Goal: Task Accomplishment & Management: Use online tool/utility

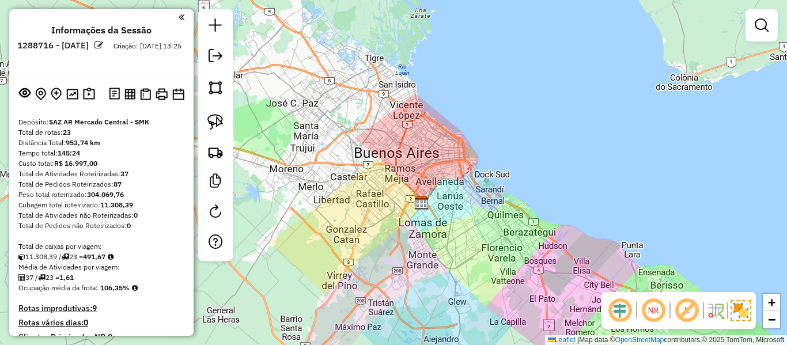
scroll to position [33, 0]
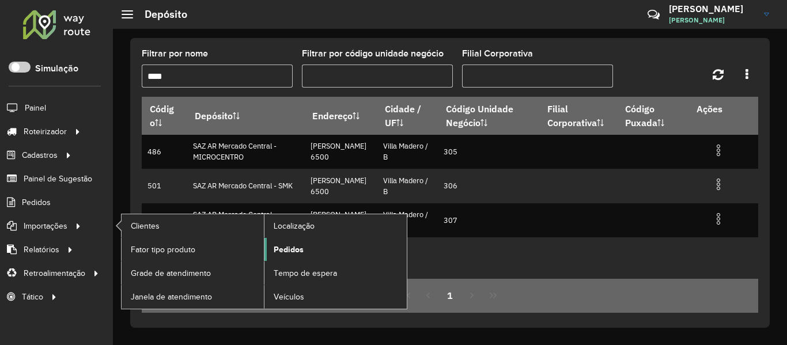
click at [301, 254] on span "Pedidos" at bounding box center [289, 250] width 30 height 12
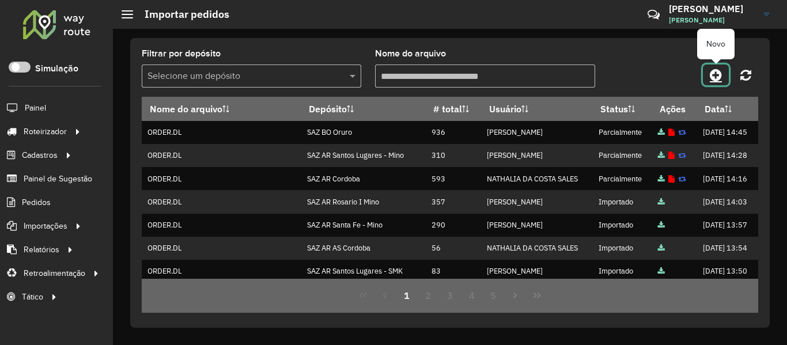
click at [709, 77] on link at bounding box center [716, 75] width 26 height 21
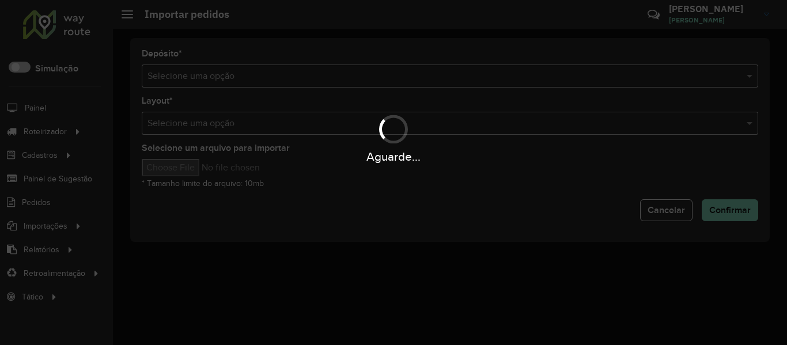
click at [447, 73] on div "Aguarde..." at bounding box center [393, 172] width 787 height 345
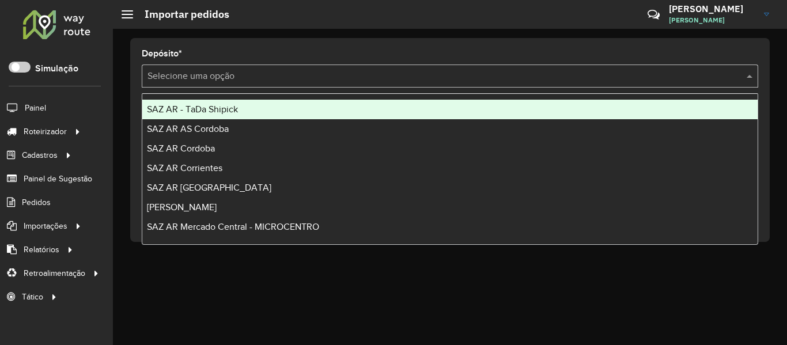
click at [445, 75] on input "text" at bounding box center [439, 77] width 582 height 14
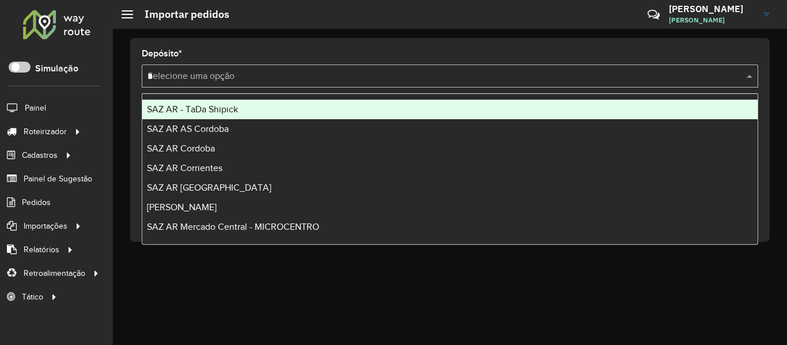
type input "**"
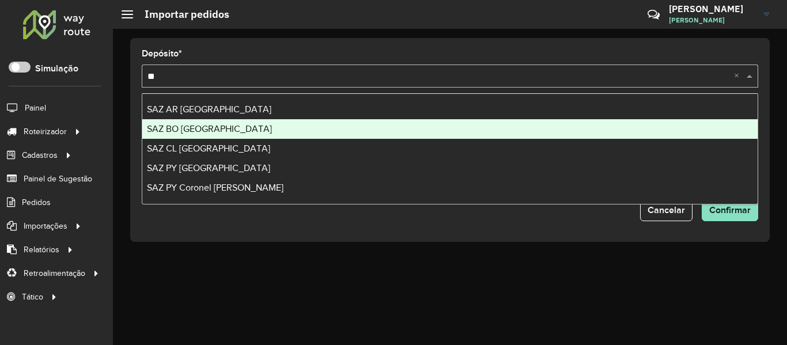
click at [205, 122] on div "SAZ BO [GEOGRAPHIC_DATA]" at bounding box center [449, 129] width 615 height 20
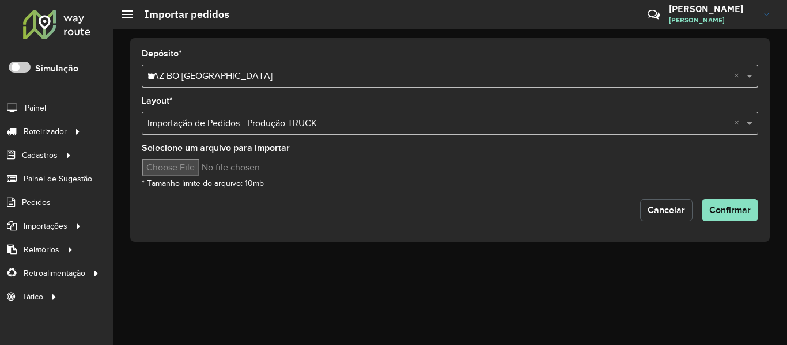
click at [670, 208] on span "Cancelar" at bounding box center [666, 210] width 37 height 10
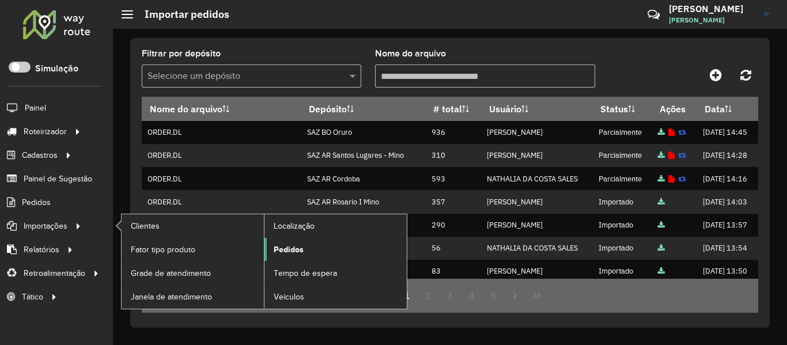
click at [314, 241] on link "Pedidos" at bounding box center [336, 249] width 142 height 23
click at [309, 246] on link "Pedidos" at bounding box center [336, 249] width 142 height 23
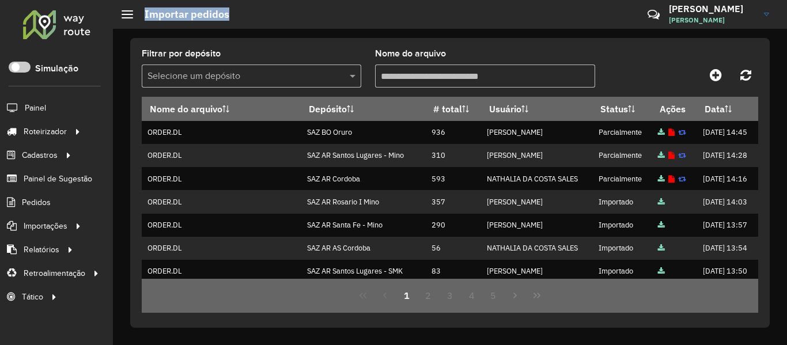
drag, startPoint x: 141, startPoint y: 20, endPoint x: 315, endPoint y: 28, distance: 174.2
click at [307, 28] on hb-header "Importar pedidos Críticas? Dúvidas? Elogios? Sugestões? Entre em contato conosc…" at bounding box center [450, 14] width 674 height 29
click at [713, 70] on icon at bounding box center [716, 75] width 12 height 14
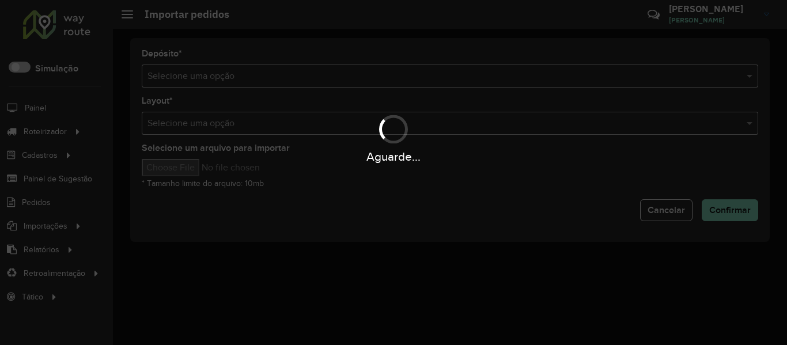
click at [590, 70] on div "Aguarde..." at bounding box center [393, 172] width 787 height 345
click at [581, 74] on div "Aguarde..." at bounding box center [393, 172] width 787 height 345
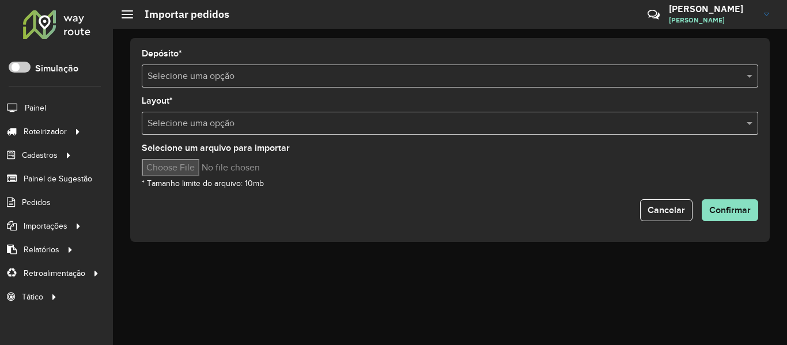
click at [581, 74] on input "text" at bounding box center [439, 77] width 582 height 14
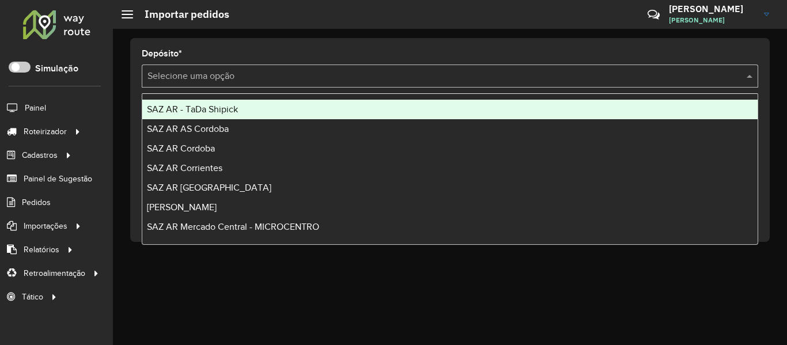
click at [581, 74] on input "text" at bounding box center [439, 77] width 582 height 14
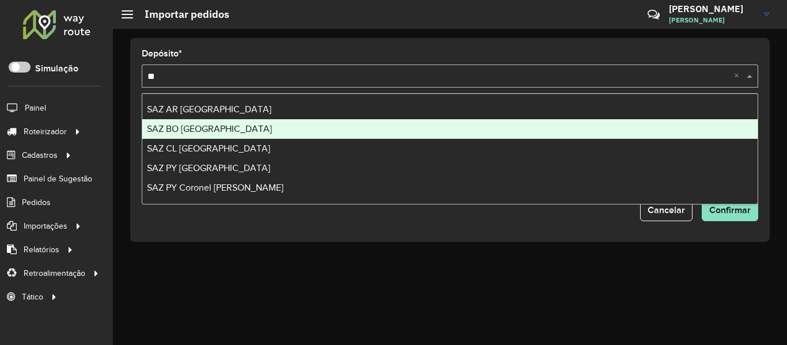
type input "**"
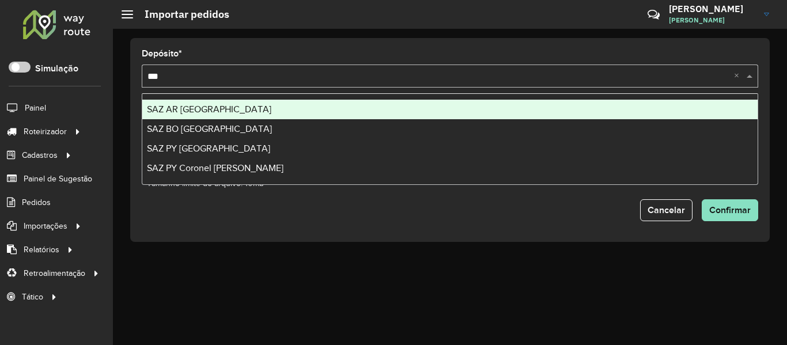
click at [255, 128] on div "SAZ BO [GEOGRAPHIC_DATA]" at bounding box center [449, 129] width 615 height 20
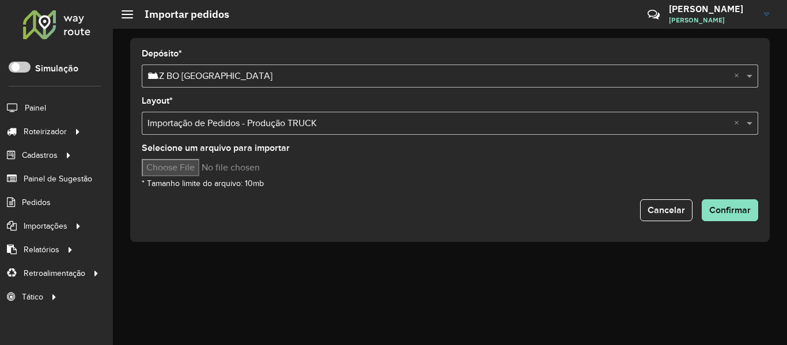
click at [190, 169] on input "Selecione um arquivo para importar" at bounding box center [240, 167] width 196 height 17
type input "**********"
click at [705, 208] on button "Confirmar" at bounding box center [730, 210] width 56 height 22
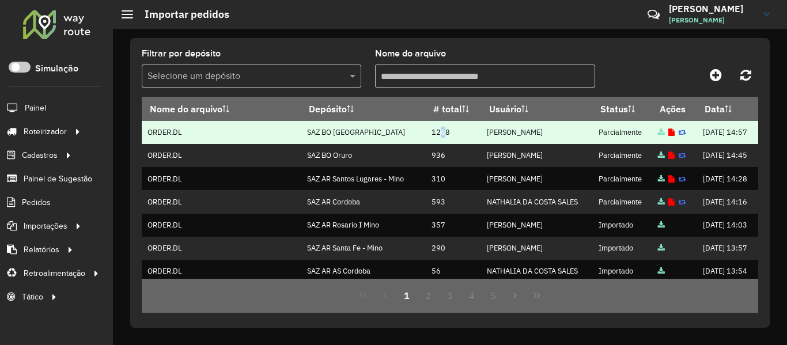
click at [425, 144] on td "1268" at bounding box center [452, 132] width 55 height 23
click at [669, 137] on icon at bounding box center [672, 132] width 6 height 7
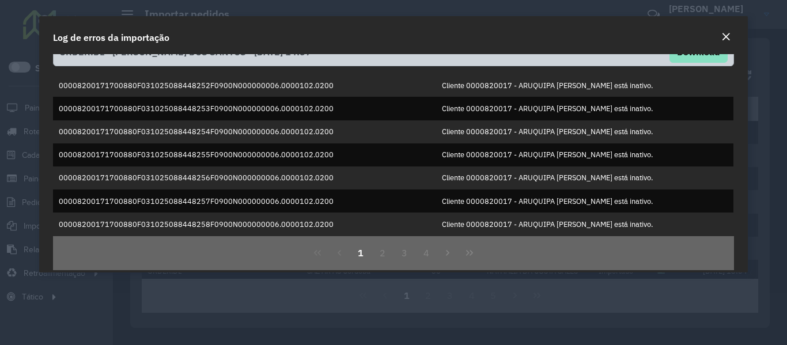
scroll to position [33, 0]
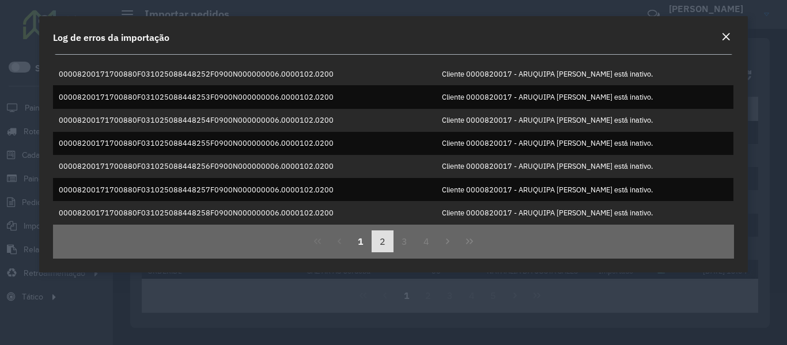
click at [377, 244] on button "2" at bounding box center [383, 242] width 22 height 22
click at [403, 243] on button "3" at bounding box center [405, 242] width 22 height 22
click at [422, 242] on button "4" at bounding box center [427, 242] width 22 height 22
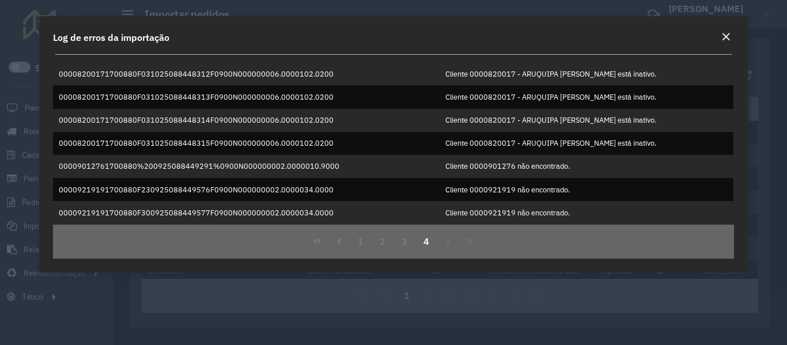
click at [440, 240] on div "1 2 3 4" at bounding box center [393, 242] width 681 height 34
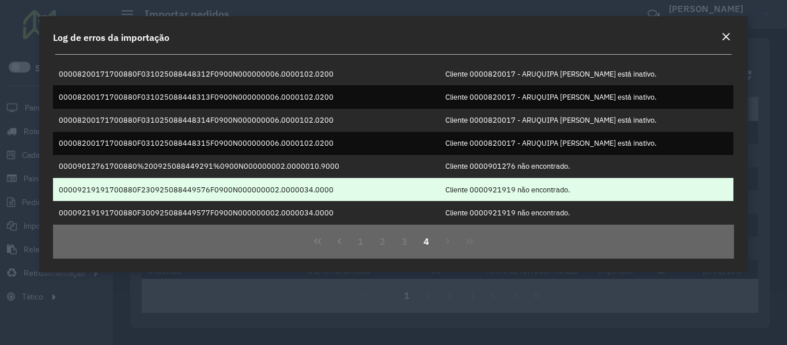
scroll to position [269, 0]
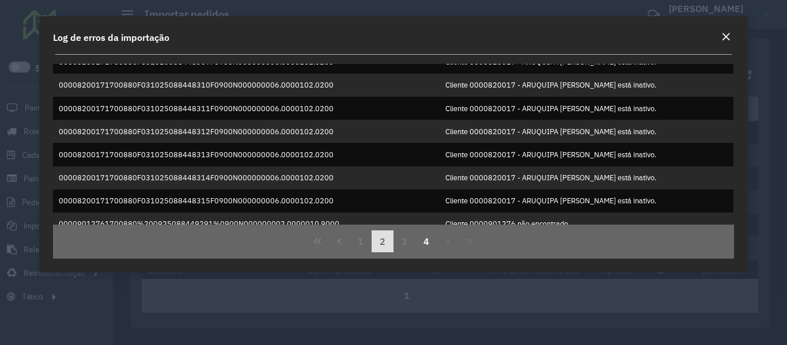
click at [388, 241] on button "2" at bounding box center [383, 242] width 22 height 22
click at [398, 240] on button "3" at bounding box center [405, 242] width 22 height 22
click at [372, 241] on button "2" at bounding box center [383, 242] width 22 height 22
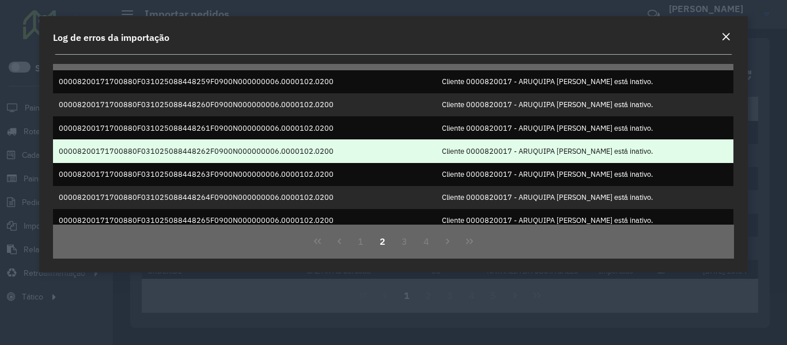
scroll to position [0, 0]
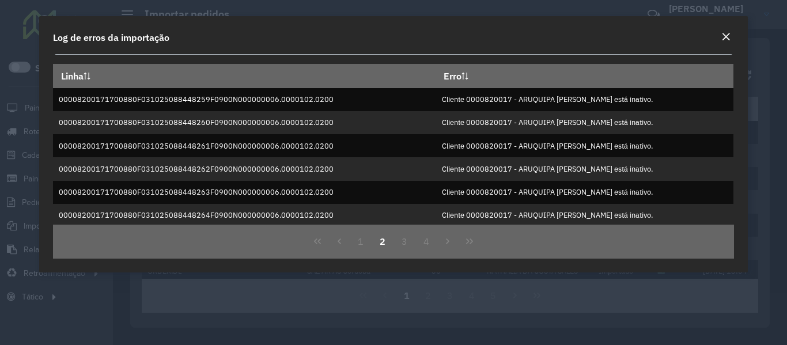
click at [723, 38] on em "Close" at bounding box center [726, 36] width 9 height 9
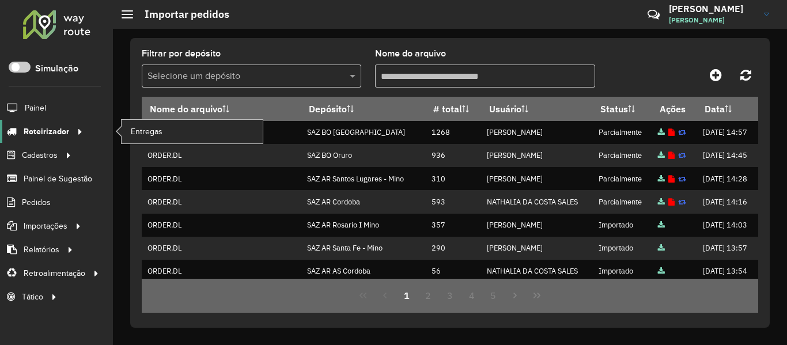
click at [64, 126] on span "Roteirizador" at bounding box center [47, 132] width 46 height 12
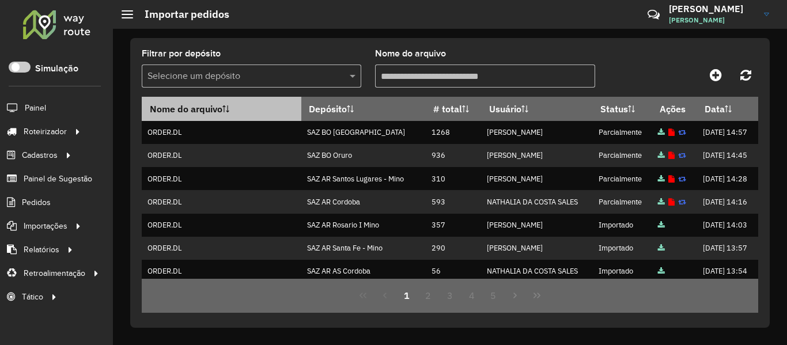
click at [152, 119] on th "Nome do arquivo" at bounding box center [222, 109] width 160 height 24
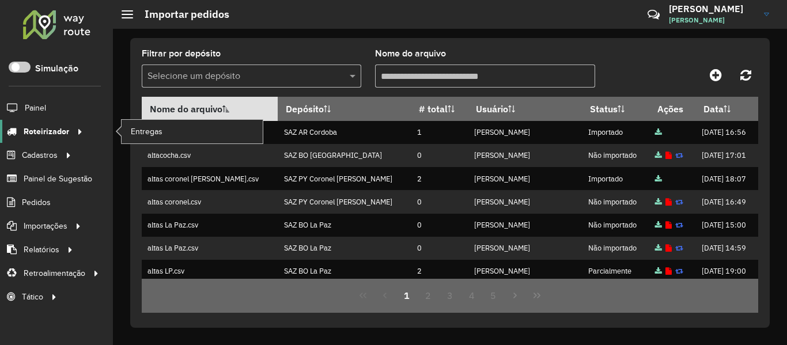
click at [66, 133] on span "Roteirizador" at bounding box center [47, 132] width 46 height 12
click at [154, 130] on span "Entregas" at bounding box center [147, 132] width 33 height 12
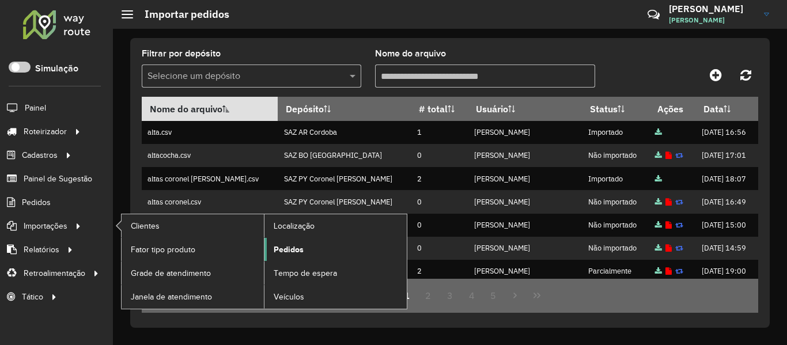
click at [327, 256] on link "Pedidos" at bounding box center [336, 249] width 142 height 23
click at [293, 251] on span "Pedidos" at bounding box center [289, 250] width 30 height 12
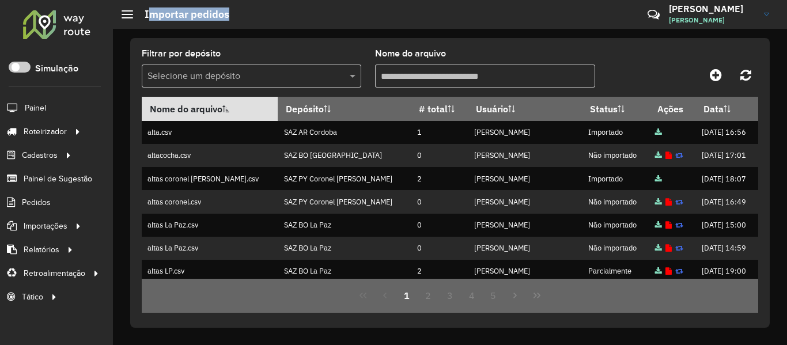
drag, startPoint x: 154, startPoint y: 14, endPoint x: 359, endPoint y: 21, distance: 204.7
click at [358, 21] on hb-header "Importar pedidos Críticas? Dúvidas? Elogios? Sugestões? Entre em contato conosc…" at bounding box center [450, 14] width 674 height 29
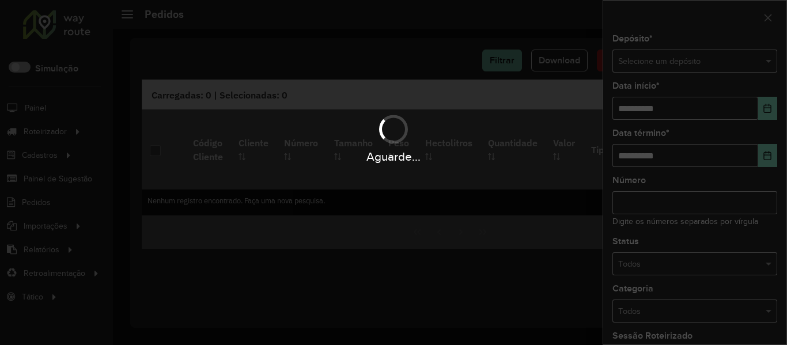
click at [679, 62] on hb-app "Aguarde... Pop-up bloqueado! Seu navegador bloqueou automáticamente a abertura …" at bounding box center [393, 172] width 787 height 345
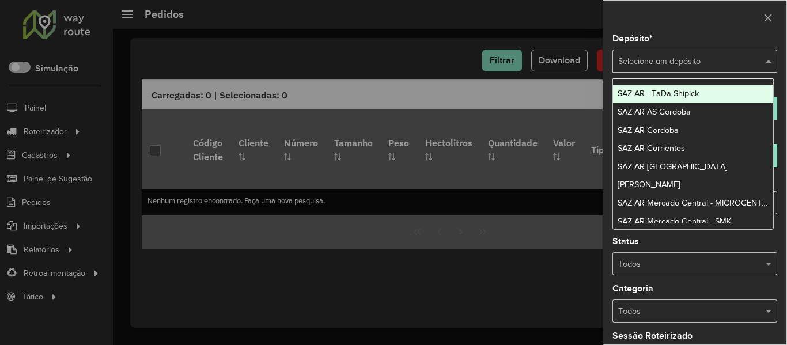
click at [679, 62] on input "text" at bounding box center [683, 61] width 130 height 13
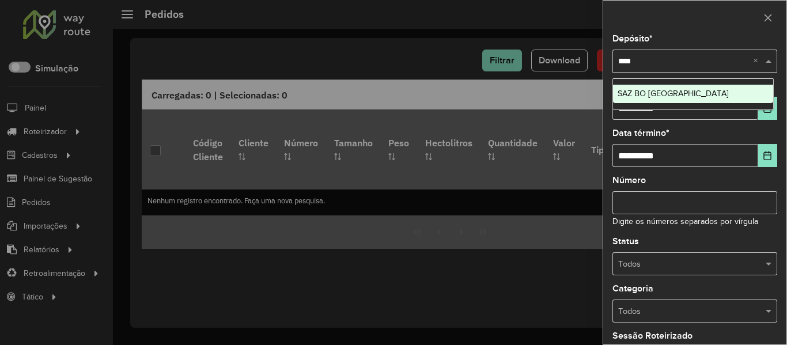
type input "*****"
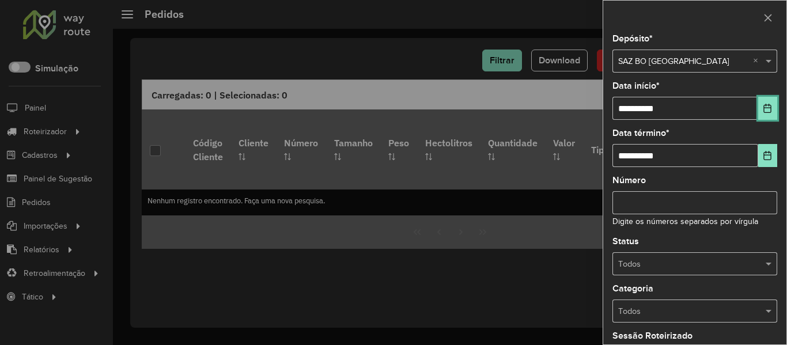
click at [764, 108] on icon "Choose Date" at bounding box center [767, 108] width 7 height 9
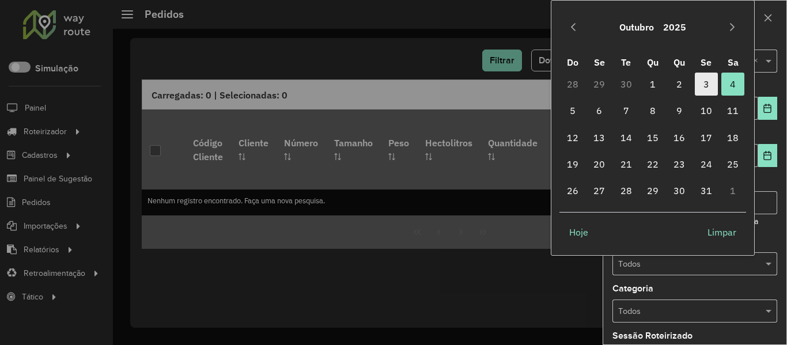
click at [703, 88] on span "3" at bounding box center [706, 84] width 23 height 23
type input "**********"
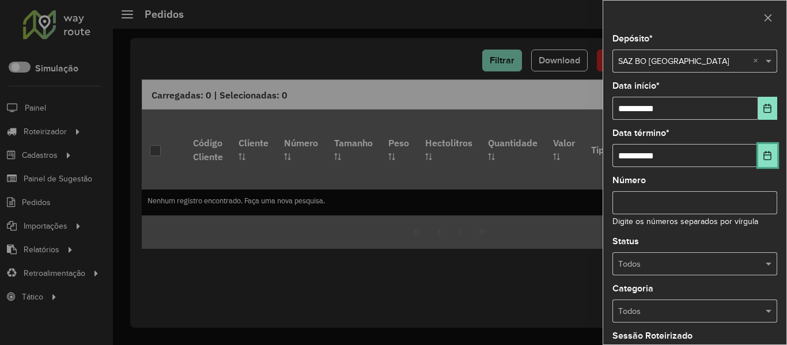
click at [768, 150] on button "Choose Date" at bounding box center [767, 155] width 19 height 23
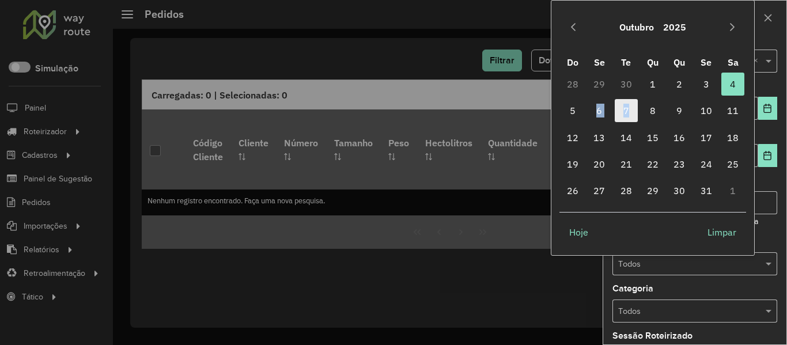
drag, startPoint x: 583, startPoint y: 111, endPoint x: 632, endPoint y: 114, distance: 49.1
click at [632, 114] on tr "5 6 7 8 9 10 11" at bounding box center [653, 110] width 187 height 27
click at [630, 114] on span "7" at bounding box center [626, 110] width 23 height 23
type input "**********"
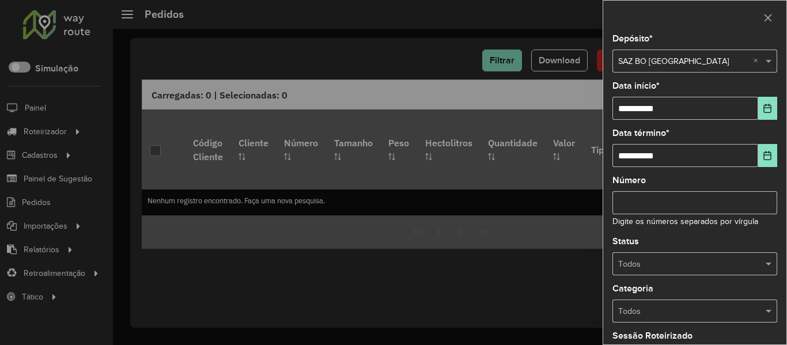
click at [702, 260] on input "text" at bounding box center [683, 264] width 130 height 13
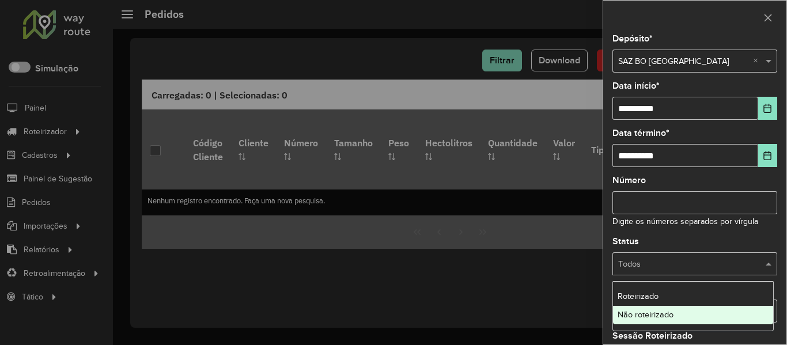
click at [678, 314] on div "Não roteirizado" at bounding box center [693, 315] width 160 height 18
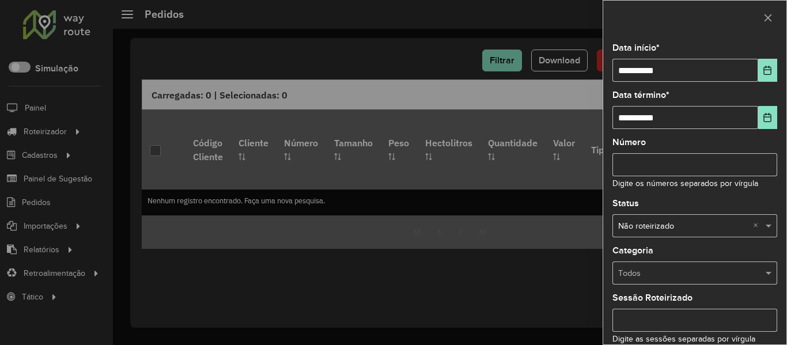
scroll to position [140, 0]
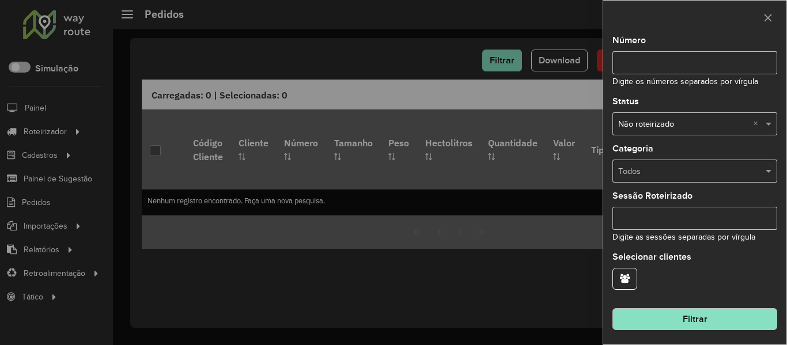
click at [701, 321] on button "Filtrar" at bounding box center [695, 319] width 165 height 22
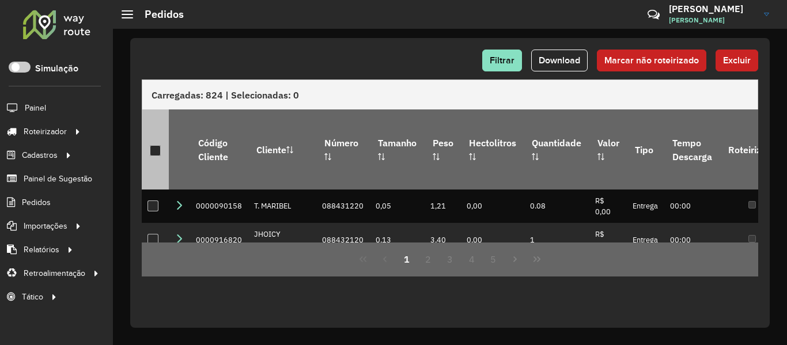
click at [156, 145] on div at bounding box center [155, 150] width 11 height 11
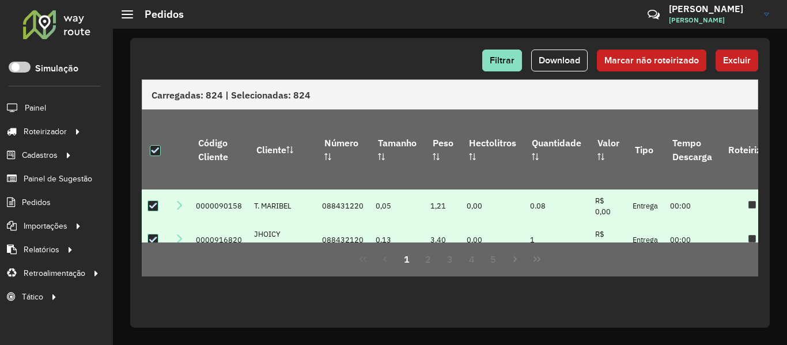
click at [740, 59] on span "Excluir" at bounding box center [737, 60] width 28 height 10
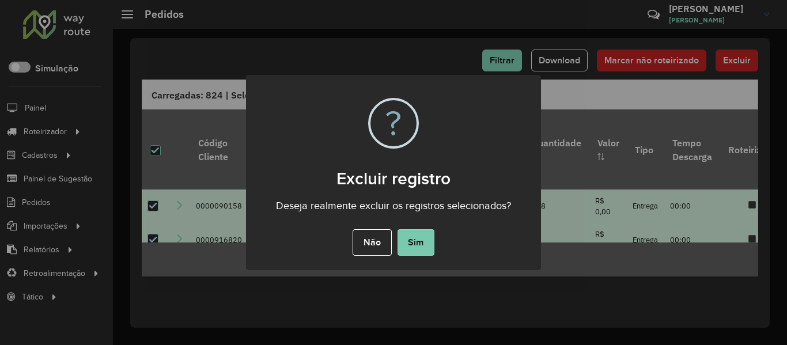
click at [412, 232] on button "Sim" at bounding box center [416, 242] width 37 height 27
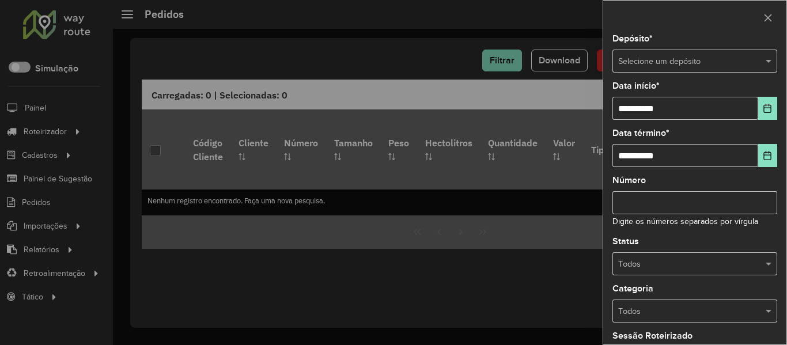
click at [704, 66] on input "text" at bounding box center [683, 61] width 130 height 13
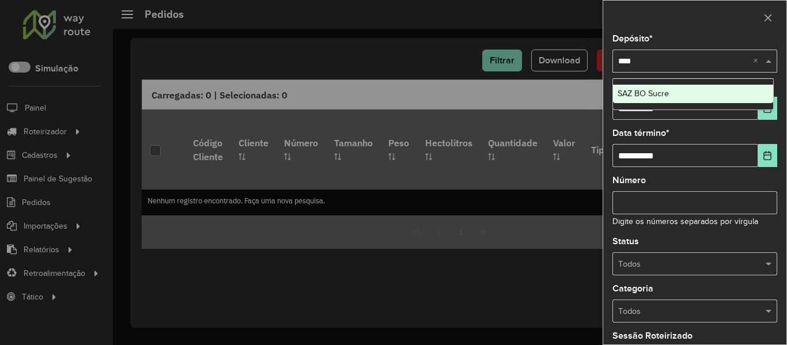
type input "*****"
click at [697, 94] on div "SAZ BO Sucre" at bounding box center [693, 94] width 160 height 18
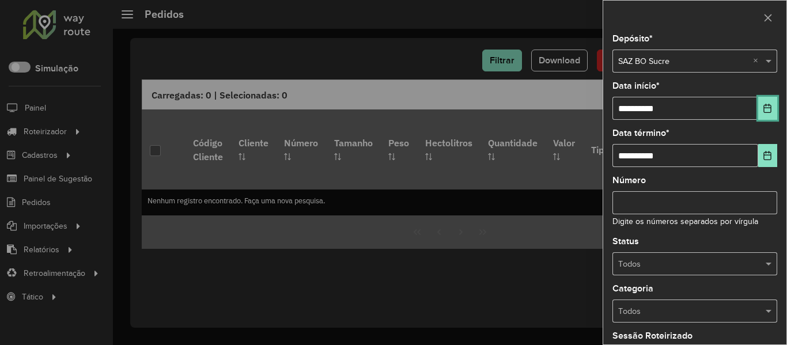
click at [759, 110] on button "Choose Date" at bounding box center [767, 108] width 19 height 23
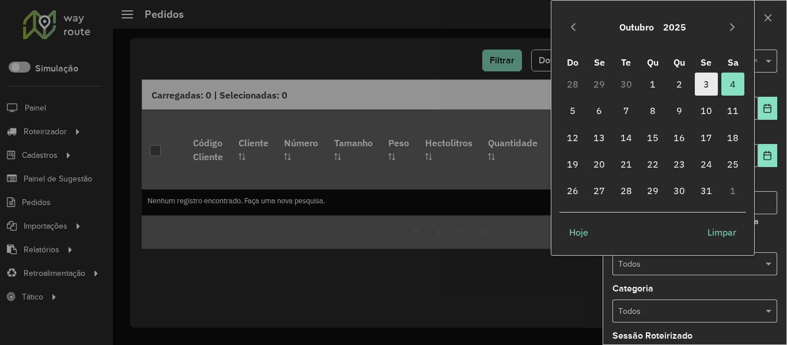
click at [705, 82] on span "3" at bounding box center [706, 84] width 23 height 23
type input "**********"
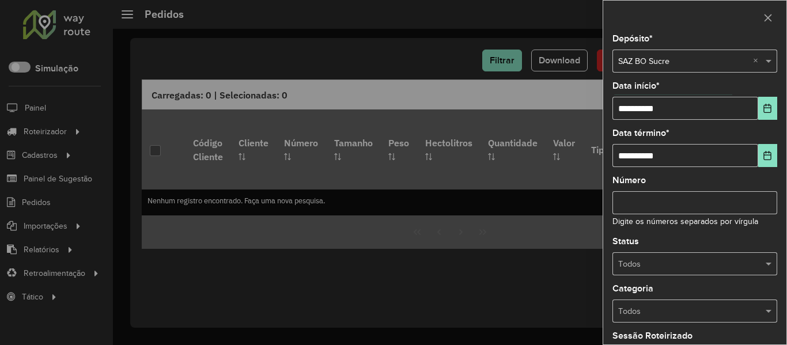
click at [775, 166] on div "**********" at bounding box center [694, 190] width 183 height 310
click at [772, 160] on button "Choose Date" at bounding box center [767, 155] width 19 height 23
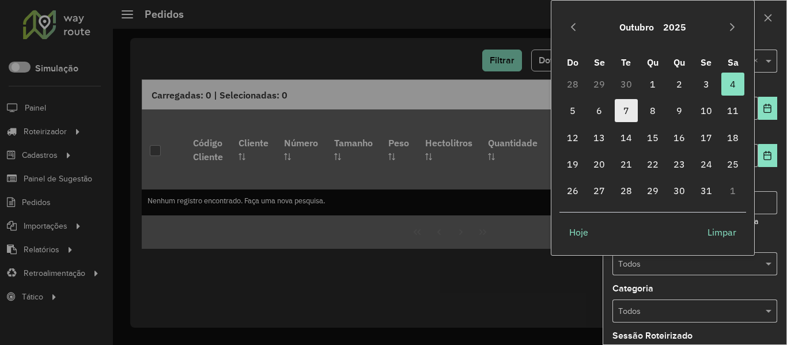
click at [621, 106] on span "7" at bounding box center [626, 110] width 23 height 23
type input "**********"
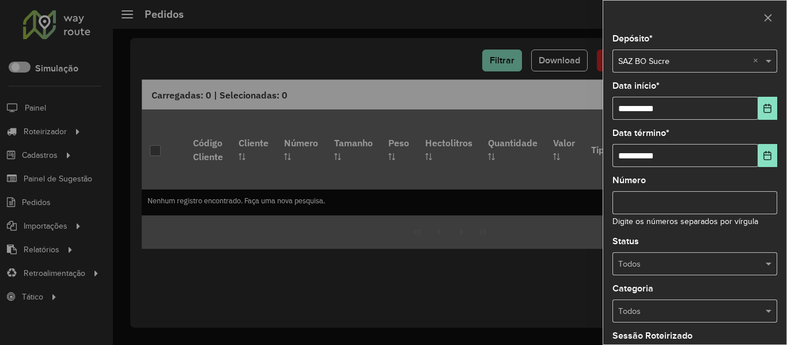
click at [725, 270] on input "text" at bounding box center [683, 264] width 130 height 13
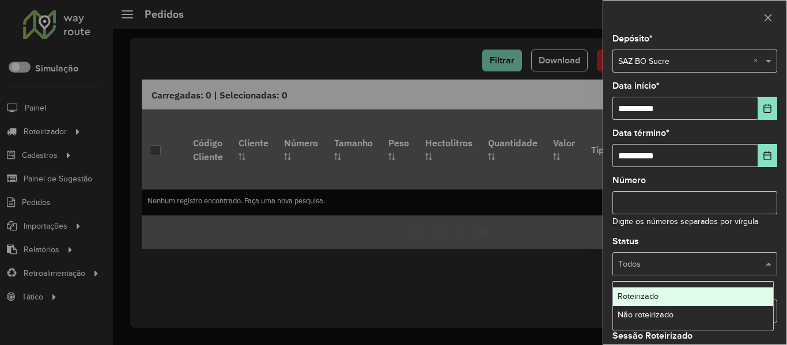
click at [660, 315] on span "Não roteirizado" at bounding box center [646, 314] width 56 height 9
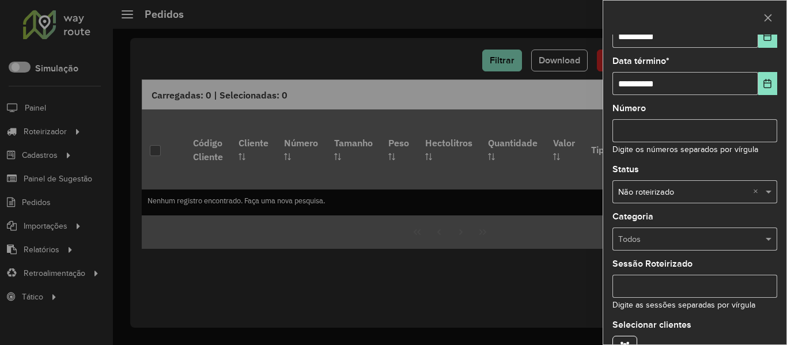
scroll to position [140, 0]
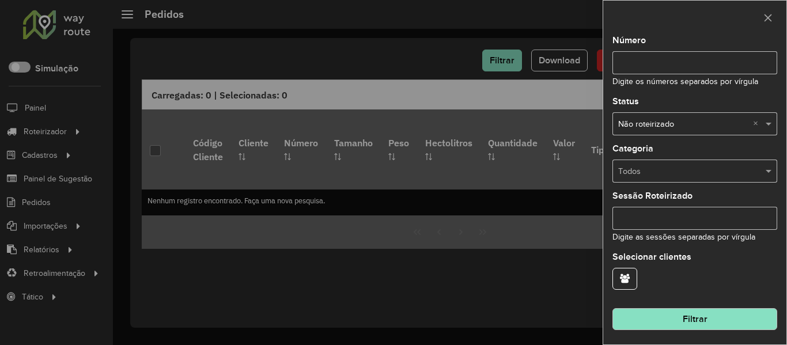
click at [732, 319] on button "Filtrar" at bounding box center [695, 319] width 165 height 22
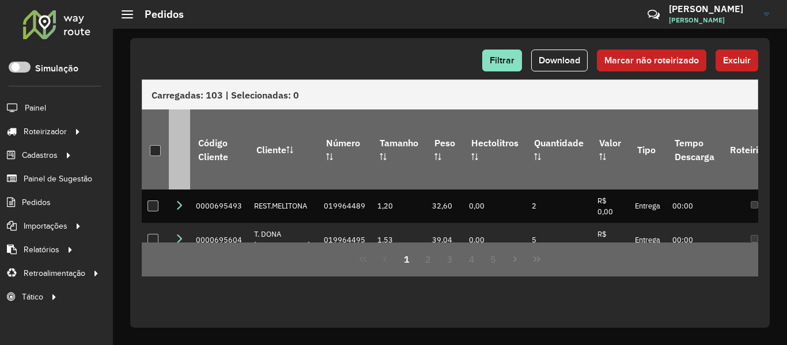
drag, startPoint x: 150, startPoint y: 144, endPoint x: 187, endPoint y: 130, distance: 39.4
click at [150, 145] on div at bounding box center [155, 150] width 11 height 11
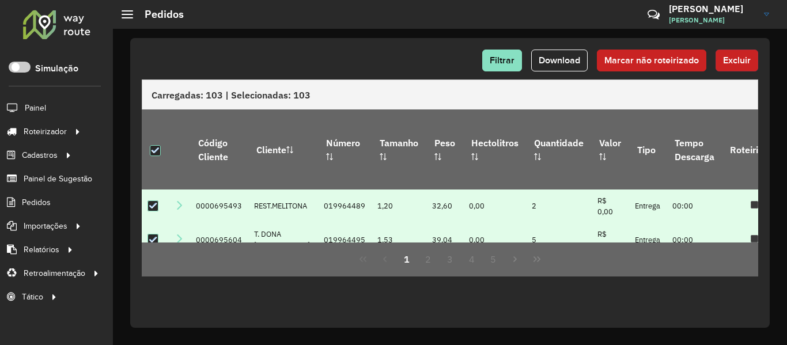
click at [738, 54] on button "Excluir" at bounding box center [737, 61] width 43 height 22
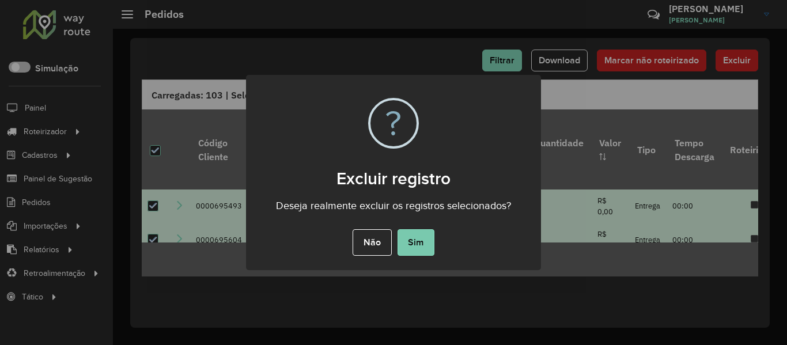
click at [427, 234] on button "Sim" at bounding box center [416, 242] width 37 height 27
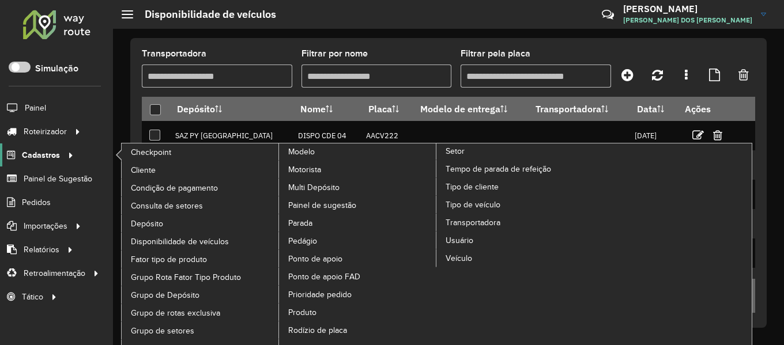
click at [56, 167] on link "Cadastros" at bounding box center [38, 155] width 77 height 23
click at [155, 165] on span "Cliente" at bounding box center [144, 170] width 27 height 12
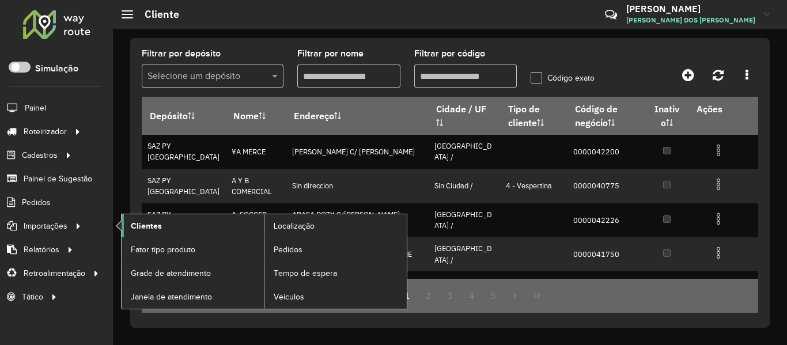
click at [171, 225] on link "Clientes" at bounding box center [193, 225] width 142 height 23
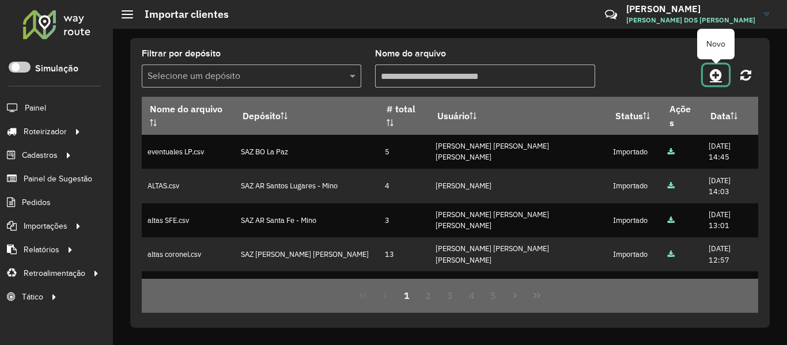
click at [716, 73] on icon at bounding box center [716, 75] width 12 height 14
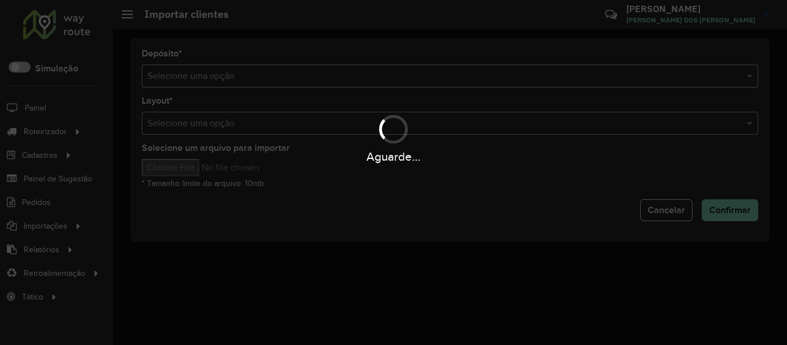
click at [560, 67] on div "Aguarde..." at bounding box center [393, 172] width 787 height 345
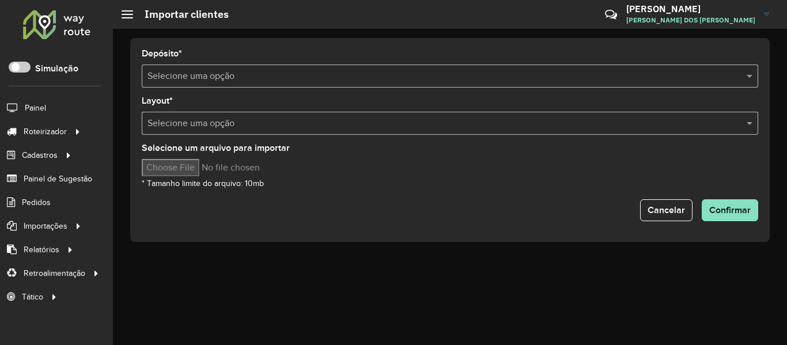
click at [556, 71] on input "text" at bounding box center [439, 77] width 582 height 14
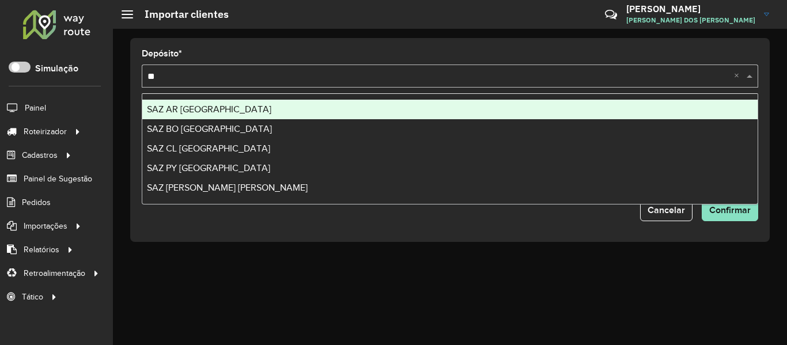
click at [533, 76] on input "**" at bounding box center [439, 77] width 582 height 14
click at [532, 76] on input "**" at bounding box center [439, 77] width 582 height 14
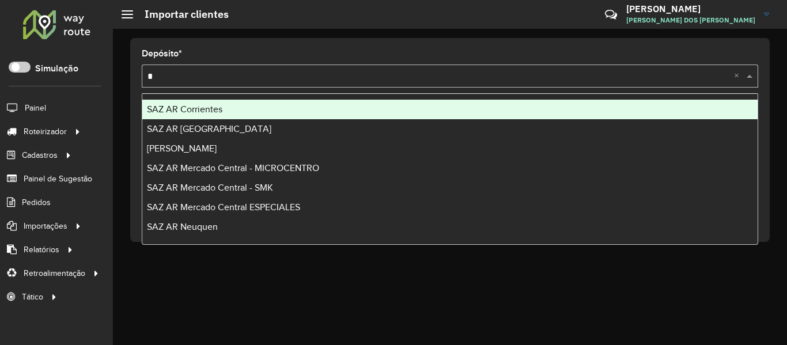
type input "**"
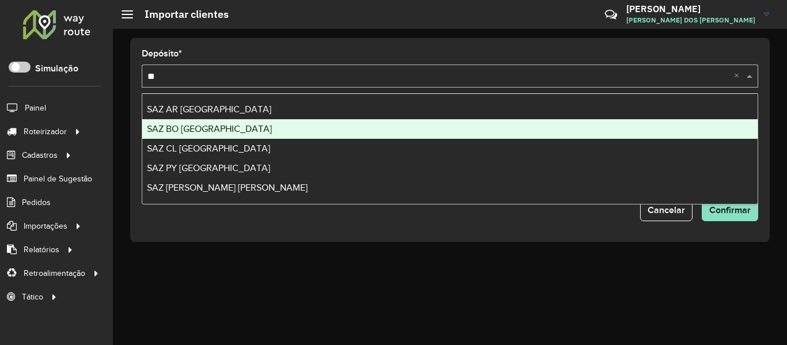
click at [241, 131] on div "SAZ BO [GEOGRAPHIC_DATA]" at bounding box center [449, 129] width 615 height 20
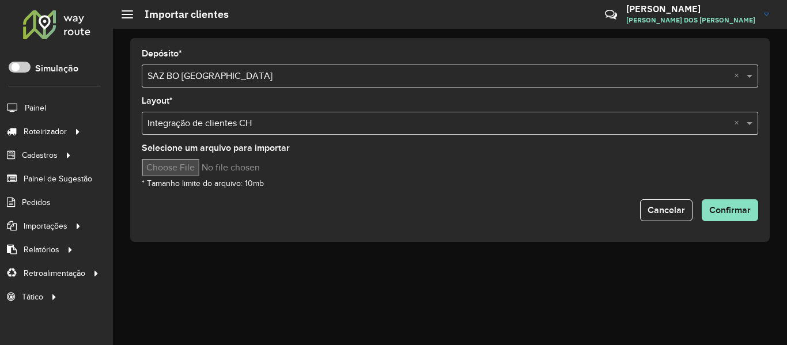
click at [263, 123] on input "text" at bounding box center [439, 124] width 582 height 14
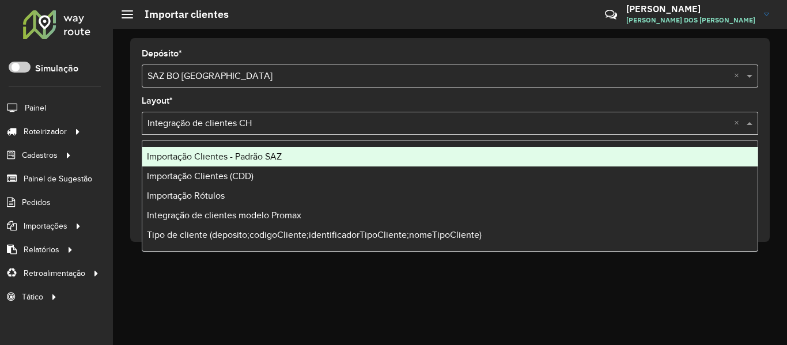
click at [249, 148] on div "Importação Clientes - Padrão SAZ" at bounding box center [449, 157] width 615 height 20
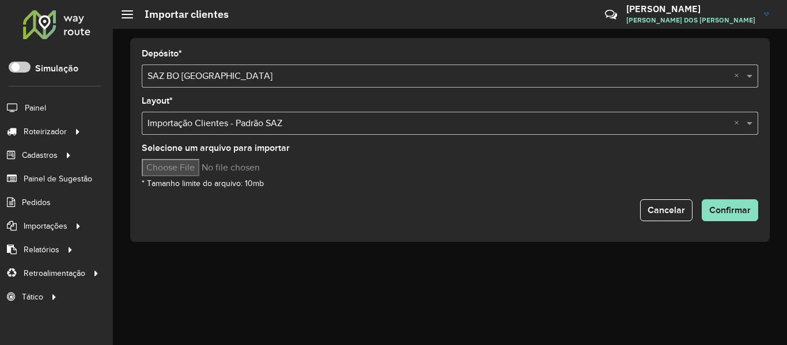
click at [203, 171] on input "Selecione um arquivo para importar" at bounding box center [240, 167] width 196 height 17
type input "**********"
click at [531, 217] on div "Cancelar Confirmar" at bounding box center [450, 210] width 617 height 22
click at [754, 217] on button "Confirmar" at bounding box center [730, 210] width 56 height 22
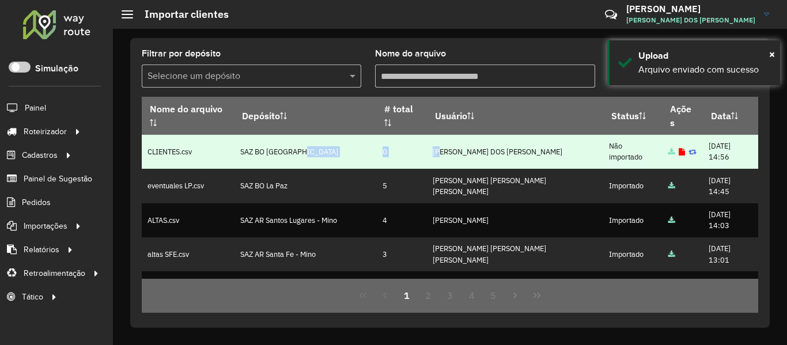
drag, startPoint x: 365, startPoint y: 153, endPoint x: 444, endPoint y: 154, distance: 79.0
click at [444, 154] on tr "CLIENTES.csv SAZ BO El Alto 0 BRUNO CORDEIRO DOS SANTOS Não importado 04/10/202…" at bounding box center [450, 152] width 617 height 34
click at [447, 154] on td "[PERSON_NAME]" at bounding box center [515, 152] width 176 height 34
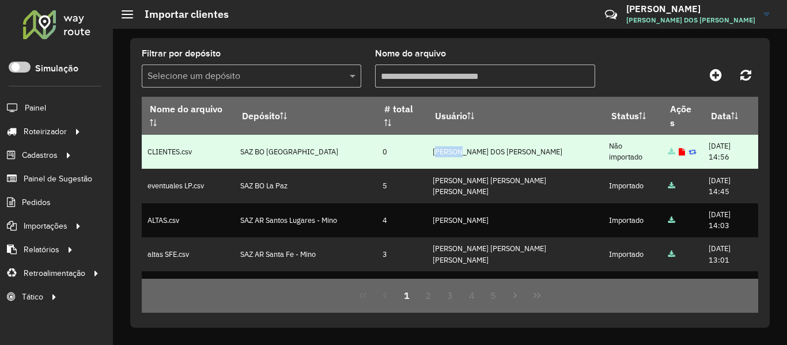
click at [447, 154] on td "[PERSON_NAME]" at bounding box center [515, 152] width 176 height 34
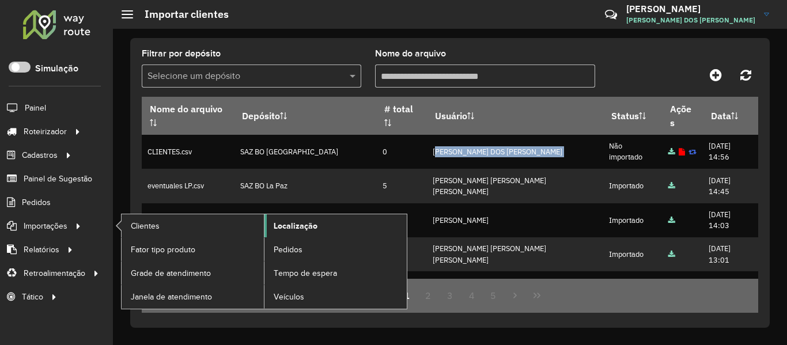
click at [300, 226] on span "Localização" at bounding box center [296, 226] width 44 height 12
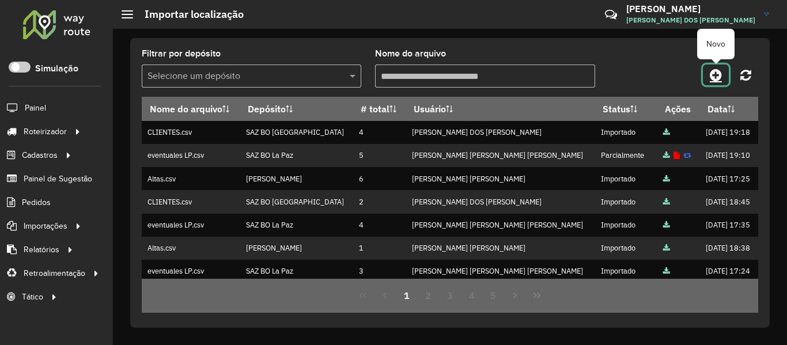
click at [715, 70] on icon at bounding box center [716, 75] width 12 height 14
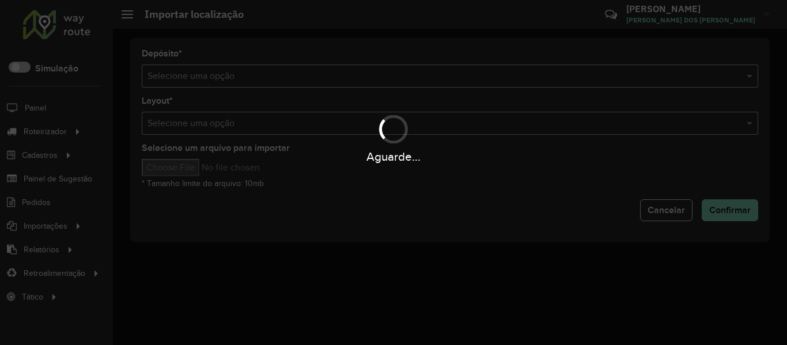
click at [511, 79] on div "Aguarde..." at bounding box center [393, 172] width 787 height 345
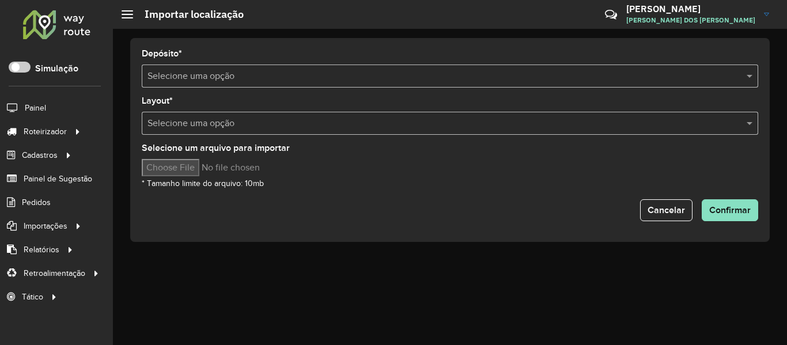
click at [511, 79] on input "text" at bounding box center [439, 77] width 582 height 14
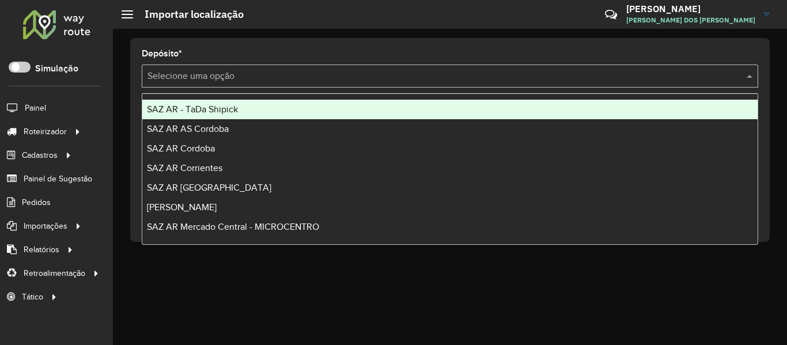
click at [511, 79] on input "text" at bounding box center [439, 77] width 582 height 14
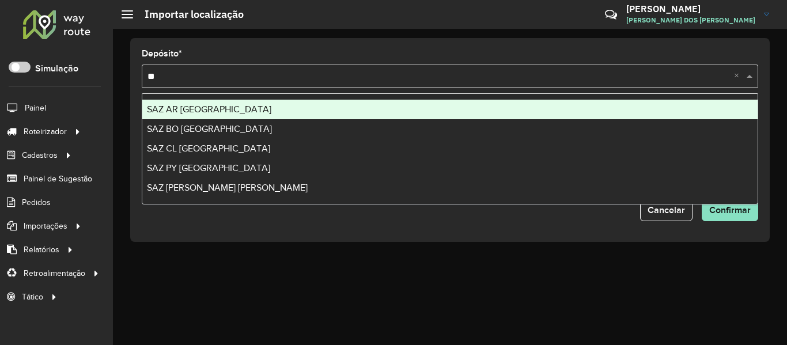
type input "**"
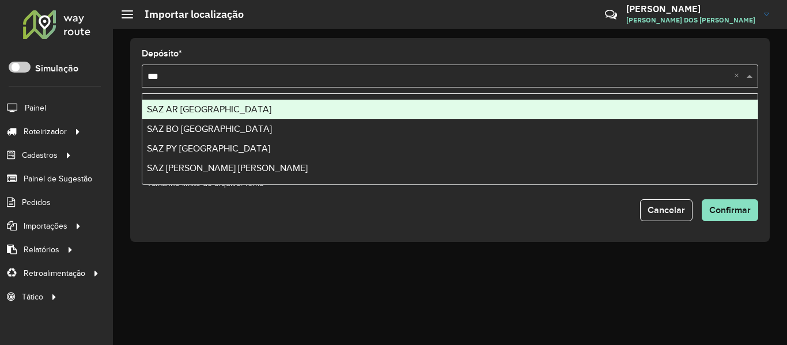
click at [226, 120] on div "SAZ BO [GEOGRAPHIC_DATA]" at bounding box center [449, 129] width 615 height 20
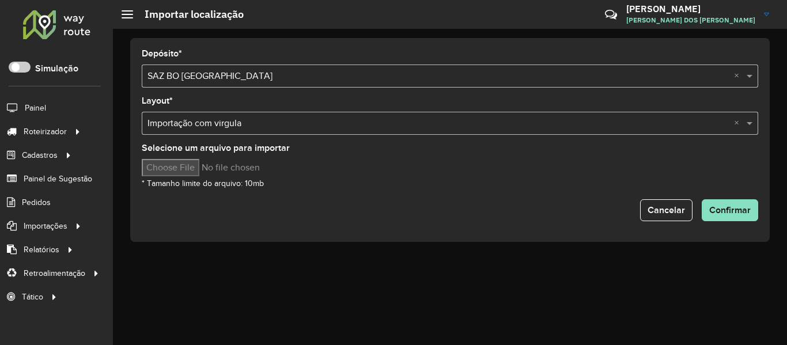
click at [169, 175] on input "Selecione um arquivo para importar" at bounding box center [240, 167] width 196 height 17
type input "**********"
click at [726, 207] on span "Confirmar" at bounding box center [729, 210] width 41 height 10
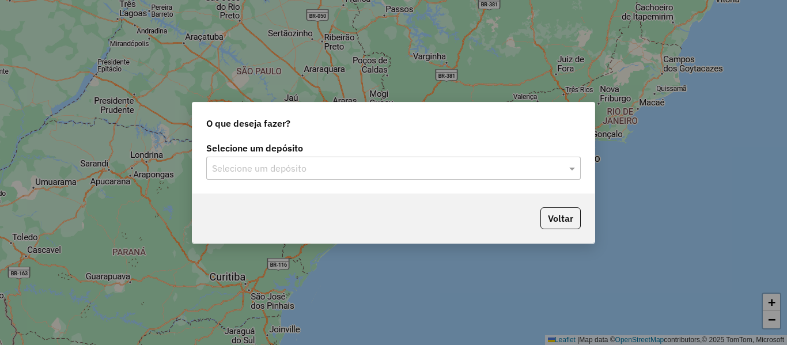
click at [267, 165] on input "text" at bounding box center [382, 169] width 340 height 14
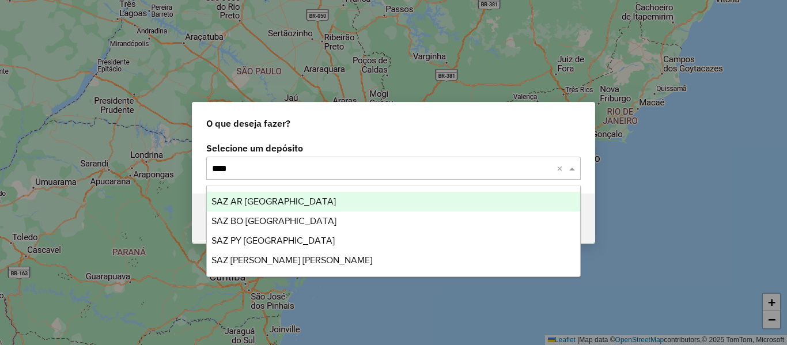
type input "*****"
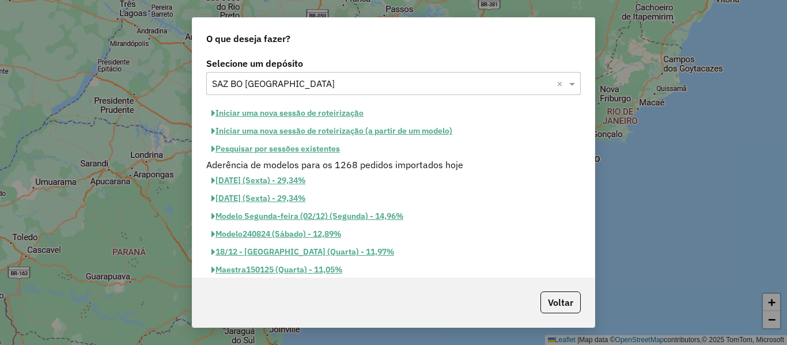
click at [293, 106] on button "Iniciar uma nova sessão de roteirização" at bounding box center [287, 113] width 163 height 18
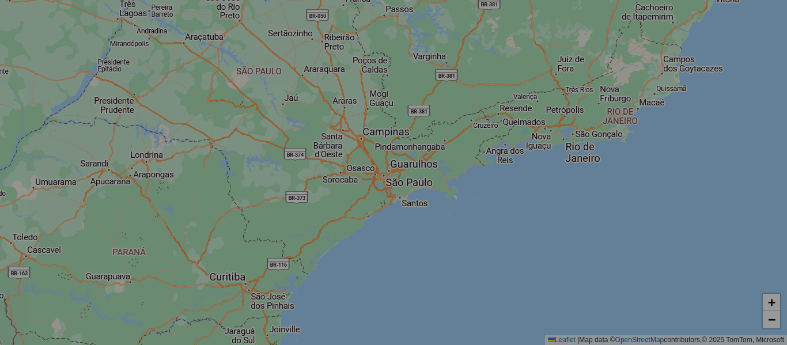
select select "*"
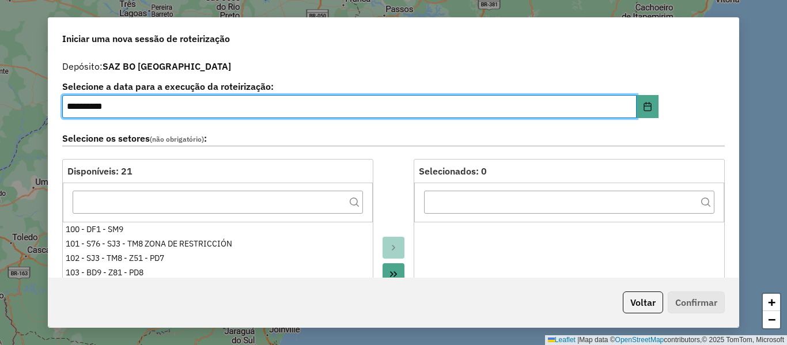
click at [382, 149] on div "Selecione os setores (não obrigatório) :" at bounding box center [393, 141] width 677 height 36
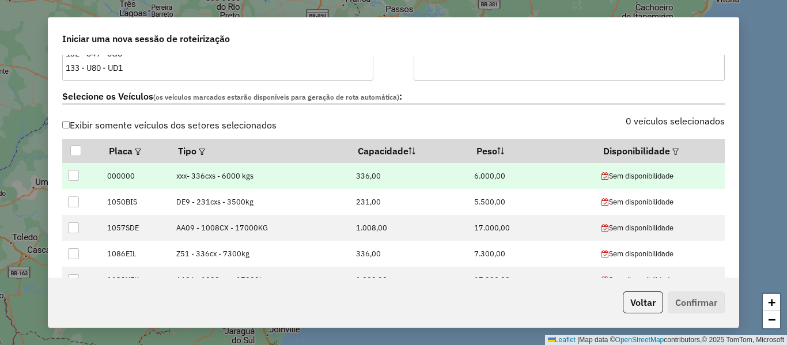
scroll to position [346, 0]
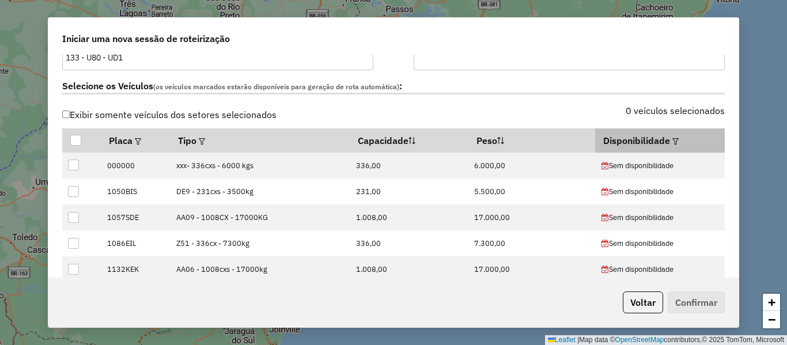
click at [670, 137] on div at bounding box center [674, 141] width 9 height 14
click at [673, 141] on em at bounding box center [676, 141] width 6 height 6
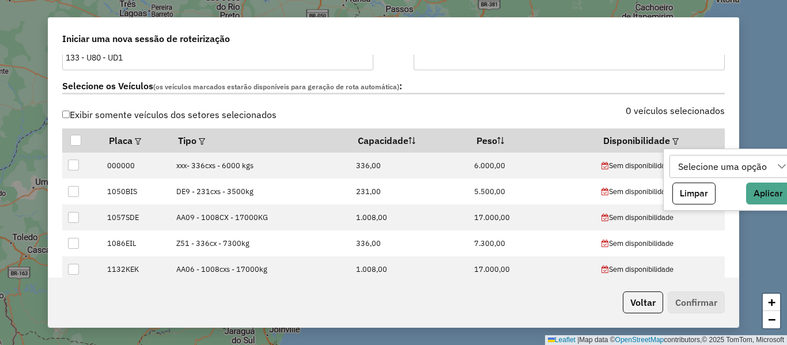
click at [685, 165] on div "Selecione uma opção" at bounding box center [723, 167] width 97 height 22
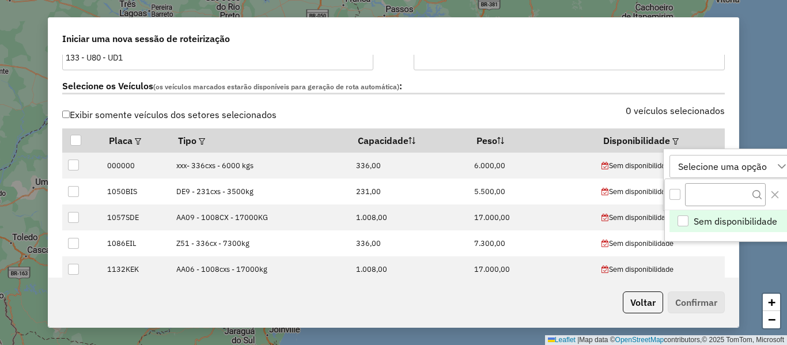
click at [725, 220] on span "Sem disponibilidade" at bounding box center [736, 221] width 84 height 14
click at [773, 165] on icon at bounding box center [776, 166] width 9 height 9
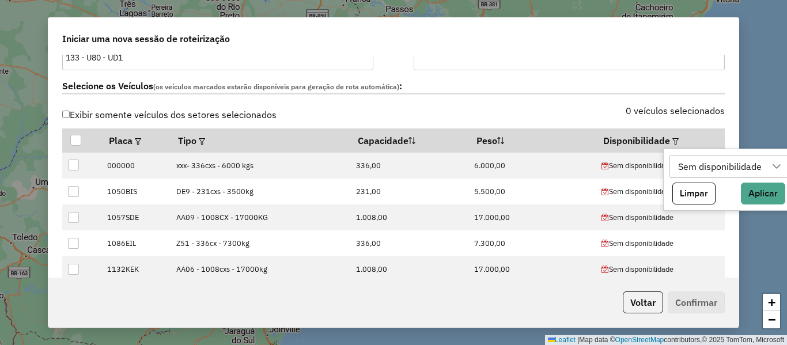
click at [614, 111] on div "0 veículos selecionados" at bounding box center [563, 118] width 338 height 22
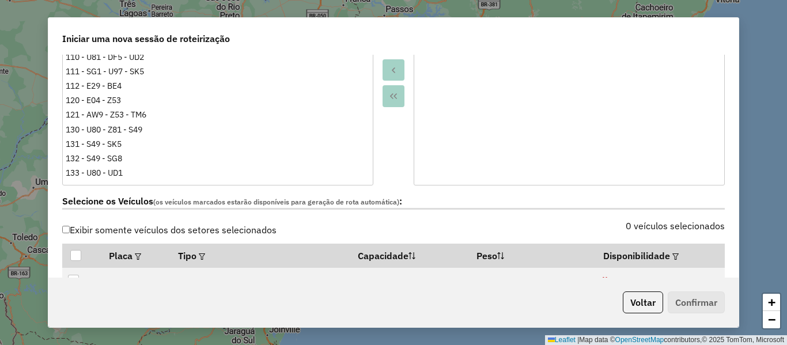
scroll to position [0, 0]
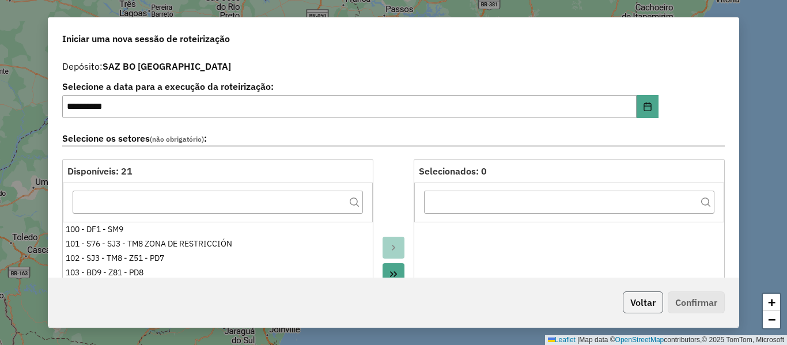
click at [648, 301] on button "Voltar" at bounding box center [643, 303] width 40 height 22
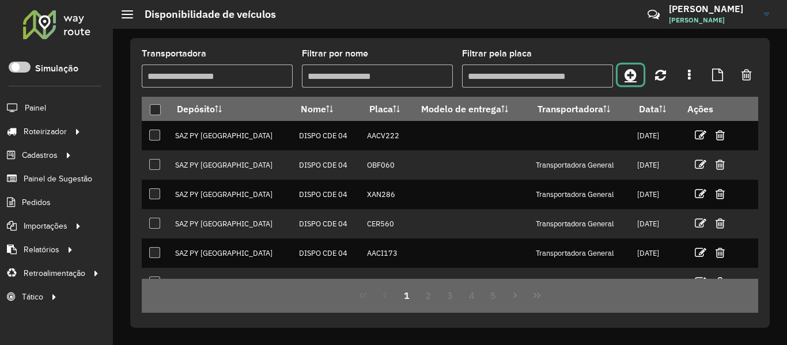
click at [627, 66] on link at bounding box center [631, 75] width 26 height 21
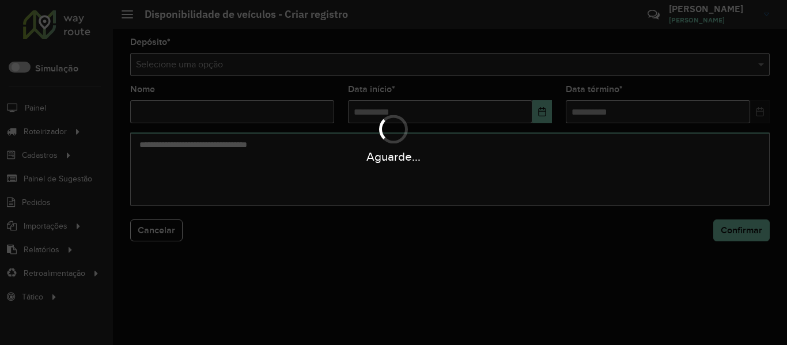
click at [495, 70] on div "Aguarde..." at bounding box center [393, 172] width 787 height 345
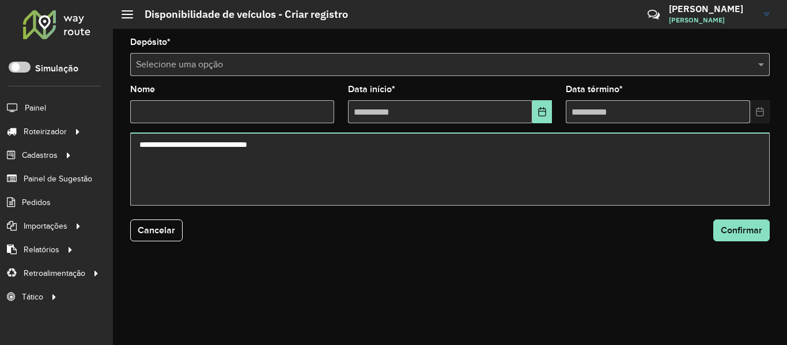
click at [495, 70] on input "text" at bounding box center [438, 65] width 605 height 14
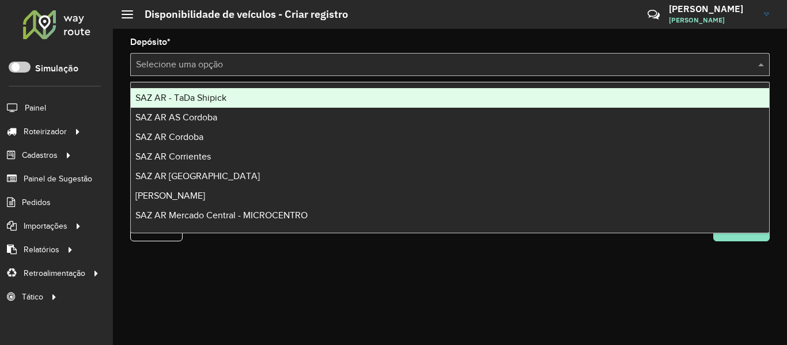
click at [495, 70] on input "text" at bounding box center [438, 65] width 605 height 14
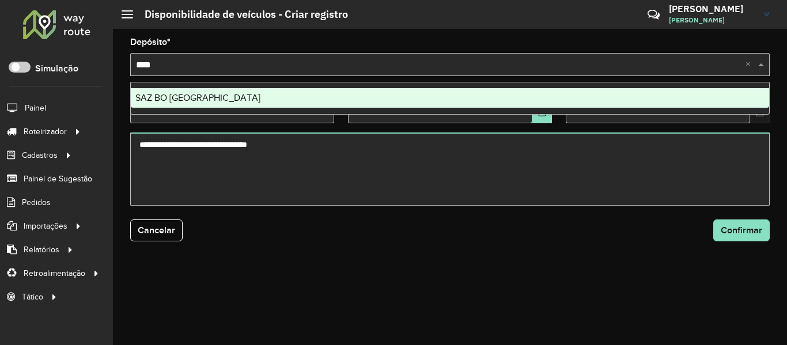
type input "*****"
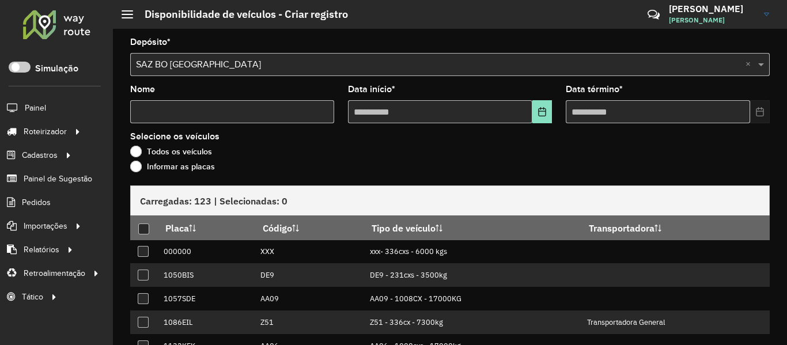
click at [275, 114] on input "Nome" at bounding box center [232, 111] width 204 height 23
type input "****"
click at [546, 113] on button "Choose Date" at bounding box center [543, 111] width 20 height 23
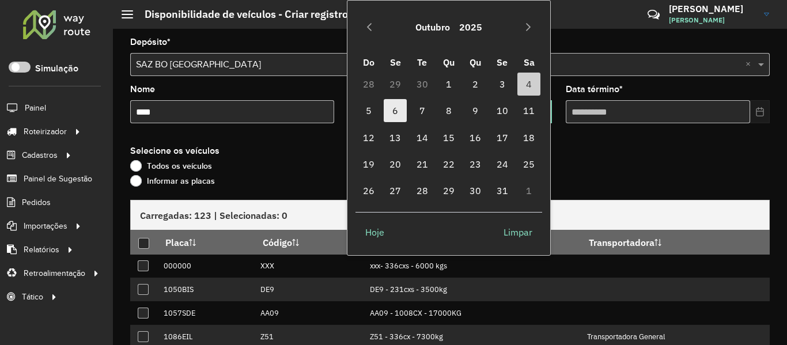
click at [396, 112] on span "6" at bounding box center [395, 110] width 23 height 23
type input "**********"
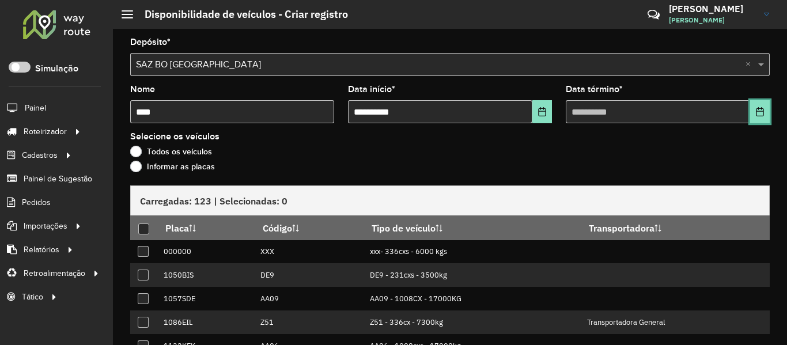
click at [759, 109] on icon "Choose Date" at bounding box center [760, 111] width 9 height 9
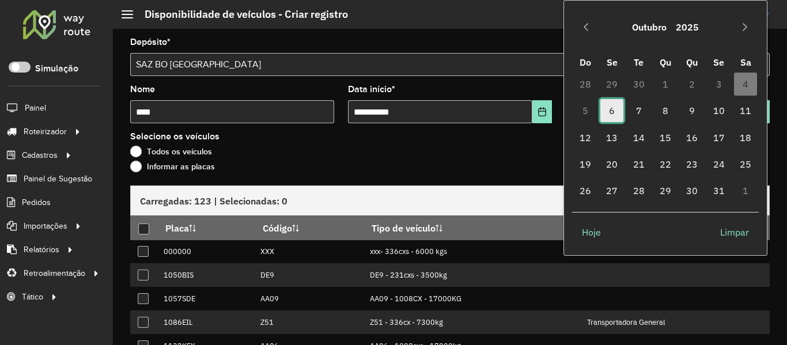
click at [615, 116] on span "6" at bounding box center [612, 110] width 23 height 23
type input "**********"
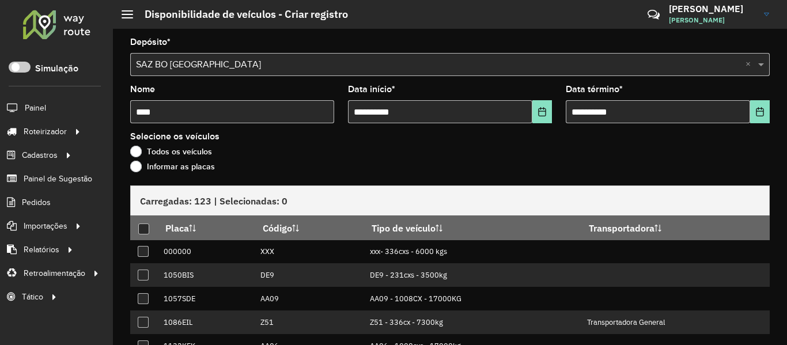
click at [194, 165] on label "Informar as placas" at bounding box center [172, 167] width 85 height 12
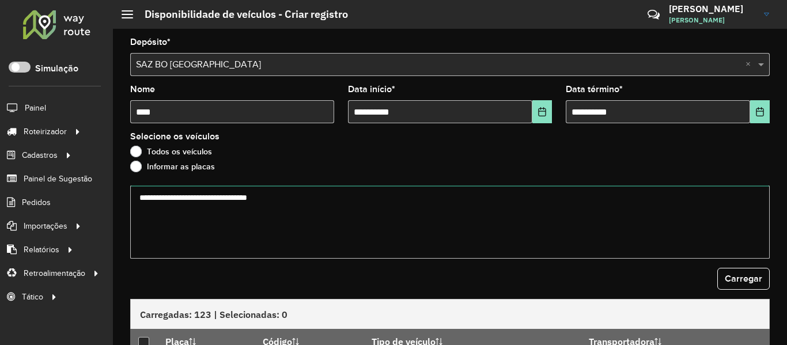
click at [218, 195] on textarea at bounding box center [450, 222] width 640 height 73
paste textarea "******* ******* ******* ******* ******* ******* ******* ******* ******* *******…"
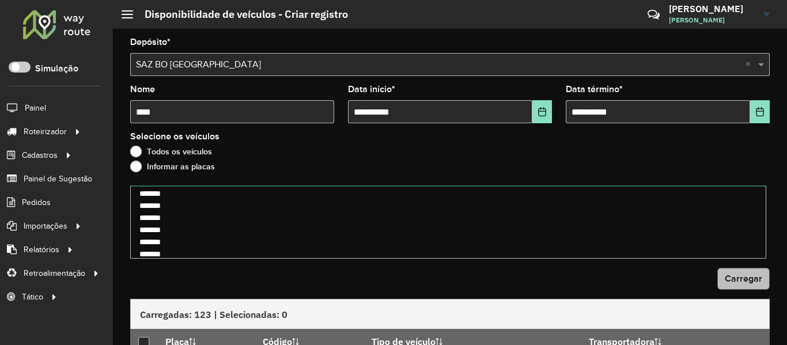
type textarea "******* ******* ******* ******* ******* ******* ******* ******* ******* *******…"
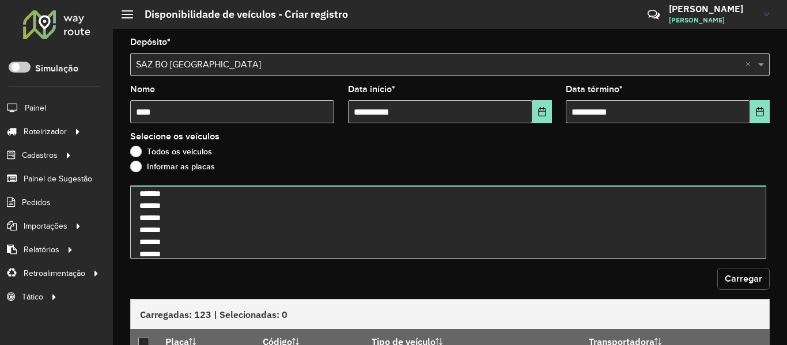
click at [730, 272] on button "Carregar" at bounding box center [744, 279] width 52 height 22
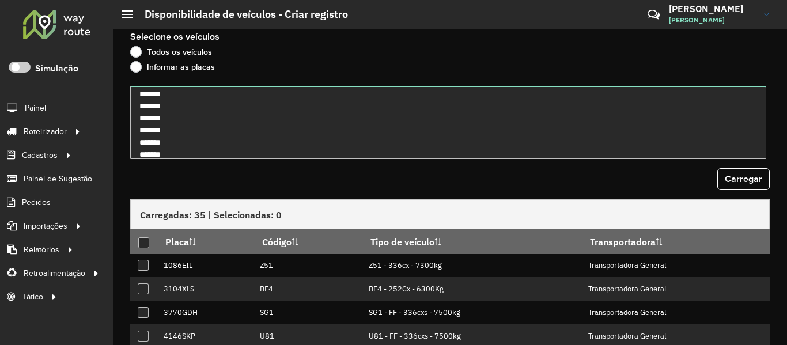
scroll to position [202, 0]
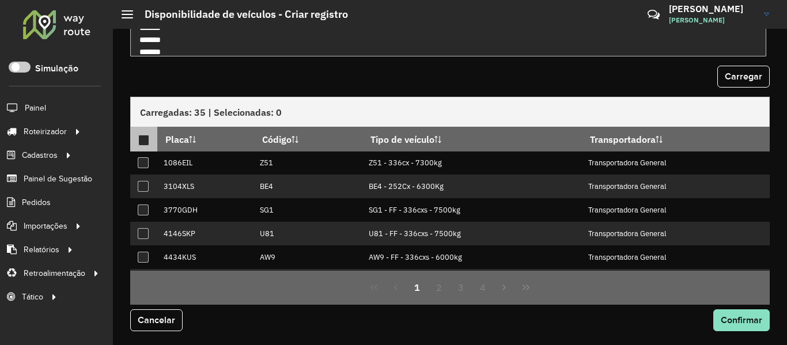
click at [148, 138] on div at bounding box center [143, 140] width 11 height 11
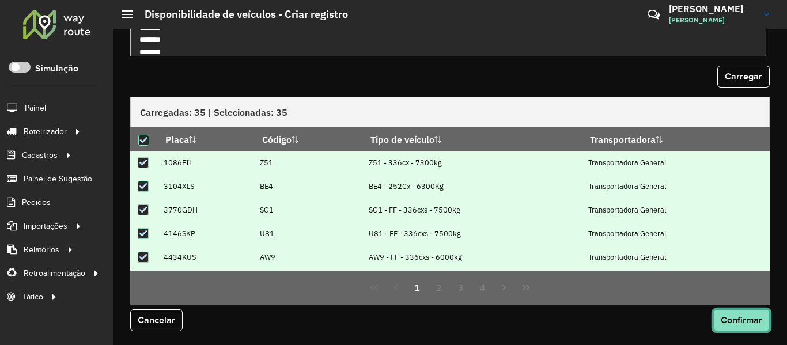
click at [742, 322] on span "Confirmar" at bounding box center [741, 320] width 41 height 10
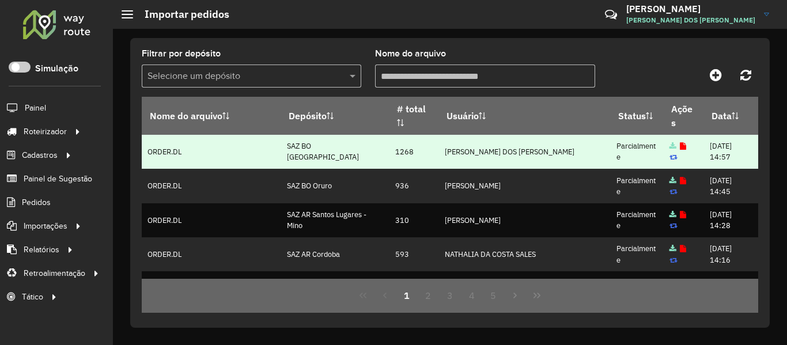
click at [408, 152] on td "1268" at bounding box center [415, 152] width 50 height 34
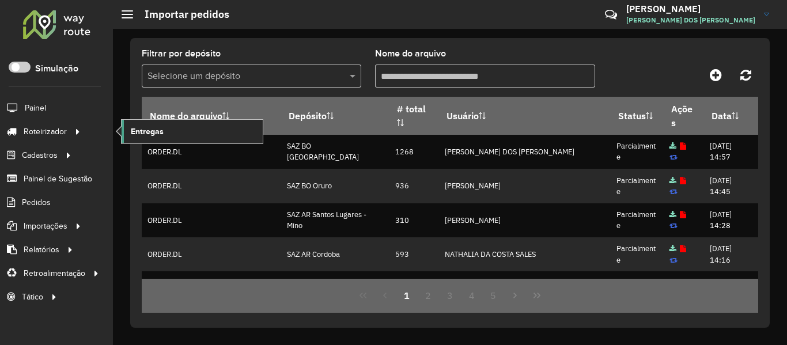
click at [154, 122] on link "Entregas" at bounding box center [192, 131] width 141 height 23
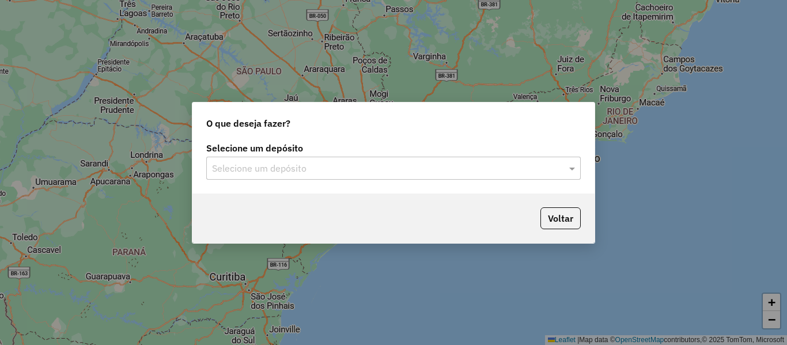
click at [369, 170] on input "text" at bounding box center [382, 169] width 340 height 14
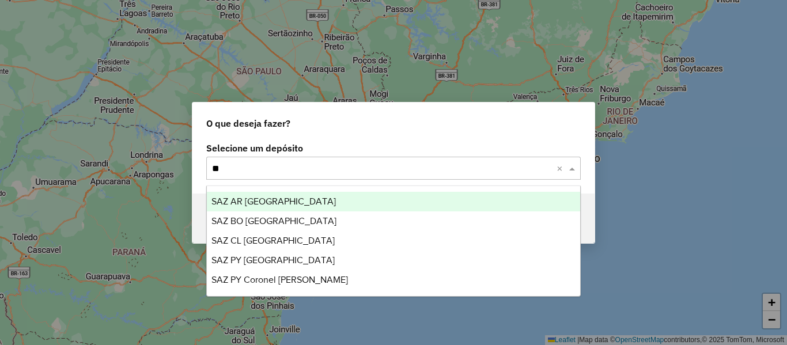
type input "**"
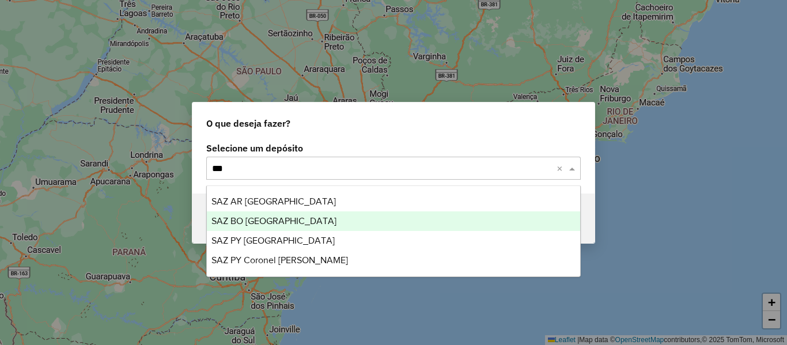
click at [301, 213] on div "SAZ BO [GEOGRAPHIC_DATA]" at bounding box center [393, 222] width 373 height 20
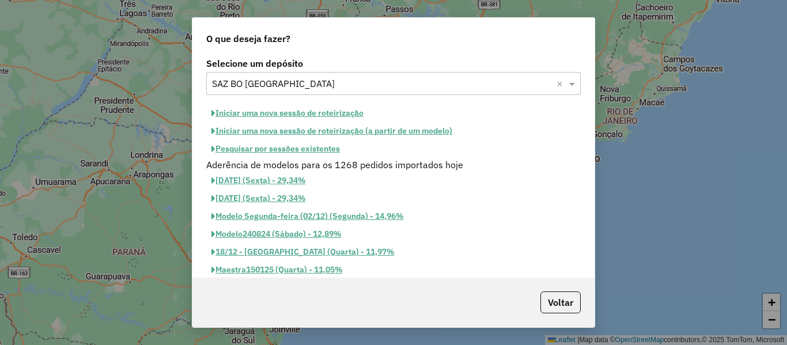
click at [314, 111] on button "Iniciar uma nova sessão de roteirização" at bounding box center [287, 113] width 163 height 18
select select "*"
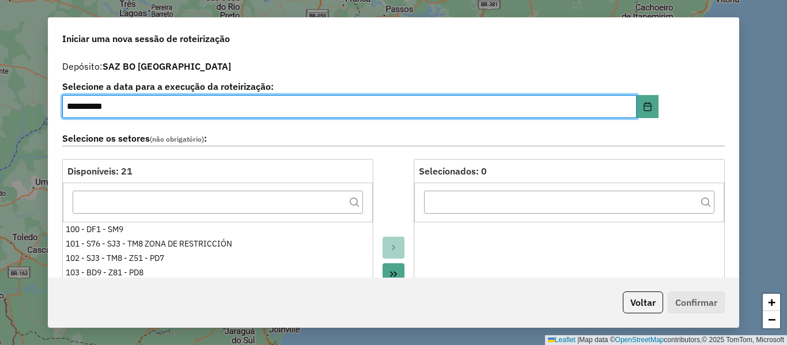
click at [370, 131] on label "Selecione os setores (não obrigatório) :" at bounding box center [393, 139] width 663 height 16
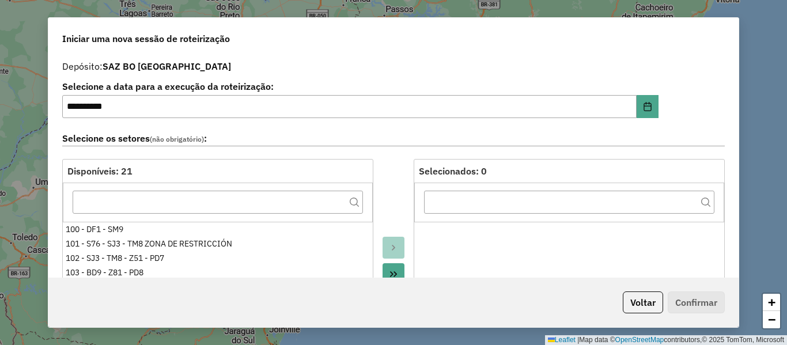
scroll to position [346, 0]
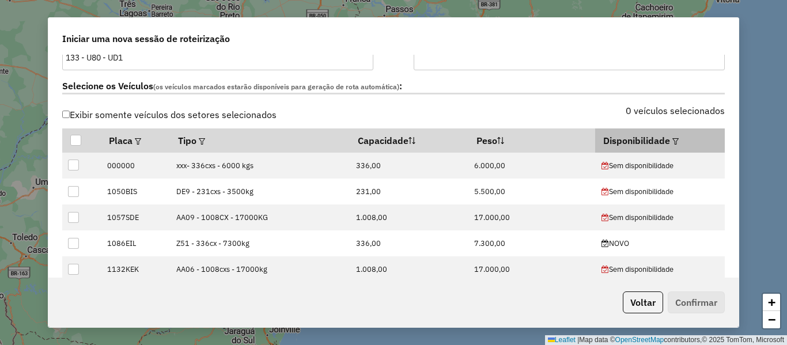
click at [670, 144] on div at bounding box center [674, 141] width 9 height 14
click at [673, 141] on em at bounding box center [676, 141] width 6 height 6
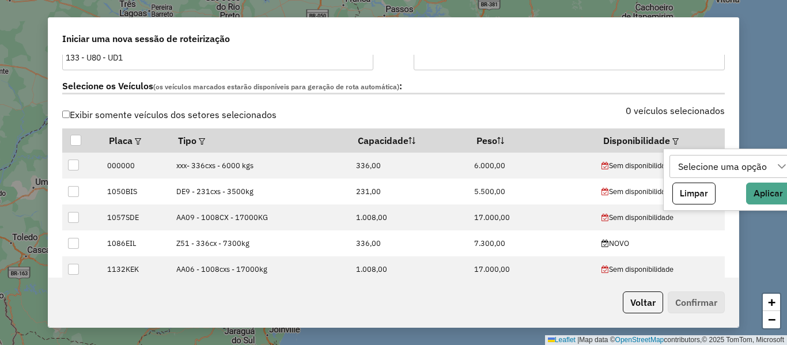
click at [704, 169] on div "Selecione uma opção" at bounding box center [723, 167] width 97 height 22
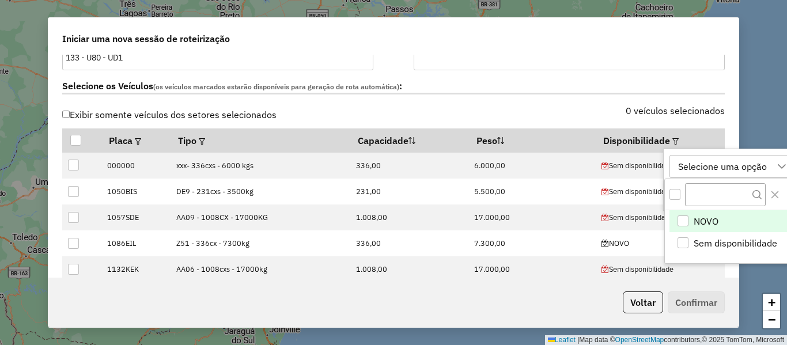
click at [725, 216] on li "NOVO" at bounding box center [731, 221] width 123 height 22
click at [720, 169] on icon at bounding box center [717, 166] width 9 height 9
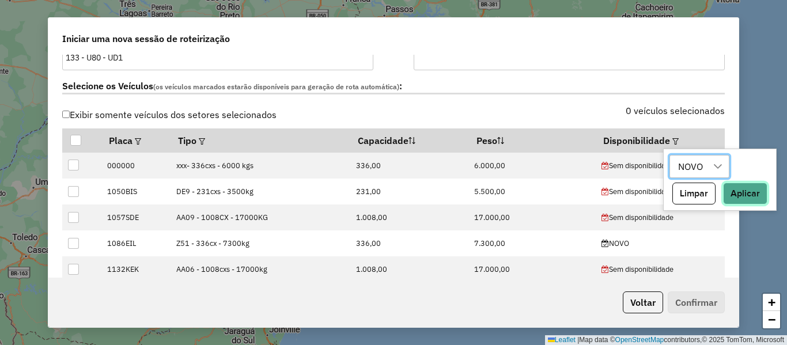
click at [749, 201] on button "Aplicar" at bounding box center [745, 194] width 44 height 22
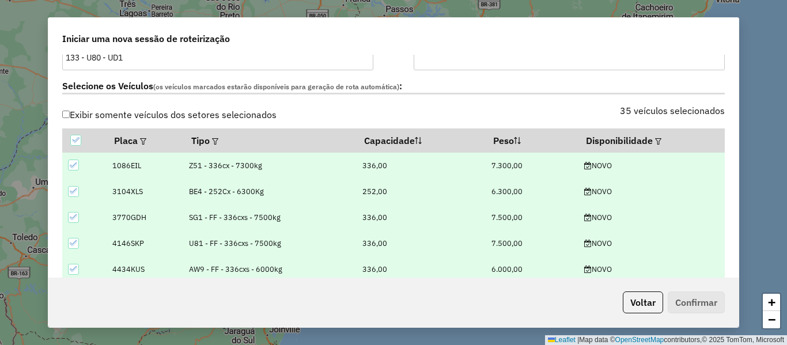
click at [518, 96] on div "Selecione os Veículos (os veículos marcados estarão disponíveis para geração de…" at bounding box center [393, 88] width 677 height 36
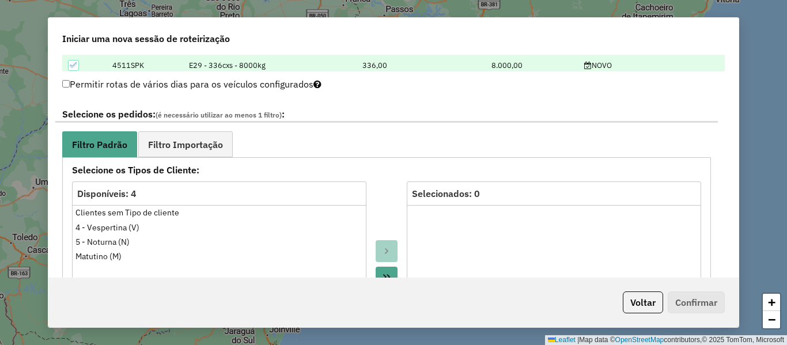
scroll to position [576, 0]
click at [172, 141] on span "Filtro Importação" at bounding box center [185, 143] width 75 height 9
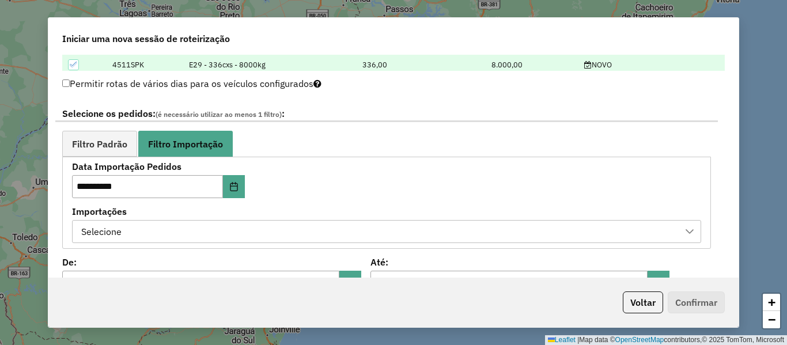
click at [305, 232] on div "Selecione" at bounding box center [378, 232] width 602 height 22
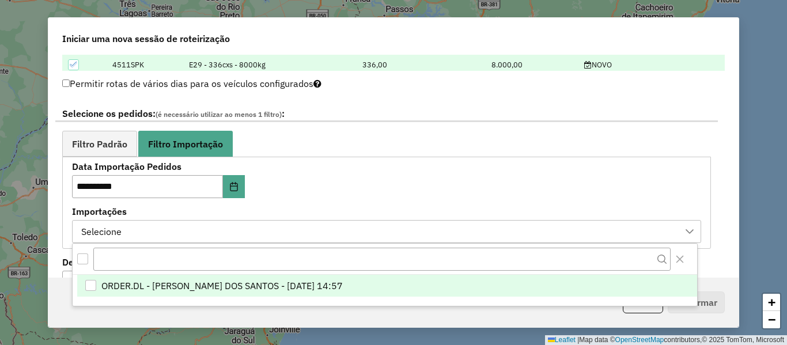
click at [321, 284] on span "ORDER.DL - BRUNO CORDEIRO DOS SANTOS - 04/10/2025 14:57" at bounding box center [221, 286] width 241 height 14
click at [188, 144] on span "Filtro Importação" at bounding box center [185, 143] width 75 height 9
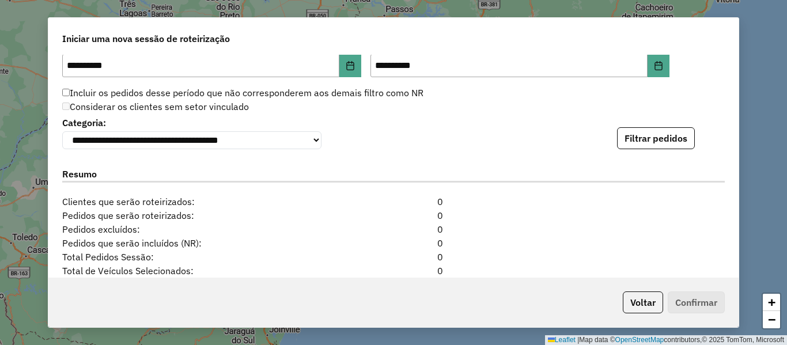
scroll to position [807, 0]
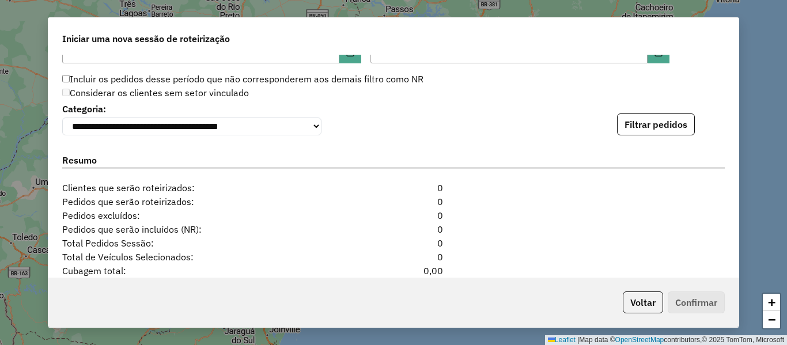
click at [656, 142] on div "**********" at bounding box center [393, 166] width 690 height 223
click at [667, 134] on button "Filtrar pedidos" at bounding box center [656, 125] width 78 height 22
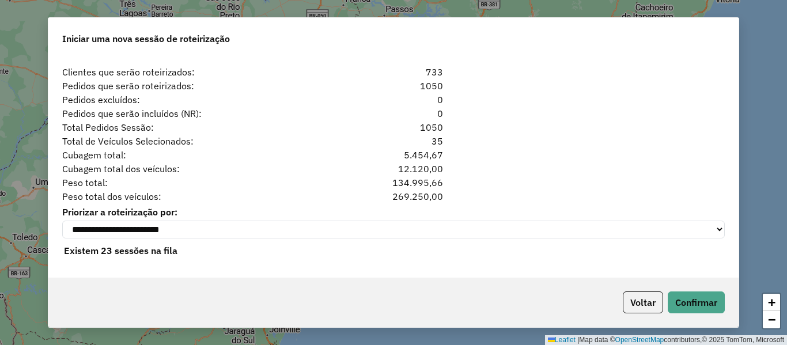
scroll to position [1166, 0]
drag, startPoint x: 454, startPoint y: 131, endPoint x: 379, endPoint y: 117, distance: 76.2
click at [379, 117] on div "**********" at bounding box center [393, 166] width 690 height 223
click at [564, 156] on div "Cubagem total: 5.454,67" at bounding box center [393, 155] width 677 height 14
drag, startPoint x: 454, startPoint y: 129, endPoint x: 407, endPoint y: 124, distance: 46.3
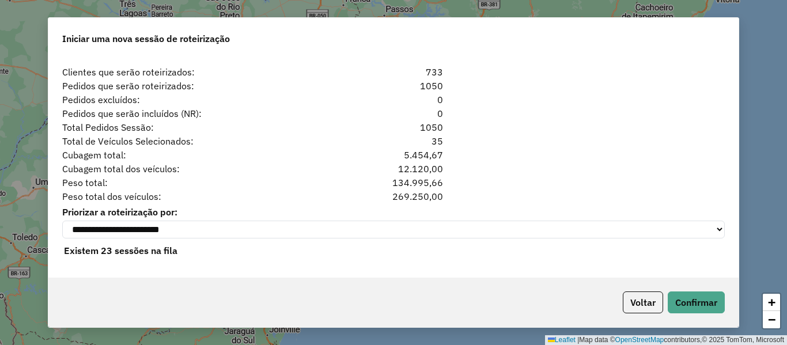
click at [407, 124] on div "Total Pedidos Sessão: 1050" at bounding box center [393, 127] width 677 height 14
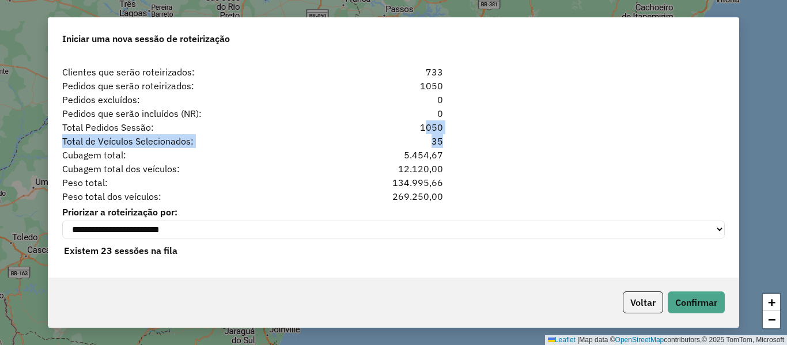
drag, startPoint x: 421, startPoint y: 141, endPoint x: 394, endPoint y: 127, distance: 30.9
click at [394, 127] on div "**********" at bounding box center [393, 166] width 690 height 223
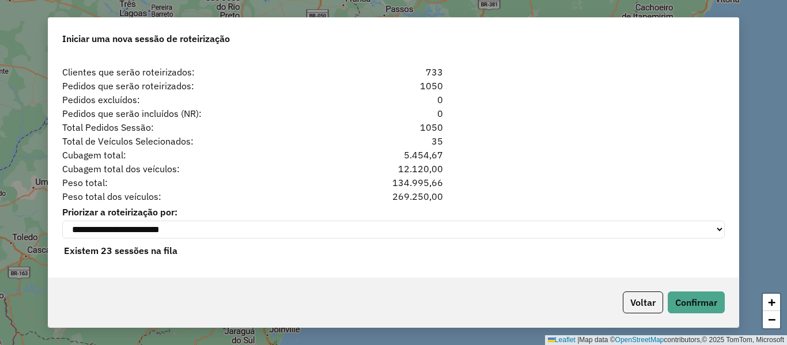
click at [507, 117] on div "Pedidos que serão incluídos (NR): 0" at bounding box center [393, 114] width 677 height 14
click at [573, 176] on div "Peso total: 134.995,66" at bounding box center [393, 183] width 677 height 14
click at [560, 221] on select "**********" at bounding box center [393, 230] width 663 height 18
click at [687, 299] on button "Confirmar" at bounding box center [696, 303] width 57 height 22
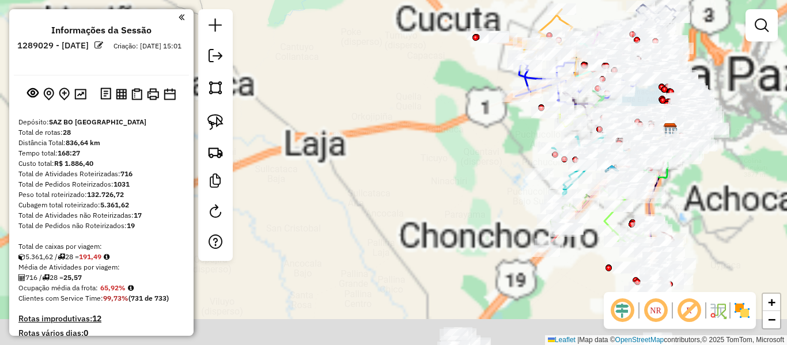
drag, startPoint x: 417, startPoint y: 117, endPoint x: 396, endPoint y: 86, distance: 37.7
click at [396, 86] on div "Janela de atendimento Grade de atendimento Capacidade Transportadoras Veículos …" at bounding box center [393, 172] width 787 height 345
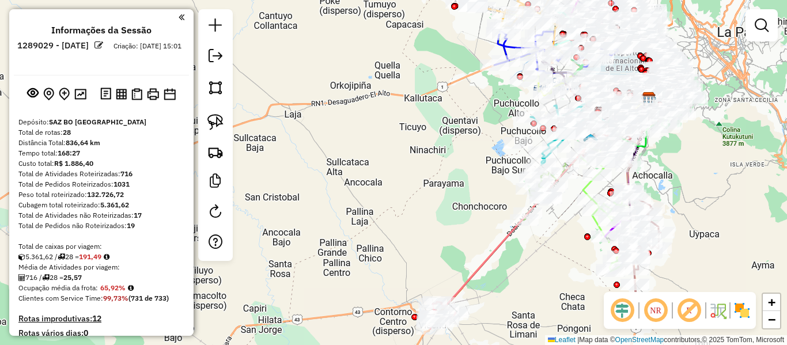
click at [737, 311] on img at bounding box center [742, 310] width 18 height 18
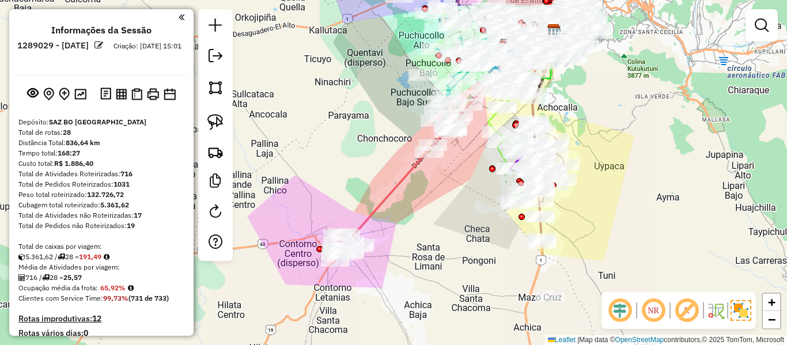
drag, startPoint x: 556, startPoint y: 286, endPoint x: 462, endPoint y: 219, distance: 115.2
click at [462, 219] on div "Janela de atendimento Grade de atendimento Capacidade Transportadoras Veículos …" at bounding box center [393, 172] width 787 height 345
click at [392, 180] on div "Janela de atendimento Grade de atendimento Capacidade Transportadoras Veículos …" at bounding box center [393, 172] width 787 height 345
click at [391, 190] on icon at bounding box center [423, 144] width 176 height 234
select select "**********"
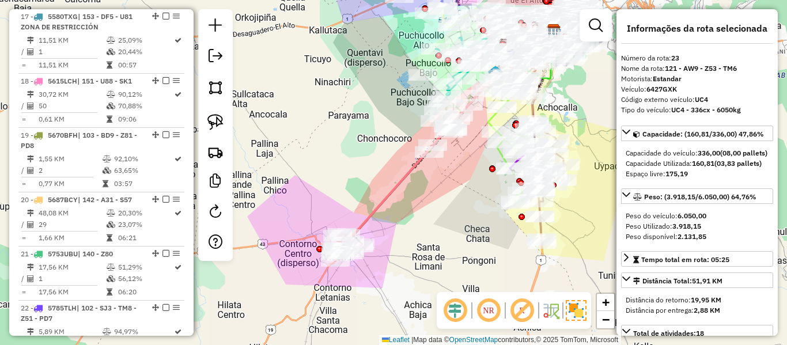
scroll to position [1833, 0]
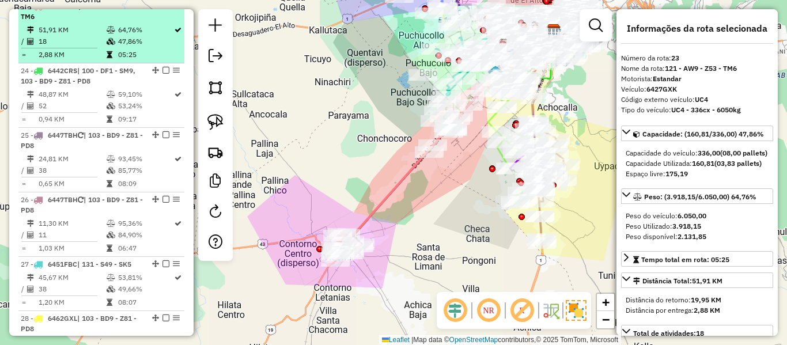
click at [134, 47] on td "47,86%" at bounding box center [146, 42] width 56 height 12
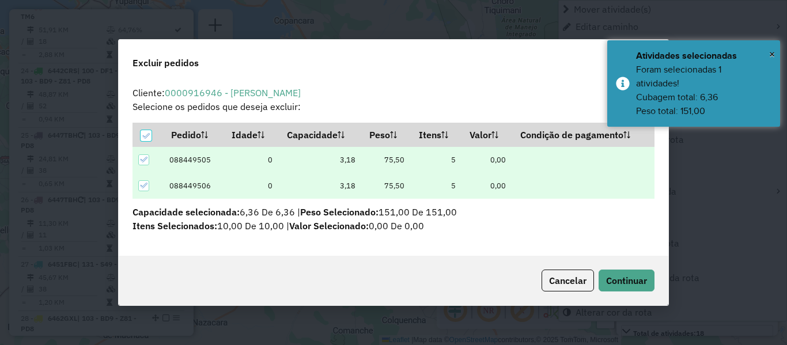
scroll to position [0, 0]
click at [655, 285] on hb-button "Continuar" at bounding box center [624, 281] width 61 height 22
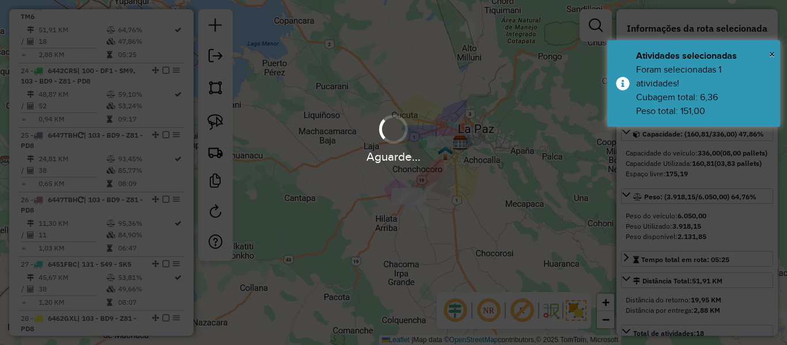
click at [648, 285] on div "Aguarde..." at bounding box center [393, 172] width 787 height 345
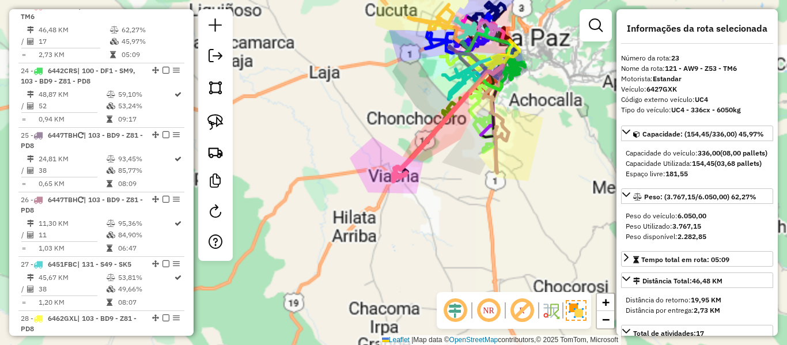
click at [442, 194] on div "Janela de atendimento Grade de atendimento Capacidade Transportadoras Veículos …" at bounding box center [393, 172] width 787 height 345
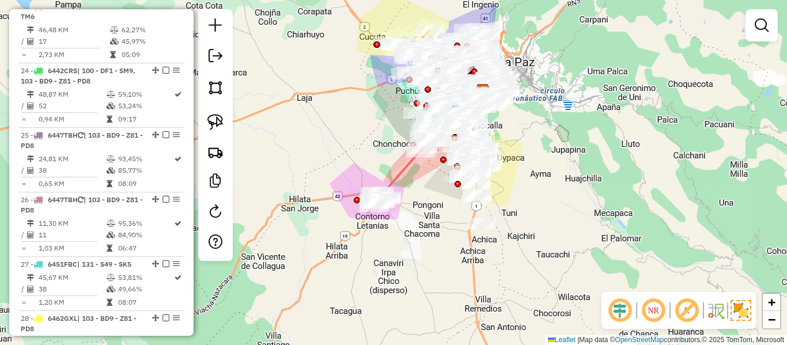
drag, startPoint x: 505, startPoint y: 254, endPoint x: 494, endPoint y: 265, distance: 15.9
click at [494, 265] on div "Janela de atendimento Grade de atendimento Capacidade Transportadoras Veículos …" at bounding box center [393, 172] width 787 height 345
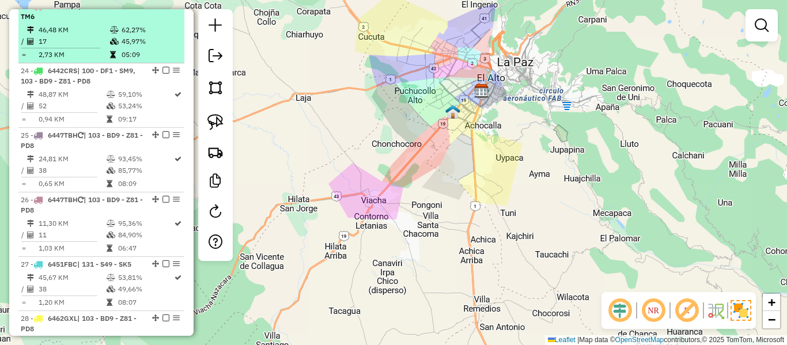
click at [116, 45] on icon at bounding box center [114, 41] width 9 height 7
select select "**********"
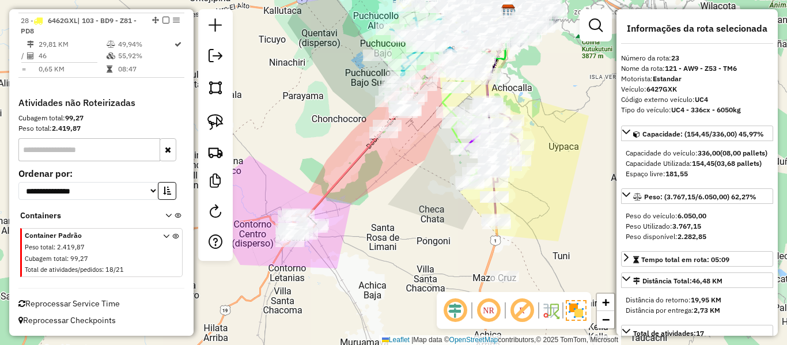
click at [352, 162] on icon at bounding box center [404, 116] width 208 height 208
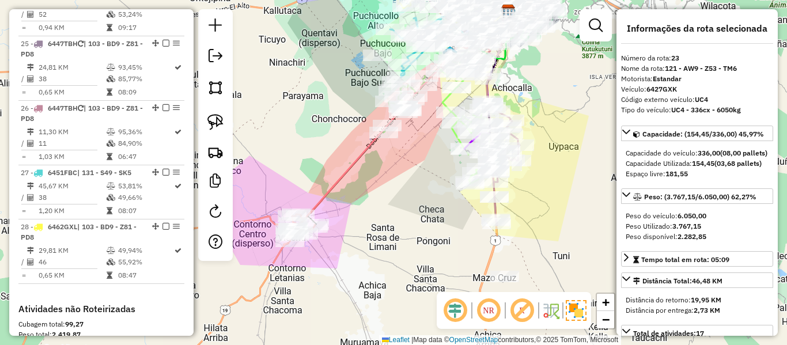
scroll to position [1833, 0]
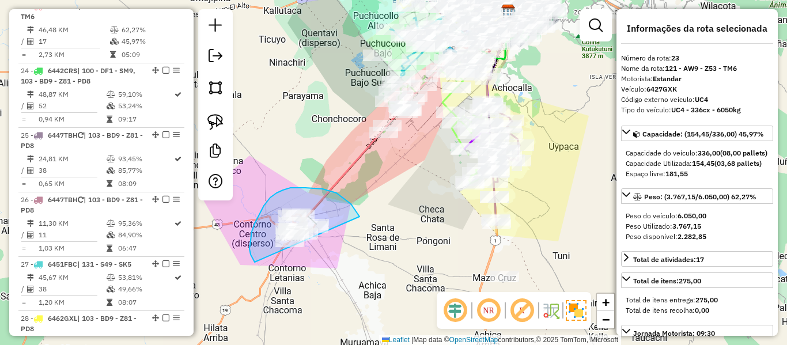
drag, startPoint x: 323, startPoint y: 189, endPoint x: 358, endPoint y: 258, distance: 77.3
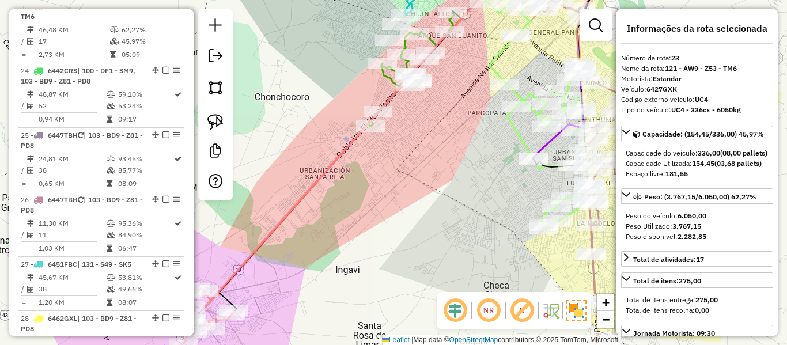
drag, startPoint x: 424, startPoint y: 146, endPoint x: 418, endPoint y: 199, distance: 52.8
click at [418, 199] on div "Janela de atendimento Grade de atendimento Capacidade Transportadoras Veículos …" at bounding box center [393, 172] width 787 height 345
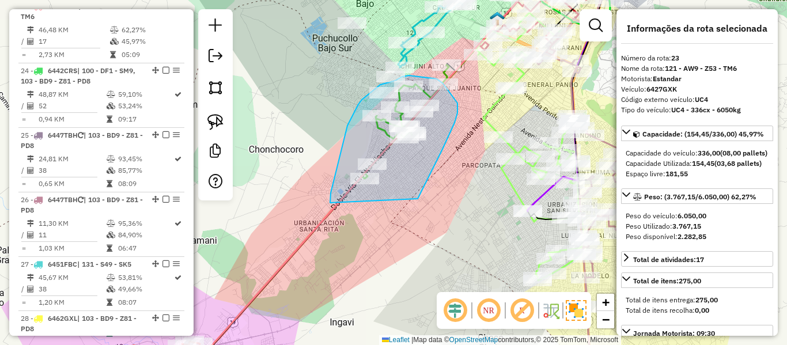
drag, startPoint x: 418, startPoint y: 199, endPoint x: 331, endPoint y: 218, distance: 89.2
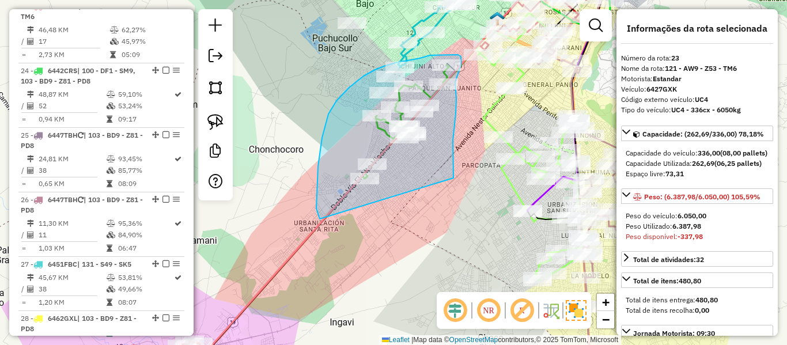
drag, startPoint x: 456, startPoint y: 114, endPoint x: 330, endPoint y: 231, distance: 172.1
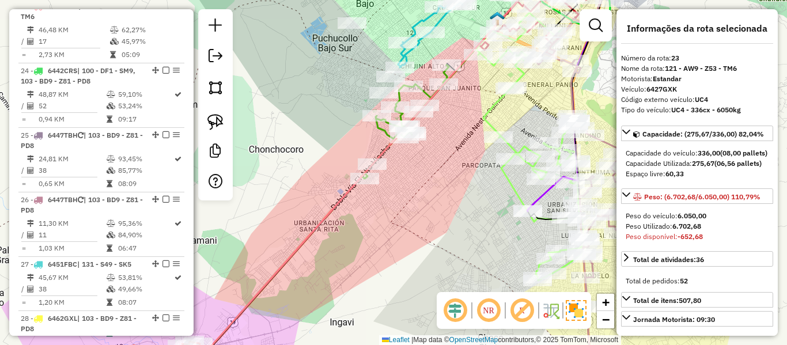
select select "**********"
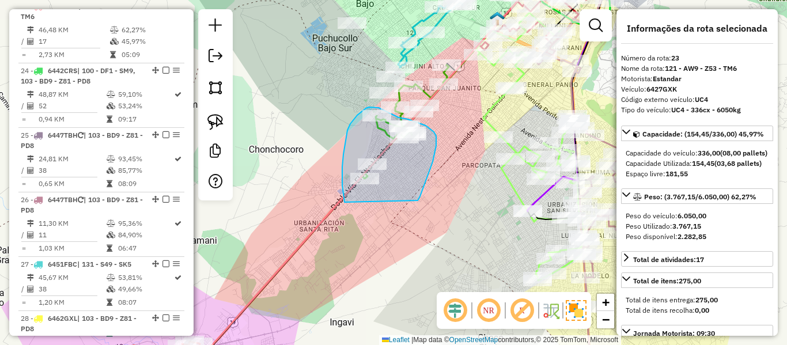
drag, startPoint x: 418, startPoint y: 201, endPoint x: 348, endPoint y: 209, distance: 70.8
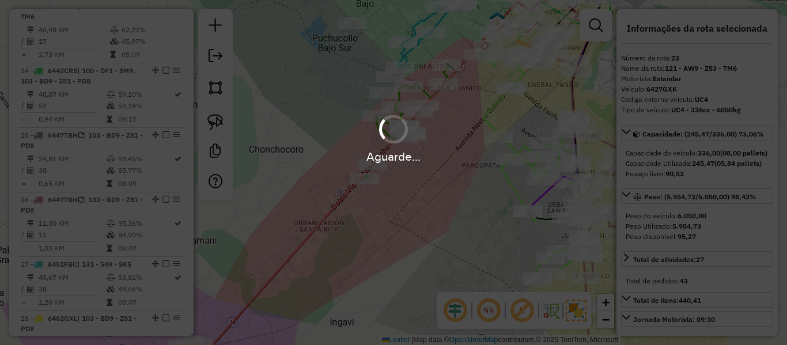
select select "**********"
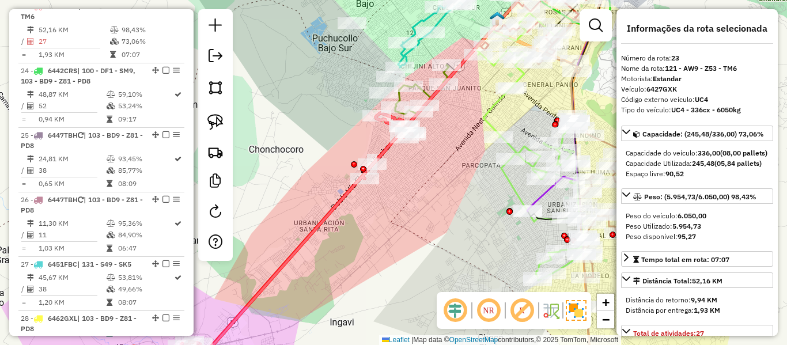
click at [342, 199] on icon at bounding box center [295, 246] width 235 height 267
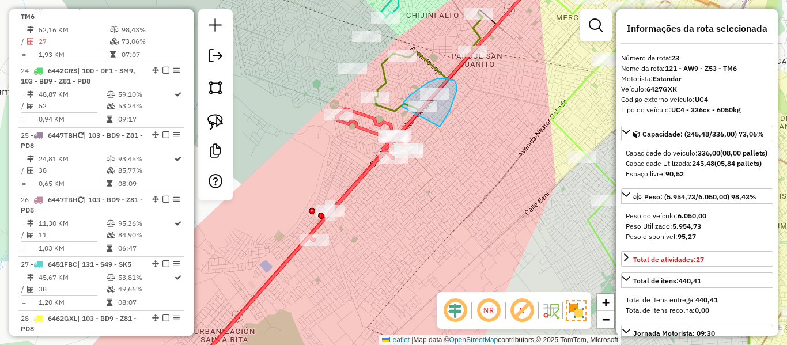
drag, startPoint x: 450, startPoint y: 111, endPoint x: 399, endPoint y: 113, distance: 50.7
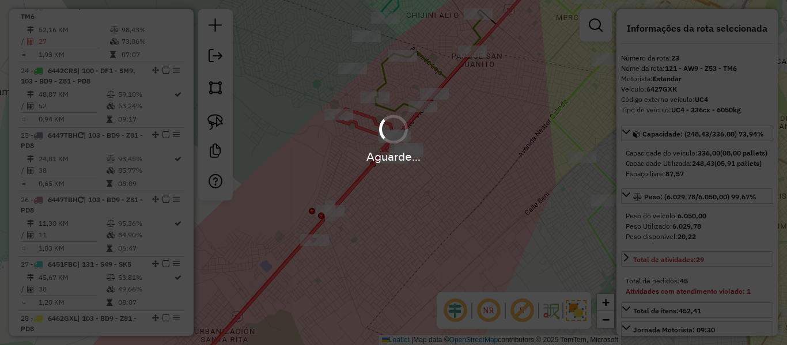
select select "**********"
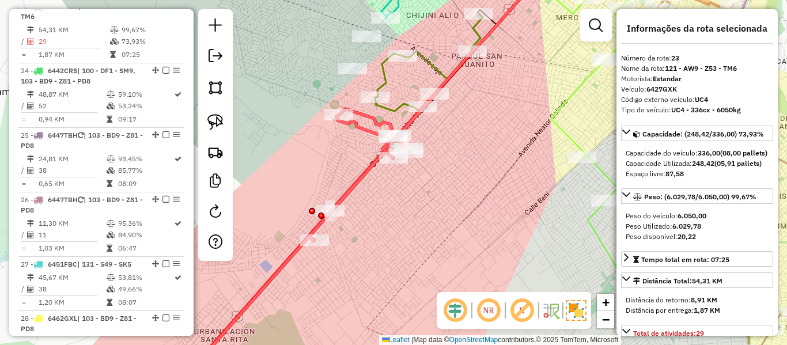
click at [362, 176] on icon at bounding box center [311, 235] width 256 height 290
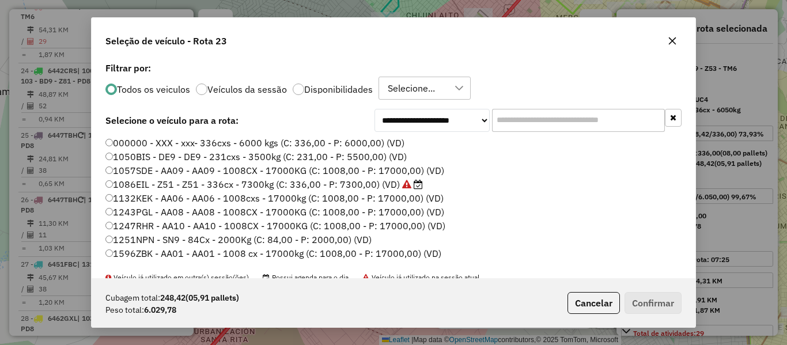
scroll to position [6, 3]
click at [358, 86] on label "Disponibilidades" at bounding box center [338, 89] width 69 height 9
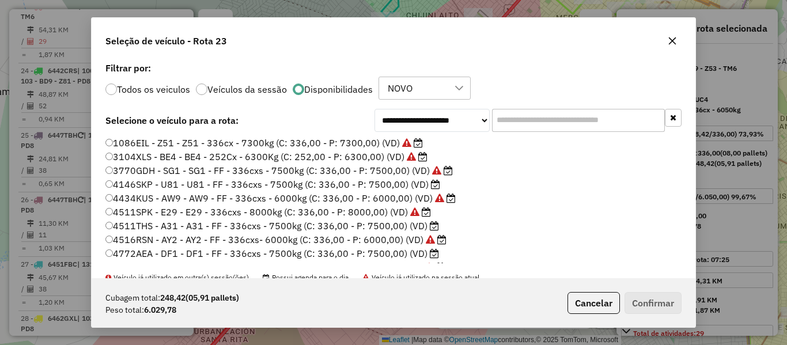
click at [414, 185] on label "4146SKP - U81 - U81 - FF - 336cxs - 7500kg (C: 336,00 - P: 7500,00) (VD)" at bounding box center [272, 185] width 335 height 14
click at [670, 309] on button "Confirmar" at bounding box center [653, 303] width 57 height 22
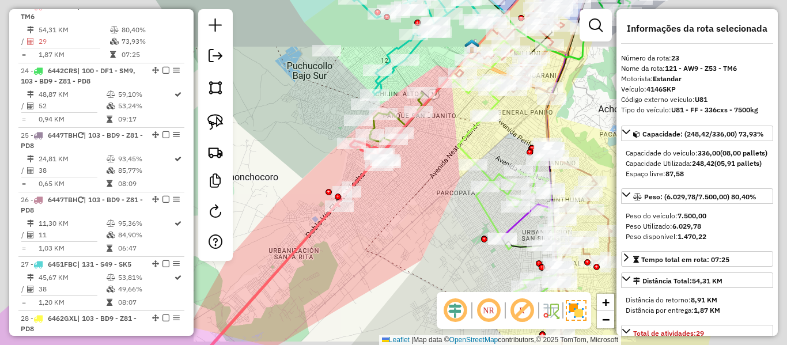
click at [364, 172] on icon at bounding box center [279, 255] width 245 height 248
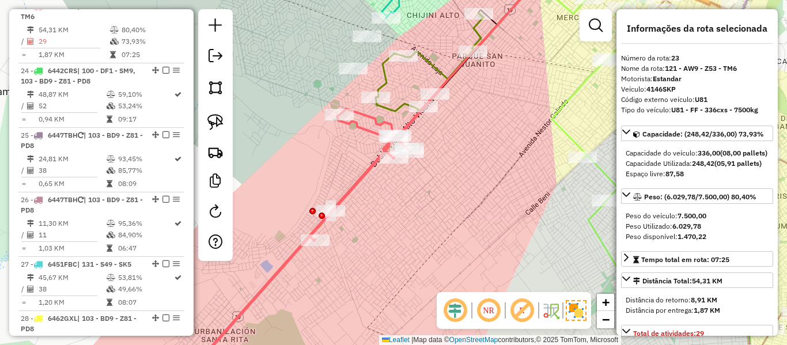
click at [364, 171] on icon at bounding box center [311, 235] width 256 height 290
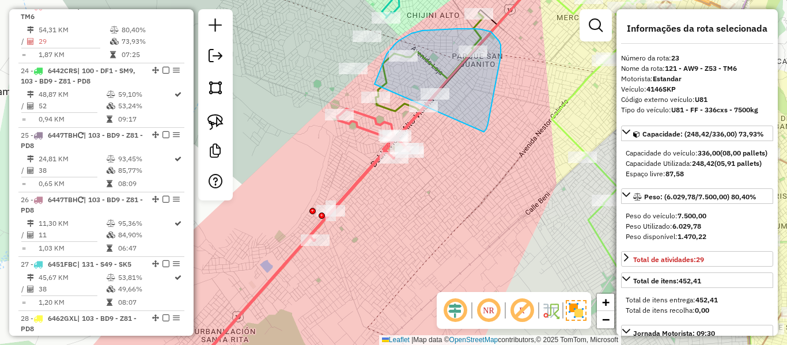
drag, startPoint x: 501, startPoint y: 52, endPoint x: 358, endPoint y: 119, distance: 158.0
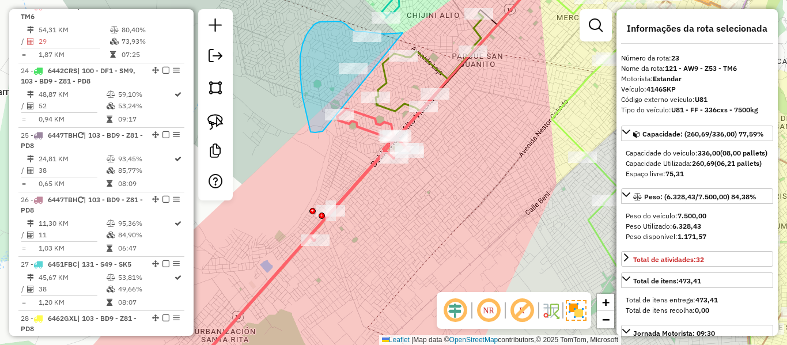
drag, startPoint x: 311, startPoint y: 132, endPoint x: 444, endPoint y: 52, distance: 155.9
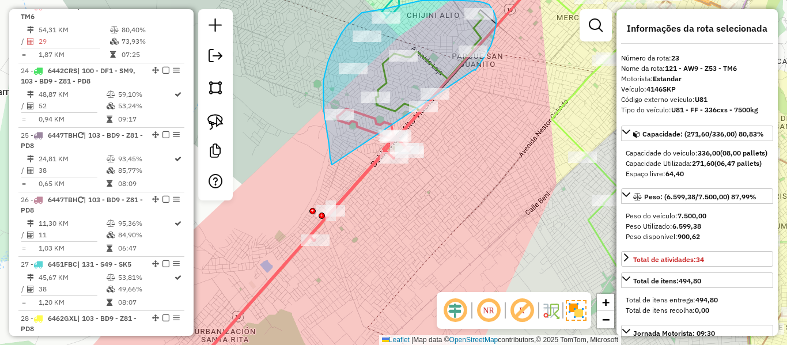
drag, startPoint x: 496, startPoint y: 28, endPoint x: 340, endPoint y: 171, distance: 211.3
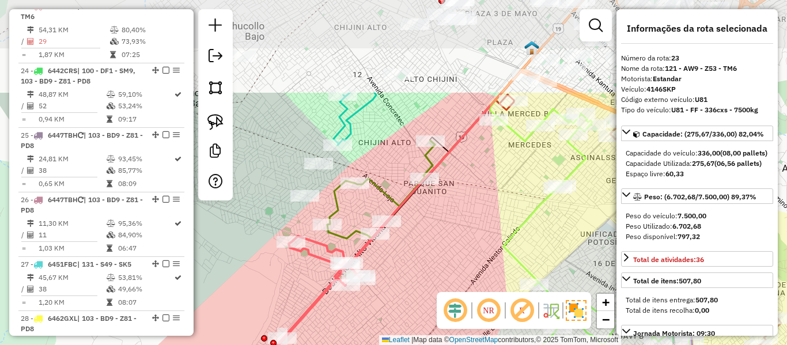
drag, startPoint x: 475, startPoint y: 142, endPoint x: 462, endPoint y: 198, distance: 57.6
click at [462, 198] on div "Janela de atendimento Grade de atendimento Capacidade Transportadoras Veículos …" at bounding box center [393, 172] width 787 height 345
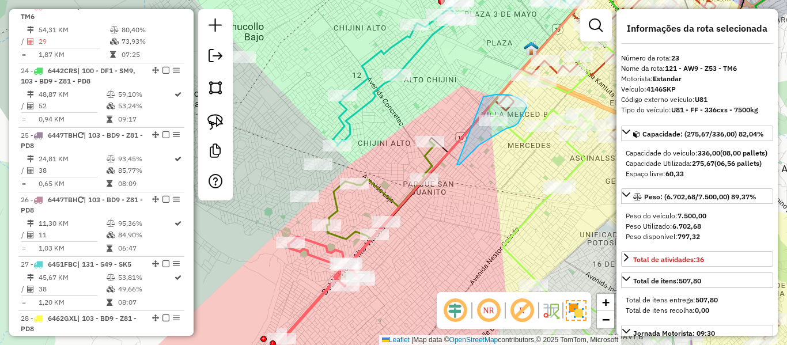
drag, startPoint x: 457, startPoint y: 165, endPoint x: 454, endPoint y: 126, distance: 39.3
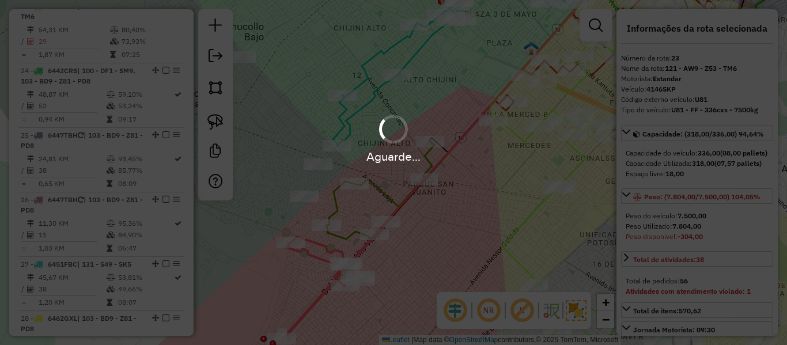
select select "**********"
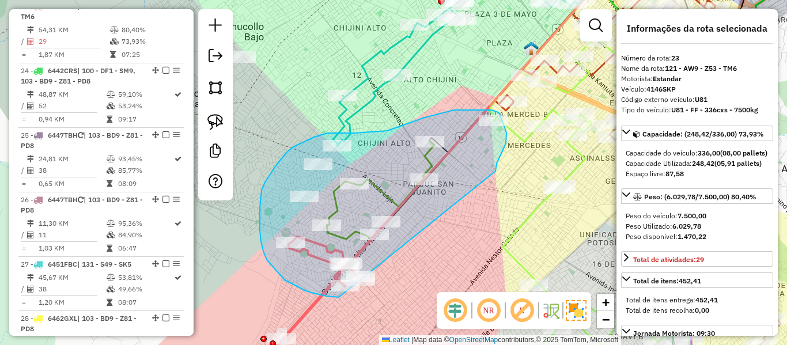
drag, startPoint x: 496, startPoint y: 171, endPoint x: 339, endPoint y: 296, distance: 200.5
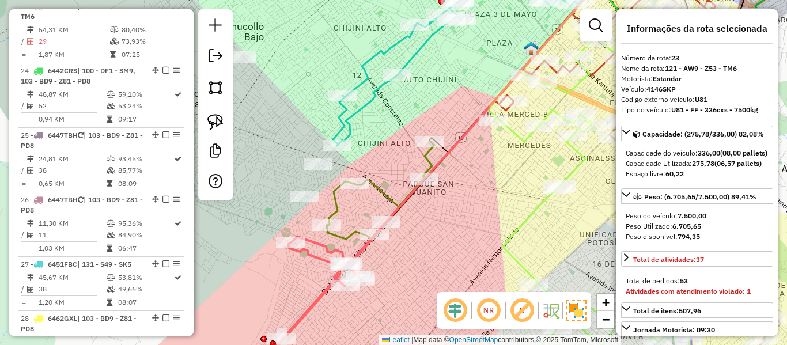
select select "**********"
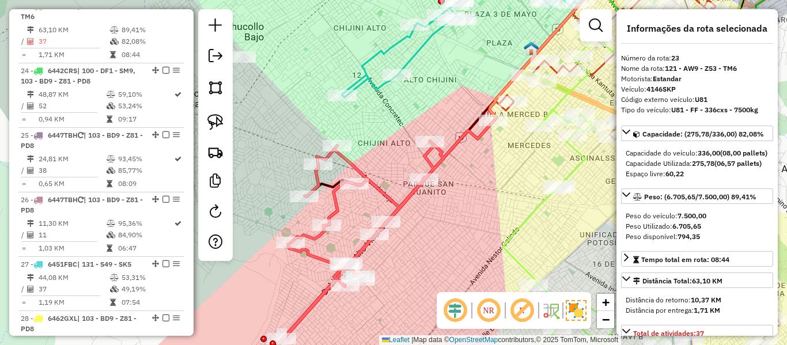
click at [318, 239] on icon at bounding box center [370, 250] width 247 height 259
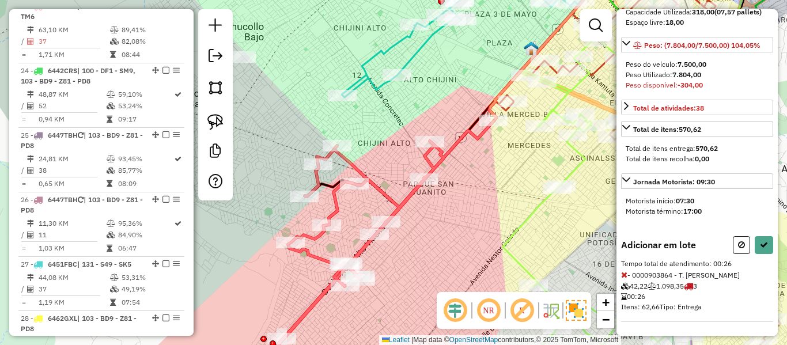
scroll to position [172, 0]
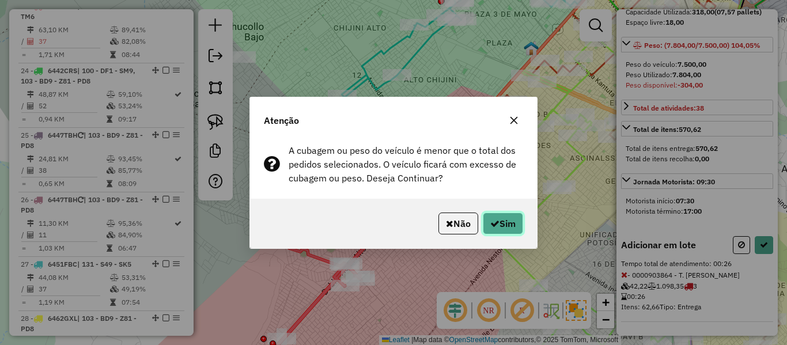
click at [516, 225] on button "Sim" at bounding box center [503, 224] width 40 height 22
select select "**********"
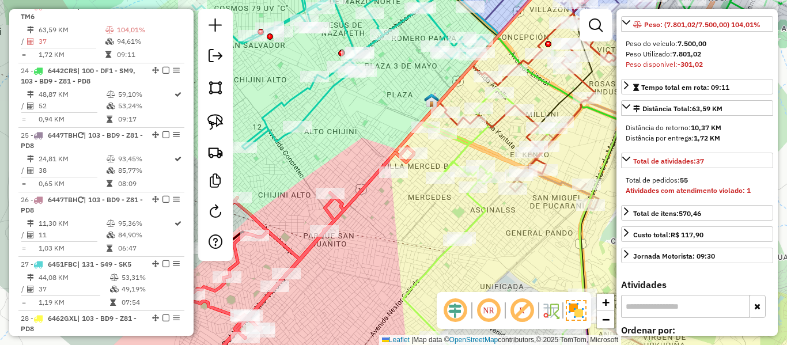
click at [362, 188] on icon at bounding box center [300, 266] width 225 height 227
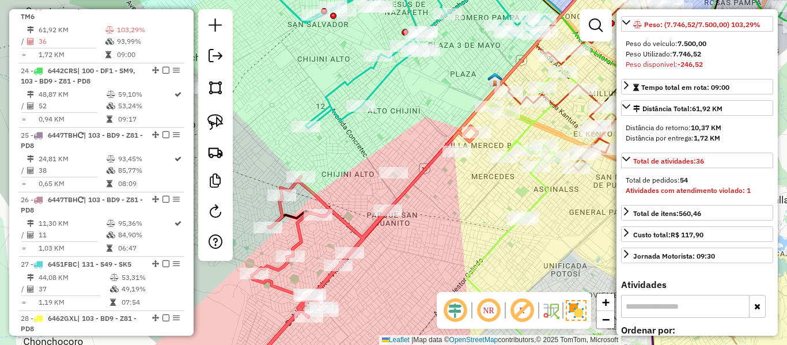
click at [404, 190] on icon at bounding box center [357, 256] width 239 height 248
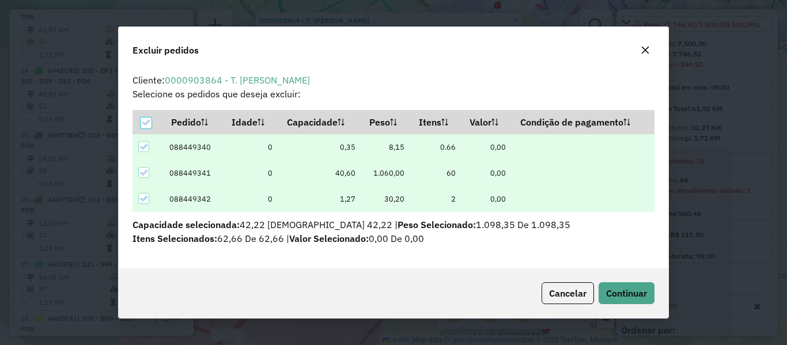
scroll to position [0, 0]
click at [622, 286] on button "Continuar" at bounding box center [627, 293] width 56 height 22
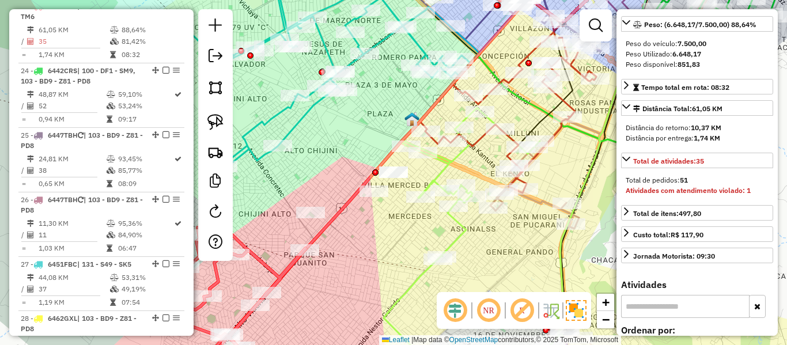
click at [335, 216] on icon at bounding box center [406, 172] width 433 height 414
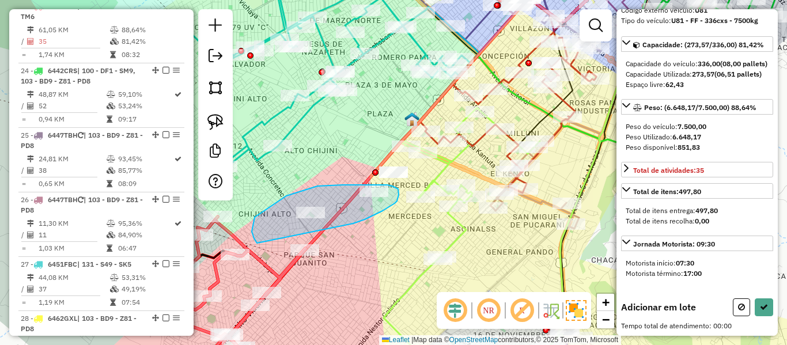
drag, startPoint x: 353, startPoint y: 224, endPoint x: 263, endPoint y: 247, distance: 93.0
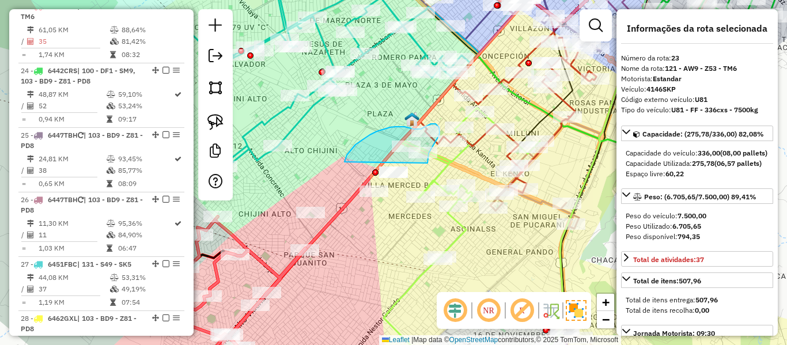
drag, startPoint x: 346, startPoint y: 159, endPoint x: 428, endPoint y: 163, distance: 81.9
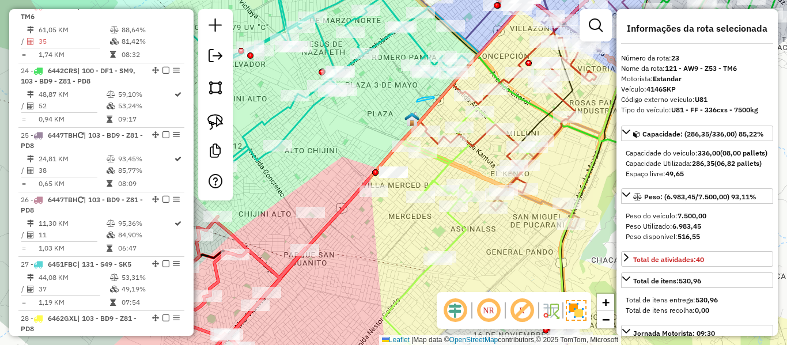
drag, startPoint x: 418, startPoint y: 100, endPoint x: 435, endPoint y: 98, distance: 16.8
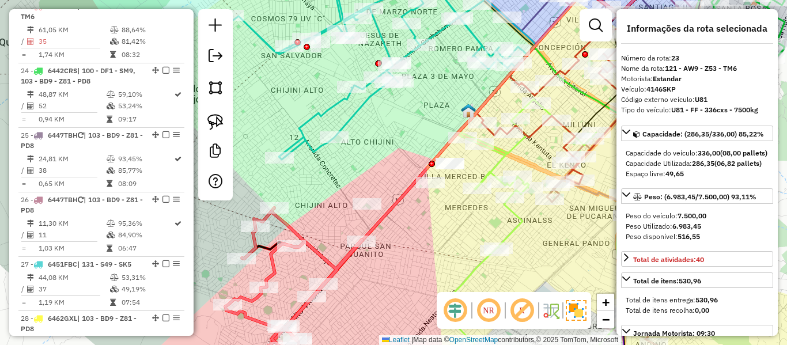
drag, startPoint x: 406, startPoint y: 162, endPoint x: 466, endPoint y: 149, distance: 61.8
click at [466, 149] on div "Janela de atendimento Grade de atendimento Capacidade Transportadoras Veículos …" at bounding box center [393, 172] width 787 height 345
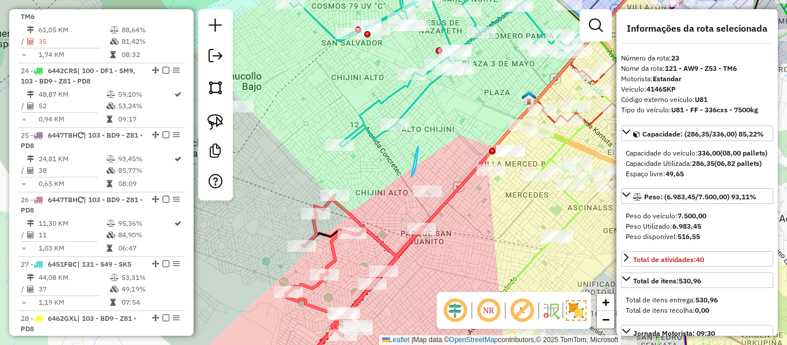
drag, startPoint x: 416, startPoint y: 166, endPoint x: 414, endPoint y: 173, distance: 7.7
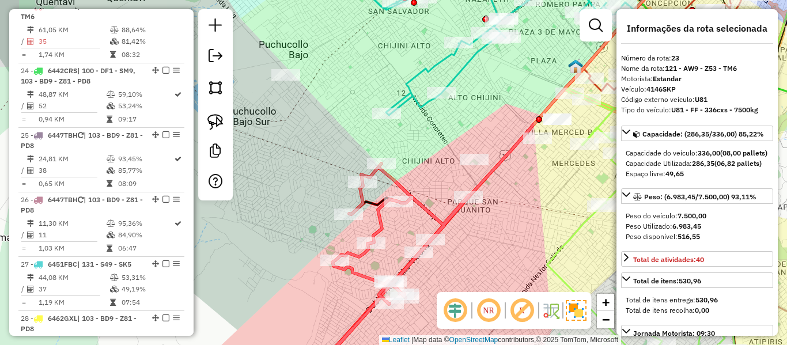
drag, startPoint x: 414, startPoint y: 173, endPoint x: 460, endPoint y: 144, distance: 54.2
click at [458, 142] on div "Janela de atendimento Grade de atendimento Capacidade Transportadoras Veículos …" at bounding box center [393, 172] width 787 height 345
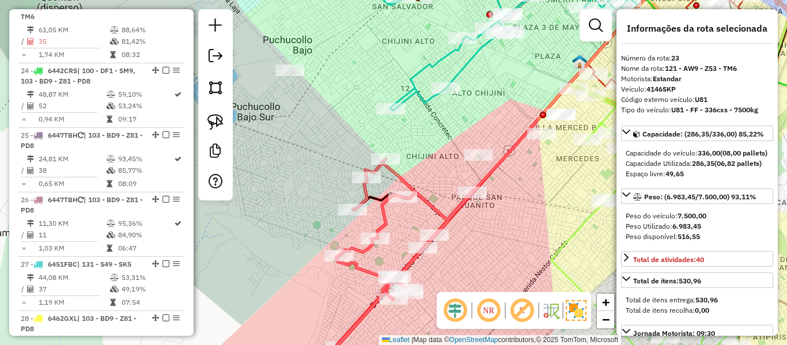
click at [426, 95] on div "Janela de atendimento Grade de atendimento Capacidade Transportadoras Veículos …" at bounding box center [393, 172] width 787 height 345
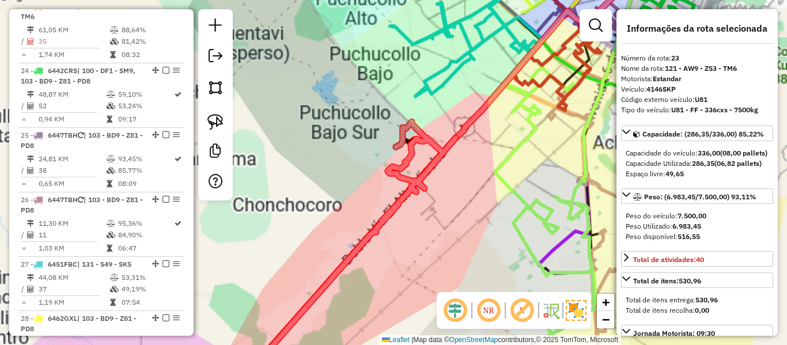
select select "**********"
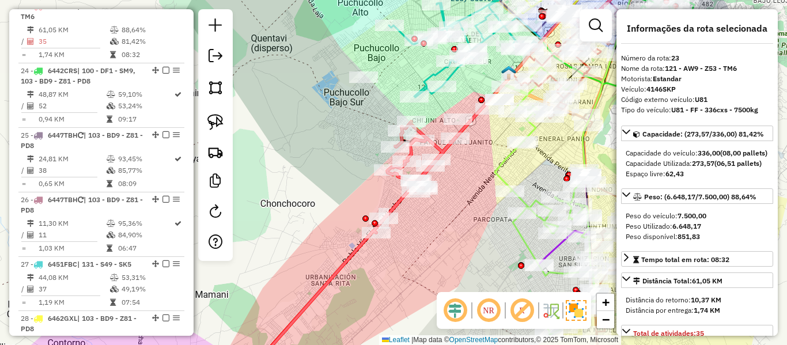
drag, startPoint x: 461, startPoint y: 191, endPoint x: 449, endPoint y: 195, distance: 12.8
click at [461, 191] on div "Janela de atendimento Grade de atendimento Capacidade Transportadoras Veículos …" at bounding box center [393, 172] width 787 height 345
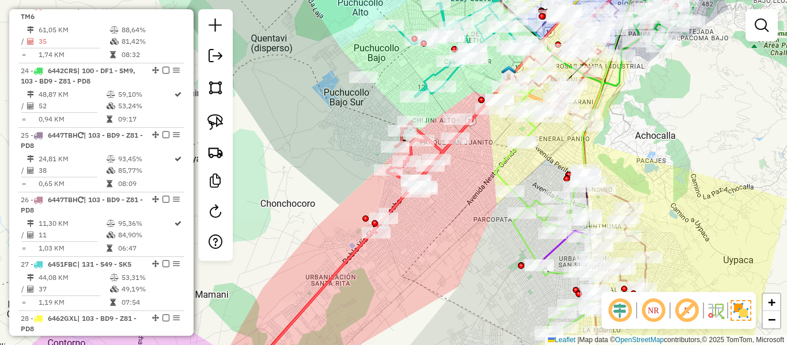
click at [400, 205] on icon at bounding box center [349, 251] width 214 height 258
select select "**********"
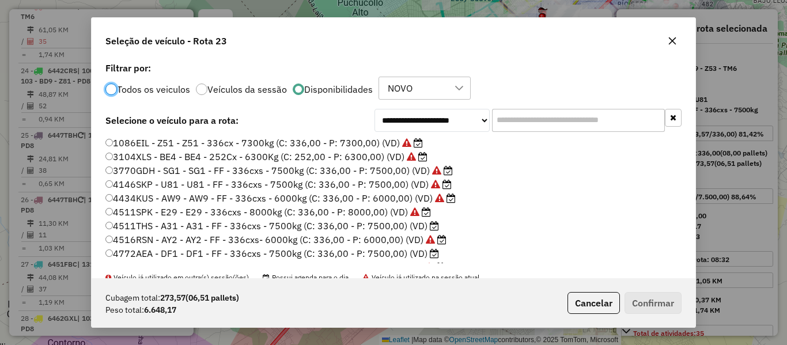
scroll to position [6, 3]
click at [515, 122] on input "text" at bounding box center [578, 120] width 173 height 23
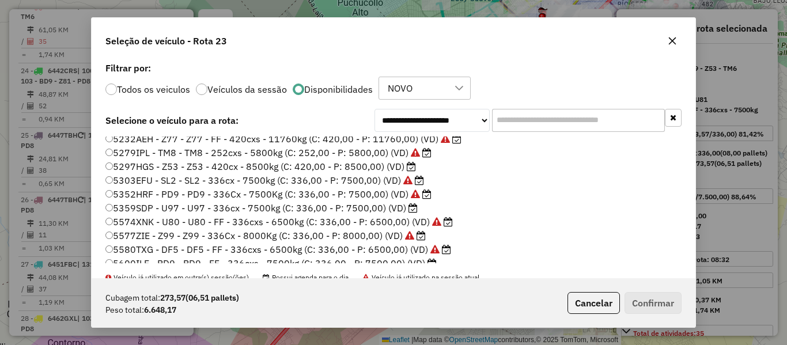
scroll to position [0, 0]
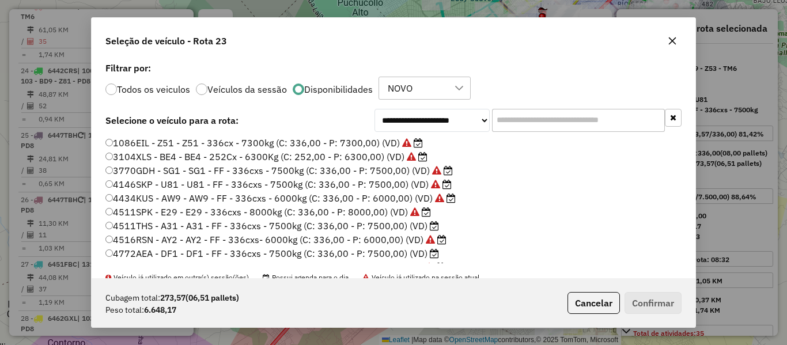
click at [505, 112] on input "text" at bounding box center [578, 120] width 173 height 23
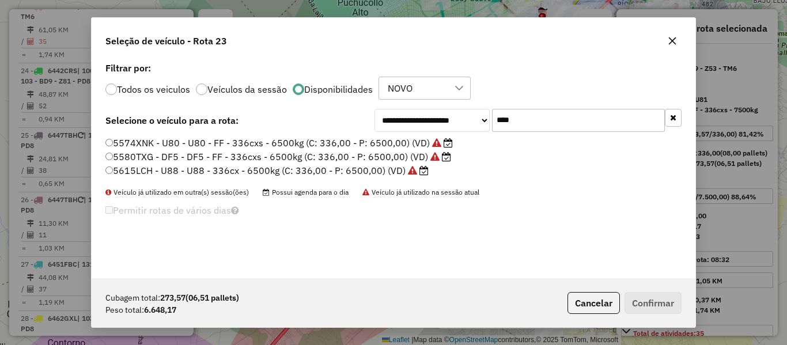
type input "****"
click at [398, 164] on label "5615LCH - U88 - U88 - 336cx - 6500kg (C: 336,00 - P: 6500,00) (VD)" at bounding box center [266, 171] width 323 height 14
click at [392, 171] on label "5615LCH - U88 - U88 - 336cx - 6500kg (C: 336,00 - P: 6500,00) (VD)" at bounding box center [266, 171] width 323 height 14
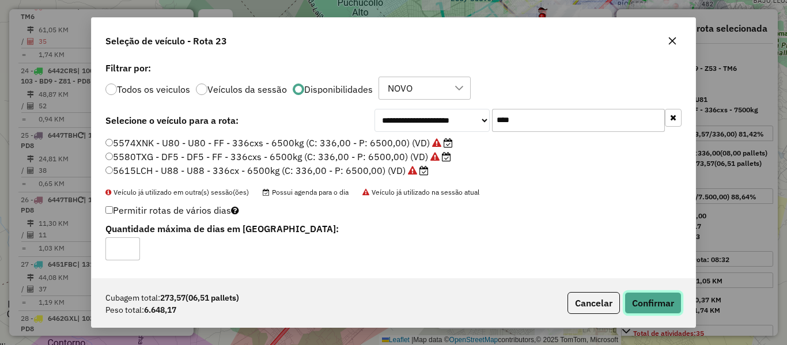
click at [657, 305] on button "Confirmar" at bounding box center [653, 303] width 57 height 22
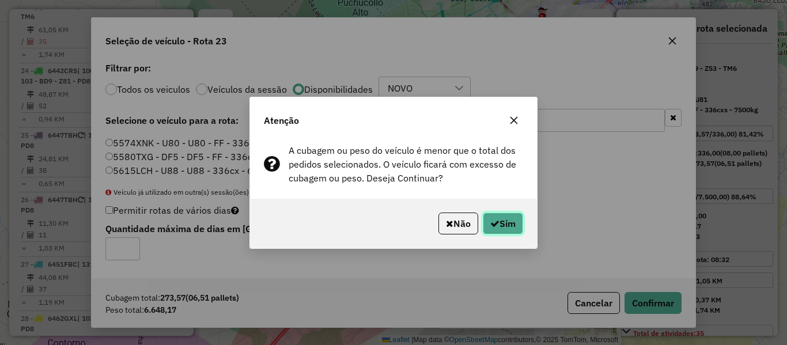
click at [510, 218] on button "Sim" at bounding box center [503, 224] width 40 height 22
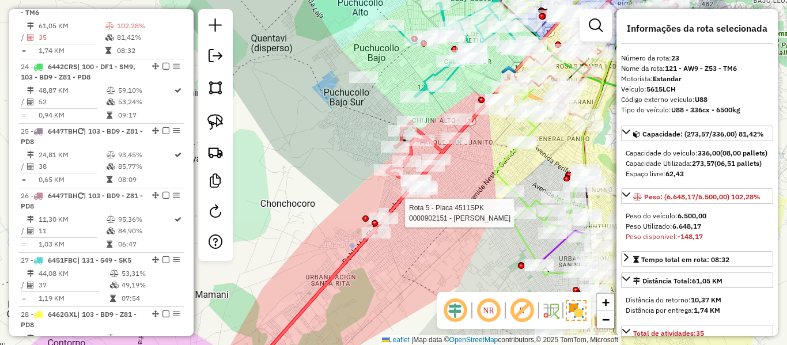
scroll to position [1833, 0]
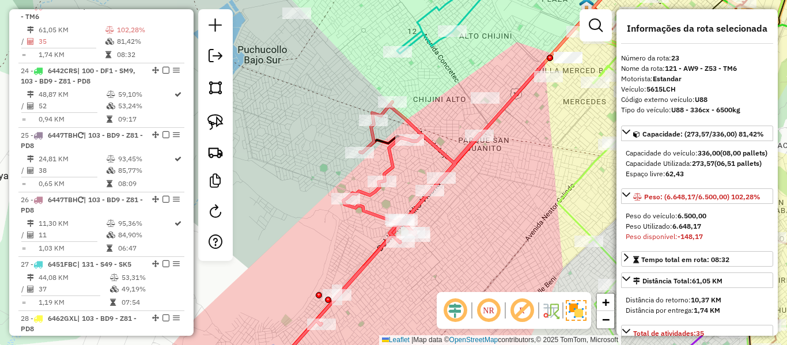
click at [447, 155] on icon at bounding box center [371, 241] width 217 height 278
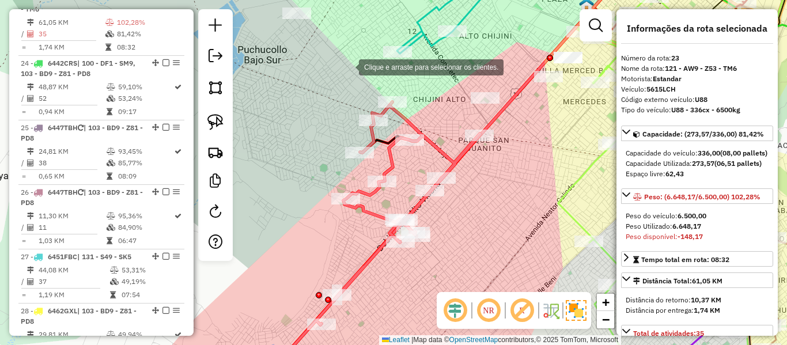
scroll to position [1843, 0]
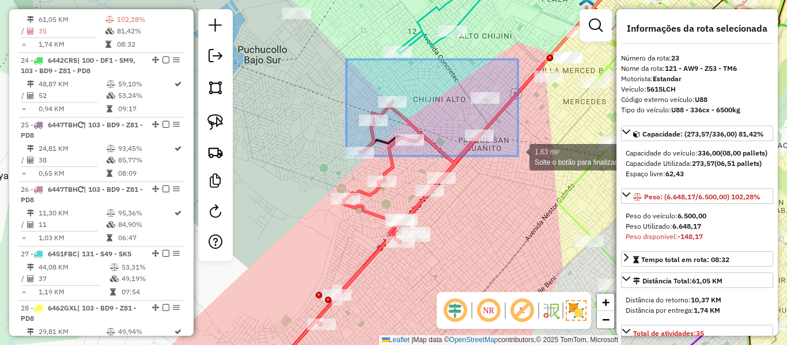
drag, startPoint x: 353, startPoint y: 65, endPoint x: 518, endPoint y: 156, distance: 188.6
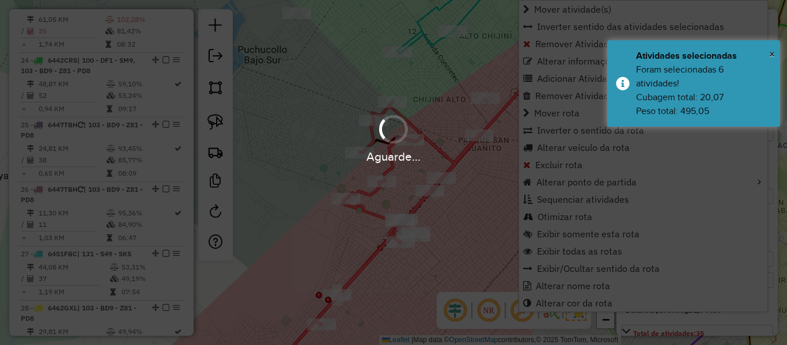
click at [372, 208] on div "Aguarde..." at bounding box center [393, 172] width 787 height 345
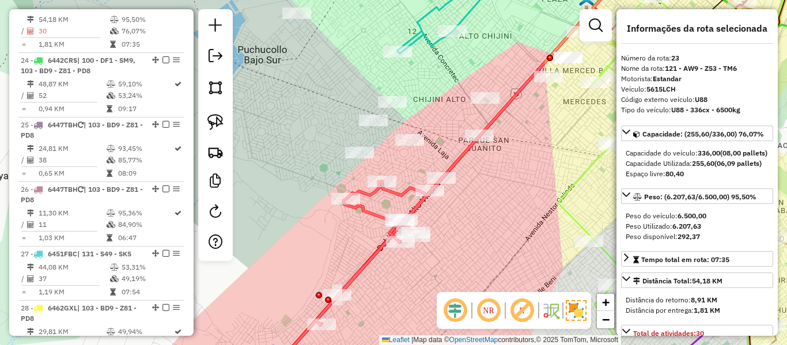
click at [368, 211] on icon at bounding box center [354, 277] width 183 height 206
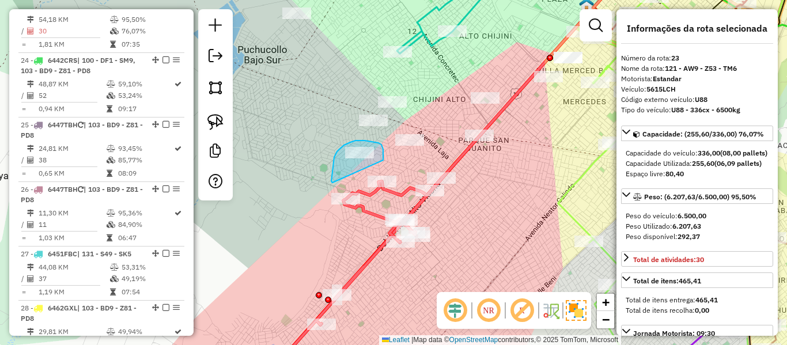
drag, startPoint x: 383, startPoint y: 149, endPoint x: 337, endPoint y: 187, distance: 59.9
drag, startPoint x: 414, startPoint y: 171, endPoint x: 388, endPoint y: 153, distance: 31.2
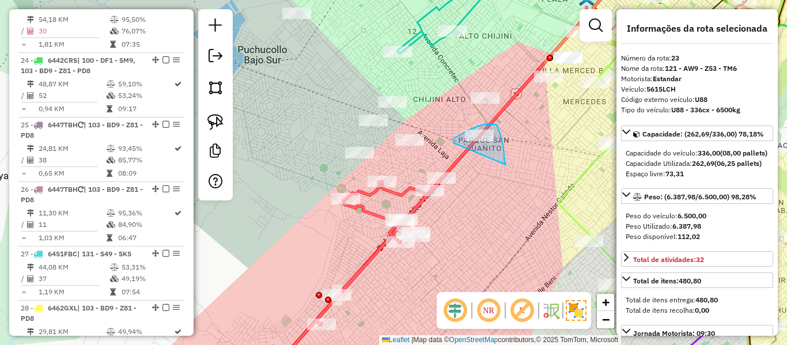
drag, startPoint x: 505, startPoint y: 161, endPoint x: 457, endPoint y: 145, distance: 50.3
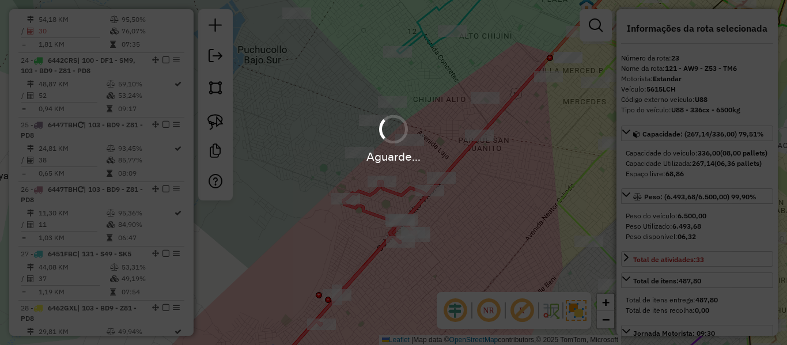
select select "**********"
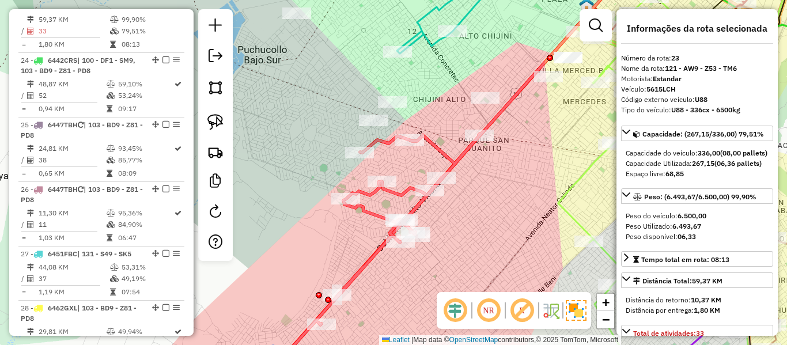
scroll to position [1794, 0]
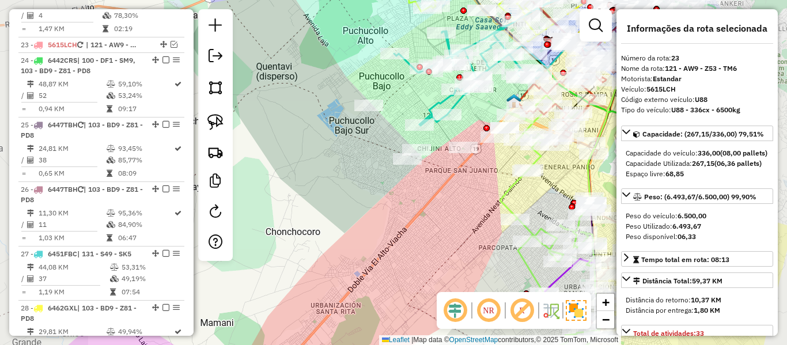
click at [441, 198] on div "Janela de atendimento Grade de atendimento Capacidade Transportadoras Veículos …" at bounding box center [393, 172] width 787 height 345
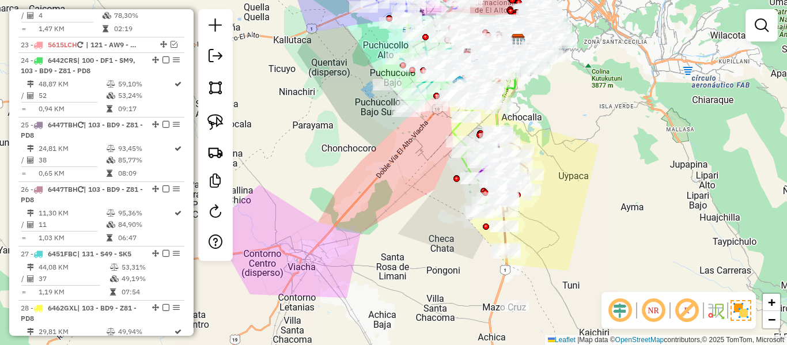
drag, startPoint x: 437, startPoint y: 215, endPoint x: 421, endPoint y: 146, distance: 71.0
click at [420, 143] on div "Janela de atendimento Grade de atendimento Capacidade Transportadoras Veículos …" at bounding box center [393, 172] width 787 height 345
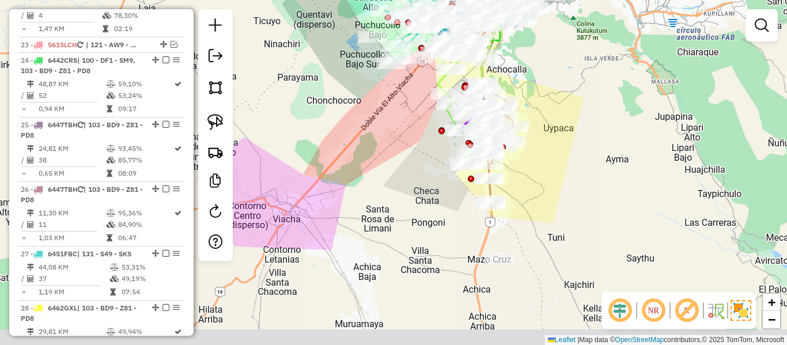
drag, startPoint x: 567, startPoint y: 241, endPoint x: 539, endPoint y: 175, distance: 71.8
click at [540, 165] on div "Janela de atendimento Grade de atendimento Capacidade Transportadoras Veículos …" at bounding box center [393, 172] width 787 height 345
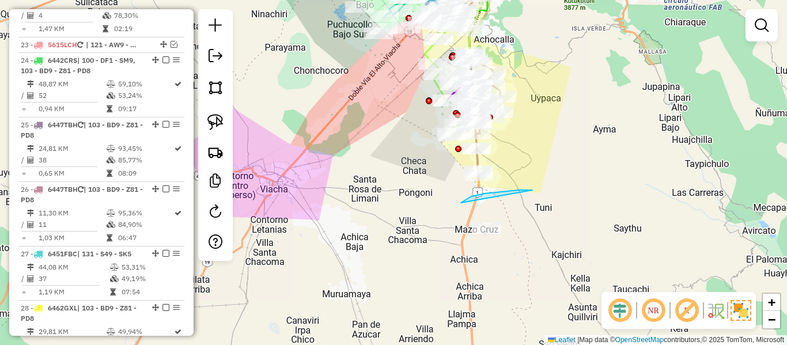
drag, startPoint x: 519, startPoint y: 190, endPoint x: 538, endPoint y: 260, distance: 73.0
click at [557, 226] on div "Janela de atendimento Grade de atendimento Capacidade Transportadoras Veículos …" at bounding box center [393, 172] width 787 height 345
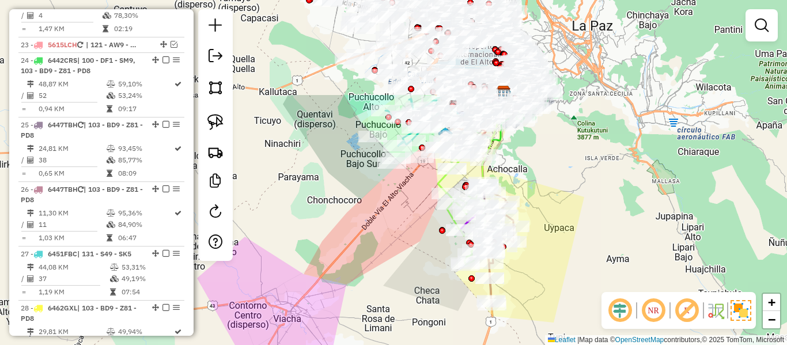
drag, startPoint x: 549, startPoint y: 218, endPoint x: 562, endPoint y: 287, distance: 70.5
click at [562, 287] on div "Janela de atendimento Grade de atendimento Capacidade Transportadoras Veículos …" at bounding box center [393, 172] width 787 height 345
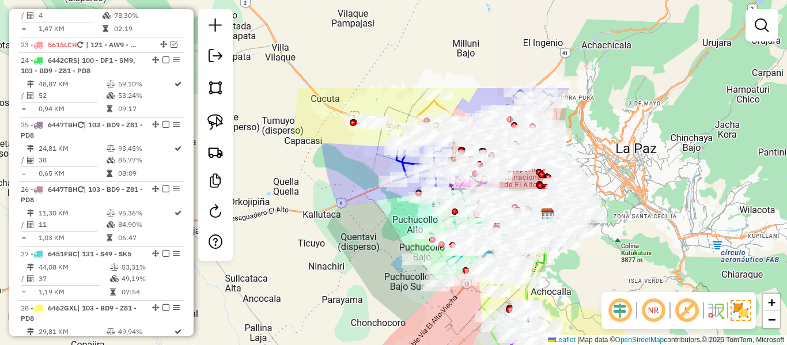
drag, startPoint x: 567, startPoint y: 194, endPoint x: 616, endPoint y: 309, distance: 125.8
click at [616, 309] on hb-router-mapa "Informações da Sessão 1289029 - 06/10/2025 Criação: 04/10/2025 15:01 Depósito: …" at bounding box center [393, 172] width 787 height 345
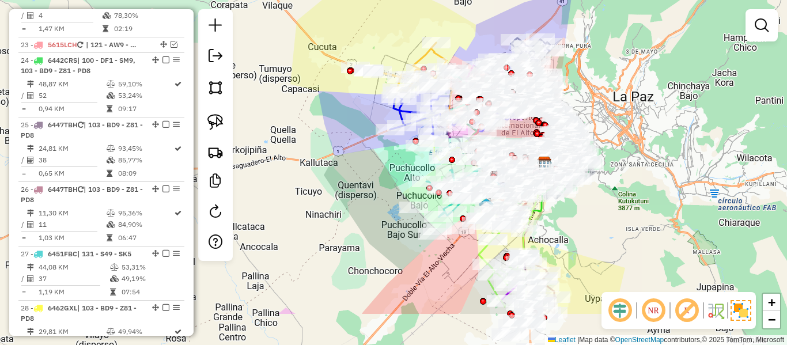
drag, startPoint x: 368, startPoint y: 227, endPoint x: 361, endPoint y: 177, distance: 50.7
click at [361, 177] on div "Janela de atendimento Grade de atendimento Capacidade Transportadoras Veículos …" at bounding box center [393, 172] width 787 height 345
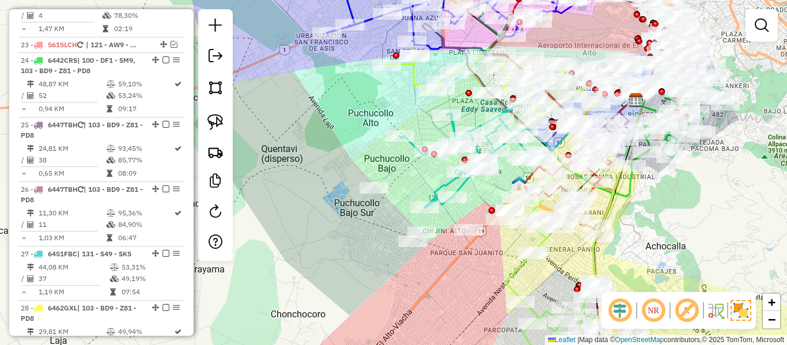
drag, startPoint x: 417, startPoint y: 236, endPoint x: 472, endPoint y: 259, distance: 59.4
click at [472, 259] on div "Janela de atendimento Grade de atendimento Capacidade Transportadoras Veículos …" at bounding box center [393, 172] width 787 height 345
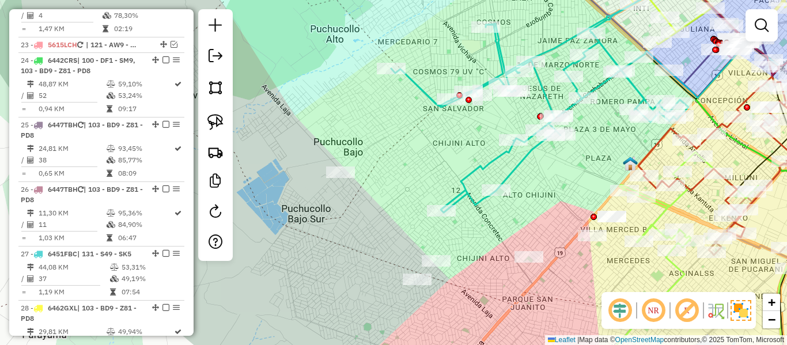
click at [548, 165] on div "Janela de atendimento Grade de atendimento Capacidade Transportadoras Veículos …" at bounding box center [393, 172] width 787 height 345
click at [524, 156] on icon at bounding box center [550, 88] width 318 height 247
select select "**********"
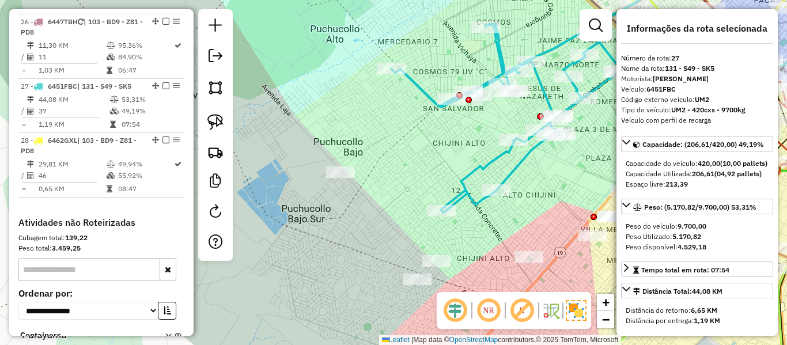
scroll to position [2052, 0]
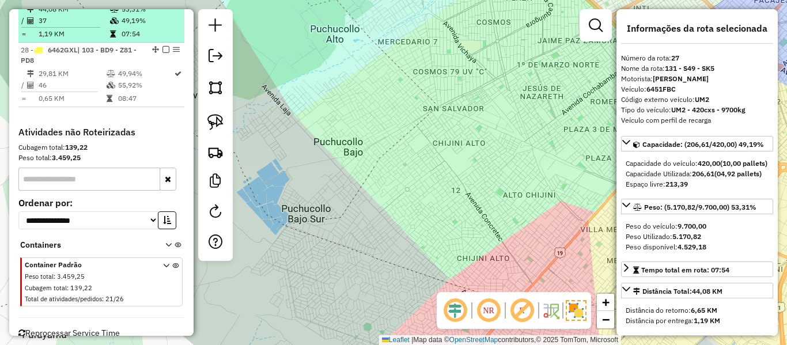
drag, startPoint x: 122, startPoint y: 33, endPoint x: 133, endPoint y: 37, distance: 11.9
click at [122, 15] on td "53,31%" at bounding box center [150, 9] width 58 height 12
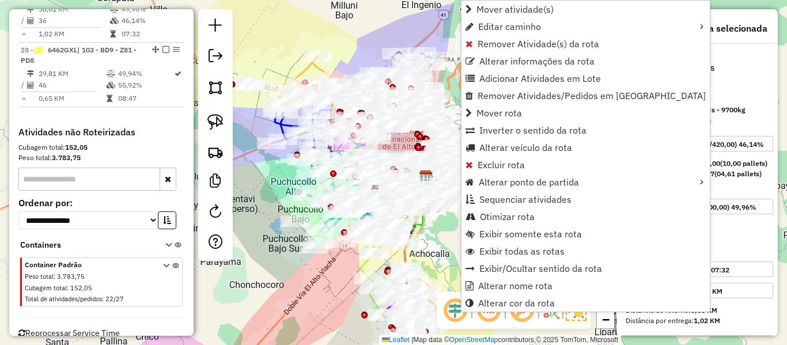
drag, startPoint x: 256, startPoint y: 271, endPoint x: 313, endPoint y: 265, distance: 57.4
click at [313, 265] on div "Janela de atendimento Grade de atendimento Capacidade Transportadoras Veículos …" at bounding box center [393, 172] width 787 height 345
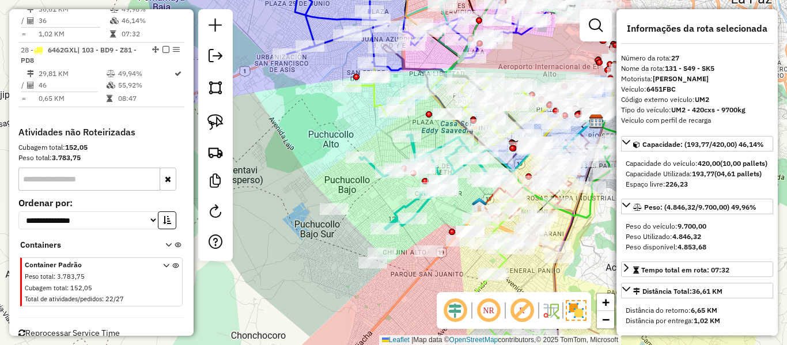
click at [405, 202] on icon at bounding box center [434, 182] width 149 height 95
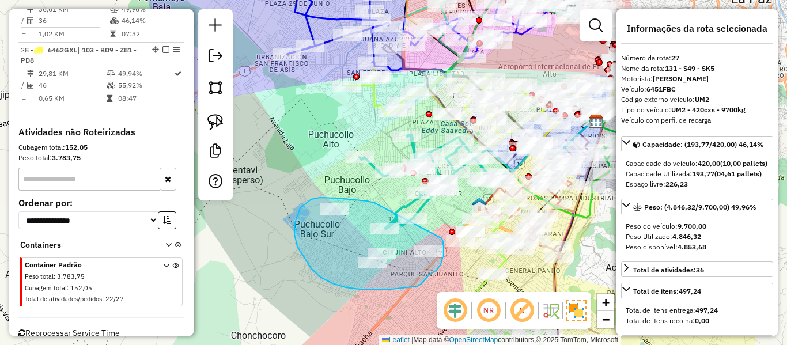
drag, startPoint x: 358, startPoint y: 201, endPoint x: 433, endPoint y: 226, distance: 79.3
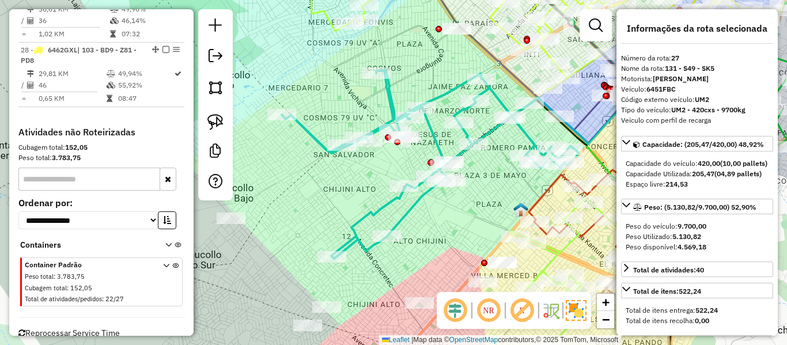
drag, startPoint x: 448, startPoint y: 200, endPoint x: 451, endPoint y: 221, distance: 21.5
click at [417, 252] on div "Janela de atendimento Grade de atendimento Capacidade Transportadoras Veículos …" at bounding box center [393, 172] width 787 height 345
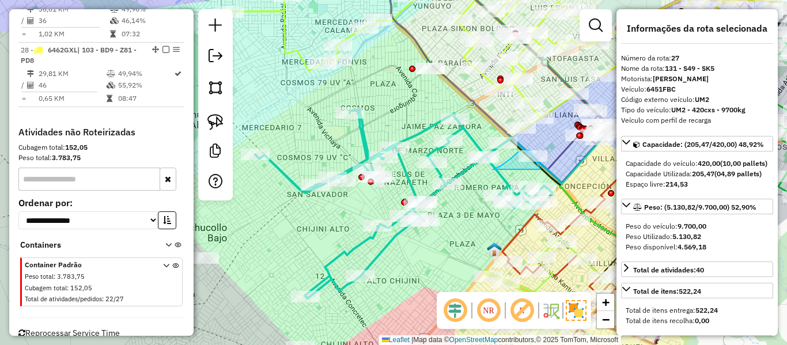
drag, startPoint x: 493, startPoint y: 169, endPoint x: 541, endPoint y: 171, distance: 47.8
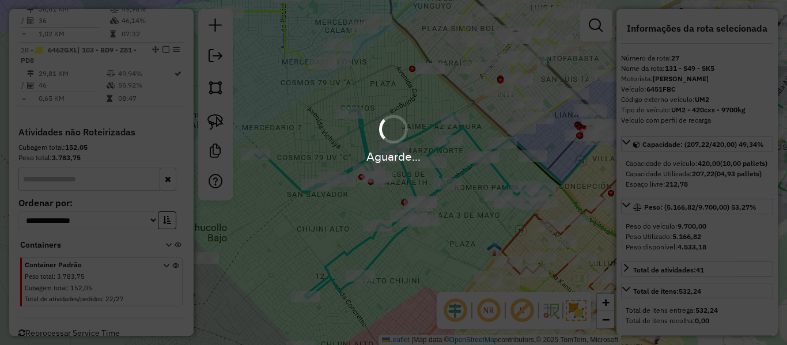
select select "**********"
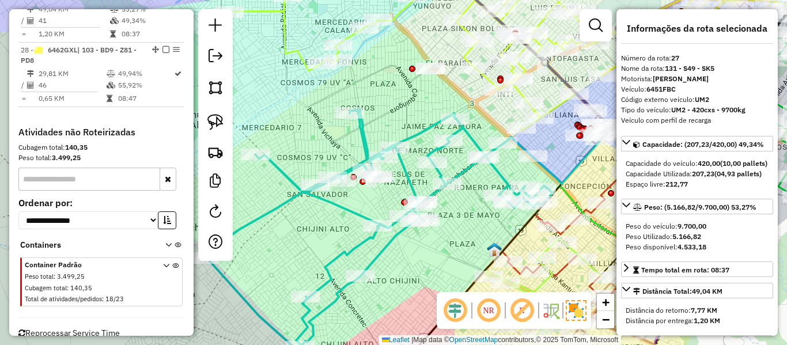
click at [398, 234] on icon at bounding box center [378, 244] width 349 height 270
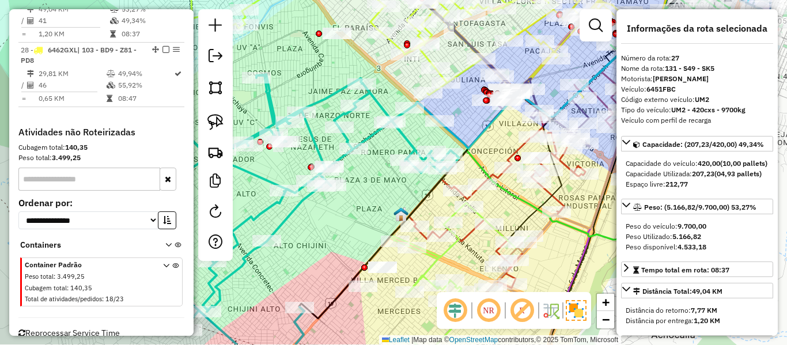
drag, startPoint x: 427, startPoint y: 252, endPoint x: 341, endPoint y: 217, distance: 92.6
click at [335, 217] on div "Janela de atendimento Grade de atendimento Capacidade Transportadoras Veículos …" at bounding box center [393, 172] width 787 height 345
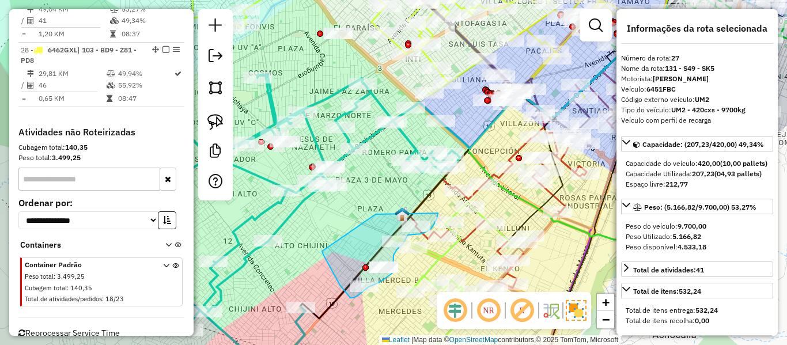
drag, startPoint x: 376, startPoint y: 214, endPoint x: 327, endPoint y: 238, distance: 53.9
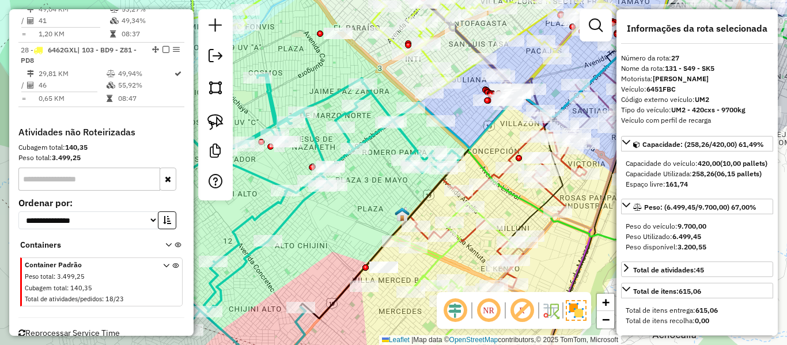
select select "**********"
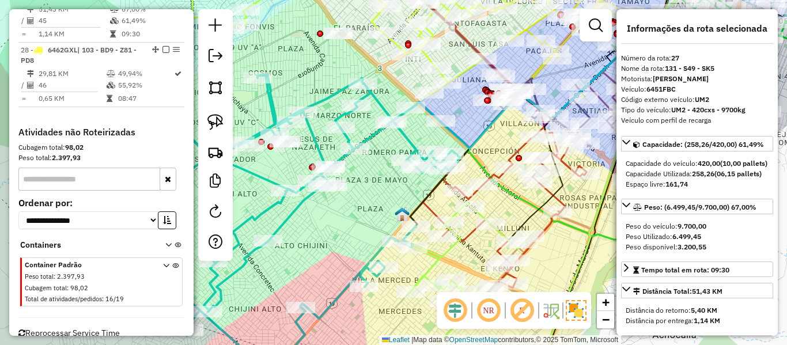
click at [298, 204] on icon at bounding box center [286, 224] width 349 height 300
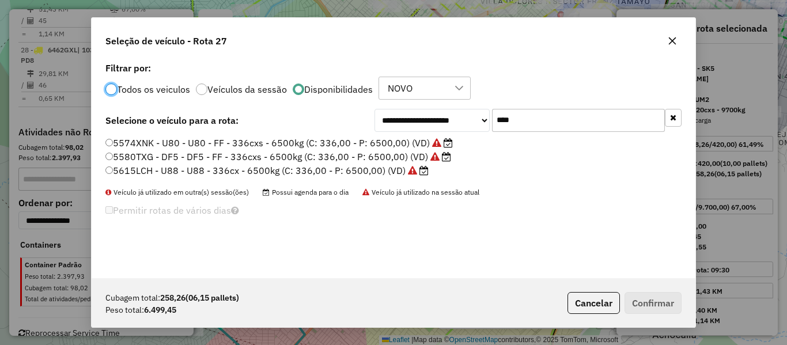
scroll to position [6, 3]
click at [417, 156] on label "5580TXG - DF5 - DF5 - FF - 336cxs - 6500kg (C: 336,00 - P: 6500,00) (VD)" at bounding box center [278, 157] width 346 height 14
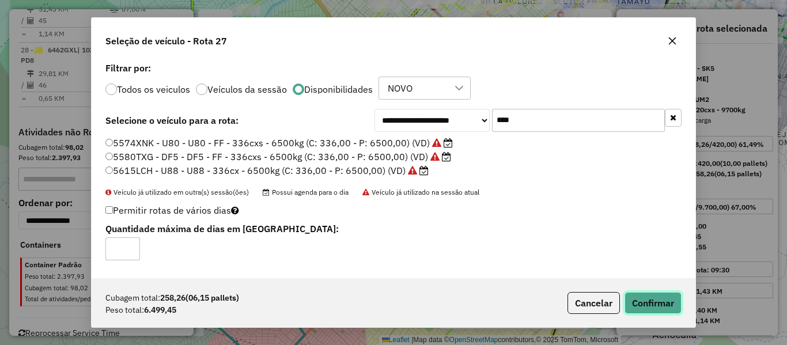
click at [638, 294] on button "Confirmar" at bounding box center [653, 303] width 57 height 22
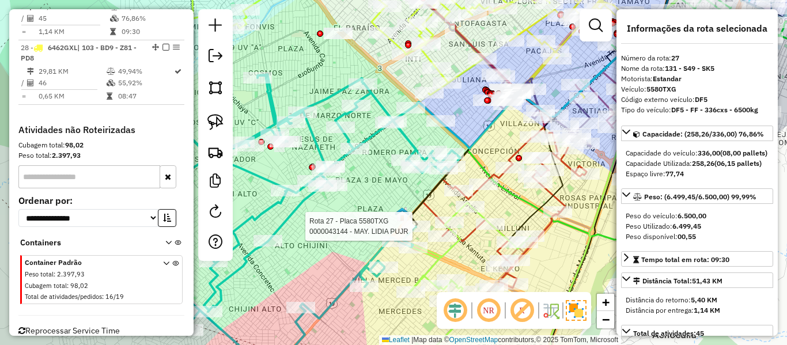
scroll to position [2052, 0]
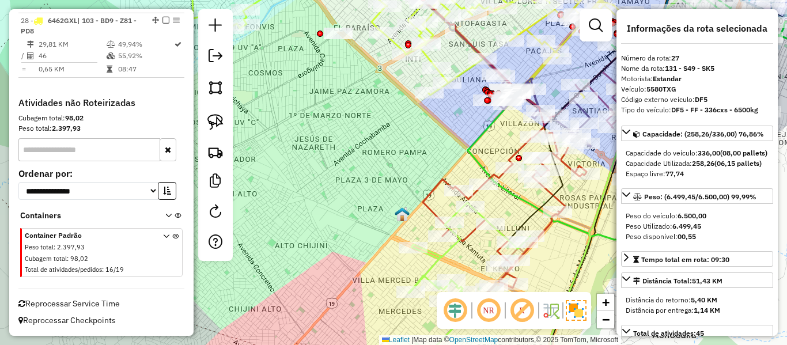
click at [341, 168] on div "Janela de atendimento Grade de atendimento Capacidade Transportadoras Veículos …" at bounding box center [393, 172] width 787 height 345
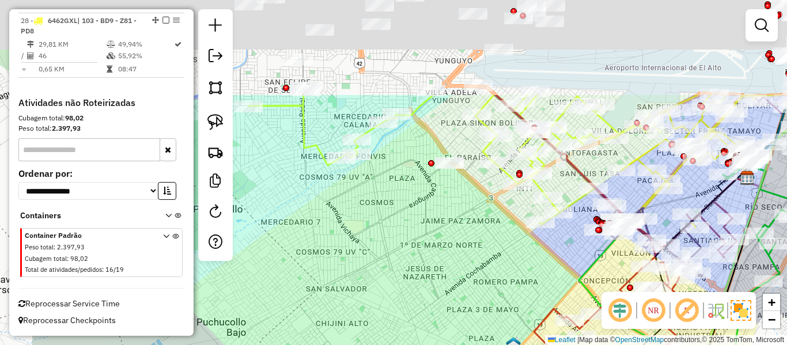
drag, startPoint x: 319, startPoint y: 128, endPoint x: 432, endPoint y: 247, distance: 163.9
click at [431, 256] on div "Janela de atendimento Grade de atendimento Capacidade Transportadoras Veículos …" at bounding box center [393, 172] width 787 height 345
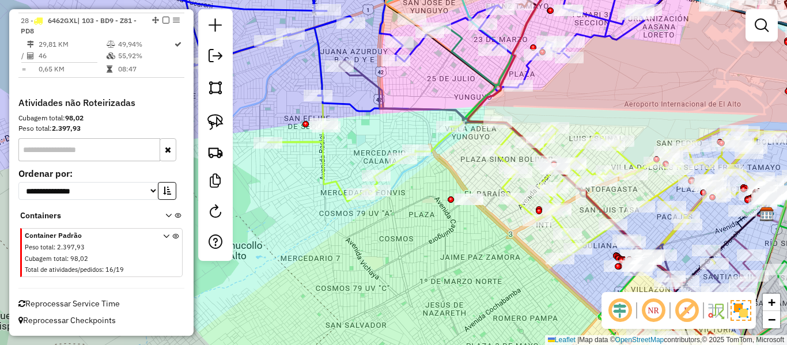
drag, startPoint x: 415, startPoint y: 191, endPoint x: 409, endPoint y: 210, distance: 20.6
click at [409, 210] on div "Janela de atendimento Grade de atendimento Capacidade Transportadoras Veículos …" at bounding box center [393, 172] width 787 height 345
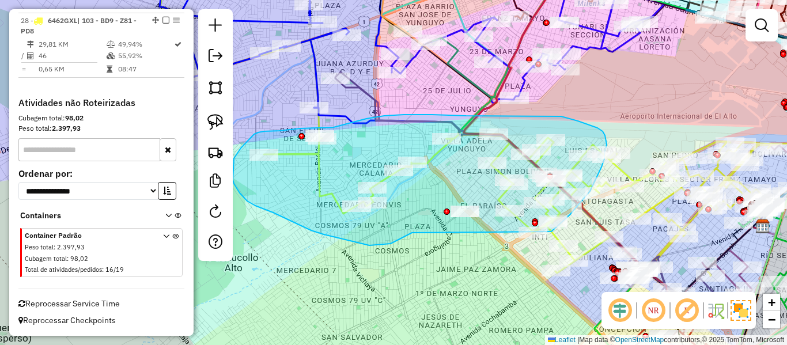
drag, startPoint x: 387, startPoint y: 244, endPoint x: 533, endPoint y: 263, distance: 146.5
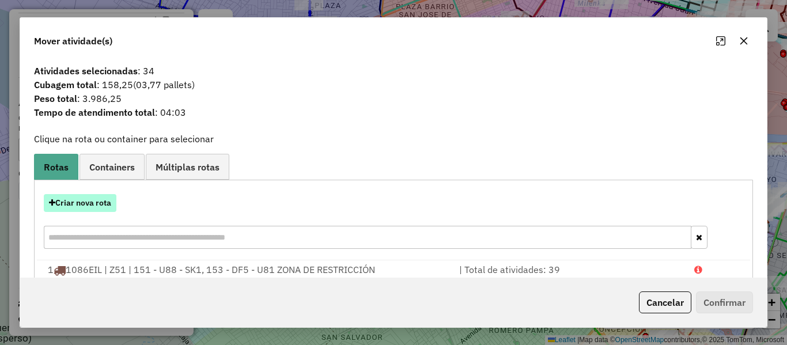
click at [104, 209] on button "Criar nova rota" at bounding box center [80, 203] width 73 height 18
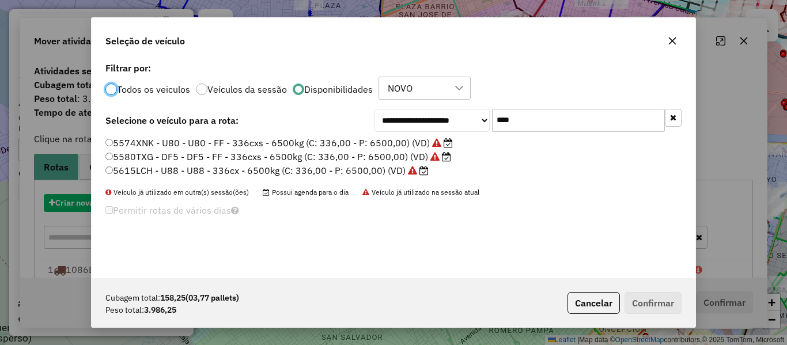
scroll to position [6, 3]
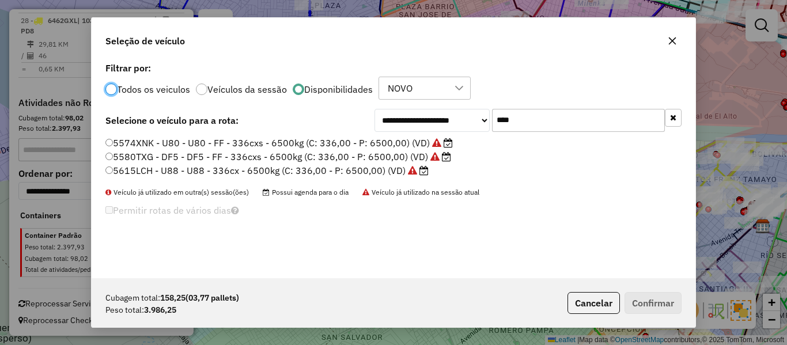
click at [678, 115] on button "button" at bounding box center [673, 118] width 17 height 18
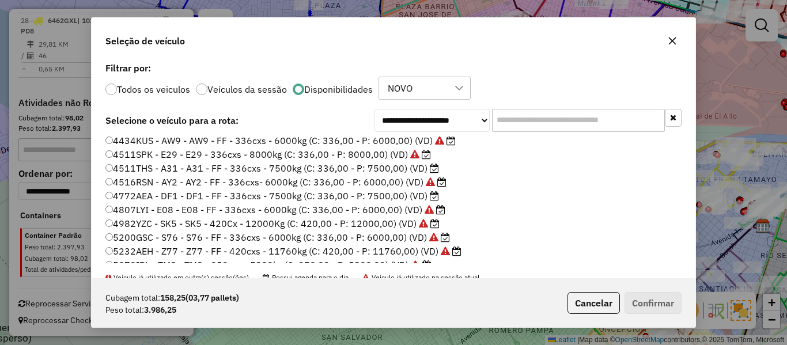
scroll to position [0, 0]
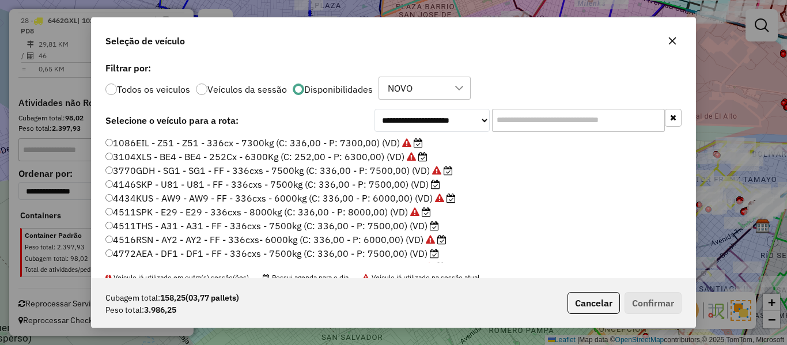
click at [426, 180] on label "4146SKP - U81 - U81 - FF - 336cxs - 7500kg (C: 336,00 - P: 7500,00) (VD)" at bounding box center [272, 185] width 335 height 14
click at [641, 297] on button "Confirmar" at bounding box center [653, 303] width 57 height 22
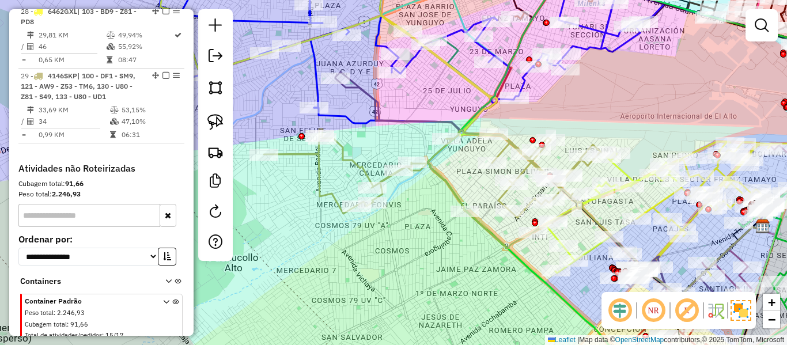
click at [340, 166] on icon at bounding box center [433, 188] width 338 height 119
select select "**********"
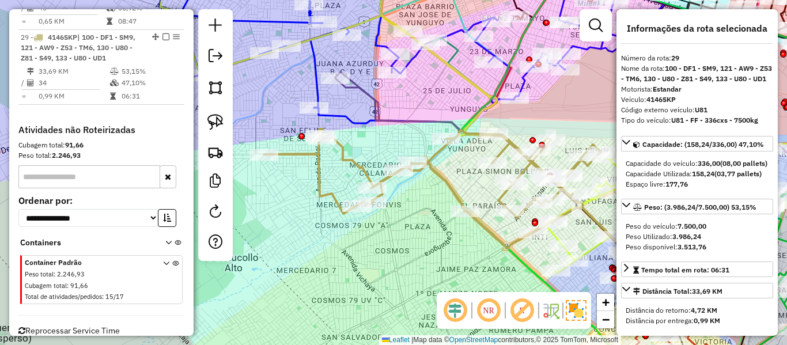
click at [345, 156] on icon at bounding box center [433, 188] width 338 height 119
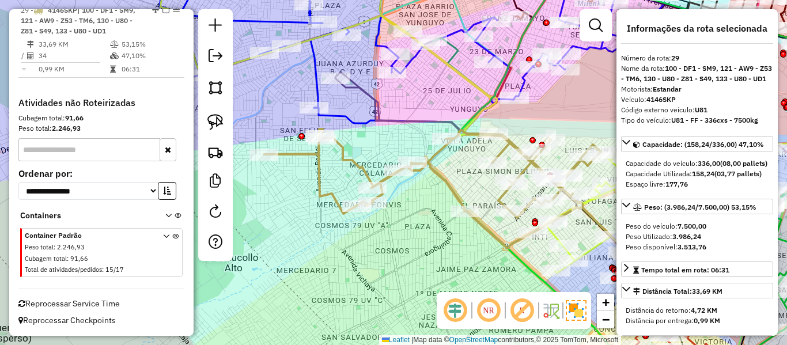
scroll to position [2132, 0]
drag, startPoint x: 403, startPoint y: 202, endPoint x: 257, endPoint y: 179, distance: 148.3
click at [254, 177] on div "Rota 29 - Placa 4146SKP 0000089947 - T.MIRIAM CHARCA Janela de atendimento Grad…" at bounding box center [393, 172] width 787 height 345
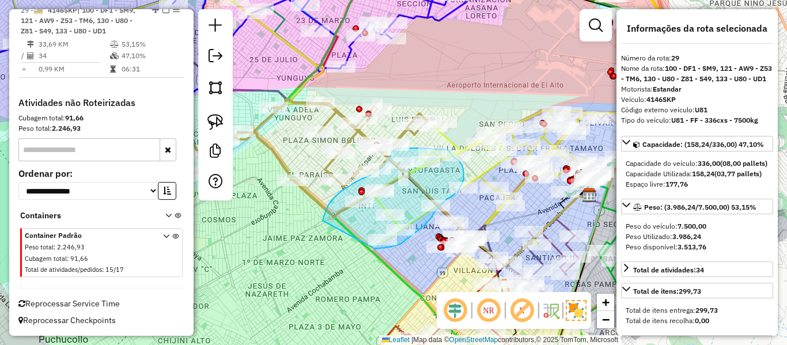
drag, startPoint x: 323, startPoint y: 221, endPoint x: 374, endPoint y: 250, distance: 59.1
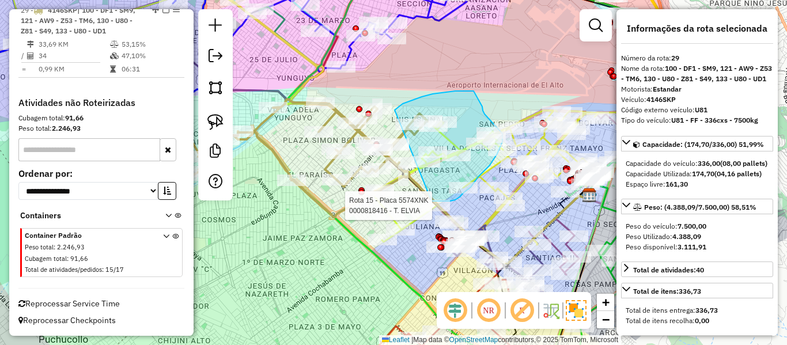
drag, startPoint x: 444, startPoint y: 92, endPoint x: 377, endPoint y: 199, distance: 126.1
click at [378, 199] on div "Rota 28 - Placa 6462GXL 0000689485 - T.ANA Rota 15 - Placa 5574XNK 0000818416 -…" at bounding box center [393, 172] width 787 height 345
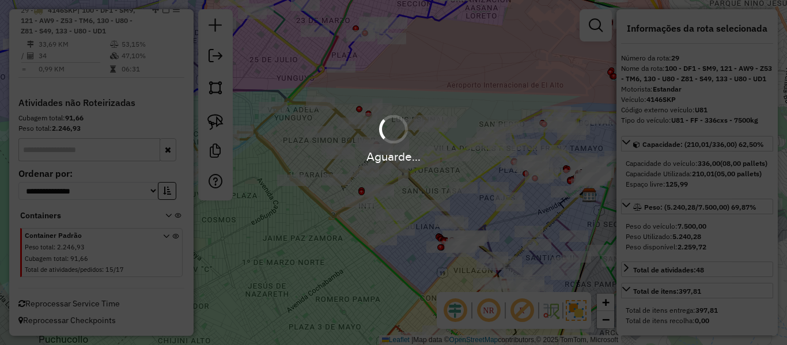
select select "**********"
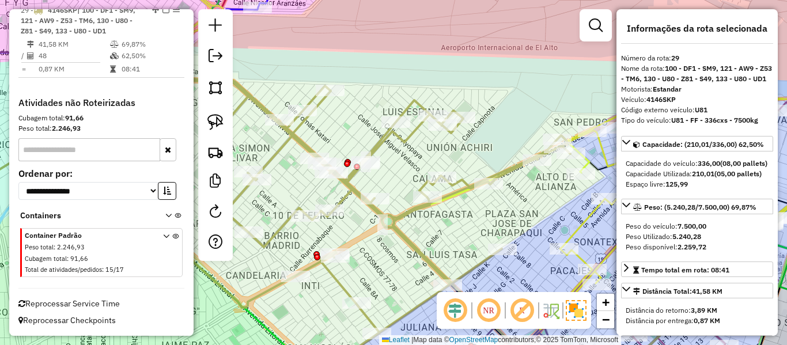
click at [409, 142] on icon at bounding box center [245, 218] width 649 height 279
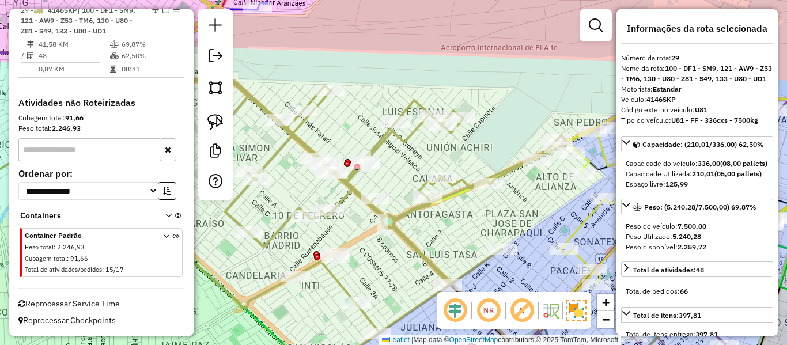
click at [299, 133] on div "Janela de atendimento Grade de atendimento Capacidade Transportadoras Veículos …" at bounding box center [393, 172] width 787 height 345
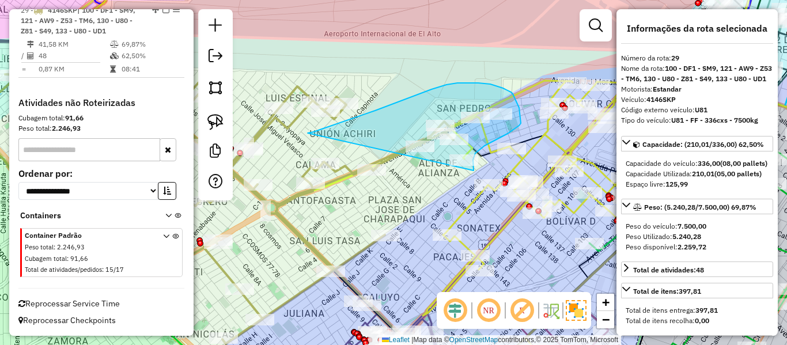
drag, startPoint x: 326, startPoint y: 127, endPoint x: 428, endPoint y: 184, distance: 116.4
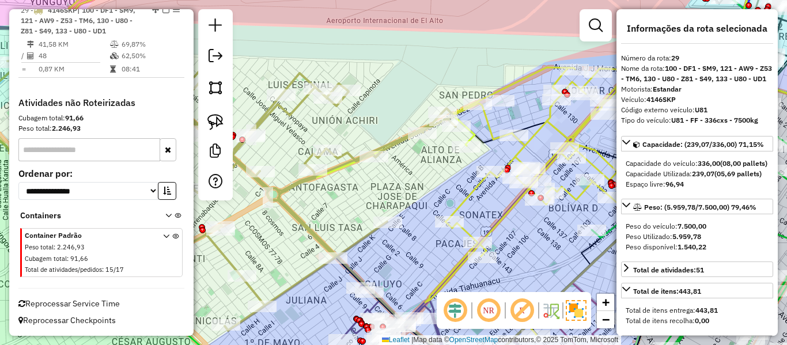
drag, startPoint x: 407, startPoint y: 198, endPoint x: 418, endPoint y: 157, distance: 42.4
click at [418, 157] on div "Janela de atendimento Grade de atendimento Capacidade Transportadoras Veículos …" at bounding box center [393, 172] width 787 height 345
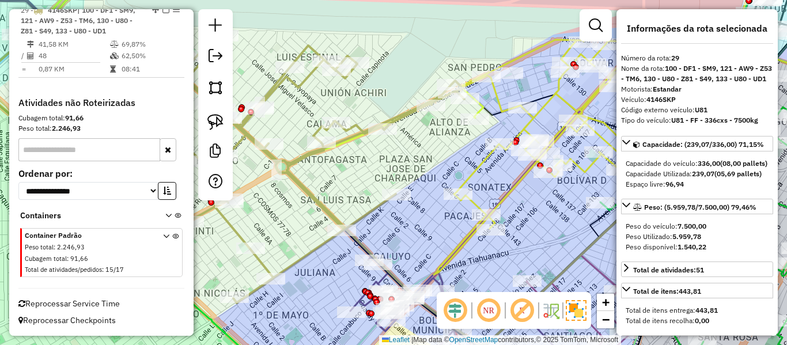
select select "**********"
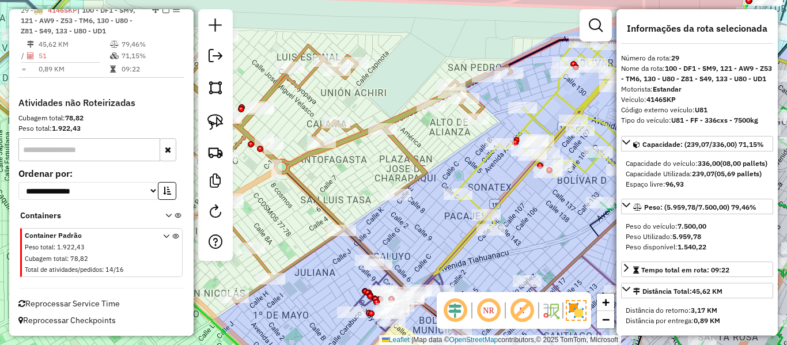
click at [409, 157] on icon at bounding box center [216, 163] width 591 height 279
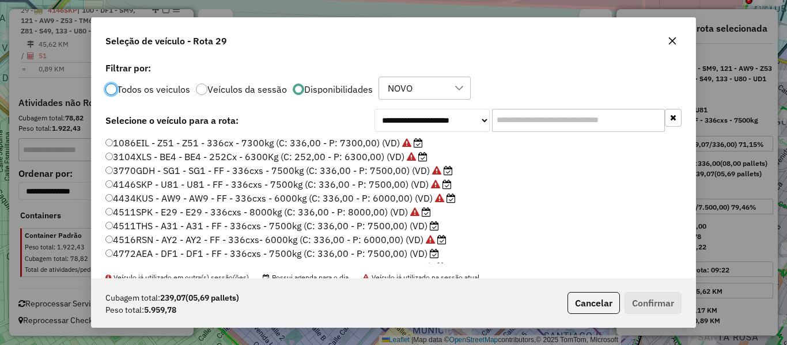
scroll to position [6, 3]
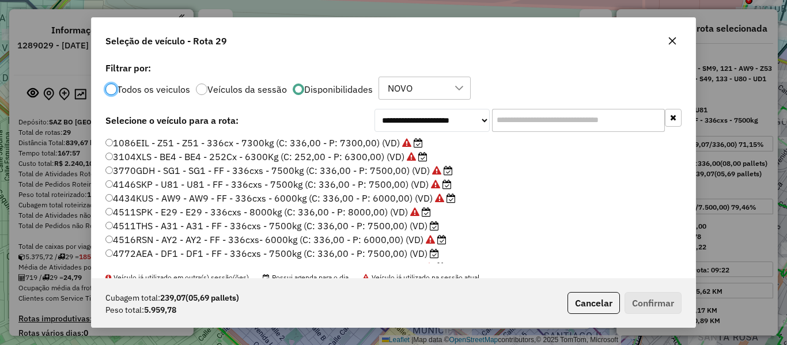
select select "**********"
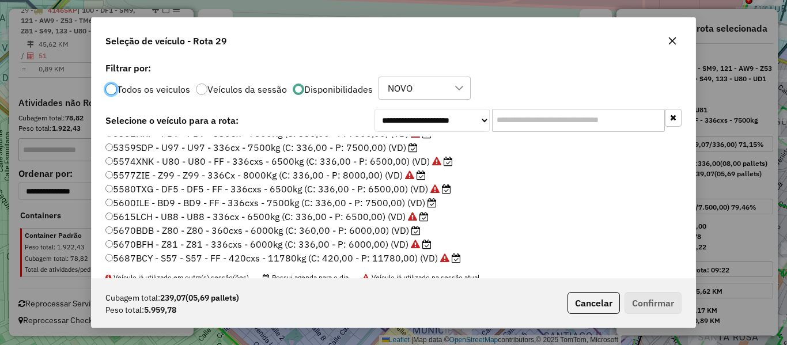
scroll to position [288, 0]
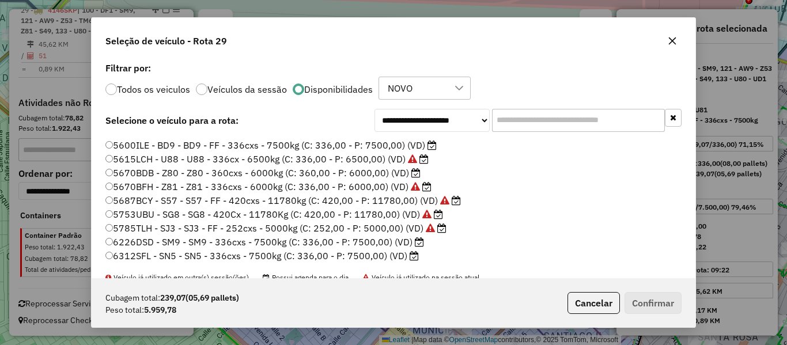
click at [413, 171] on icon at bounding box center [415, 172] width 9 height 9
click at [656, 301] on button "Confirmar" at bounding box center [653, 303] width 57 height 22
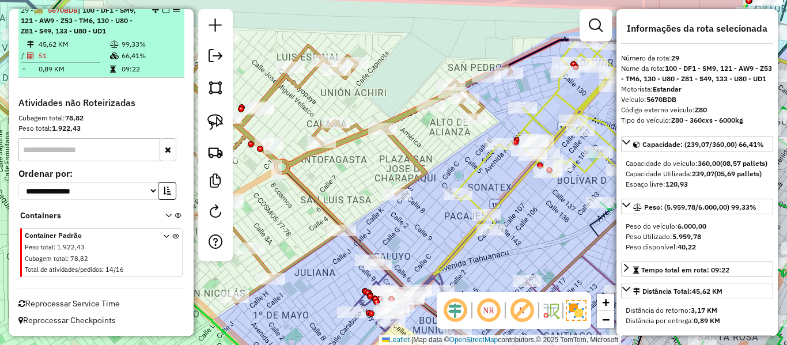
click at [163, 13] on em at bounding box center [166, 9] width 7 height 7
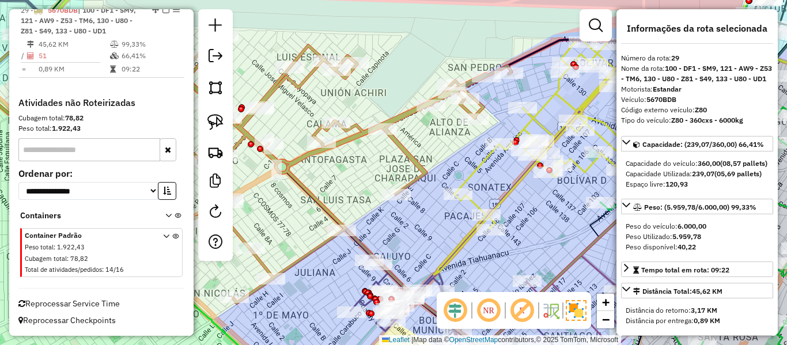
scroll to position [2079, 0]
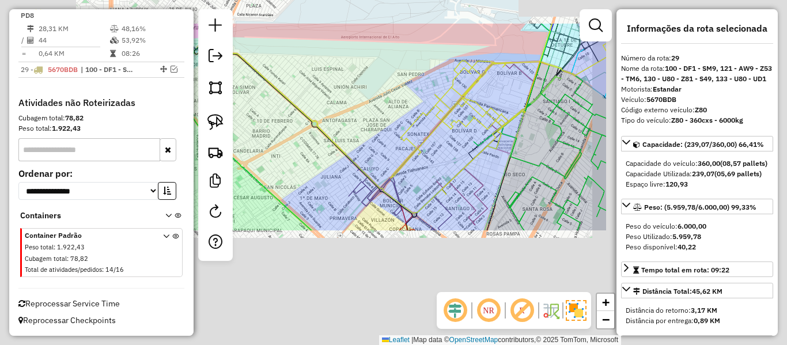
click at [351, 85] on div "Janela de atendimento Grade de atendimento Capacidade Transportadoras Veículos …" at bounding box center [393, 172] width 787 height 345
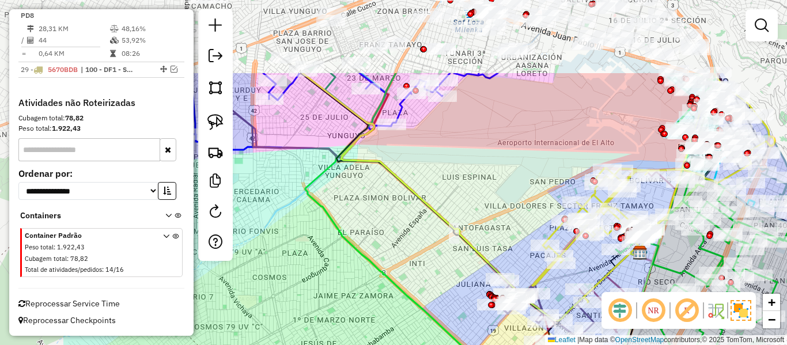
drag, startPoint x: 488, startPoint y: 189, endPoint x: 501, endPoint y: 196, distance: 15.0
click at [497, 195] on div "Janela de atendimento Grade de atendimento Capacidade Transportadoras Veículos …" at bounding box center [393, 172] width 787 height 345
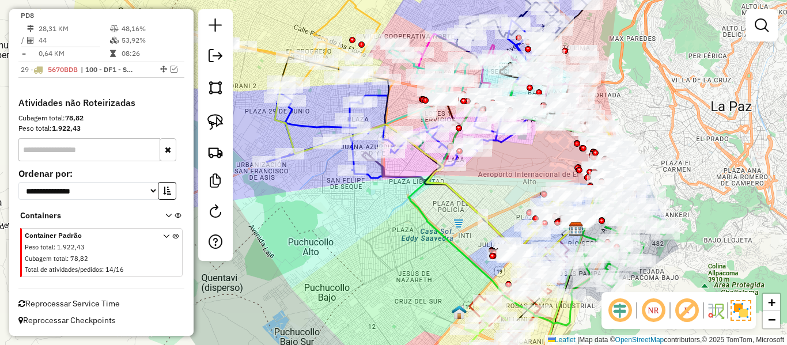
drag, startPoint x: 461, startPoint y: 243, endPoint x: 478, endPoint y: 275, distance: 36.6
click at [503, 311] on icon at bounding box center [538, 205] width 258 height 242
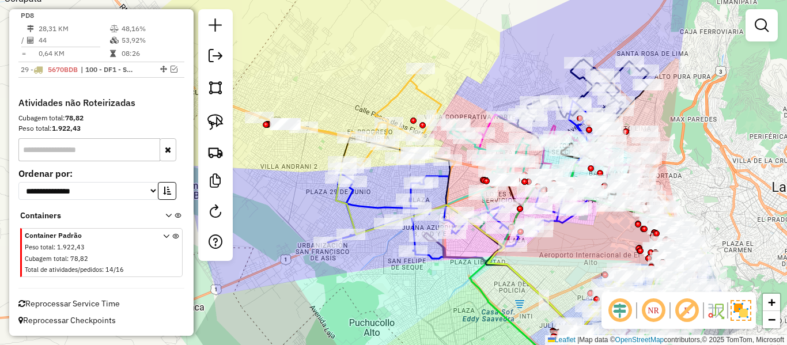
drag, startPoint x: 301, startPoint y: 163, endPoint x: 361, endPoint y: 168, distance: 60.2
click at [358, 178] on div "Janela de atendimento Grade de atendimento Capacidade Transportadoras Veículos …" at bounding box center [393, 172] width 787 height 345
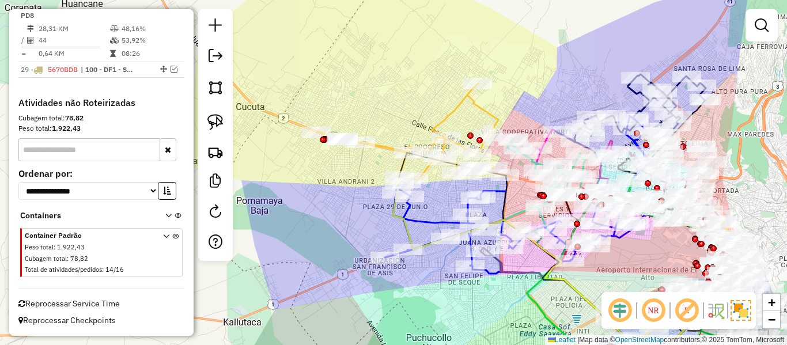
click at [384, 149] on icon at bounding box center [411, 134] width 188 height 101
select select "**********"
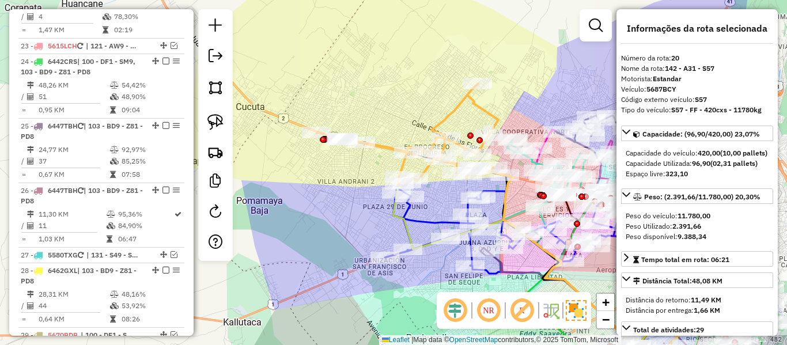
scroll to position [1670, 0]
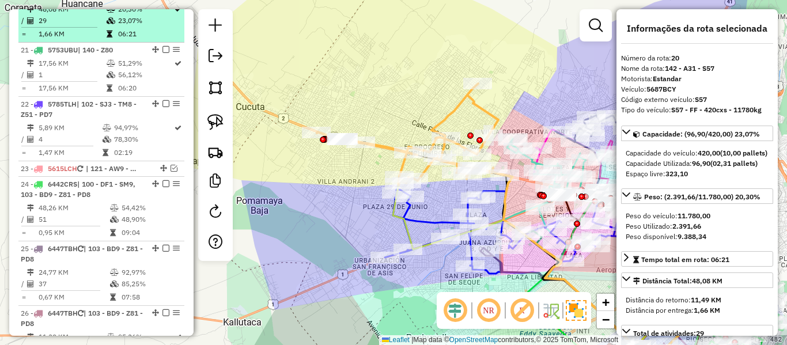
click at [108, 13] on icon at bounding box center [111, 9] width 9 height 7
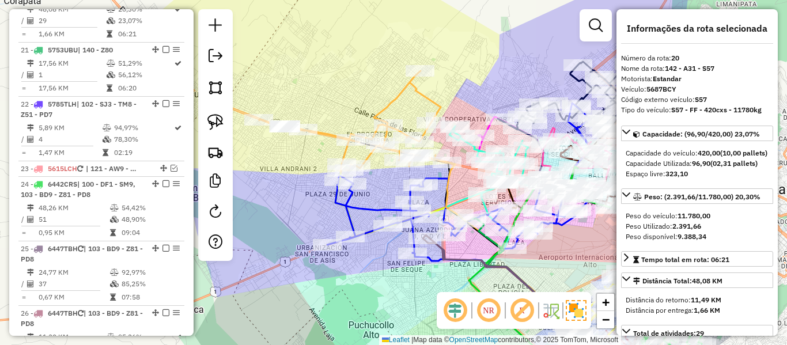
scroll to position [2079, 0]
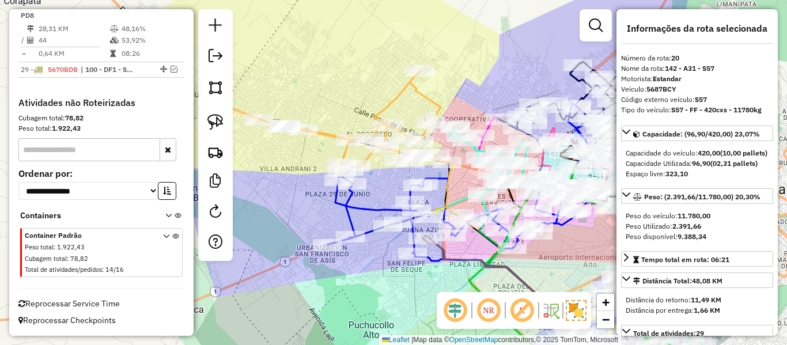
click at [396, 97] on icon at bounding box center [353, 121] width 188 height 101
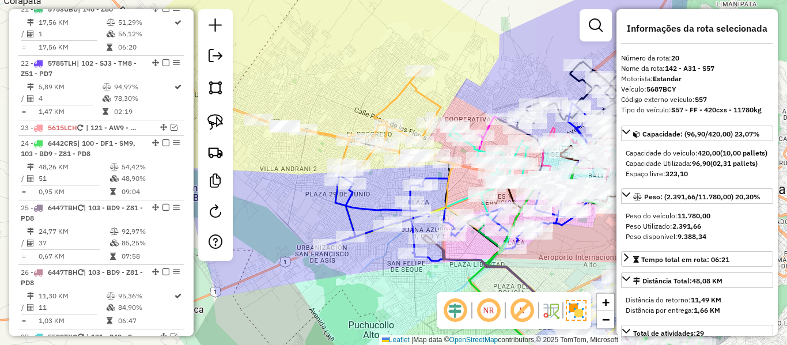
scroll to position [1670, 0]
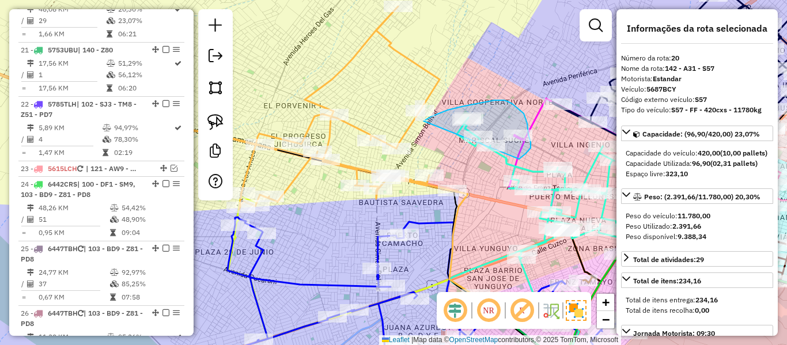
drag, startPoint x: 424, startPoint y: 121, endPoint x: 472, endPoint y: 173, distance: 71.4
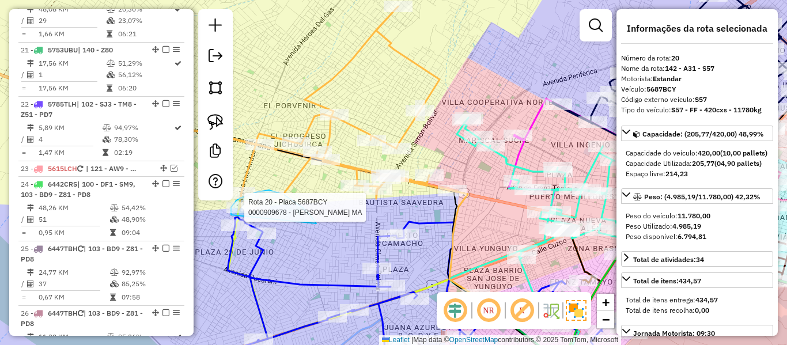
drag, startPoint x: 284, startPoint y: 195, endPoint x: 238, endPoint y: 215, distance: 50.3
click at [235, 215] on div "Rota 20 - Placa 5687BCY 0000909284 - ROGELIO BORDA C Rota 20 - Placa 5687BCY 00…" at bounding box center [393, 172] width 787 height 345
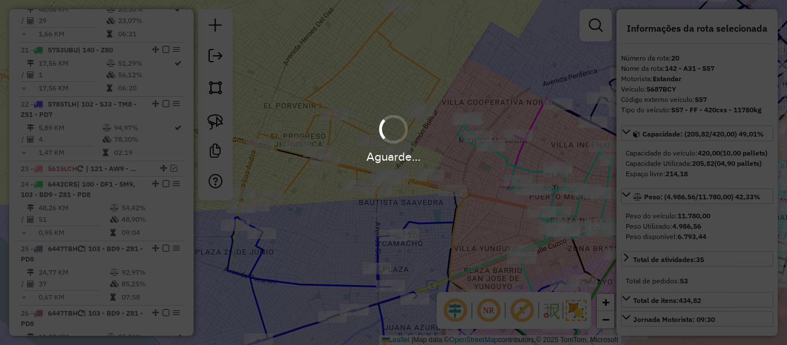
select select "**********"
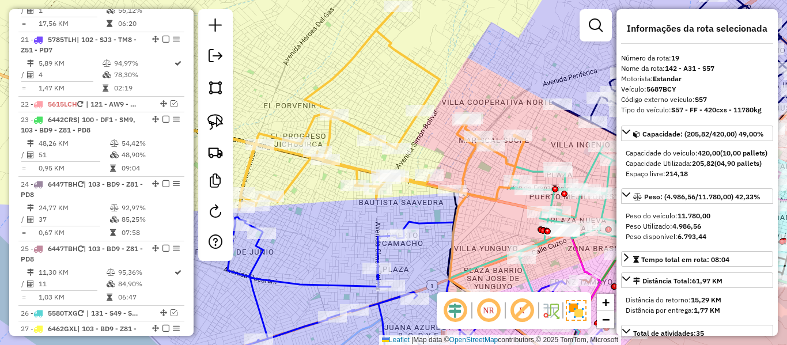
click at [356, 161] on icon at bounding box center [299, 107] width 449 height 203
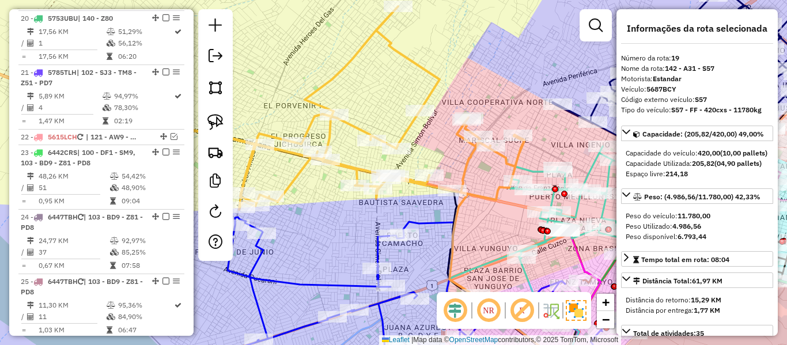
scroll to position [1606, 0]
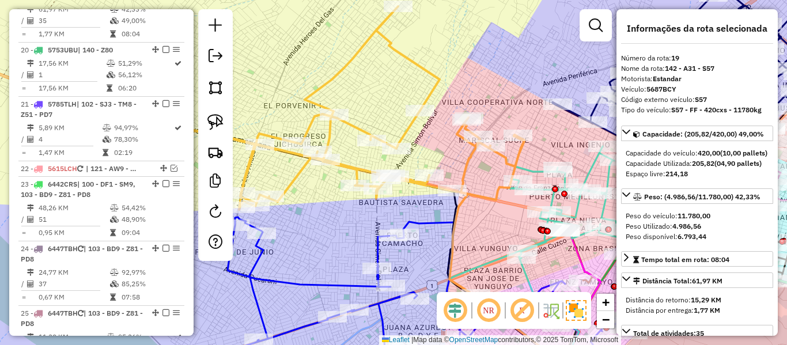
click at [348, 166] on icon at bounding box center [299, 107] width 449 height 203
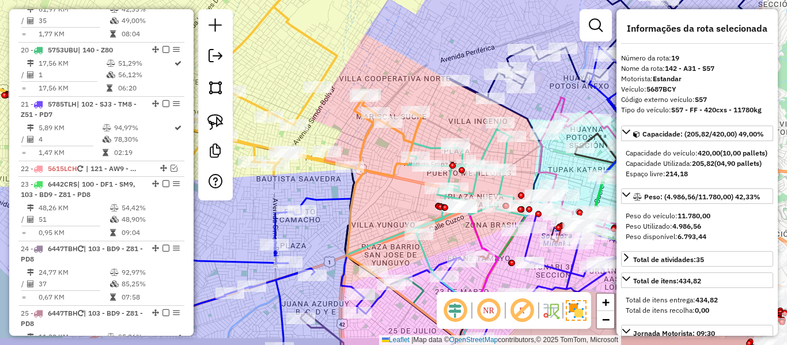
drag, startPoint x: 508, startPoint y: 208, endPoint x: 402, endPoint y: 183, distance: 108.9
click at [402, 183] on div "Janela de atendimento Grade de atendimento Capacidade Transportadoras Veículos …" at bounding box center [393, 172] width 787 height 345
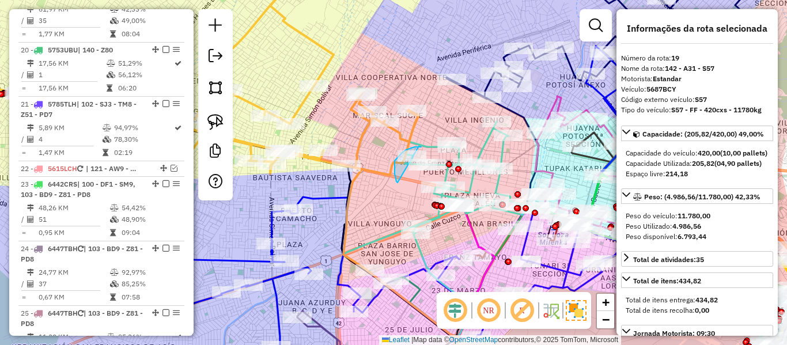
drag, startPoint x: 395, startPoint y: 170, endPoint x: 376, endPoint y: 145, distance: 31.4
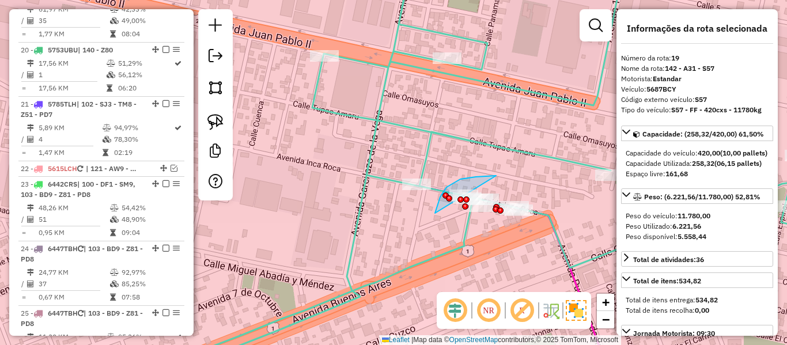
drag, startPoint x: 440, startPoint y: 197, endPoint x: 528, endPoint y: 239, distance: 97.2
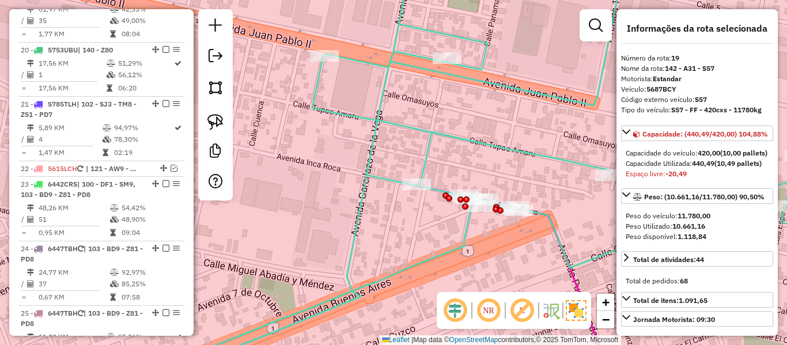
select select "**********"
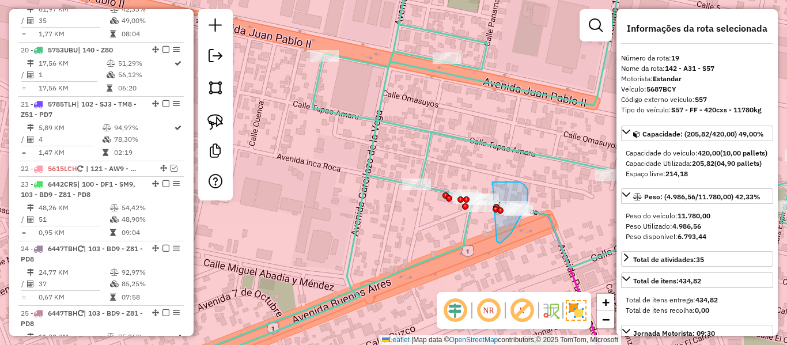
drag, startPoint x: 516, startPoint y: 224, endPoint x: 493, endPoint y: 182, distance: 47.7
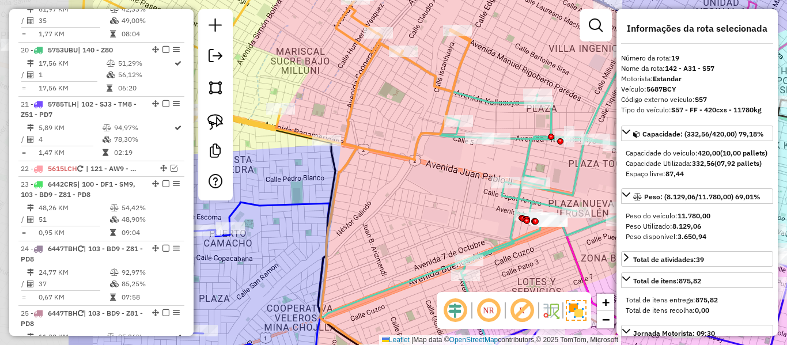
drag, startPoint x: 320, startPoint y: 172, endPoint x: 471, endPoint y: 204, distance: 153.7
click at [471, 204] on div "Janela de atendimento Grade de atendimento Capacidade Transportadoras Veículos …" at bounding box center [393, 172] width 787 height 345
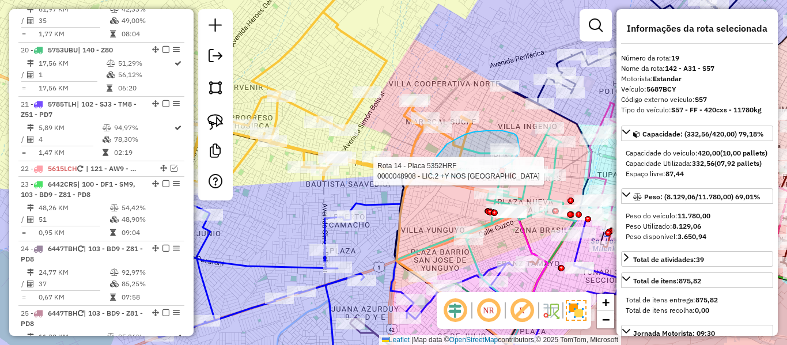
drag, startPoint x: 431, startPoint y: 176, endPoint x: 469, endPoint y: 190, distance: 40.1
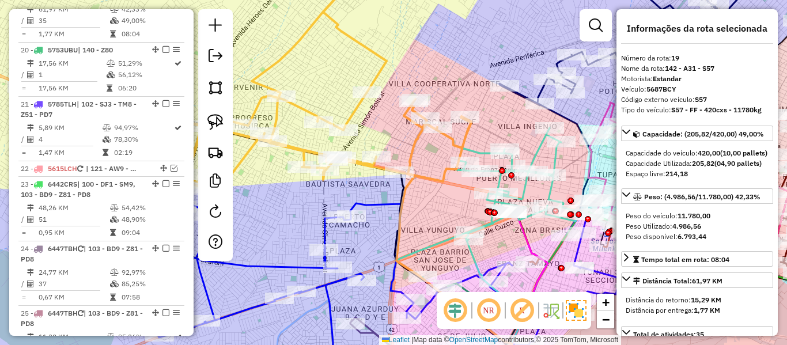
click at [422, 167] on div "Janela de atendimento Grade de atendimento Capacidade Transportadoras Veículos …" at bounding box center [393, 172] width 787 height 345
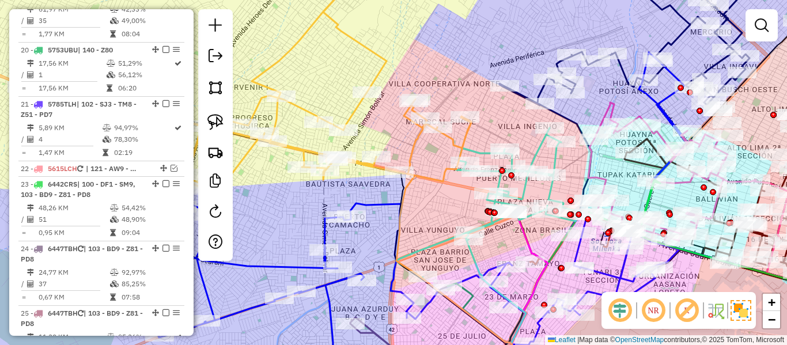
click at [413, 149] on icon at bounding box center [454, 252] width 116 height 256
select select "**********"
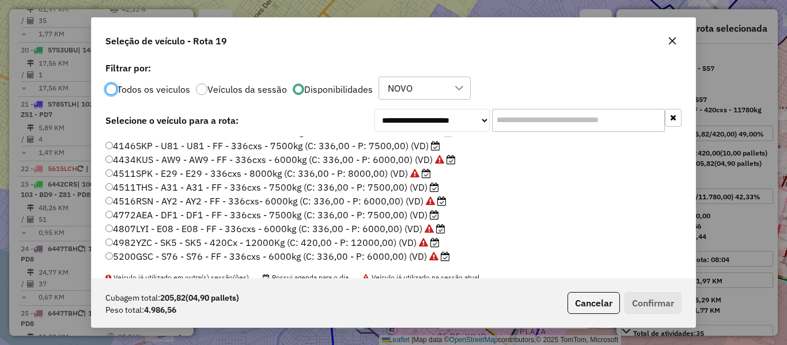
scroll to position [58, 0]
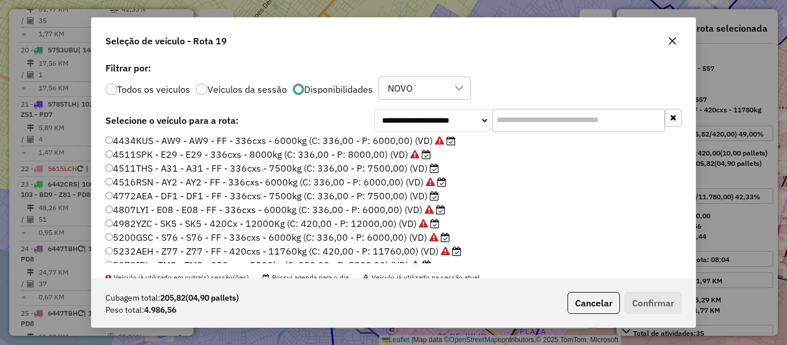
click at [420, 196] on label "4772AEA - DF1 - DF1 - FF - 336cxs - 7500kg (C: 336,00 - P: 7500,00) (VD)" at bounding box center [272, 196] width 334 height 14
click at [430, 165] on icon at bounding box center [434, 168] width 9 height 9
click at [654, 295] on button "Confirmar" at bounding box center [653, 303] width 57 height 22
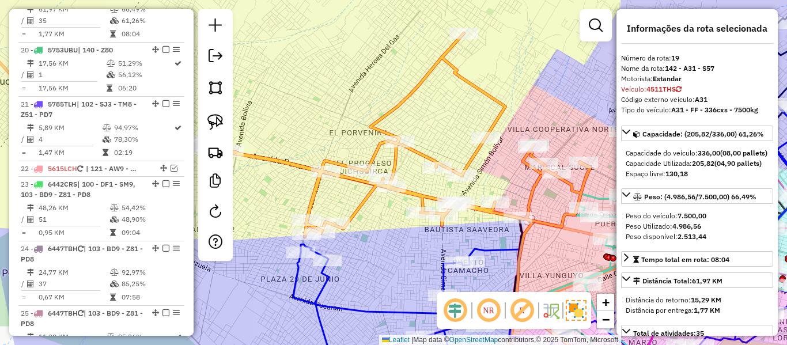
click at [475, 154] on icon at bounding box center [365, 134] width 449 height 203
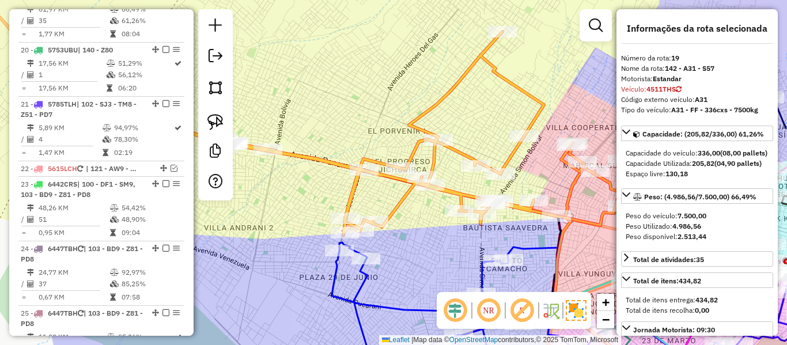
drag, startPoint x: 509, startPoint y: 234, endPoint x: 536, endPoint y: 232, distance: 27.1
click at [536, 232] on div "Janela de atendimento Grade de atendimento Capacidade Transportadoras Veículos …" at bounding box center [393, 172] width 787 height 345
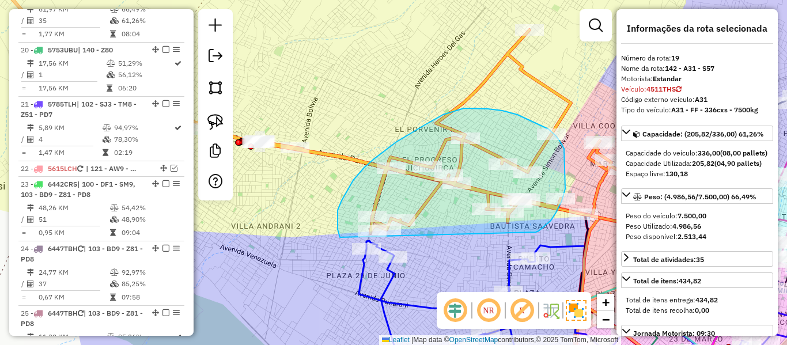
drag, startPoint x: 536, startPoint y: 232, endPoint x: 340, endPoint y: 237, distance: 196.0
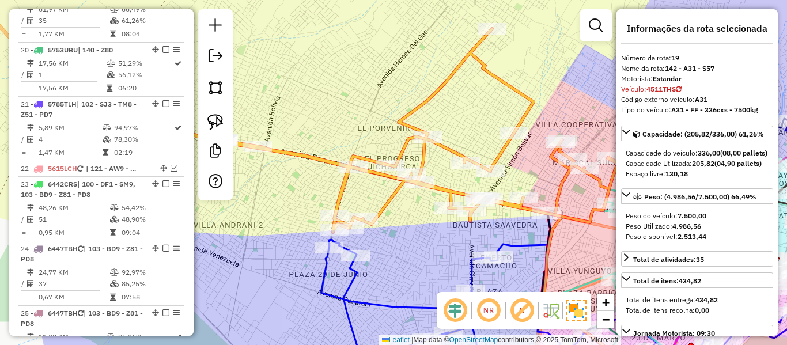
drag, startPoint x: 511, startPoint y: 229, endPoint x: 388, endPoint y: 239, distance: 123.1
click at [388, 239] on div "Janela de atendimento Grade de atendimento Capacidade Transportadoras Veículos …" at bounding box center [393, 172] width 787 height 345
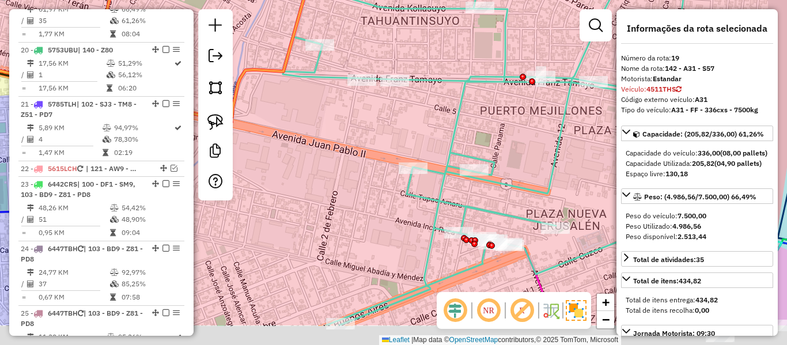
click at [452, 200] on icon at bounding box center [532, 118] width 499 height 414
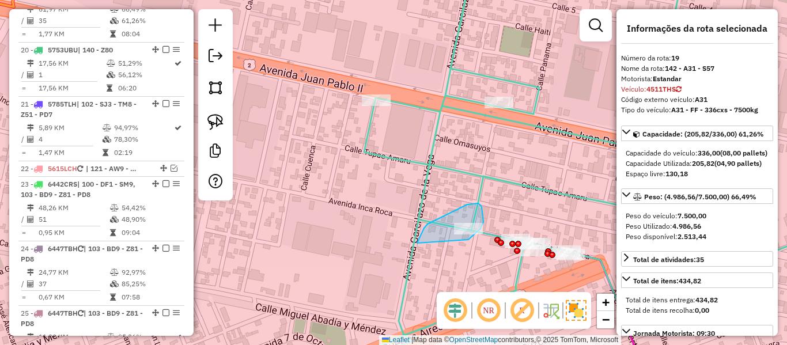
drag, startPoint x: 417, startPoint y: 243, endPoint x: 464, endPoint y: 255, distance: 48.1
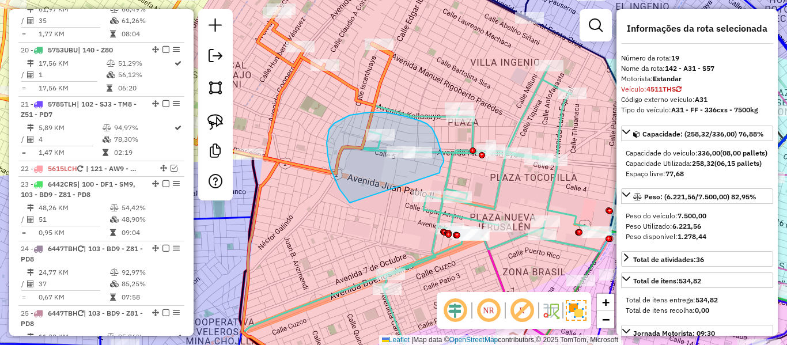
drag, startPoint x: 342, startPoint y: 193, endPoint x: 431, endPoint y: 206, distance: 89.7
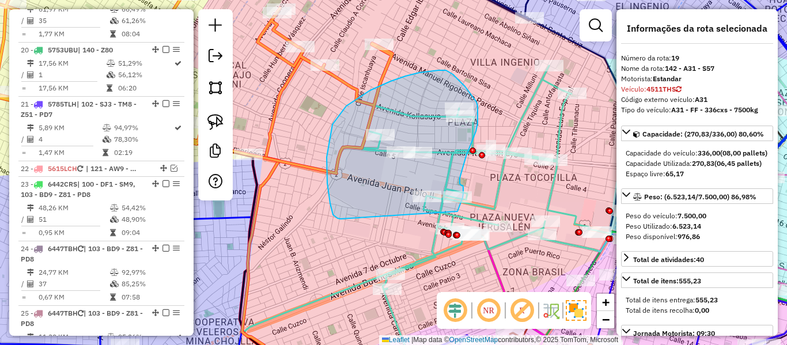
drag, startPoint x: 327, startPoint y: 183, endPoint x: 403, endPoint y: 209, distance: 80.2
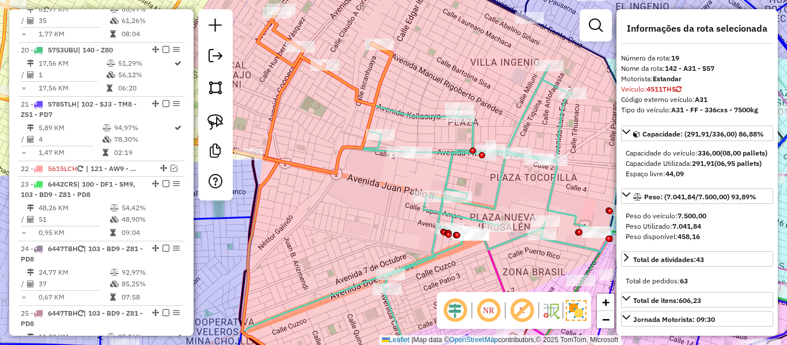
select select "**********"
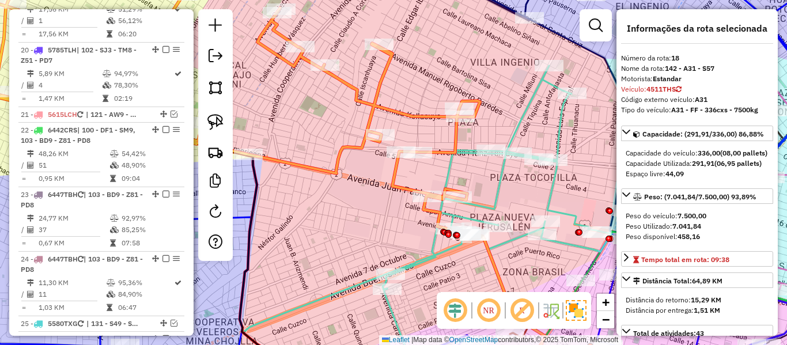
click at [349, 152] on icon at bounding box center [200, 97] width 559 height 264
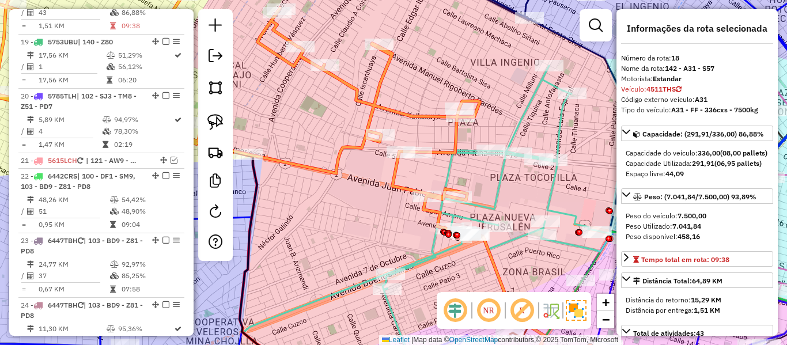
scroll to position [1551, 0]
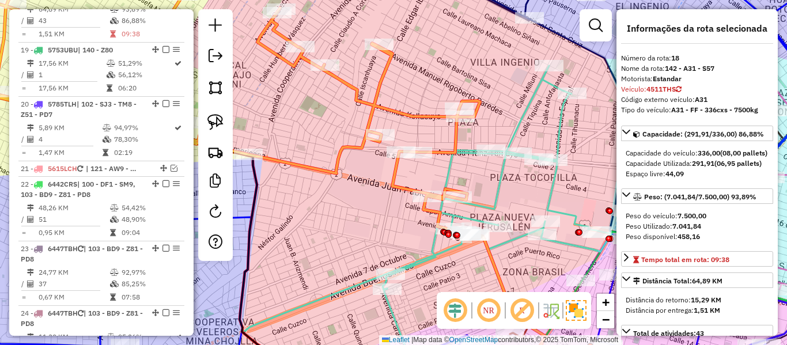
click at [346, 148] on icon at bounding box center [200, 97] width 559 height 264
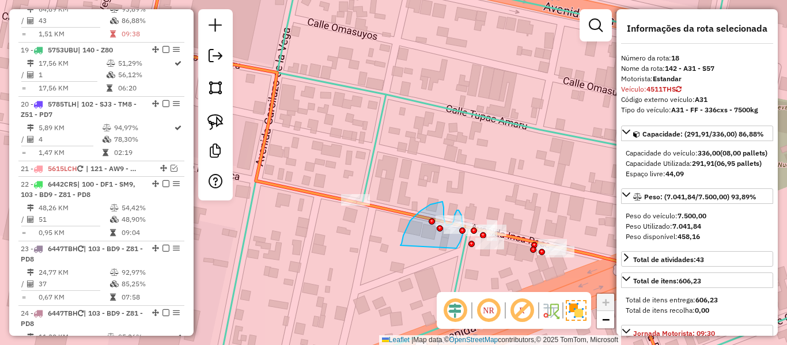
drag, startPoint x: 401, startPoint y: 246, endPoint x: 455, endPoint y: 251, distance: 55.1
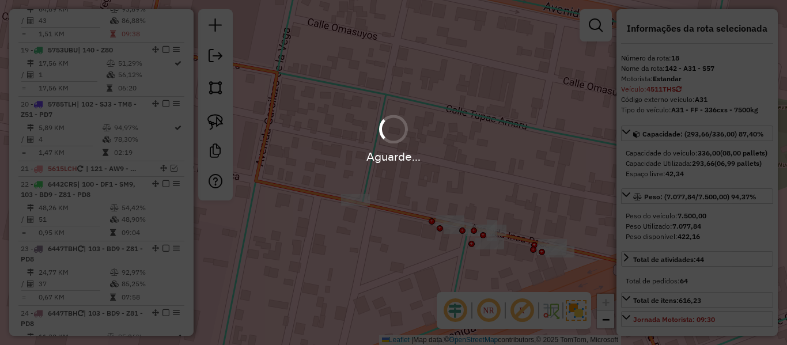
select select "**********"
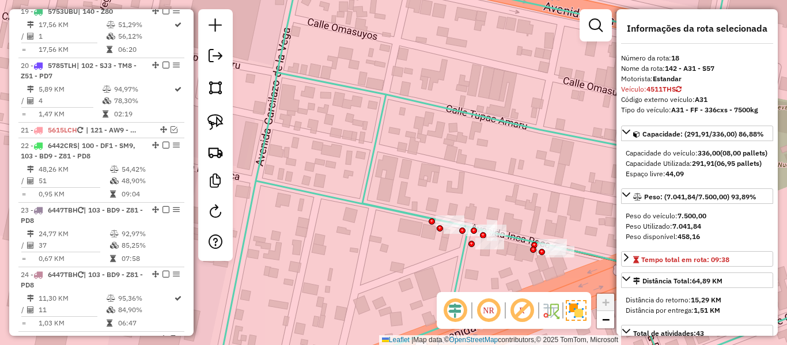
click at [450, 104] on icon at bounding box center [541, 172] width 649 height 414
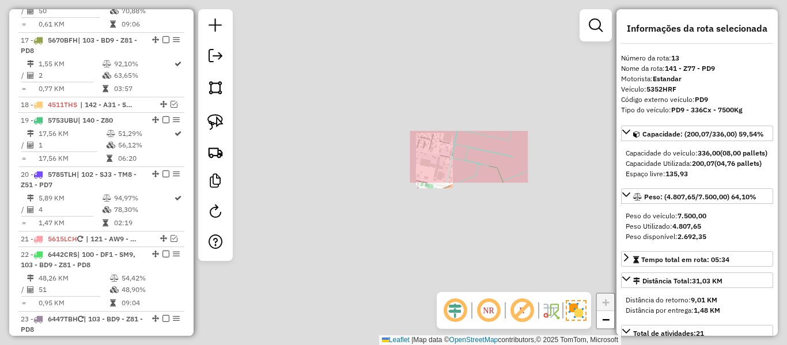
scroll to position [1239, 0]
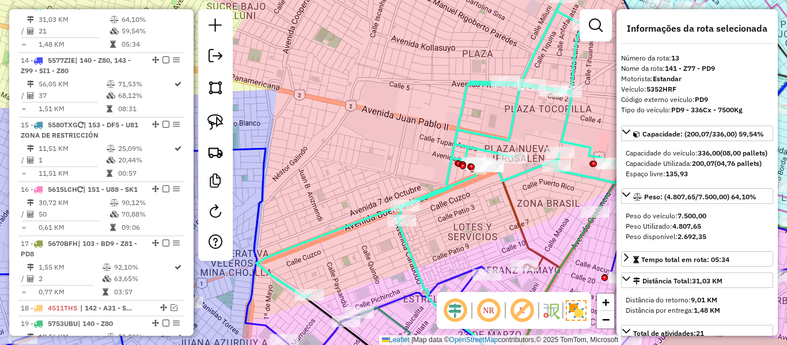
drag, startPoint x: 352, startPoint y: 180, endPoint x: 557, endPoint y: 130, distance: 210.5
click at [557, 131] on div "Janela de atendimento Grade de atendimento Capacidade Transportadoras Veículos …" at bounding box center [393, 172] width 787 height 345
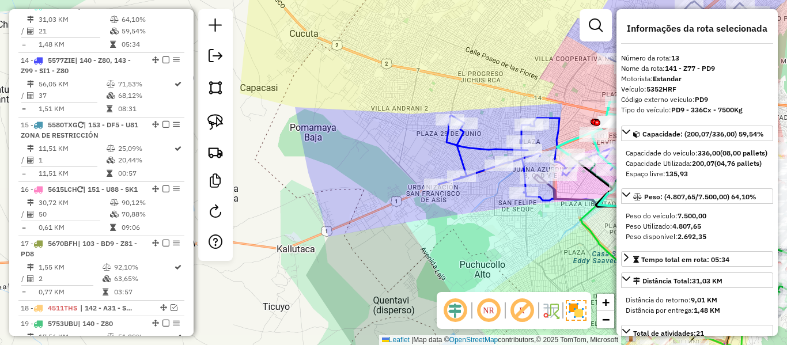
click at [487, 199] on div "Janela de atendimento Grade de atendimento Capacidade Transportadoras Veículos …" at bounding box center [393, 172] width 787 height 345
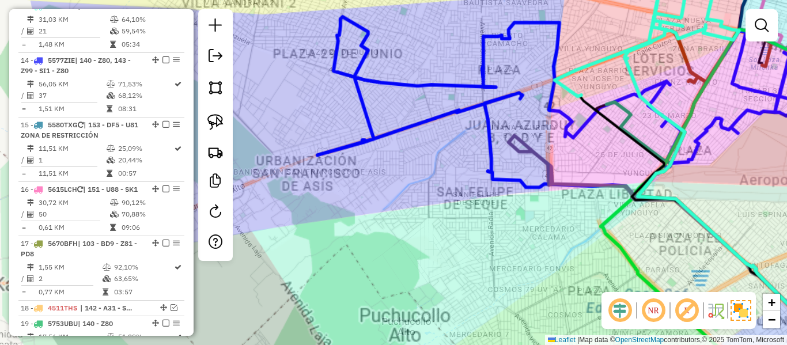
click at [560, 214] on div "Janela de atendimento Grade de atendimento Capacidade Transportadoras Veículos …" at bounding box center [393, 172] width 787 height 345
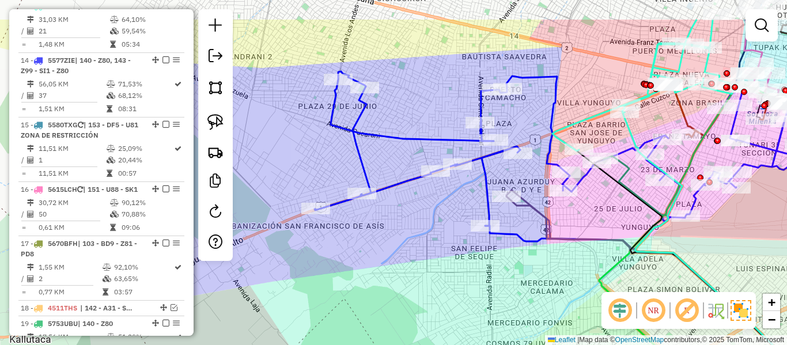
drag, startPoint x: 561, startPoint y: 214, endPoint x: 560, endPoint y: 273, distance: 58.8
click at [560, 273] on div "Janela de atendimento Grade de atendimento Capacidade Transportadoras Veículos …" at bounding box center [393, 172] width 787 height 345
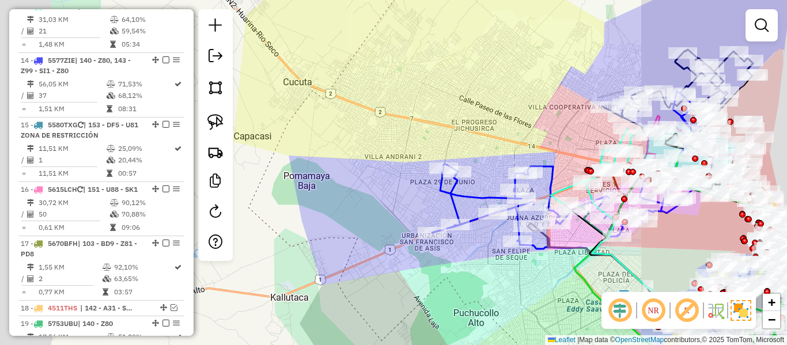
click at [553, 262] on div "Janela de atendimento Grade de atendimento Capacidade Transportadoras Veículos …" at bounding box center [393, 172] width 787 height 345
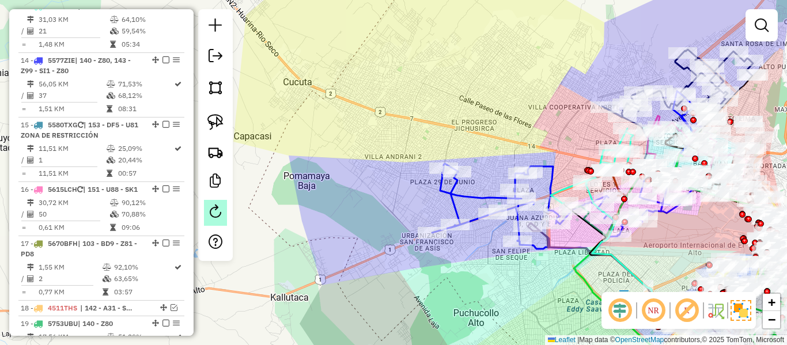
click at [220, 220] on link at bounding box center [215, 213] width 23 height 26
select select "*"
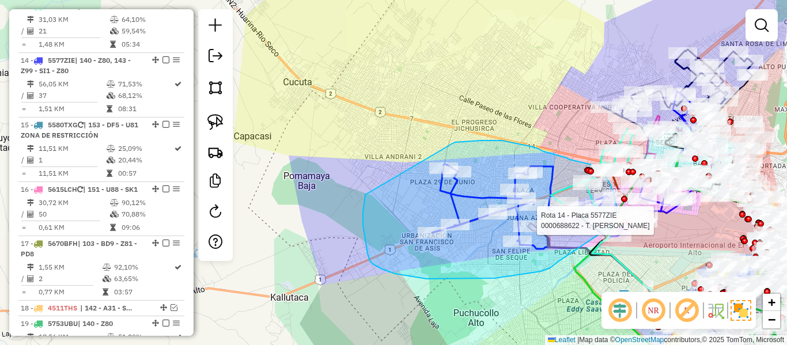
drag, startPoint x: 557, startPoint y: 263, endPoint x: 609, endPoint y: 248, distance: 53.8
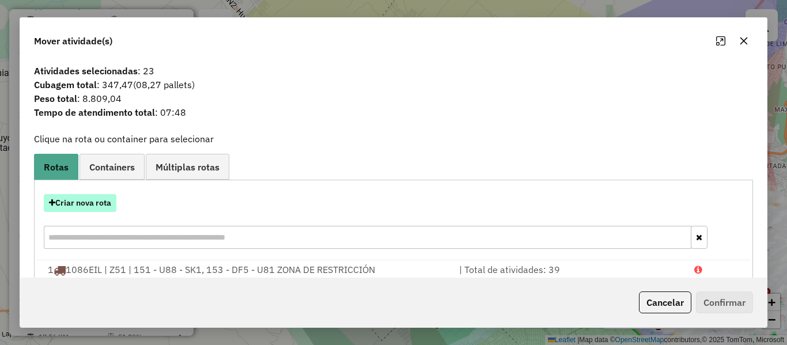
click at [103, 202] on button "Criar nova rota" at bounding box center [80, 203] width 73 height 18
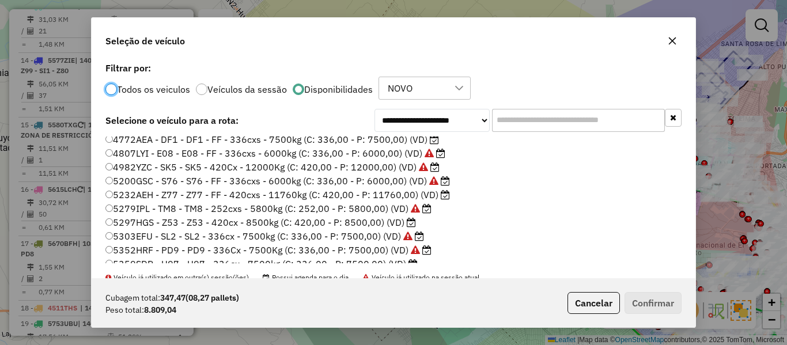
scroll to position [115, 0]
click at [418, 193] on label "5232AEH - Z77 - Z77 - FF - 420cxs - 11760kg (C: 420,00 - P: 11760,00) (VD)" at bounding box center [277, 194] width 345 height 14
click at [669, 301] on button "Confirmar" at bounding box center [653, 303] width 57 height 22
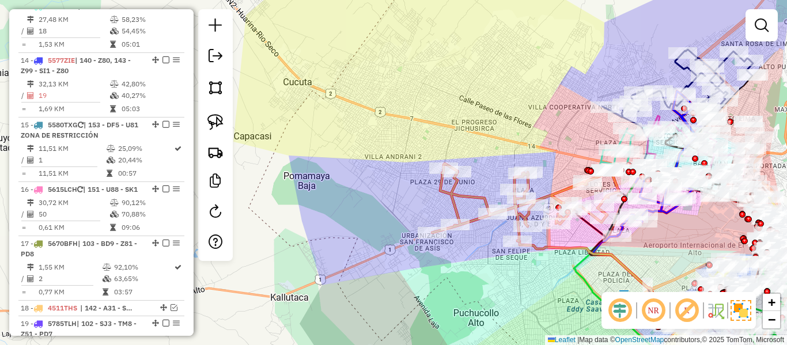
scroll to position [1120, 0]
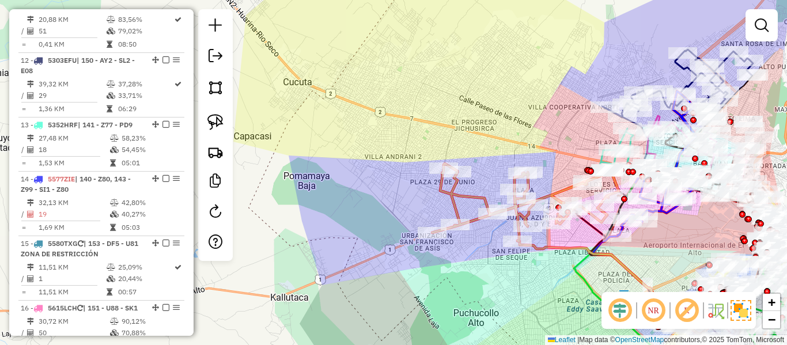
click at [475, 200] on icon at bounding box center [525, 203] width 187 height 78
select select "**********"
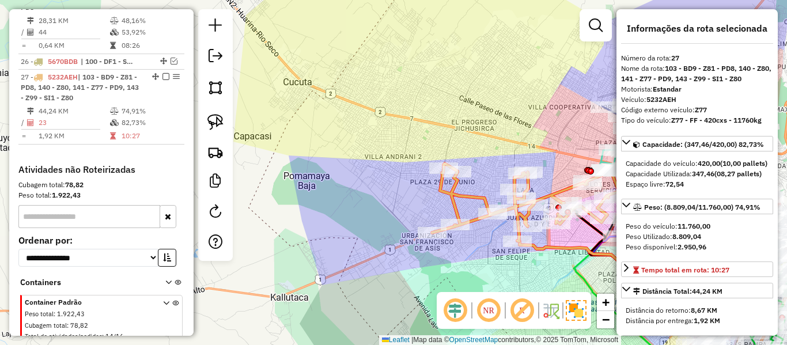
scroll to position [1936, 0]
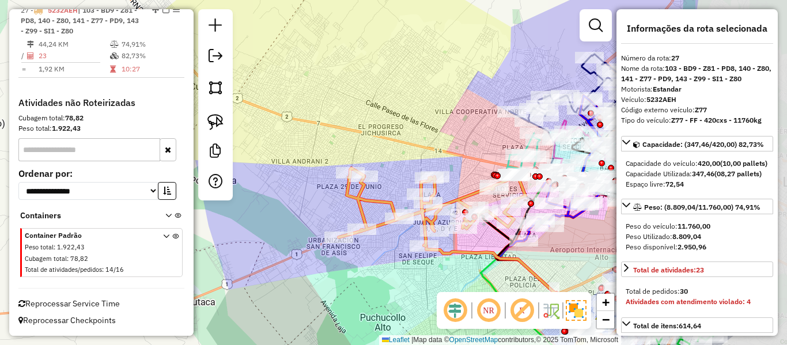
drag, startPoint x: 482, startPoint y: 186, endPoint x: 352, endPoint y: 197, distance: 131.3
click at [352, 197] on div "Janela de atendimento Grade de atendimento Capacidade Transportadoras Veículos …" at bounding box center [393, 172] width 787 height 345
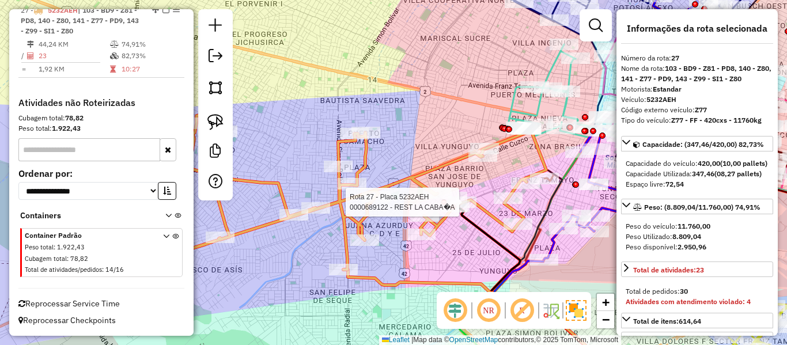
select select "**********"
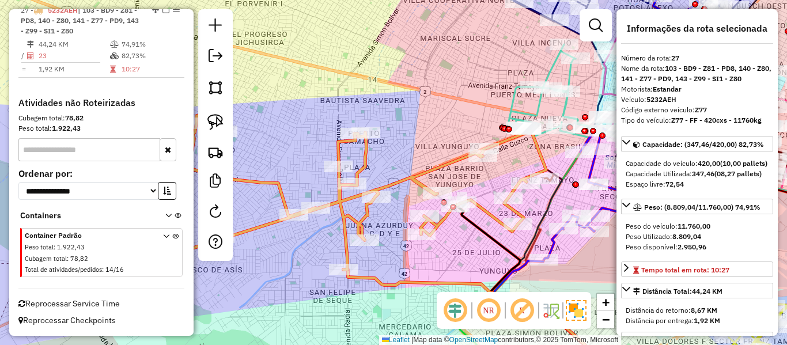
click at [447, 165] on icon at bounding box center [359, 192] width 373 height 154
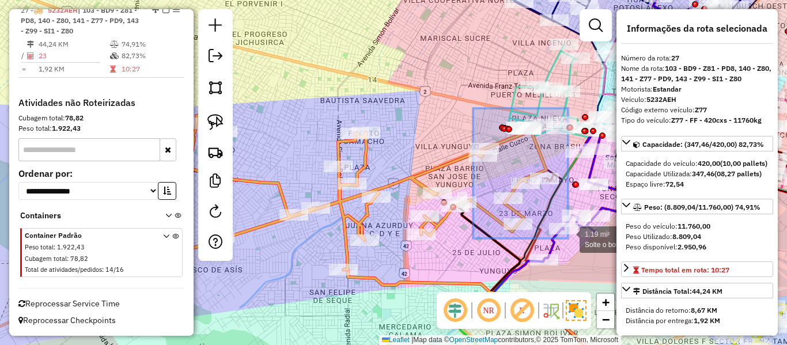
drag, startPoint x: 501, startPoint y: 129, endPoint x: 572, endPoint y: 245, distance: 136.1
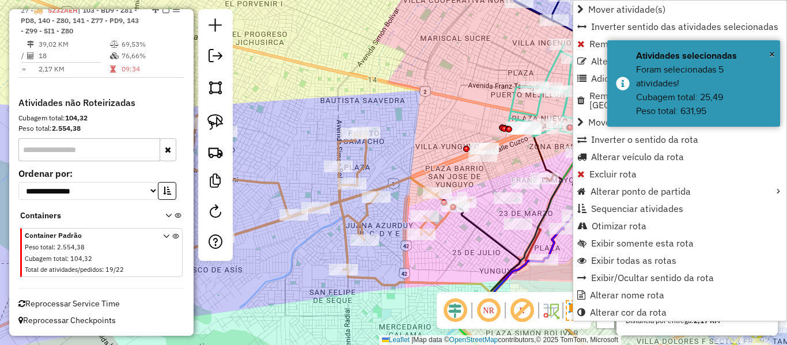
click at [395, 181] on icon at bounding box center [322, 192] width 298 height 154
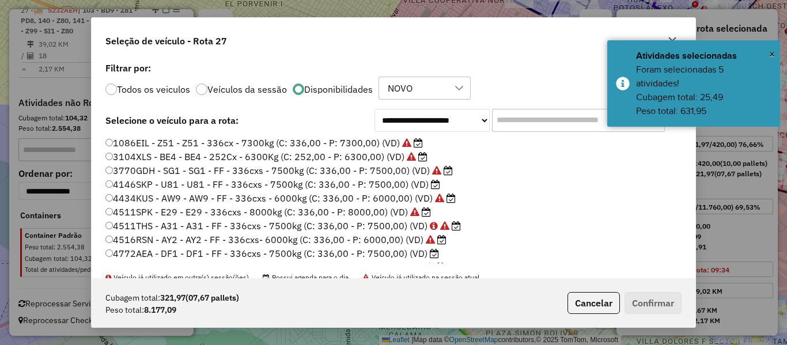
scroll to position [6, 3]
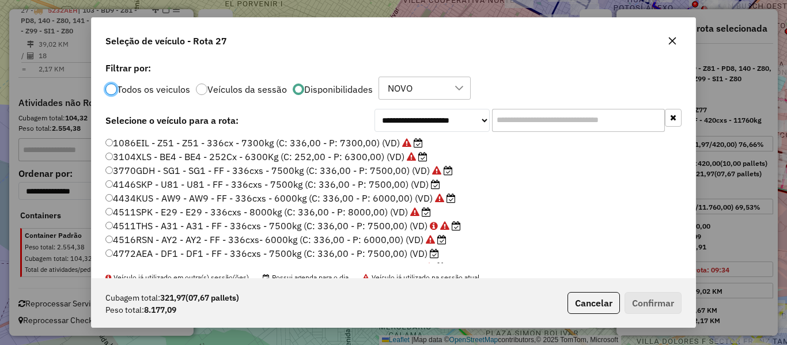
click at [417, 187] on label "4146SKP - U81 - U81 - FF - 336cxs - 7500kg (C: 336,00 - P: 7500,00) (VD)" at bounding box center [272, 185] width 335 height 14
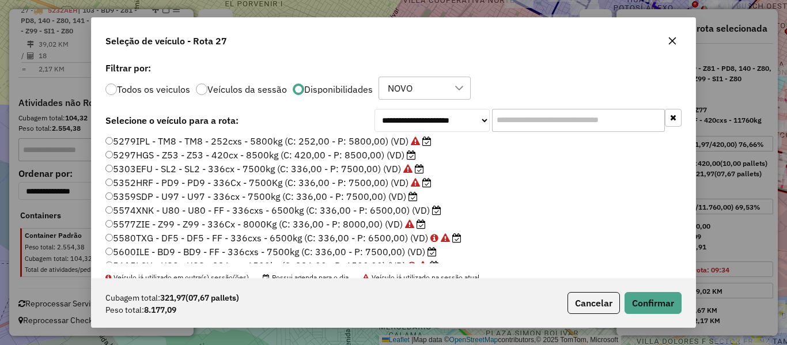
scroll to position [231, 0]
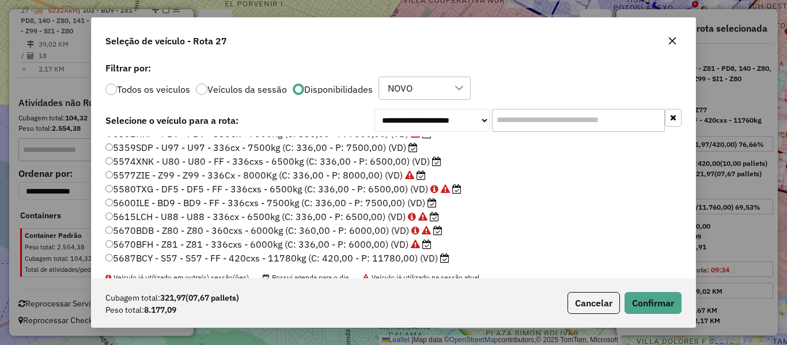
drag, startPoint x: 560, startPoint y: 114, endPoint x: 560, endPoint y: 120, distance: 6.3
click at [560, 120] on input "text" at bounding box center [578, 120] width 173 height 23
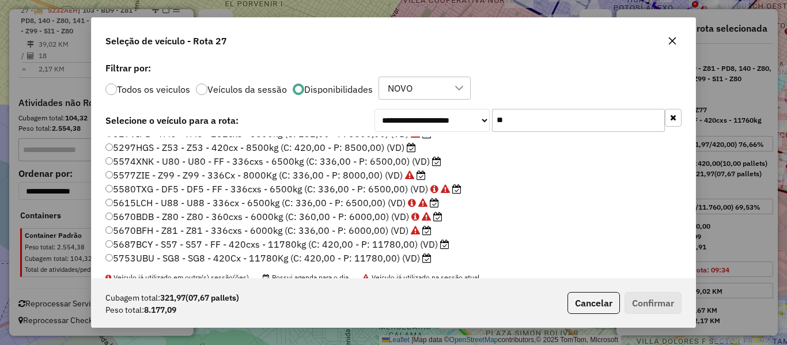
scroll to position [0, 0]
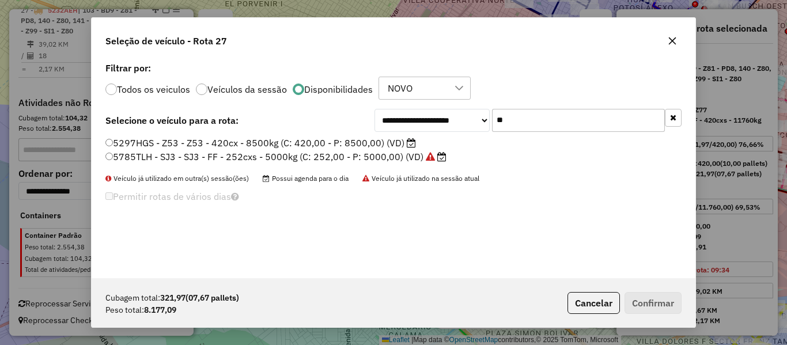
type input "**"
click at [383, 145] on label "5297HGS - Z53 - Z53 - 420cx - 8500kg (C: 420,00 - P: 8500,00) (VD)" at bounding box center [260, 143] width 311 height 14
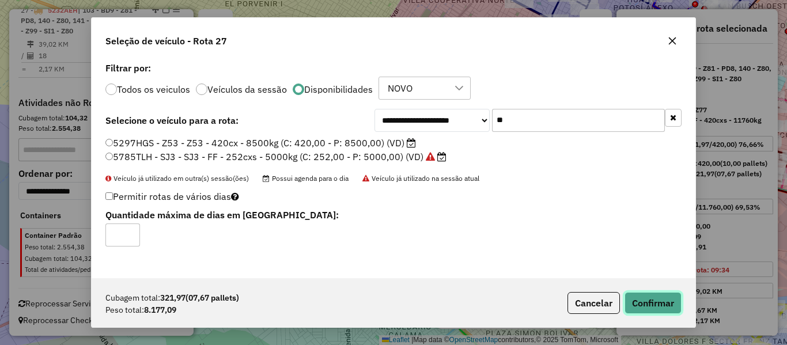
click at [640, 297] on button "Confirmar" at bounding box center [653, 303] width 57 height 22
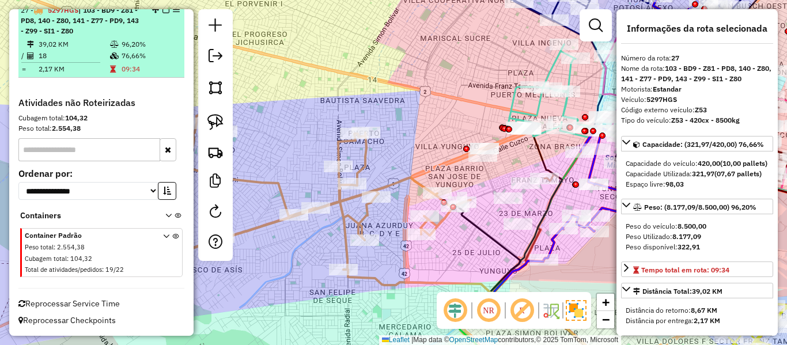
click at [164, 13] on em at bounding box center [166, 9] width 7 height 7
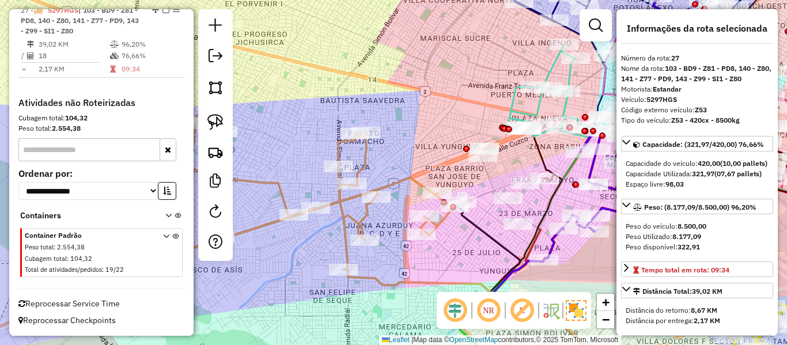
scroll to position [1883, 0]
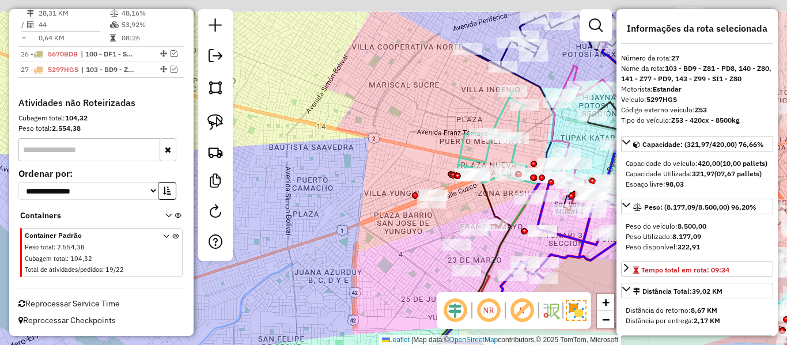
drag, startPoint x: 380, startPoint y: 118, endPoint x: 301, endPoint y: 161, distance: 90.0
click at [299, 164] on div "Janela de atendimento Grade de atendimento Capacidade Transportadoras Veículos …" at bounding box center [393, 172] width 787 height 345
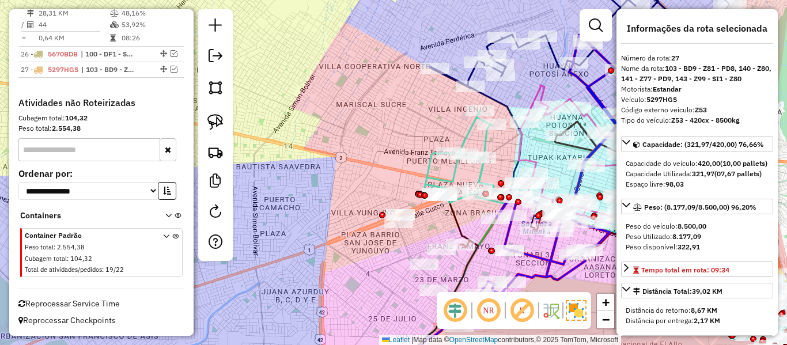
drag, startPoint x: 407, startPoint y: 106, endPoint x: 327, endPoint y: 191, distance: 116.6
click at [327, 191] on div "Janela de atendimento Grade de atendimento Capacidade Transportadoras Veículos …" at bounding box center [393, 172] width 787 height 345
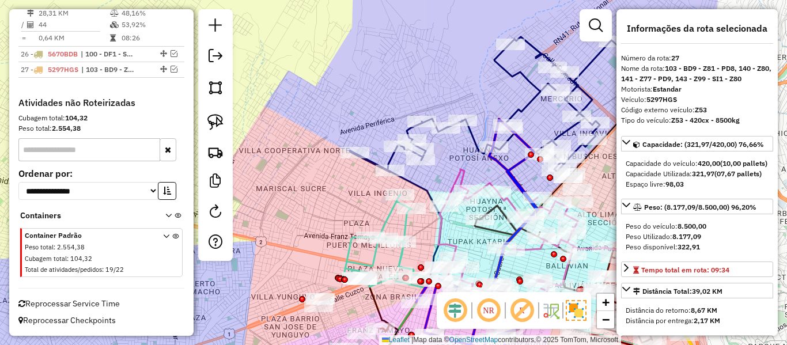
drag, startPoint x: 365, startPoint y: 184, endPoint x: 276, endPoint y: 212, distance: 93.5
click at [244, 235] on div "Janela de atendimento Grade de atendimento Capacidade Transportadoras Veículos …" at bounding box center [393, 172] width 787 height 345
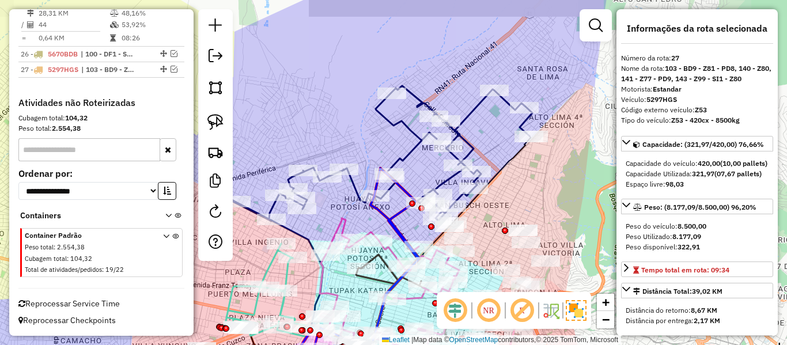
click at [478, 101] on icon at bounding box center [381, 153] width 301 height 135
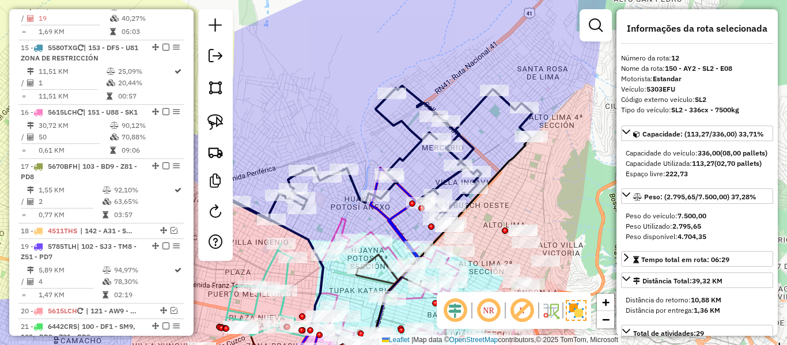
scroll to position [1175, 0]
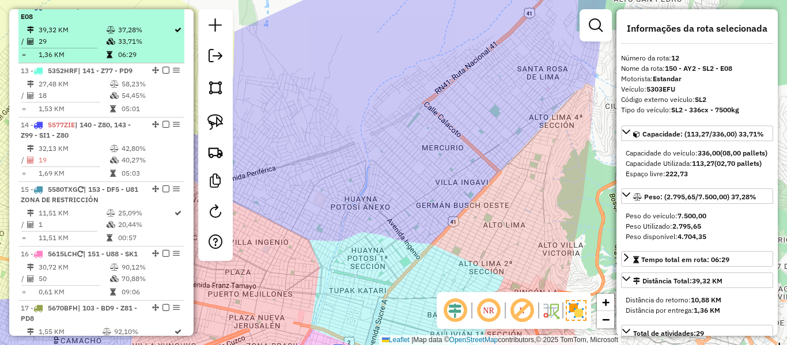
click at [127, 36] on td "37,28%" at bounding box center [146, 30] width 56 height 12
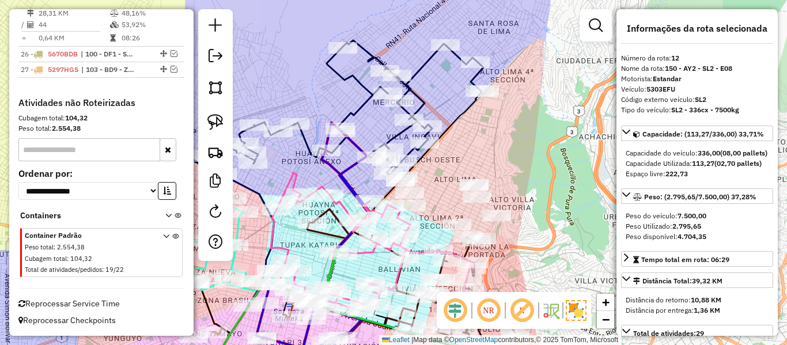
click at [421, 66] on icon at bounding box center [332, 107] width 301 height 135
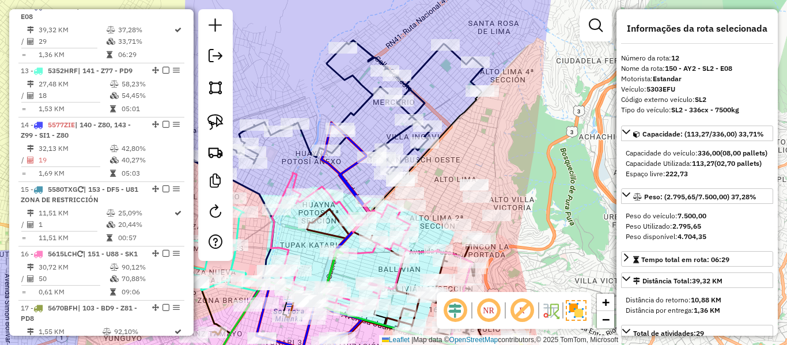
drag, startPoint x: 479, startPoint y: 118, endPoint x: 526, endPoint y: 125, distance: 47.8
click at [512, 120] on div "Janela de atendimento Grade de atendimento Capacidade Transportadoras Veículos …" at bounding box center [393, 172] width 787 height 345
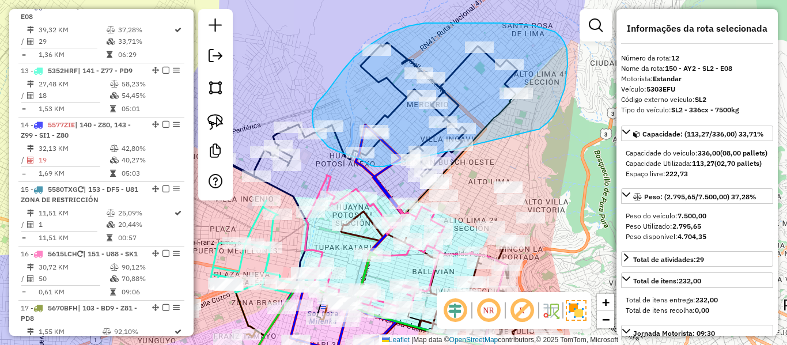
drag, startPoint x: 537, startPoint y: 130, endPoint x: 390, endPoint y: 164, distance: 151.4
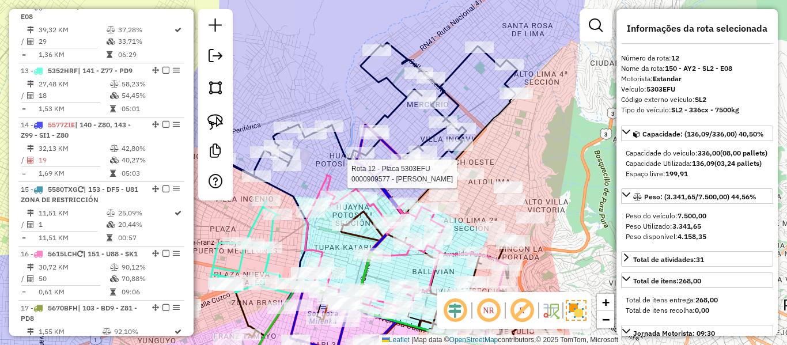
drag, startPoint x: 410, startPoint y: 184, endPoint x: 457, endPoint y: 182, distance: 47.3
click at [457, 180] on div at bounding box center [469, 174] width 29 height 12
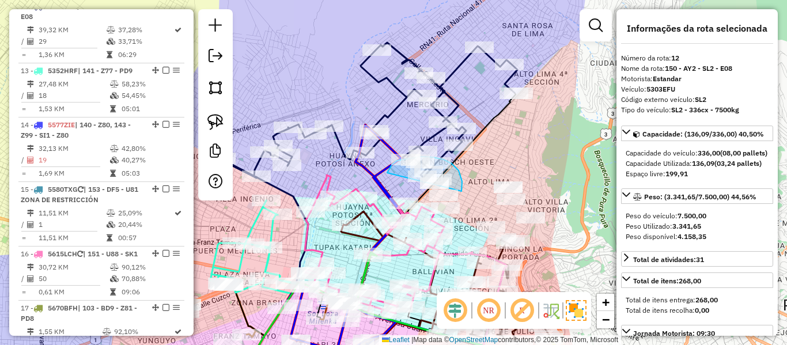
drag, startPoint x: 462, startPoint y: 191, endPoint x: 386, endPoint y: 187, distance: 75.6
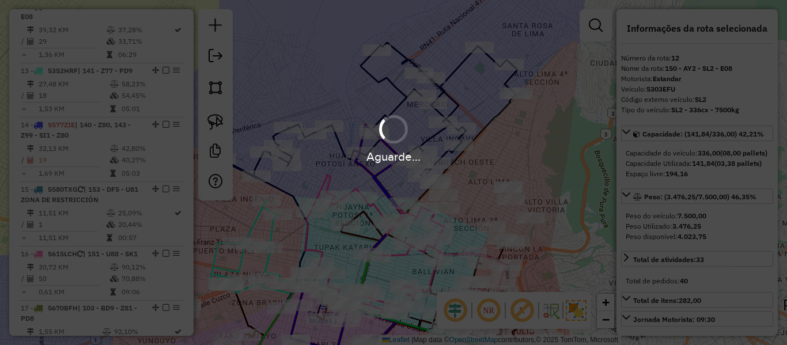
select select "**********"
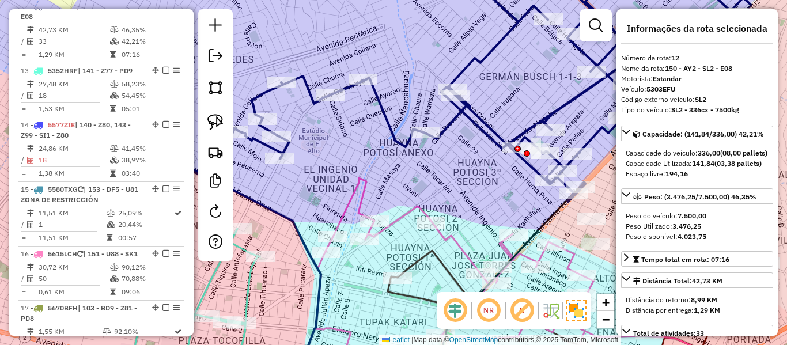
click at [393, 114] on div "Janela de atendimento Grade de atendimento Capacidade Transportadoras Veículos …" at bounding box center [393, 172] width 787 height 345
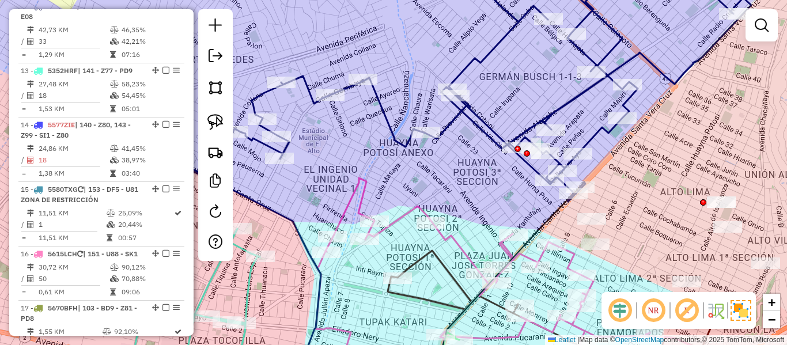
click at [387, 118] on icon at bounding box center [444, 83] width 615 height 236
select select "**********"
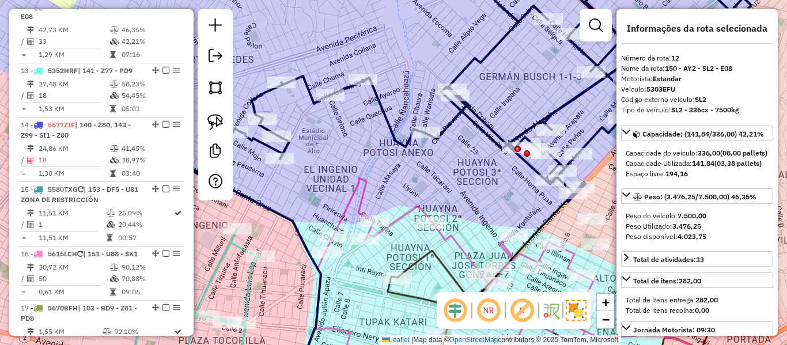
drag, startPoint x: 447, startPoint y: 178, endPoint x: 458, endPoint y: 115, distance: 63.2
click at [440, 109] on div "Janela de atendimento Grade de atendimento Capacidade Transportadoras Veículos …" at bounding box center [393, 172] width 787 height 345
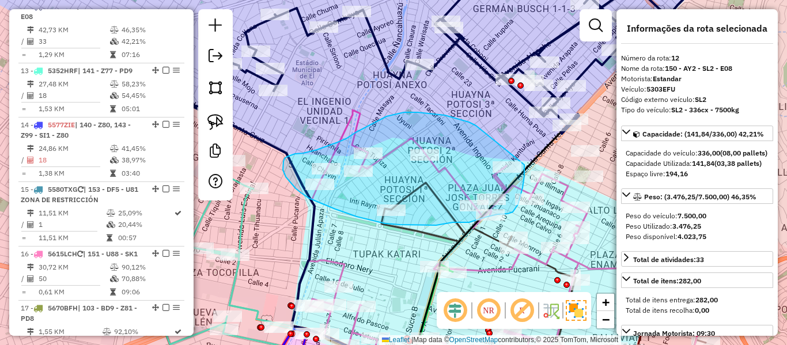
drag, startPoint x: 476, startPoint y: 126, endPoint x: 525, endPoint y: 154, distance: 56.8
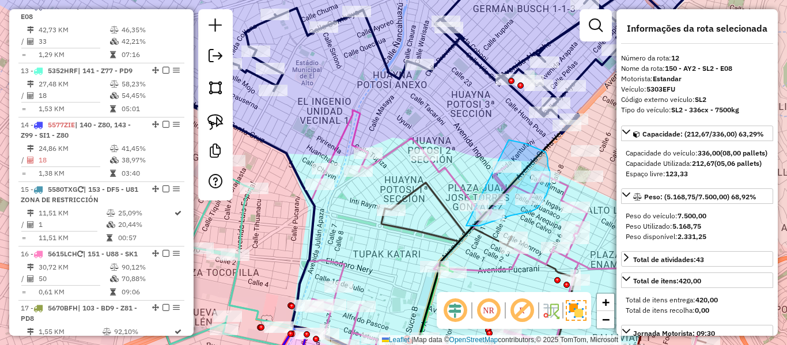
drag, startPoint x: 509, startPoint y: 140, endPoint x: 423, endPoint y: 162, distance: 88.6
click at [423, 162] on div "Rota 16 - Placa 5615LCH 0000682139 - T.AMIGA Janela de atendimento Grade de ate…" at bounding box center [393, 172] width 787 height 345
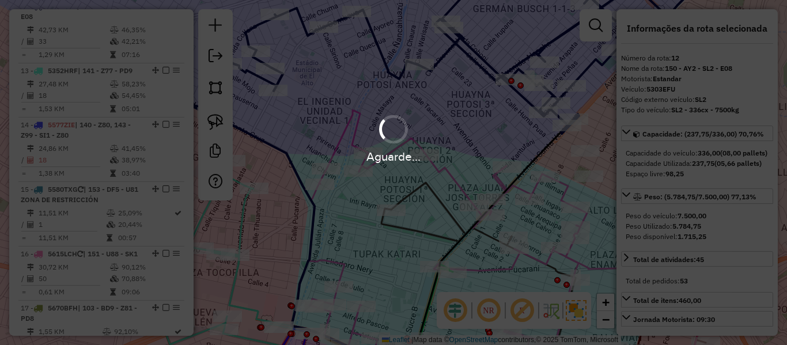
select select "**********"
click at [451, 62] on div "Aguarde..." at bounding box center [393, 172] width 787 height 345
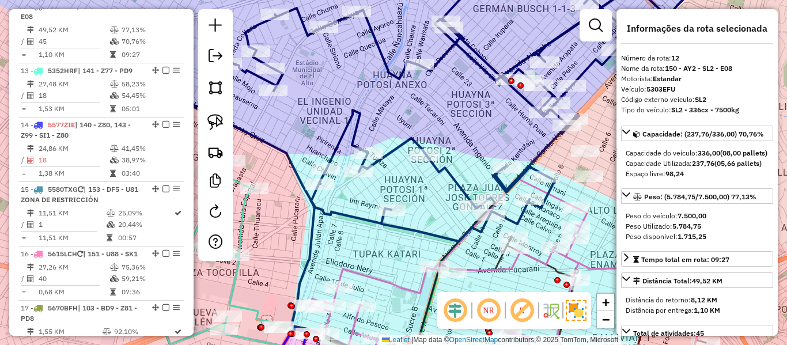
click at [454, 43] on icon at bounding box center [424, 103] width 588 height 276
click at [454, 44] on icon at bounding box center [424, 103] width 588 height 276
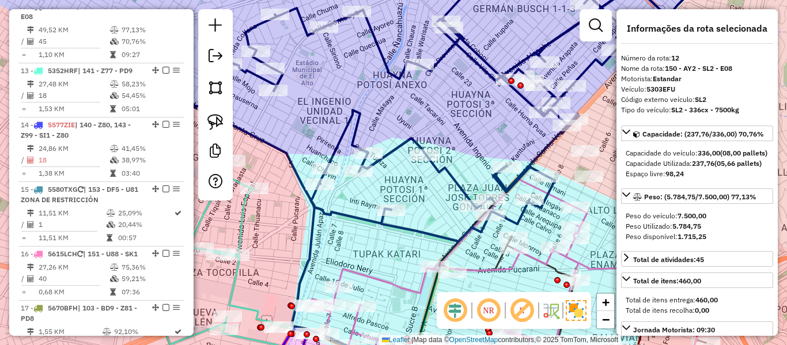
drag, startPoint x: 464, startPoint y: 134, endPoint x: 447, endPoint y: 89, distance: 47.6
click at [446, 89] on div "Janela de atendimento Grade de atendimento Capacidade Transportadoras Veículos …" at bounding box center [393, 172] width 787 height 345
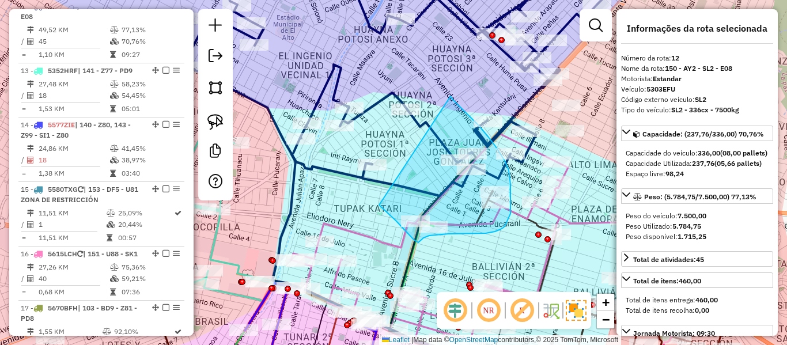
drag, startPoint x: 496, startPoint y: 146, endPoint x: 368, endPoint y: 178, distance: 131.1
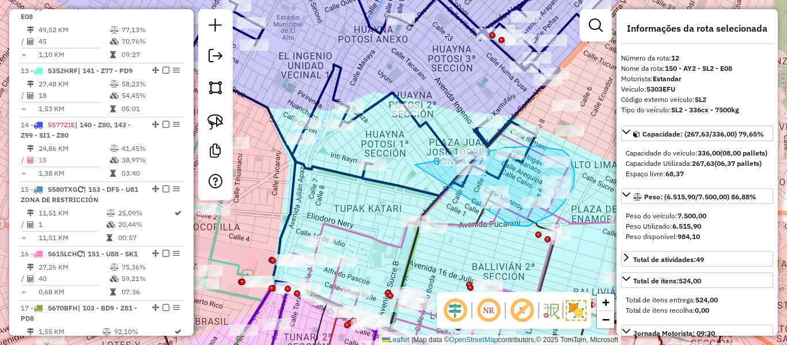
drag, startPoint x: 415, startPoint y: 165, endPoint x: 420, endPoint y: 206, distance: 41.2
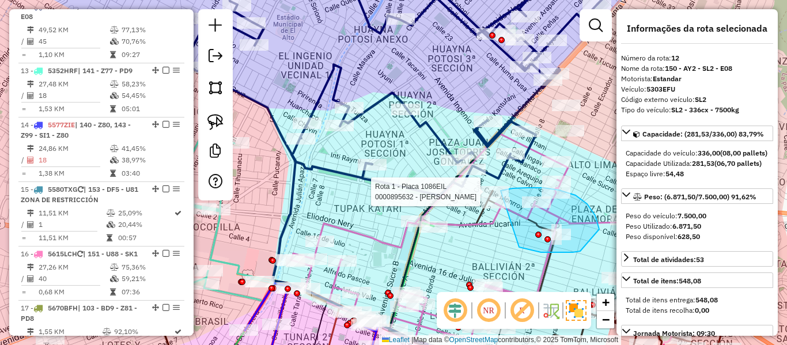
drag, startPoint x: 576, startPoint y: 195, endPoint x: 412, endPoint y: 214, distance: 164.8
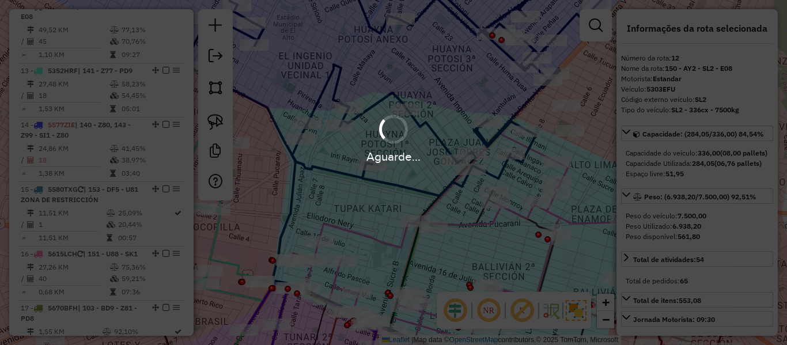
select select "**********"
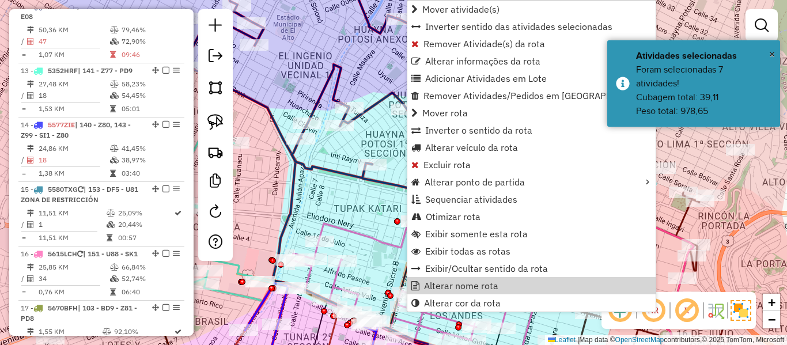
click at [326, 82] on icon at bounding box center [382, 80] width 543 height 231
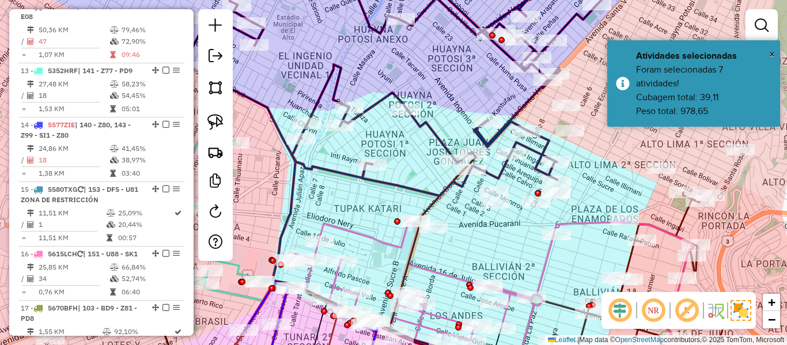
select select "**********"
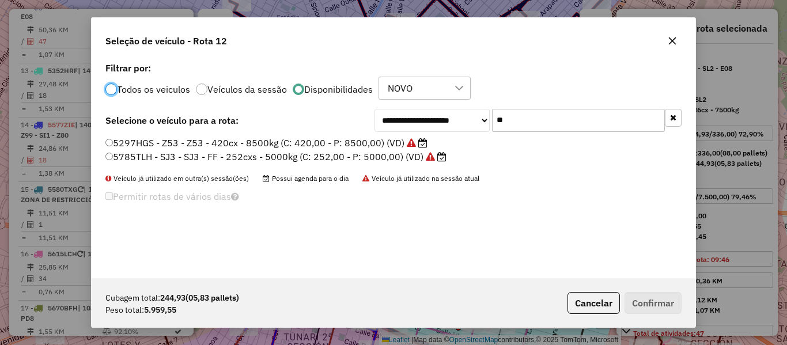
scroll to position [6, 3]
click at [540, 123] on input "**" at bounding box center [578, 120] width 173 height 23
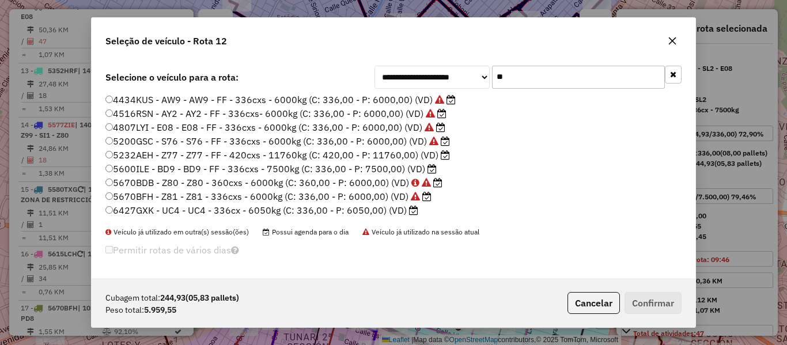
scroll to position [0, 0]
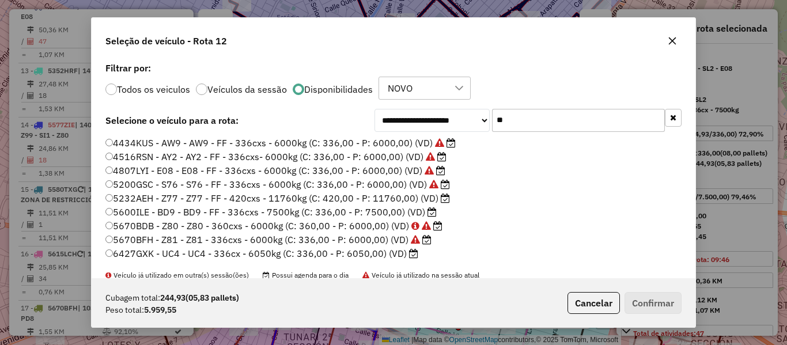
type input "**"
click at [422, 158] on label "4516RSN - AY2 - AY2 - FF - 336cxs- 6000kg (C: 336,00 - P: 6000,00) (VD)" at bounding box center [275, 157] width 341 height 14
click at [652, 301] on button "Confirmar" at bounding box center [653, 303] width 57 height 22
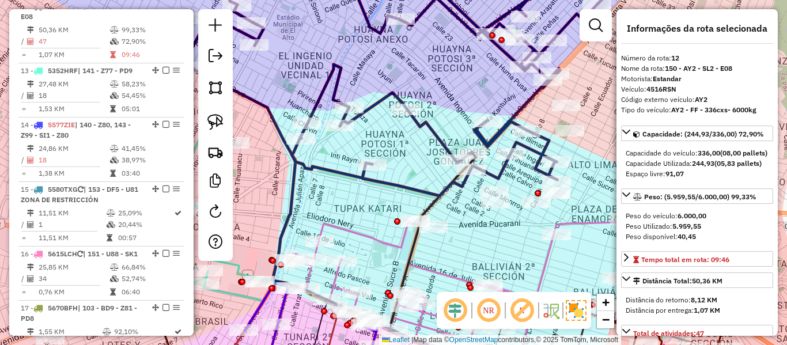
click at [437, 142] on icon at bounding box center [382, 80] width 543 height 231
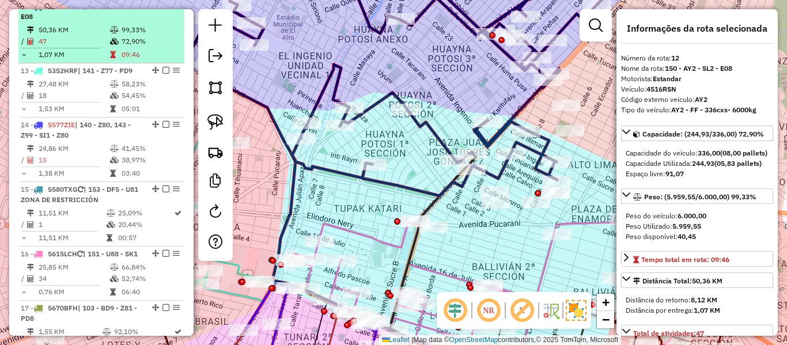
click at [163, 9] on em at bounding box center [166, 5] width 7 height 7
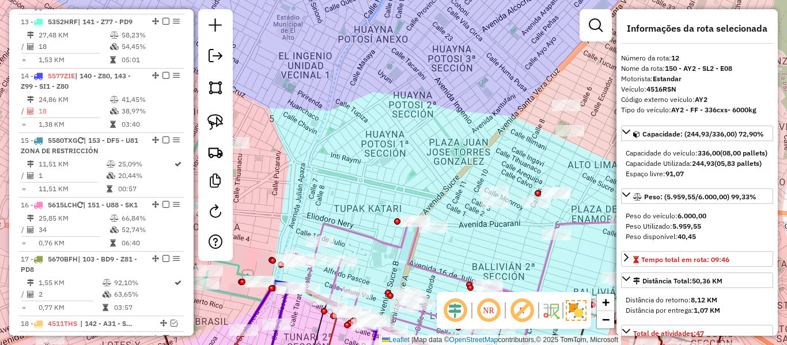
scroll to position [1126, 0]
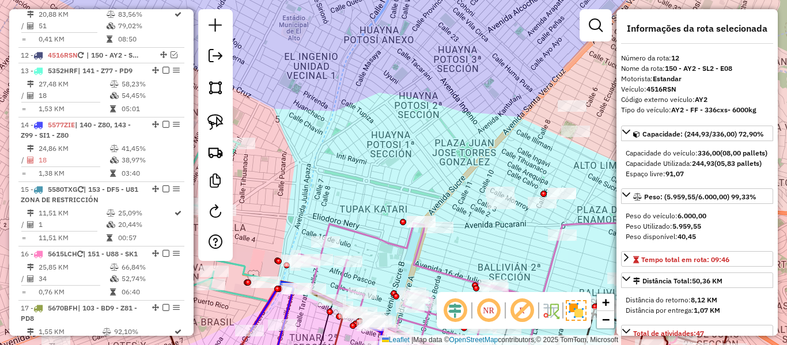
drag, startPoint x: 348, startPoint y: 75, endPoint x: 501, endPoint y: 55, distance: 154.0
click at [500, 56] on div "Janela de atendimento Grade de atendimento Capacidade Transportadoras Veículos …" at bounding box center [393, 172] width 787 height 345
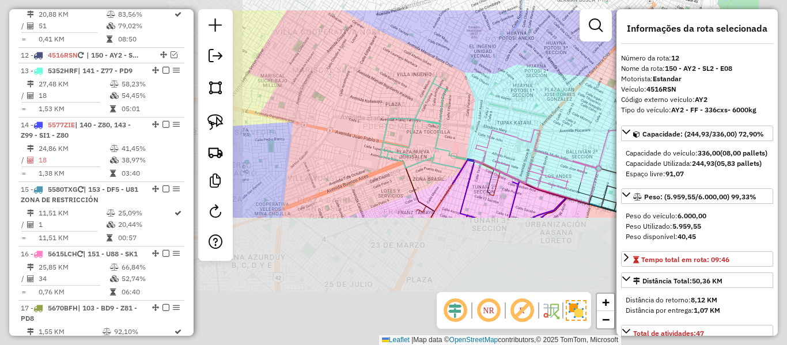
click at [477, 69] on div "Janela de atendimento Grade de atendimento Capacidade Transportadoras Veículos …" at bounding box center [393, 172] width 787 height 345
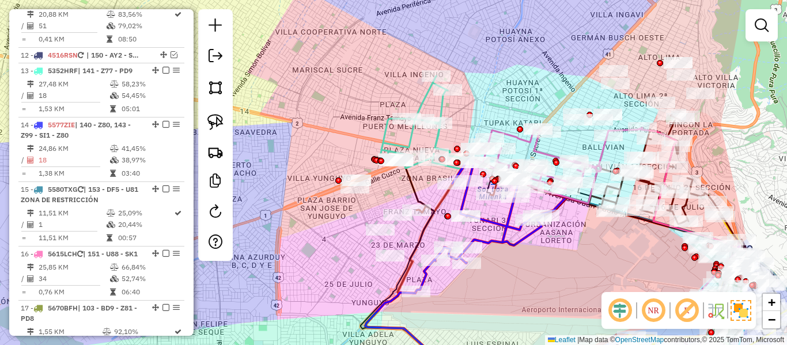
click at [437, 137] on icon at bounding box center [423, 122] width 87 height 93
select select "**********"
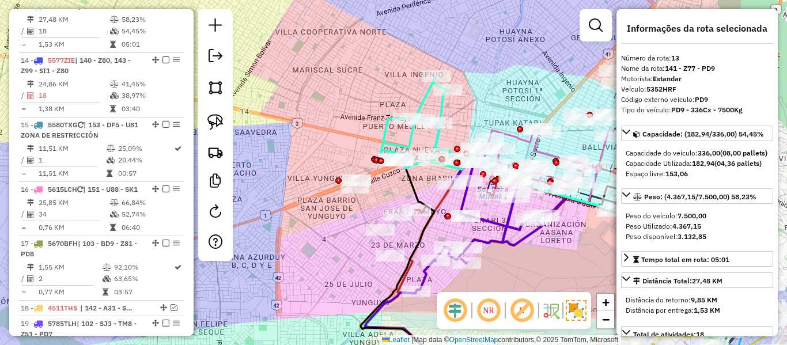
click at [474, 115] on div "Janela de atendimento Grade de atendimento Capacidade Transportadoras Veículos …" at bounding box center [393, 172] width 787 height 345
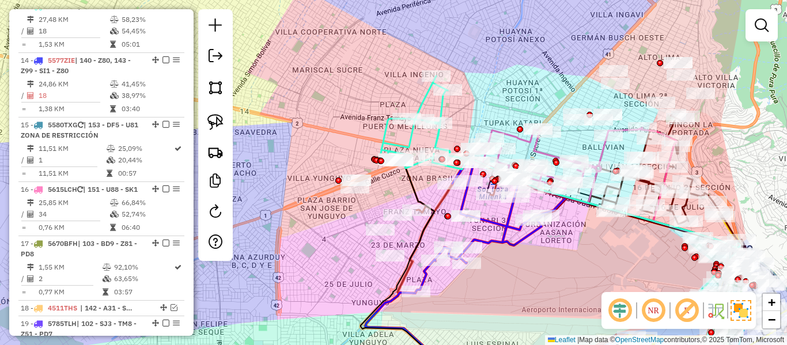
scroll to position [1190, 0]
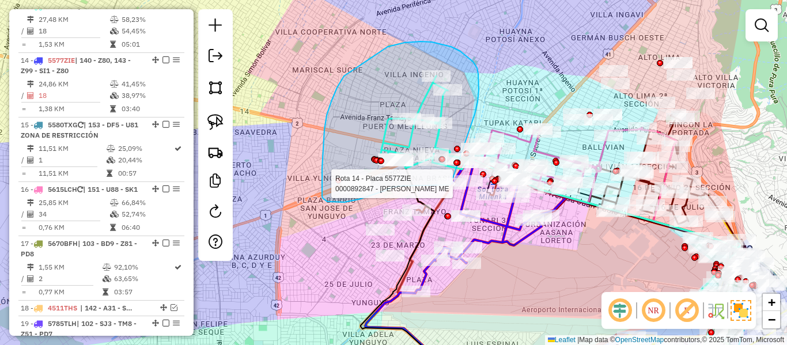
click at [459, 182] on div "Rota 14 - Placa 5577ZIE 0000892847 - ADELA SANDRA ME Janela de atendimento Grad…" at bounding box center [393, 172] width 787 height 345
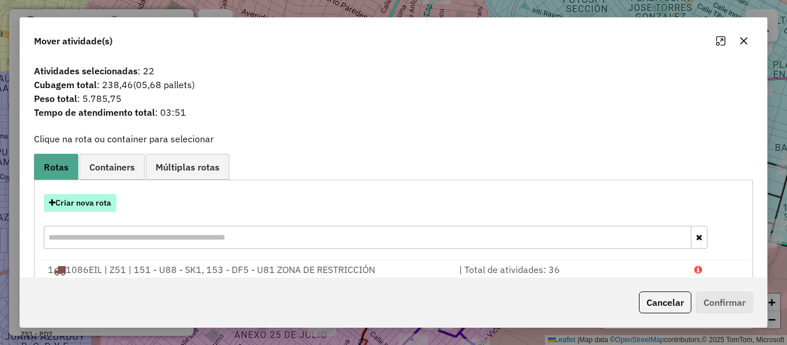
click at [96, 204] on button "Criar nova rota" at bounding box center [80, 203] width 73 height 18
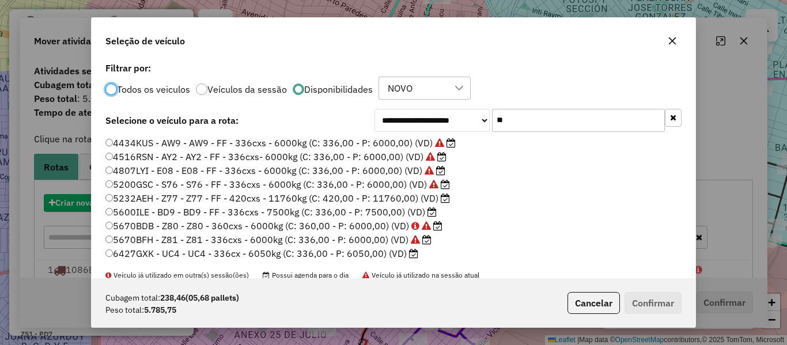
scroll to position [6, 3]
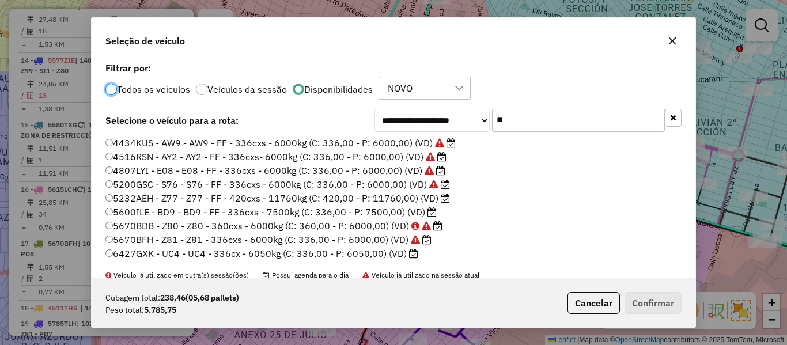
click at [414, 212] on label "5600ILE - BD9 - BD9 - FF - 336cxs - 7500kg (C: 336,00 - P: 7500,00) (VD)" at bounding box center [270, 212] width 331 height 14
click at [660, 303] on button "Confirmar" at bounding box center [653, 303] width 57 height 22
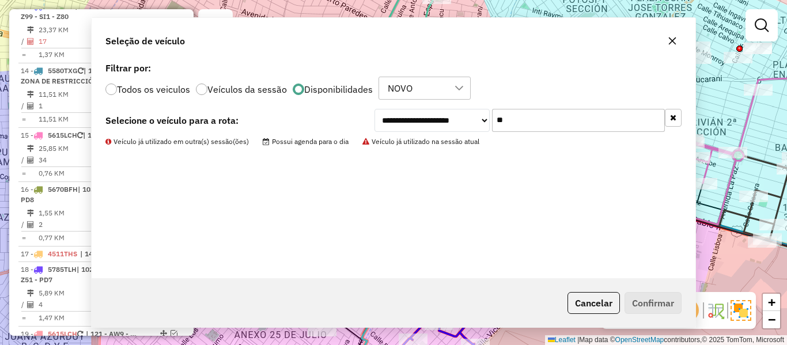
scroll to position [1071, 0]
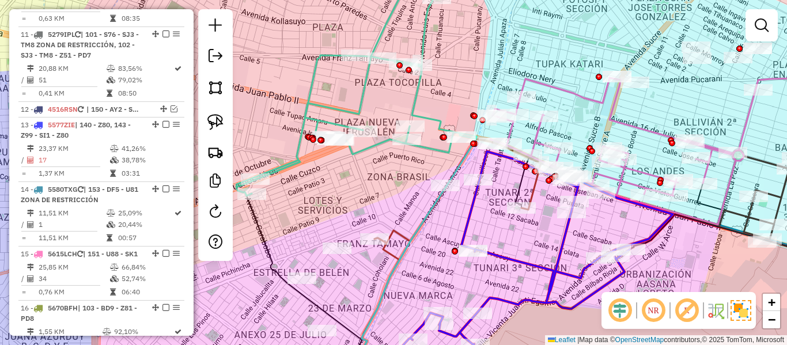
click at [379, 146] on icon at bounding box center [356, 83] width 240 height 225
select select "**********"
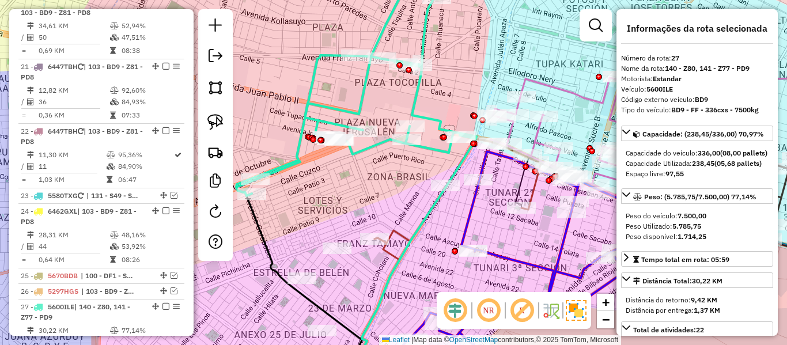
scroll to position [1845, 0]
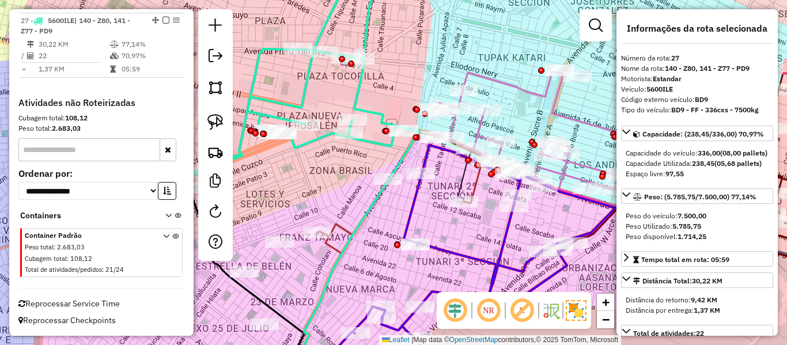
drag, startPoint x: 377, startPoint y: 163, endPoint x: 320, endPoint y: 157, distance: 58.0
click at [320, 157] on div "Janela de atendimento Grade de atendimento Capacidade Transportadoras Veículos …" at bounding box center [393, 172] width 787 height 345
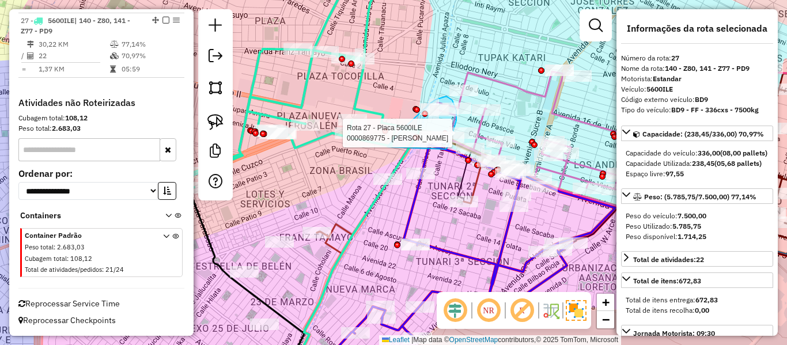
drag, startPoint x: 452, startPoint y: 100, endPoint x: 446, endPoint y: 149, distance: 49.4
click at [446, 137] on div at bounding box center [445, 133] width 6 height 6
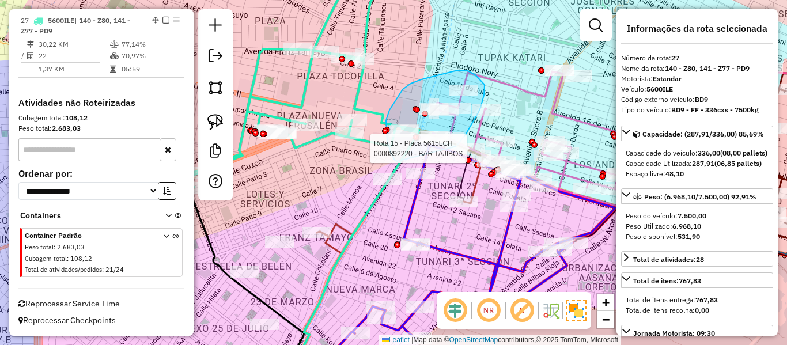
drag, startPoint x: 390, startPoint y: 110, endPoint x: 452, endPoint y: 157, distance: 78.1
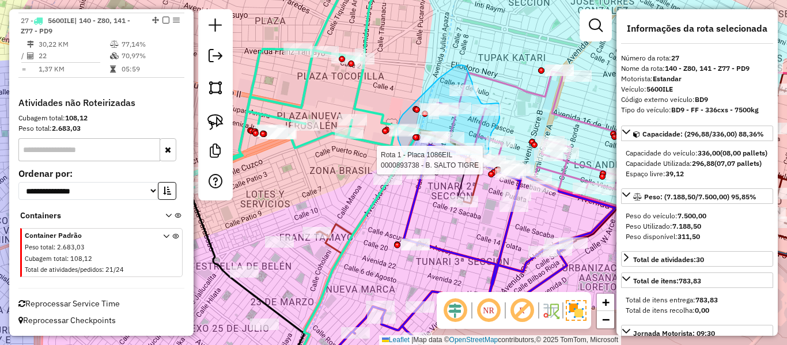
drag, startPoint x: 398, startPoint y: 139, endPoint x: 455, endPoint y: 163, distance: 61.5
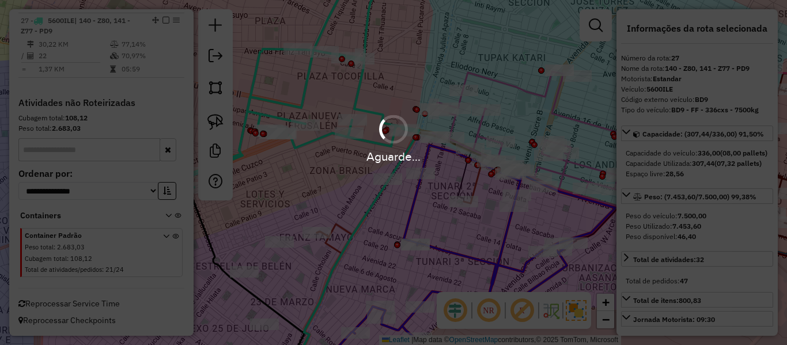
select select "**********"
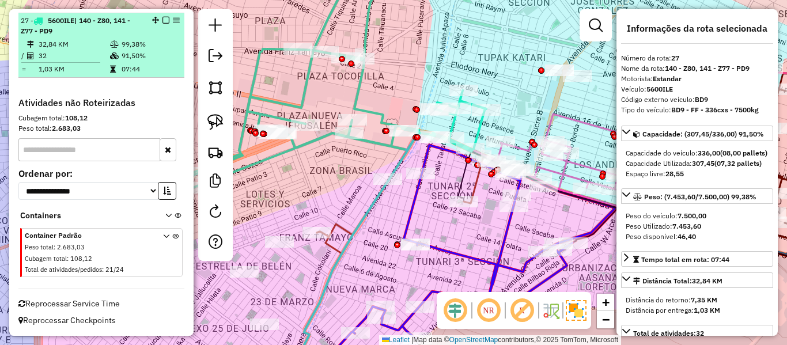
click at [163, 20] on em at bounding box center [166, 20] width 7 height 7
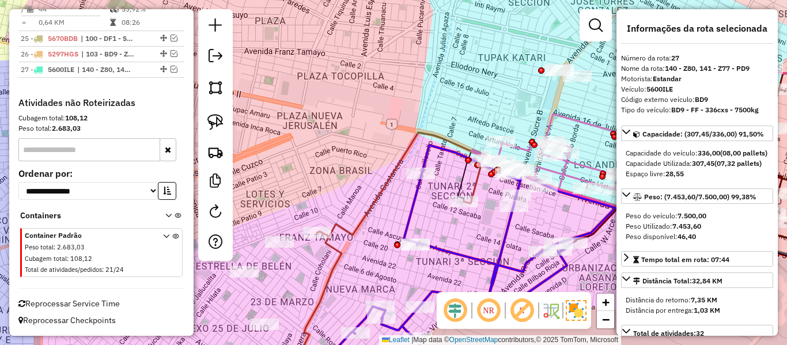
scroll to position [1796, 0]
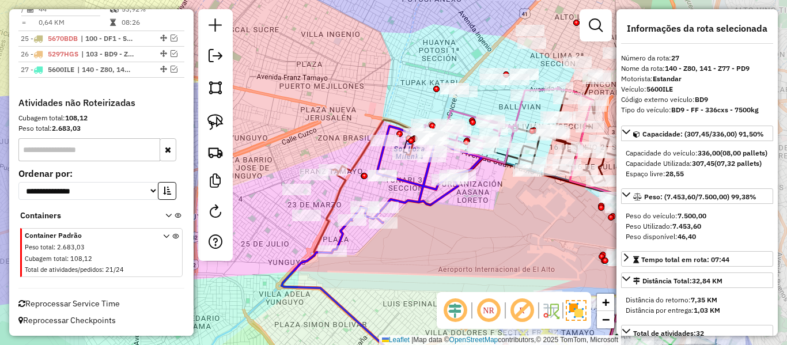
click at [355, 120] on div "Janela de atendimento Grade de atendimento Capacidade Transportadoras Veículos …" at bounding box center [393, 172] width 787 height 345
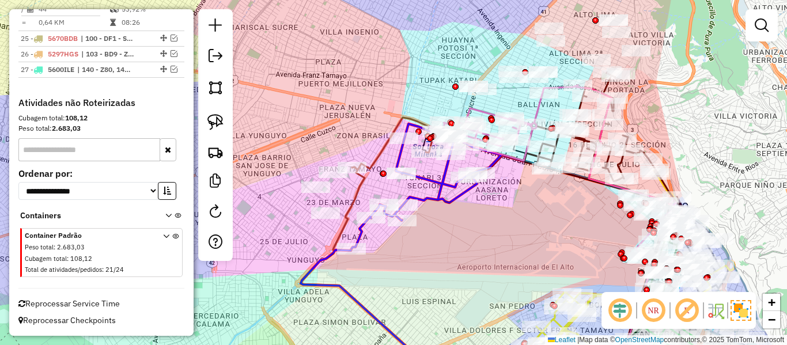
drag, startPoint x: 349, startPoint y: 125, endPoint x: 368, endPoint y: 123, distance: 19.2
click at [368, 123] on div "Janela de atendimento Grade de atendimento Capacidade Transportadoras Veículos …" at bounding box center [393, 172] width 787 height 345
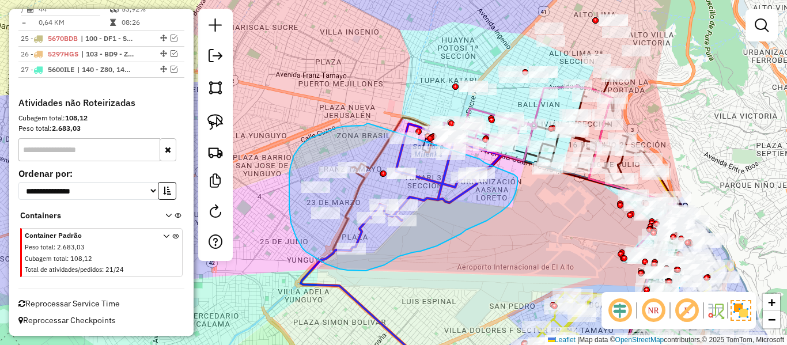
drag, startPoint x: 368, startPoint y: 123, endPoint x: 421, endPoint y: 135, distance: 54.3
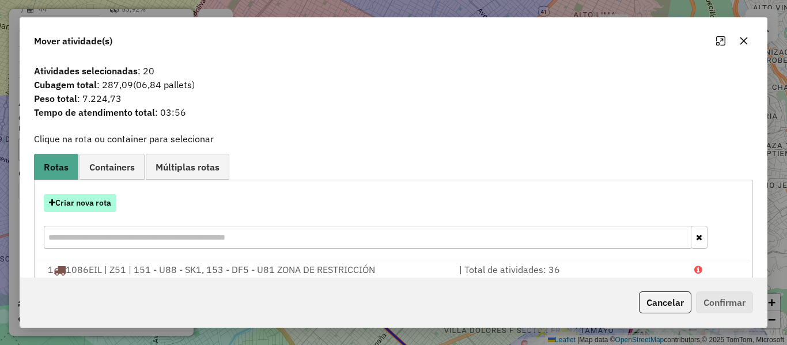
click at [107, 205] on button "Criar nova rota" at bounding box center [80, 203] width 73 height 18
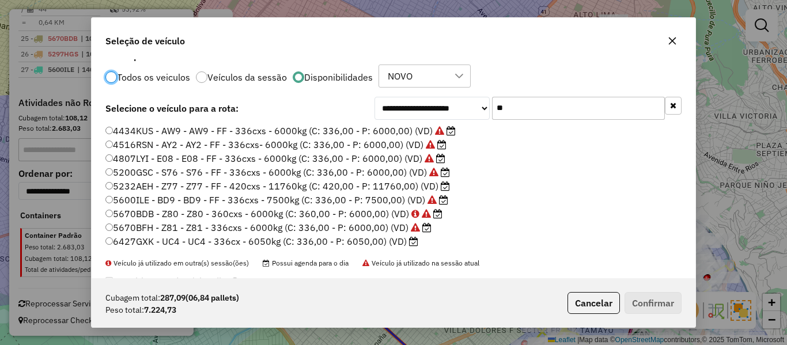
scroll to position [0, 0]
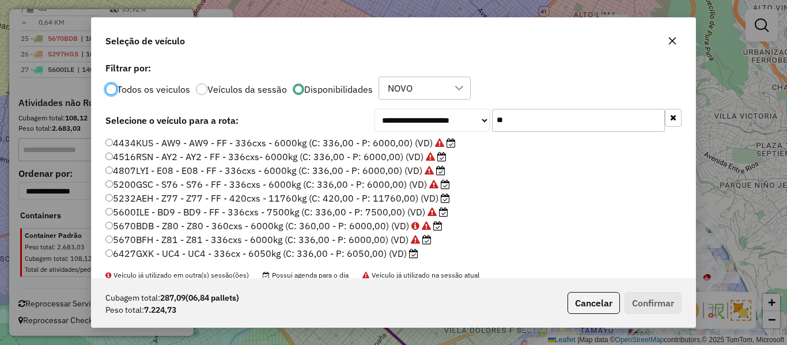
click at [670, 117] on icon "button" at bounding box center [673, 118] width 6 height 8
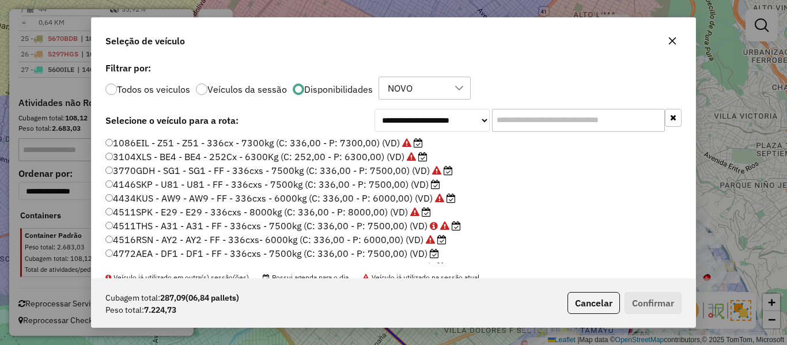
click at [411, 185] on label "4146SKP - U81 - U81 - FF - 336cxs - 7500kg (C: 336,00 - P: 7500,00) (VD)" at bounding box center [272, 185] width 335 height 14
click at [649, 306] on button "Confirmar" at bounding box center [653, 303] width 57 height 22
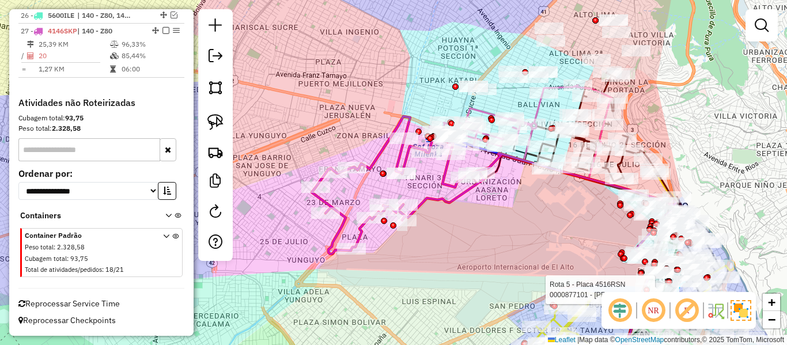
scroll to position [1780, 0]
click at [444, 199] on icon at bounding box center [398, 185] width 172 height 138
select select "**********"
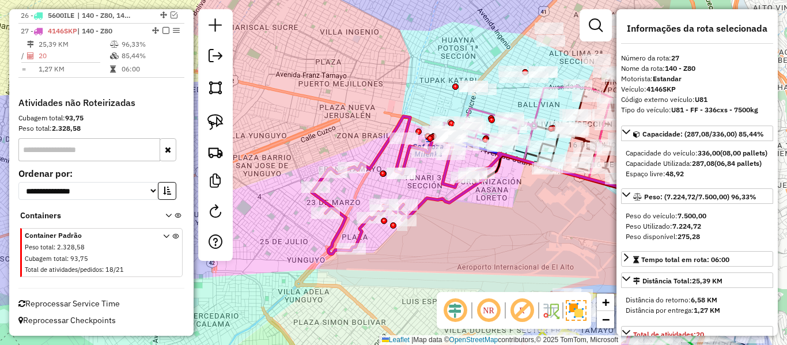
scroll to position [1785, 0]
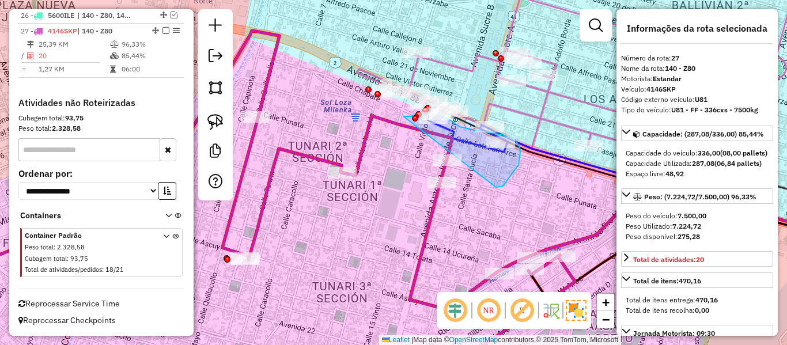
drag, startPoint x: 519, startPoint y: 165, endPoint x: 401, endPoint y: 118, distance: 126.7
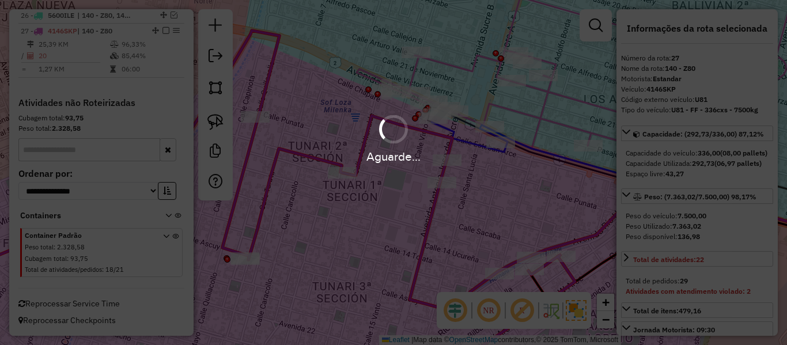
select select "**********"
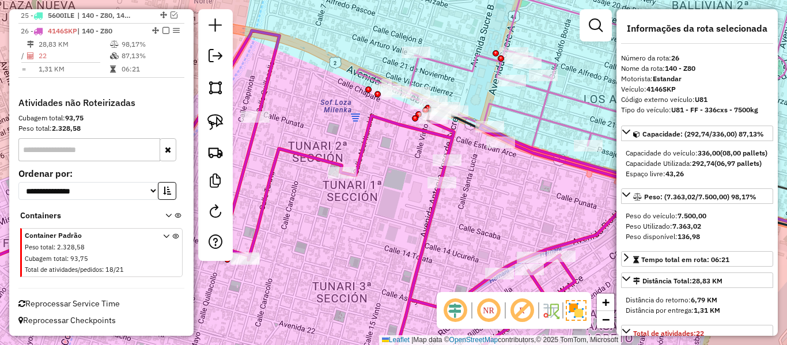
scroll to position [1721, 0]
click at [384, 117] on icon at bounding box center [283, 205] width 724 height 349
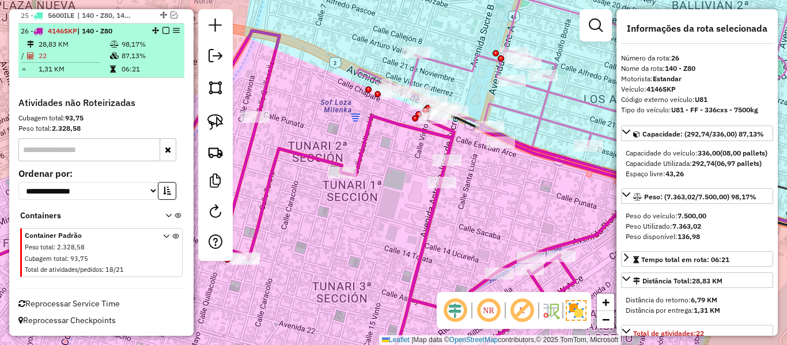
click at [163, 29] on em at bounding box center [166, 30] width 7 height 7
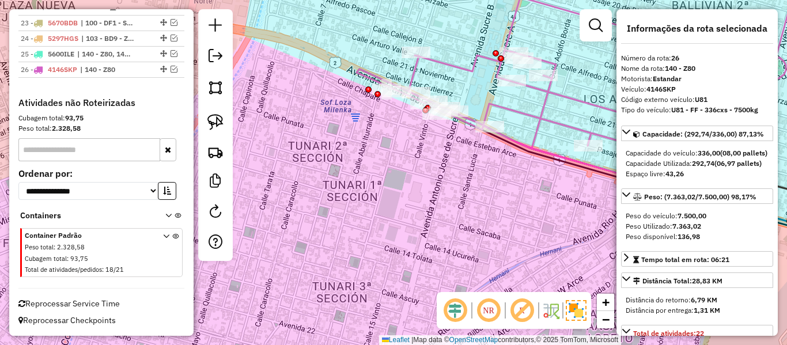
scroll to position [1682, 0]
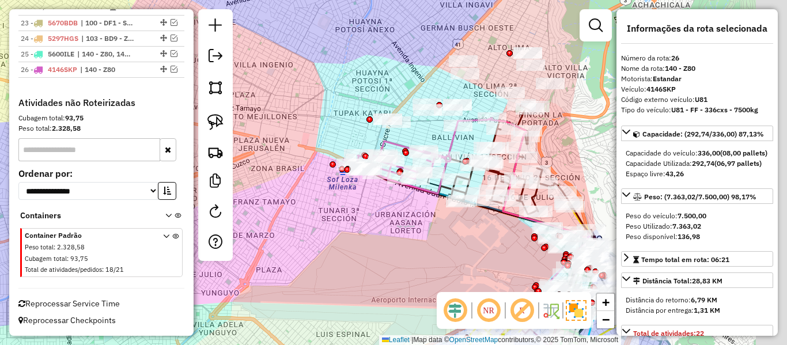
drag, startPoint x: 399, startPoint y: 196, endPoint x: 357, endPoint y: 198, distance: 42.7
click at [357, 198] on div "Janela de atendimento Grade de atendimento Capacidade Transportadoras Veículos …" at bounding box center [393, 172] width 787 height 345
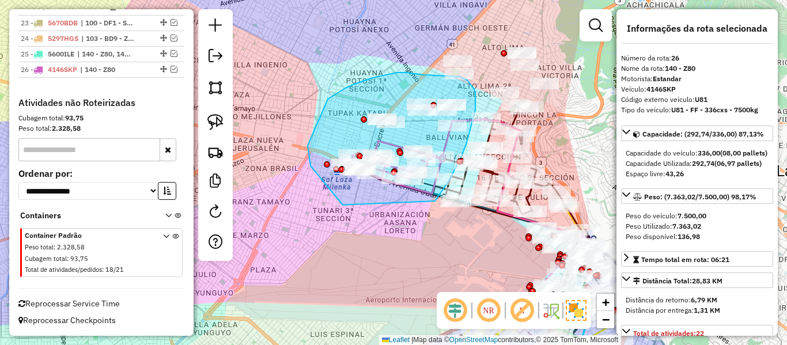
drag, startPoint x: 343, startPoint y: 205, endPoint x: 431, endPoint y: 209, distance: 88.2
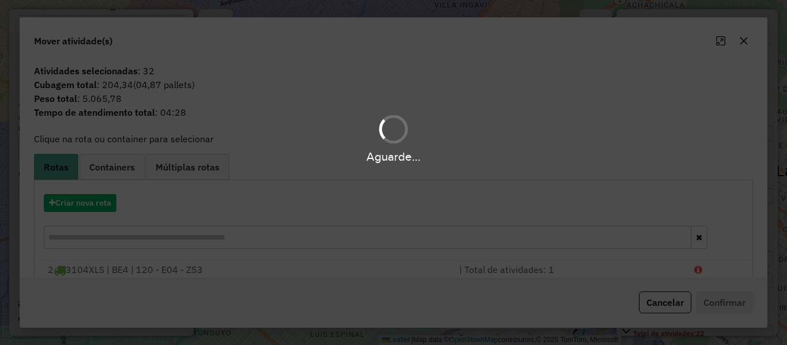
click at [104, 205] on hb-app "Aguarde... Pop-up bloqueado! Seu navegador bloqueou automáticamente a abertura …" at bounding box center [393, 172] width 787 height 345
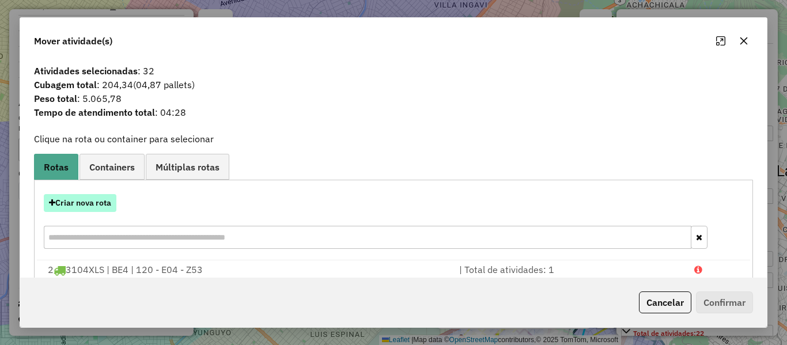
click at [103, 203] on button "Criar nova rota" at bounding box center [80, 203] width 73 height 18
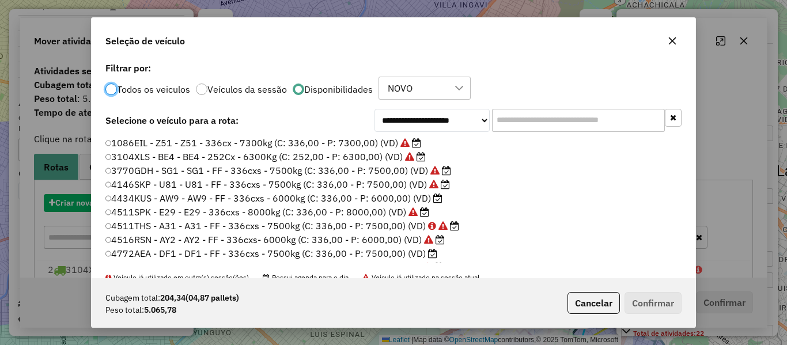
scroll to position [6, 3]
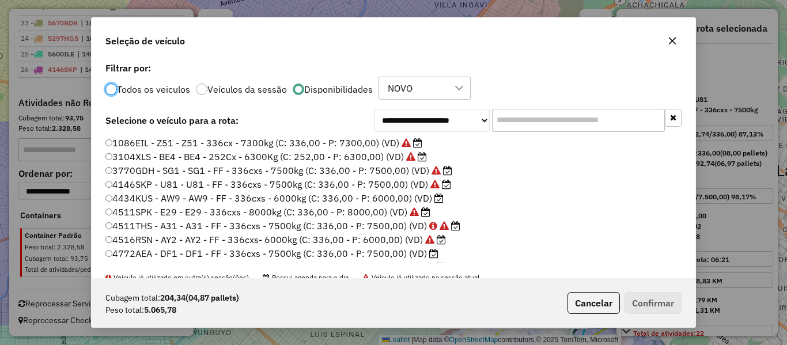
click at [434, 201] on label "4434KUS - AW9 - AW9 - FF - 336cxs - 6000kg (C: 336,00 - P: 6000,00) (VD)" at bounding box center [274, 198] width 338 height 14
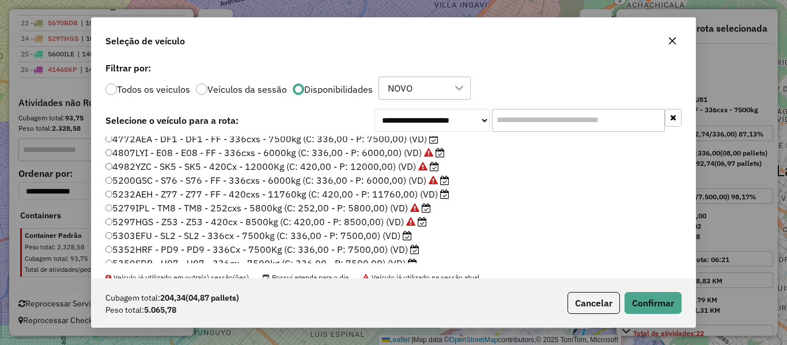
scroll to position [115, 0]
click at [393, 248] on label "5352HRF - PD9 - PD9 - 336Cx - 7500Kg (C: 336,00 - P: 7500,00) (VD)" at bounding box center [262, 249] width 314 height 14
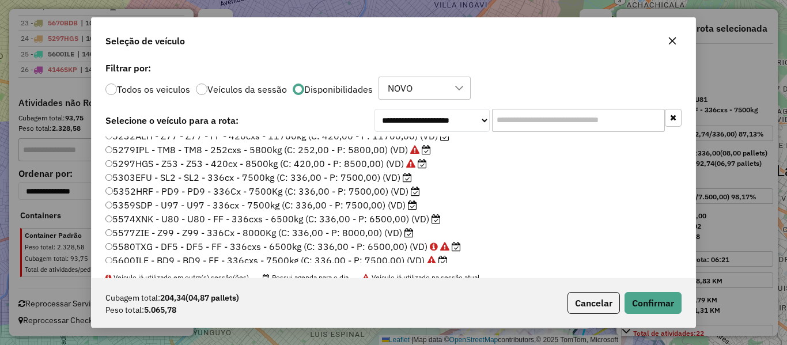
click at [403, 218] on label "5574XNK - U80 - U80 - FF - 336cxs - 6500kg (C: 336,00 - P: 6500,00) (VD)" at bounding box center [272, 219] width 335 height 14
click at [394, 233] on label "5577ZIE - Z99 - Z99 - 336Cx - 8000Kg (C: 336,00 - P: 8000,00) (VD)" at bounding box center [259, 233] width 308 height 14
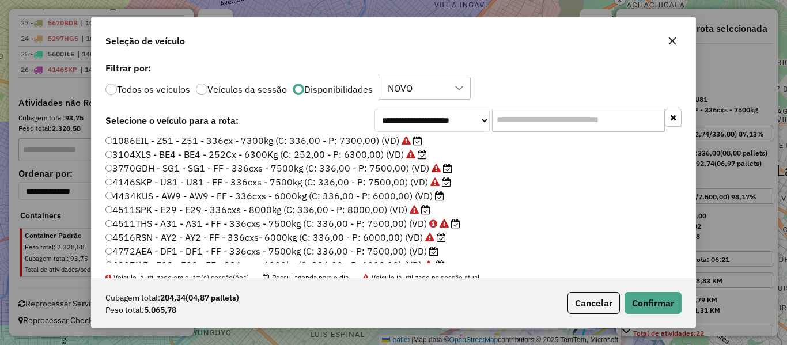
scroll to position [0, 0]
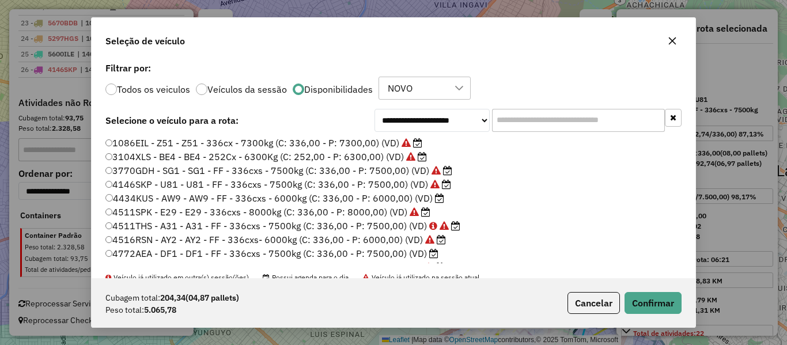
click at [413, 199] on label "4434KUS - AW9 - AW9 - FF - 336cxs - 6000kg (C: 336,00 - P: 6000,00) (VD)" at bounding box center [274, 198] width 339 height 14
click at [649, 301] on button "Confirmar" at bounding box center [653, 303] width 57 height 22
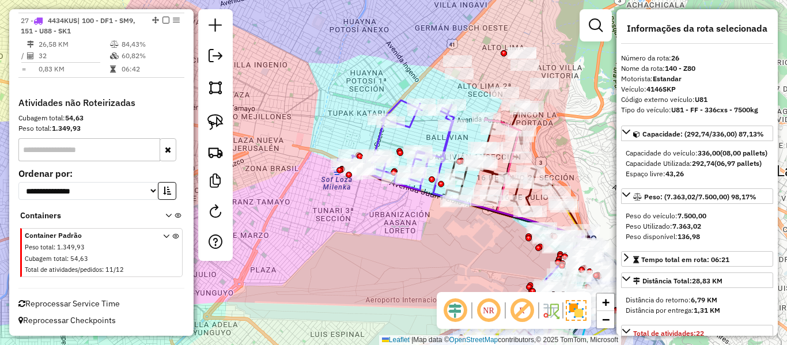
click at [409, 123] on icon at bounding box center [396, 145] width 116 height 90
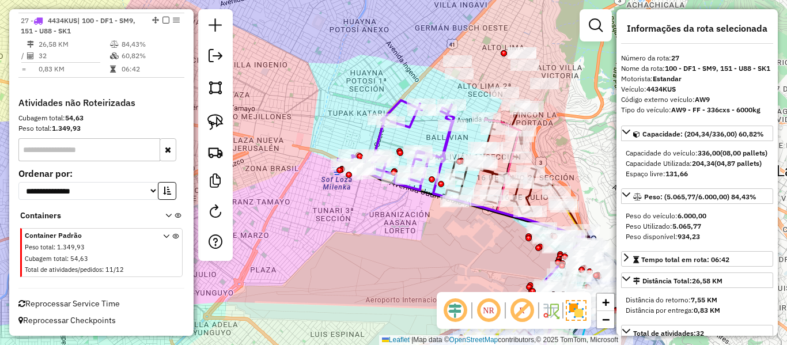
scroll to position [1747, 0]
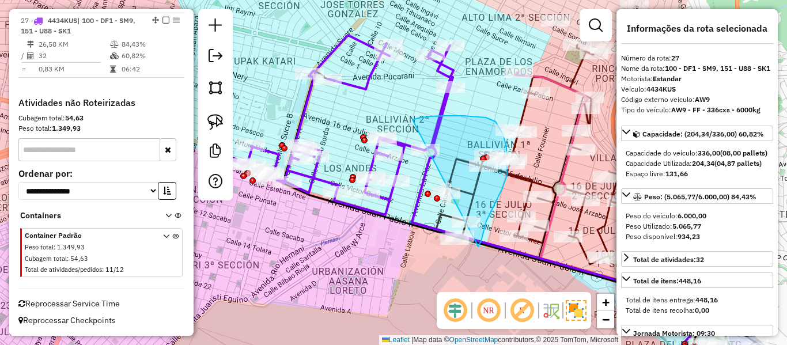
drag, startPoint x: 413, startPoint y: 120, endPoint x: 416, endPoint y: 236, distance: 116.4
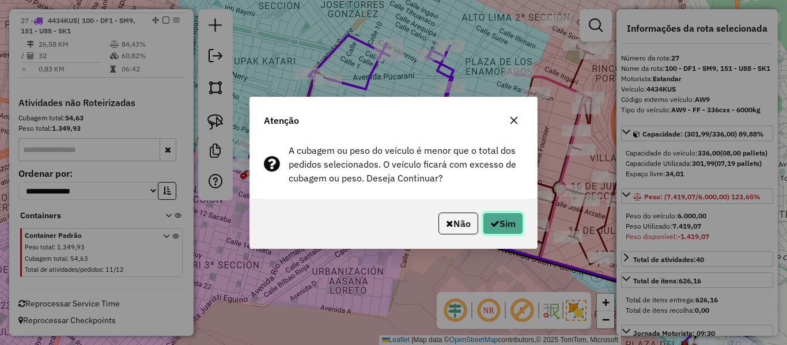
click at [497, 225] on icon "button" at bounding box center [494, 223] width 9 height 9
select select "**********"
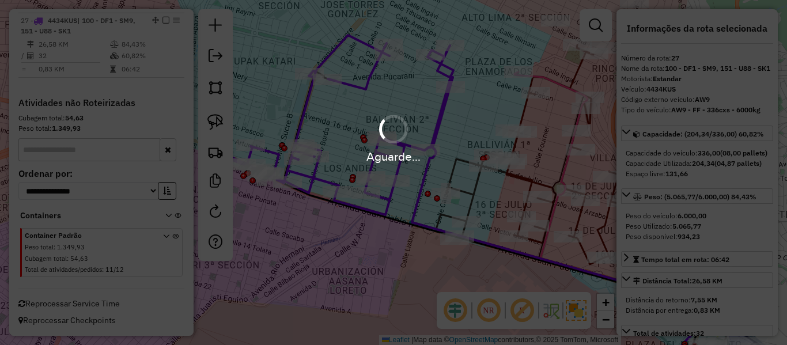
scroll to position [1682, 0]
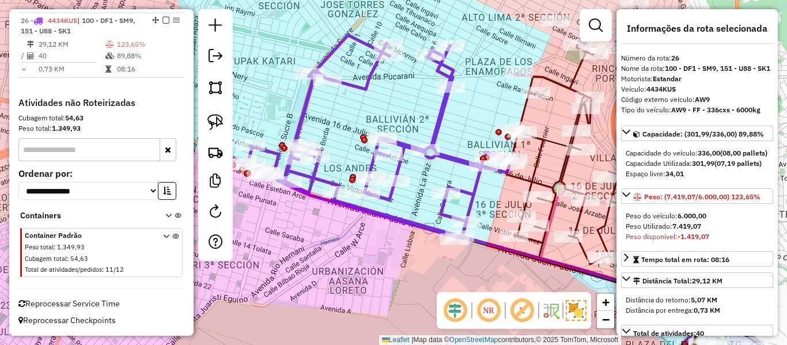
click at [440, 115] on icon at bounding box center [366, 136] width 290 height 202
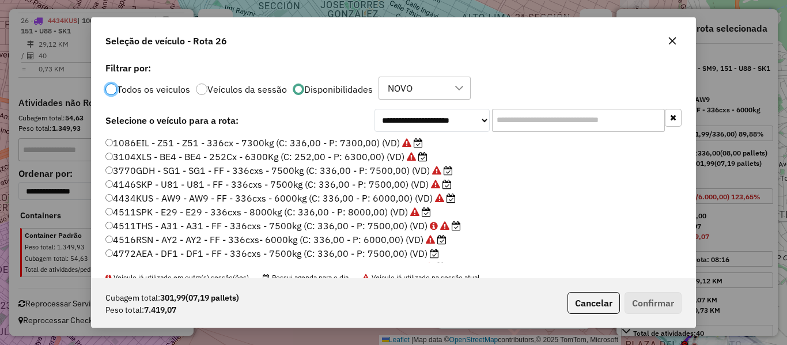
scroll to position [6, 3]
click at [416, 254] on label "4772AEA - DF1 - DF1 - FF - 336cxs - 7500kg (C: 336,00 - P: 7500,00) (VD)" at bounding box center [272, 254] width 334 height 14
click at [664, 305] on button "Confirmar" at bounding box center [653, 303] width 57 height 22
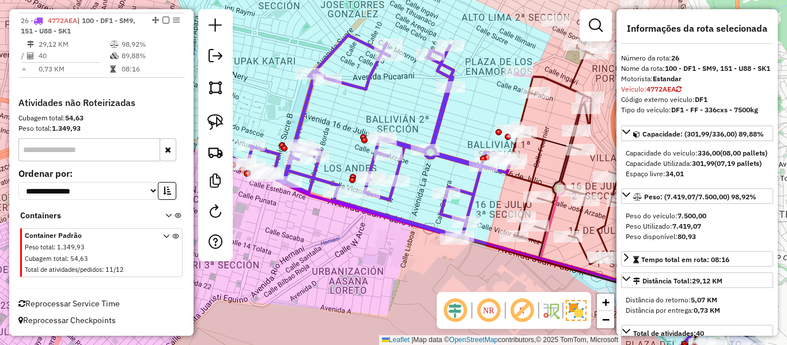
click at [444, 110] on icon at bounding box center [366, 136] width 290 height 202
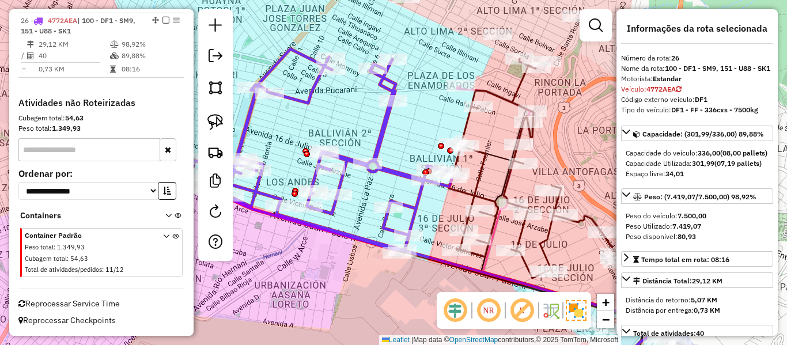
drag, startPoint x: 470, startPoint y: 114, endPoint x: 402, endPoint y: 132, distance: 69.9
click at [402, 131] on div "Janela de atendimento Grade de atendimento Capacidade Transportadoras Veículos …" at bounding box center [393, 172] width 787 height 345
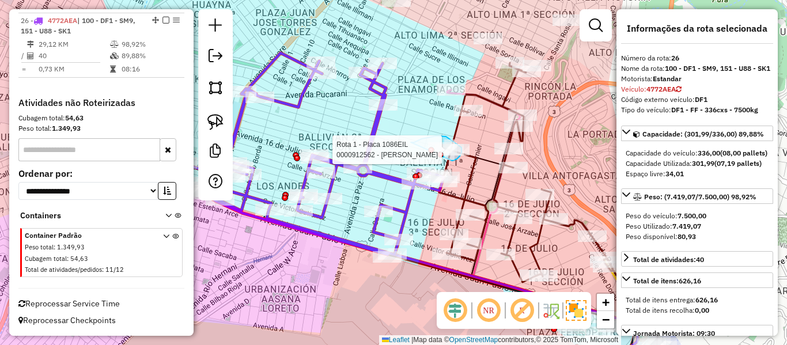
drag, startPoint x: 411, startPoint y: 142, endPoint x: 444, endPoint y: 161, distance: 38.5
click at [445, 161] on div "Rota 1 - Placa 1086EIL 0000061347 - CARMEN CHAUCA Q Rota 1 - Placa 1086EIL 0000…" at bounding box center [393, 172] width 787 height 345
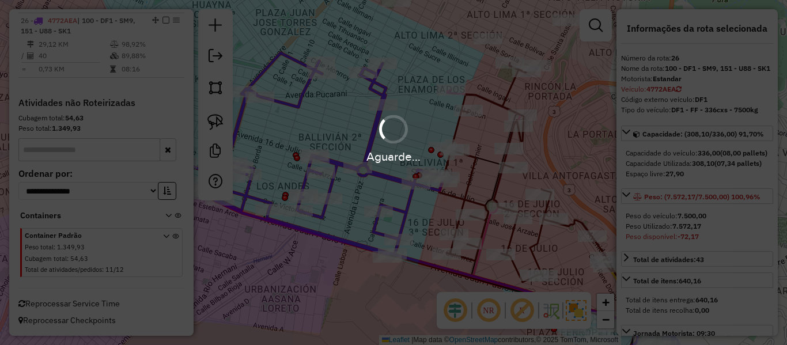
select select "**********"
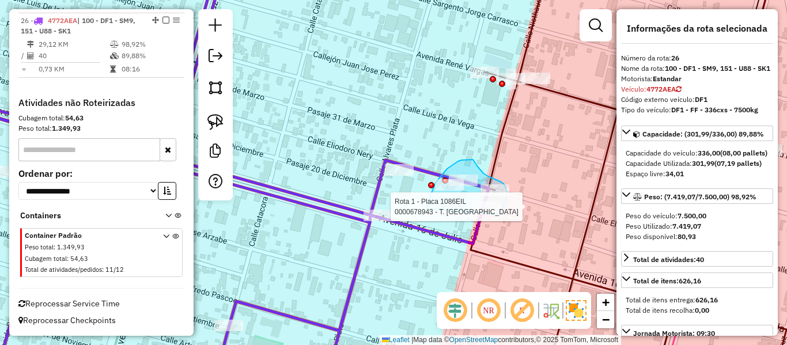
drag, startPoint x: 427, startPoint y: 209, endPoint x: 454, endPoint y: 233, distance: 35.9
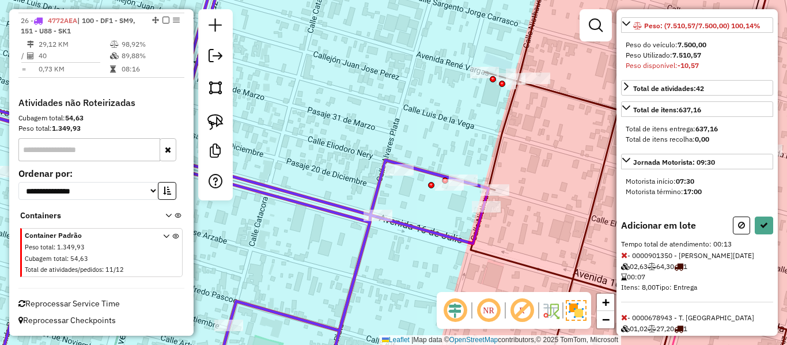
scroll to position [245, 0]
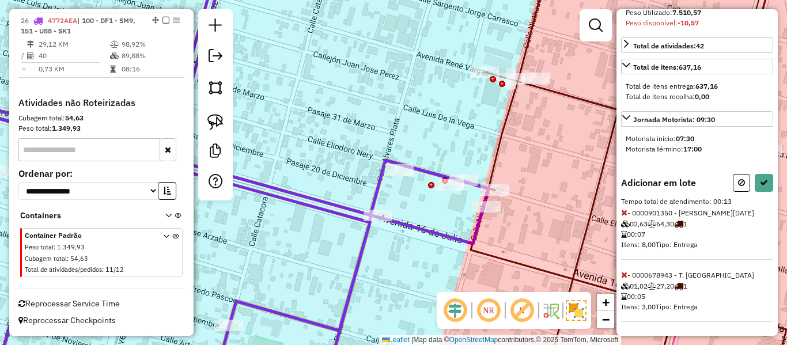
click at [625, 219] on div "Adicionar em lote Tempo total de atendimento: 00:13 - 0000901350 - JHOSELIN LUC…" at bounding box center [697, 248] width 152 height 148
click at [625, 213] on icon at bounding box center [624, 213] width 6 height 8
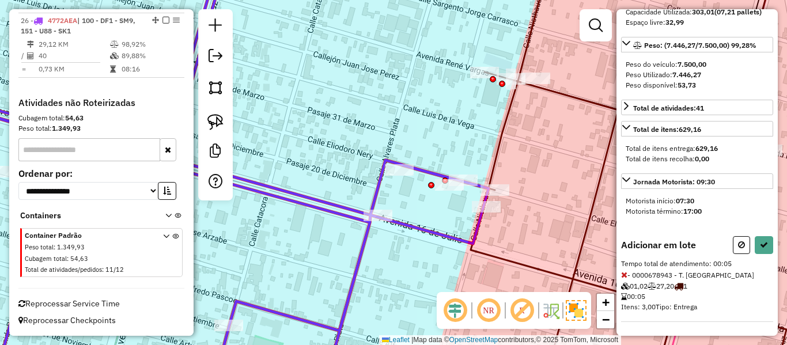
scroll to position [0, 0]
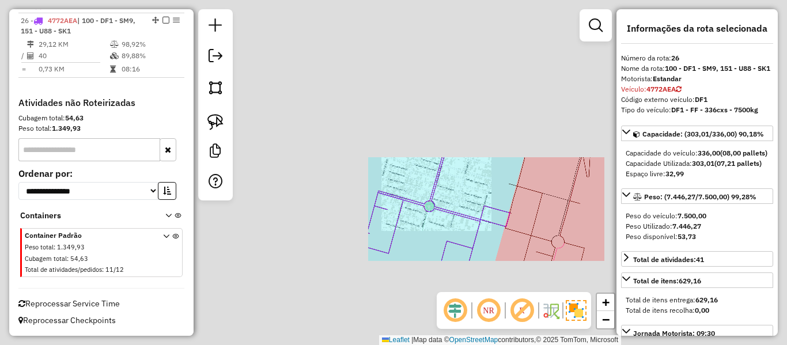
select select "**********"
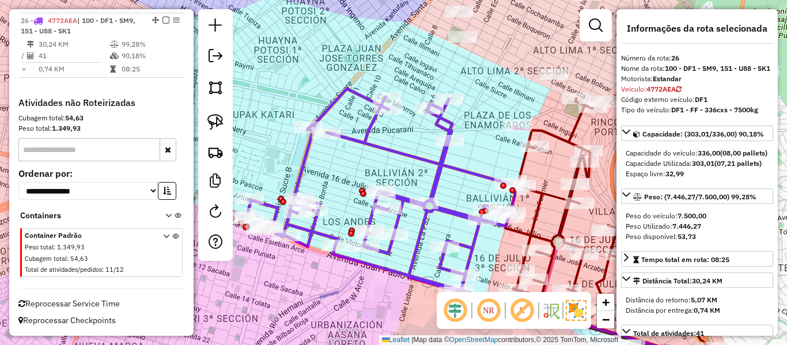
click at [163, 20] on em at bounding box center [166, 20] width 7 height 7
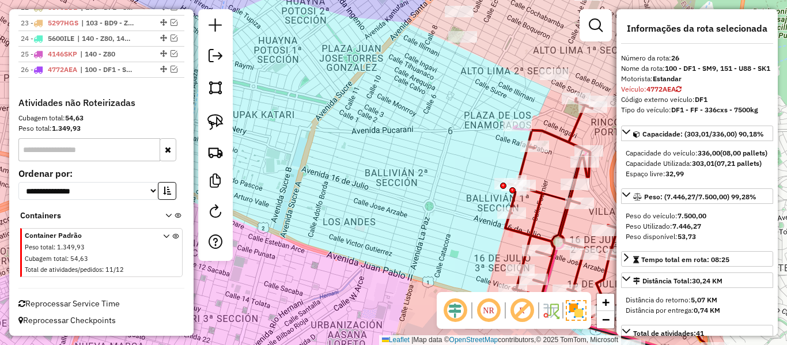
scroll to position [1633, 0]
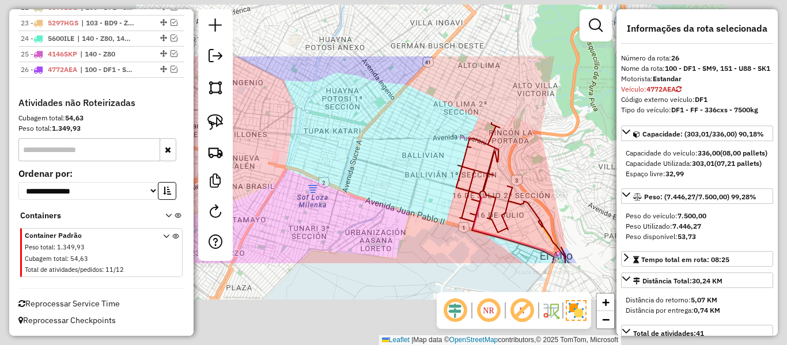
click at [407, 147] on div "Janela de atendimento Grade de atendimento Capacidade Transportadoras Veículos …" at bounding box center [393, 172] width 787 height 345
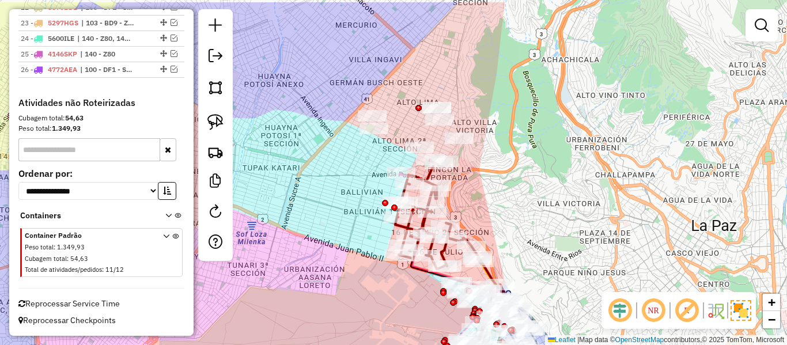
drag, startPoint x: 416, startPoint y: 126, endPoint x: 335, endPoint y: 166, distance: 89.9
click at [334, 167] on div "Janela de atendimento Grade de atendimento Capacidade Transportadoras Veículos …" at bounding box center [393, 172] width 787 height 345
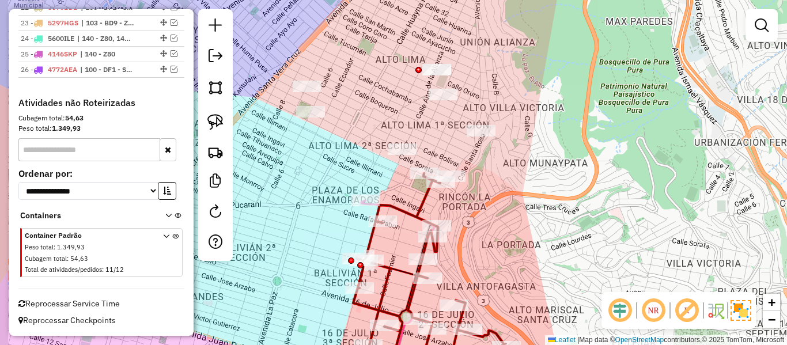
drag, startPoint x: 544, startPoint y: 159, endPoint x: 576, endPoint y: 165, distance: 32.8
click at [576, 165] on div "Janela de atendimento Grade de atendimento Capacidade Transportadoras Veículos …" at bounding box center [393, 172] width 787 height 345
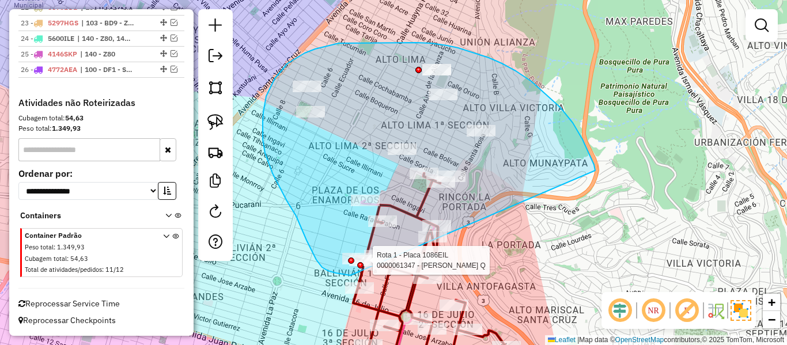
drag, startPoint x: 595, startPoint y: 171, endPoint x: 496, endPoint y: 262, distance: 135.0
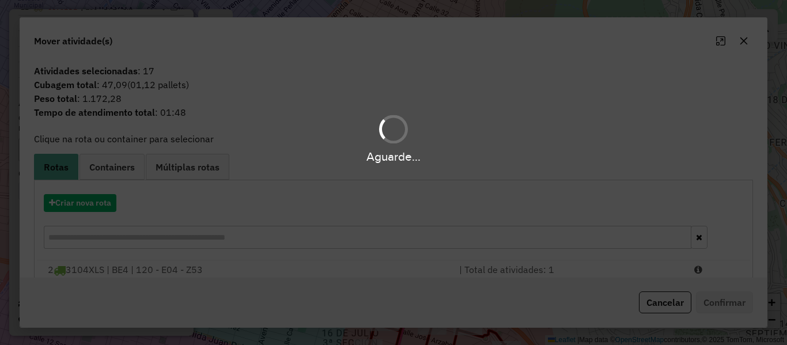
click at [100, 207] on div "Aguarde..." at bounding box center [393, 172] width 787 height 345
click at [101, 200] on div "Aguarde..." at bounding box center [393, 172] width 787 height 345
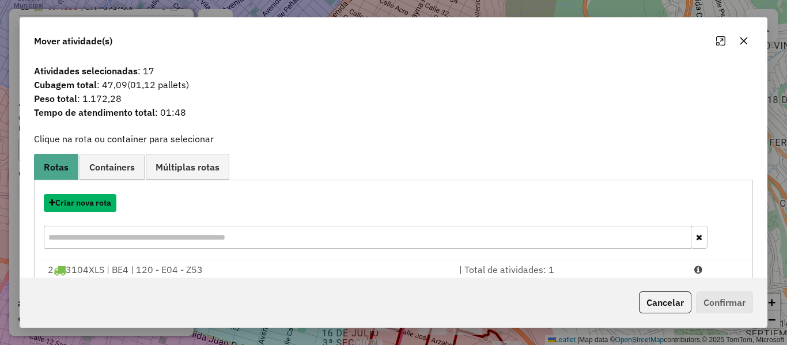
click at [101, 200] on button "Criar nova rota" at bounding box center [80, 203] width 73 height 18
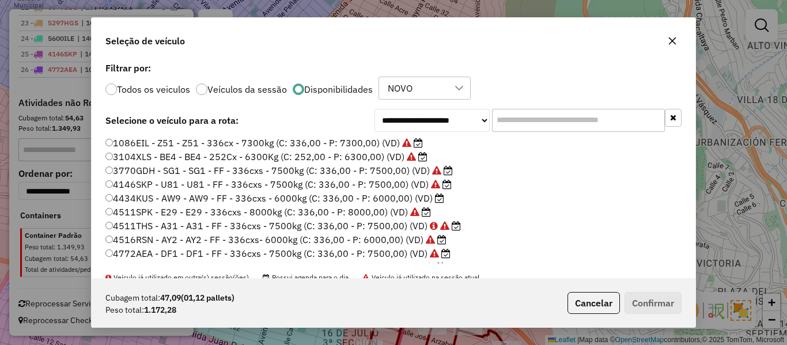
scroll to position [6, 3]
click at [498, 214] on li "4511SPK - E29 - E29 - 336cxs - 8000kg (C: 336,00 - P: 8000,00) (VD)" at bounding box center [393, 213] width 576 height 14
click at [423, 197] on label "4434KUS - AW9 - AW9 - FF - 336cxs - 6000kg (C: 336,00 - P: 6000,00) (VD)" at bounding box center [274, 198] width 339 height 14
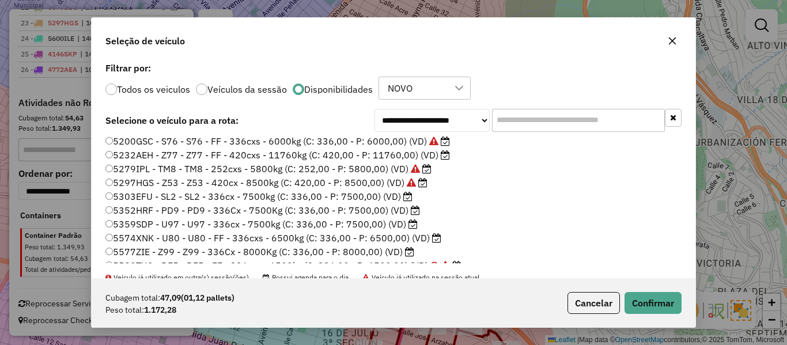
scroll to position [173, 0]
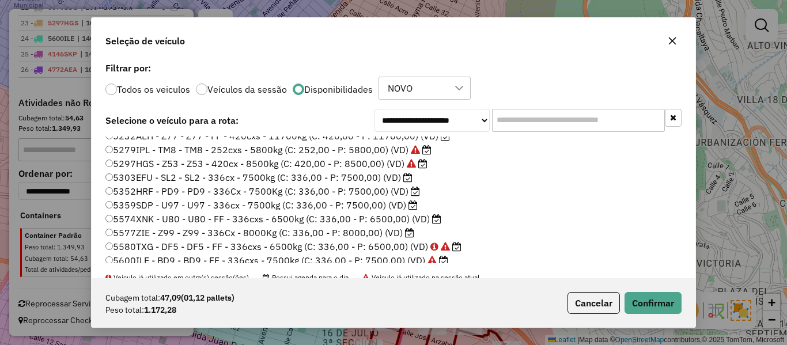
click at [396, 179] on label "5303EFU - SL2 - SL2 - 336cx - 7500kg (C: 336,00 - P: 7500,00) (VD)" at bounding box center [258, 178] width 307 height 14
click at [355, 202] on label "5359SDP - U97 - U97 - 336cx - 7500kg (C: 336,00 - P: 7500,00) (VD)" at bounding box center [261, 205] width 312 height 14
click at [640, 299] on button "Confirmar" at bounding box center [653, 303] width 57 height 22
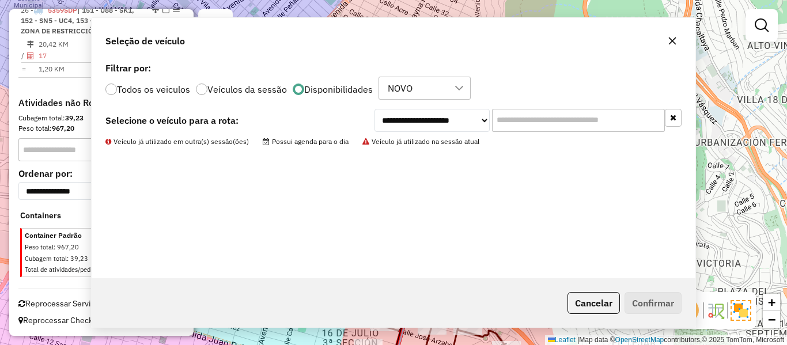
scroll to position [1618, 0]
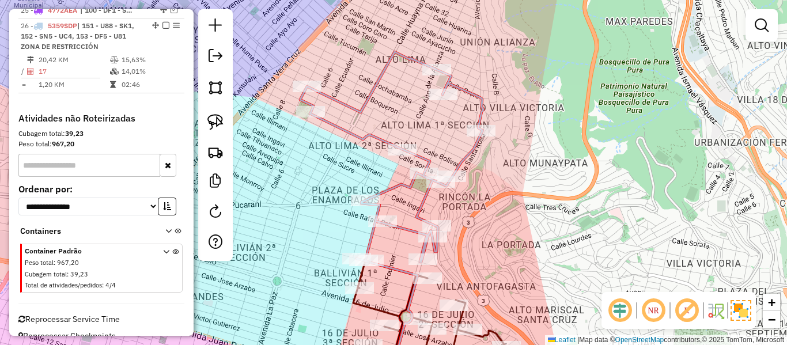
click at [463, 155] on icon at bounding box center [391, 157] width 183 height 210
select select "**********"
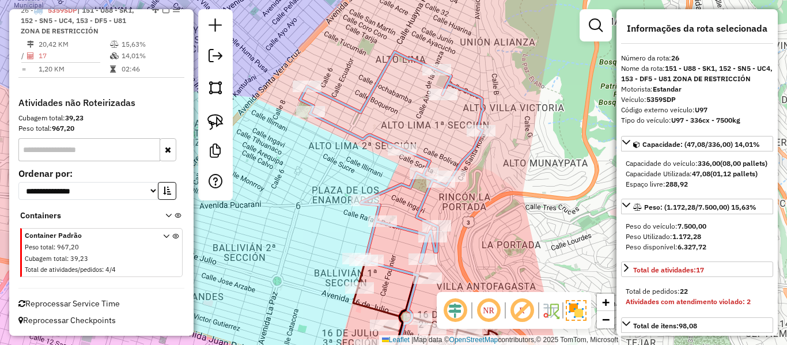
scroll to position [1637, 0]
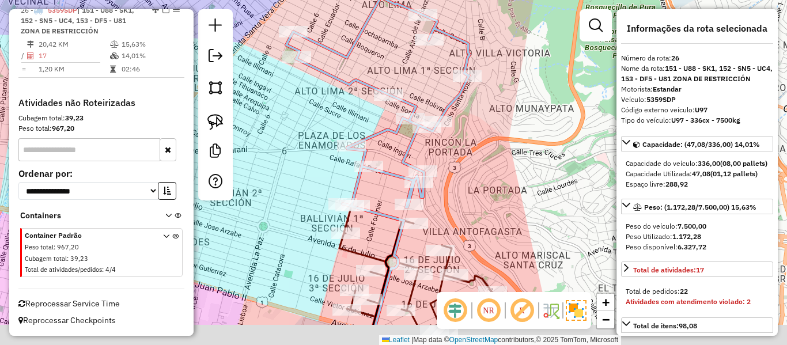
drag, startPoint x: 498, startPoint y: 233, endPoint x: 465, endPoint y: 114, distance: 124.4
click at [456, 92] on div "Janela de atendimento Grade de atendimento Capacidade Transportadoras Veículos …" at bounding box center [393, 172] width 787 height 345
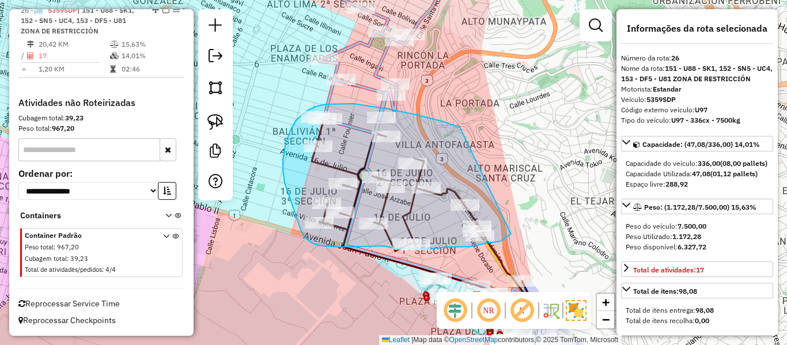
drag, startPoint x: 388, startPoint y: 109, endPoint x: 513, endPoint y: 233, distance: 176.0
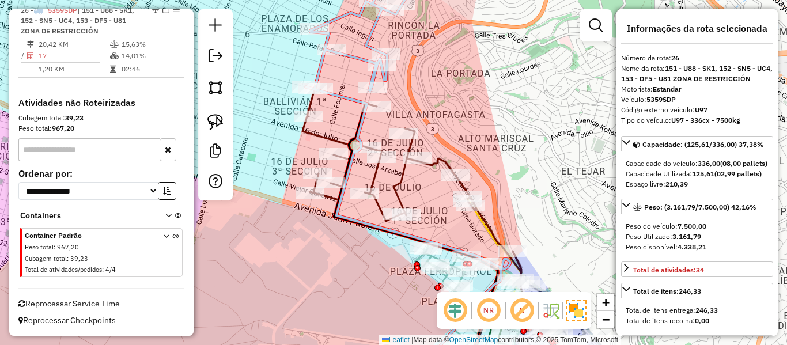
drag, startPoint x: 538, startPoint y: 254, endPoint x: 515, endPoint y: 198, distance: 61.0
click at [515, 198] on div "Janela de atendimento Grade de atendimento Capacidade Transportadoras Veículos …" at bounding box center [393, 172] width 787 height 345
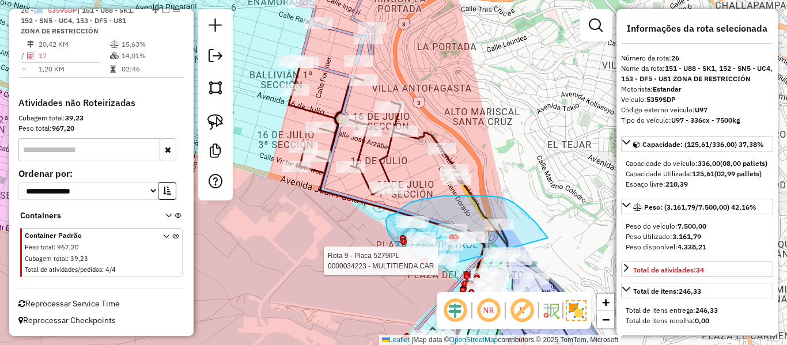
drag, startPoint x: 515, startPoint y: 203, endPoint x: 444, endPoint y: 267, distance: 95.1
click at [444, 267] on div "Rota 9 - Placa 5279IPL 0000882433 - VERONICA Rota 9 - Placa 5279IPL 0000034223 …" at bounding box center [393, 172] width 787 height 345
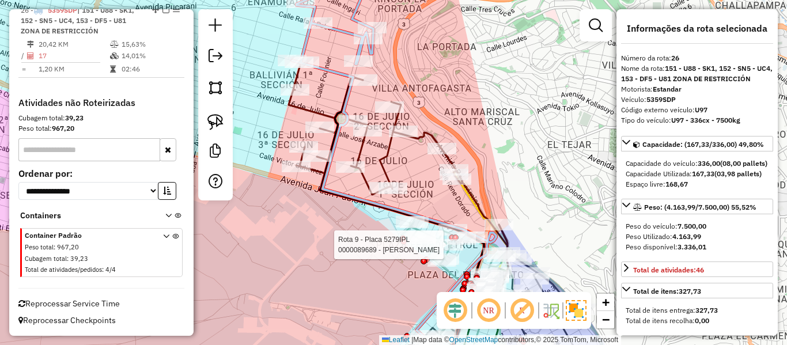
select select "**********"
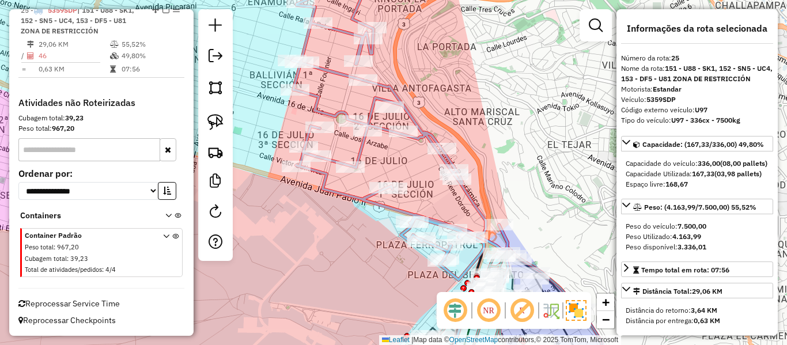
scroll to position [1569, 0]
click at [423, 140] on icon at bounding box center [400, 122] width 216 height 315
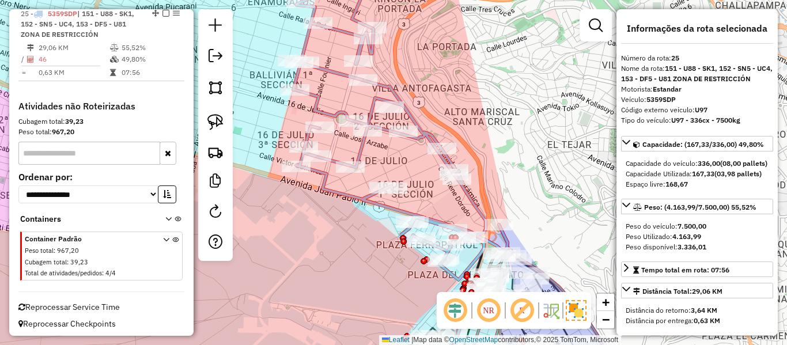
scroll to position [1562, 0]
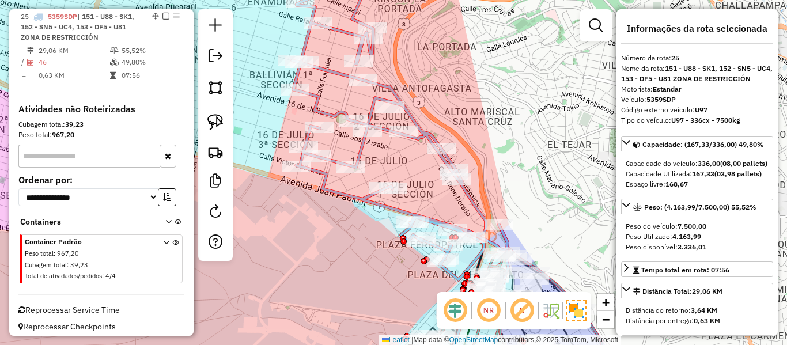
click at [425, 135] on icon at bounding box center [400, 122] width 216 height 315
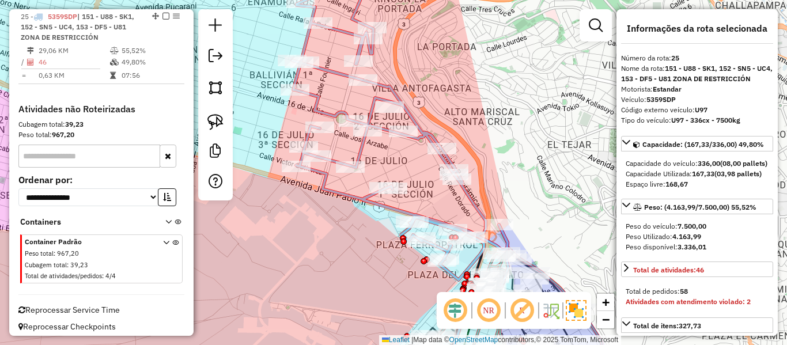
drag, startPoint x: 494, startPoint y: 127, endPoint x: 491, endPoint y: 117, distance: 10.8
click at [491, 117] on div "Janela de atendimento Grade de atendimento Capacidade Transportadoras Veículos …" at bounding box center [393, 172] width 787 height 345
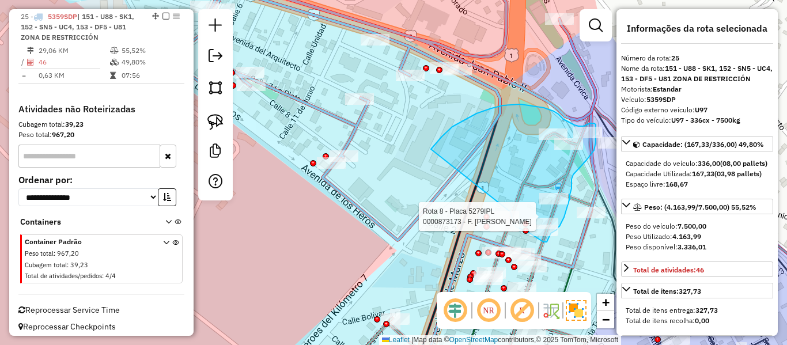
drag, startPoint x: 431, startPoint y: 149, endPoint x: 502, endPoint y: 188, distance: 80.7
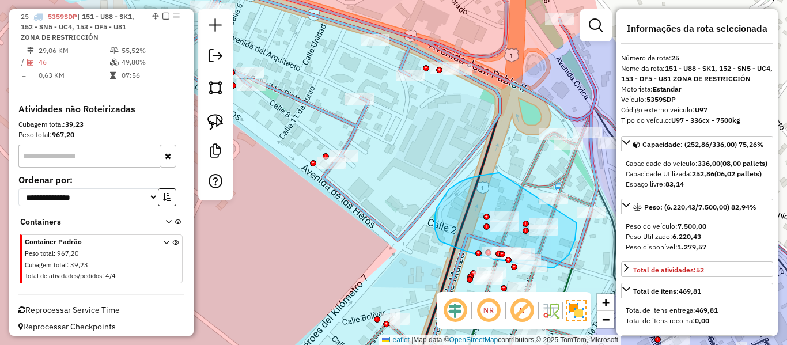
drag, startPoint x: 499, startPoint y: 173, endPoint x: 568, endPoint y: 187, distance: 70.5
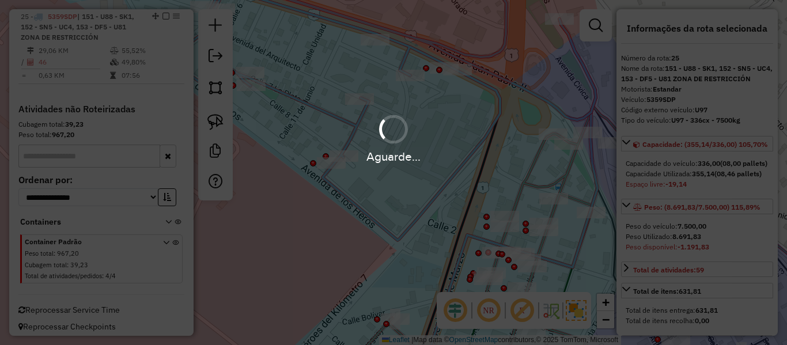
select select "**********"
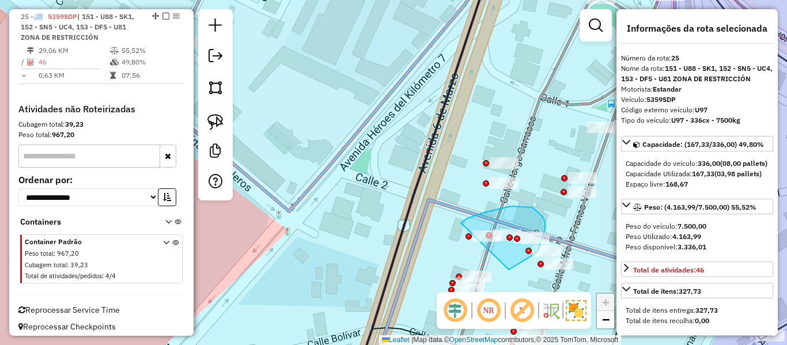
drag, startPoint x: 515, startPoint y: 266, endPoint x: 451, endPoint y: 254, distance: 65.1
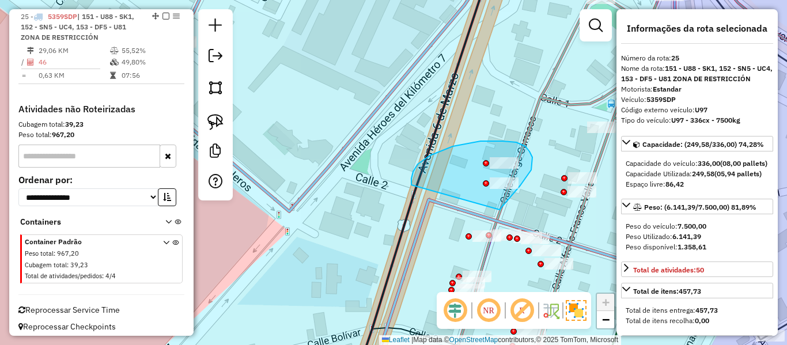
drag, startPoint x: 500, startPoint y: 210, endPoint x: 420, endPoint y: 198, distance: 80.4
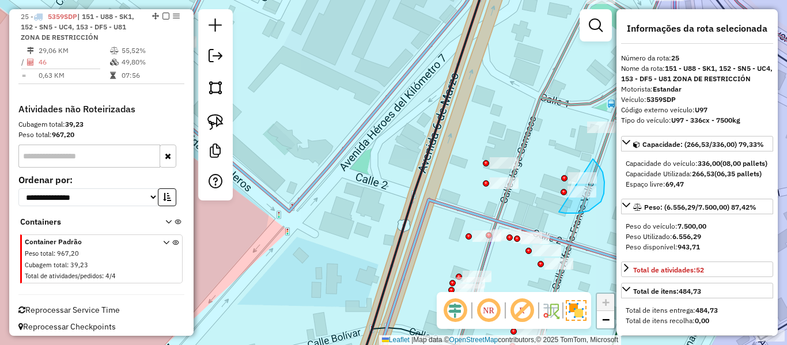
drag, startPoint x: 589, startPoint y: 211, endPoint x: 517, endPoint y: 170, distance: 82.8
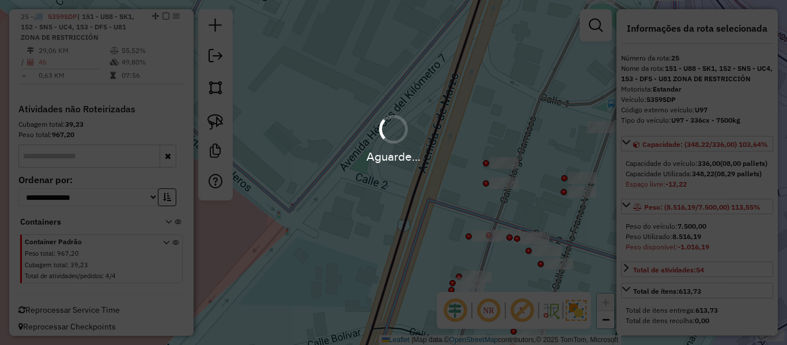
select select "**********"
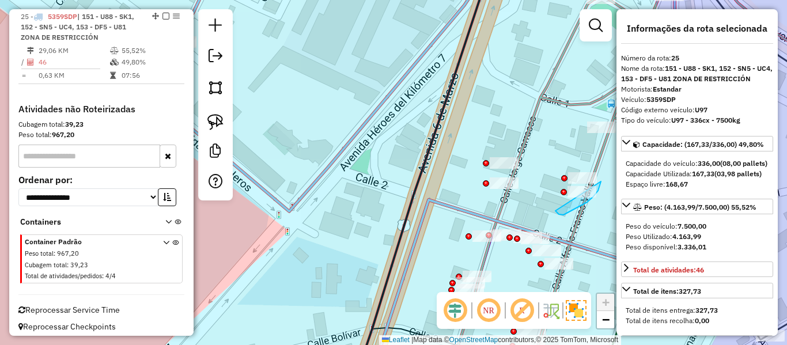
drag, startPoint x: 587, startPoint y: 202, endPoint x: 552, endPoint y: 177, distance: 43.3
select select "**********"
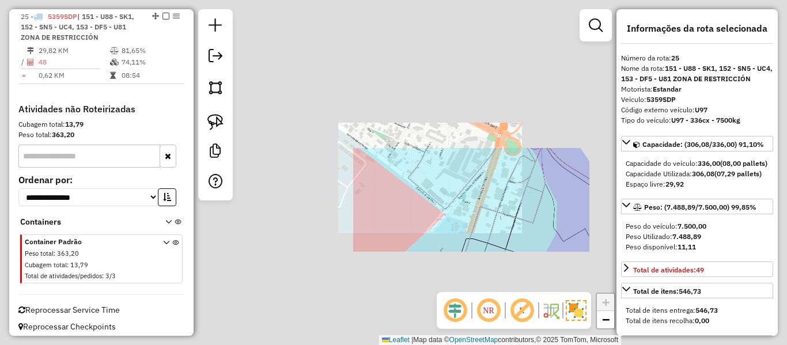
select select "**********"
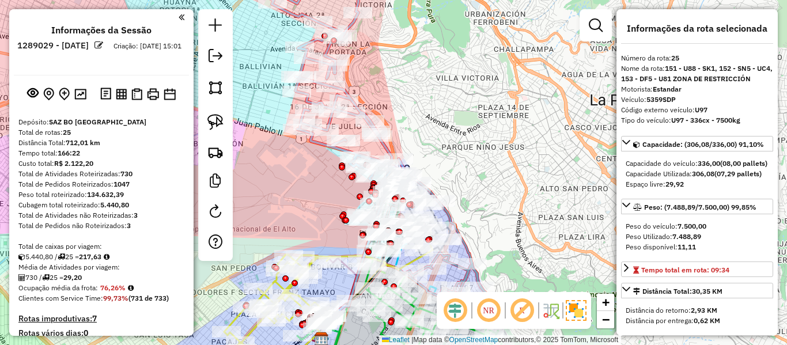
select select "**********"
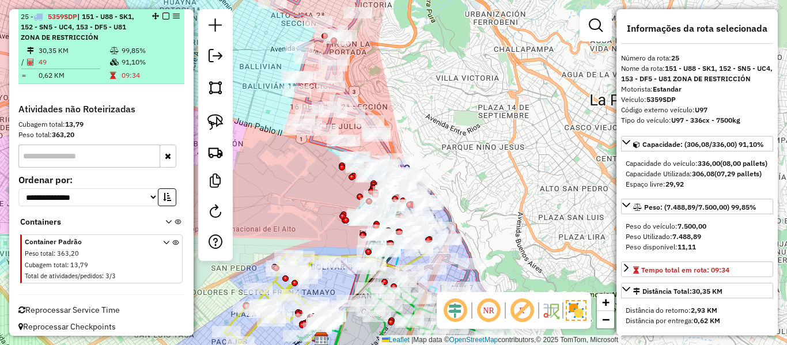
click at [164, 16] on em at bounding box center [166, 16] width 7 height 7
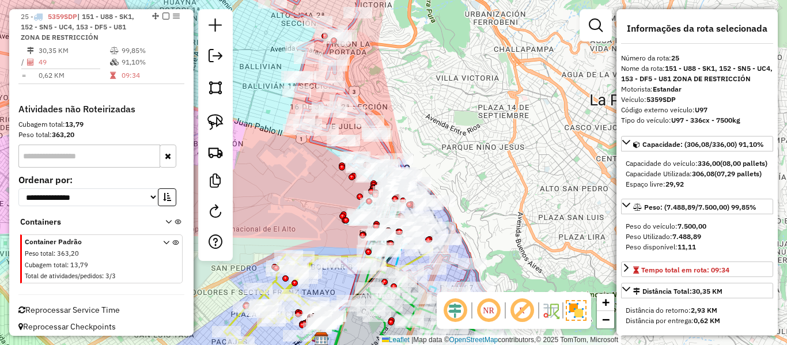
scroll to position [1509, 0]
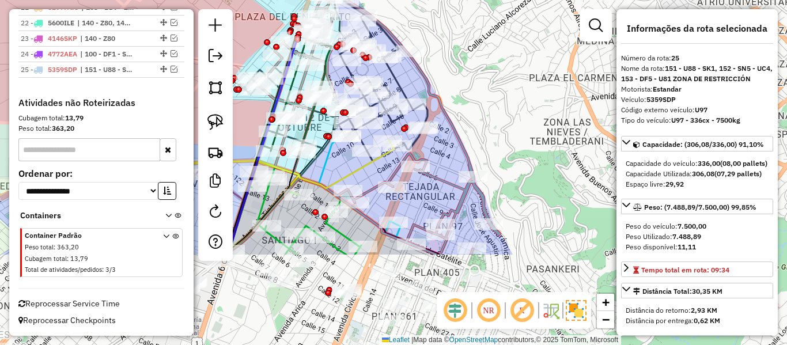
drag, startPoint x: 490, startPoint y: 99, endPoint x: 504, endPoint y: 97, distance: 13.9
click at [491, 74] on div "Janela de atendimento Grade de atendimento Capacidade Transportadoras Veículos …" at bounding box center [393, 172] width 787 height 345
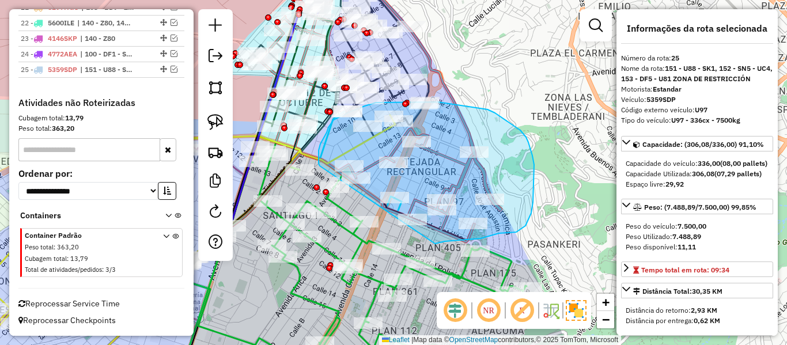
drag, startPoint x: 435, startPoint y: 244, endPoint x: 320, endPoint y: 166, distance: 139.1
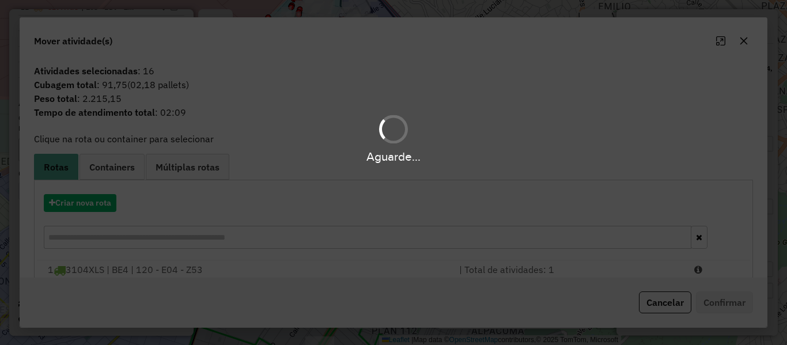
click at [97, 201] on hb-app "Aguarde... Pop-up bloqueado! Seu navegador bloqueou automáticamente a abertura …" at bounding box center [393, 172] width 787 height 345
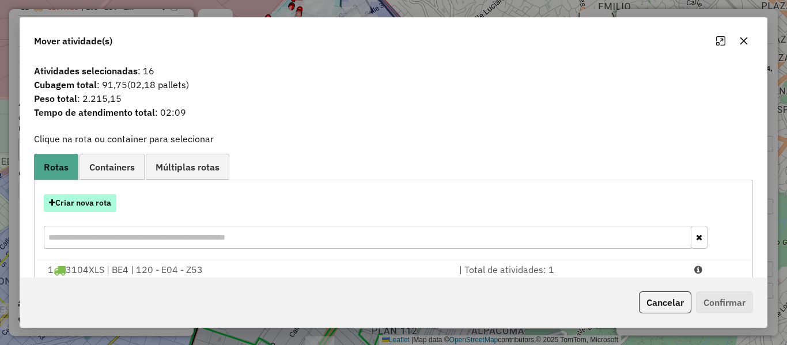
click at [97, 201] on button "Criar nova rota" at bounding box center [80, 203] width 73 height 18
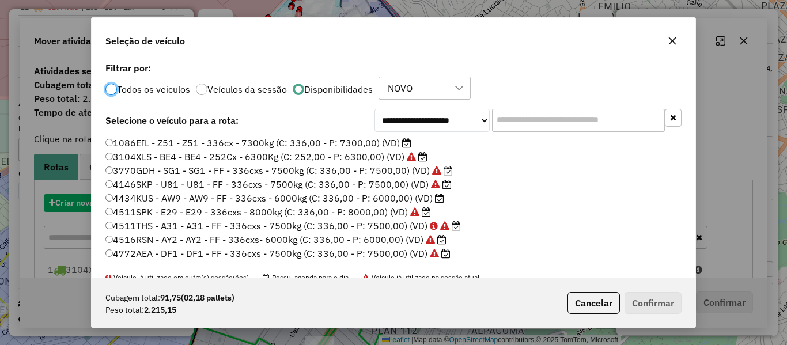
scroll to position [6, 3]
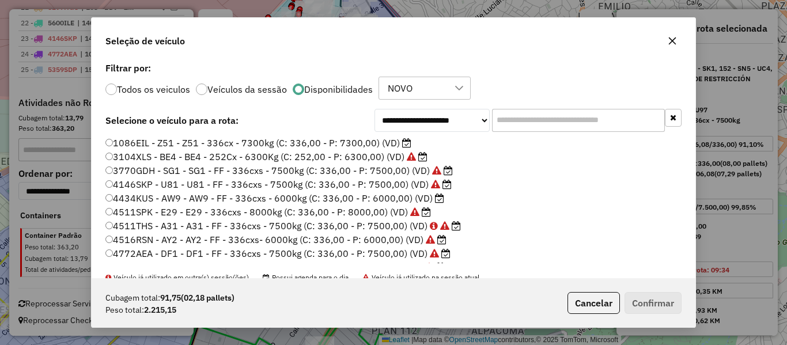
click at [424, 198] on label "4434KUS - AW9 - AW9 - FF - 336cxs - 6000kg (C: 336,00 - P: 6000,00) (VD)" at bounding box center [274, 198] width 339 height 14
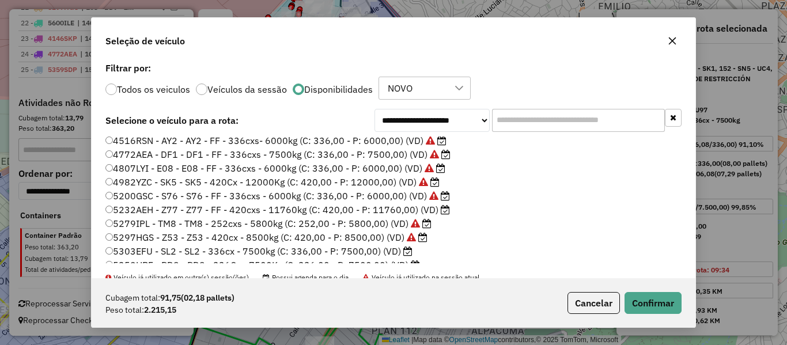
scroll to position [115, 0]
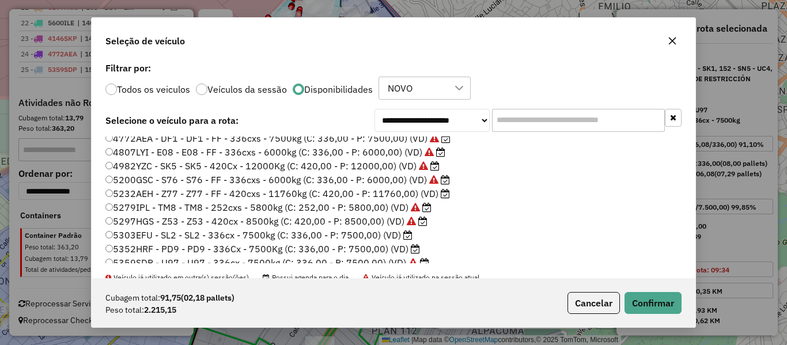
click at [398, 251] on label "5352HRF - PD9 - PD9 - 336Cx - 7500Kg (C: 336,00 - P: 7500,00) (VD)" at bounding box center [262, 249] width 315 height 14
click at [647, 296] on button "Confirmar" at bounding box center [653, 303] width 57 height 22
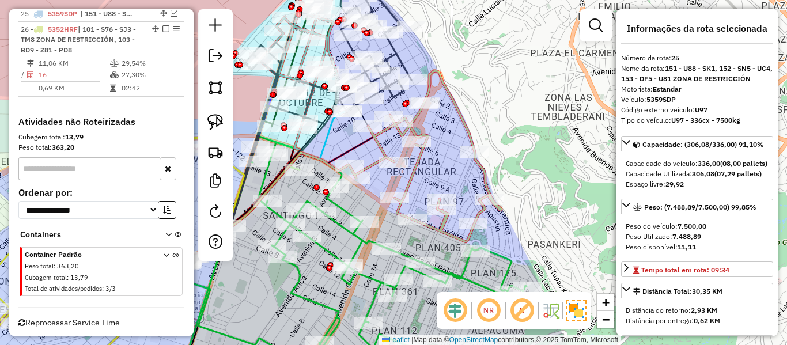
scroll to position [1562, 0]
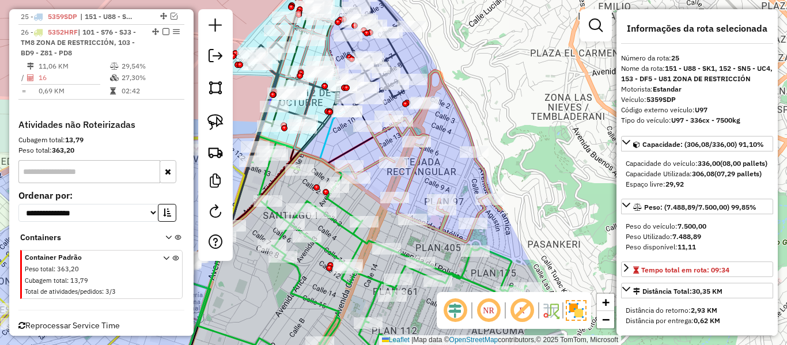
click at [485, 173] on icon at bounding box center [426, 156] width 152 height 171
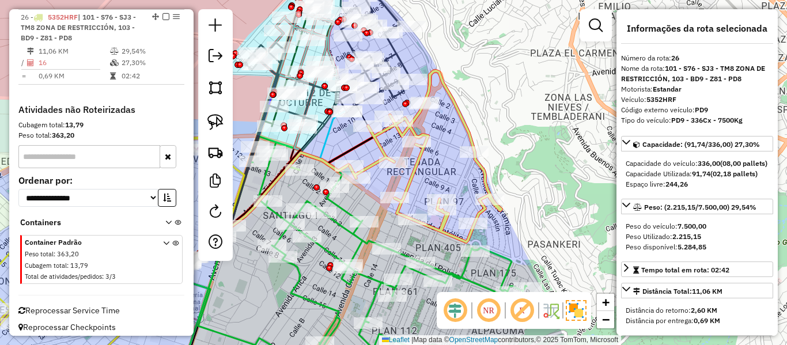
scroll to position [1578, 0]
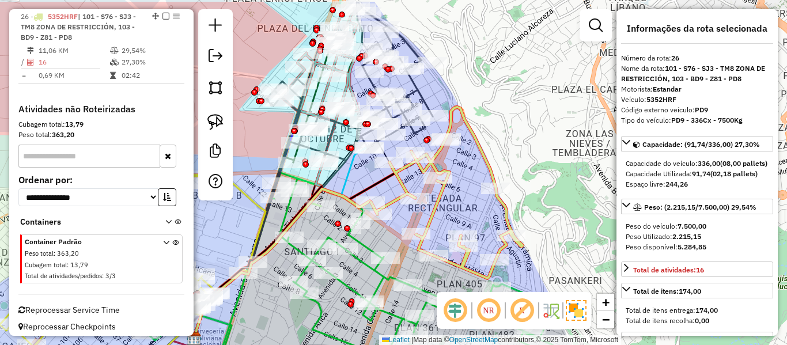
drag, startPoint x: 449, startPoint y: 157, endPoint x: 475, endPoint y: 203, distance: 53.2
click at [475, 203] on div "Janela de atendimento Grade de atendimento Capacidade Transportadoras Veículos …" at bounding box center [393, 172] width 787 height 345
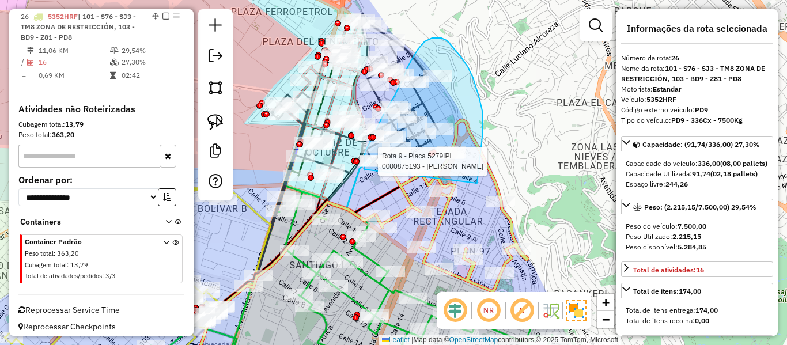
drag, startPoint x: 480, startPoint y: 161, endPoint x: 364, endPoint y: 169, distance: 116.1
click at [364, 169] on div "Rota 9 - Placa 5279IPL 0000845178 - T. VICTOR Rota 9 - Placa 5279IPL 0000839972…" at bounding box center [393, 172] width 787 height 345
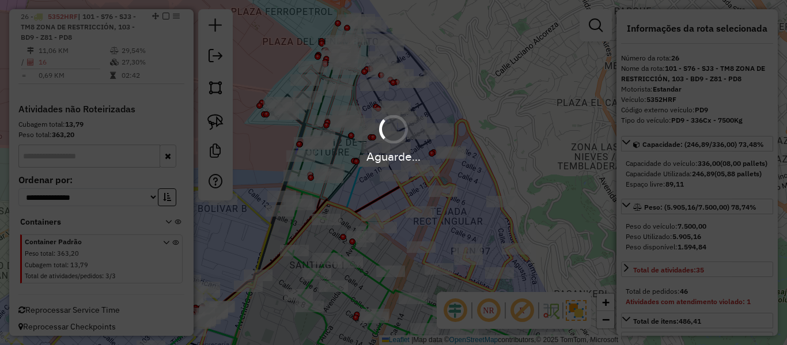
select select "**********"
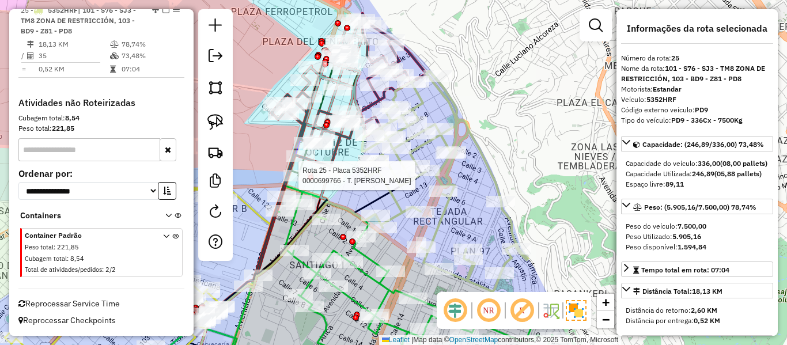
scroll to position [1520, 0]
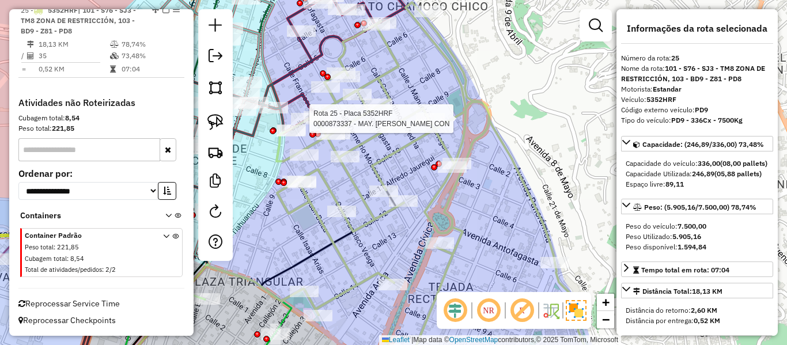
click at [445, 119] on icon at bounding box center [442, 190] width 331 height 377
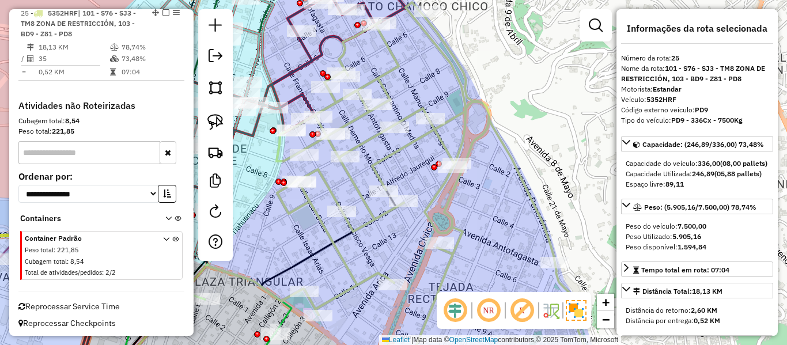
scroll to position [1513, 0]
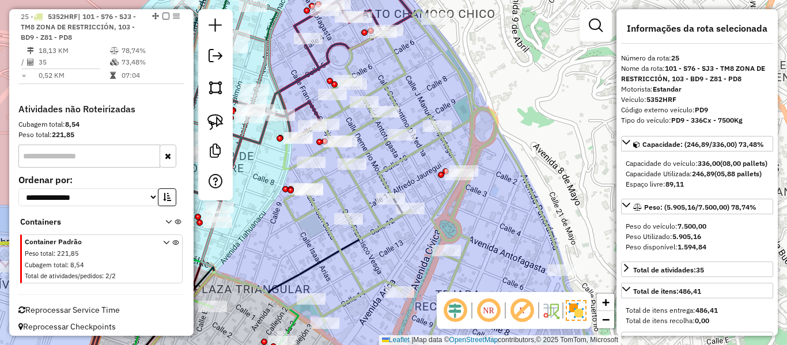
drag, startPoint x: 467, startPoint y: 153, endPoint x: 477, endPoint y: 164, distance: 15.1
click at [496, 185] on icon at bounding box center [449, 198] width 331 height 377
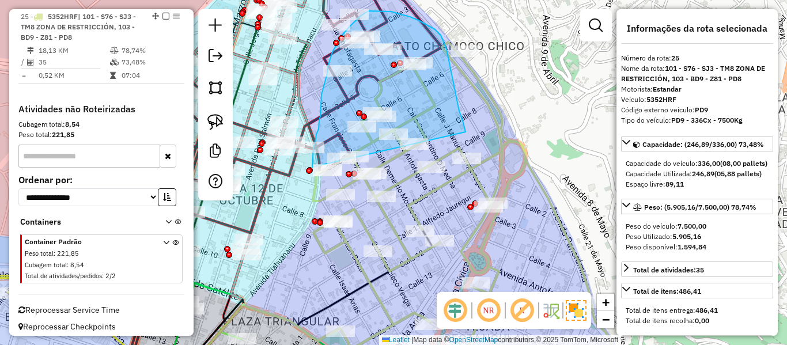
drag, startPoint x: 455, startPoint y: 92, endPoint x: 316, endPoint y: 202, distance: 177.3
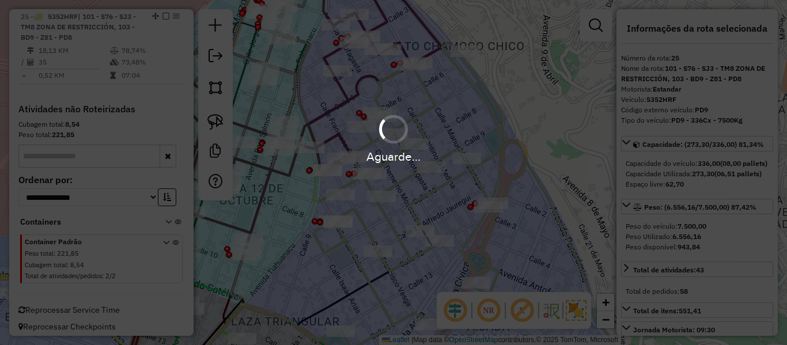
select select "**********"
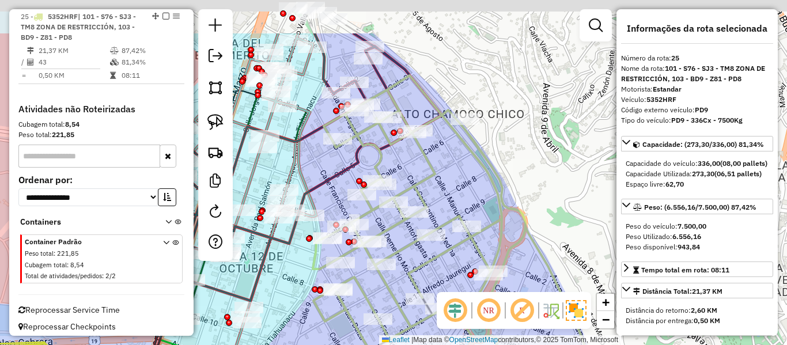
drag, startPoint x: 435, startPoint y: 135, endPoint x: 436, endPoint y: 176, distance: 40.9
click at [436, 176] on icon at bounding box center [465, 261] width 305 height 372
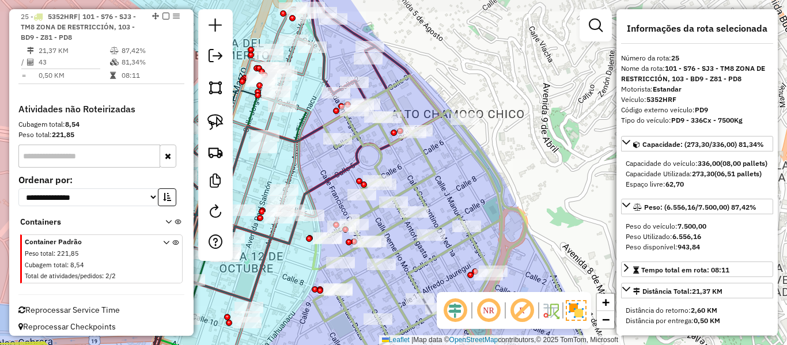
click at [430, 162] on icon at bounding box center [453, 227] width 280 height 304
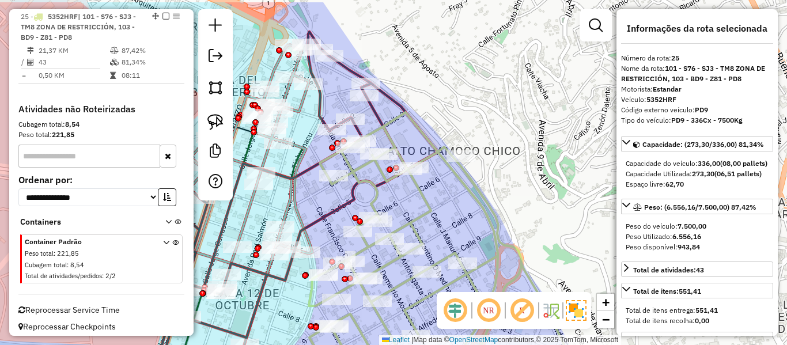
click at [425, 202] on icon at bounding box center [449, 264] width 280 height 304
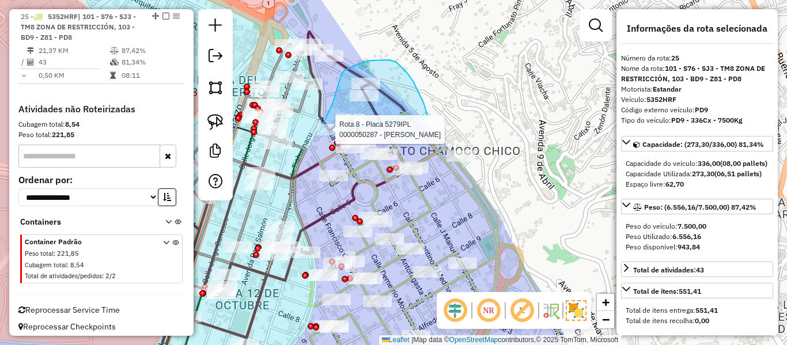
drag, startPoint x: 428, startPoint y: 116, endPoint x: 334, endPoint y: 158, distance: 102.9
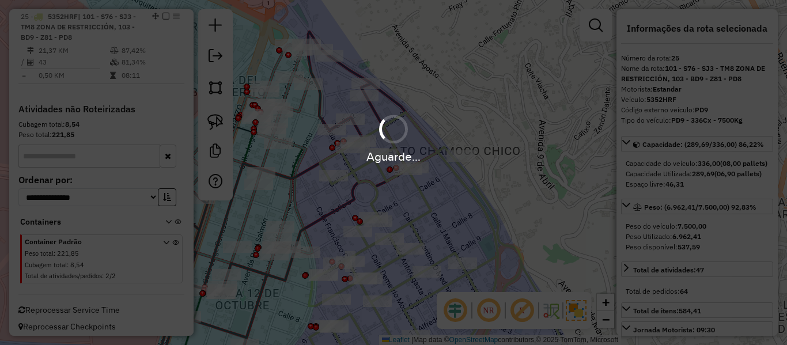
select select "**********"
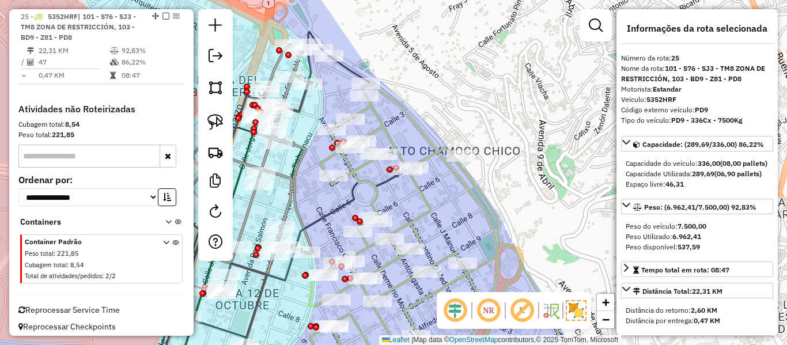
click at [372, 114] on icon at bounding box center [444, 231] width 271 height 297
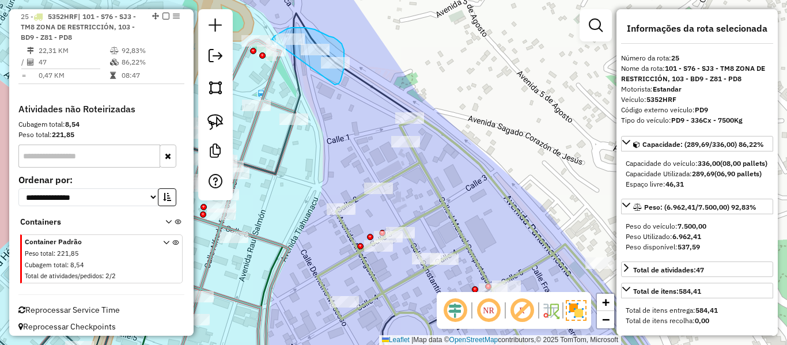
drag, startPoint x: 337, startPoint y: 85, endPoint x: 272, endPoint y: 39, distance: 79.0
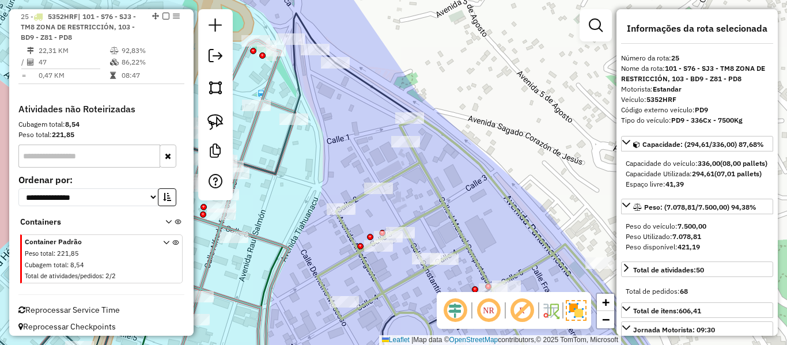
select select "**********"
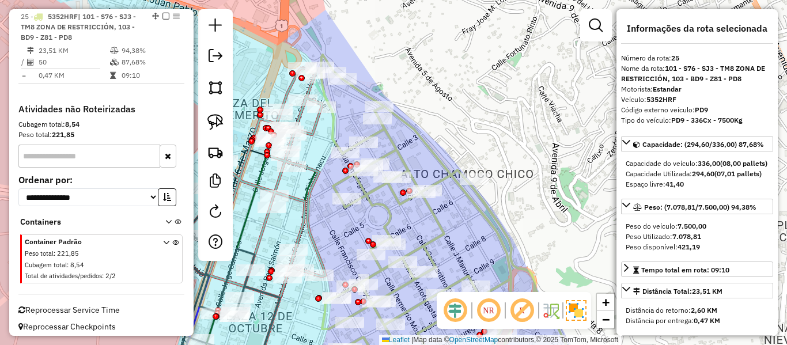
click at [163, 17] on em at bounding box center [166, 16] width 7 height 7
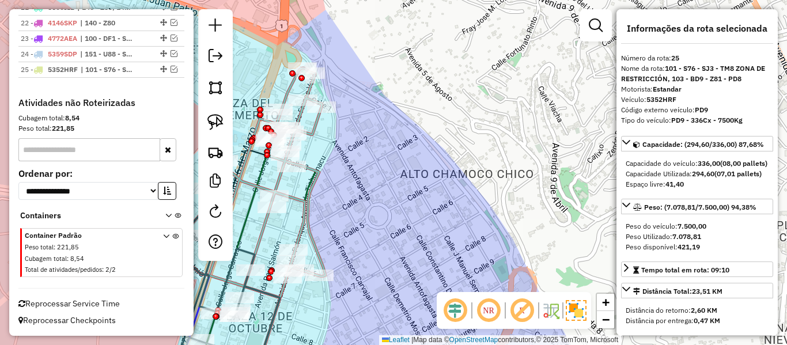
click at [417, 97] on div "Rota 7 - Placa 5279IPL 0000037924 - AMALIA SANTAYA Janela de atendimento Grade …" at bounding box center [393, 172] width 787 height 345
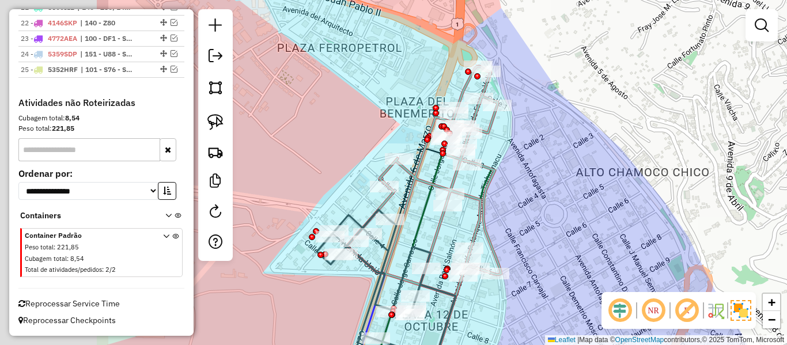
drag, startPoint x: 397, startPoint y: 165, endPoint x: 573, endPoint y: 164, distance: 175.8
click at [573, 164] on div "Janela de atendimento Grade de atendimento Capacidade Transportadoras Veículos …" at bounding box center [393, 172] width 787 height 345
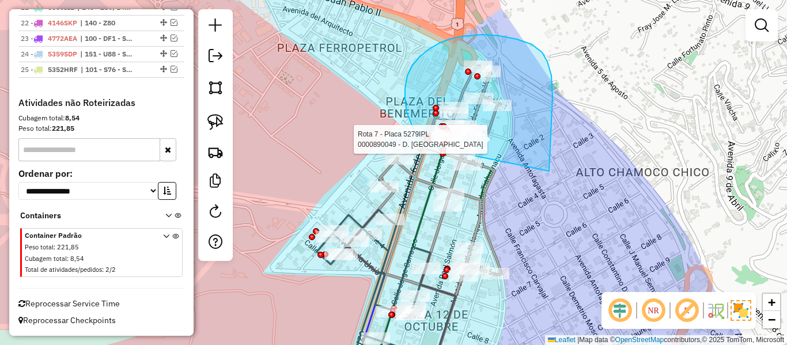
drag, startPoint x: 549, startPoint y: 171, endPoint x: 477, endPoint y: 180, distance: 72.6
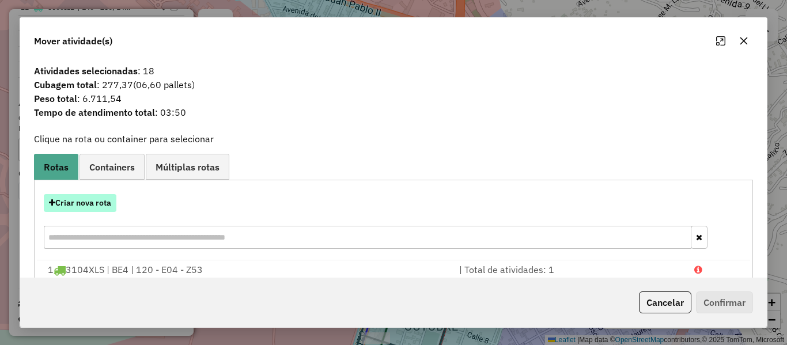
click at [99, 202] on button "Criar nova rota" at bounding box center [80, 203] width 73 height 18
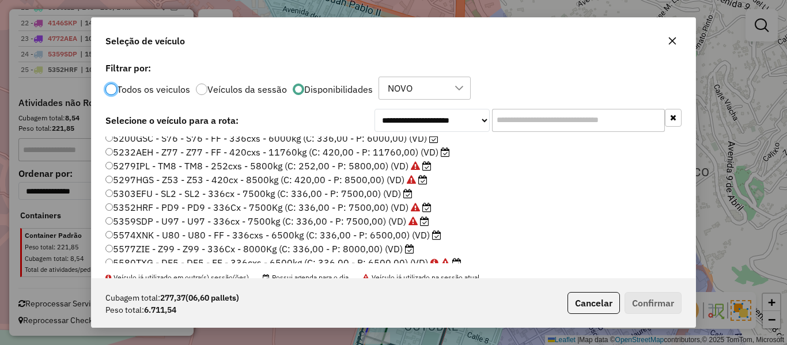
scroll to position [173, 0]
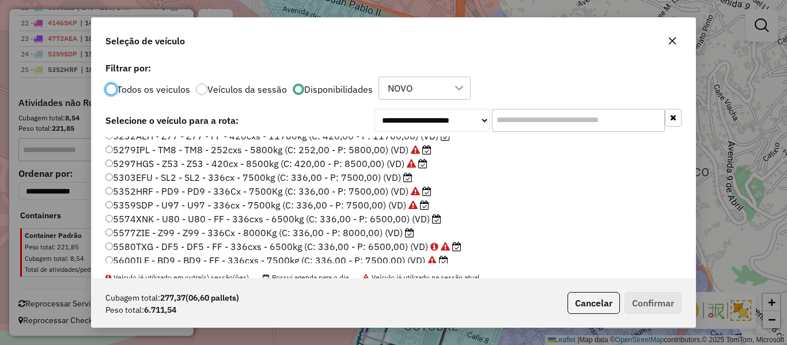
click at [392, 179] on label "5303EFU - SL2 - SL2 - 336cx - 7500kg (C: 336,00 - P: 7500,00) (VD)" at bounding box center [258, 178] width 307 height 14
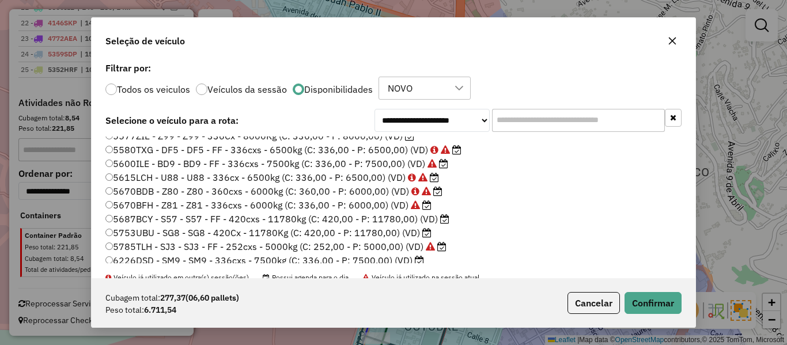
scroll to position [288, 0]
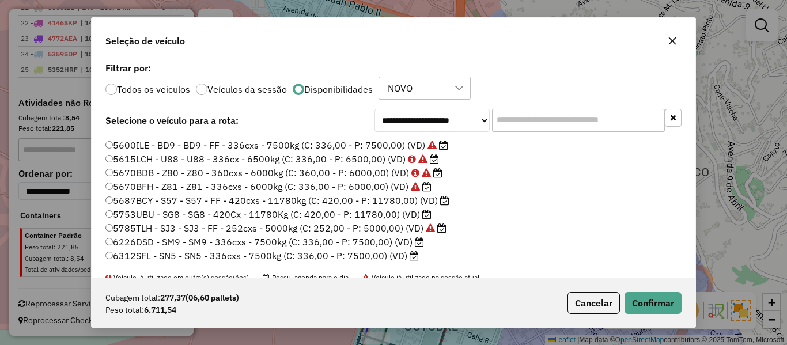
click at [412, 241] on label "6226DSD - SM9 - SM9 - 336cxs - 7500kg (C: 336,00 - P: 7500,00) (VD)" at bounding box center [264, 242] width 319 height 14
click at [645, 303] on button "Confirmar" at bounding box center [653, 303] width 57 height 22
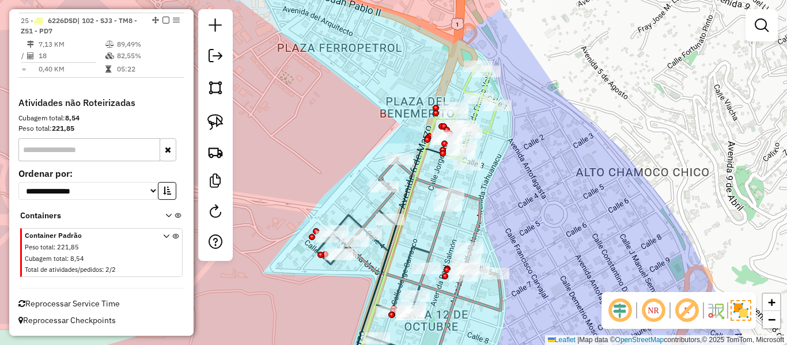
click at [493, 122] on icon at bounding box center [470, 114] width 55 height 96
select select "**********"
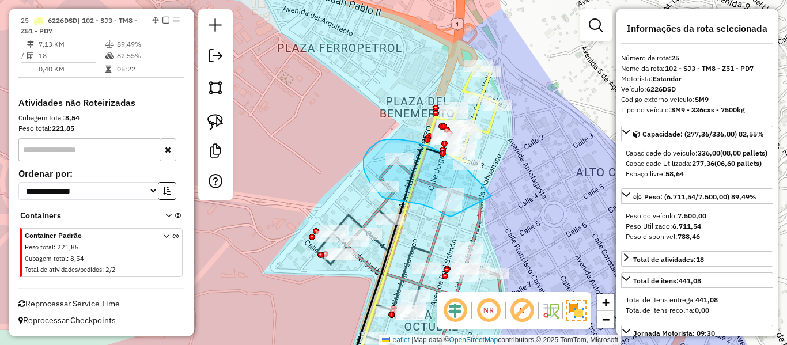
drag, startPoint x: 474, startPoint y: 176, endPoint x: 459, endPoint y: 218, distance: 44.1
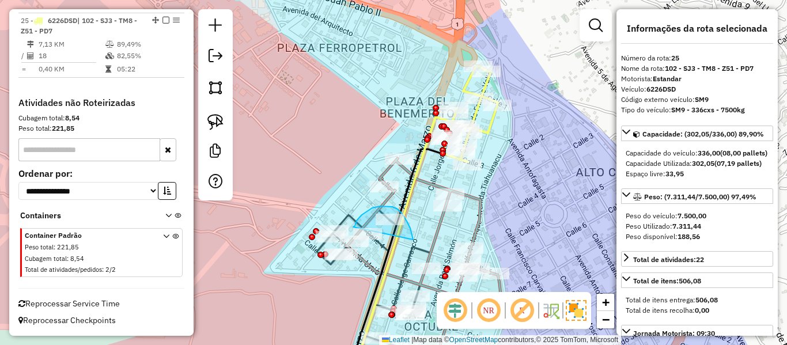
click at [356, 240] on div "Janela de atendimento Grade de atendimento Capacidade Transportadoras Veículos …" at bounding box center [393, 172] width 787 height 345
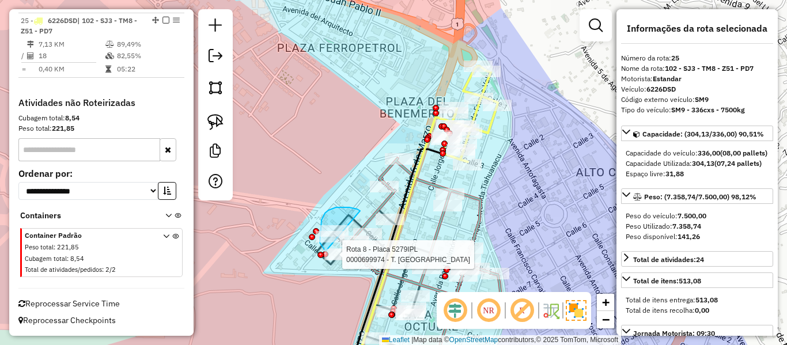
drag, startPoint x: 343, startPoint y: 207, endPoint x: 328, endPoint y: 246, distance: 41.1
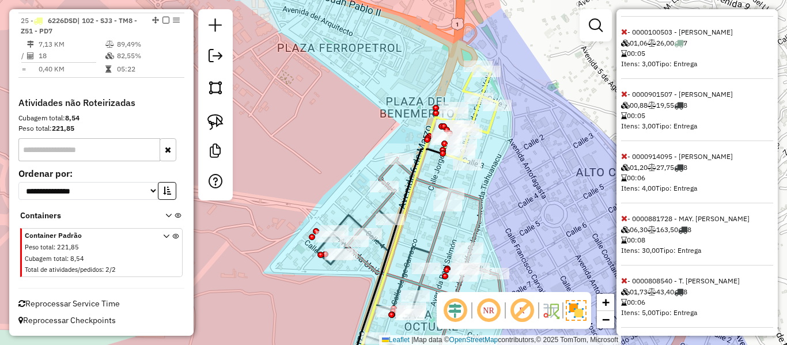
scroll to position [608, 0]
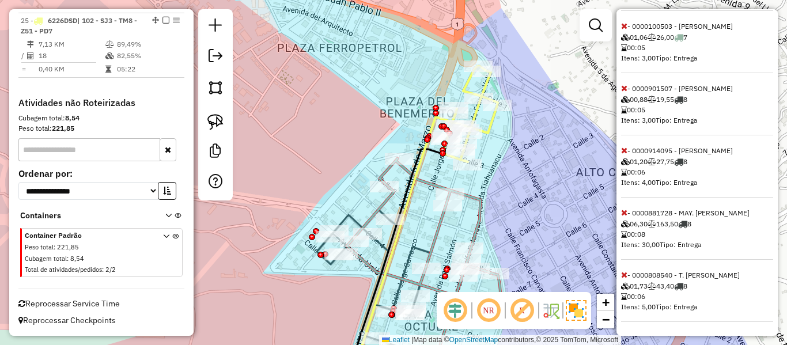
click at [623, 277] on icon at bounding box center [624, 275] width 6 height 8
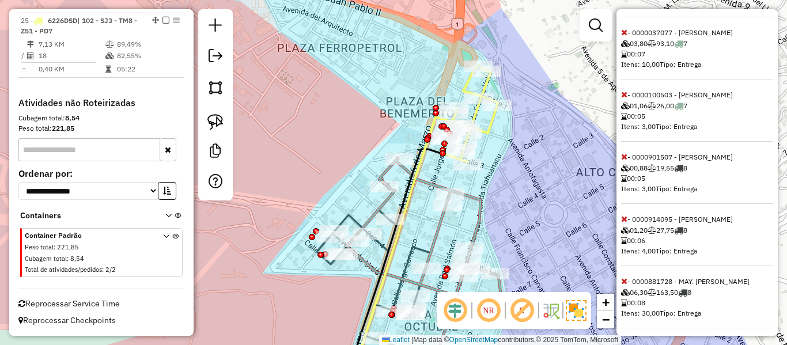
scroll to position [546, 0]
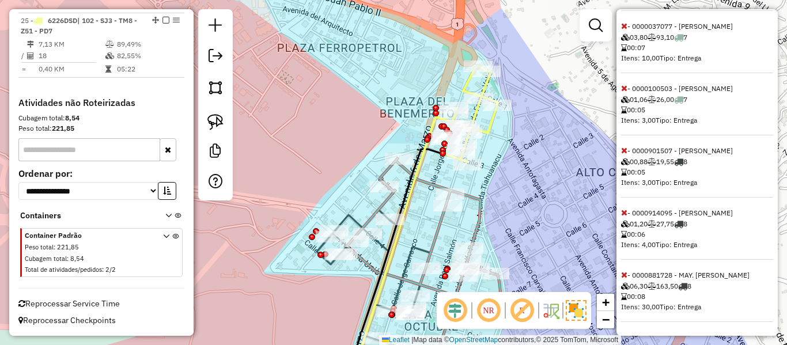
click at [622, 213] on icon at bounding box center [624, 213] width 6 height 8
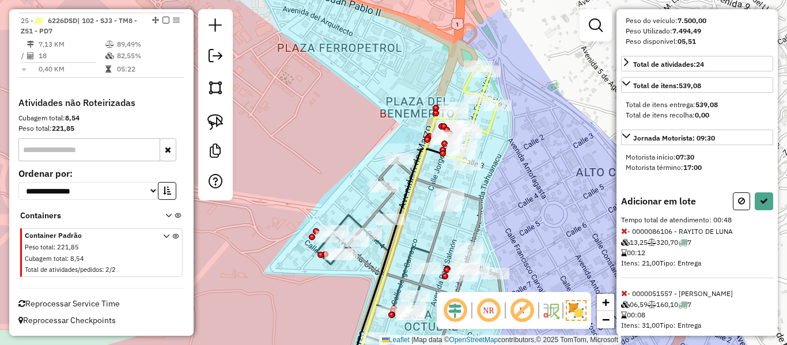
scroll to position [0, 0]
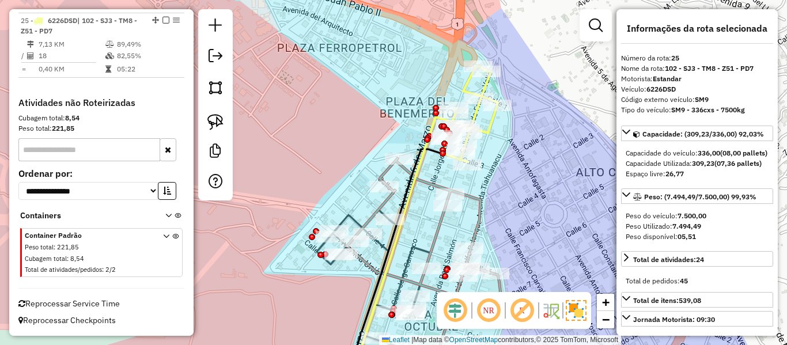
select select "**********"
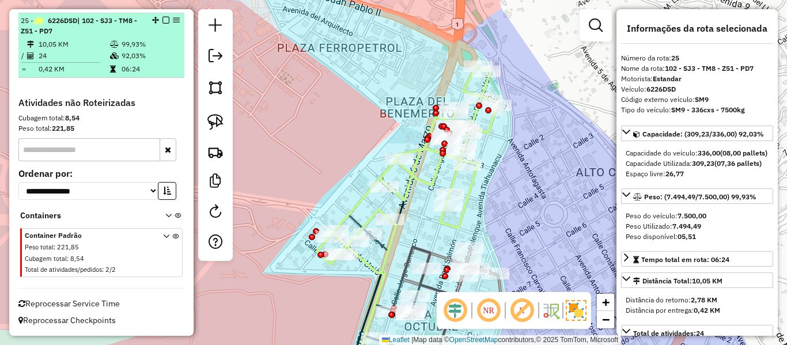
click at [163, 20] on em at bounding box center [166, 20] width 7 height 7
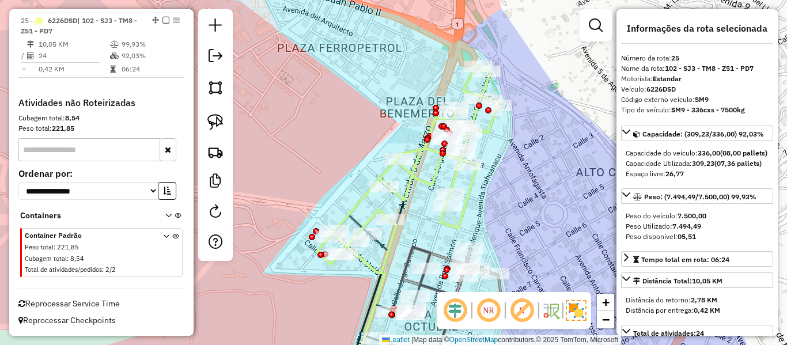
scroll to position [1411, 0]
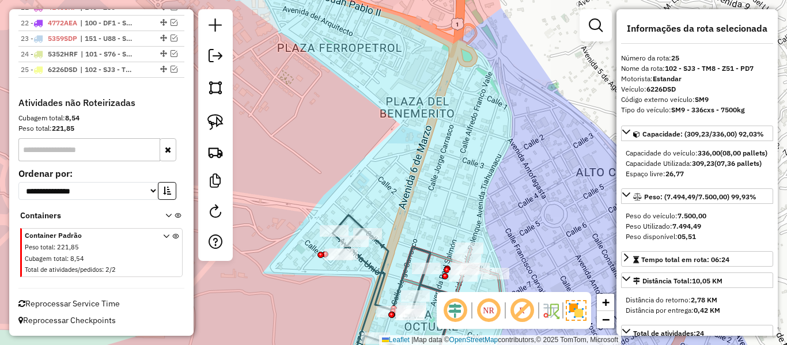
drag, startPoint x: 359, startPoint y: 126, endPoint x: 368, endPoint y: 67, distance: 58.8
click at [360, 72] on div "Janela de atendimento Grade de atendimento Capacidade Transportadoras Veículos …" at bounding box center [393, 172] width 787 height 345
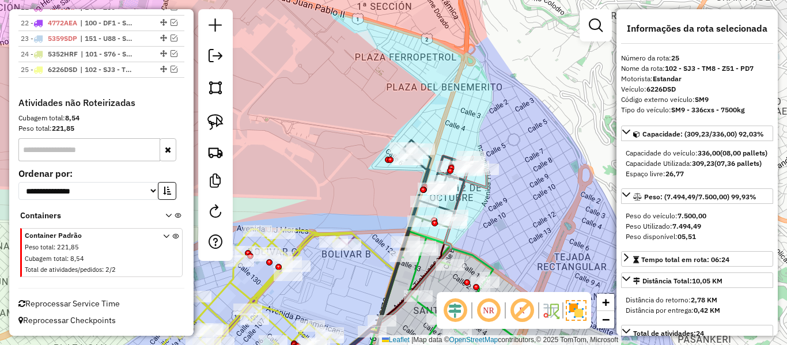
drag, startPoint x: 543, startPoint y: 160, endPoint x: 531, endPoint y: 136, distance: 27.3
click at [531, 136] on div "Janela de atendimento Grade de atendimento Capacidade Transportadoras Veículos …" at bounding box center [393, 172] width 787 height 345
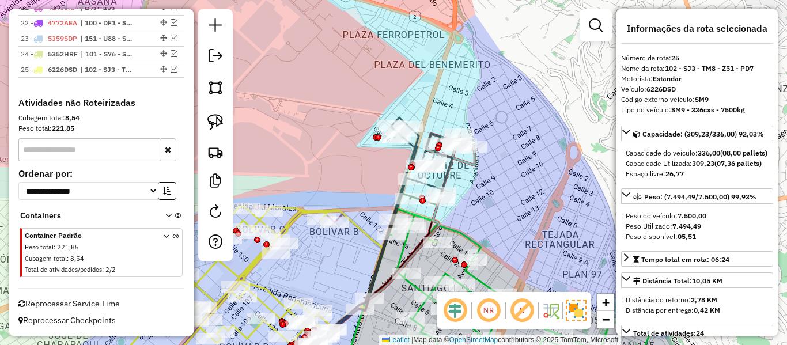
click at [496, 189] on div "Janela de atendimento Grade de atendimento Capacidade Transportadoras Veículos …" at bounding box center [393, 172] width 787 height 345
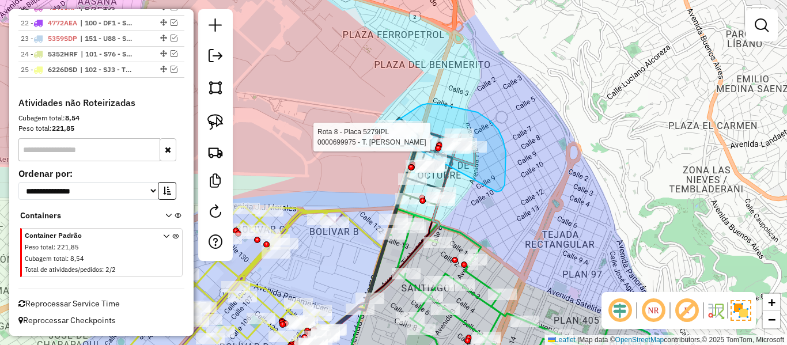
click at [399, 126] on div "Rota 8 - Placa 5279IPL 0000808540 - T. MARIA Rota 8 - Placa 5279IPL 0000699975 …" at bounding box center [393, 172] width 787 height 345
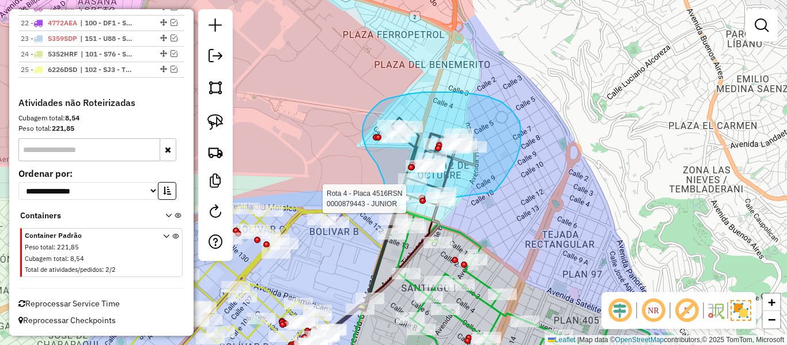
drag, startPoint x: 520, startPoint y: 122, endPoint x: 458, endPoint y: 214, distance: 110.9
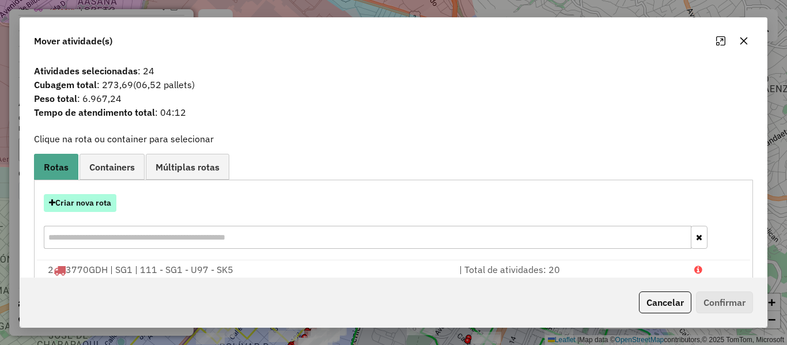
click at [107, 205] on button "Criar nova rota" at bounding box center [80, 203] width 73 height 18
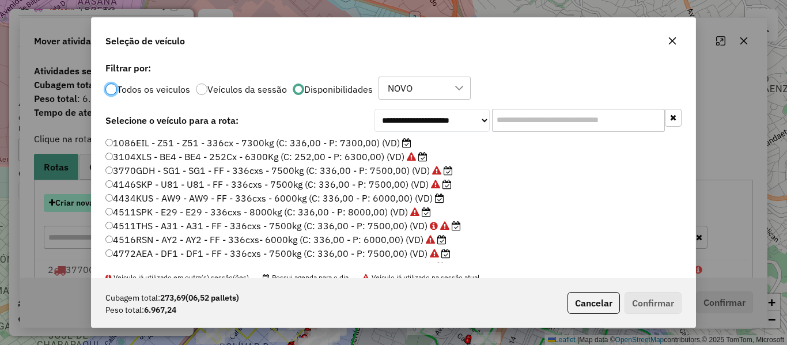
scroll to position [6, 3]
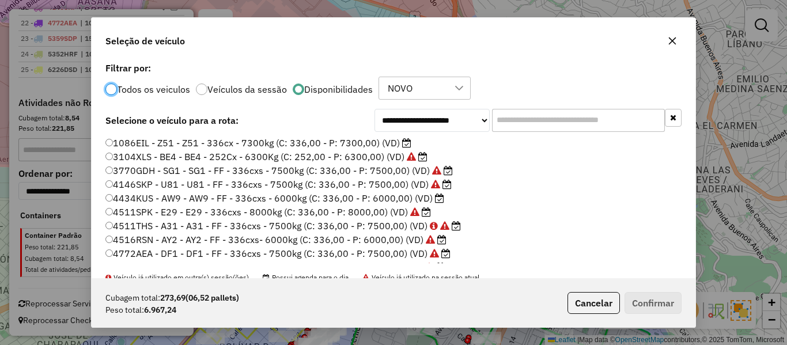
click at [388, 143] on label "1086EIL - Z51 - Z51 - 336cx - 7300kg (C: 336,00 - P: 7300,00) (VD)" at bounding box center [258, 143] width 306 height 14
drag, startPoint x: 633, startPoint y: 288, endPoint x: 635, endPoint y: 294, distance: 5.9
click at [633, 289] on div "Cubagem total: 273,69 (06,52 pallets) Peso total: 6.967,24 Cancelar Confirmar" at bounding box center [394, 303] width 604 height 50
click at [649, 309] on button "Confirmar" at bounding box center [653, 303] width 57 height 22
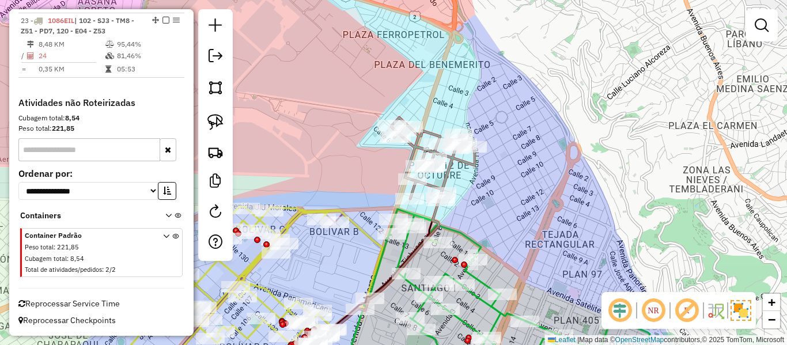
scroll to position [1282, 0]
click at [460, 160] on icon at bounding box center [433, 159] width 84 height 82
select select "**********"
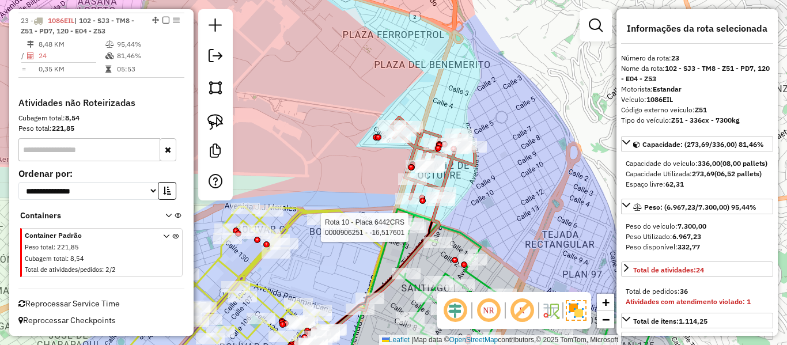
select select "**********"
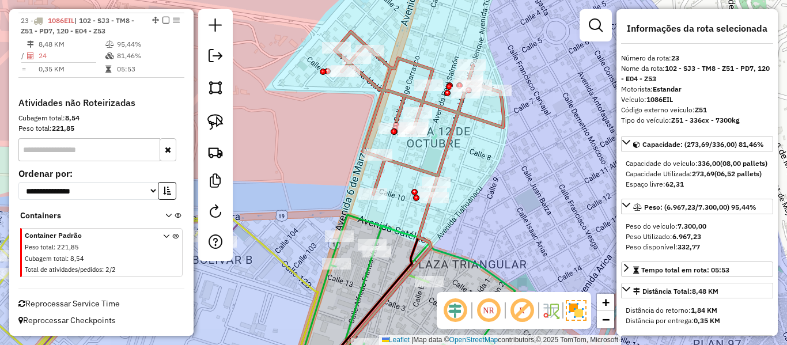
click at [481, 142] on div "Janela de atendimento Grade de atendimento Capacidade Transportadoras Veículos …" at bounding box center [393, 172] width 787 height 345
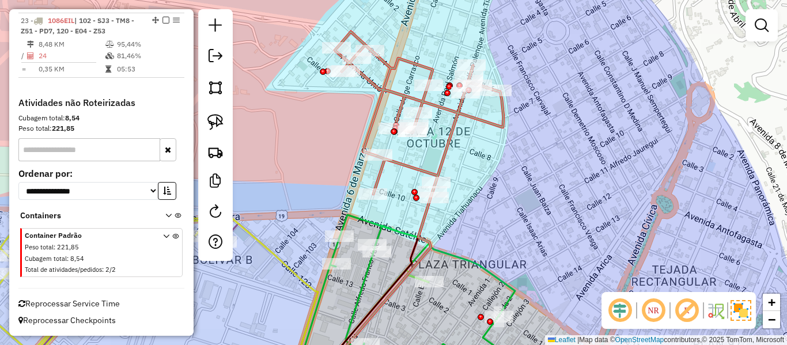
click at [488, 120] on icon at bounding box center [419, 114] width 169 height 165
select select "**********"
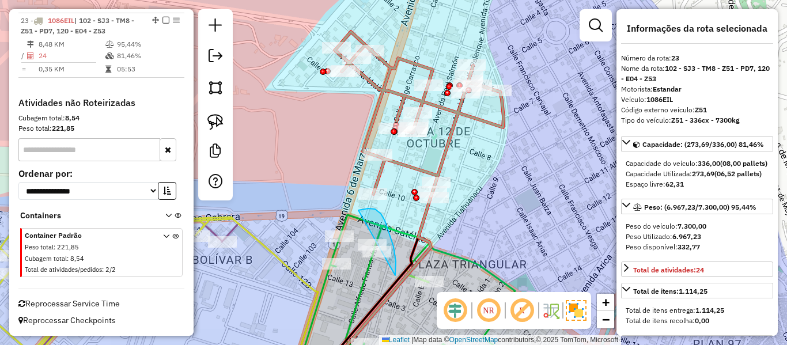
drag, startPoint x: 395, startPoint y: 275, endPoint x: 326, endPoint y: 274, distance: 69.7
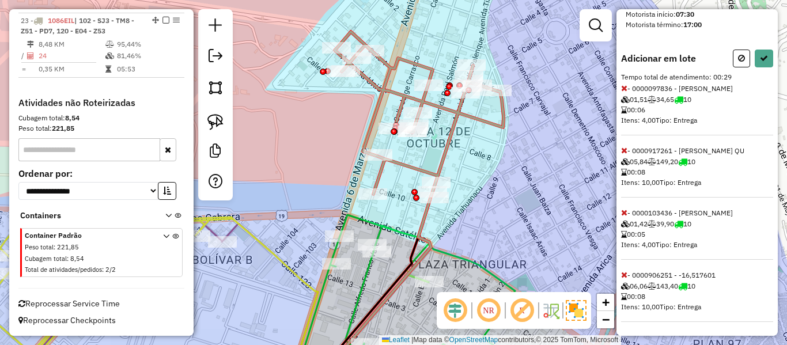
click at [625, 278] on icon at bounding box center [624, 275] width 6 height 8
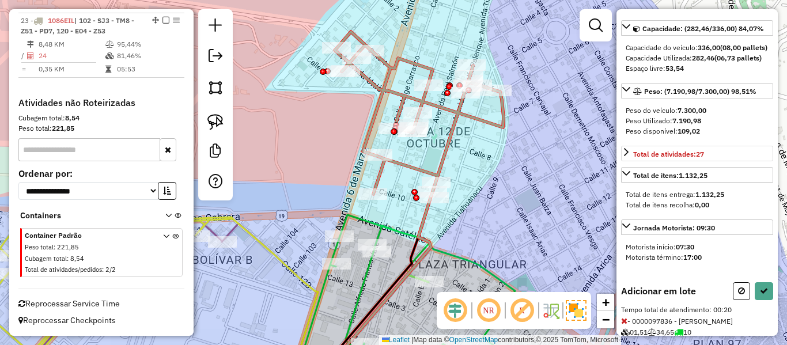
scroll to position [19, 0]
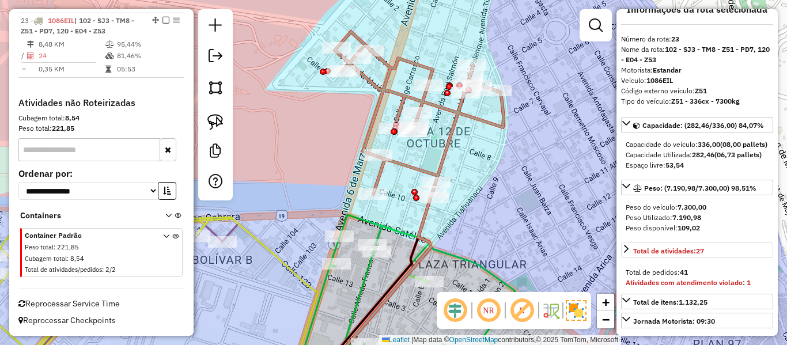
select select "**********"
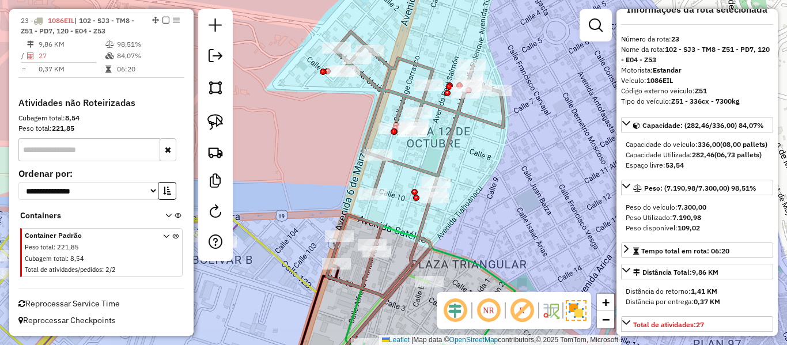
click at [440, 156] on icon at bounding box center [415, 165] width 177 height 266
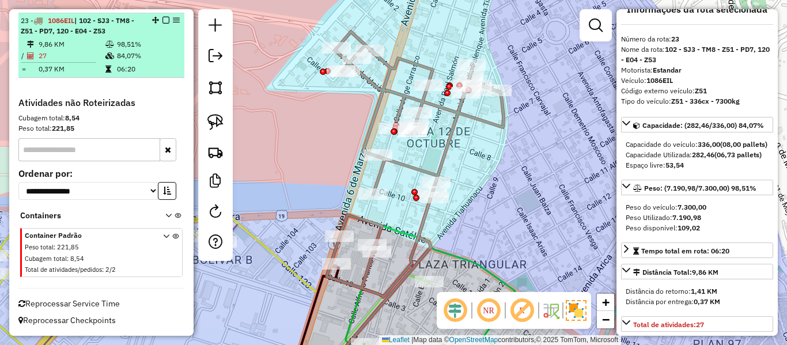
click at [163, 17] on em at bounding box center [166, 20] width 7 height 7
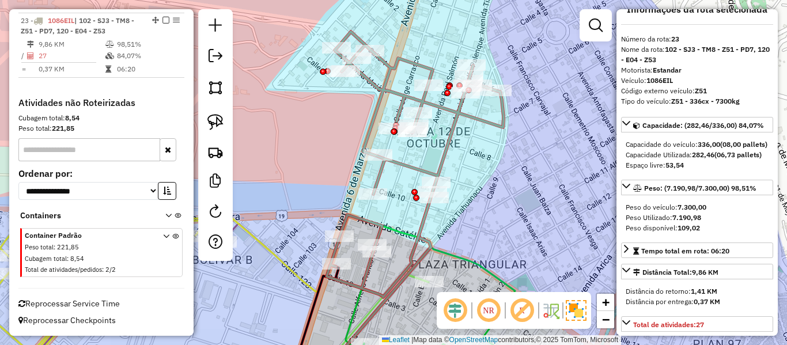
scroll to position [1233, 0]
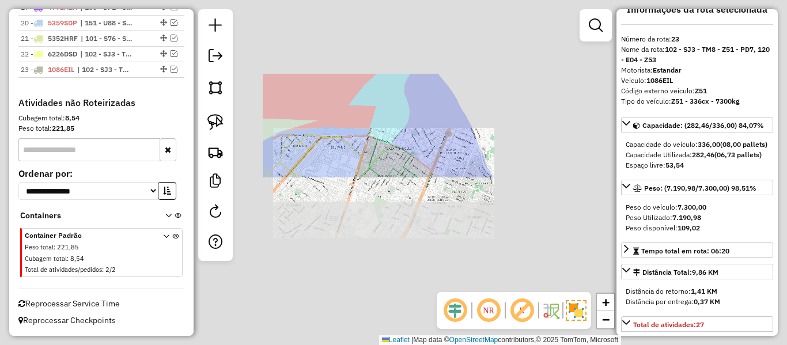
click at [404, 107] on div "Janela de atendimento Grade de atendimento Capacidade Transportadoras Veículos …" at bounding box center [393, 172] width 787 height 345
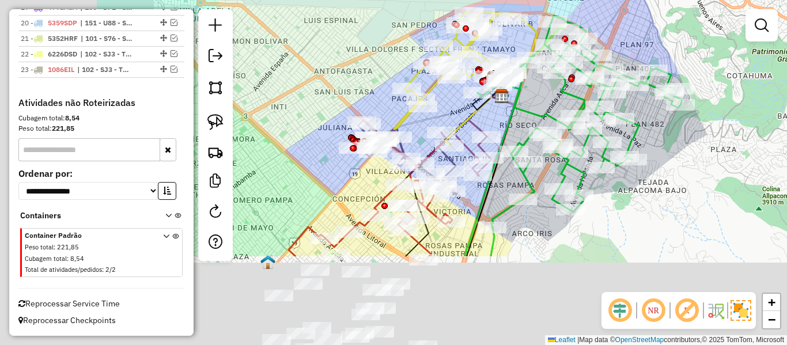
drag, startPoint x: 490, startPoint y: 75, endPoint x: 583, endPoint y: -9, distance: 125.6
click at [583, 0] on html "Aguarde... Pop-up bloqueado! Seu navegador bloqueou automáticamente a abertura …" at bounding box center [393, 172] width 787 height 345
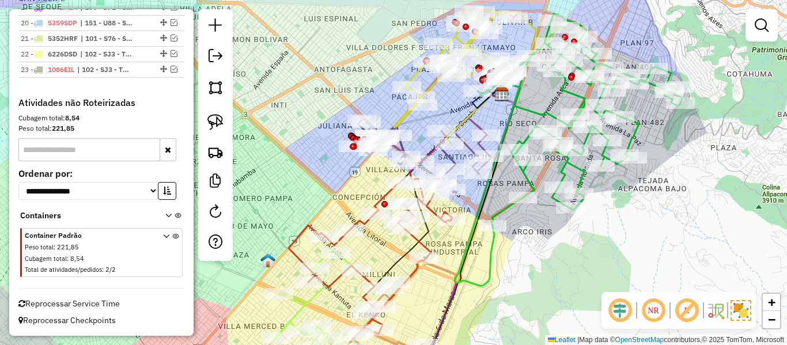
drag, startPoint x: 491, startPoint y: 277, endPoint x: 593, endPoint y: 112, distance: 194.3
click at [593, 112] on icon at bounding box center [568, 150] width 227 height 272
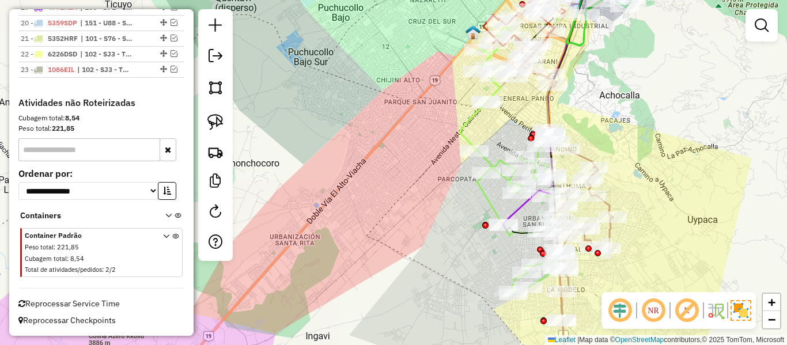
drag, startPoint x: 644, startPoint y: 209, endPoint x: 614, endPoint y: 99, distance: 114.1
click at [616, 91] on div "Janela de atendimento Grade de atendimento Capacidade Transportadoras Veículos …" at bounding box center [393, 172] width 787 height 345
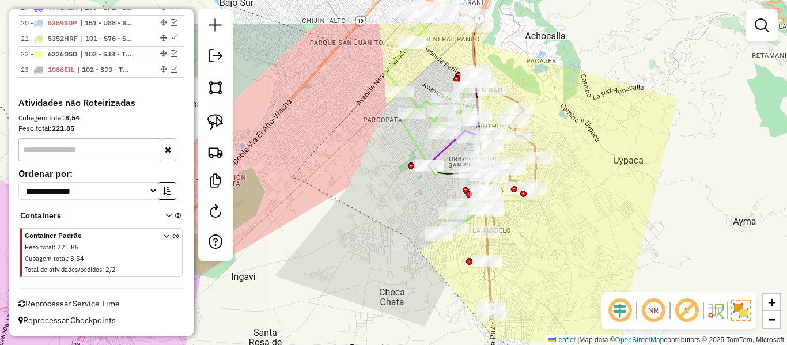
drag, startPoint x: 580, startPoint y: 161, endPoint x: 534, endPoint y: 221, distance: 75.6
click at [534, 221] on div "Janela de atendimento Grade de atendimento Capacidade Transportadoras Veículos …" at bounding box center [393, 172] width 787 height 345
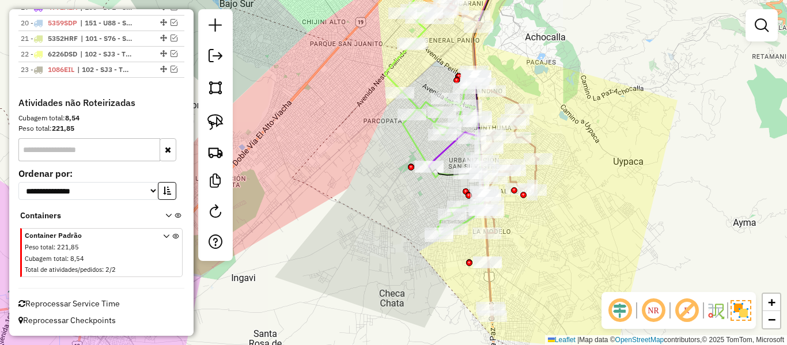
click at [566, 194] on div "Janela de atendimento Grade de atendimento Capacidade Transportadoras Veículos …" at bounding box center [393, 172] width 787 height 345
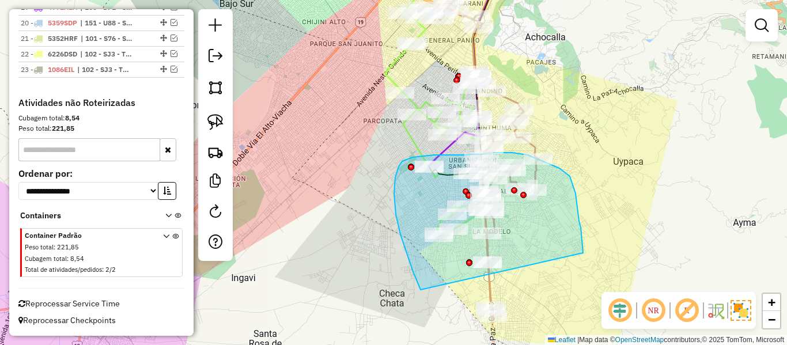
drag, startPoint x: 579, startPoint y: 221, endPoint x: 435, endPoint y: 296, distance: 162.1
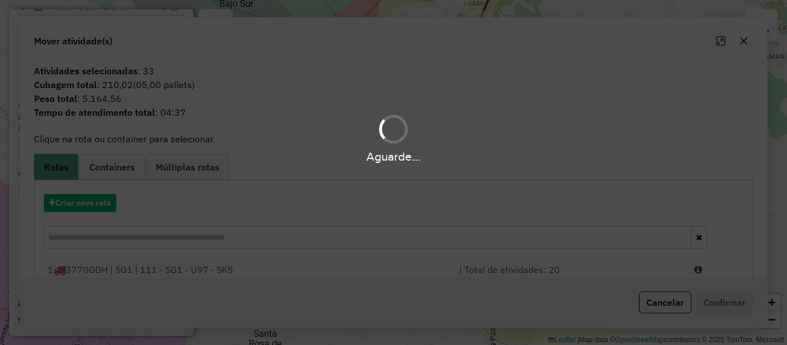
click at [594, 273] on div "Aguarde..." at bounding box center [393, 172] width 787 height 345
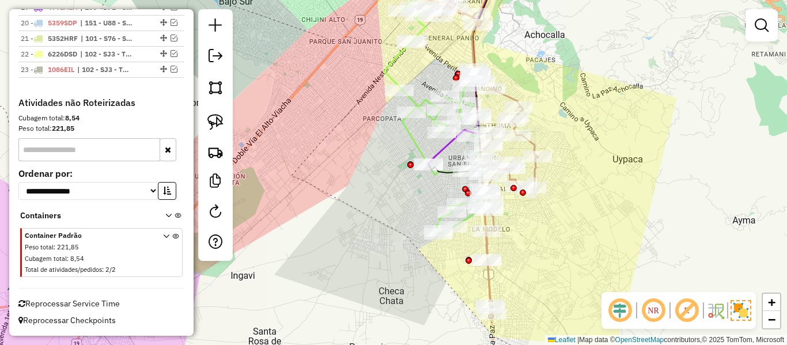
drag, startPoint x: 588, startPoint y: 277, endPoint x: 550, endPoint y: 232, distance: 59.0
click at [550, 232] on div "Janela de atendimento Grade de atendimento Capacidade Transportadoras Veículos …" at bounding box center [393, 172] width 787 height 345
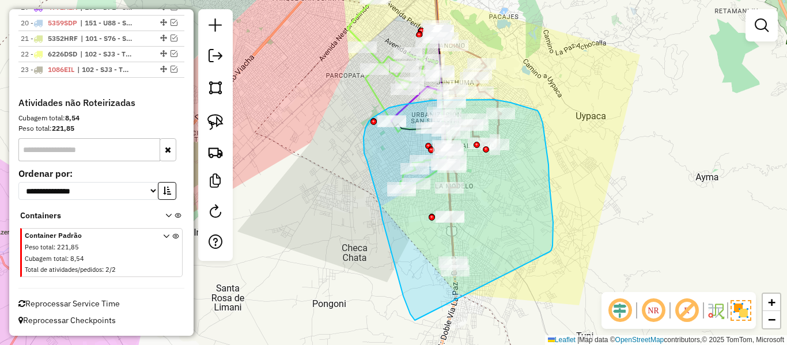
drag, startPoint x: 550, startPoint y: 252, endPoint x: 427, endPoint y: 323, distance: 142.0
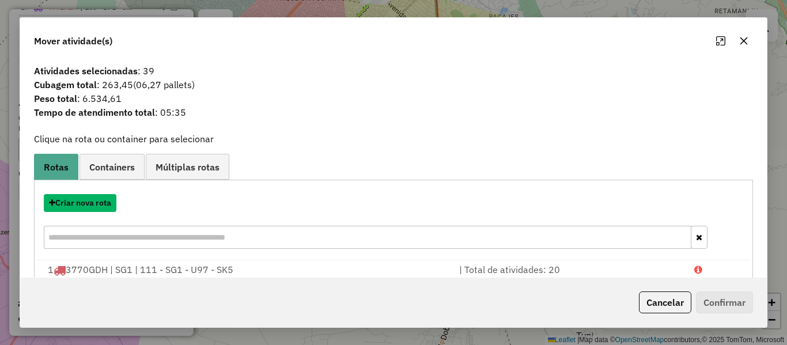
click at [98, 204] on button "Criar nova rota" at bounding box center [80, 203] width 73 height 18
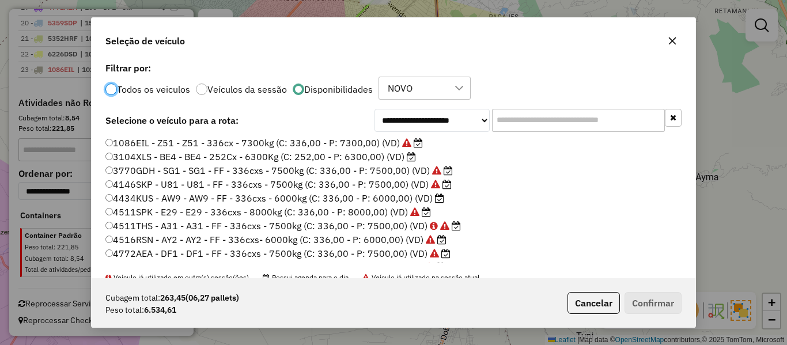
scroll to position [6, 3]
click at [403, 199] on label "4434KUS - AW9 - AW9 - FF - 336cxs - 6000kg (C: 336,00 - P: 6000,00) (VD)" at bounding box center [274, 198] width 339 height 14
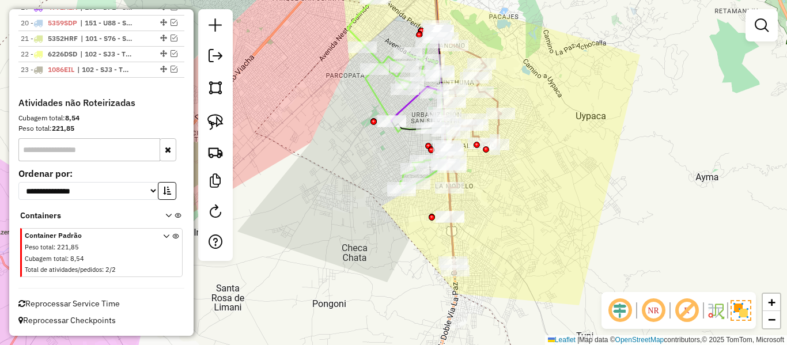
click at [502, 164] on li "3104XLS - BE4 - BE4 - 252Cx - 6300Kg (C: 252,00 - P: 6300,00) (VD)" at bounding box center [393, 162] width 403 height 10
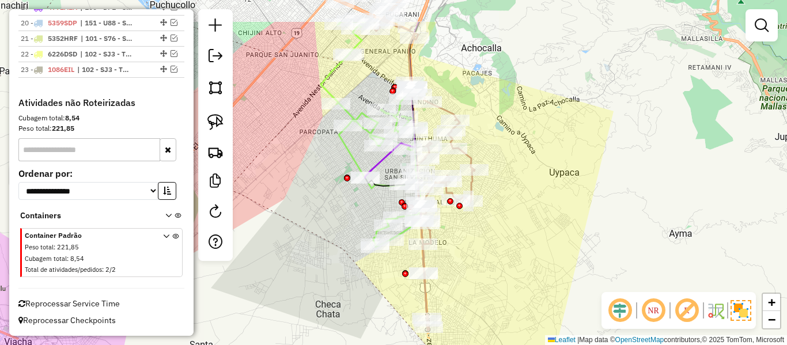
drag, startPoint x: 474, startPoint y: 214, endPoint x: 457, endPoint y: 235, distance: 26.2
click at [458, 235] on div "Janela de atendimento Grade de atendimento Capacidade Transportadoras Veículos …" at bounding box center [393, 172] width 787 height 345
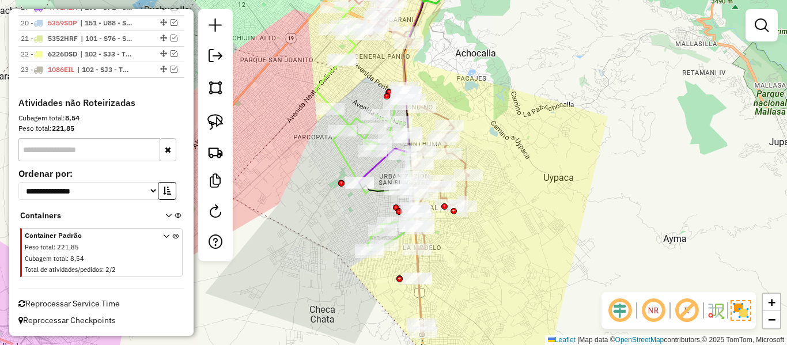
drag, startPoint x: 494, startPoint y: 205, endPoint x: 497, endPoint y: 255, distance: 50.3
click at [497, 255] on div "Rota 4 - Placa 4982YZC 0000080150 - GRACIELA MAMANI Janela de atendimento Grade…" at bounding box center [393, 172] width 787 height 345
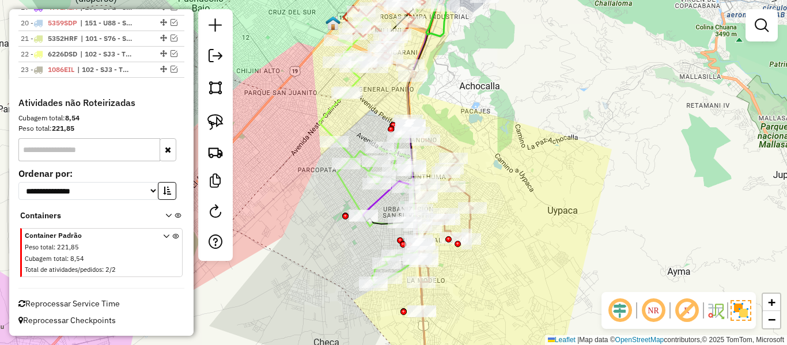
click at [493, 252] on div "Janela de atendimento Grade de atendimento Capacidade Transportadoras Veículos …" at bounding box center [393, 172] width 787 height 345
click at [469, 221] on icon at bounding box center [422, 202] width 101 height 331
select select "**********"
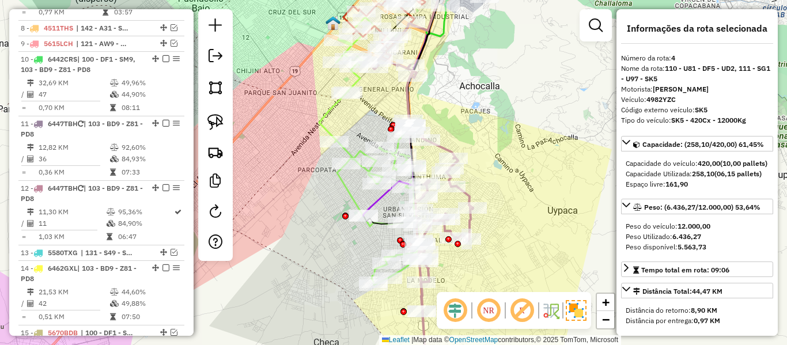
scroll to position [637, 0]
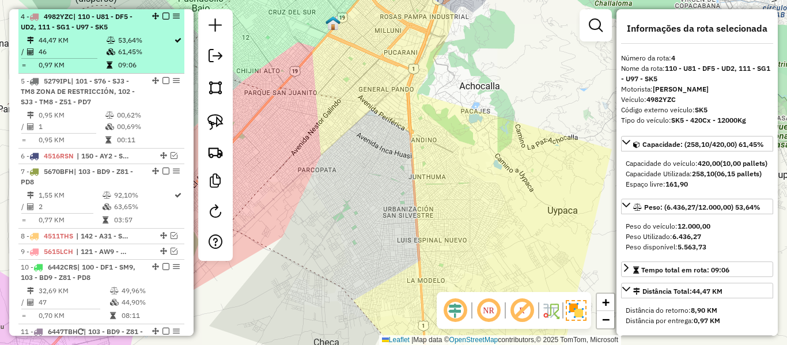
click at [107, 51] on icon at bounding box center [111, 51] width 9 height 7
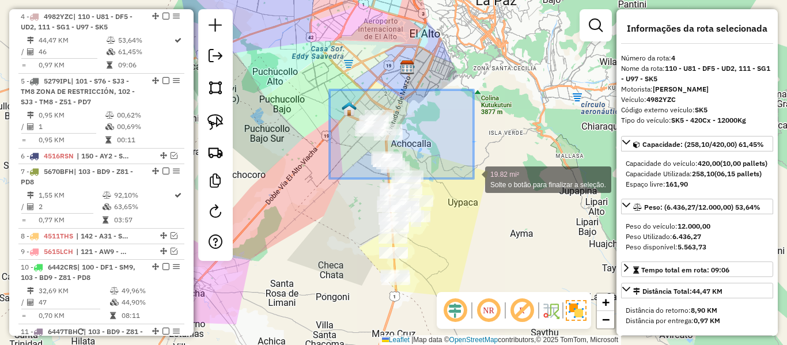
drag, startPoint x: 331, startPoint y: 91, endPoint x: 474, endPoint y: 179, distance: 167.6
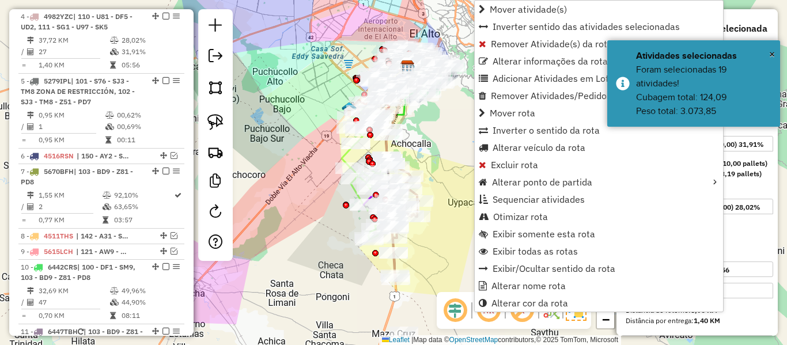
click at [451, 122] on div "Janela de atendimento Grade de atendimento Capacidade Transportadoras Veículos …" at bounding box center [393, 172] width 787 height 345
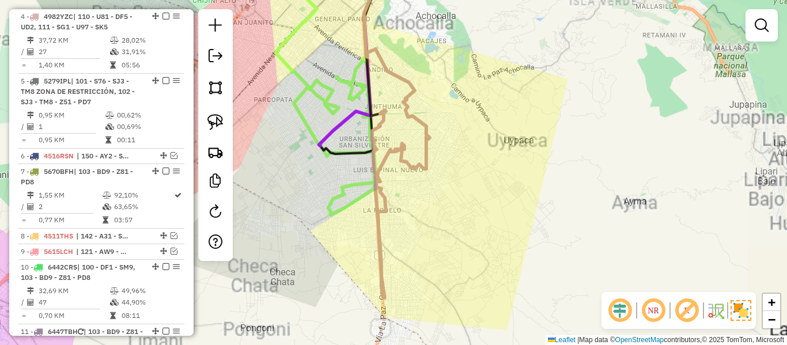
click at [431, 264] on div "Janela de atendimento Grade de atendimento Capacidade Transportadoras Veículos …" at bounding box center [393, 172] width 787 height 345
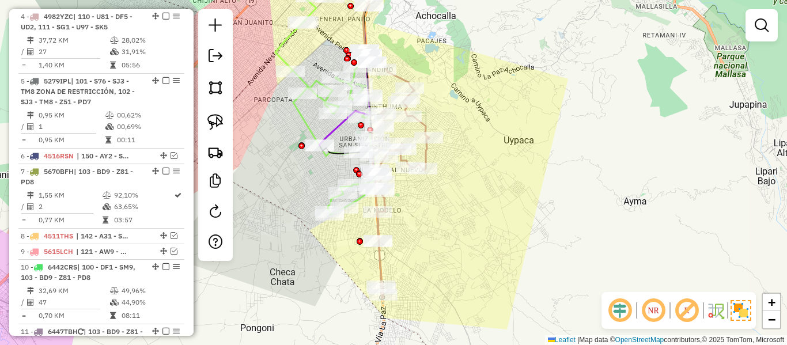
click at [429, 160] on icon at bounding box center [401, 198] width 58 height 201
select select "**********"
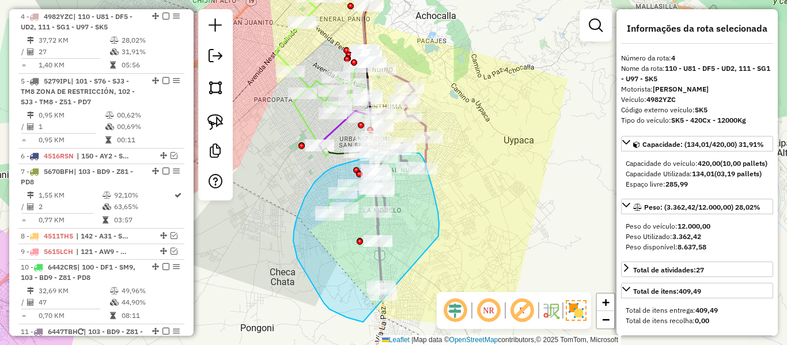
drag, startPoint x: 439, startPoint y: 236, endPoint x: 424, endPoint y: 315, distance: 79.8
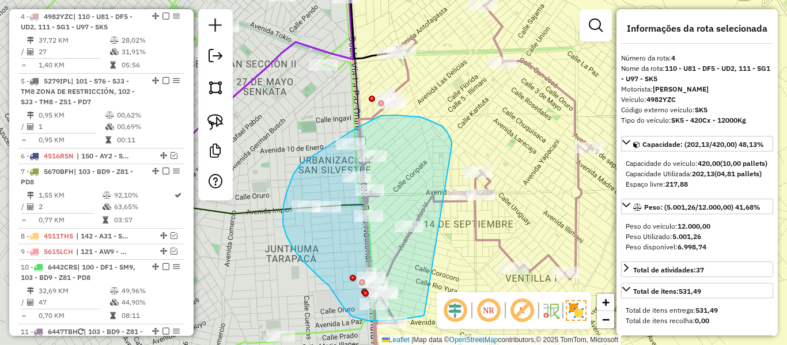
drag, startPoint x: 452, startPoint y: 146, endPoint x: 436, endPoint y: 302, distance: 157.0
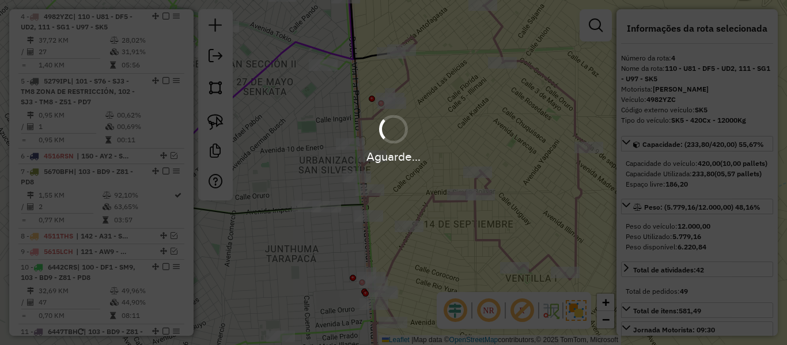
select select "**********"
click at [476, 218] on div "Aguarde..." at bounding box center [393, 172] width 787 height 345
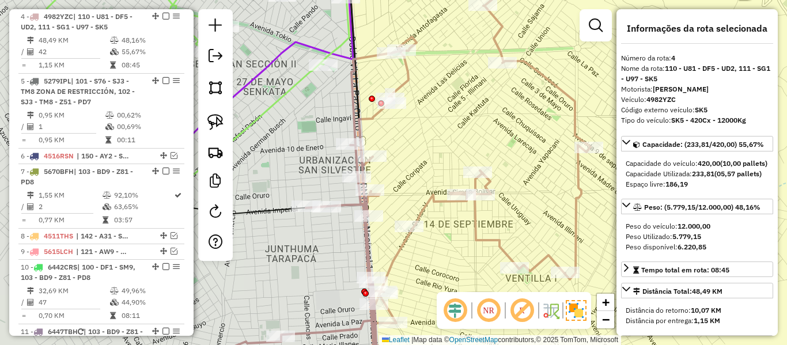
click at [476, 218] on icon at bounding box center [413, 185] width 356 height 390
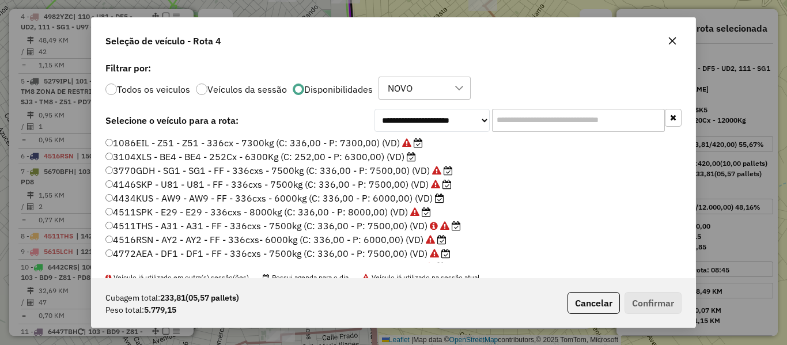
scroll to position [6, 3]
click at [431, 204] on label "4434KUS - AW9 - AW9 - FF - 336cxs - 6000kg (C: 336,00 - P: 6000,00) (VD)" at bounding box center [274, 198] width 339 height 14
click at [432, 201] on label "4434KUS - AW9 - AW9 - FF - 336cxs - 6000kg (C: 336,00 - P: 6000,00) (VD)" at bounding box center [274, 198] width 339 height 14
click at [633, 297] on button "Confirmar" at bounding box center [653, 303] width 57 height 22
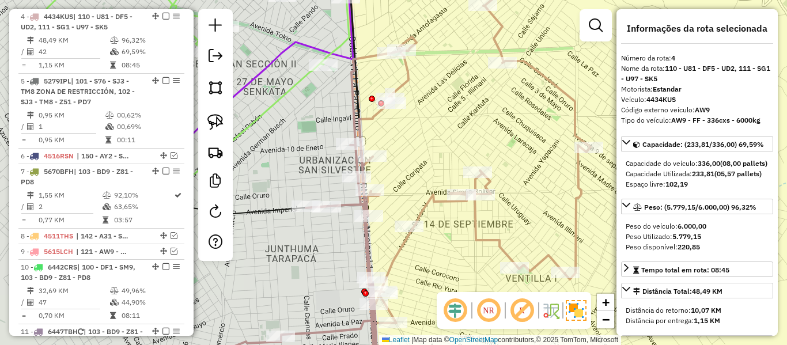
click at [491, 233] on div "Janela de atendimento Grade de atendimento Capacidade Transportadoras Veículos …" at bounding box center [393, 172] width 787 height 345
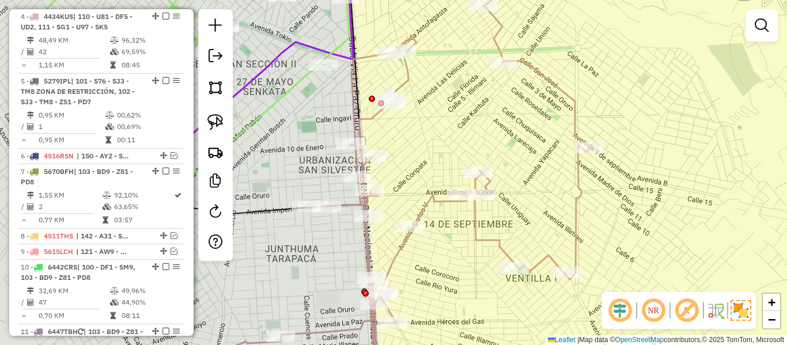
click at [486, 240] on icon at bounding box center [413, 185] width 356 height 390
select select "**********"
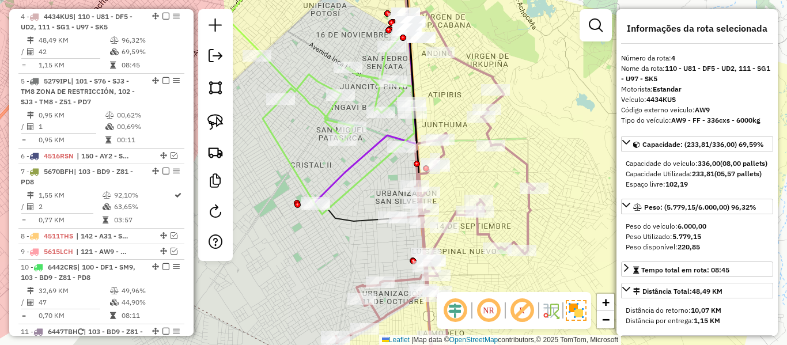
click at [527, 212] on icon at bounding box center [435, 244] width 199 height 270
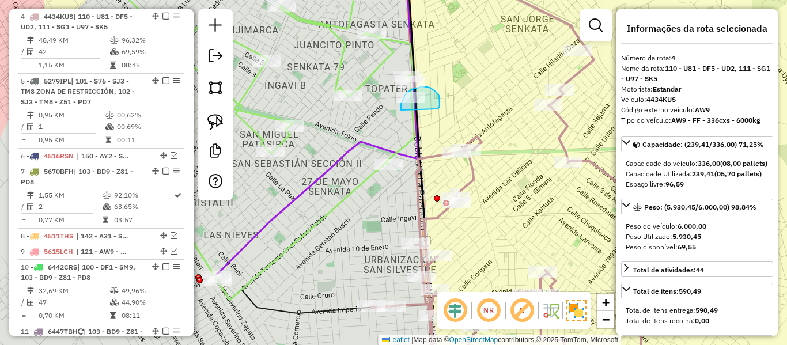
drag, startPoint x: 437, startPoint y: 109, endPoint x: 407, endPoint y: 124, distance: 33.5
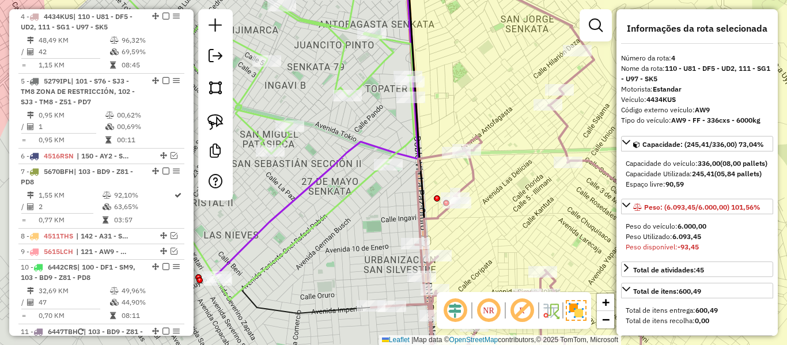
scroll to position [307, 0]
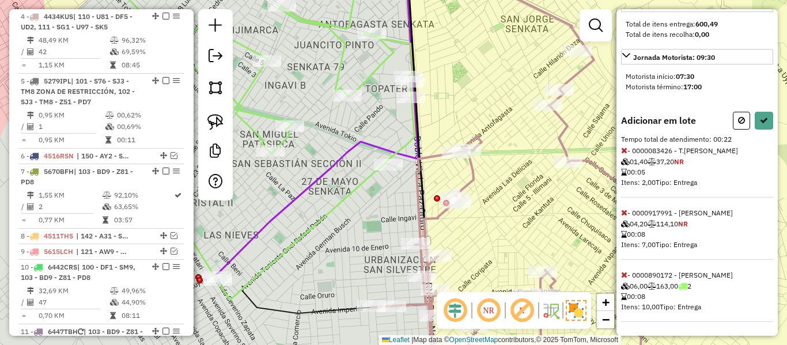
click at [624, 278] on icon at bounding box center [624, 275] width 6 height 8
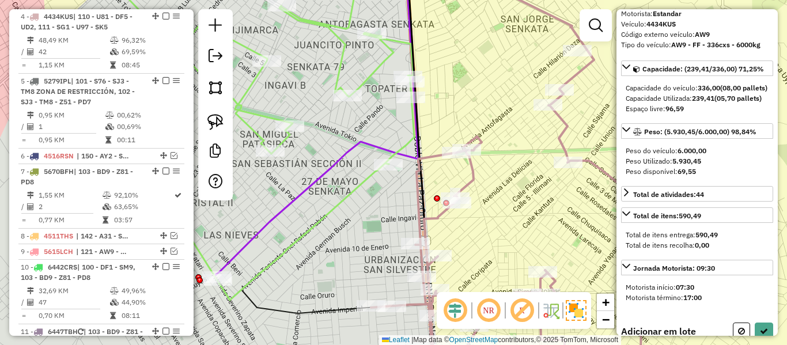
scroll to position [72, 0]
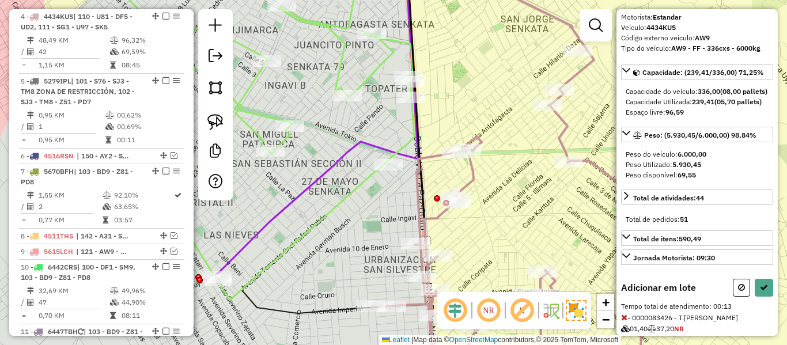
select select "**********"
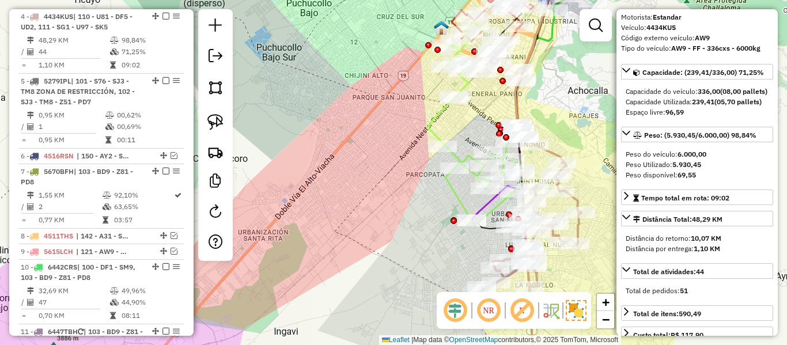
click at [163, 17] on em at bounding box center [166, 16] width 7 height 7
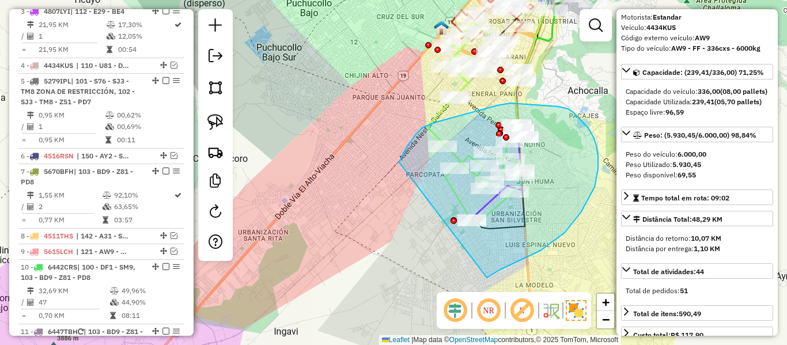
drag, startPoint x: 598, startPoint y: 169, endPoint x: 402, endPoint y: 197, distance: 198.0
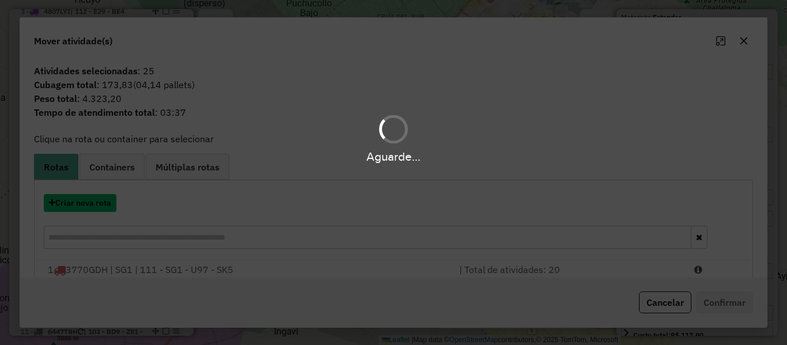
click at [101, 204] on button "Criar nova rota" at bounding box center [80, 203] width 73 height 18
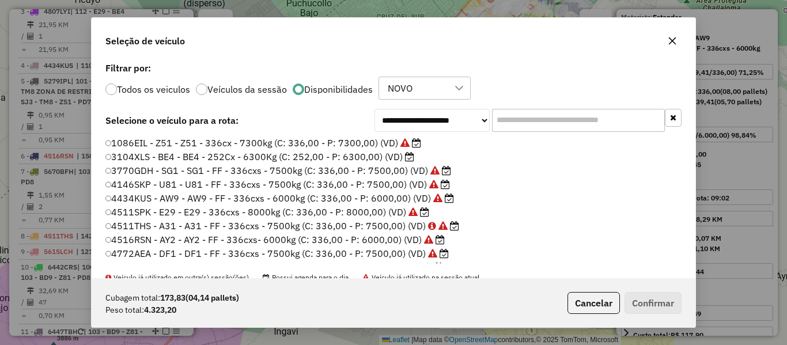
scroll to position [6, 3]
click at [403, 155] on label "3104XLS - BE4 - BE4 - 252Cx - 6300Kg (C: 252,00 - P: 6300,00) (VD)" at bounding box center [260, 157] width 310 height 14
click at [635, 299] on button "Confirmar" at bounding box center [653, 303] width 57 height 22
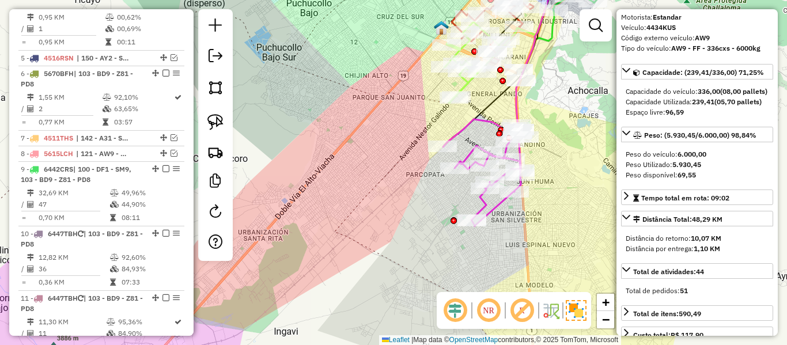
scroll to position [637, 0]
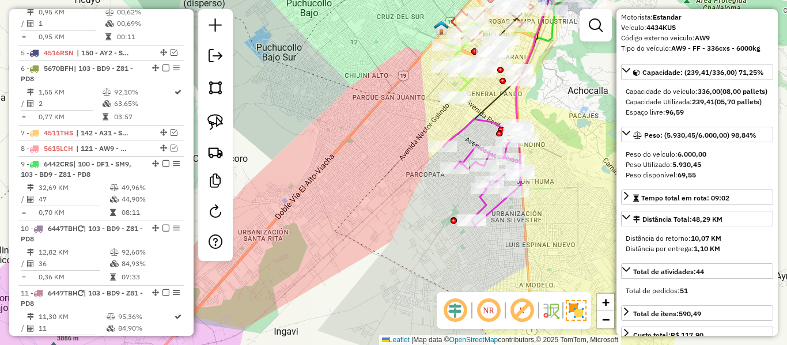
click at [482, 120] on icon at bounding box center [483, 172] width 81 height 107
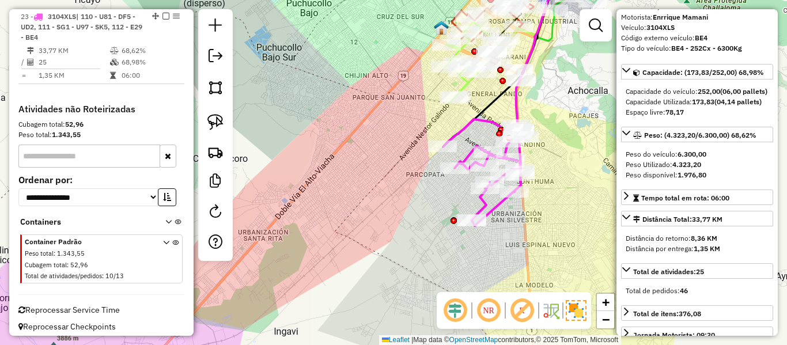
scroll to position [0, 0]
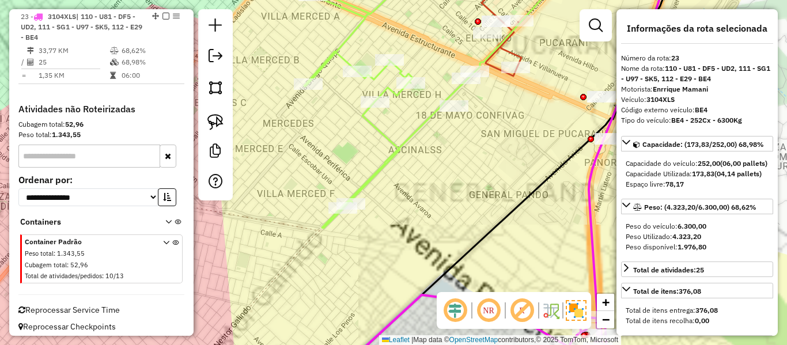
drag, startPoint x: 519, startPoint y: 160, endPoint x: 454, endPoint y: 188, distance: 71.0
click at [454, 188] on div "Janela de atendimento Grade de atendimento Capacidade Transportadoras Veículos …" at bounding box center [393, 172] width 787 height 345
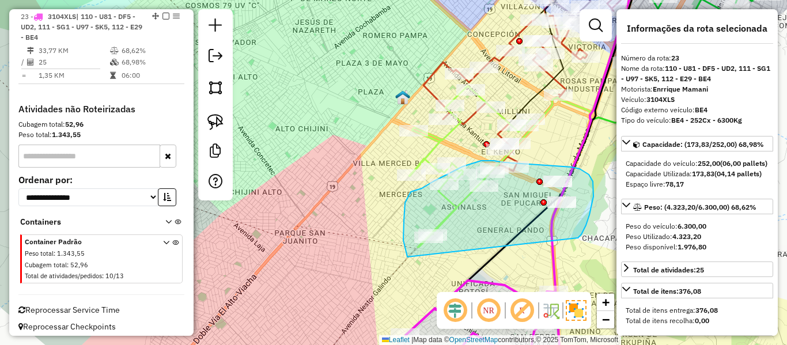
drag, startPoint x: 578, startPoint y: 238, endPoint x: 422, endPoint y: 267, distance: 158.4
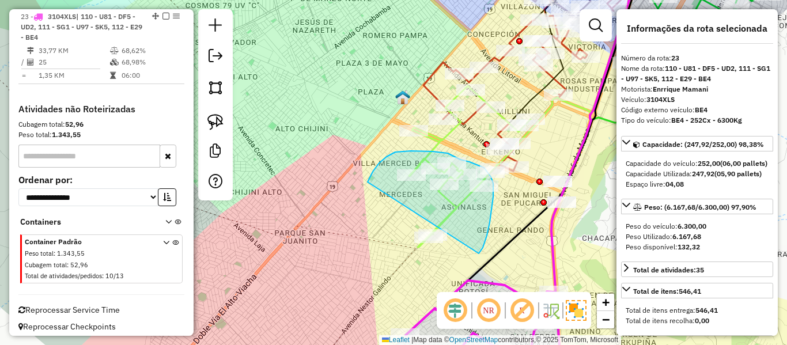
drag, startPoint x: 483, startPoint y: 248, endPoint x: 398, endPoint y: 231, distance: 86.3
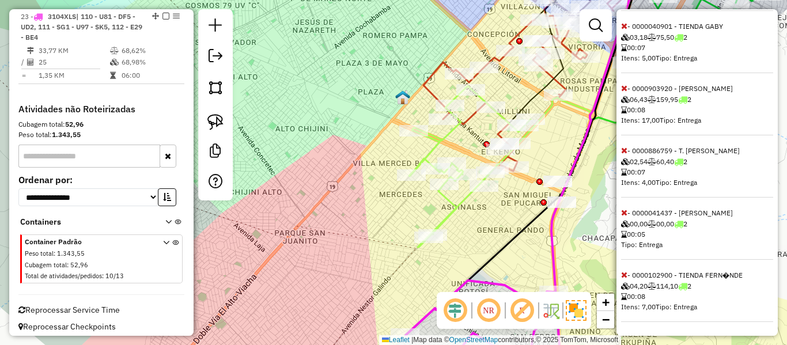
click at [624, 279] on icon at bounding box center [624, 275] width 6 height 8
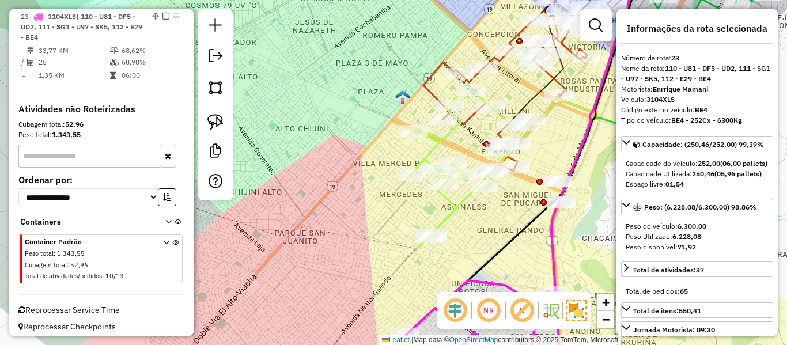
select select "**********"
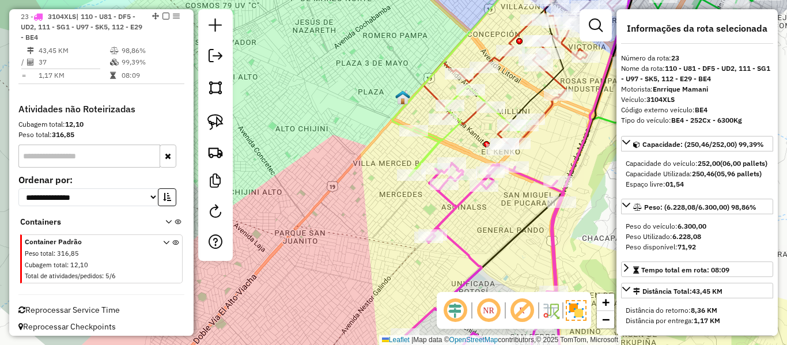
click at [163, 17] on em at bounding box center [166, 16] width 7 height 7
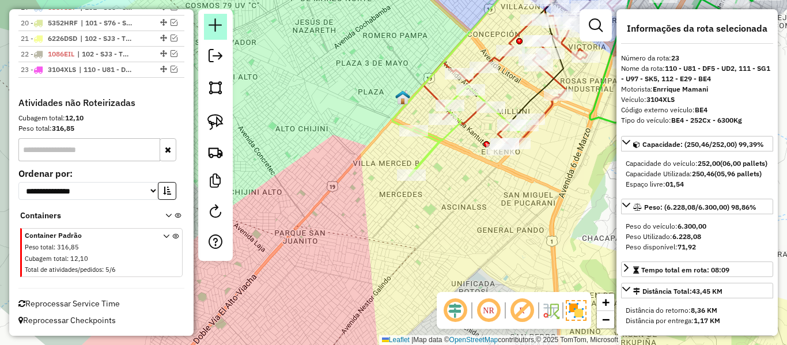
scroll to position [1146, 0]
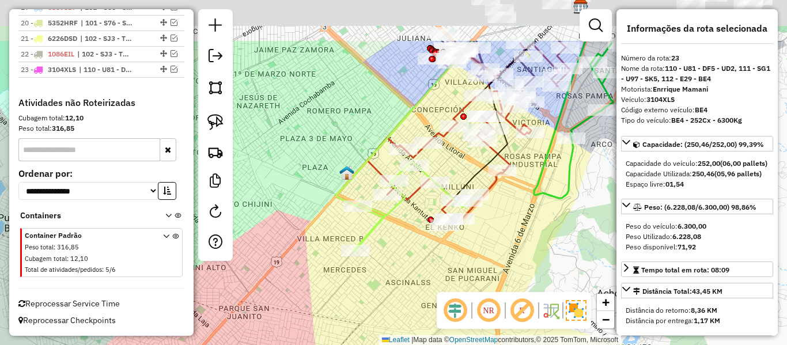
drag, startPoint x: 496, startPoint y: 197, endPoint x: 438, endPoint y: 275, distance: 97.7
click at [438, 275] on div "Janela de atendimento Grade de atendimento Capacidade Transportadoras Veículos …" at bounding box center [393, 172] width 787 height 345
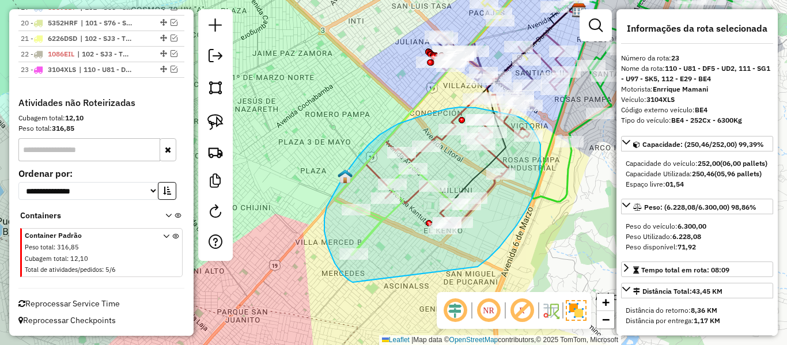
drag, startPoint x: 516, startPoint y: 226, endPoint x: 361, endPoint y: 286, distance: 166.4
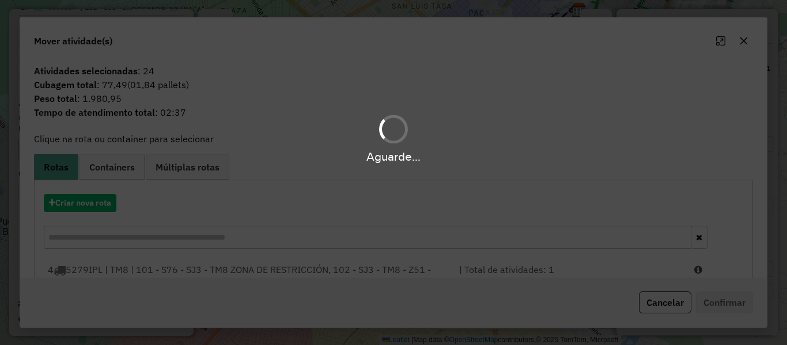
click at [100, 201] on hb-app "Aguarde... Pop-up bloqueado! Seu navegador bloqueou automáticamente a abertura …" at bounding box center [393, 172] width 787 height 345
click at [100, 201] on button "Criar nova rota" at bounding box center [80, 203] width 73 height 18
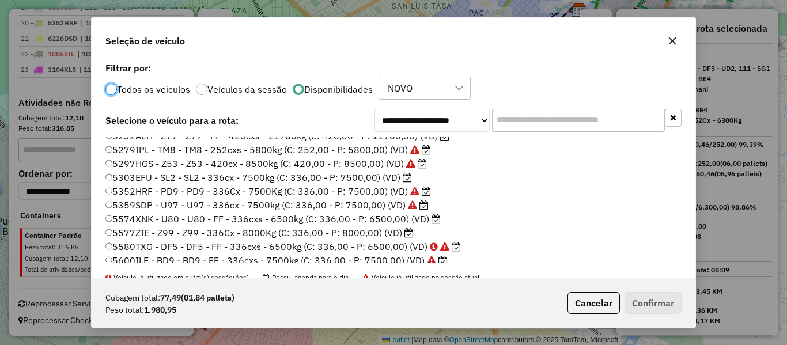
scroll to position [115, 0]
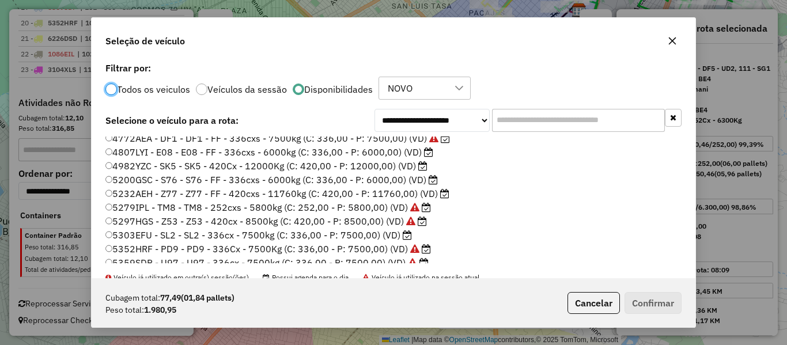
click at [422, 198] on label "5232AEH - Z77 - Z77 - FF - 420cxs - 11760kg (C: 420,00 - P: 11760,00) (VD)" at bounding box center [277, 194] width 344 height 14
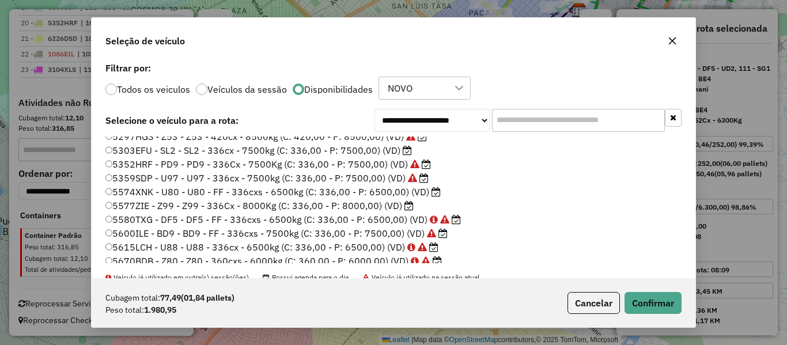
scroll to position [231, 0]
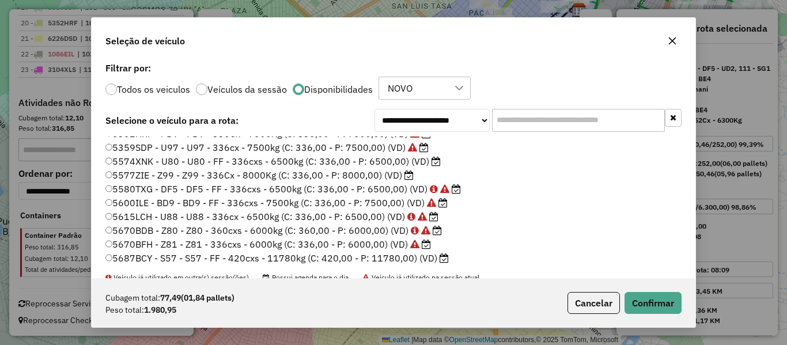
click at [395, 176] on label "5577ZIE - Z99 - Z99 - 336Cx - 8000Kg (C: 336,00 - P: 8000,00) (VD)" at bounding box center [259, 175] width 308 height 14
click at [635, 291] on div "Cubagem total: 77,49 (01,84 pallets) Peso total: 1.980,95 Cancelar Confirmar" at bounding box center [394, 303] width 604 height 50
click at [644, 302] on button "Confirmar" at bounding box center [653, 303] width 57 height 22
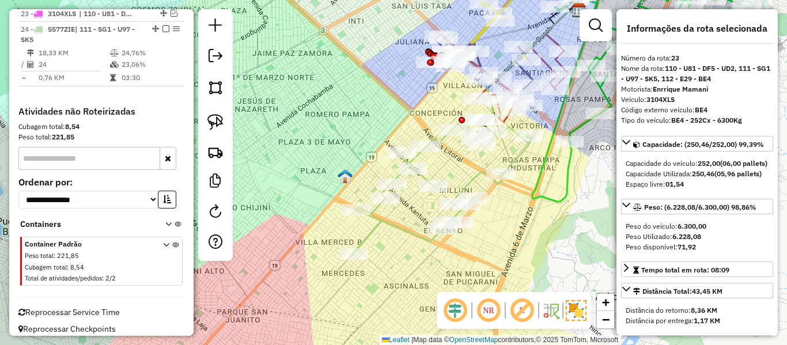
scroll to position [1199, 0]
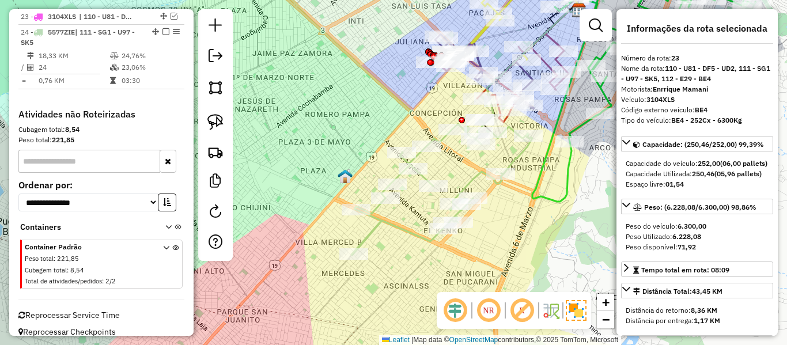
click at [482, 176] on icon at bounding box center [442, 187] width 181 height 136
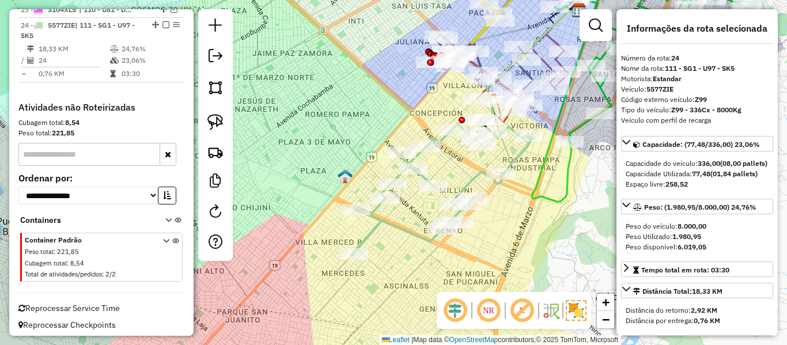
scroll to position [1210, 0]
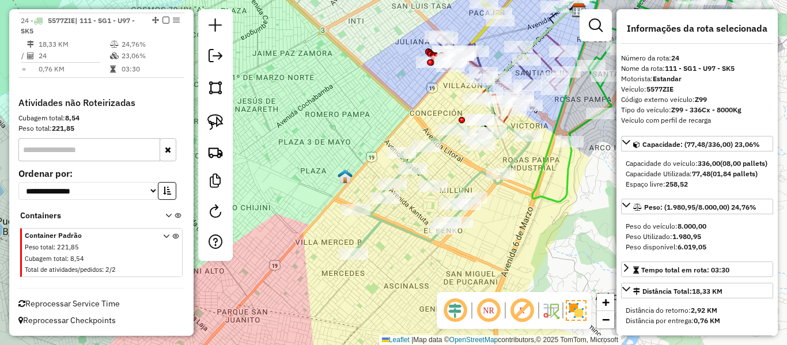
click at [478, 172] on icon at bounding box center [442, 187] width 181 height 136
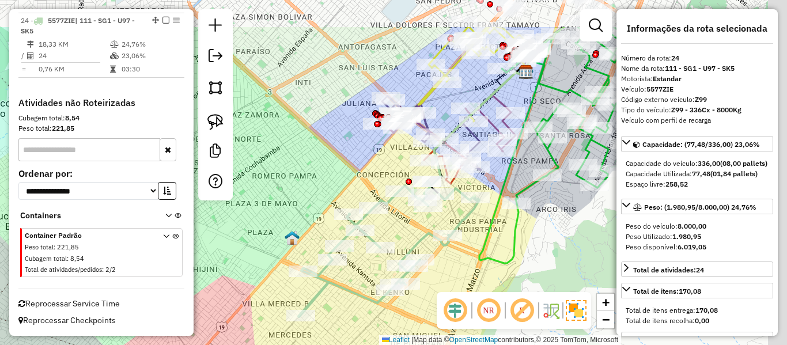
click at [459, 271] on div "Janela de atendimento Grade de atendimento Capacidade Transportadoras Veículos …" at bounding box center [393, 172] width 787 height 345
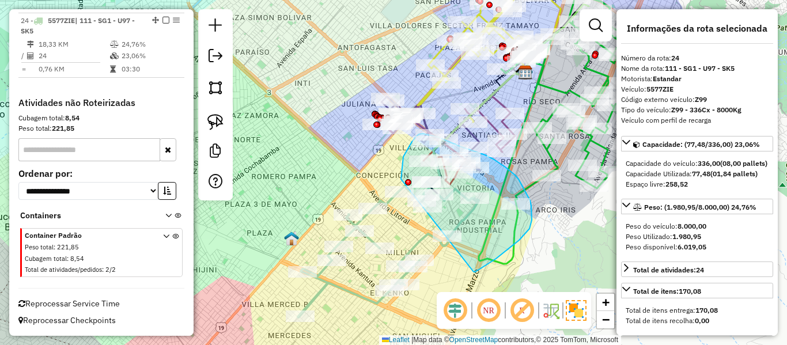
click at [401, 187] on div "Rota 10 - Placa 6447TBH 0000092827 - TEODICIA ROMERO Rota 10 - Placa 6447TBH 00…" at bounding box center [393, 172] width 787 height 345
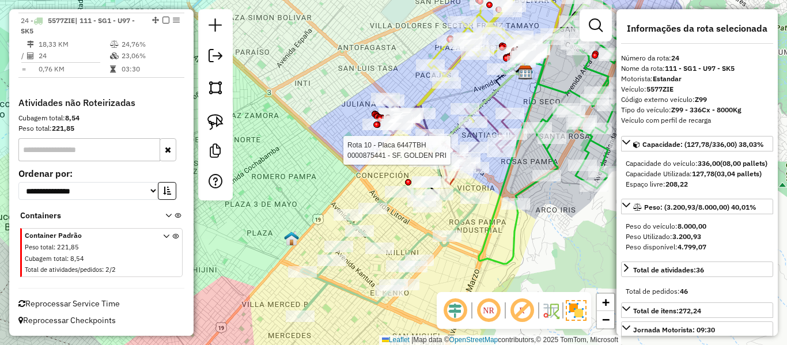
select select "**********"
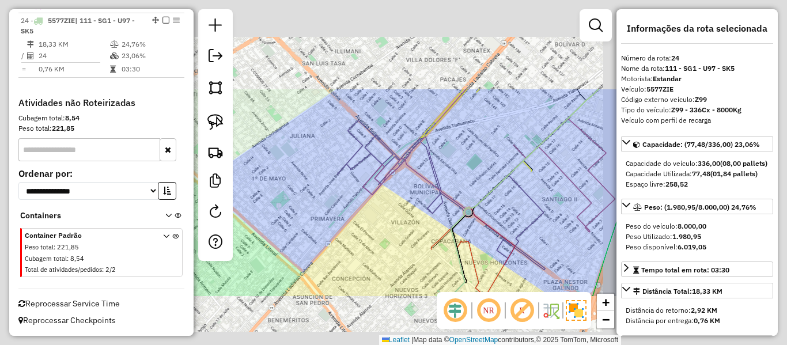
click at [377, 218] on div "Janela de atendimento Grade de atendimento Capacidade Transportadoras Veículos …" at bounding box center [393, 172] width 787 height 345
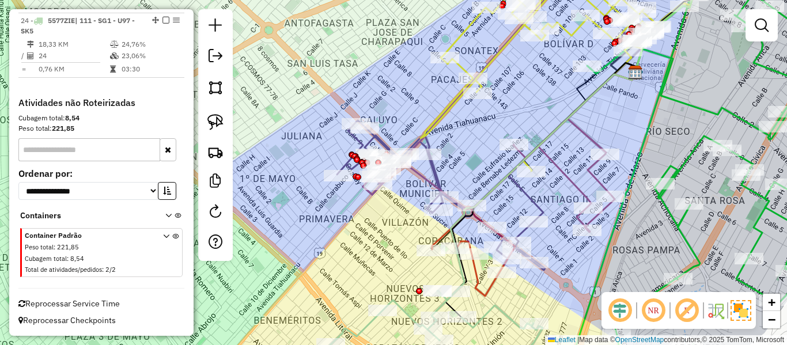
click at [400, 303] on icon at bounding box center [410, 335] width 265 height 89
select select "**********"
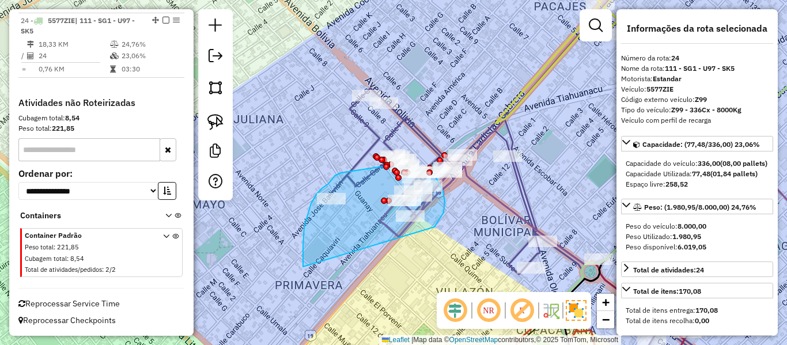
drag, startPoint x: 303, startPoint y: 267, endPoint x: 426, endPoint y: 239, distance: 126.5
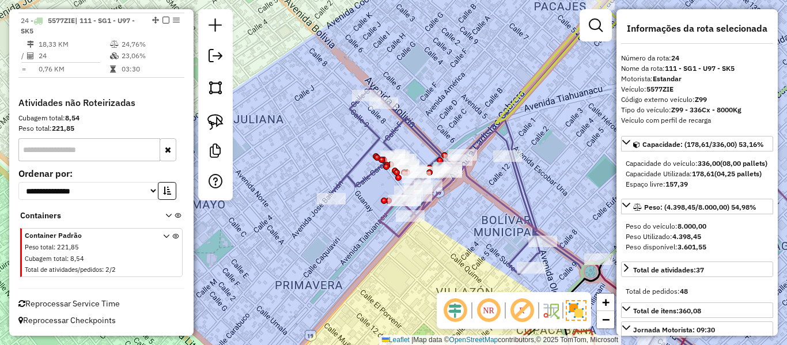
select select "**********"
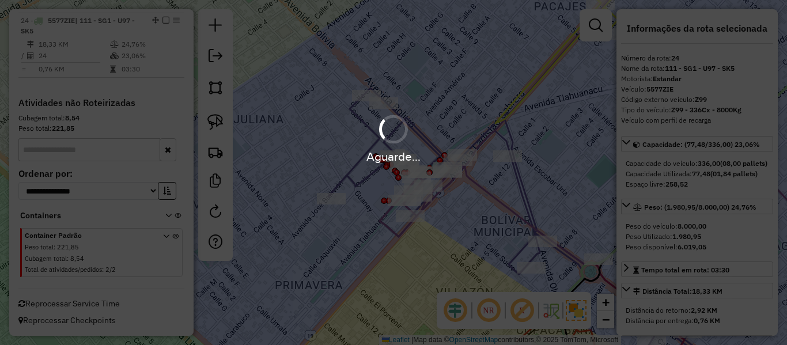
click at [431, 263] on div "Aguarde..." at bounding box center [393, 172] width 787 height 345
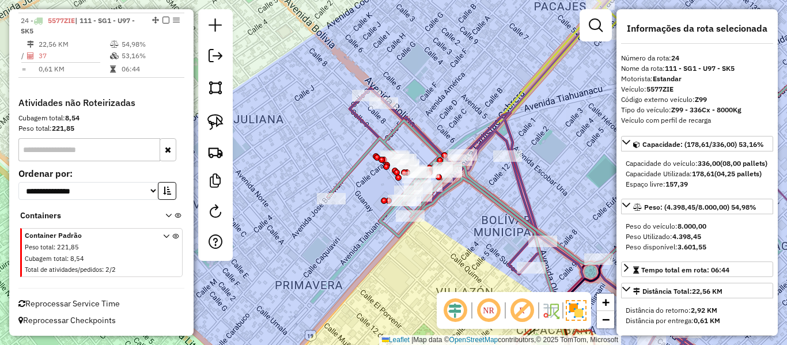
drag, startPoint x: 432, startPoint y: 262, endPoint x: 373, endPoint y: 127, distance: 147.4
click at [380, 133] on div "Janela de atendimento Grade de atendimento Capacidade Transportadoras Veículos …" at bounding box center [393, 172] width 787 height 345
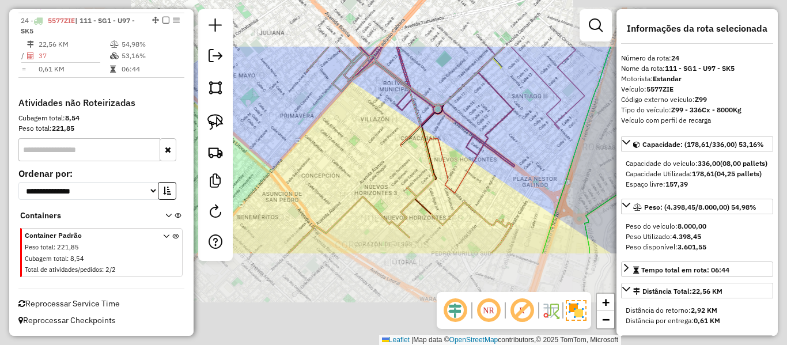
click at [374, 142] on div "Janela de atendimento Grade de atendimento Capacidade Transportadoras Veículos …" at bounding box center [393, 172] width 787 height 345
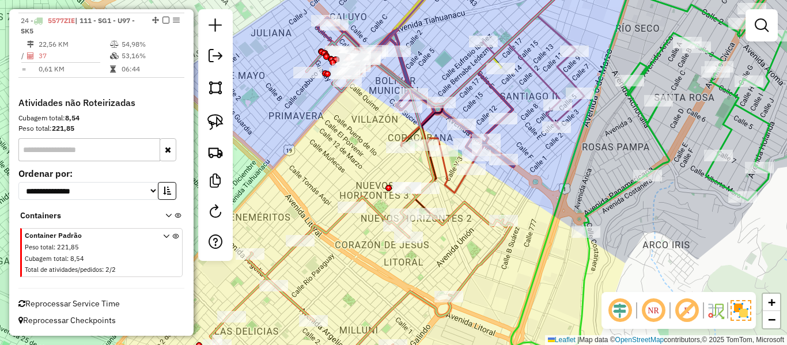
click at [373, 206] on icon at bounding box center [334, 206] width 357 height 346
select select "**********"
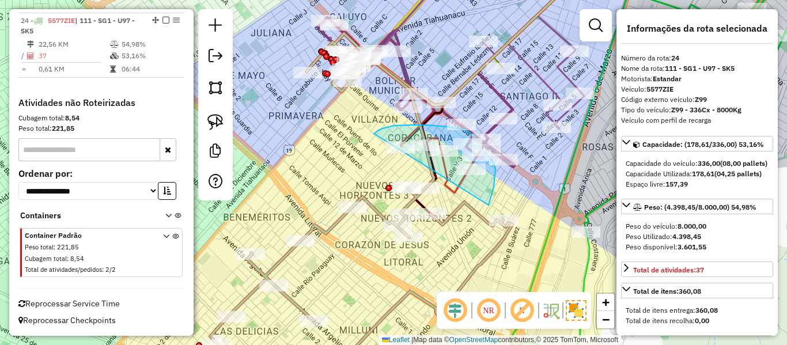
drag, startPoint x: 496, startPoint y: 168, endPoint x: 358, endPoint y: 171, distance: 137.2
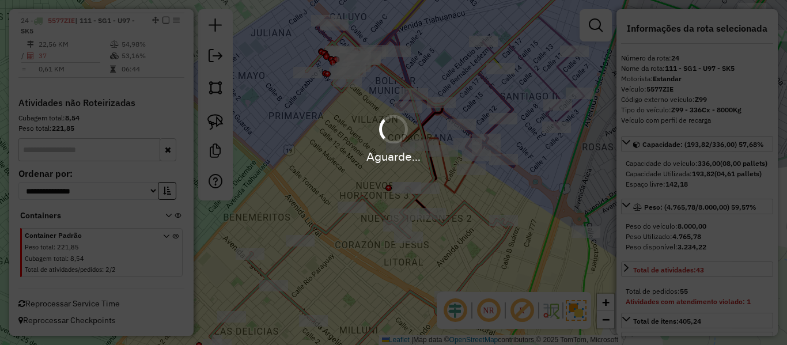
select select "**********"
click at [463, 206] on div "Aguarde..." at bounding box center [393, 172] width 787 height 345
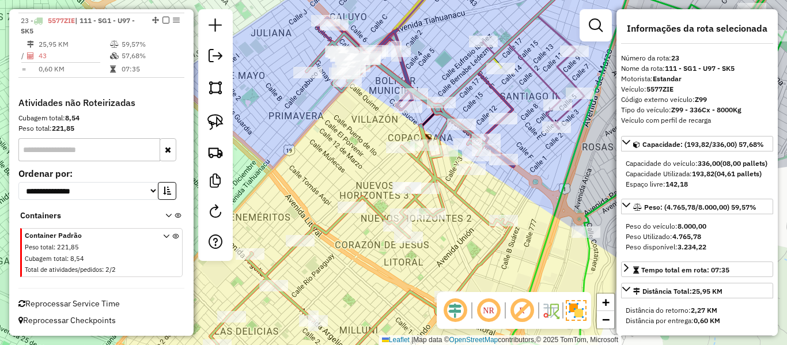
scroll to position [1146, 0]
click at [465, 202] on icon at bounding box center [334, 206] width 357 height 346
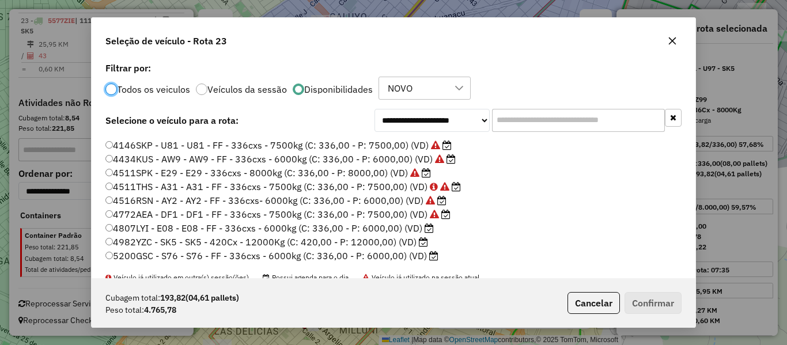
scroll to position [58, 0]
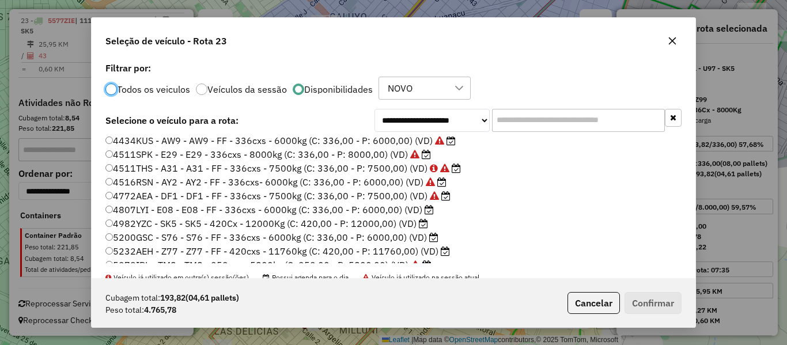
click at [413, 206] on label "4807LYI - E08 - E08 - FF - 336cxs - 6000kg (C: 336,00 - P: 6000,00) (VD)" at bounding box center [269, 210] width 328 height 14
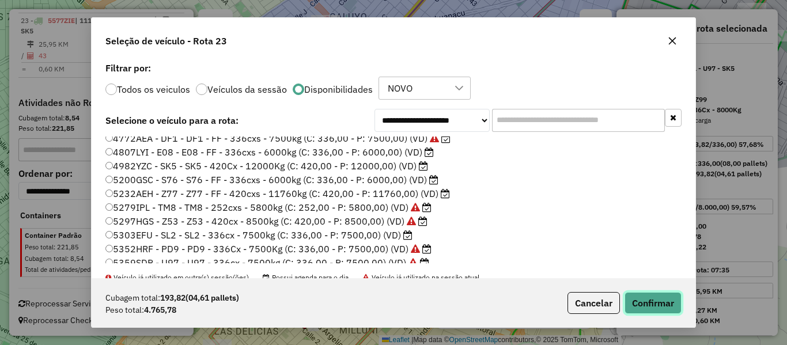
click at [633, 293] on button "Confirmar" at bounding box center [653, 303] width 57 height 22
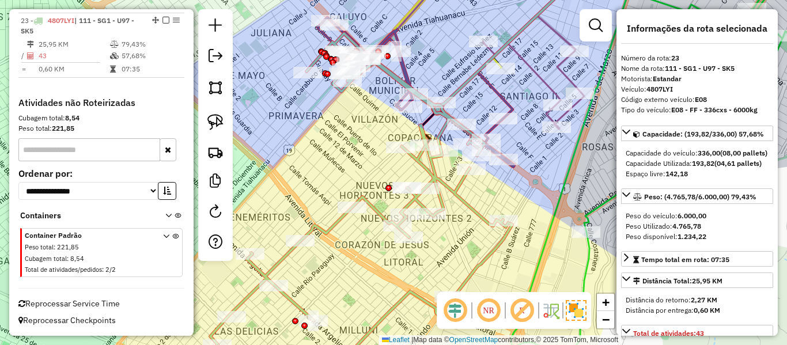
click at [455, 198] on icon at bounding box center [334, 206] width 357 height 346
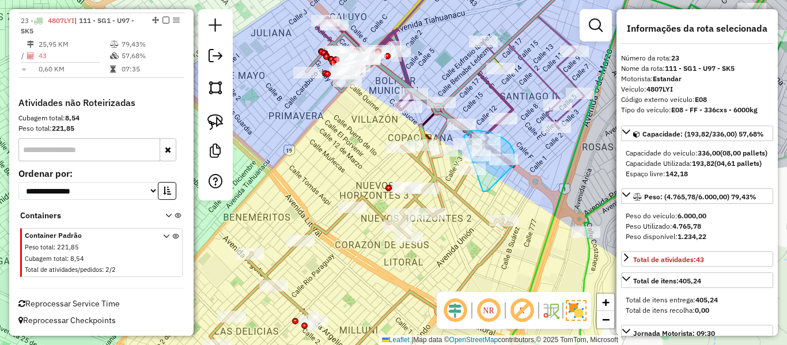
click at [456, 152] on div "Rota 9 - Placa 6447TBH 0000875441 - SF. GOLDEN PRI Janela de atendimento Grade …" at bounding box center [393, 172] width 787 height 345
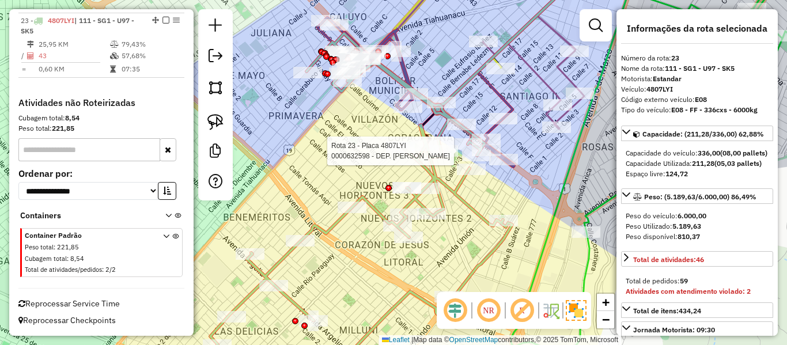
select select "**********"
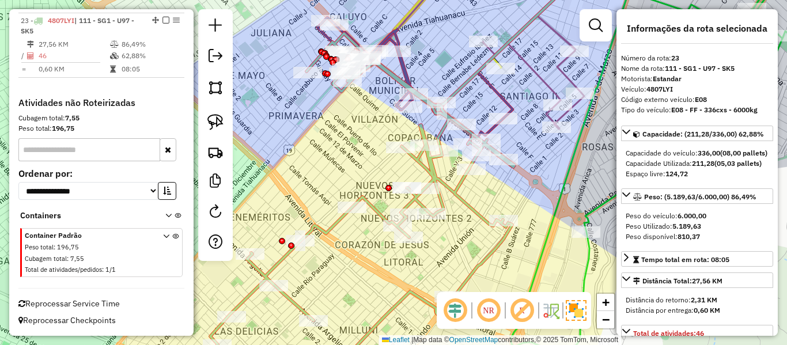
click at [459, 192] on icon at bounding box center [335, 206] width 359 height 346
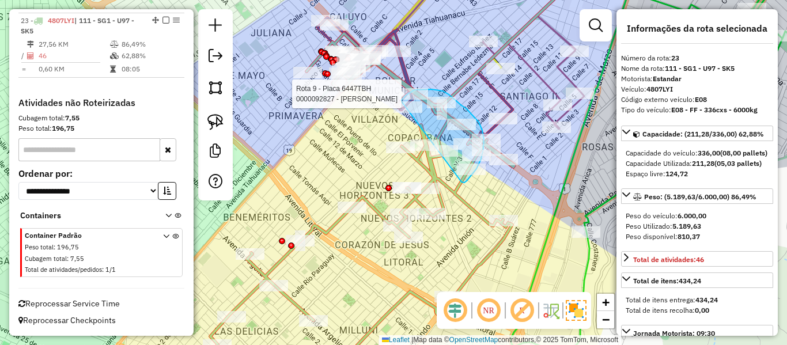
drag, startPoint x: 462, startPoint y: 182, endPoint x: 391, endPoint y: 121, distance: 93.1
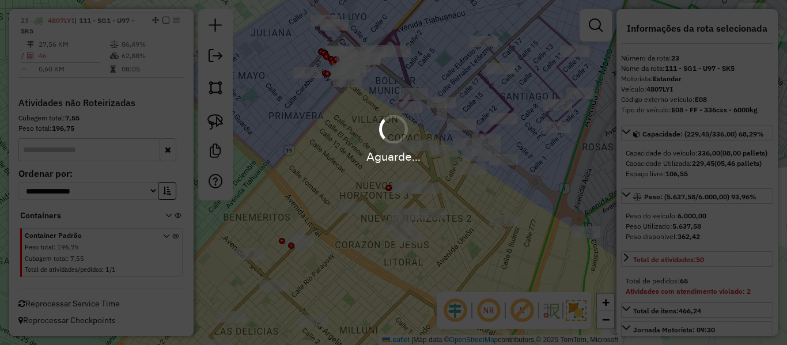
select select "**********"
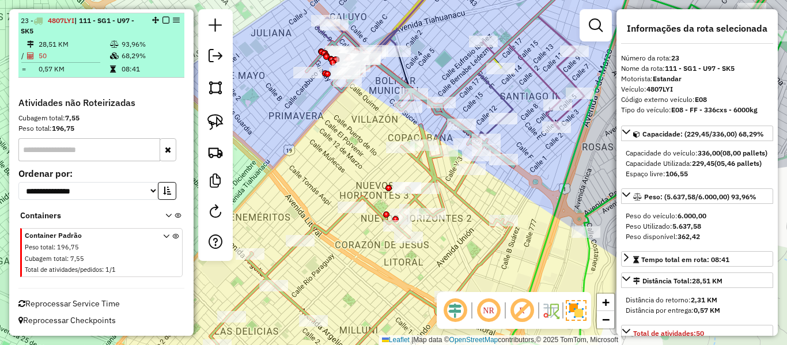
click at [163, 18] on em at bounding box center [166, 20] width 7 height 7
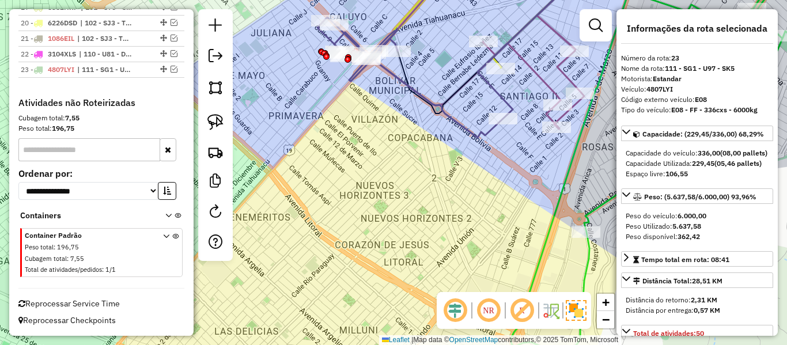
scroll to position [1097, 0]
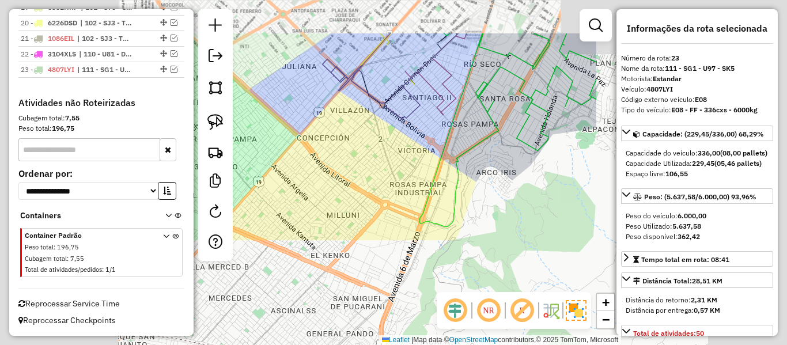
click at [348, 133] on div "Janela de atendimento Grade de atendimento Capacidade Transportadoras Veículos …" at bounding box center [393, 172] width 787 height 345
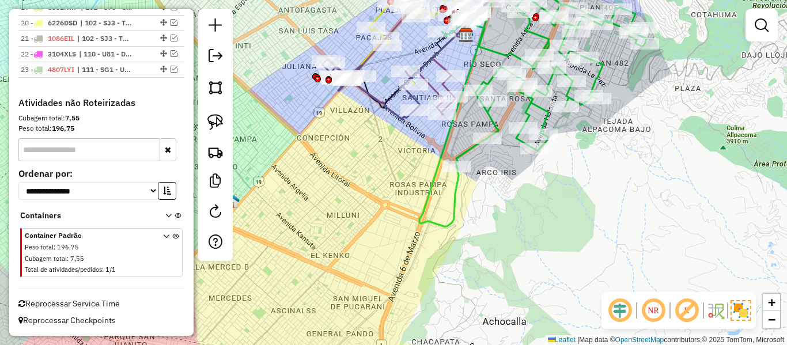
drag, startPoint x: 387, startPoint y: 158, endPoint x: 388, endPoint y: 239, distance: 80.7
click at [388, 239] on div "Janela de atendimento Grade de atendimento Capacidade Transportadoras Veículos …" at bounding box center [393, 172] width 787 height 345
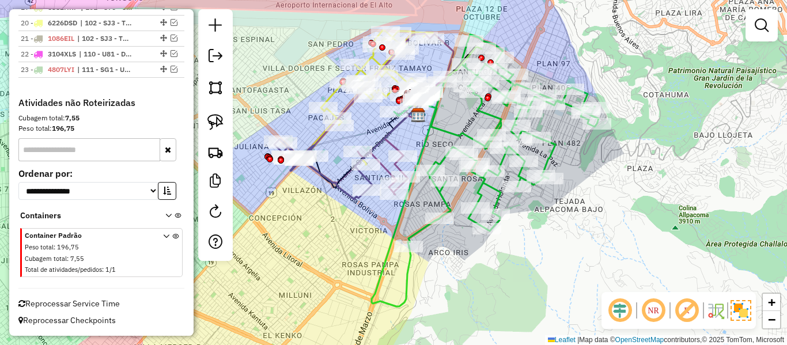
drag, startPoint x: 522, startPoint y: 257, endPoint x: 473, endPoint y: 256, distance: 49.6
click at [473, 256] on div "Janela de atendimento Grade de atendimento Capacidade Transportadoras Veículos …" at bounding box center [393, 172] width 787 height 345
click at [447, 198] on icon at bounding box center [485, 171] width 227 height 272
select select "**********"
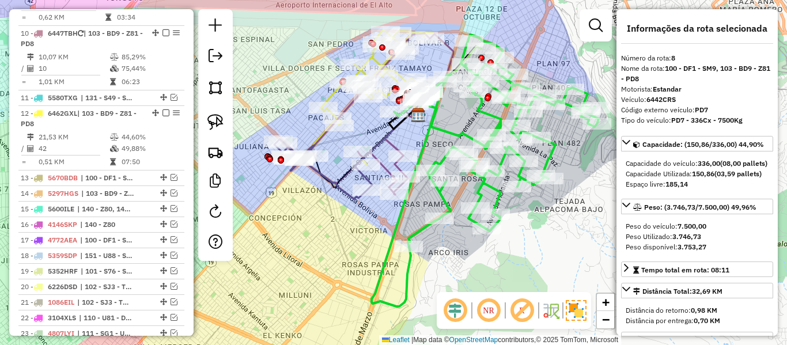
scroll to position [720, 0]
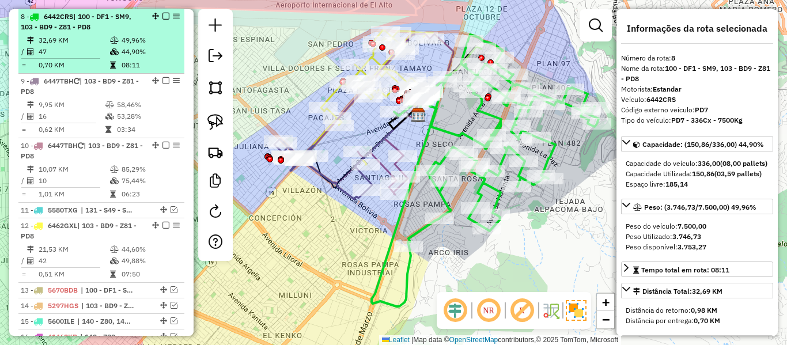
click at [123, 43] on td "49,96%" at bounding box center [150, 41] width 58 height 12
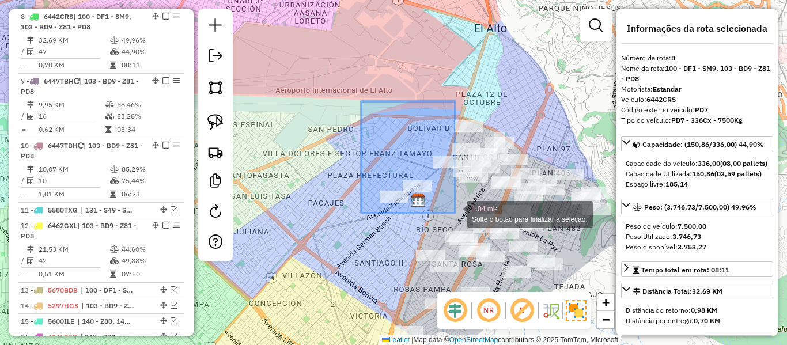
drag, startPoint x: 371, startPoint y: 116, endPoint x: 455, endPoint y: 213, distance: 128.7
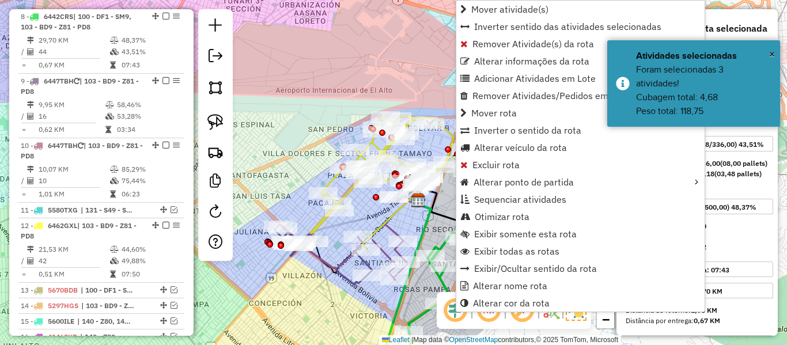
click at [252, 120] on div "Janela de atendimento Grade de atendimento Capacidade Transportadoras Veículos …" at bounding box center [393, 172] width 787 height 345
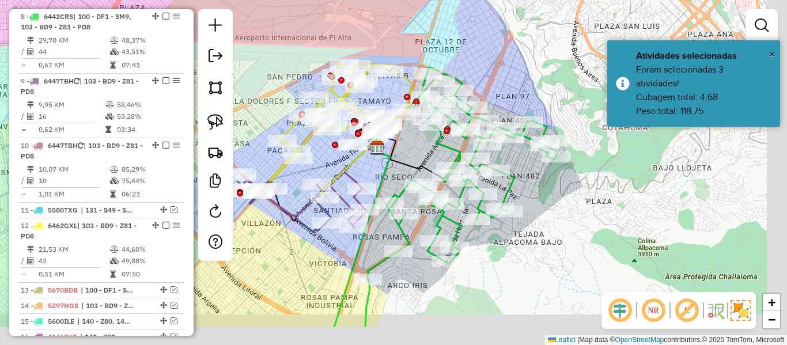
drag, startPoint x: 294, startPoint y: 136, endPoint x: 377, endPoint y: 201, distance: 105.1
click at [255, 85] on div "Janela de atendimento Grade de atendimento Capacidade Transportadoras Veículos …" at bounding box center [393, 172] width 787 height 345
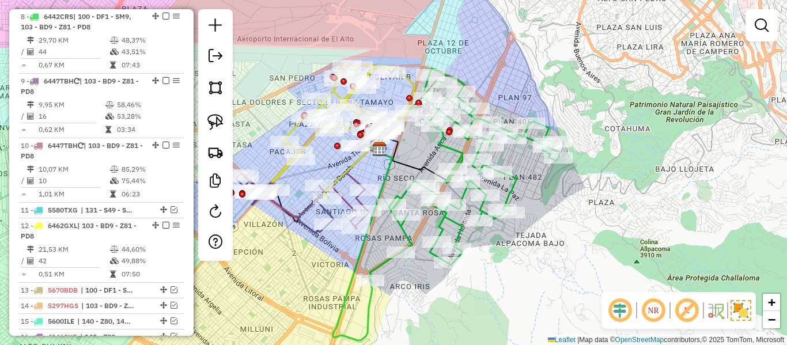
click at [428, 258] on icon at bounding box center [464, 175] width 191 height 212
select select "**********"
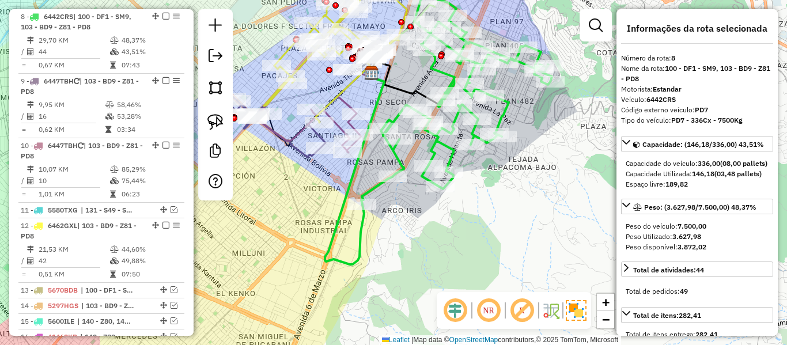
drag, startPoint x: 431, startPoint y: 216, endPoint x: 420, endPoint y: 260, distance: 45.1
click at [420, 260] on div "Janela de atendimento Grade de atendimento Capacidade Transportadoras Veículos …" at bounding box center [393, 172] width 787 height 345
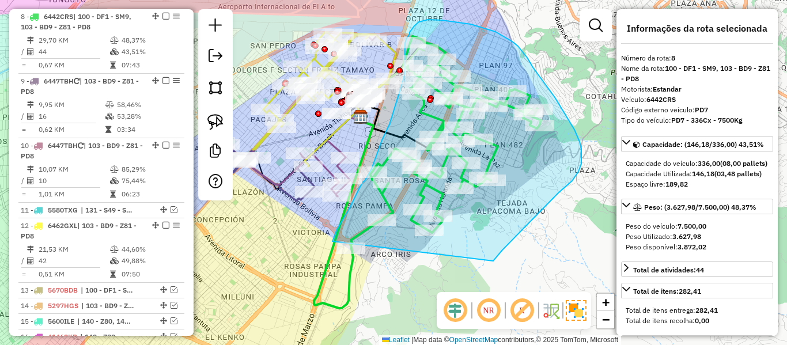
drag, startPoint x: 512, startPoint y: 240, endPoint x: 333, endPoint y: 274, distance: 182.3
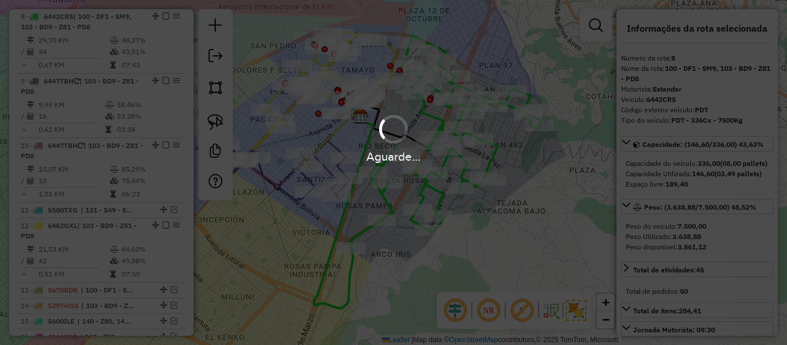
select select "**********"
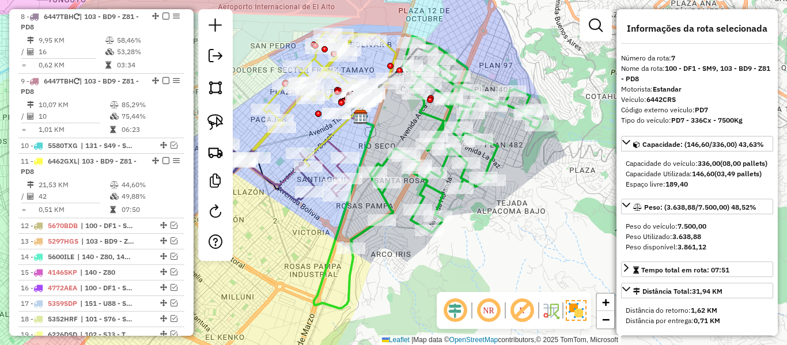
click at [496, 160] on icon at bounding box center [445, 142] width 191 height 212
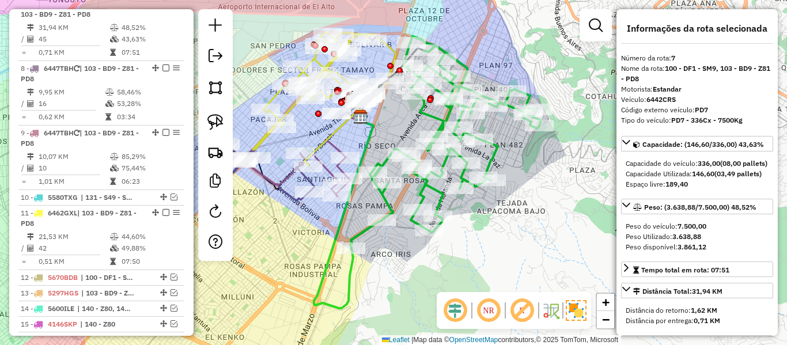
scroll to position [656, 0]
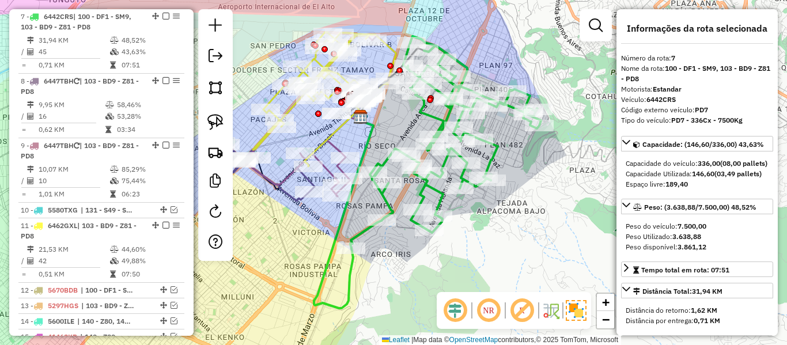
click at [490, 155] on icon at bounding box center [445, 142] width 191 height 212
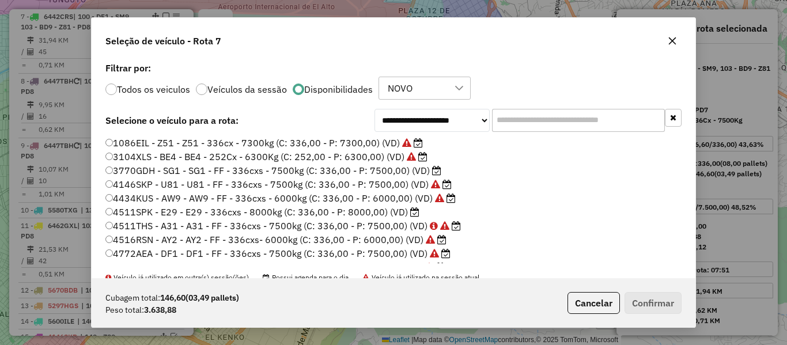
scroll to position [6, 3]
click at [428, 171] on label "3770GDH - SG1 - SG1 - FF - 336cxs - 7500kg (C: 336,00 - P: 7500,00) (VD)" at bounding box center [273, 171] width 336 height 14
click at [389, 212] on label "4511SPK - E29 - E29 - 336cxs - 8000kg (C: 336,00 - P: 8000,00) (VD)" at bounding box center [262, 212] width 314 height 14
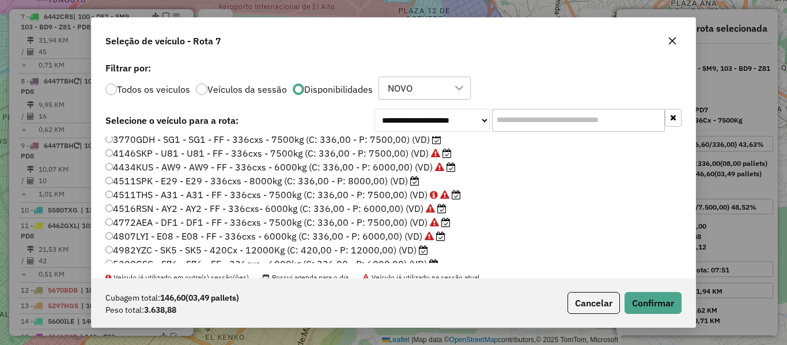
scroll to position [58, 0]
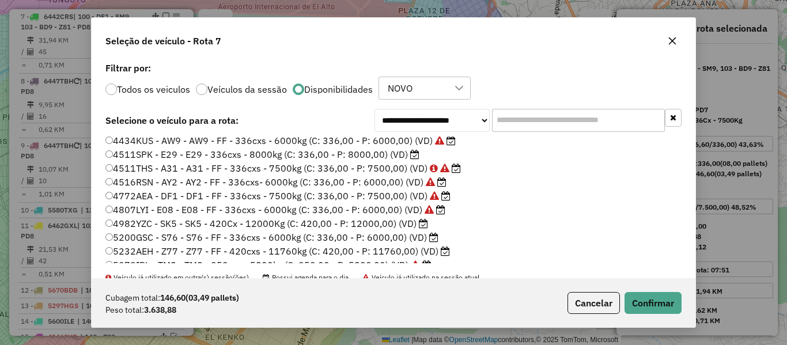
click at [419, 225] on icon at bounding box center [423, 223] width 9 height 9
click at [431, 244] on label "5232AEH - Z77 - Z77 - FF - 420cxs - 11760kg (C: 420,00 - P: 11760,00) (VD)" at bounding box center [277, 251] width 345 height 14
click at [432, 238] on icon at bounding box center [433, 237] width 9 height 9
click at [641, 308] on button "Confirmar" at bounding box center [653, 303] width 57 height 22
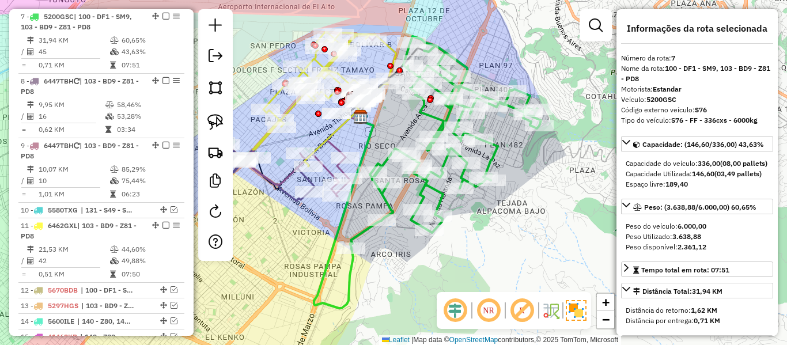
click at [490, 155] on icon at bounding box center [445, 142] width 191 height 212
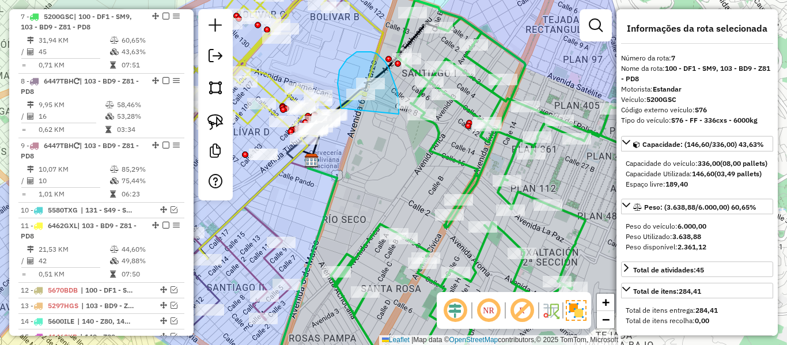
click at [344, 115] on div "Janela de atendimento Grade de atendimento Capacidade Transportadoras Veículos …" at bounding box center [393, 172] width 787 height 345
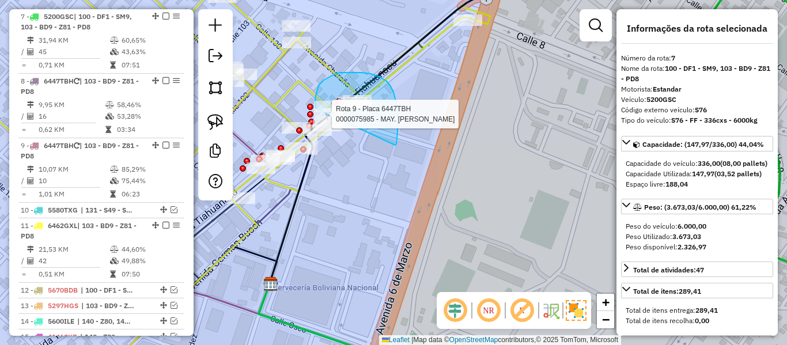
click at [316, 108] on div "Rota 11 - Placa 6462GXL 0000035638 - JOSE HUASCO Rota 9 - Placa 6447TBH 0000075…" at bounding box center [393, 172] width 787 height 345
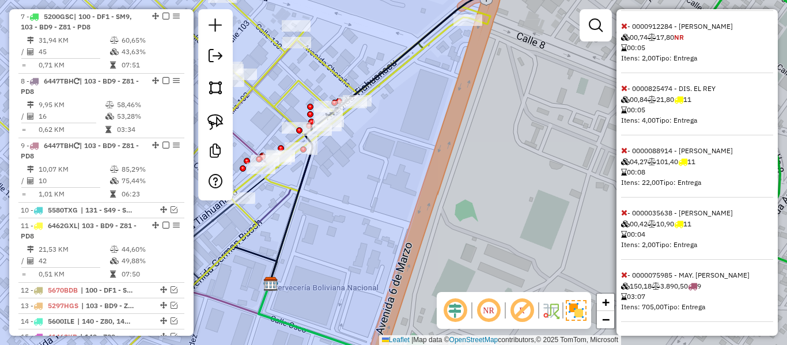
scroll to position [494, 0]
select select "**********"
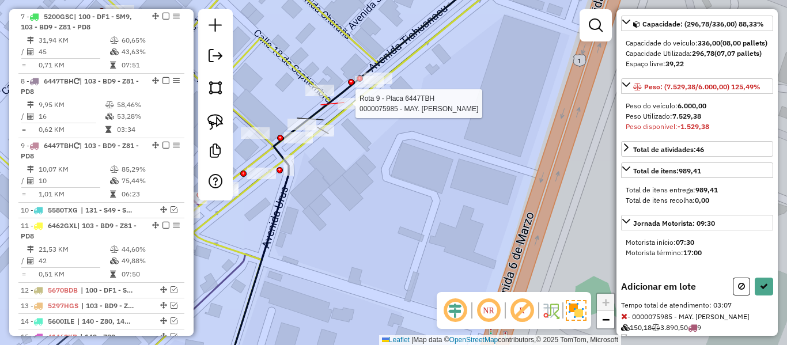
scroll to position [183, 0]
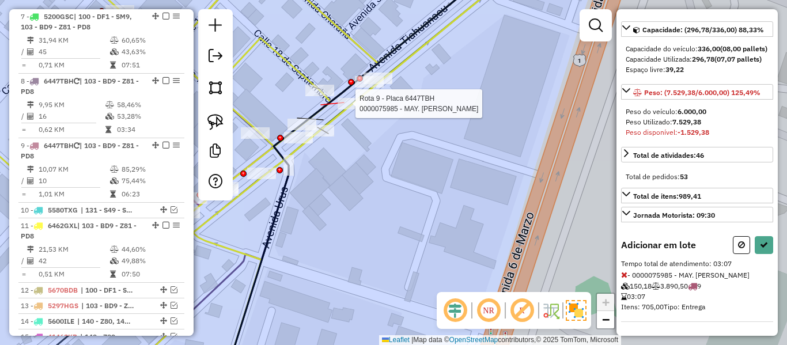
select select "**********"
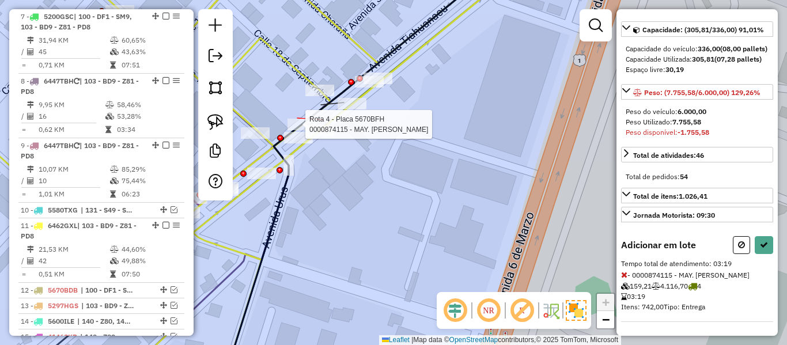
select select "**********"
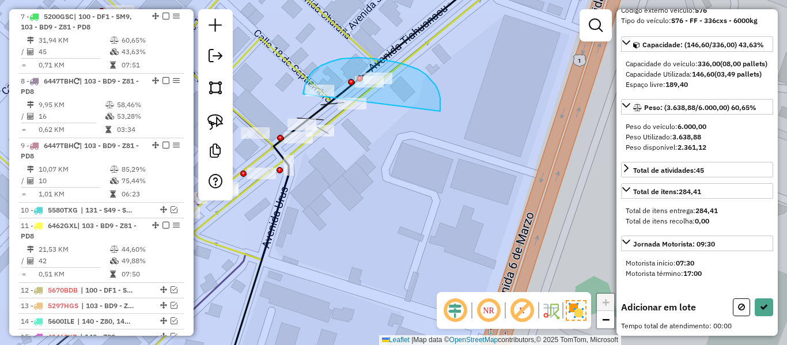
drag, startPoint x: 440, startPoint y: 108, endPoint x: 303, endPoint y: 95, distance: 137.8
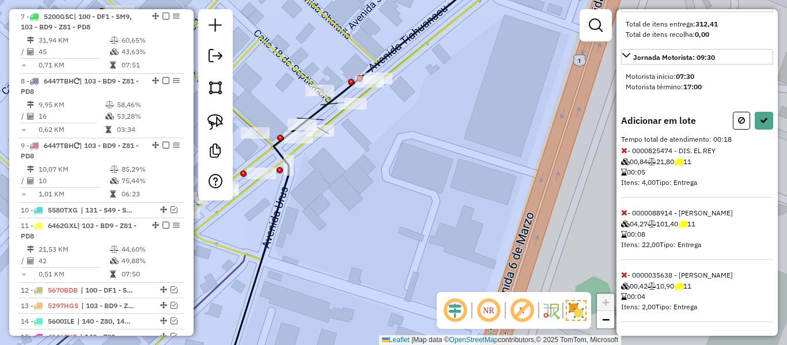
scroll to position [0, 0]
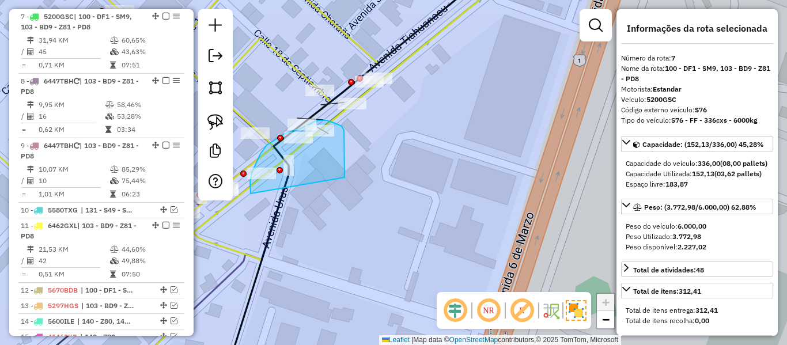
drag, startPoint x: 345, startPoint y: 157, endPoint x: 252, endPoint y: 198, distance: 101.1
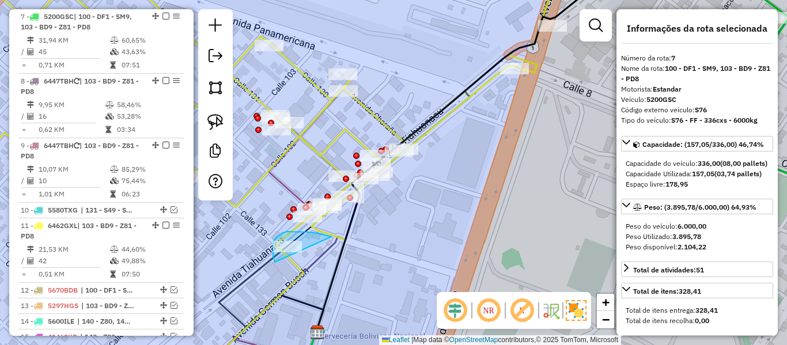
drag, startPoint x: 331, startPoint y: 237, endPoint x: 292, endPoint y: 265, distance: 48.0
drag, startPoint x: 330, startPoint y: 241, endPoint x: 290, endPoint y: 241, distance: 39.2
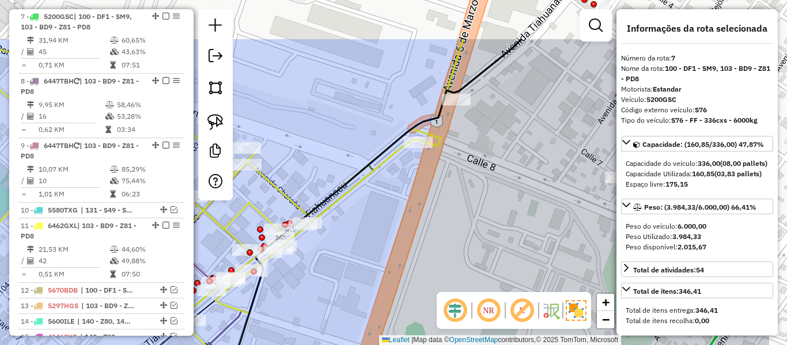
drag, startPoint x: 428, startPoint y: 167, endPoint x: 343, endPoint y: 240, distance: 112.3
click at [343, 240] on div "Janela de atendimento Grade de atendimento Capacidade Transportadoras Veículos …" at bounding box center [393, 172] width 787 height 345
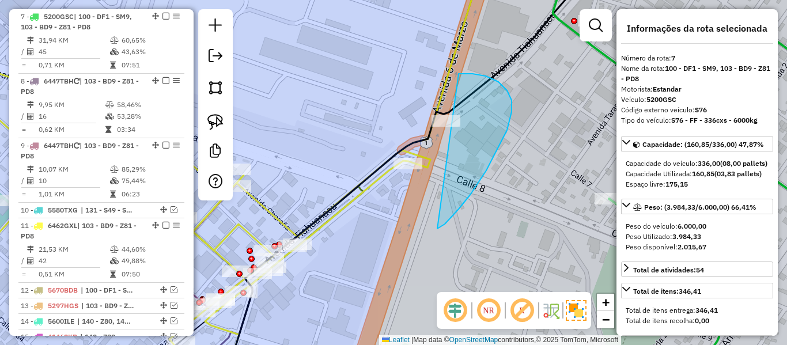
click at [404, 167] on div "Janela de atendimento Grade de atendimento Capacidade Transportadoras Veículos …" at bounding box center [393, 172] width 787 height 345
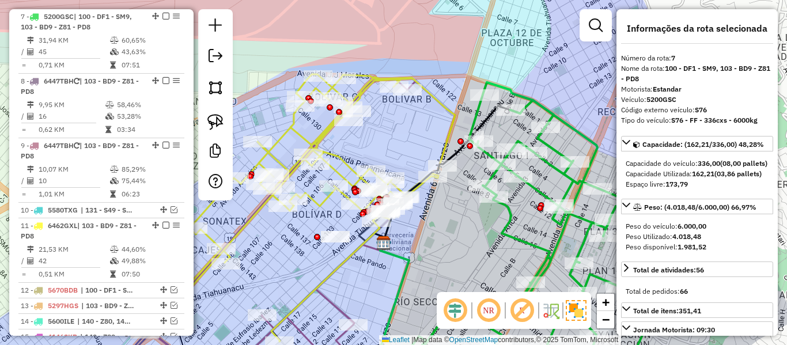
select select "**********"
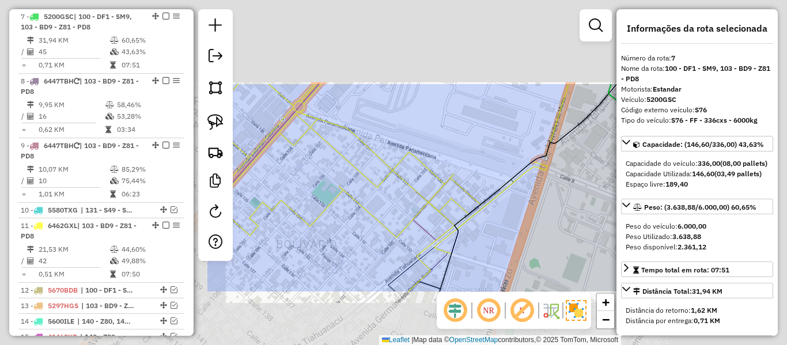
click at [534, 207] on div "Janela de atendimento Grade de atendimento Capacidade Transportadoras Veículos …" at bounding box center [393, 172] width 787 height 345
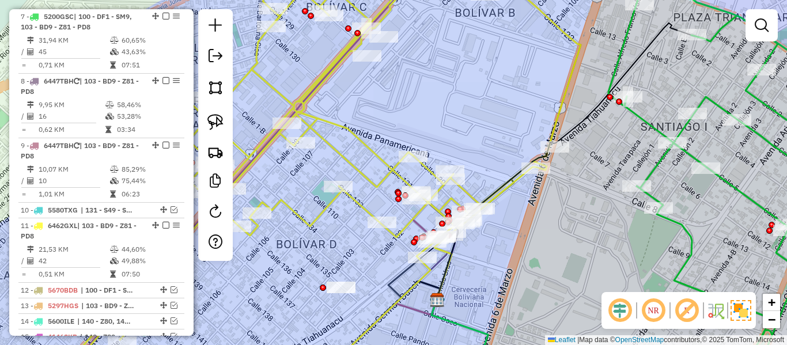
click at [405, 180] on div "Janela de atendimento Grade de atendimento Capacidade Transportadoras Veículos …" at bounding box center [393, 172] width 787 height 345
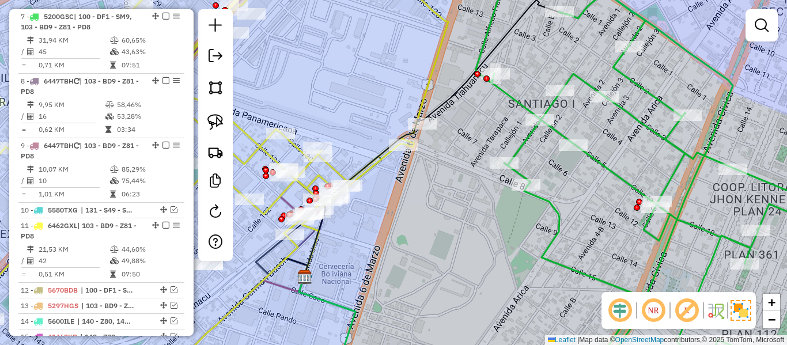
click at [546, 203] on icon at bounding box center [671, 172] width 390 height 414
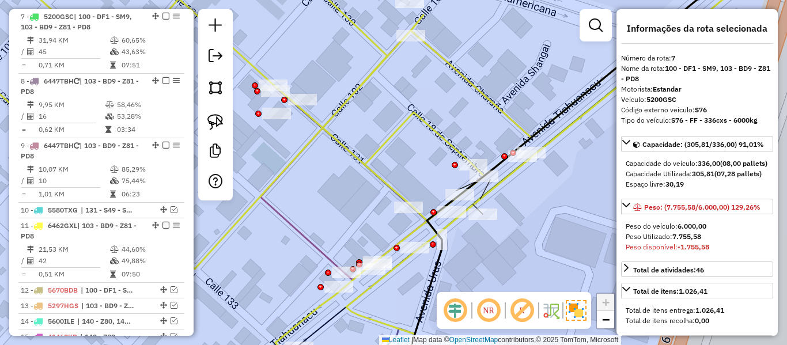
drag, startPoint x: 539, startPoint y: 205, endPoint x: 456, endPoint y: 181, distance: 86.4
click at [456, 181] on div "Janela de atendimento Grade de atendimento Capacidade Transportadoras Veículos …" at bounding box center [393, 172] width 787 height 345
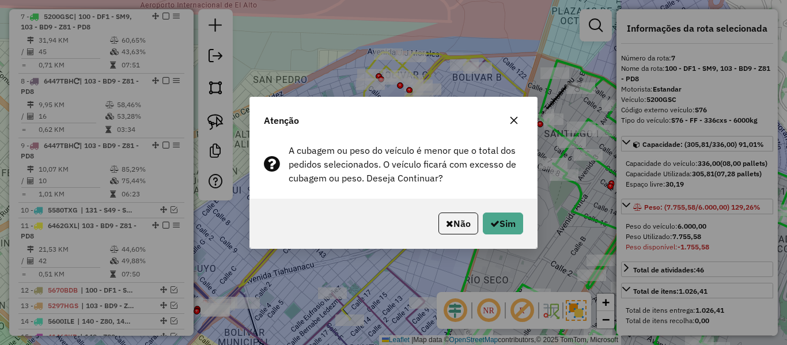
click at [518, 211] on div "Não Sim" at bounding box center [393, 224] width 287 height 50
click at [511, 223] on button "Sim" at bounding box center [503, 224] width 40 height 22
select select "**********"
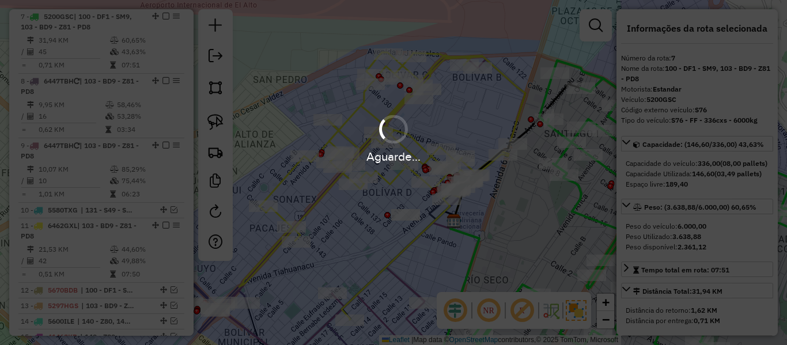
click at [527, 212] on div "Aguarde..." at bounding box center [393, 172] width 787 height 345
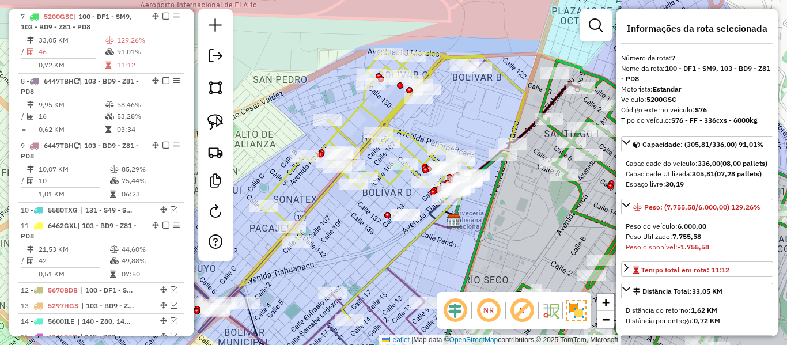
click at [580, 211] on icon at bounding box center [623, 220] width 383 height 319
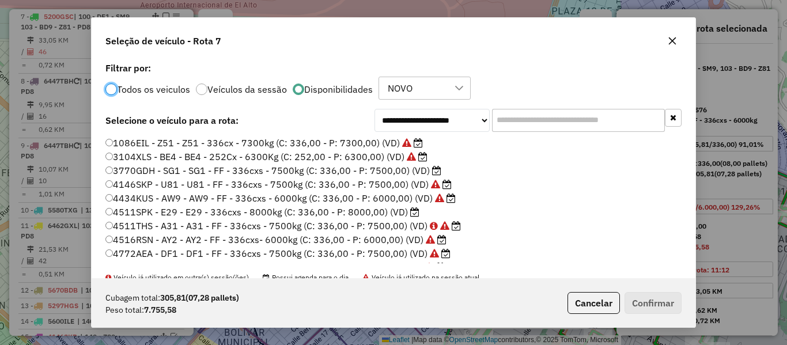
scroll to position [6, 3]
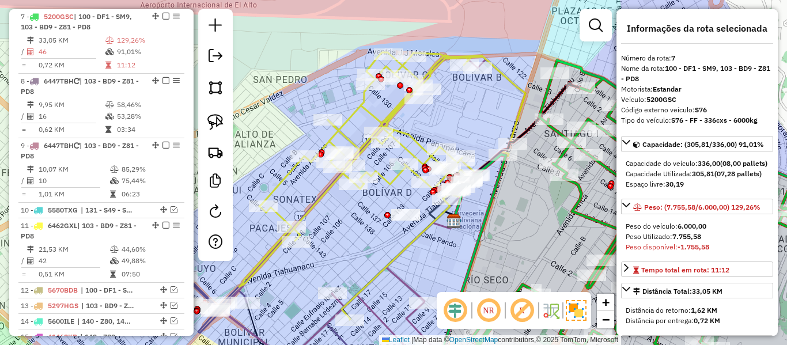
click at [577, 205] on icon at bounding box center [623, 220] width 383 height 319
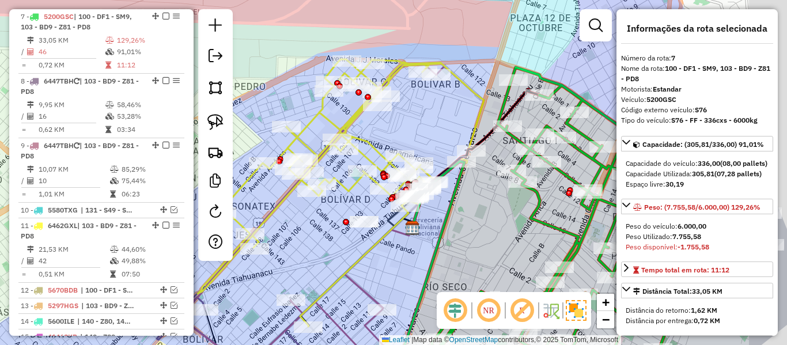
drag, startPoint x: 525, startPoint y: 219, endPoint x: 452, endPoint y: 224, distance: 72.8
click at [452, 224] on icon at bounding box center [582, 226] width 383 height 319
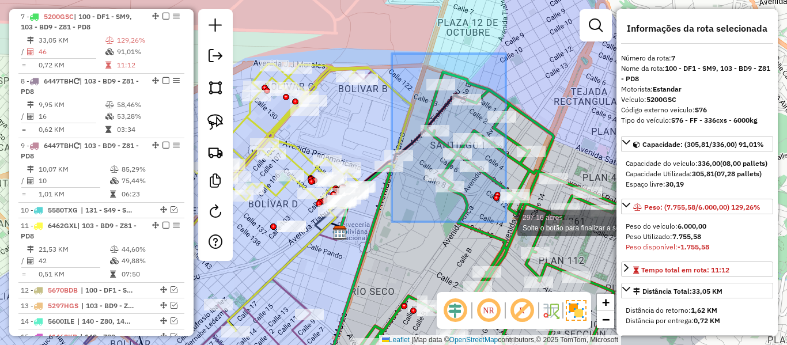
drag, startPoint x: 396, startPoint y: 66, endPoint x: 506, endPoint y: 222, distance: 191.1
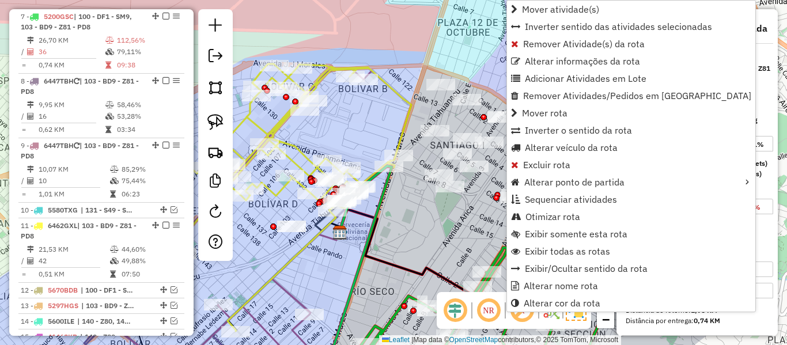
click at [448, 218] on div "Janela de atendimento Grade de atendimento Capacidade Transportadoras Veículos …" at bounding box center [393, 172] width 787 height 345
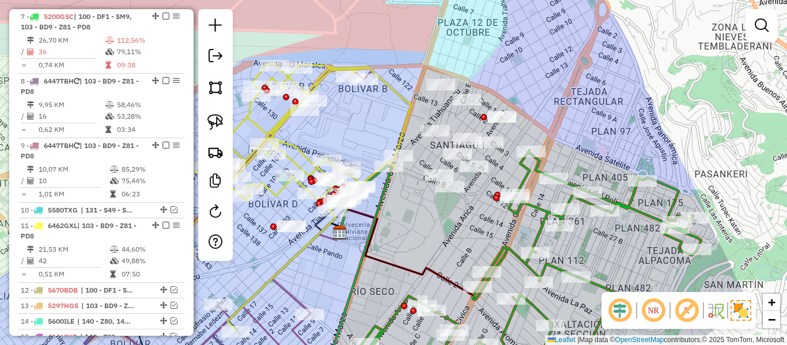
click at [503, 251] on icon at bounding box center [512, 264] width 380 height 229
select select "**********"
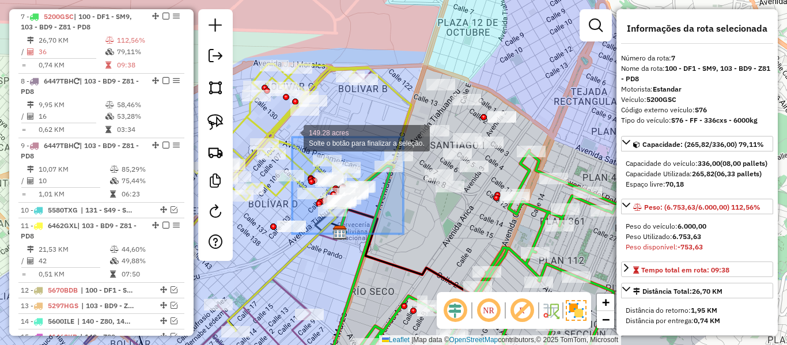
drag, startPoint x: 399, startPoint y: 229, endPoint x: 283, endPoint y: 129, distance: 153.6
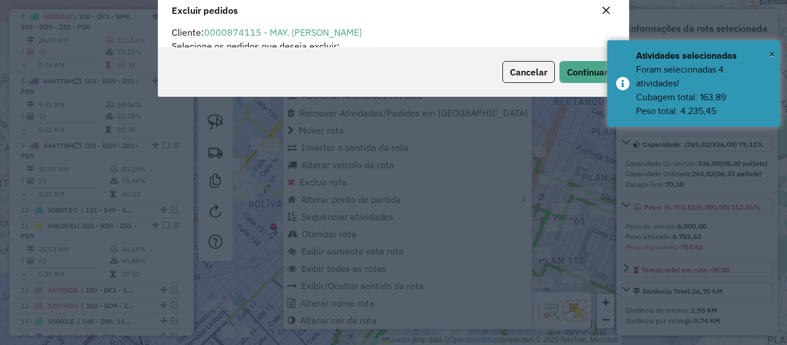
scroll to position [0, 0]
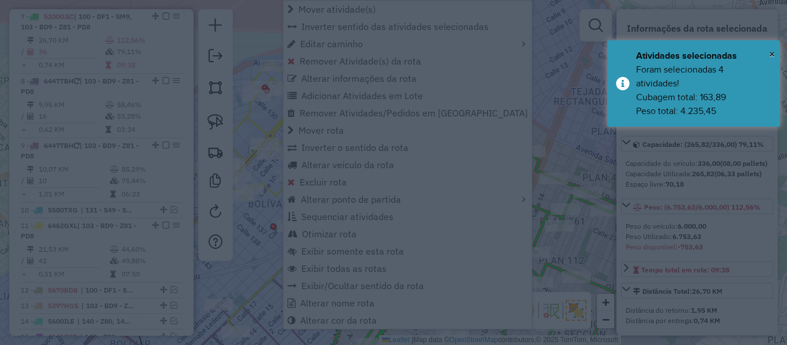
click at [537, 236] on modal-container at bounding box center [393, 172] width 787 height 345
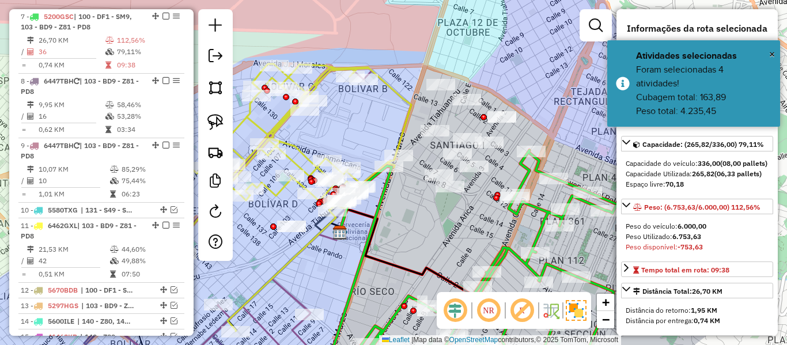
drag, startPoint x: 504, startPoint y: 248, endPoint x: 500, endPoint y: 170, distance: 78.5
click at [504, 249] on icon at bounding box center [512, 264] width 380 height 229
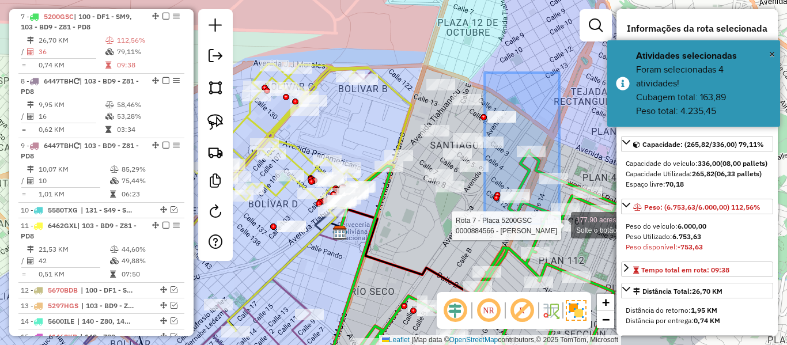
click at [560, 224] on div "Rota 7 - Placa 5200GSC 0000884566 - JESUS CHAVEZ 177.90 acres Solte o botão par…" at bounding box center [393, 172] width 787 height 345
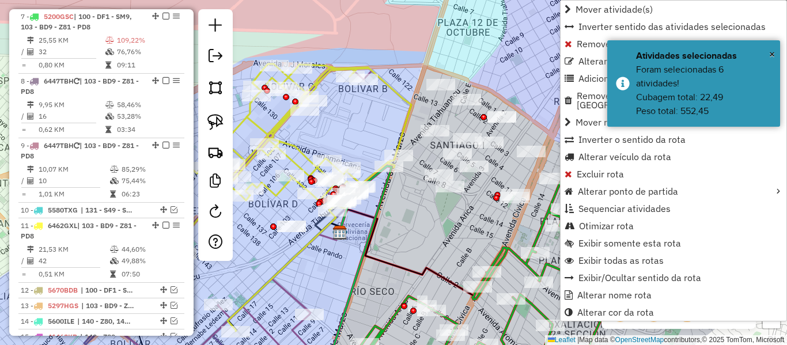
click at [505, 252] on icon at bounding box center [512, 273] width 380 height 214
select select "**********"
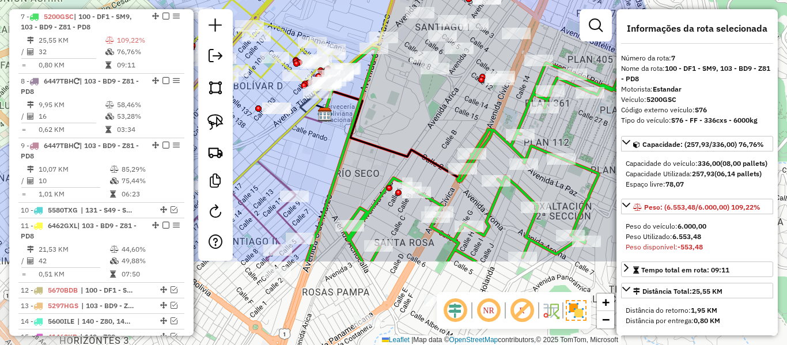
drag, startPoint x: 505, startPoint y: 252, endPoint x: 467, endPoint y: 135, distance: 122.5
click at [490, 134] on icon at bounding box center [497, 155] width 380 height 214
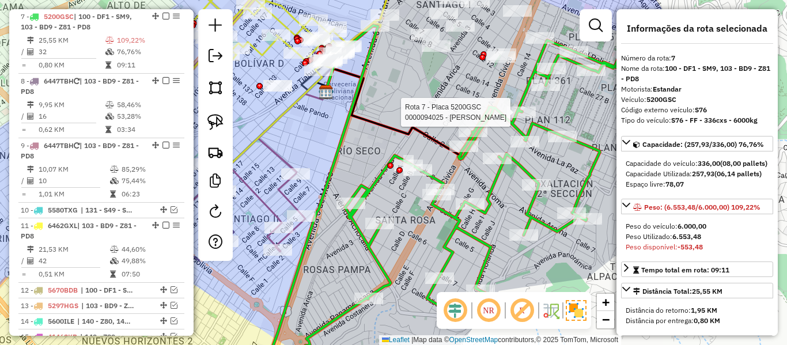
drag, startPoint x: 490, startPoint y: 134, endPoint x: 491, endPoint y: 111, distance: 22.5
click at [491, 111] on icon at bounding box center [478, 191] width 418 height 332
click at [490, 109] on icon at bounding box center [474, 202] width 425 height 354
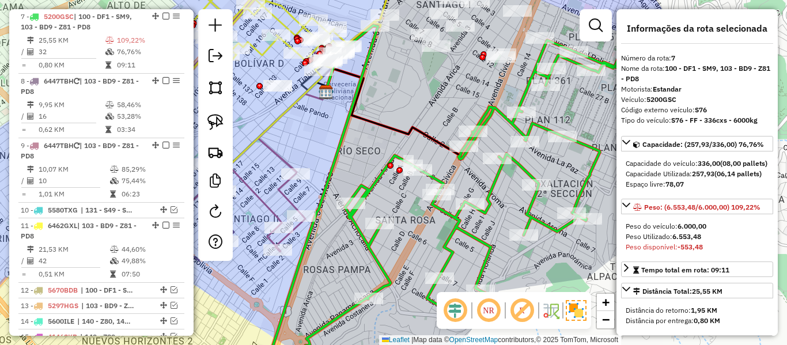
click at [513, 160] on icon at bounding box center [474, 202] width 425 height 354
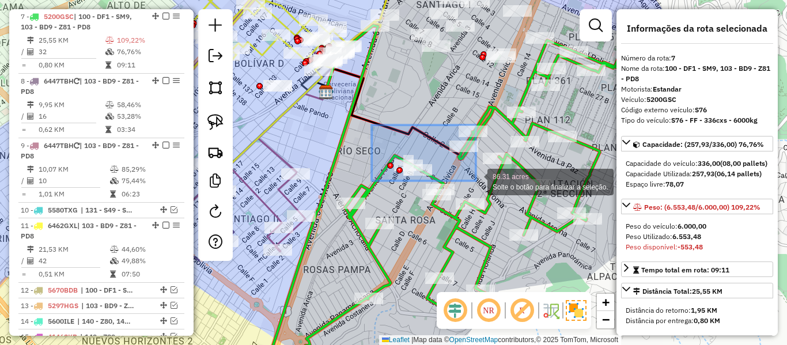
drag, startPoint x: 372, startPoint y: 125, endPoint x: 476, endPoint y: 181, distance: 118.3
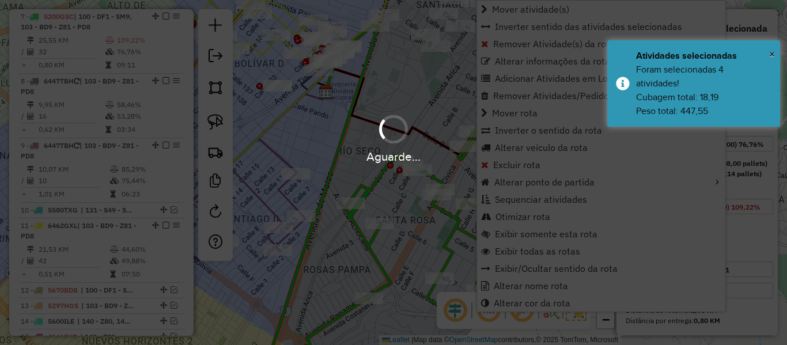
click at [436, 156] on div "Aguarde..." at bounding box center [393, 157] width 787 height 18
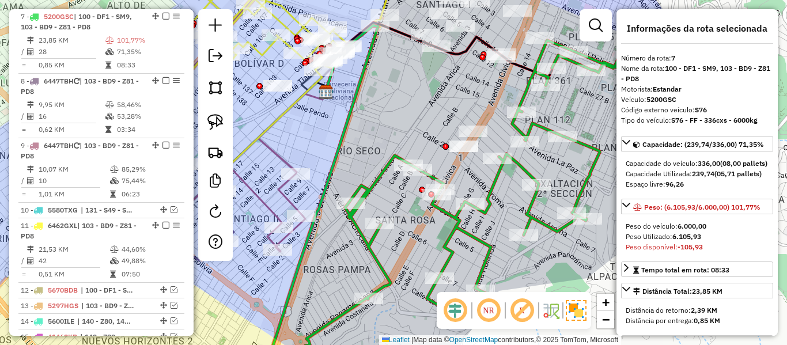
click at [523, 168] on icon at bounding box center [474, 202] width 425 height 354
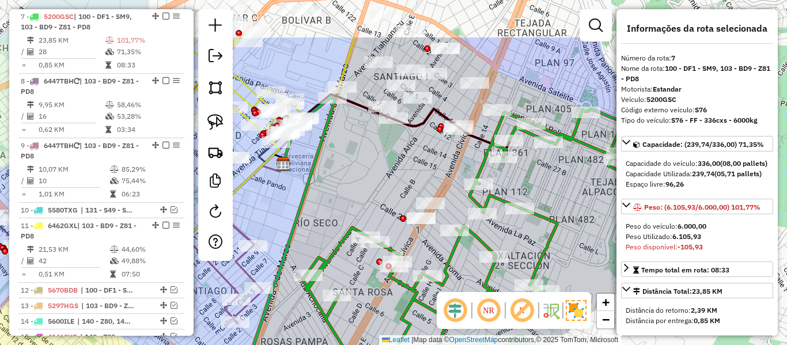
drag, startPoint x: 523, startPoint y: 168, endPoint x: 489, endPoint y: 232, distance: 71.9
click at [489, 232] on icon at bounding box center [432, 274] width 425 height 354
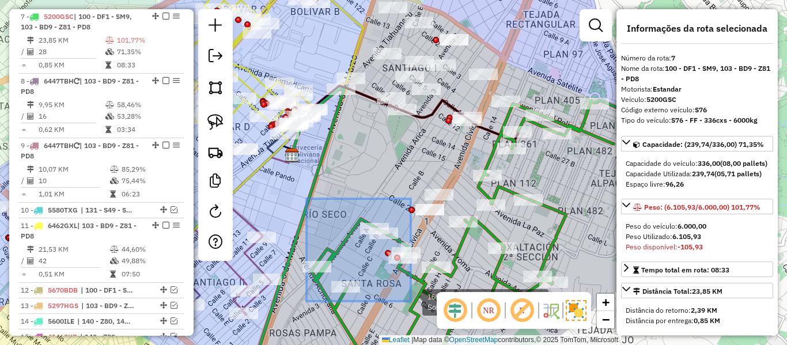
drag, startPoint x: 319, startPoint y: 254, endPoint x: 411, endPoint y: 301, distance: 103.1
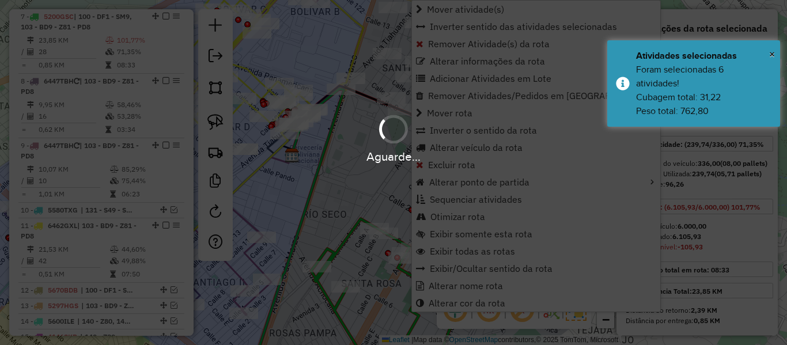
click at [350, 192] on div "Aguarde..." at bounding box center [393, 172] width 787 height 345
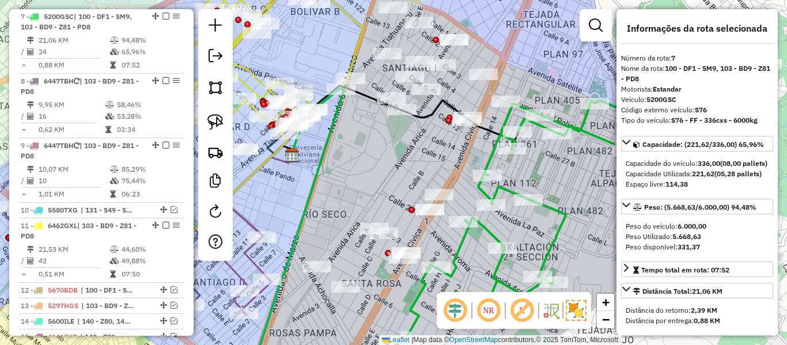
click at [463, 241] on icon at bounding box center [451, 234] width 405 height 291
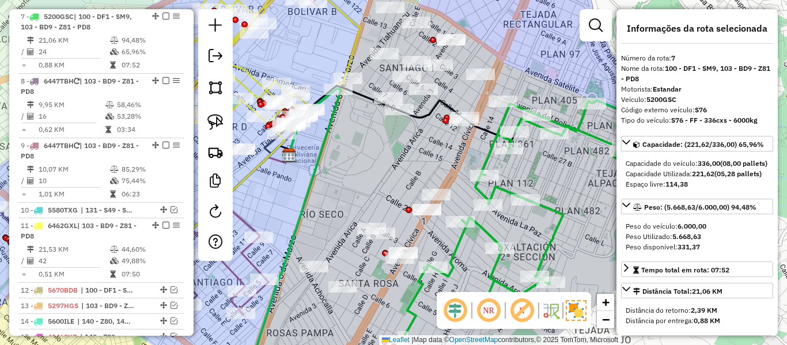
click at [462, 241] on icon at bounding box center [448, 234] width 405 height 291
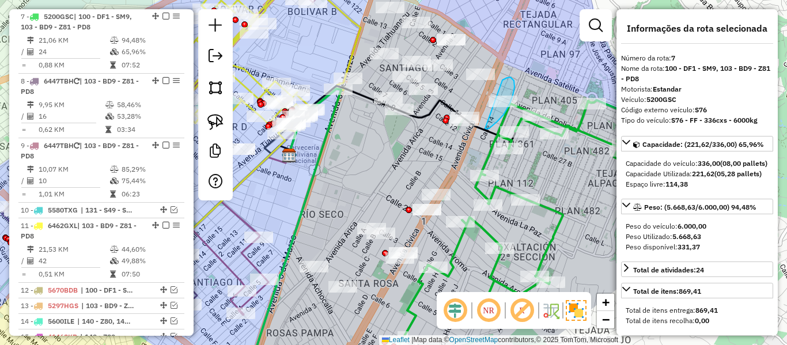
drag, startPoint x: 485, startPoint y: 129, endPoint x: 502, endPoint y: 81, distance: 50.7
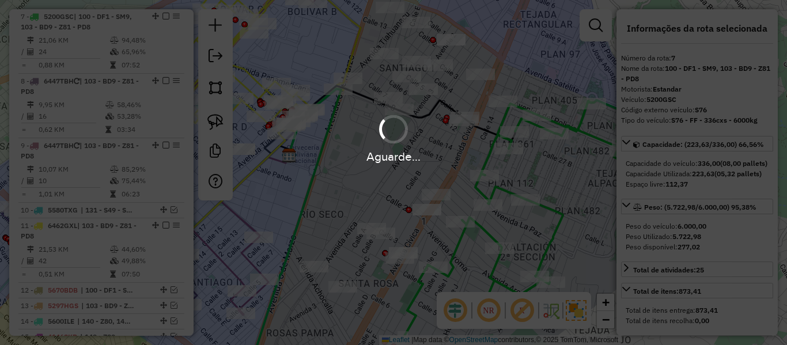
select select "**********"
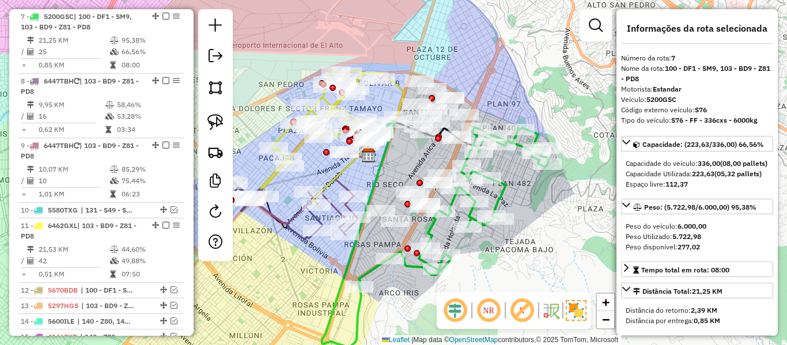
click at [501, 199] on icon at bounding box center [435, 234] width 227 height 225
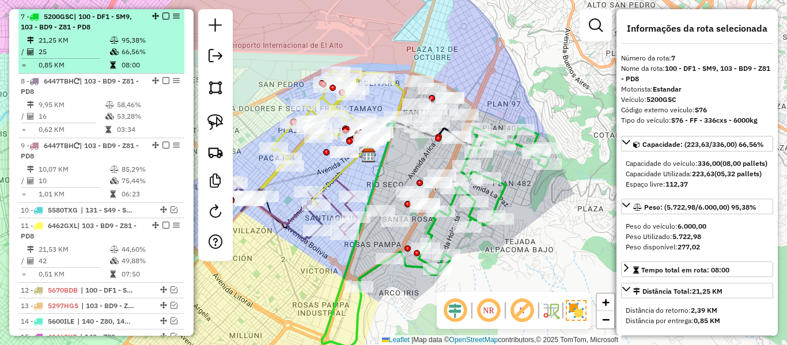
click at [163, 16] on em at bounding box center [166, 16] width 7 height 7
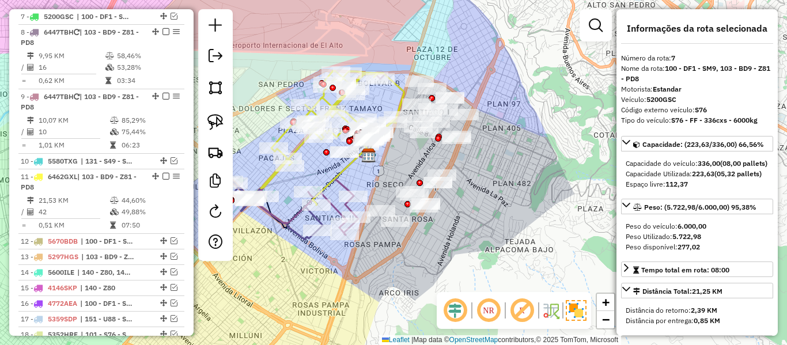
scroll to position [607, 0]
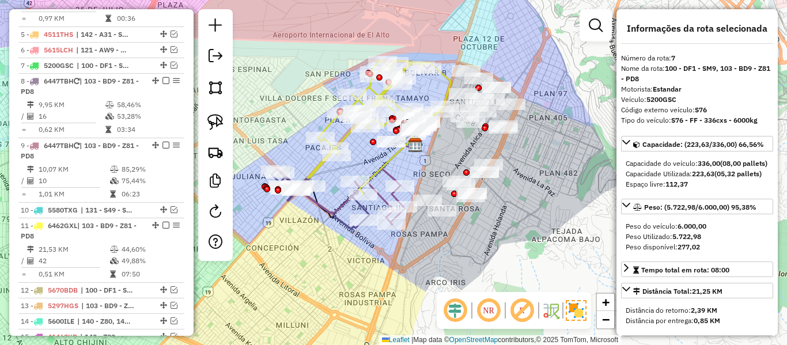
drag, startPoint x: 486, startPoint y: 210, endPoint x: 533, endPoint y: 200, distance: 47.8
click at [533, 200] on div "Janela de atendimento Grade de atendimento Capacidade Transportadoras Veículos …" at bounding box center [393, 172] width 787 height 345
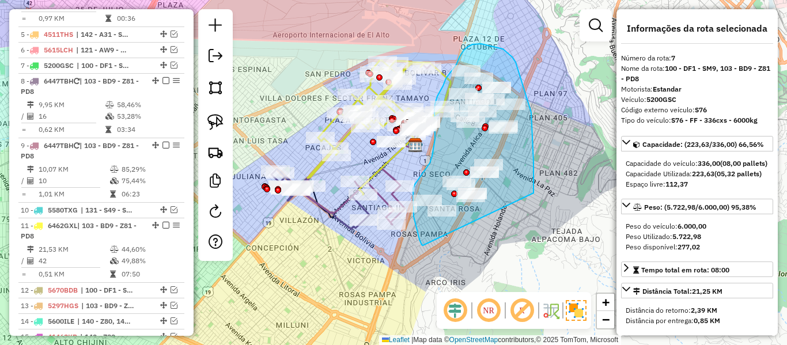
drag, startPoint x: 534, startPoint y: 193, endPoint x: 428, endPoint y: 246, distance: 118.6
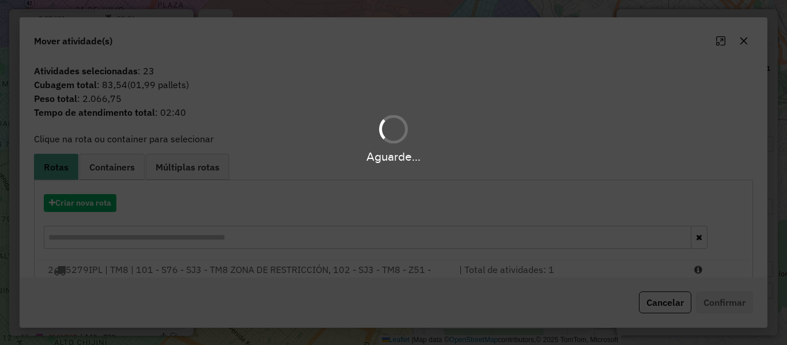
click at [99, 198] on div "Aguarde..." at bounding box center [393, 172] width 787 height 345
click at [96, 201] on hb-app "Aguarde... Pop-up bloqueado! Seu navegador bloqueou automáticamente a abertura …" at bounding box center [393, 172] width 787 height 345
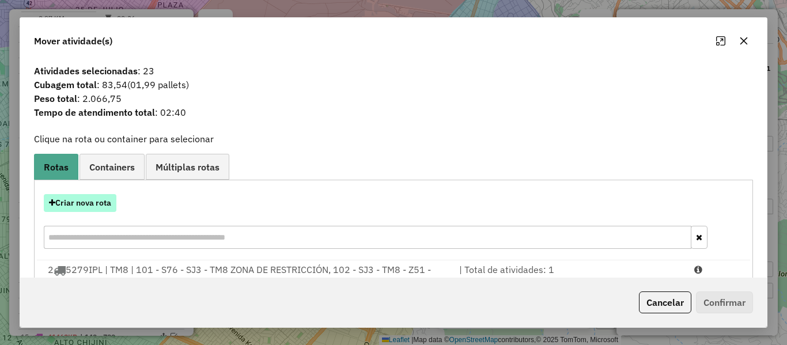
click at [96, 201] on button "Criar nova rota" at bounding box center [80, 203] width 73 height 18
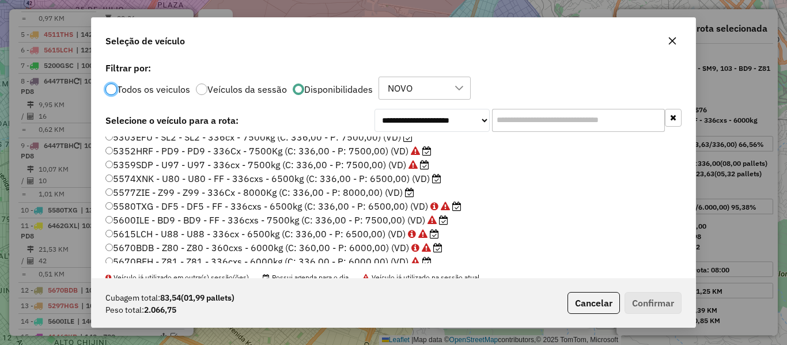
scroll to position [231, 0]
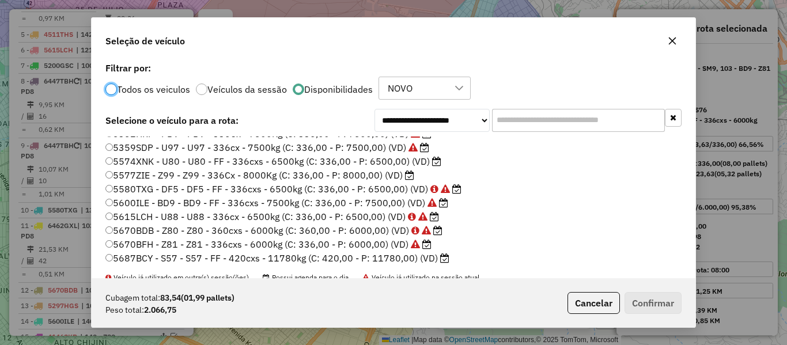
click at [410, 165] on label "5574XNK - U80 - U80 - FF - 336cxs - 6500kg (C: 336,00 - P: 6500,00) (VD)" at bounding box center [273, 161] width 336 height 14
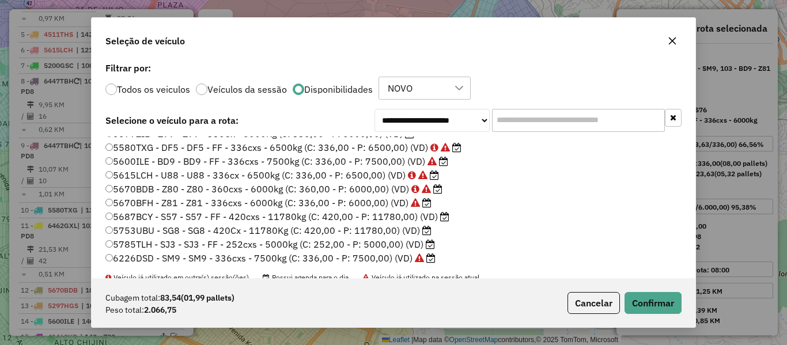
scroll to position [288, 0]
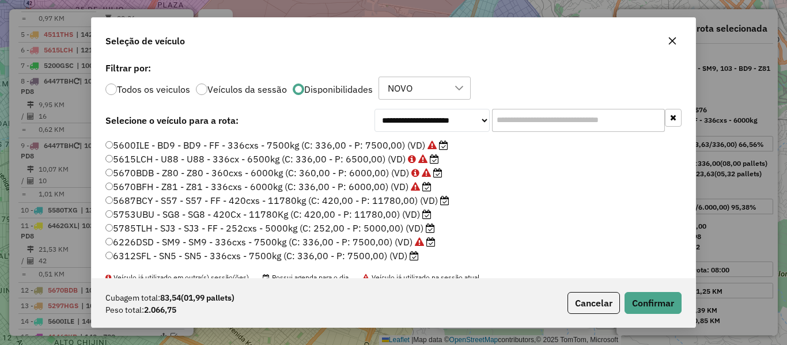
click at [408, 229] on label "5785TLH - SJ3 - SJ3 - FF - 252cxs - 5000kg (C: 252,00 - P: 5000,00) (VD)" at bounding box center [270, 228] width 330 height 14
click at [671, 306] on button "Confirmar" at bounding box center [653, 303] width 57 height 22
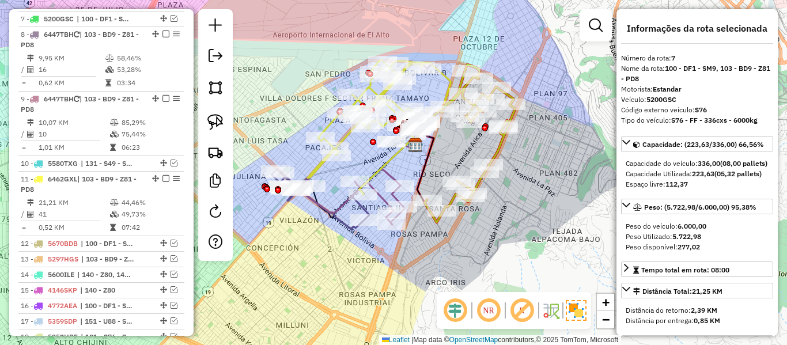
scroll to position [656, 0]
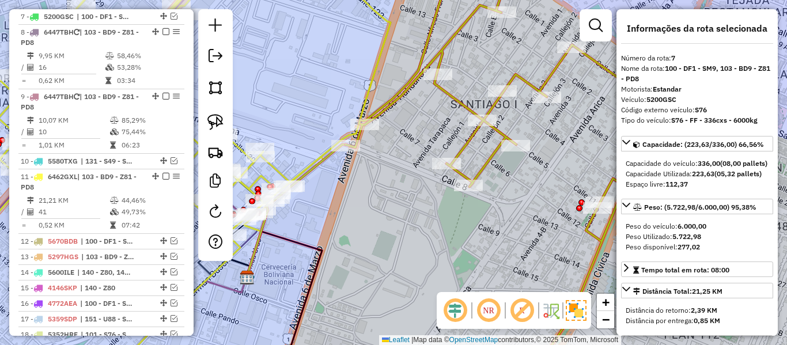
click at [445, 46] on icon at bounding box center [496, 172] width 301 height 414
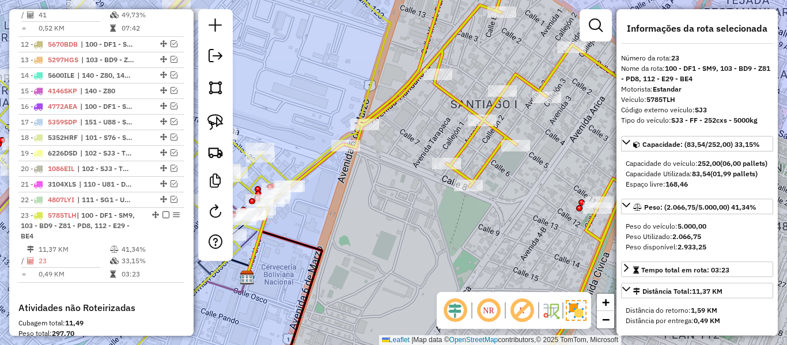
scroll to position [1052, 0]
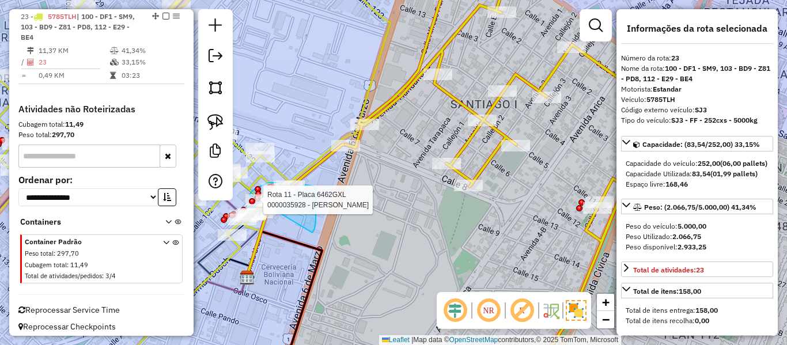
drag, startPoint x: 312, startPoint y: 233, endPoint x: 267, endPoint y: 225, distance: 46.1
click at [255, 227] on div "Rota 11 - Placa 6462GXL 0000825474 - DIS. EL REY Rota 11 - Placa 6462GXL 000003…" at bounding box center [393, 172] width 787 height 345
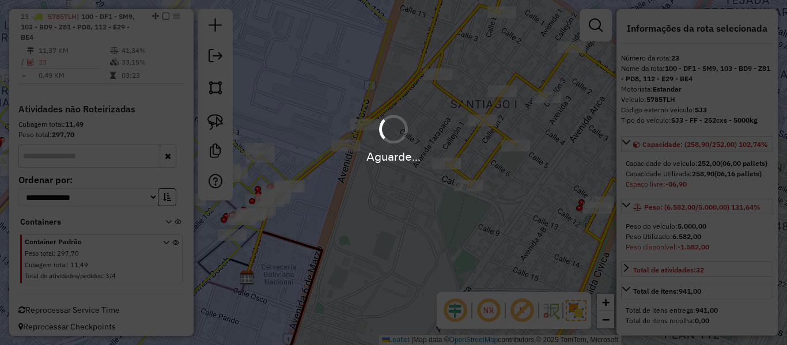
select select "**********"
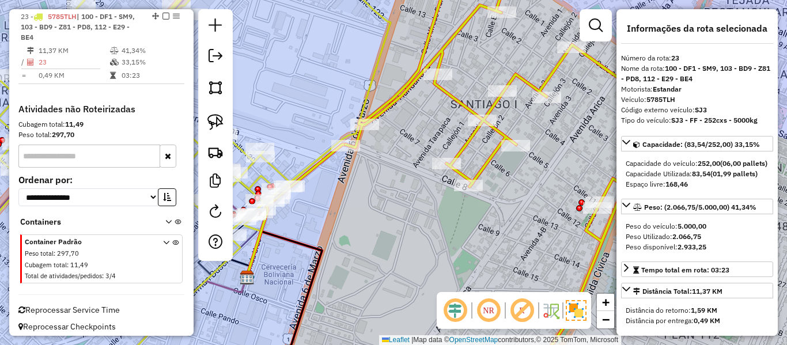
click at [395, 182] on div "Rota 9 - Placa 6447TBH 0000075985 - MAY. SILVIA EUG Rota 11 - Placa 6462GXL 000…" at bounding box center [393, 172] width 787 height 345
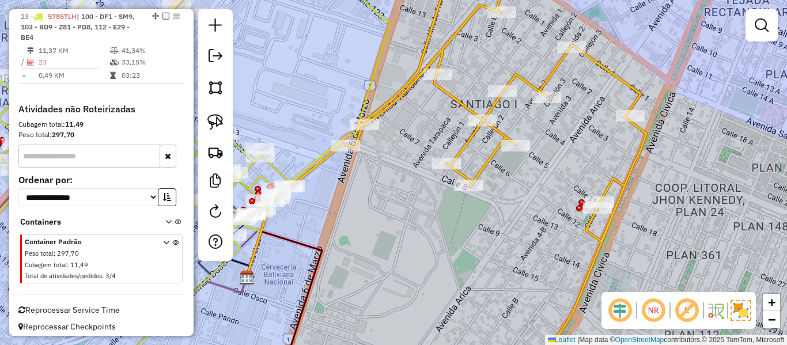
click at [409, 75] on icon at bounding box center [496, 172] width 301 height 414
select select "**********"
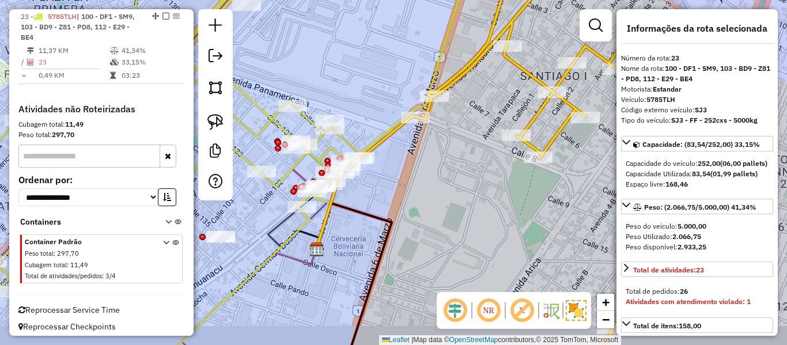
drag, startPoint x: 433, startPoint y: 156, endPoint x: 442, endPoint y: 153, distance: 9.7
click at [442, 153] on div "Janela de atendimento Grade de atendimento Capacidade Transportadoras Veículos …" at bounding box center [393, 172] width 787 height 345
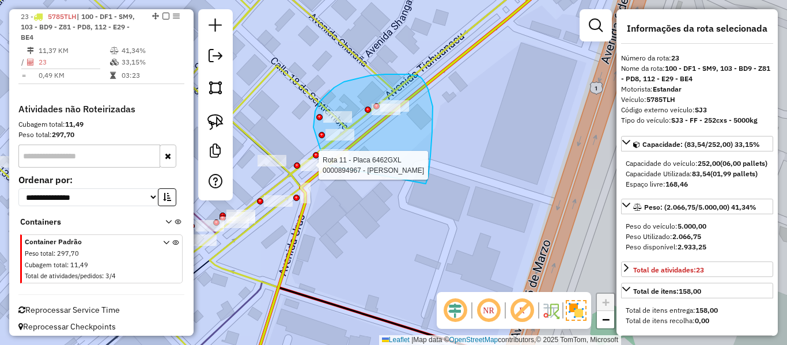
click at [328, 165] on div "Rota 11 - Placa 6462GXL 0000894967 - JUAN CARLOS Janela de atendimento Grade de…" at bounding box center [393, 172] width 787 height 345
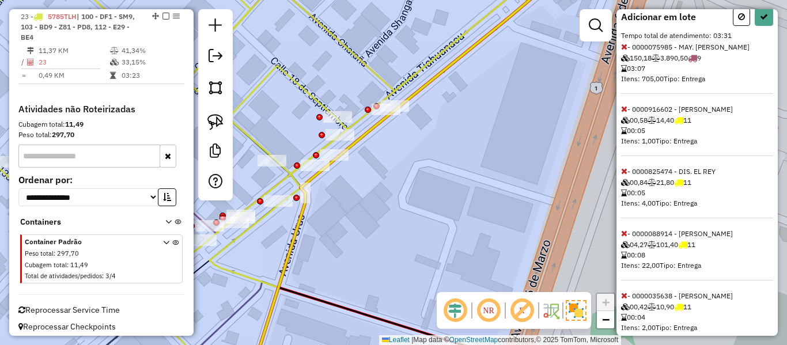
scroll to position [316, 0]
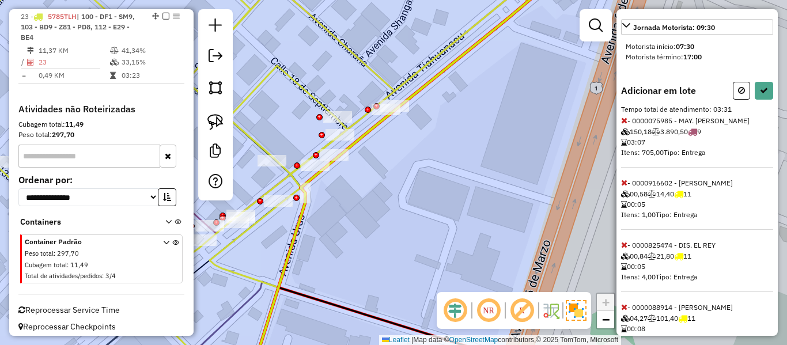
click at [624, 187] on icon at bounding box center [624, 183] width 6 height 8
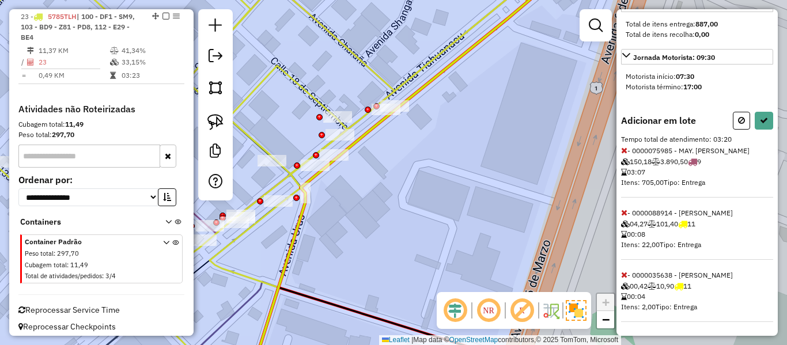
click at [624, 214] on icon at bounding box center [624, 213] width 6 height 8
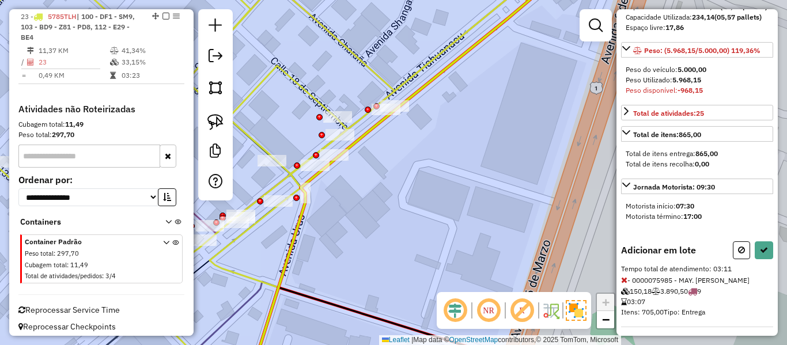
scroll to position [130, 0]
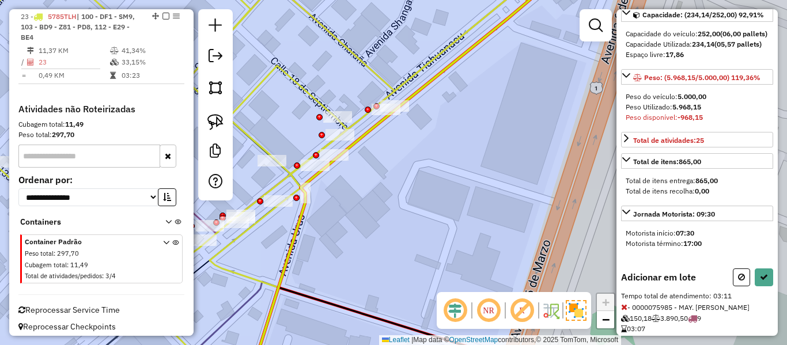
select select "**********"
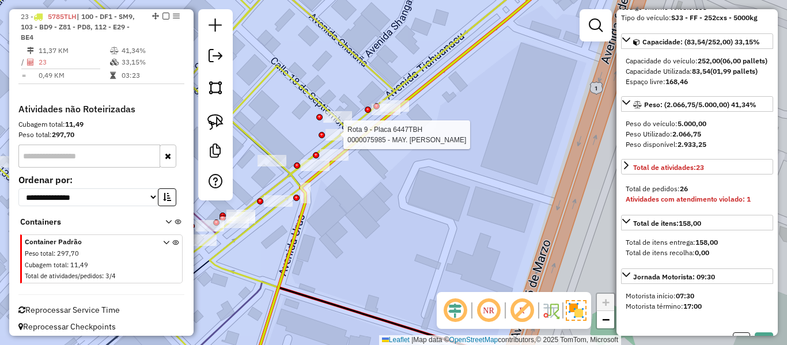
scroll to position [110, 0]
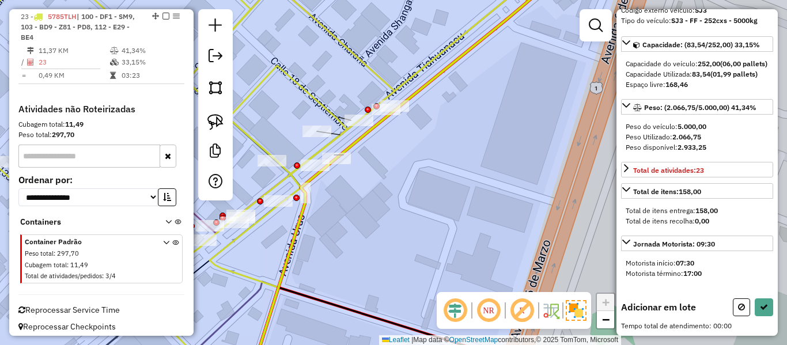
click at [314, 124] on div "Rota 9 - Placa 6447TBH 0000075985 - MAY. SILVIA EUG Janela de atendimento Grade…" at bounding box center [393, 172] width 787 height 345
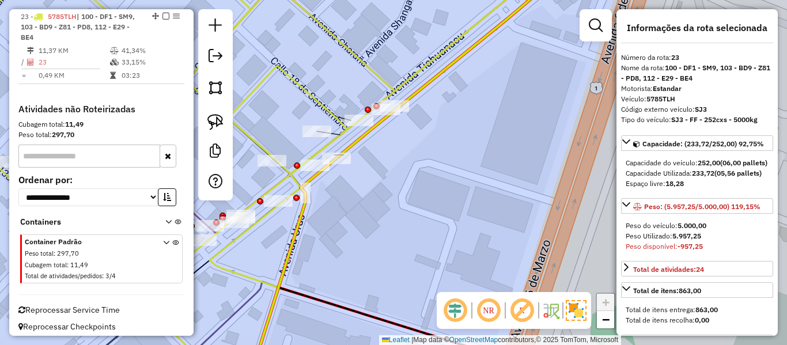
scroll to position [0, 0]
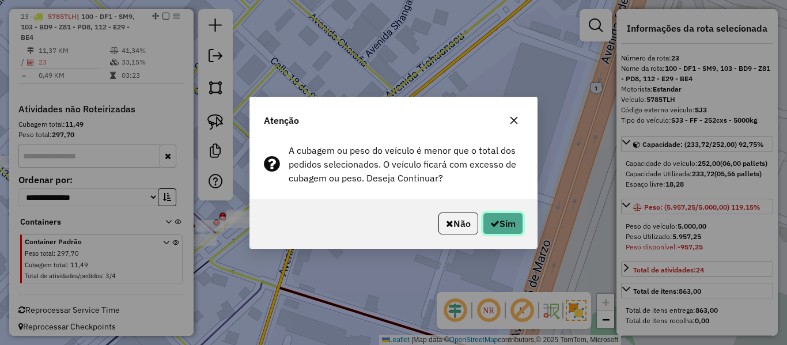
click at [500, 220] on button "Sim" at bounding box center [503, 224] width 40 height 22
select select "**********"
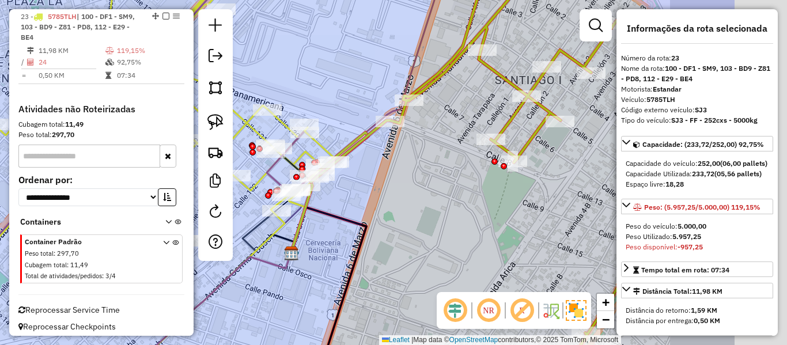
drag, startPoint x: 522, startPoint y: 189, endPoint x: 363, endPoint y: 190, distance: 159.1
click at [363, 190] on div "Janela de atendimento Grade de atendimento Capacidade Transportadoras Veículos …" at bounding box center [393, 172] width 787 height 345
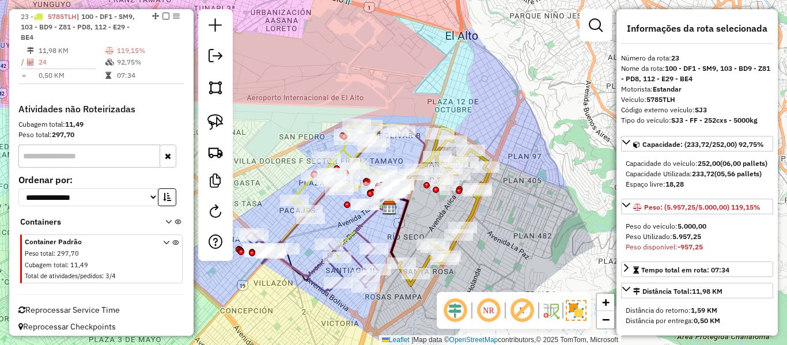
click at [475, 204] on icon at bounding box center [442, 206] width 96 height 158
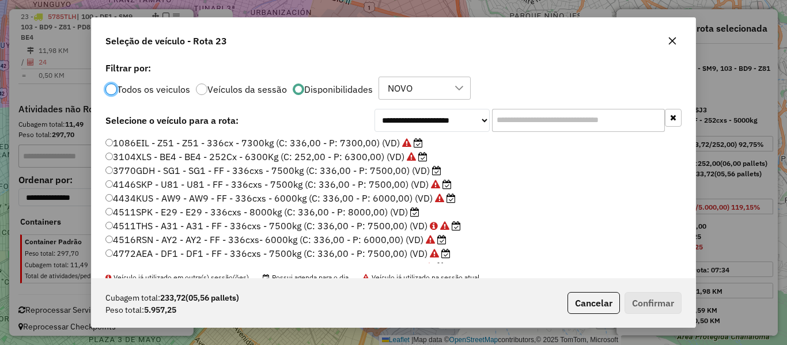
scroll to position [6, 3]
click at [430, 173] on label "3770GDH - SG1 - SG1 - FF - 336cxs - 7500kg (C: 336,00 - P: 7500,00) (VD)" at bounding box center [273, 171] width 336 height 14
click at [404, 211] on label "4511SPK - E29 - E29 - 336cxs - 8000kg (C: 336,00 - P: 8000,00) (VD)" at bounding box center [262, 212] width 314 height 14
click at [648, 299] on button "Confirmar" at bounding box center [653, 303] width 57 height 22
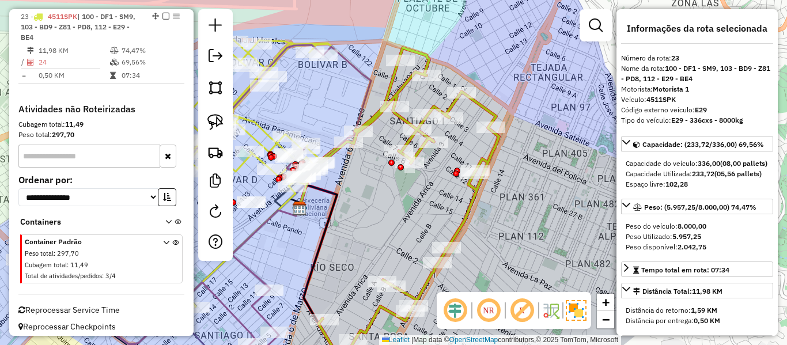
click at [475, 187] on icon at bounding box center [403, 205] width 191 height 315
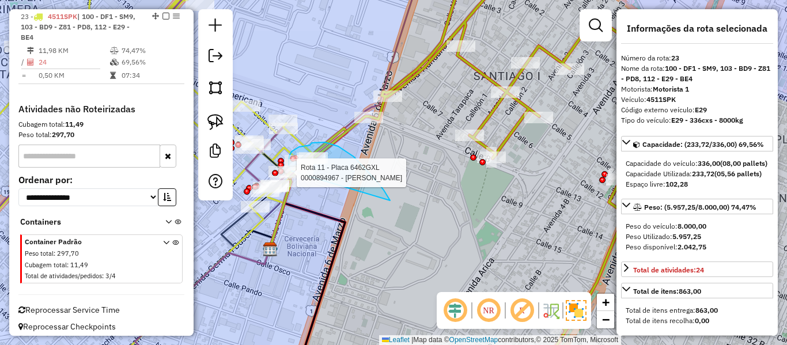
click at [297, 175] on div "Rota 11 - Placa 6462GXL 0000088914 - L MICAELA Rota 11 - Placa 6462GXL 00008254…" at bounding box center [393, 172] width 787 height 345
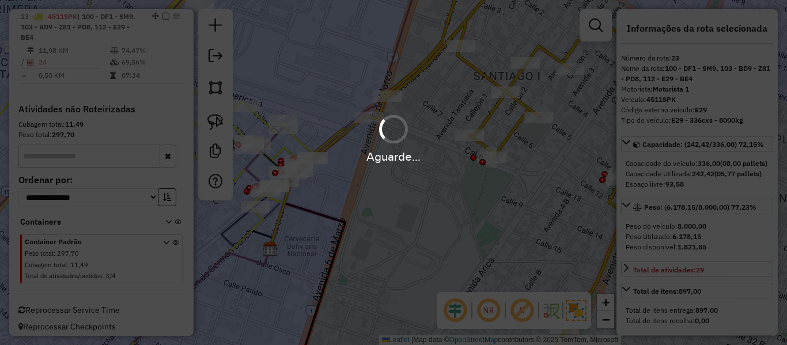
select select "**********"
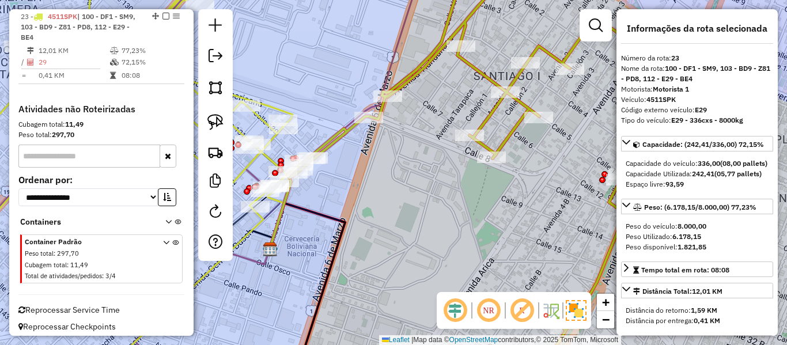
click at [346, 137] on icon at bounding box center [479, 172] width 382 height 414
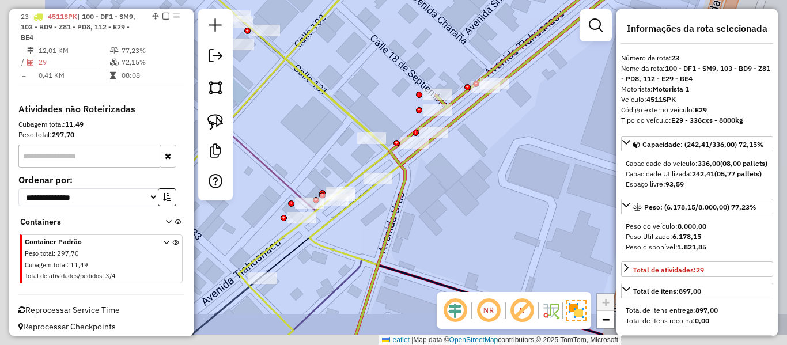
drag, startPoint x: 309, startPoint y: 228, endPoint x: 436, endPoint y: 182, distance: 135.5
click at [436, 182] on div "Janela de atendimento Grade de atendimento Capacidade Transportadoras Veículos …" at bounding box center [393, 172] width 787 height 345
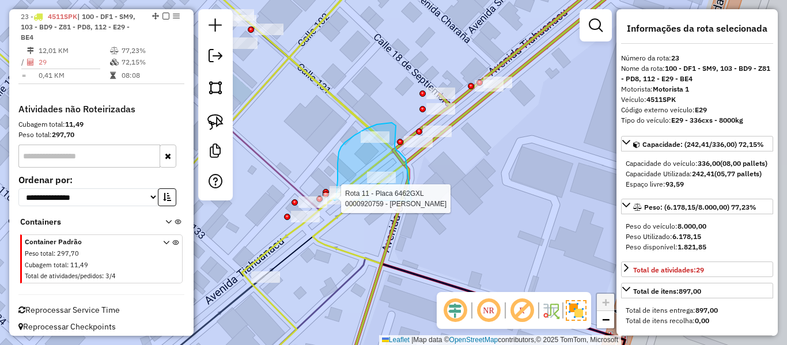
drag, startPoint x: 411, startPoint y: 197, endPoint x: 335, endPoint y: 223, distance: 80.0
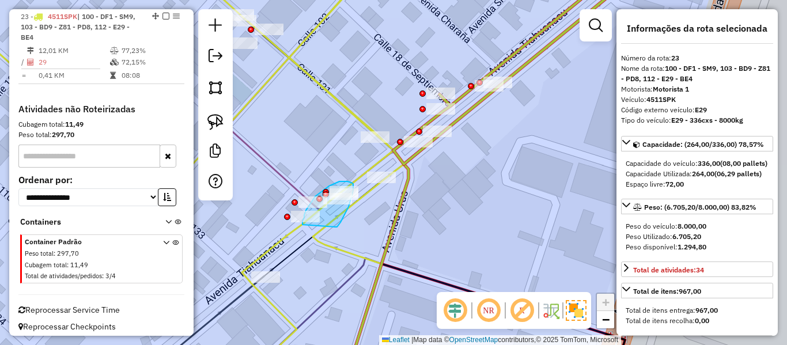
drag, startPoint x: 335, startPoint y: 227, endPoint x: 305, endPoint y: 232, distance: 30.9
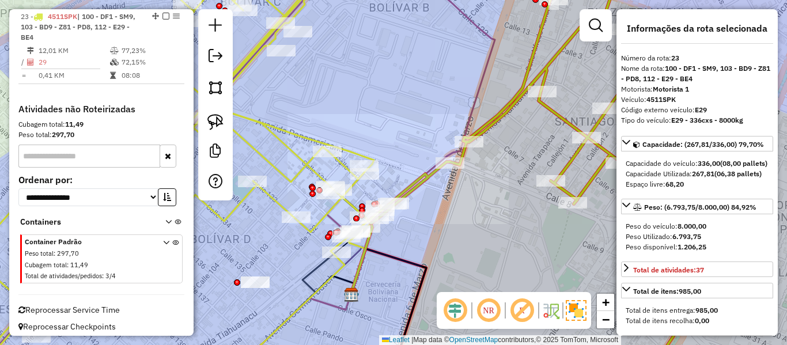
drag, startPoint x: 455, startPoint y: 264, endPoint x: 457, endPoint y: 178, distance: 85.9
click at [456, 175] on div "Janela de atendimento Grade de atendimento Capacidade Transportadoras Veículos …" at bounding box center [393, 172] width 787 height 345
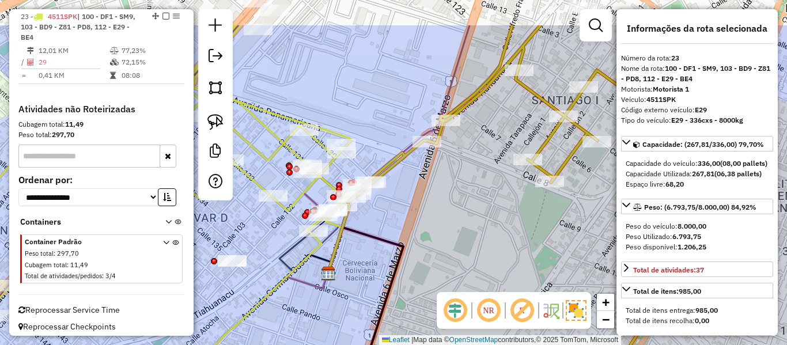
drag, startPoint x: 403, startPoint y: 273, endPoint x: 398, endPoint y: 254, distance: 19.3
click at [401, 278] on div "Janela de atendimento Grade de atendimento Capacidade Transportadoras Veículos …" at bounding box center [393, 172] width 787 height 345
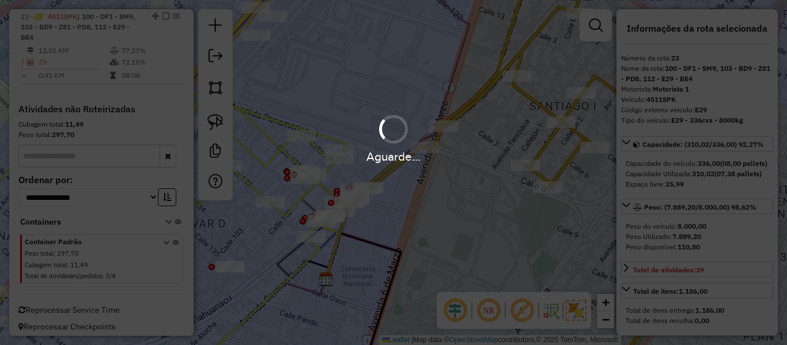
select select "**********"
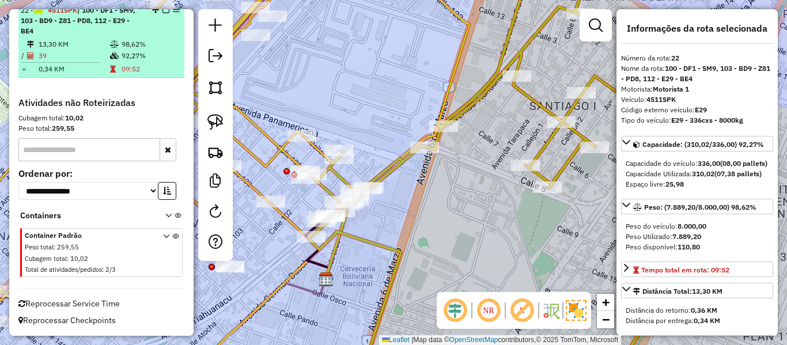
scroll to position [983, 0]
click at [163, 12] on em at bounding box center [166, 9] width 7 height 7
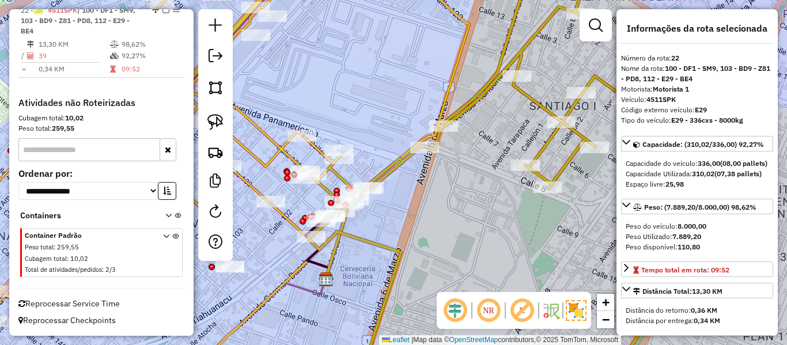
scroll to position [924, 0]
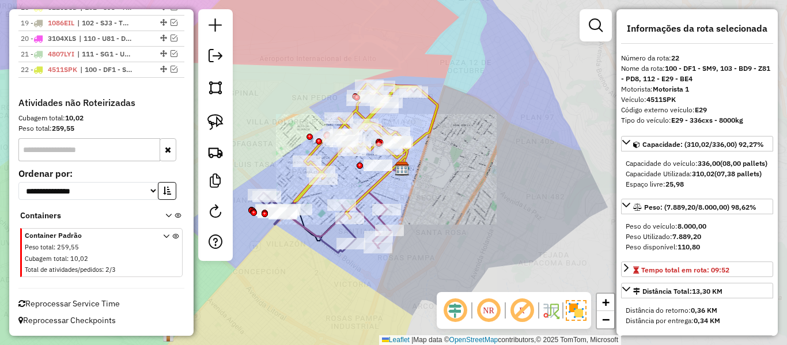
click at [446, 154] on div "Janela de atendimento Grade de atendimento Capacidade Transportadoras Veículos …" at bounding box center [393, 172] width 787 height 345
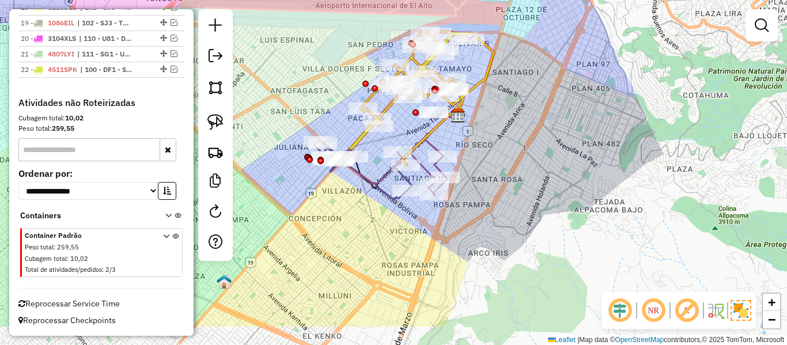
drag, startPoint x: 469, startPoint y: 153, endPoint x: 507, endPoint y: 135, distance: 41.5
click at [506, 135] on div "Janela de atendimento Grade de atendimento Capacidade Transportadoras Veículos …" at bounding box center [393, 172] width 787 height 345
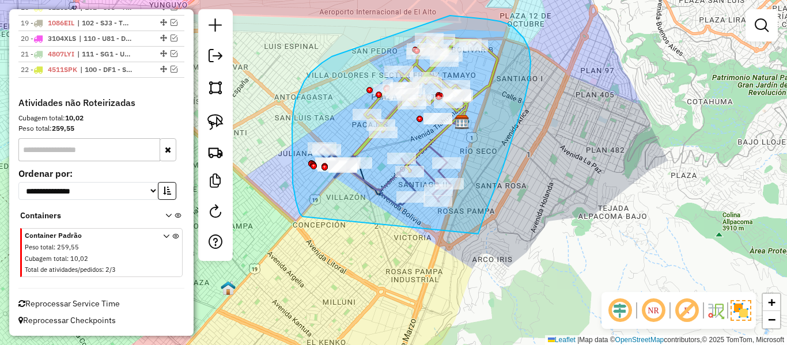
drag, startPoint x: 478, startPoint y: 234, endPoint x: 314, endPoint y: 220, distance: 164.9
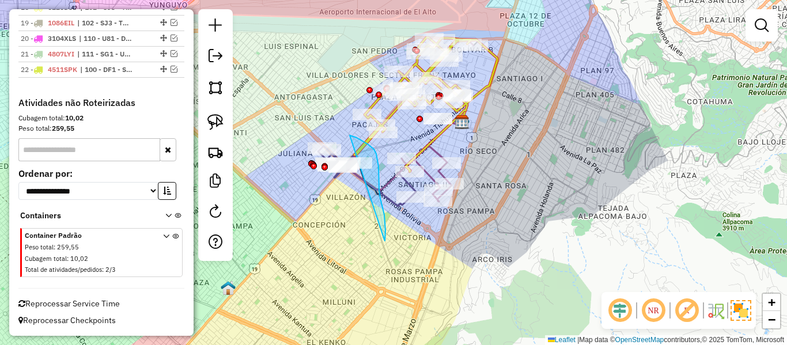
drag, startPoint x: 384, startPoint y: 240, endPoint x: 286, endPoint y: 191, distance: 110.1
click at [379, 236] on div "Janela de atendimento Grade de atendimento Capacidade Transportadoras Veículos …" at bounding box center [393, 172] width 787 height 345
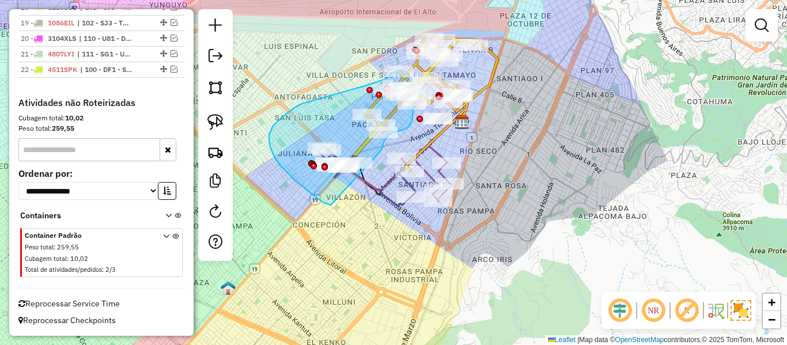
drag, startPoint x: 331, startPoint y: 205, endPoint x: 382, endPoint y: 158, distance: 68.9
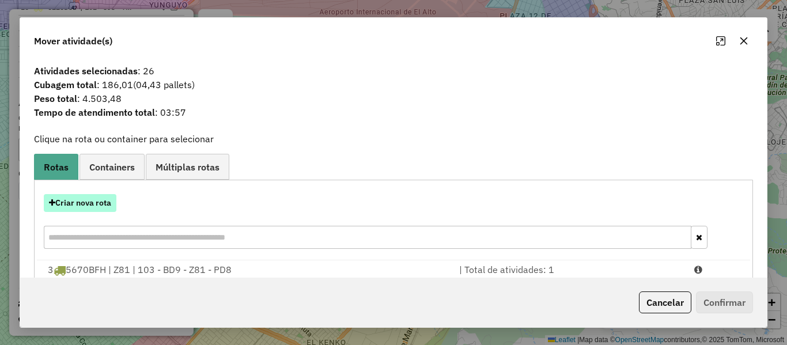
click at [93, 207] on button "Criar nova rota" at bounding box center [80, 203] width 73 height 18
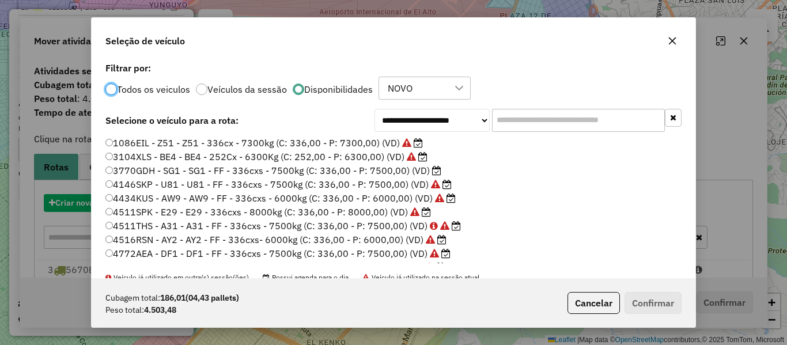
scroll to position [6, 3]
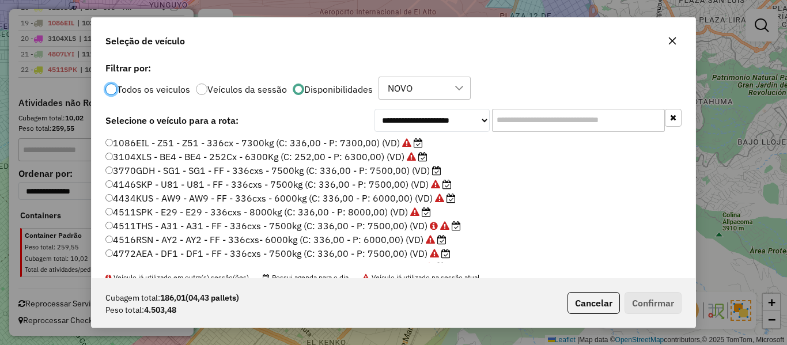
click at [433, 170] on icon at bounding box center [436, 170] width 9 height 9
click at [652, 299] on button "Confirmar" at bounding box center [653, 303] width 57 height 22
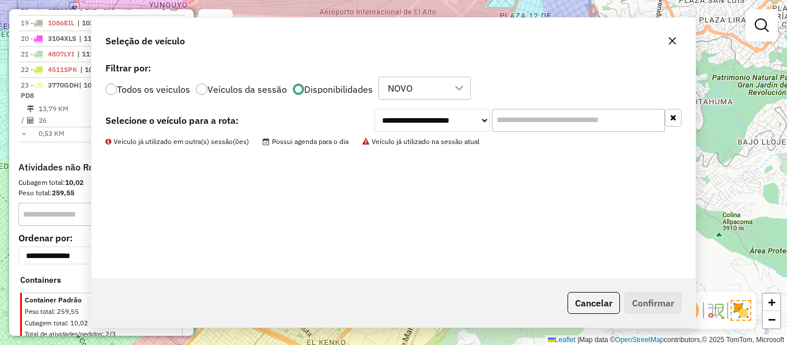
scroll to position [988, 0]
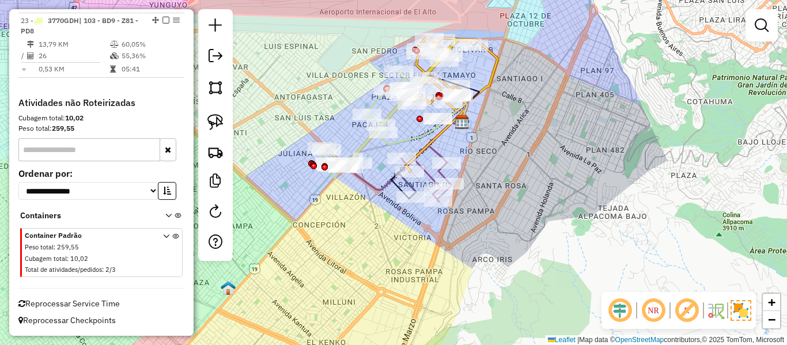
click at [368, 141] on icon at bounding box center [373, 124] width 111 height 107
select select "**********"
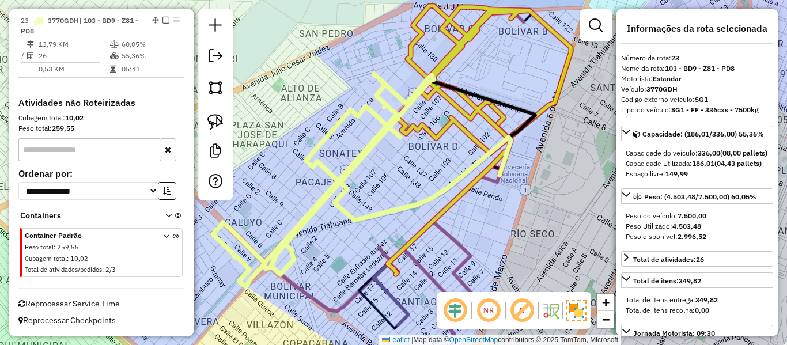
drag, startPoint x: 372, startPoint y: 40, endPoint x: 353, endPoint y: 68, distance: 33.6
click at [353, 67] on div "Janela de atendimento Grade de atendimento Capacidade Transportadoras Veículos …" at bounding box center [393, 172] width 787 height 345
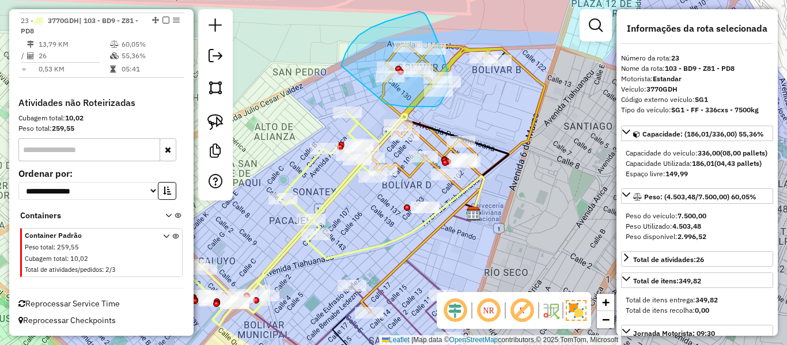
drag, startPoint x: 343, startPoint y: 61, endPoint x: 372, endPoint y: 96, distance: 45.5
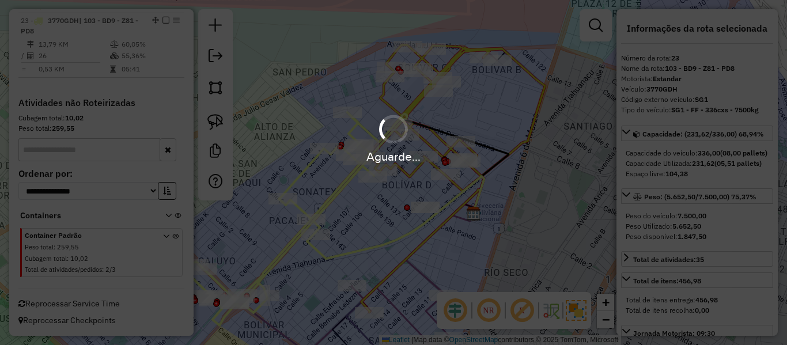
select select "**********"
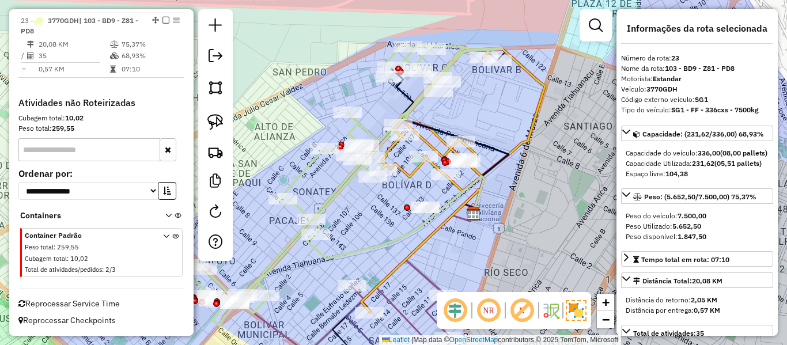
click at [364, 125] on icon at bounding box center [344, 185] width 316 height 281
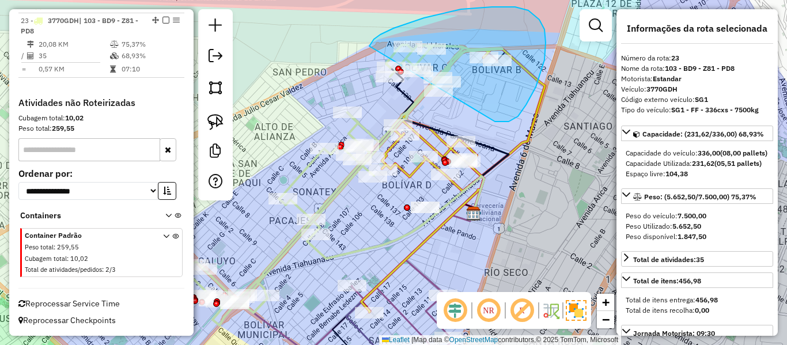
drag, startPoint x: 526, startPoint y: 105, endPoint x: 357, endPoint y: 83, distance: 170.8
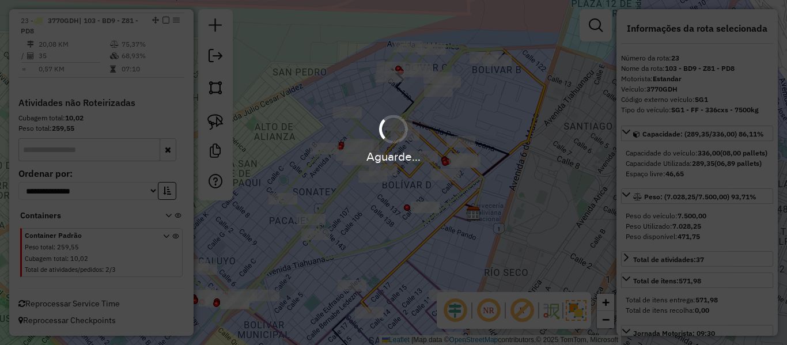
select select "**********"
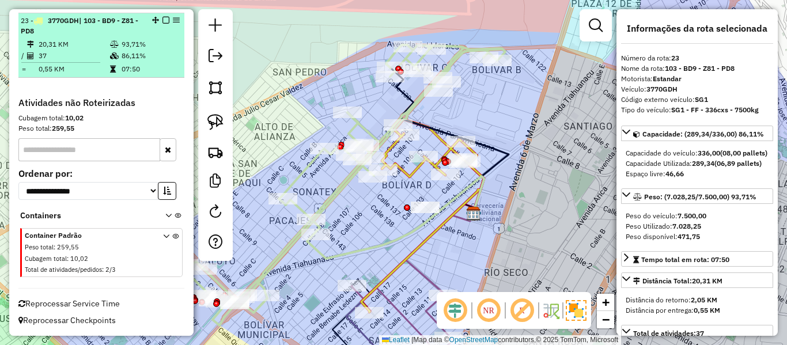
click at [164, 21] on em at bounding box center [166, 20] width 7 height 7
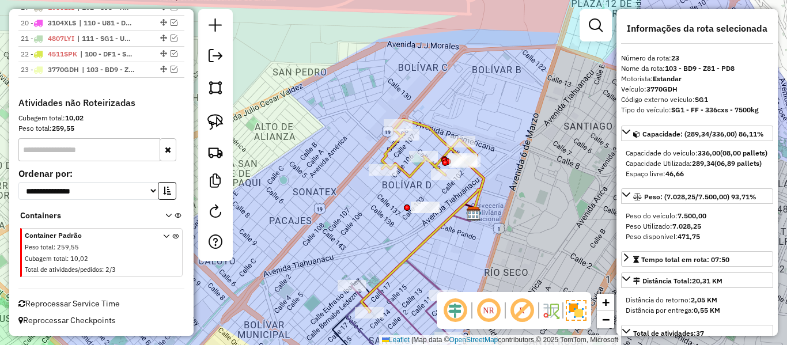
scroll to position [939, 0]
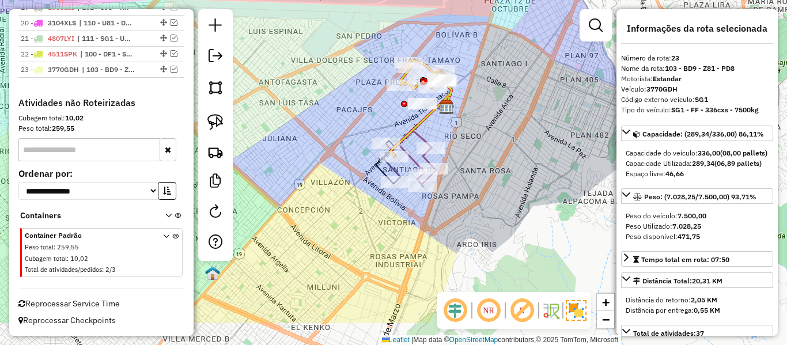
drag, startPoint x: 513, startPoint y: 175, endPoint x: 488, endPoint y: 127, distance: 54.9
click at [488, 127] on div "Janela de atendimento Grade de atendimento Capacidade Transportadoras Veículos …" at bounding box center [393, 172] width 787 height 345
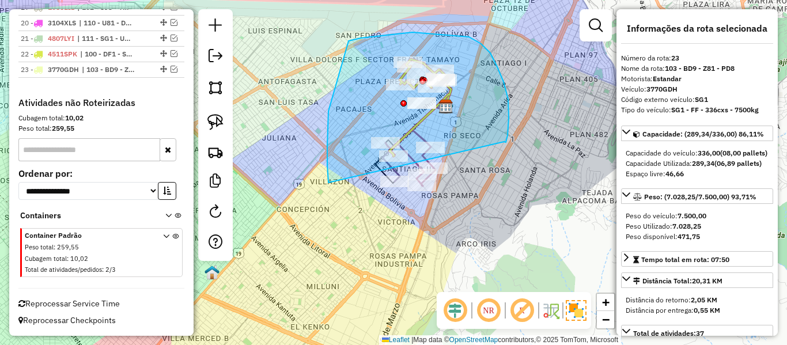
drag, startPoint x: 490, startPoint y: 53, endPoint x: 432, endPoint y: 243, distance: 198.5
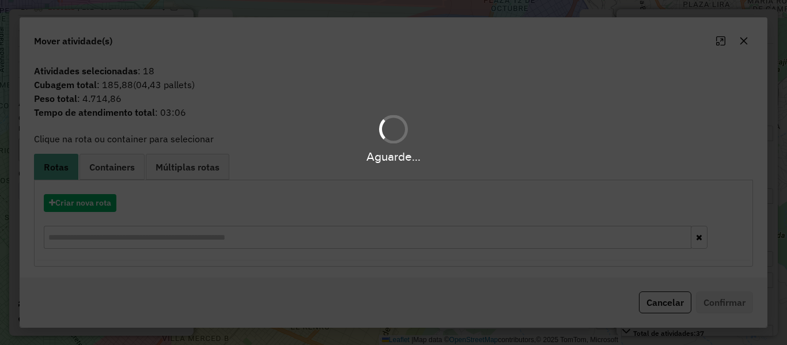
click at [103, 199] on div "Aguarde..." at bounding box center [393, 172] width 787 height 345
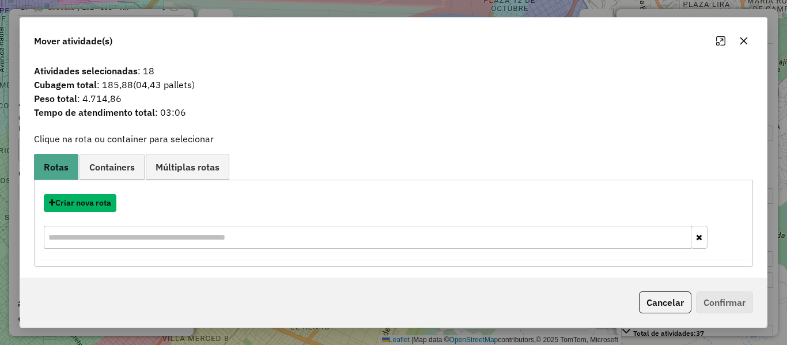
click at [103, 199] on button "Criar nova rota" at bounding box center [80, 203] width 73 height 18
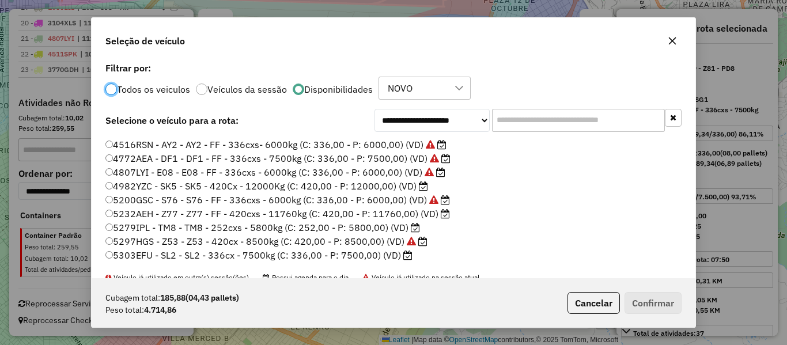
scroll to position [115, 0]
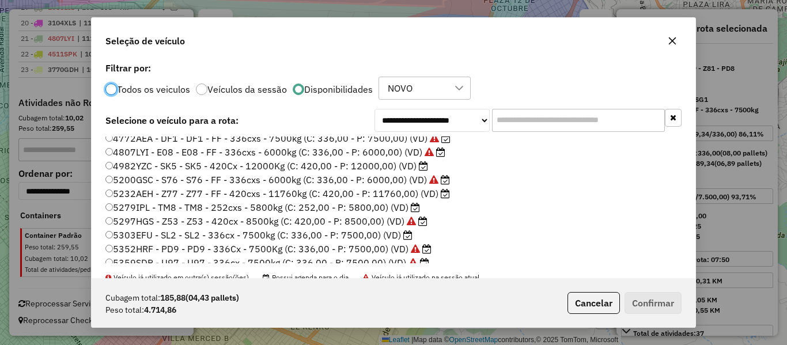
click at [411, 206] on icon at bounding box center [415, 207] width 9 height 9
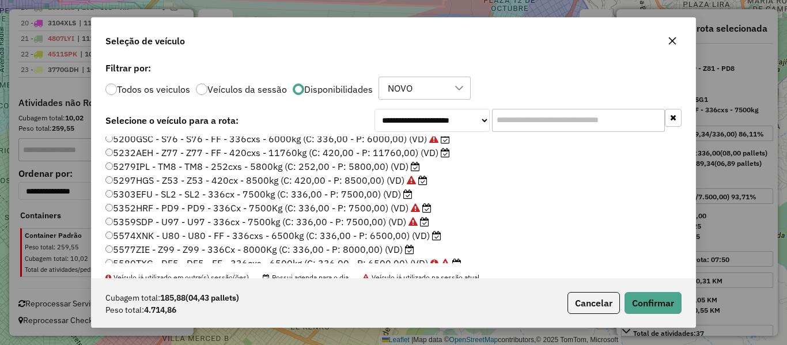
scroll to position [173, 0]
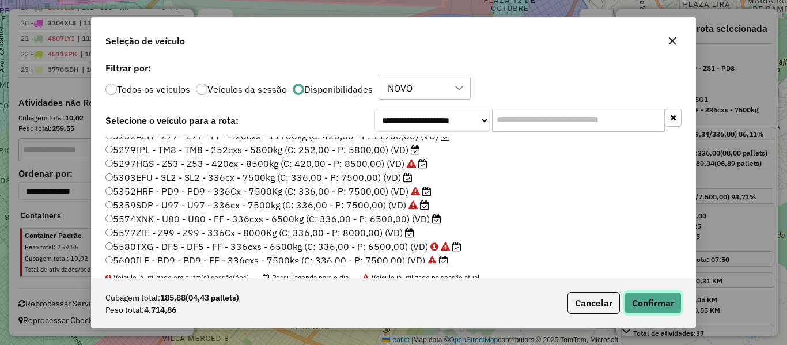
click at [662, 307] on button "Confirmar" at bounding box center [653, 303] width 57 height 22
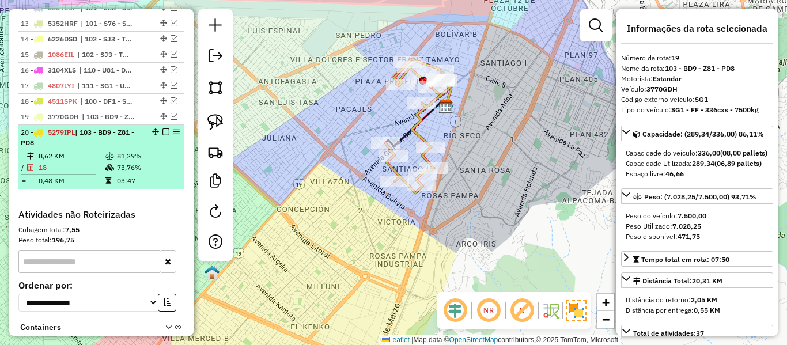
scroll to position [630, 0]
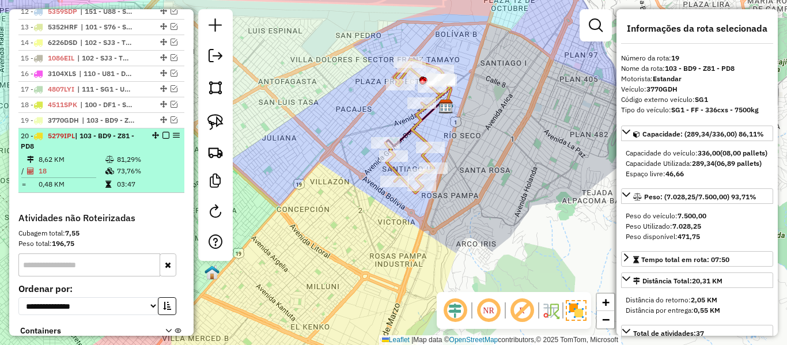
click at [163, 137] on em at bounding box center [166, 135] width 7 height 7
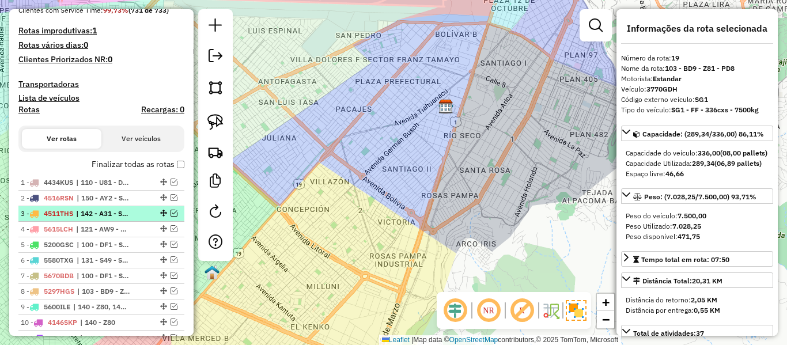
scroll to position [285, 0]
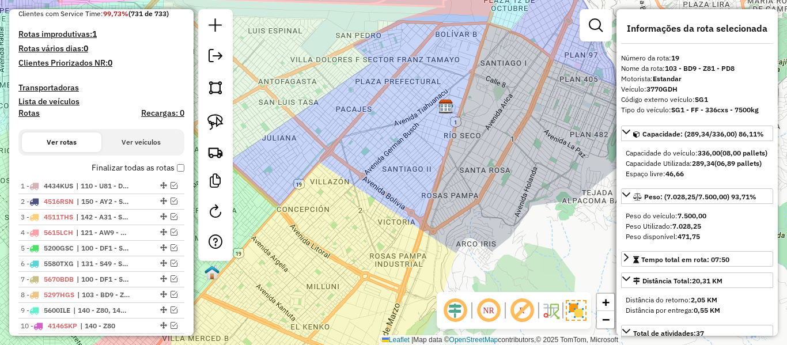
click at [144, 167] on label "Finalizar todas as rotas" at bounding box center [138, 168] width 93 height 12
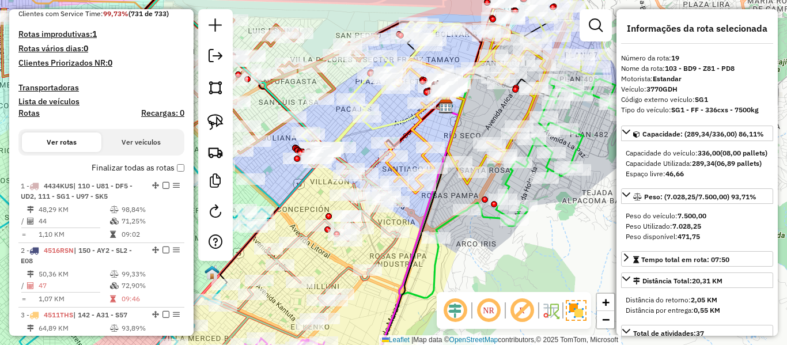
click at [31, 109] on h4 "Rotas" at bounding box center [28, 113] width 21 height 10
select select
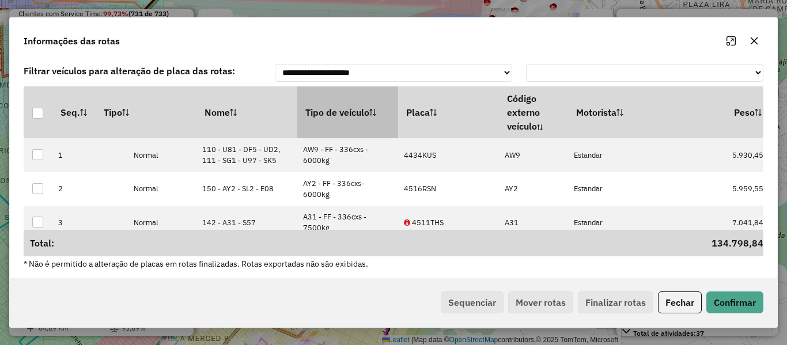
click at [348, 119] on th "Tipo de veículo" at bounding box center [347, 112] width 101 height 52
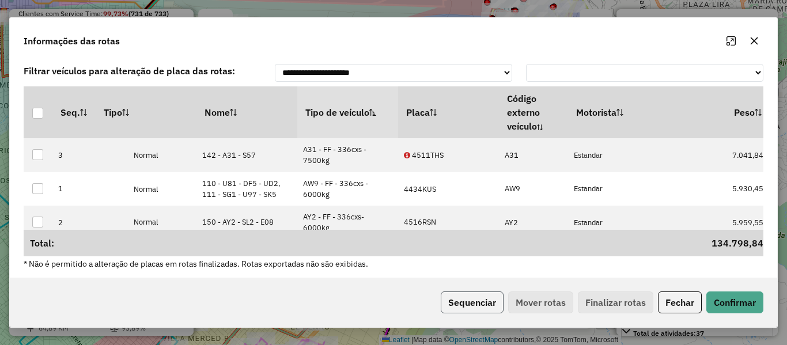
click at [467, 302] on button "Sequenciar" at bounding box center [472, 303] width 63 height 22
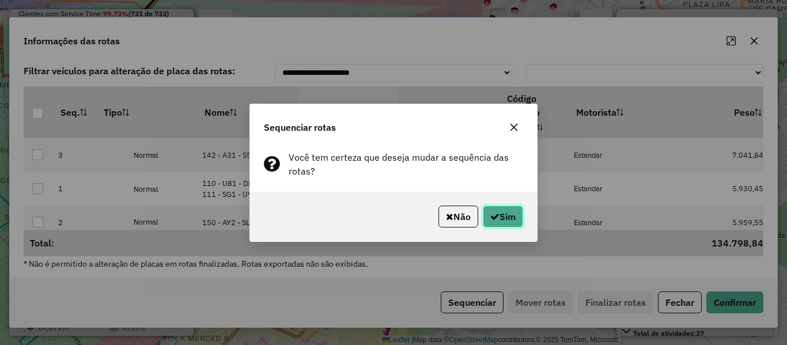
click at [487, 217] on button "Sim" at bounding box center [503, 217] width 40 height 22
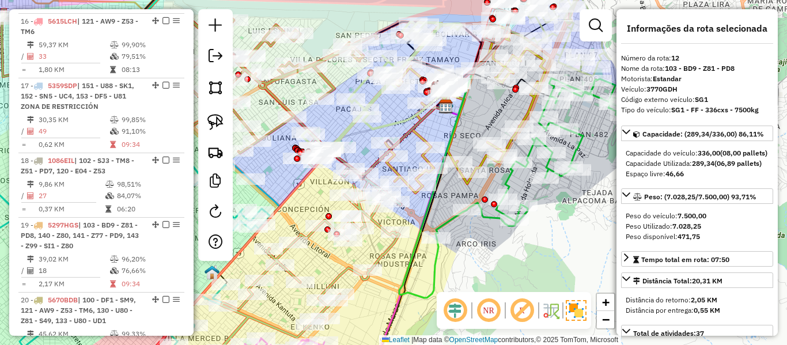
drag, startPoint x: 157, startPoint y: 260, endPoint x: 154, endPoint y: 187, distance: 73.8
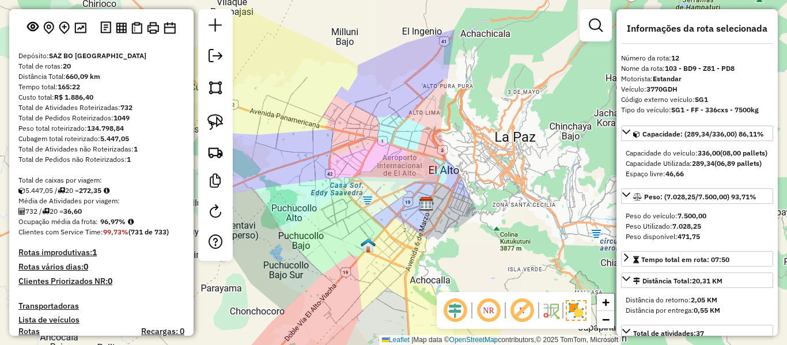
scroll to position [0, 0]
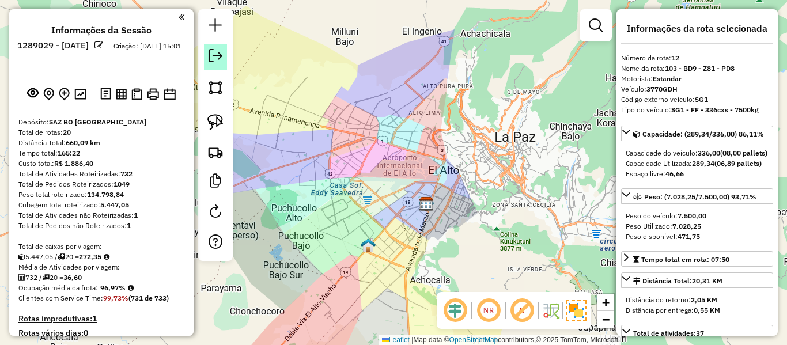
click at [217, 61] on em at bounding box center [216, 56] width 14 height 14
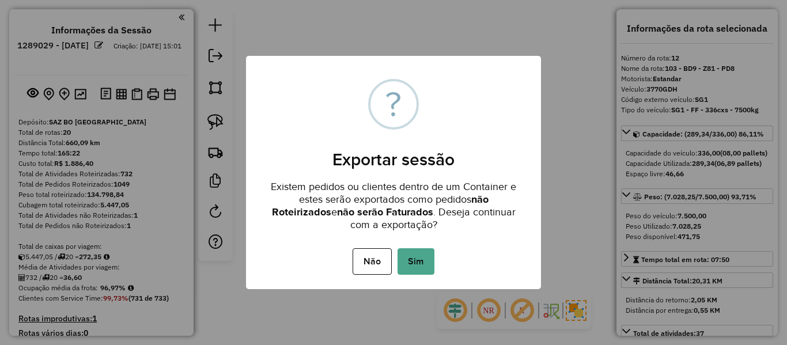
click at [411, 246] on div "Não No Sim" at bounding box center [393, 262] width 295 height 32
click at [413, 260] on button "Sim" at bounding box center [416, 261] width 37 height 27
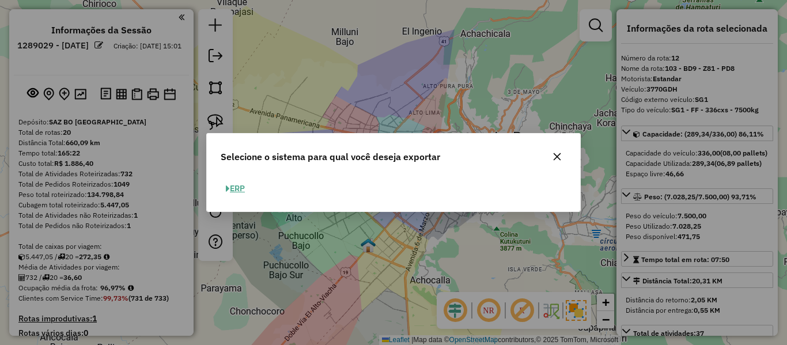
click at [239, 187] on button "ERP" at bounding box center [235, 189] width 29 height 18
select select "**"
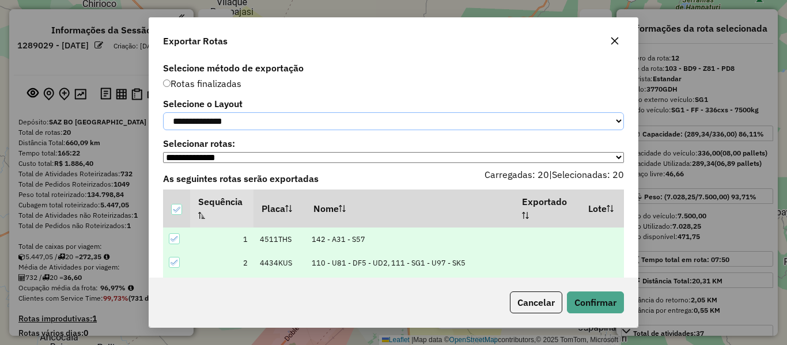
click at [253, 122] on select "**********" at bounding box center [393, 121] width 461 height 18
select select "*********"
click at [163, 112] on select "**********" at bounding box center [393, 121] width 461 height 18
click at [608, 304] on button "Confirmar" at bounding box center [595, 303] width 57 height 22
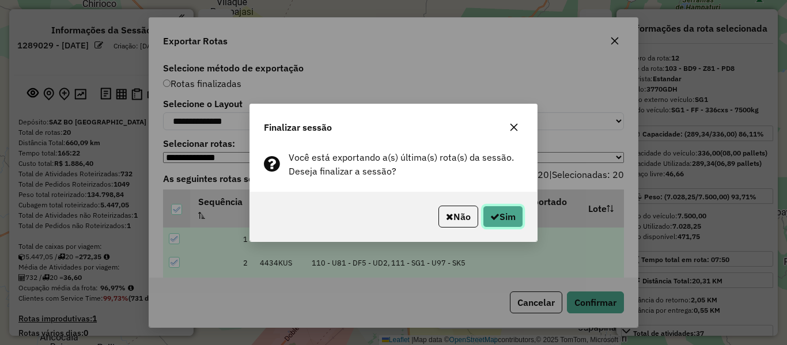
click at [501, 214] on button "Sim" at bounding box center [503, 217] width 40 height 22
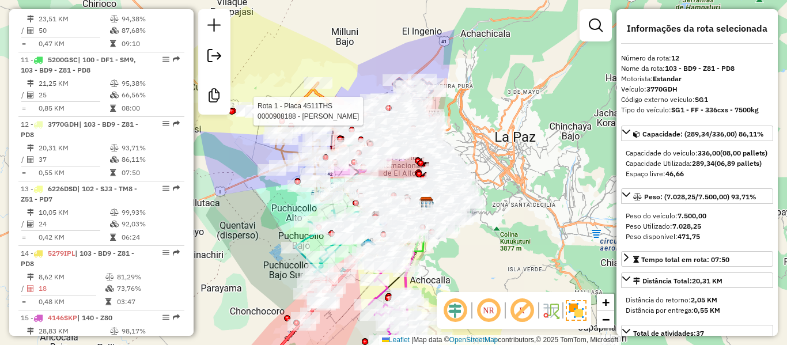
scroll to position [1183, 0]
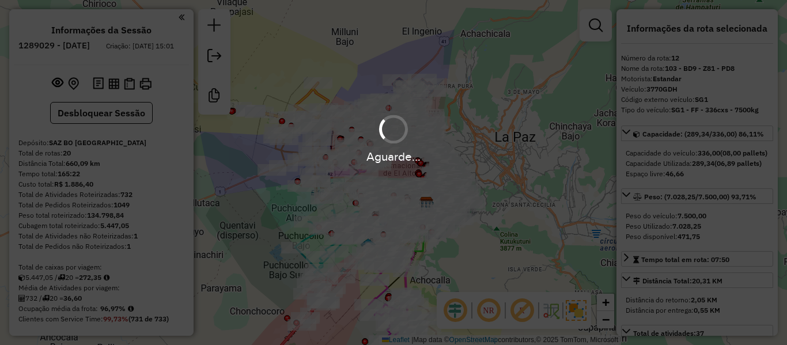
select select "**********"
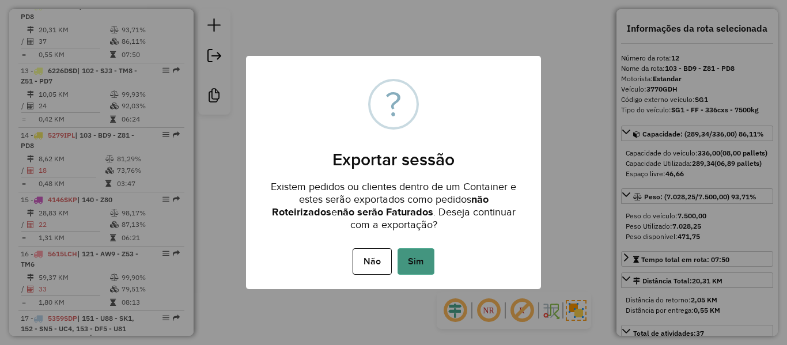
click at [428, 262] on button "Sim" at bounding box center [416, 261] width 37 height 27
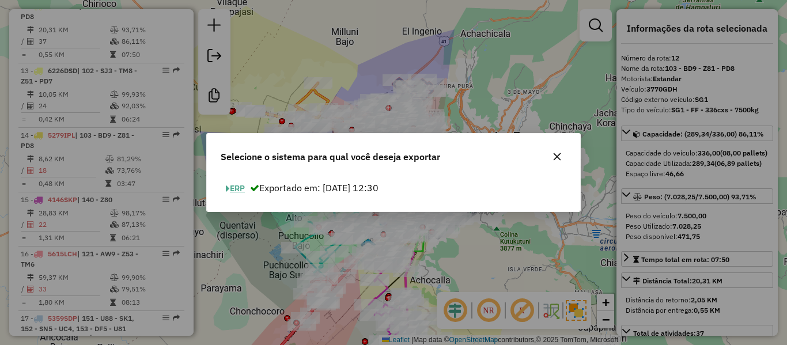
click at [237, 187] on button "ERP" at bounding box center [235, 189] width 29 height 18
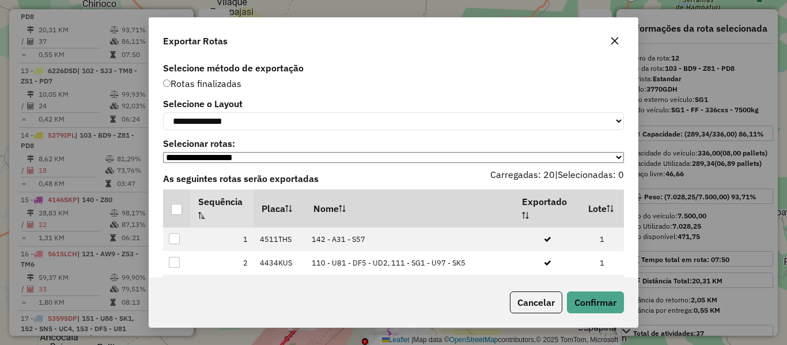
click at [248, 135] on div "**********" at bounding box center [393, 168] width 489 height 218
click at [248, 121] on select "**********" at bounding box center [393, 121] width 461 height 18
select select "*********"
click at [163, 112] on select "**********" at bounding box center [393, 121] width 461 height 18
click at [179, 215] on div at bounding box center [176, 209] width 11 height 11
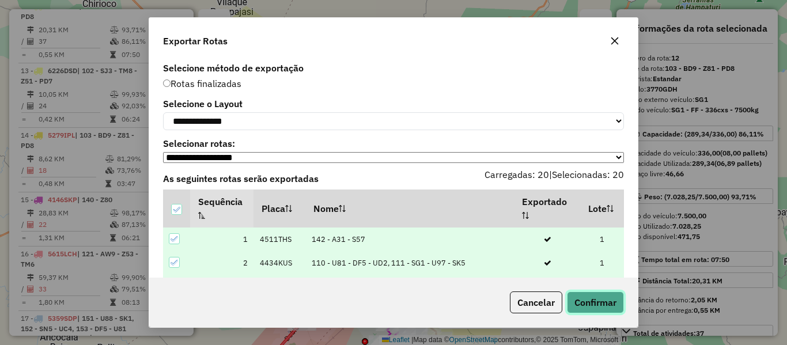
click at [587, 305] on button "Confirmar" at bounding box center [595, 303] width 57 height 22
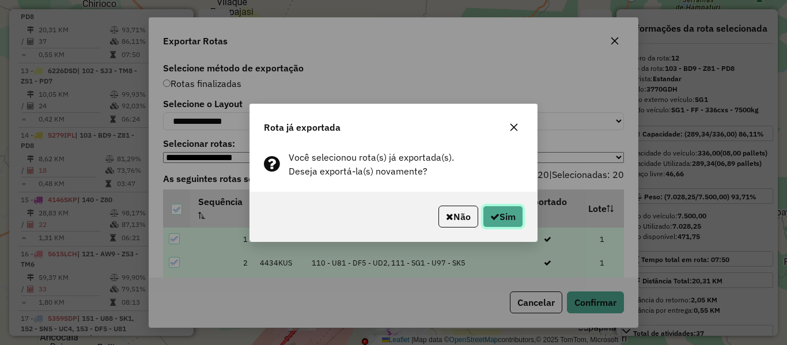
click at [513, 220] on button "Sim" at bounding box center [503, 217] width 40 height 22
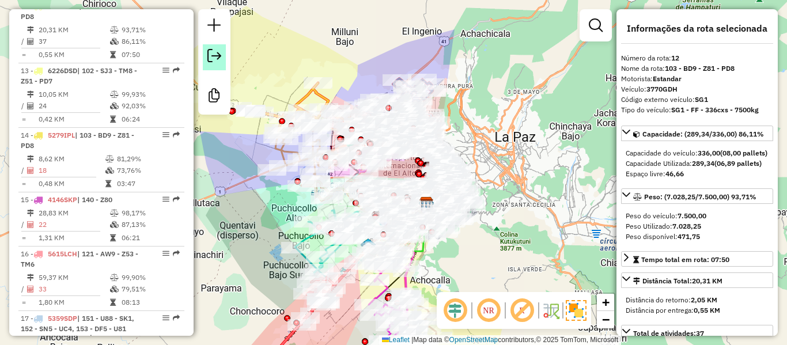
click at [219, 65] on link at bounding box center [214, 57] width 23 height 26
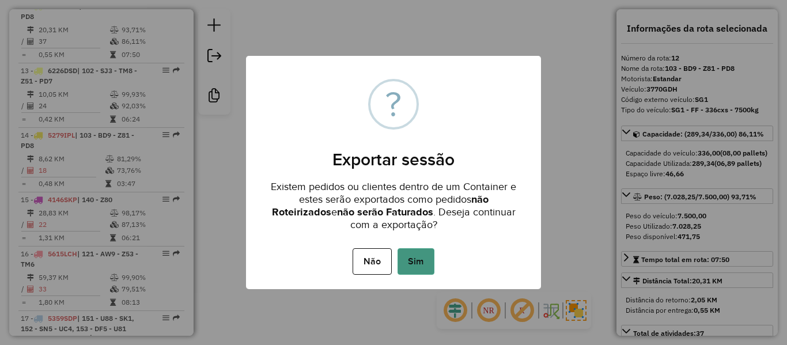
click at [408, 251] on button "Sim" at bounding box center [416, 261] width 37 height 27
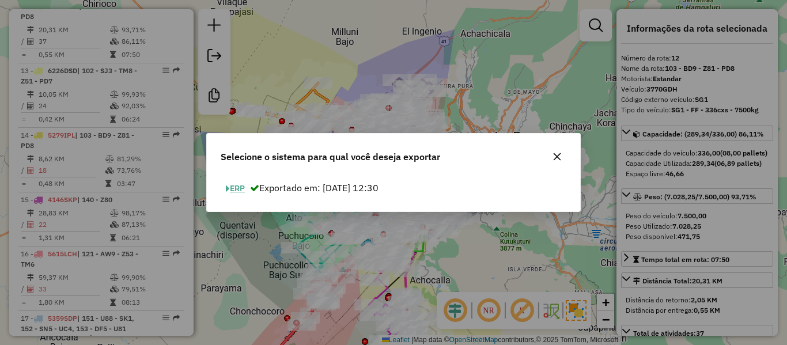
click at [243, 188] on button "ERP" at bounding box center [235, 189] width 29 height 18
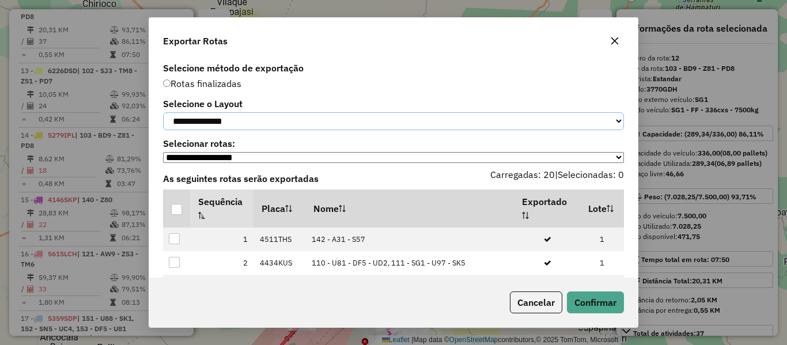
click at [236, 126] on select "**********" at bounding box center [393, 121] width 461 height 18
select select "*********"
click at [163, 112] on select "**********" at bounding box center [393, 121] width 461 height 18
click at [180, 211] on div at bounding box center [176, 209] width 11 height 11
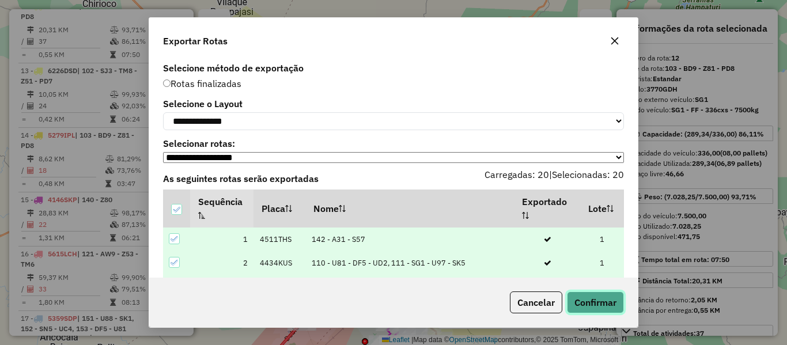
click at [584, 302] on button "Confirmar" at bounding box center [595, 303] width 57 height 22
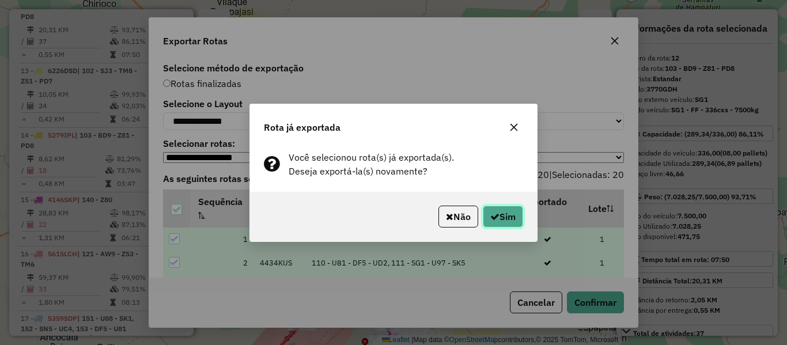
click at [515, 221] on button "Sim" at bounding box center [503, 217] width 40 height 22
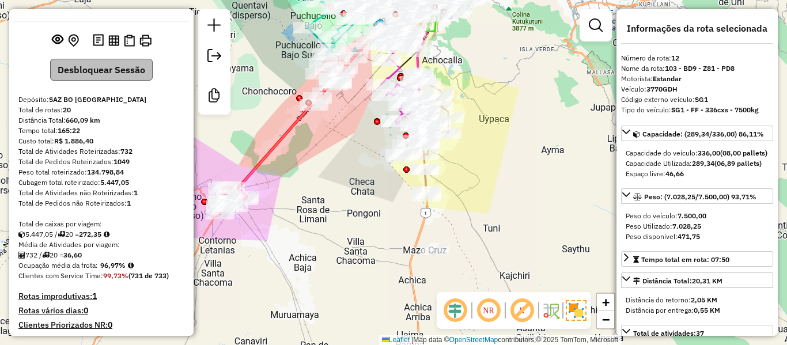
scroll to position [0, 0]
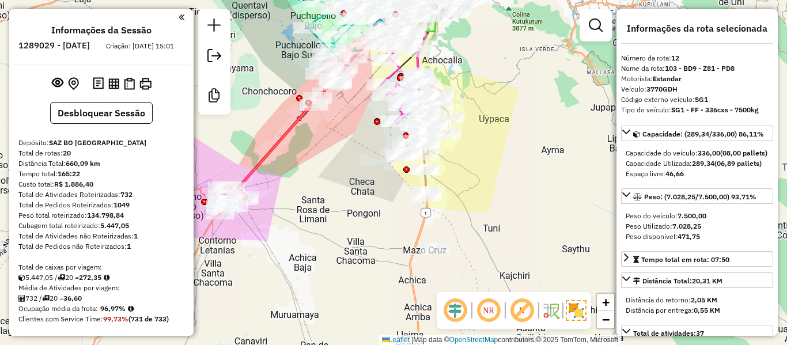
click at [90, 44] on h6 "1289029 - [DATE]" at bounding box center [53, 45] width 71 height 10
copy h6 "06"
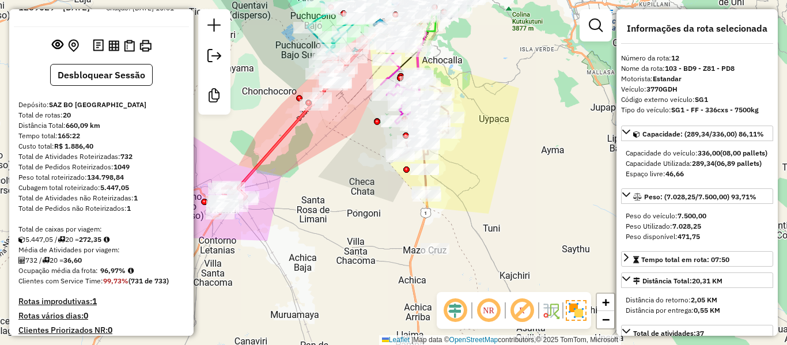
scroll to position [58, 0]
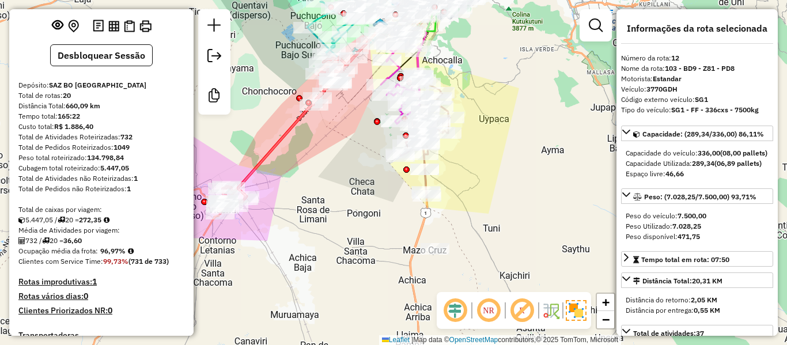
click at [111, 255] on strong "96,97%" at bounding box center [112, 251] width 25 height 9
copy strong "96,97"
click at [108, 255] on strong "96,97%" at bounding box center [112, 251] width 25 height 9
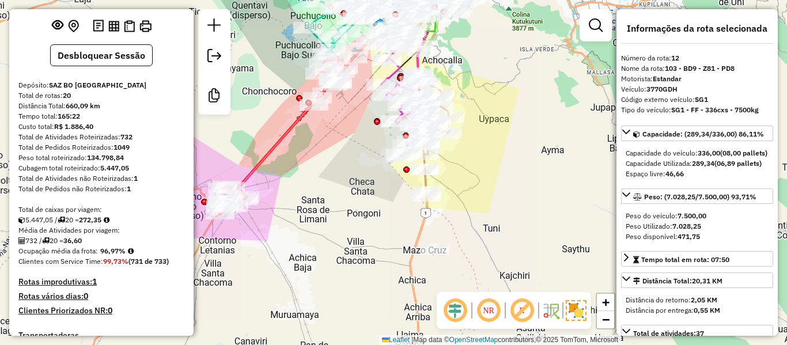
copy strong "96,97"
click at [131, 141] on strong "732" at bounding box center [126, 137] width 12 height 9
copy strong "732"
click at [82, 245] on strong "36,60" at bounding box center [72, 240] width 18 height 9
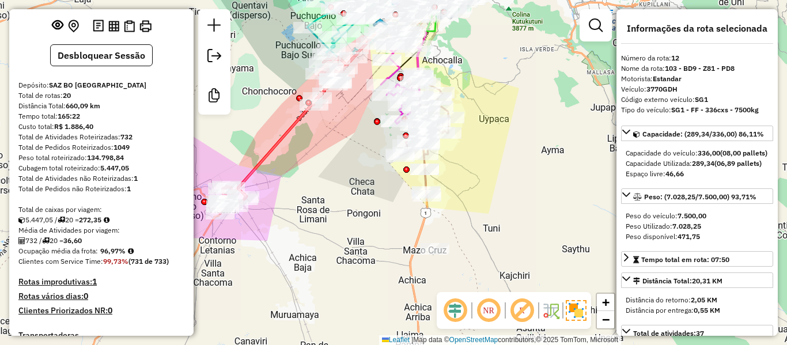
click at [82, 245] on strong "36,60" at bounding box center [72, 240] width 18 height 9
copy strong "36,60"
click at [67, 100] on strong "20" at bounding box center [67, 95] width 8 height 9
copy strong "20"
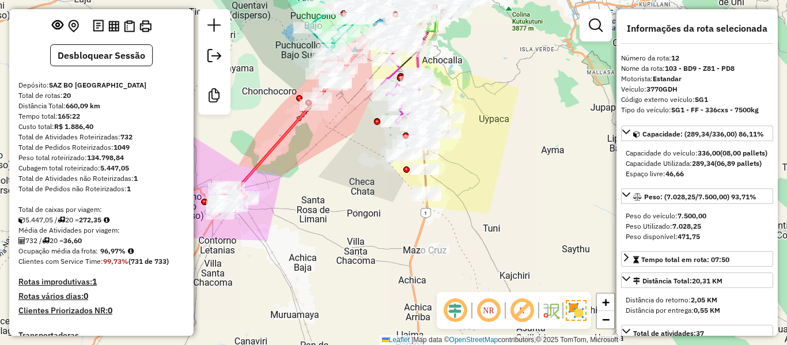
scroll to position [115, 0]
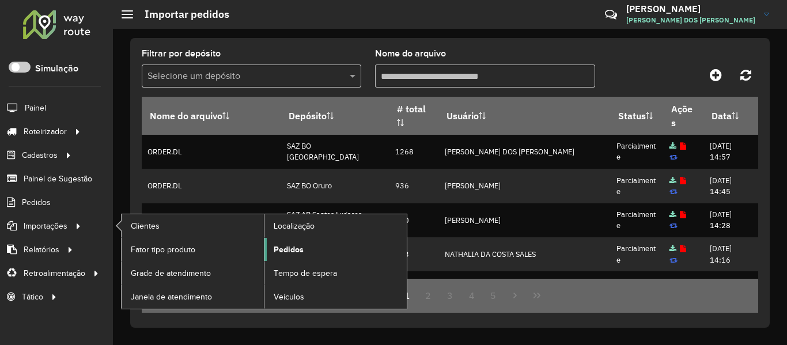
click at [286, 241] on link "Pedidos" at bounding box center [336, 249] width 142 height 23
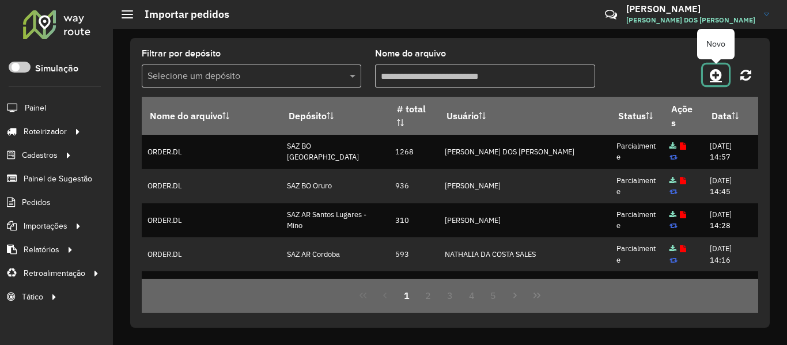
click at [716, 69] on icon at bounding box center [716, 75] width 12 height 14
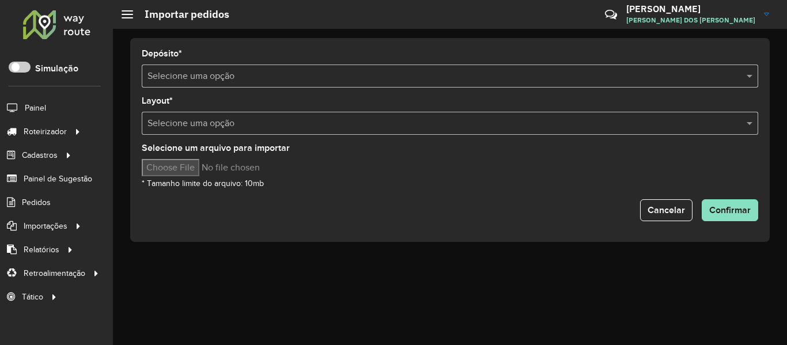
click at [262, 81] on hb-app "Aguarde... Pop-up bloqueado! Seu navegador bloqueou automáticamente a abertura …" at bounding box center [393, 172] width 787 height 345
click at [262, 81] on input "text" at bounding box center [439, 77] width 582 height 14
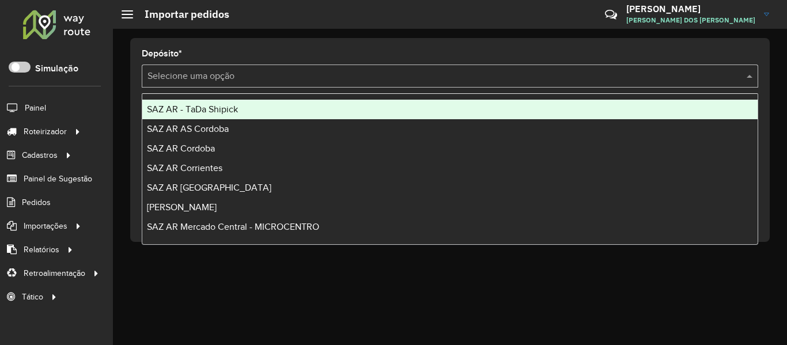
click at [262, 81] on input "text" at bounding box center [439, 77] width 582 height 14
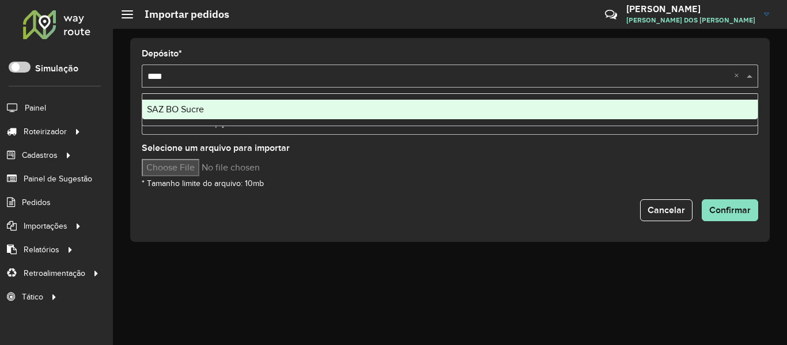
type input "*****"
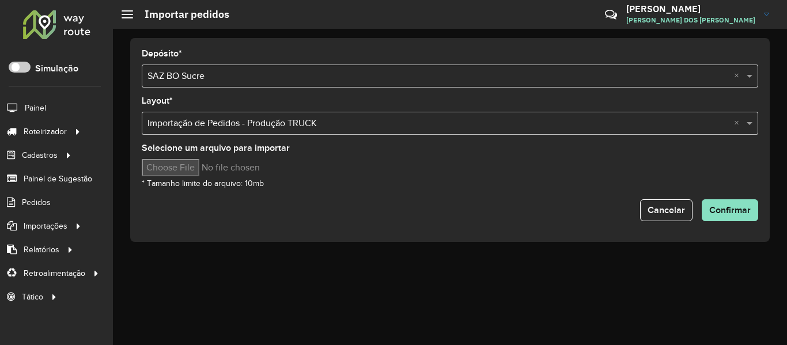
click at [210, 172] on input "Selecione um arquivo para importar" at bounding box center [240, 167] width 196 height 17
type input "**********"
click at [490, 197] on form "Depósito * Selecione uma opção × SAZ BO Sucre × Layout * Selecione uma opção × …" at bounding box center [450, 136] width 617 height 172
click at [730, 207] on span "Confirmar" at bounding box center [729, 210] width 41 height 10
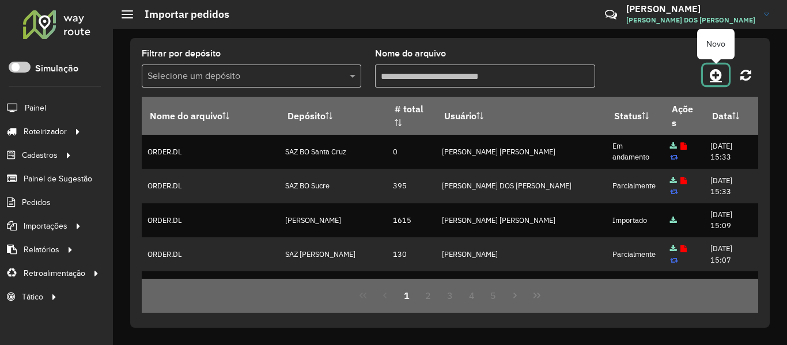
click at [724, 77] on link at bounding box center [716, 75] width 26 height 21
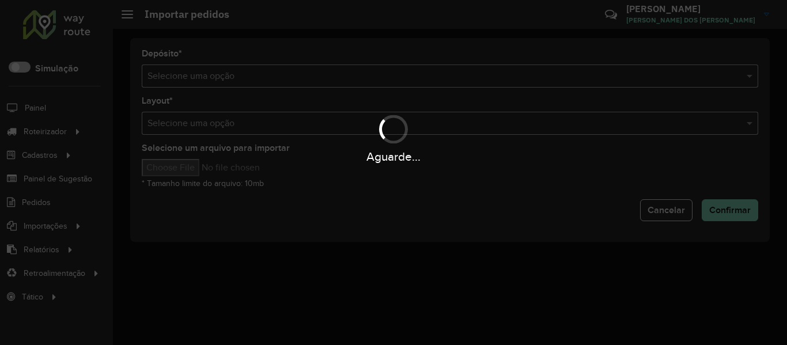
click at [508, 73] on div "Aguarde..." at bounding box center [393, 172] width 787 height 345
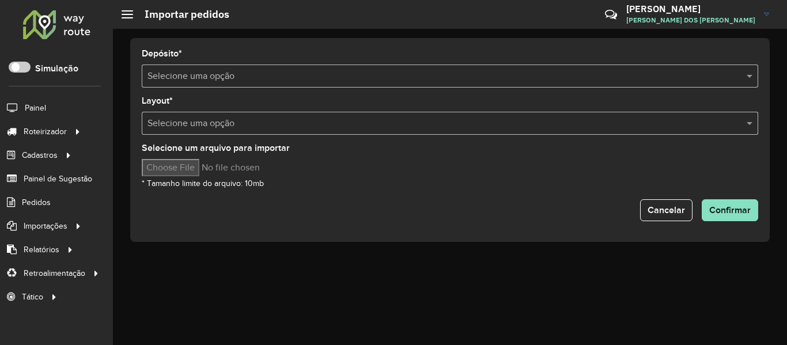
click at [508, 73] on hb-app "Aguarde... Pop-up bloqueado! Seu navegador bloqueou automáticamente a abertura …" at bounding box center [393, 172] width 787 height 345
click at [508, 73] on input "text" at bounding box center [439, 77] width 582 height 14
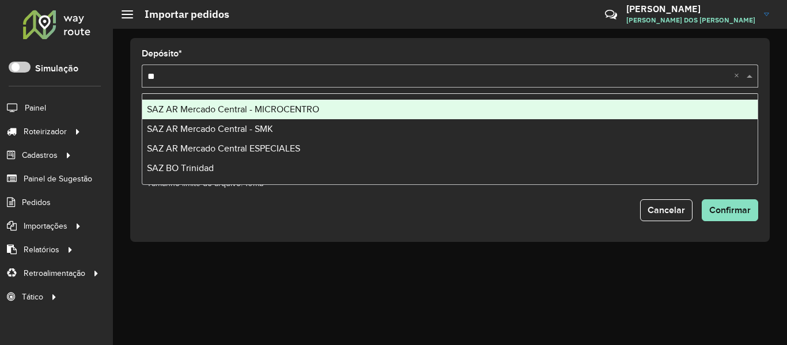
type input "***"
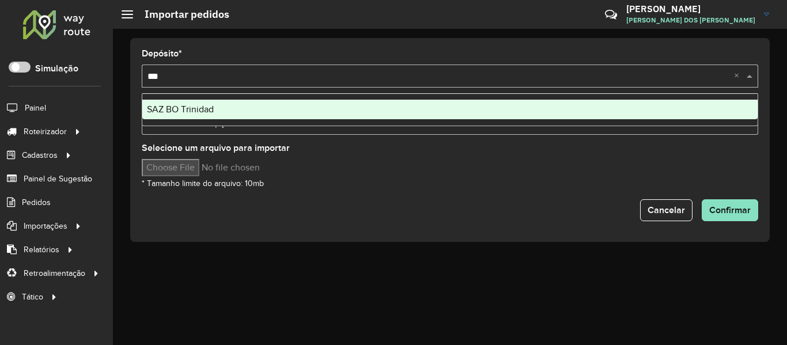
click at [324, 117] on div "SAZ BO Trinidad" at bounding box center [449, 110] width 615 height 20
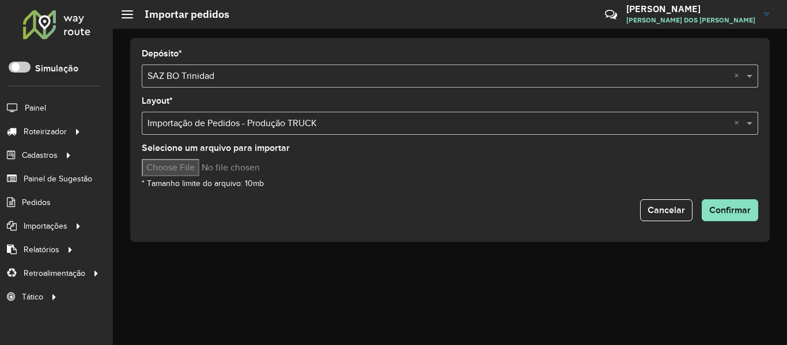
click at [182, 169] on input "Selecione um arquivo para importar" at bounding box center [240, 167] width 196 height 17
click at [390, 180] on div "Selecione um arquivo para importar * Tamanho limite do arquivo: 10mb" at bounding box center [450, 167] width 617 height 46
click at [183, 165] on input "Selecione um arquivo para importar" at bounding box center [240, 167] width 196 height 17
type input "**********"
drag, startPoint x: 370, startPoint y: 192, endPoint x: 370, endPoint y: 184, distance: 7.5
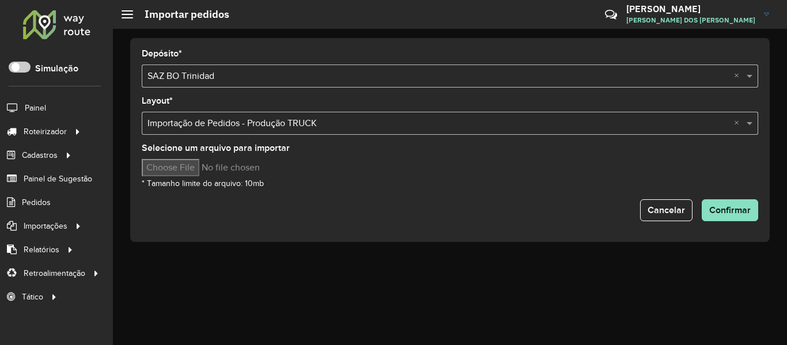
click at [370, 191] on form "Depósito * Selecione uma opção × SAZ BO Trinidad × Layout * Selecione uma opção…" at bounding box center [450, 136] width 617 height 172
click at [715, 205] on button "Confirmar" at bounding box center [730, 210] width 56 height 22
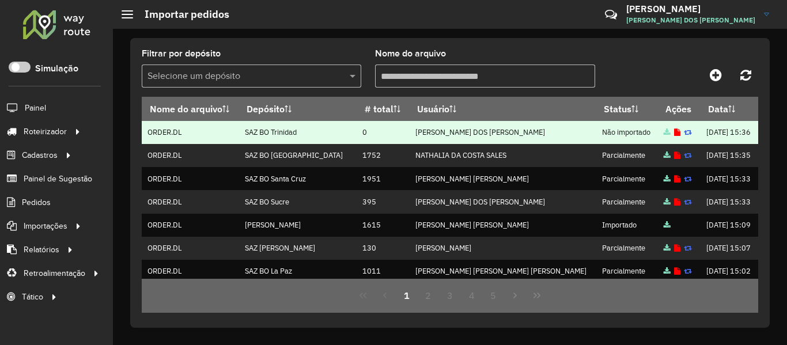
drag, startPoint x: 351, startPoint y: 133, endPoint x: 371, endPoint y: 133, distance: 20.2
click at [371, 133] on tr "ORDER.[PERSON_NAME] [PERSON_NAME] 0 [PERSON_NAME] DOS [PERSON_NAME] Não importa…" at bounding box center [450, 132] width 617 height 23
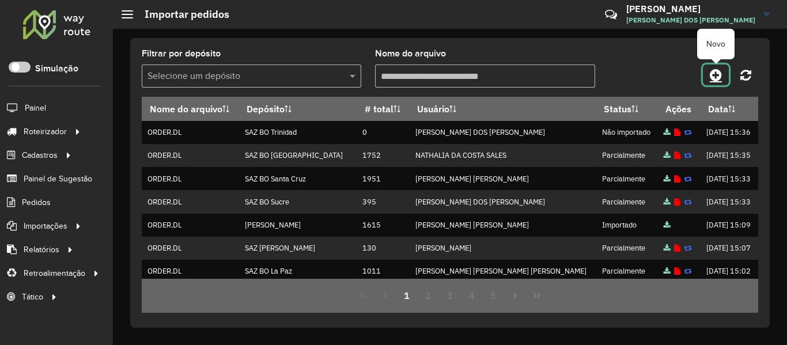
click at [713, 77] on icon at bounding box center [716, 75] width 12 height 14
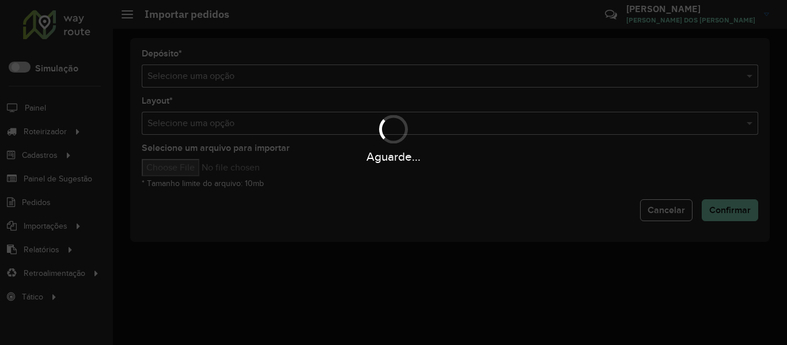
click at [524, 81] on input "text" at bounding box center [439, 77] width 582 height 14
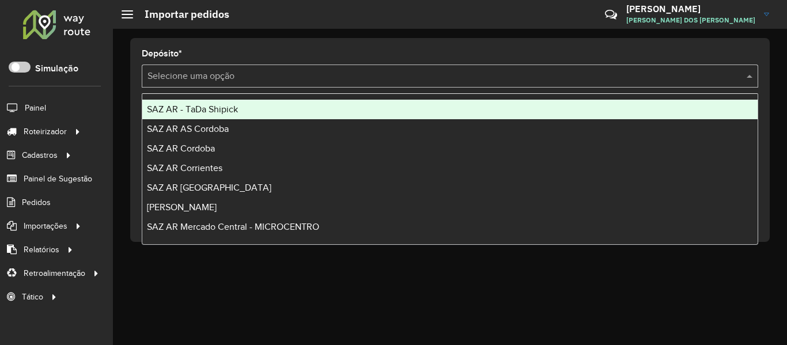
click at [524, 81] on input "text" at bounding box center [439, 77] width 582 height 14
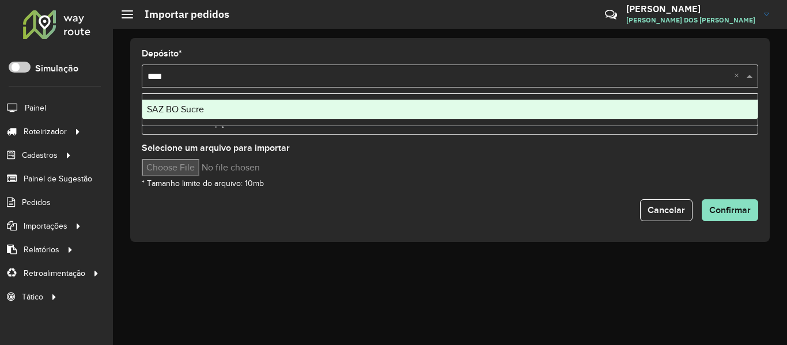
type input "*****"
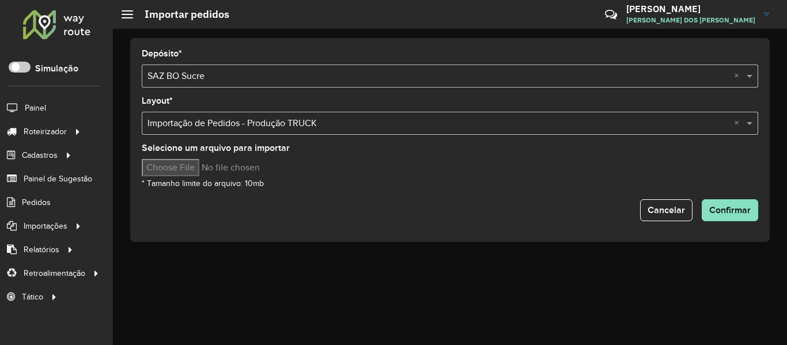
click at [210, 172] on input "Selecione um arquivo para importar" at bounding box center [240, 167] width 196 height 17
type input "**********"
click at [429, 190] on form "Depósito * Selecione uma opção × SAZ BO Sucre × Layout * Selecione uma opção × …" at bounding box center [450, 136] width 617 height 172
click at [714, 204] on button "Confirmar" at bounding box center [730, 210] width 56 height 22
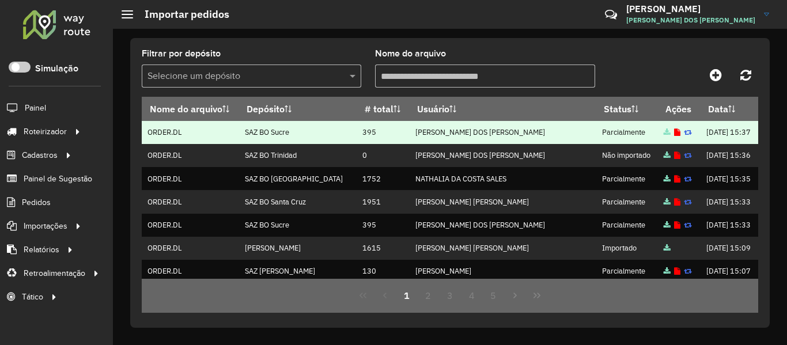
click at [674, 134] on icon at bounding box center [677, 132] width 6 height 7
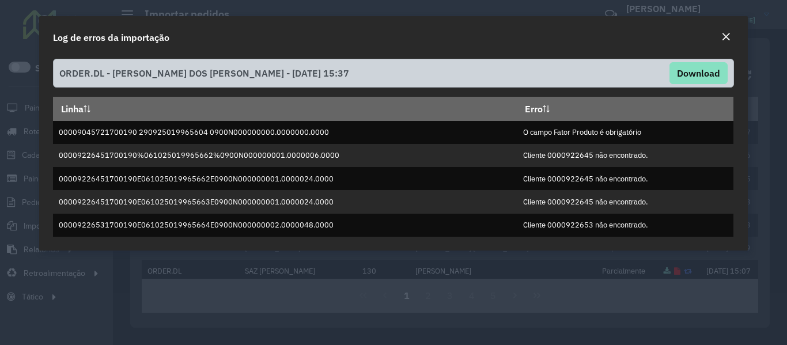
click at [724, 38] on em "Close" at bounding box center [726, 36] width 9 height 9
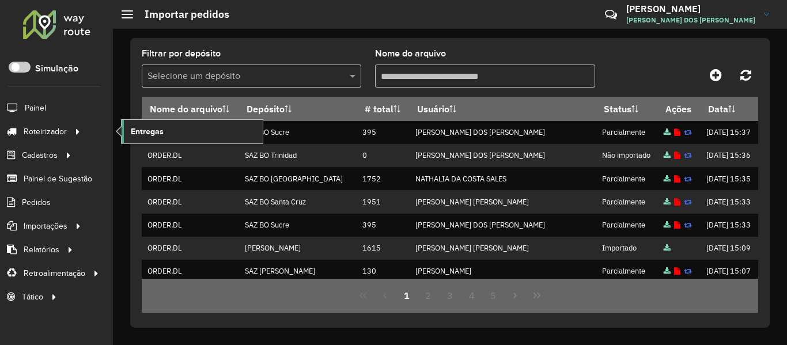
click at [187, 129] on link "Entregas" at bounding box center [192, 131] width 141 height 23
click at [78, 13] on div at bounding box center [57, 24] width 70 height 30
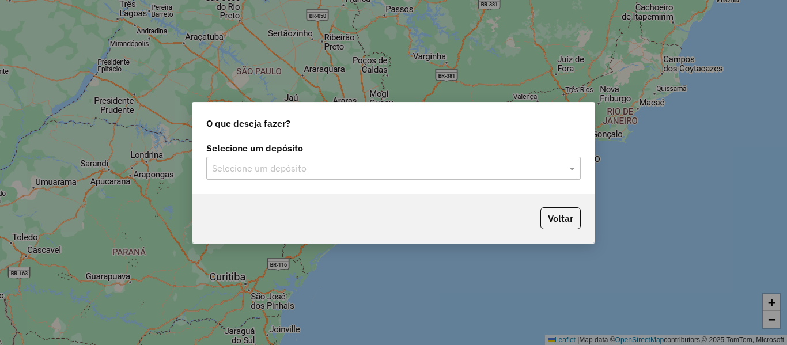
click at [337, 173] on input "text" at bounding box center [382, 169] width 340 height 14
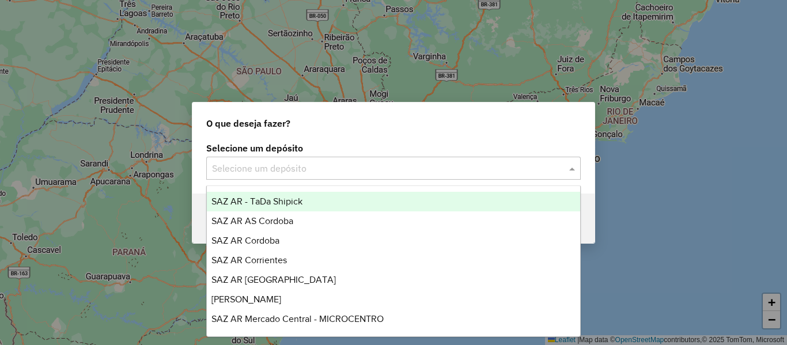
click at [323, 170] on input "text" at bounding box center [382, 169] width 340 height 14
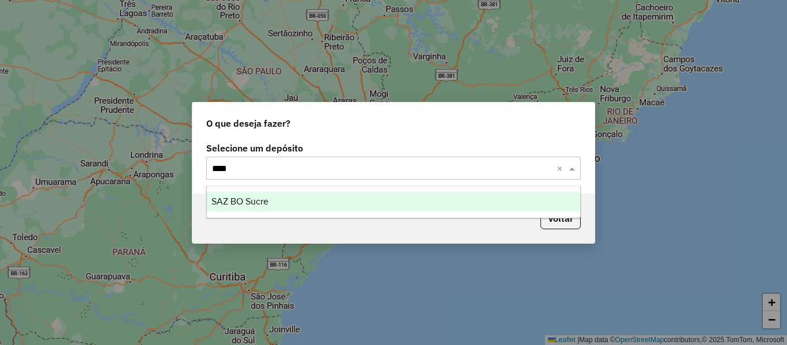
type input "*****"
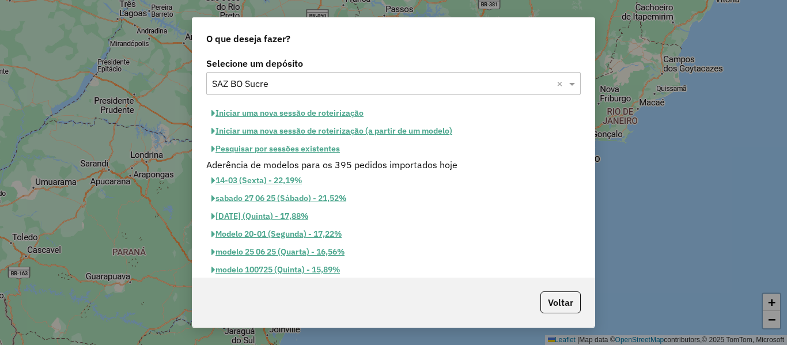
click at [324, 112] on button "Iniciar uma nova sessão de roteirização" at bounding box center [287, 113] width 163 height 18
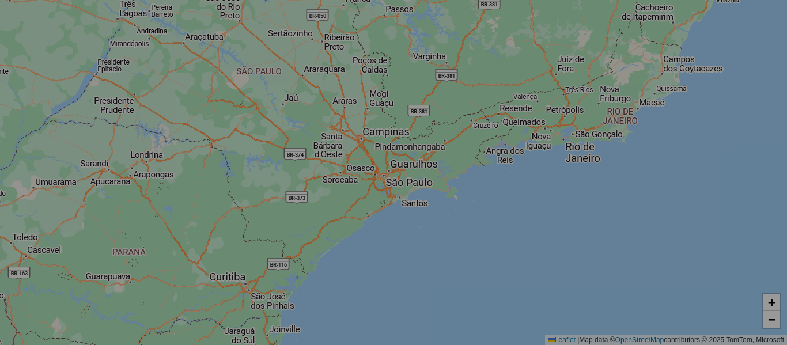
select select "*"
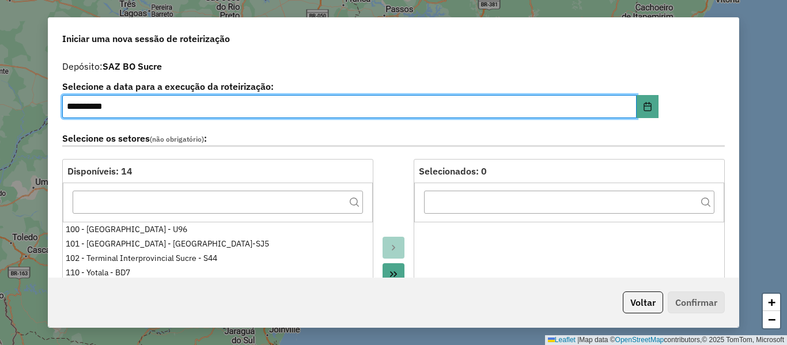
scroll to position [403, 0]
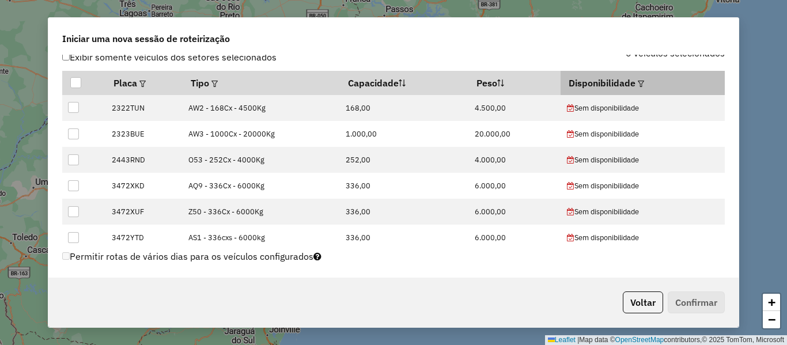
click at [638, 82] on em at bounding box center [641, 84] width 6 height 6
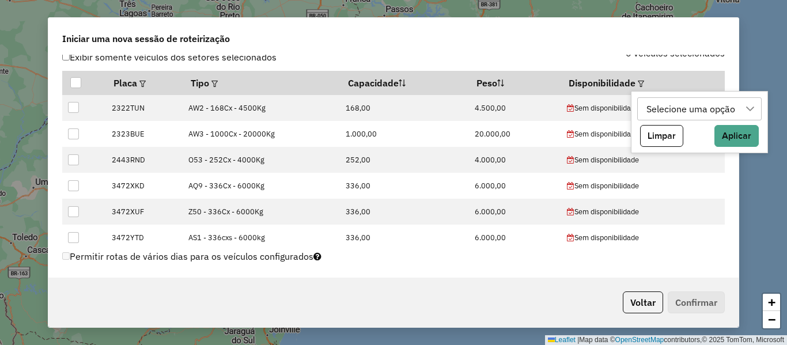
click at [671, 114] on div "Selecione uma opção" at bounding box center [691, 109] width 97 height 22
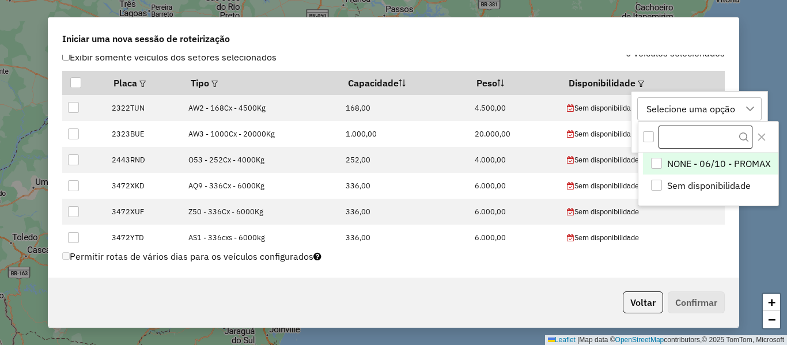
scroll to position [9, 52]
drag, startPoint x: 674, startPoint y: 166, endPoint x: 666, endPoint y: 130, distance: 36.8
click at [674, 164] on span "NONE - 06/10 - PROMAX" at bounding box center [719, 164] width 104 height 14
click at [666, 108] on div "NONE - 06/10 - PROMAX" at bounding box center [699, 109] width 112 height 22
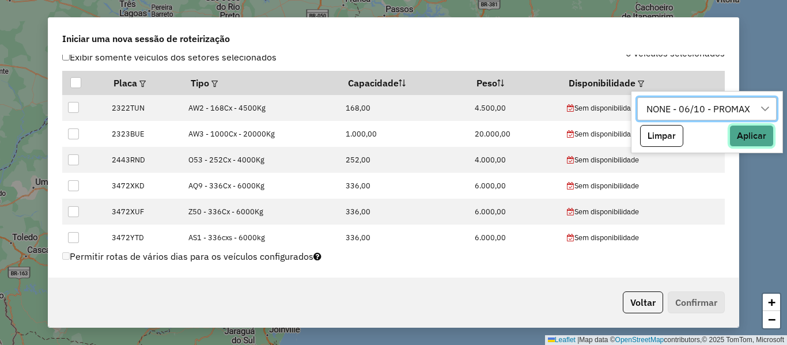
drag, startPoint x: 761, startPoint y: 131, endPoint x: 753, endPoint y: 133, distance: 8.2
click at [760, 132] on button "Aplicar" at bounding box center [752, 136] width 44 height 22
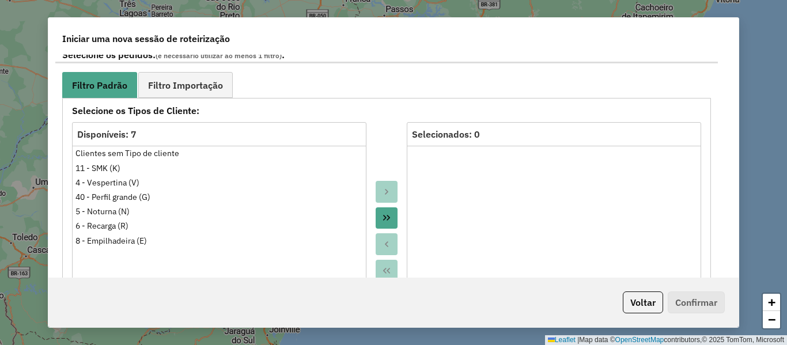
scroll to position [634, 0]
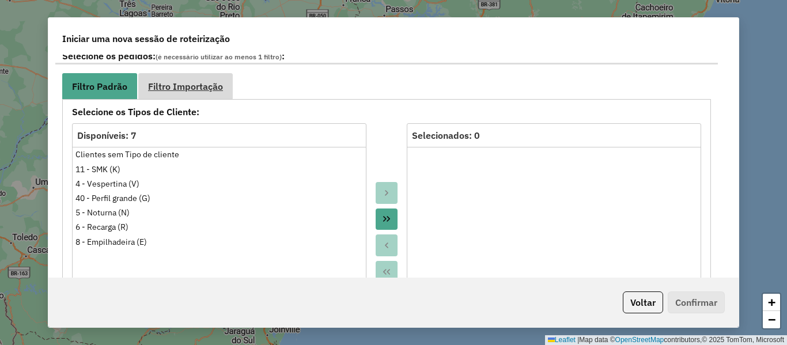
click at [214, 83] on span "Filtro Importação" at bounding box center [185, 86] width 75 height 9
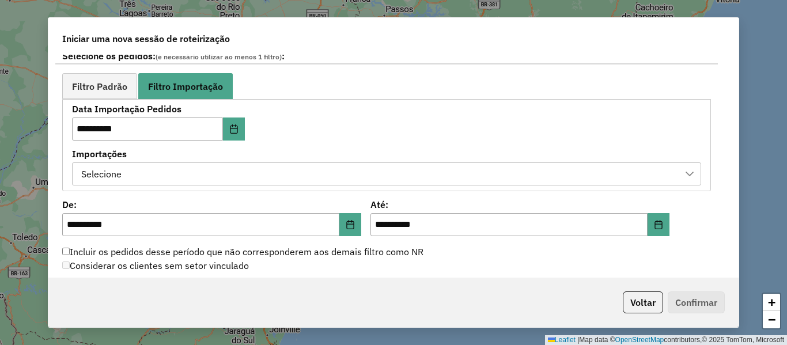
click at [333, 160] on label "Importações" at bounding box center [386, 154] width 629 height 14
click at [334, 173] on div "Selecione" at bounding box center [378, 174] width 602 height 22
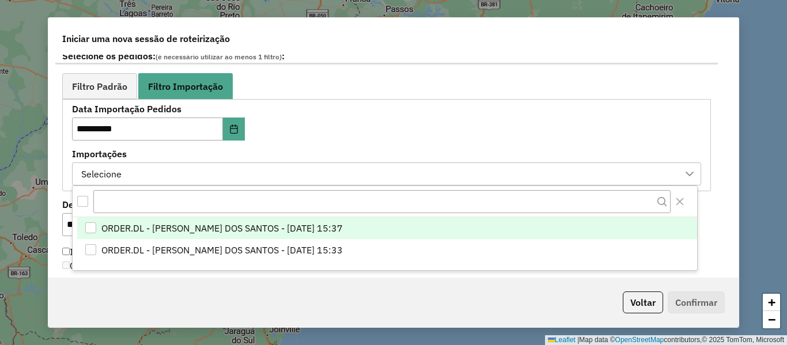
click at [343, 229] on span "ORDER.DL - [PERSON_NAME] DOS SANTOS - [DATE] 15:37" at bounding box center [221, 228] width 241 height 14
drag, startPoint x: 337, startPoint y: 134, endPoint x: 192, endPoint y: 99, distance: 148.9
click at [328, 126] on div "**********" at bounding box center [386, 145] width 629 height 80
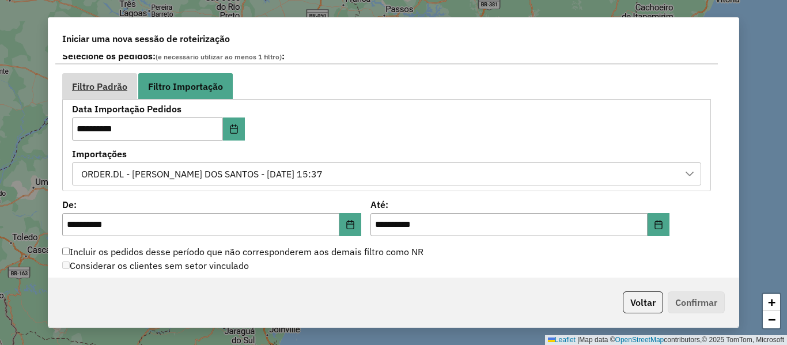
click at [111, 97] on link "Filtro Padrão" at bounding box center [99, 86] width 75 height 26
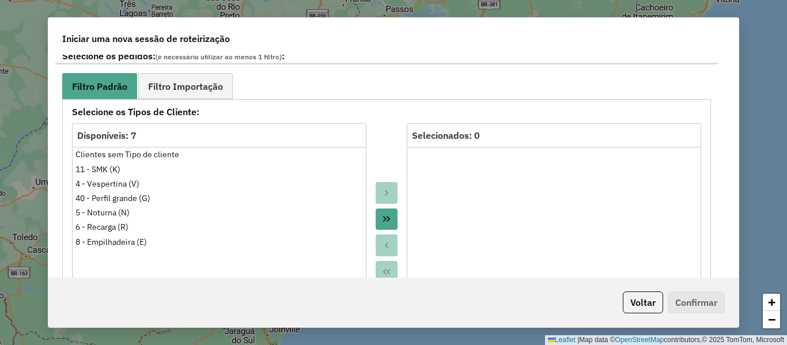
click at [376, 103] on div "**********" at bounding box center [386, 313] width 649 height 428
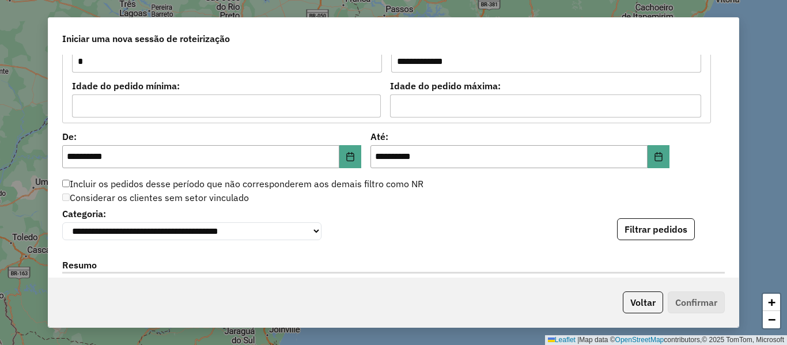
click at [649, 231] on button "Filtrar pedidos" at bounding box center [656, 229] width 78 height 22
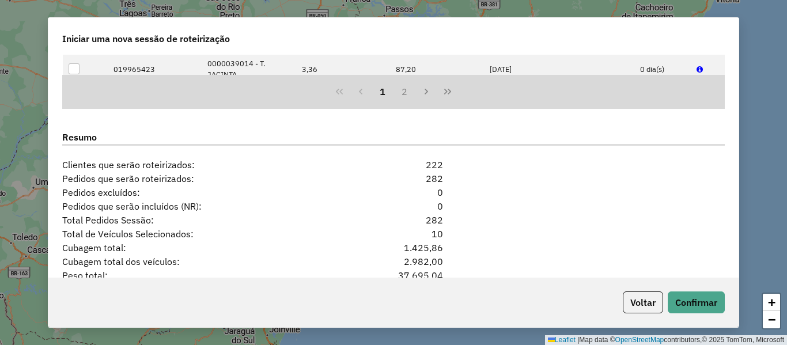
scroll to position [1498, 0]
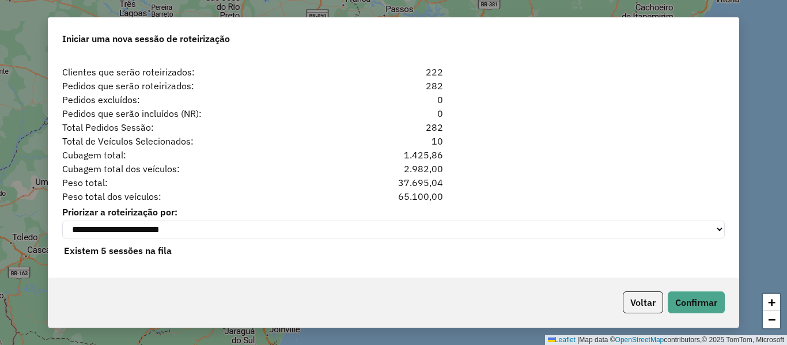
drag, startPoint x: 460, startPoint y: 123, endPoint x: 383, endPoint y: 122, distance: 76.7
click at [383, 122] on div "Total Pedidos Sessão: 282" at bounding box center [393, 127] width 677 height 14
click at [474, 137] on div "Total de Veículos Selecionados: 10" at bounding box center [393, 141] width 677 height 14
drag, startPoint x: 451, startPoint y: 126, endPoint x: 357, endPoint y: 117, distance: 94.4
click at [394, 124] on div "Total Pedidos Sessão: 282" at bounding box center [393, 127] width 677 height 14
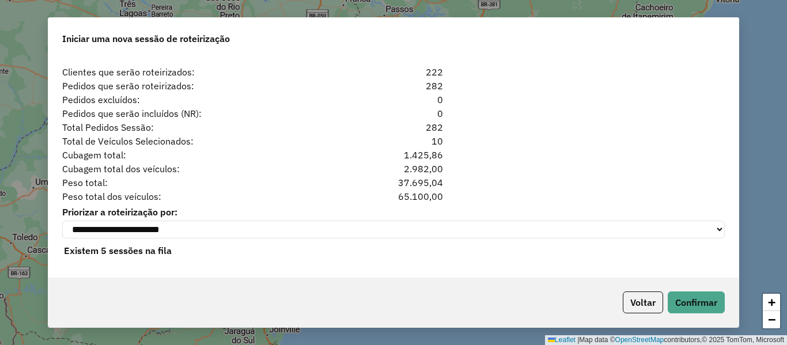
drag, startPoint x: 505, startPoint y: 175, endPoint x: 509, endPoint y: 180, distance: 6.2
click at [505, 176] on div "Peso total: 37.695,04" at bounding box center [393, 183] width 677 height 14
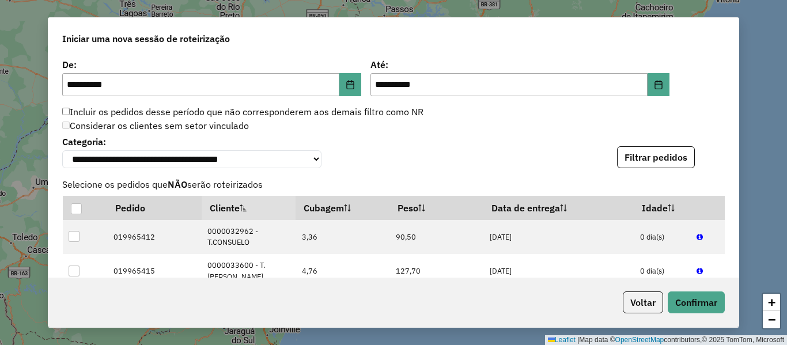
scroll to position [1098, 0]
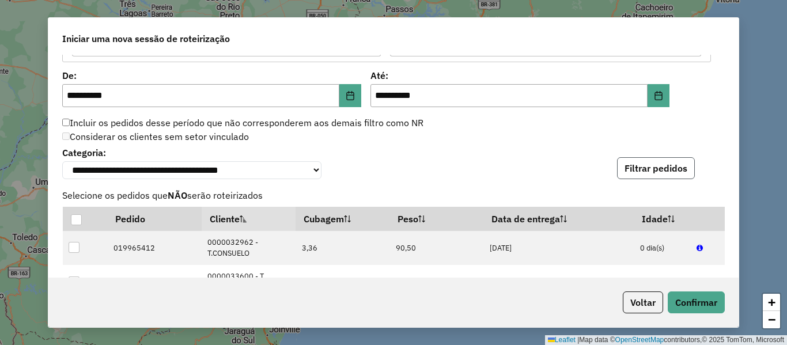
click at [630, 175] on button "Filtrar pedidos" at bounding box center [656, 168] width 78 height 22
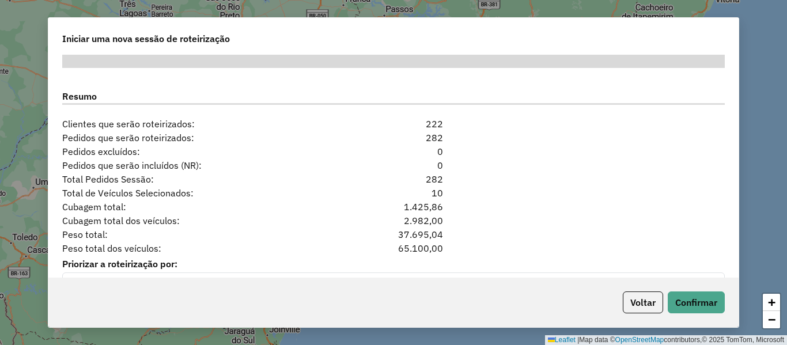
drag, startPoint x: 419, startPoint y: 186, endPoint x: 412, endPoint y: 185, distance: 6.9
click at [410, 186] on div "Total Pedidos Sessão: 282" at bounding box center [393, 179] width 677 height 14
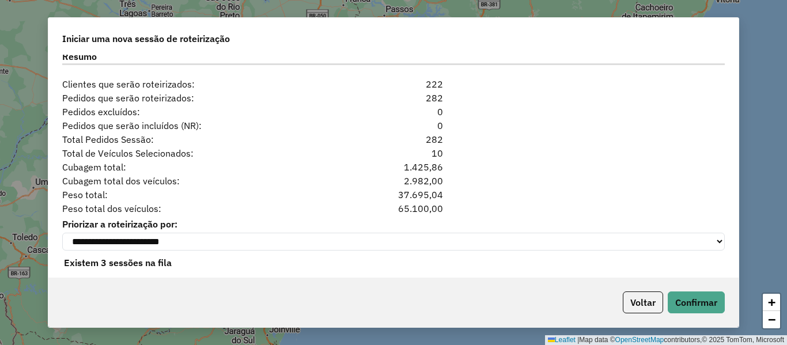
scroll to position [1502, 0]
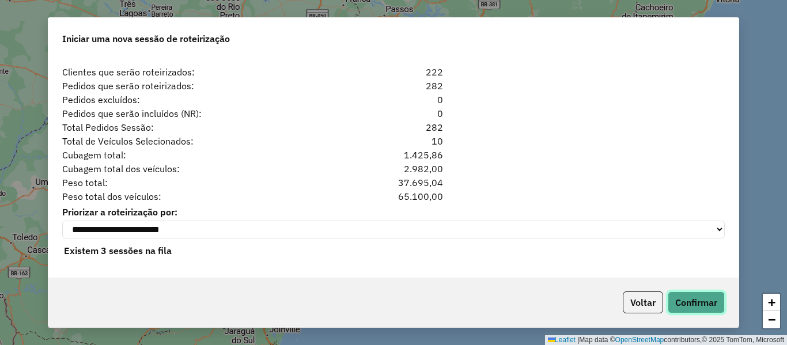
click at [697, 300] on button "Confirmar" at bounding box center [696, 303] width 57 height 22
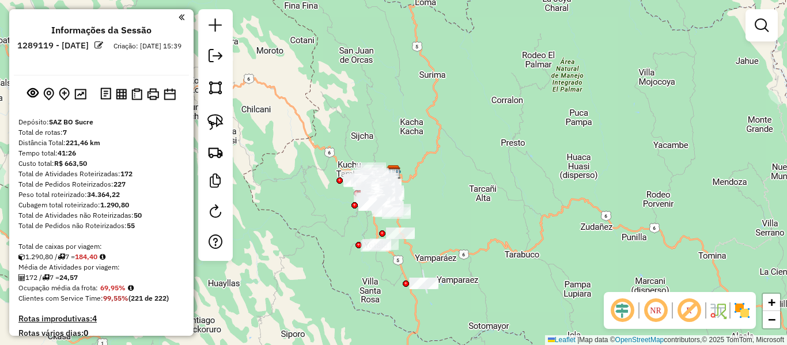
drag, startPoint x: 747, startPoint y: 313, endPoint x: 707, endPoint y: 310, distance: 41.0
click at [748, 313] on img at bounding box center [742, 310] width 18 height 18
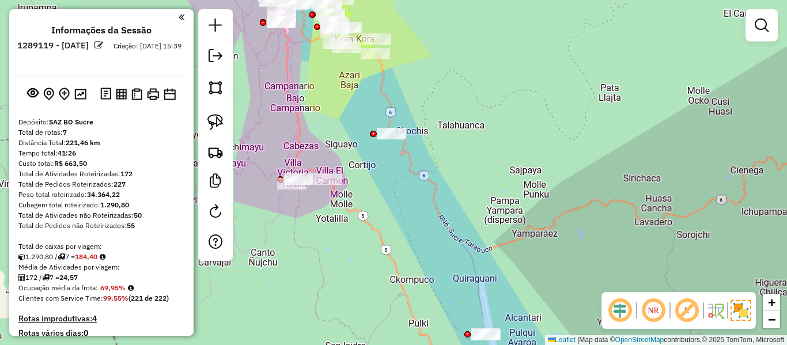
drag, startPoint x: 465, startPoint y: 243, endPoint x: 422, endPoint y: 135, distance: 115.9
click at [422, 135] on div "Janela de atendimento Grade de atendimento Capacidade Transportadoras Veículos …" at bounding box center [393, 172] width 787 height 345
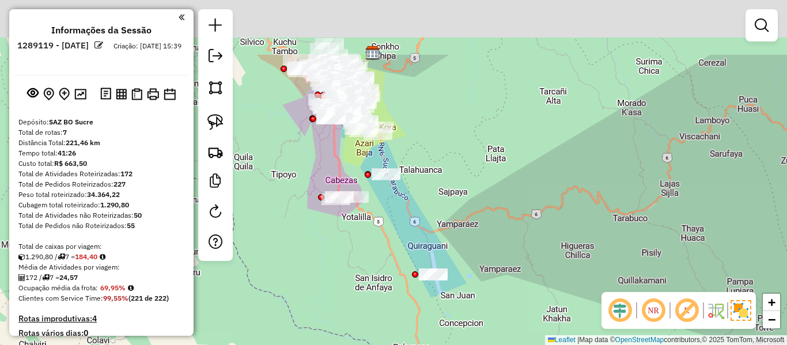
drag, startPoint x: 415, startPoint y: 154, endPoint x: 414, endPoint y: 244, distance: 89.3
click at [414, 244] on div "Janela de atendimento Grade de atendimento Capacidade Transportadoras Veículos …" at bounding box center [393, 172] width 787 height 345
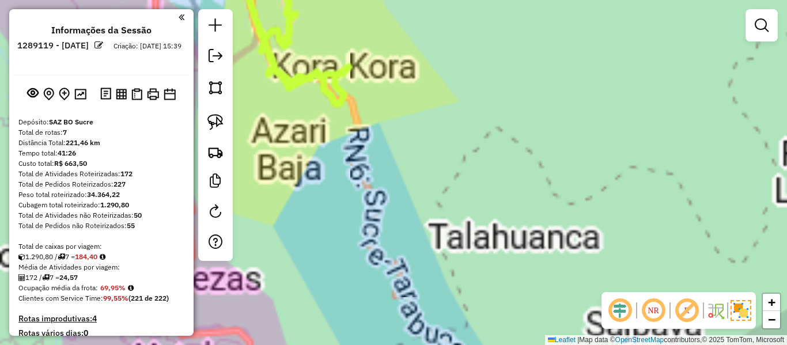
click at [435, 139] on div "Janela de atendimento Grade de atendimento Capacidade Transportadoras Veículos …" at bounding box center [393, 172] width 787 height 345
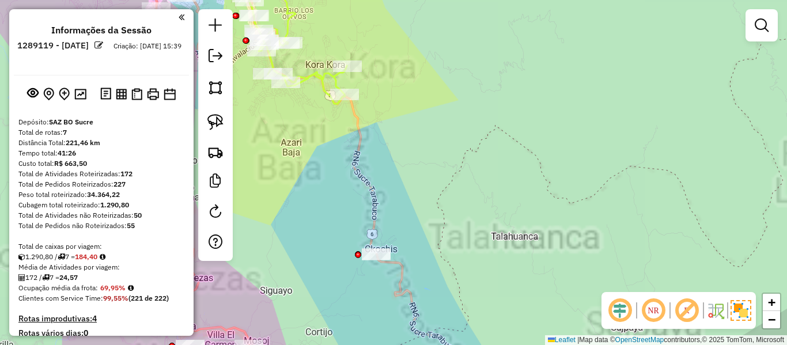
drag, startPoint x: 424, startPoint y: 139, endPoint x: 473, endPoint y: 154, distance: 51.9
click at [471, 154] on div "Janela de atendimento Grade de atendimento Capacidade Transportadoras Veículos …" at bounding box center [393, 172] width 787 height 345
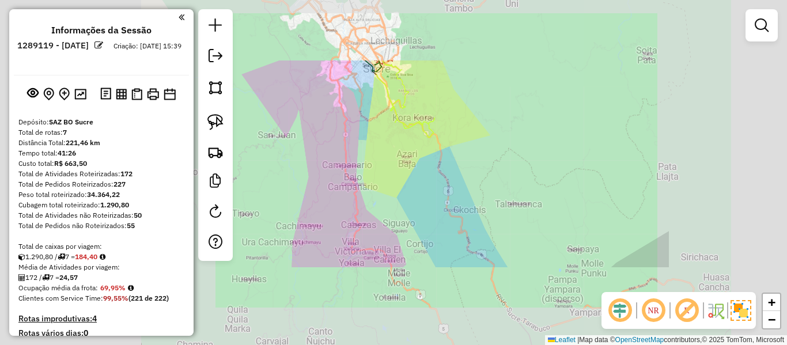
click at [478, 154] on div "Janela de atendimento Grade de atendimento Capacidade Transportadoras Veículos …" at bounding box center [393, 172] width 787 height 345
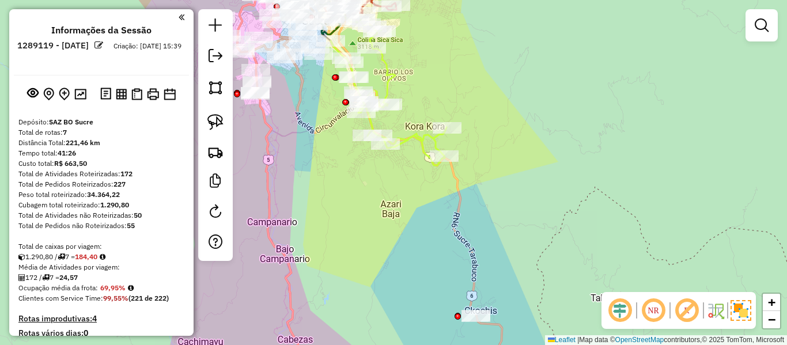
click at [388, 69] on icon at bounding box center [389, 93] width 116 height 146
select select "**********"
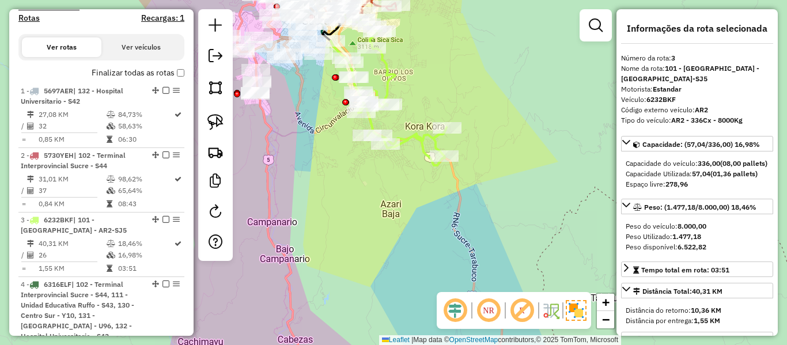
scroll to position [583, 0]
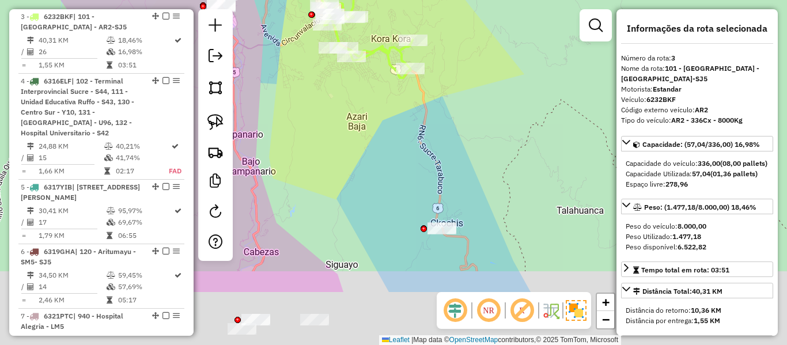
drag, startPoint x: 458, startPoint y: 86, endPoint x: 459, endPoint y: 102, distance: 15.6
click at [454, 76] on div "Janela de atendimento Grade de atendimento Capacidade Transportadoras Veículos …" at bounding box center [393, 172] width 787 height 345
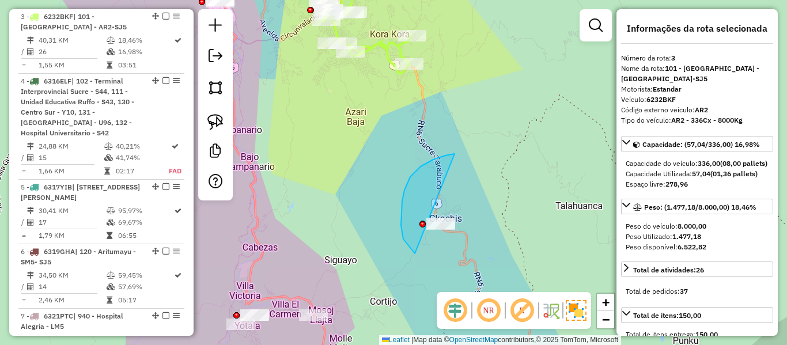
drag, startPoint x: 402, startPoint y: 209, endPoint x: 493, endPoint y: 198, distance: 91.7
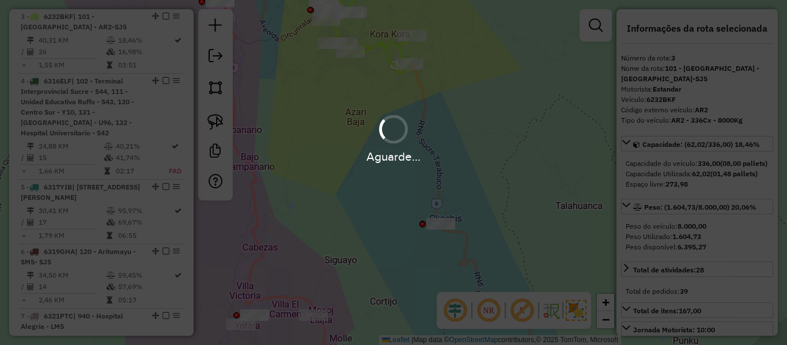
select select "**********"
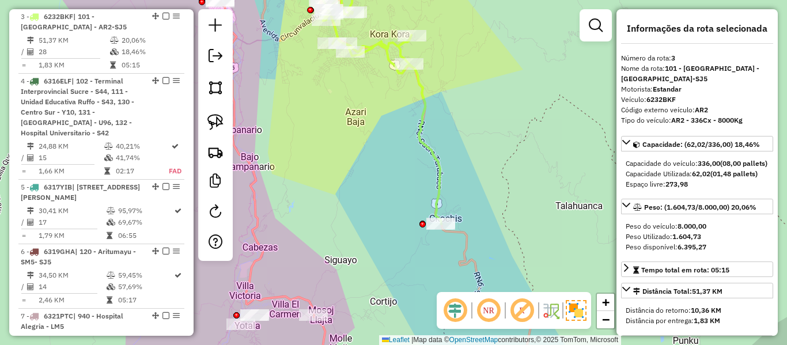
click at [420, 133] on icon at bounding box center [375, 94] width 133 height 259
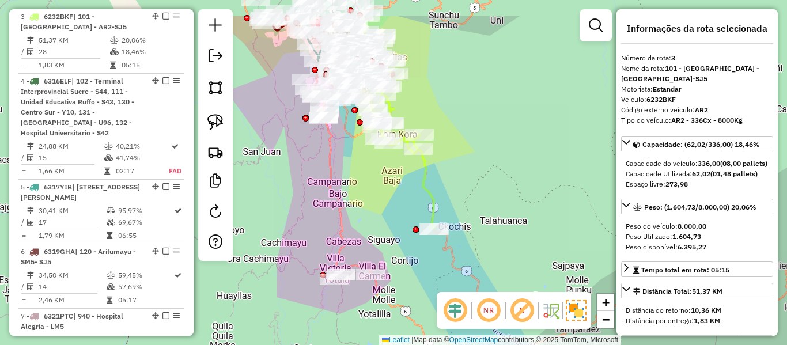
drag, startPoint x: 440, startPoint y: 124, endPoint x: 444, endPoint y: 178, distance: 53.2
click at [444, 178] on div "Janela de atendimento Grade de atendimento Capacidade Transportadoras Veículos …" at bounding box center [393, 172] width 787 height 345
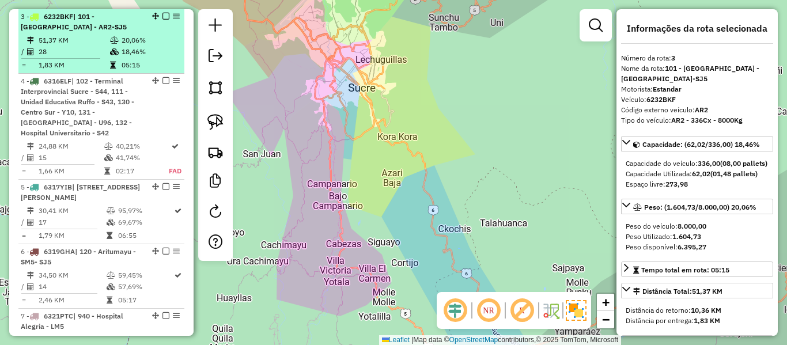
click at [96, 55] on td "28" at bounding box center [73, 52] width 71 height 12
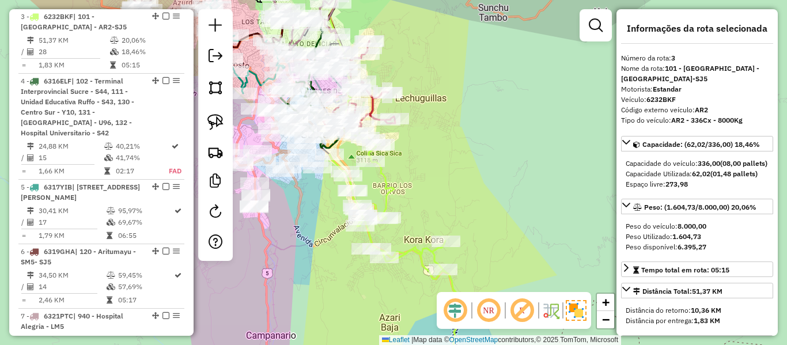
scroll to position [879, 0]
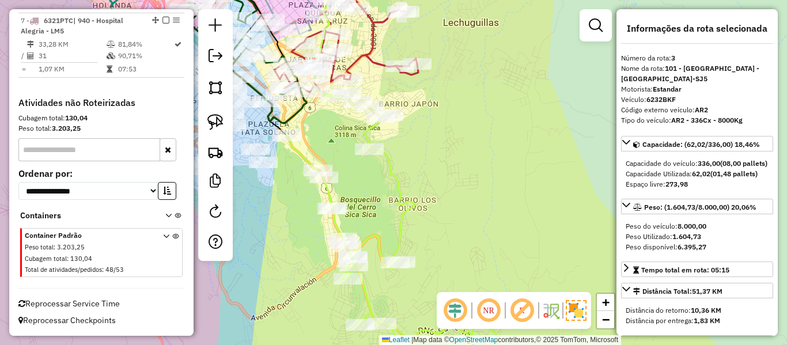
click at [401, 168] on div "Janela de atendimento Grade de atendimento Capacidade Transportadoras Veículos …" at bounding box center [393, 172] width 787 height 345
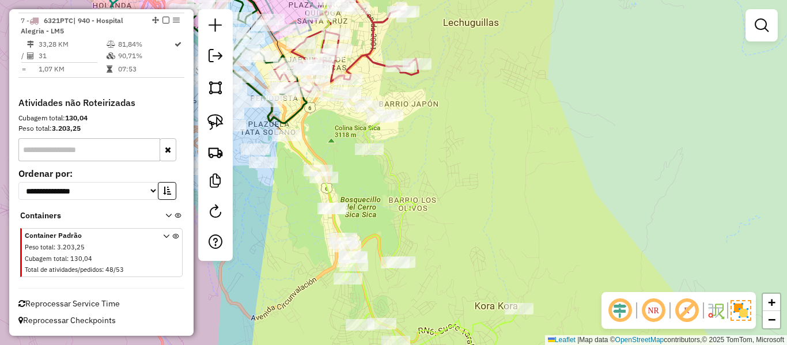
drag, startPoint x: 391, startPoint y: 169, endPoint x: 410, endPoint y: 177, distance: 19.9
click at [391, 170] on icon at bounding box center [406, 236] width 241 height 286
select select "**********"
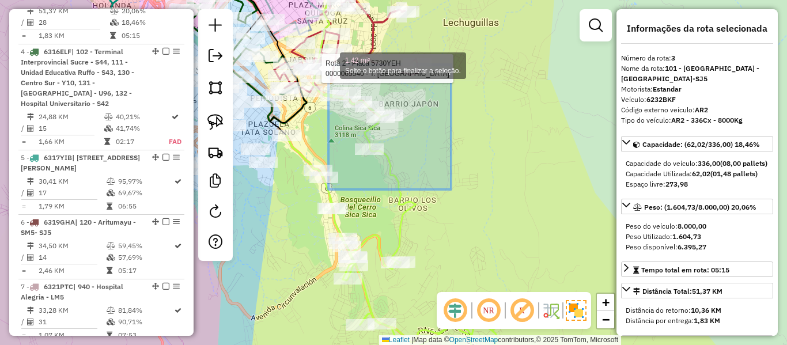
scroll to position [583, 0]
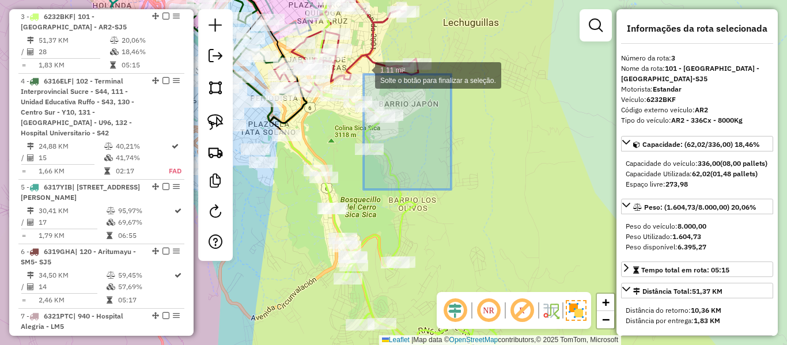
drag, startPoint x: 451, startPoint y: 190, endPoint x: 387, endPoint y: 102, distance: 108.8
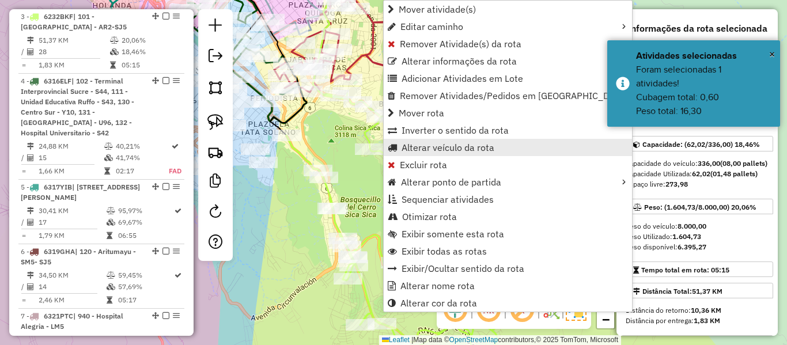
click at [405, 154] on link "Alterar veículo da rota" at bounding box center [508, 147] width 248 height 17
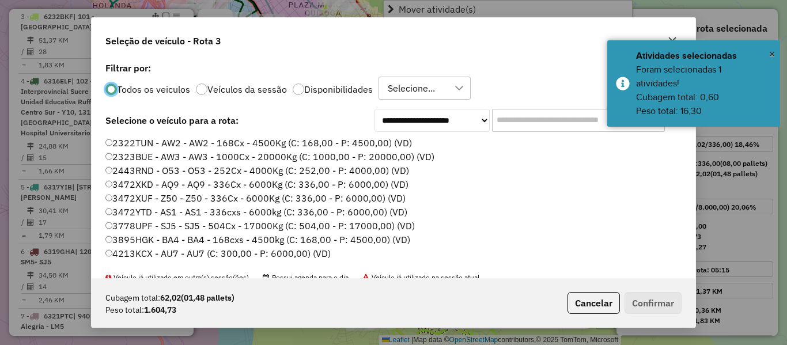
scroll to position [6, 3]
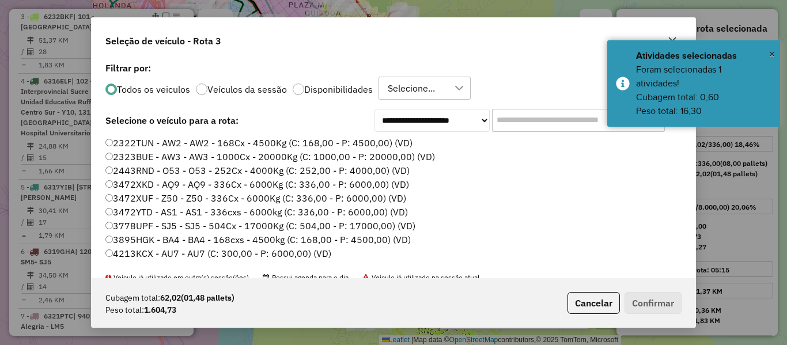
click at [357, 130] on div "**********" at bounding box center [393, 120] width 576 height 23
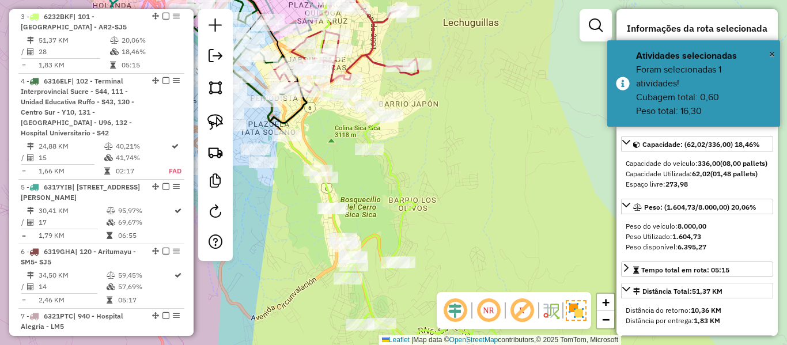
click at [356, 126] on div "Janela de atendimento Grade de atendimento Capacidade Transportadoras Veículos …" at bounding box center [393, 172] width 787 height 345
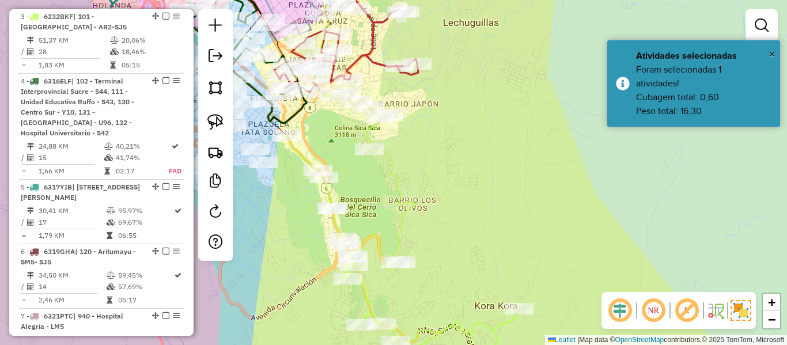
drag, startPoint x: 357, startPoint y: 146, endPoint x: 360, endPoint y: 152, distance: 6.4
click at [359, 152] on div "Janela de atendimento Grade de atendimento Capacidade Transportadoras Veículos …" at bounding box center [393, 172] width 787 height 345
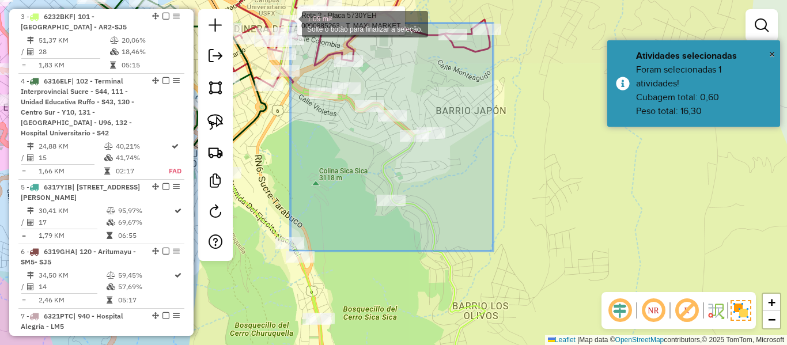
click at [290, 23] on div "Rota 2 - Placa 5730YEH 0000885263 - T. MAXI MARKET 1.09 mi² Solte o botão para …" at bounding box center [393, 172] width 787 height 345
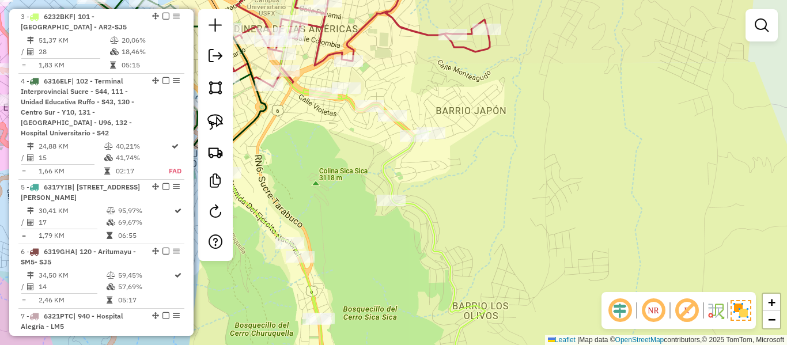
click at [421, 30] on icon at bounding box center [345, 26] width 289 height 122
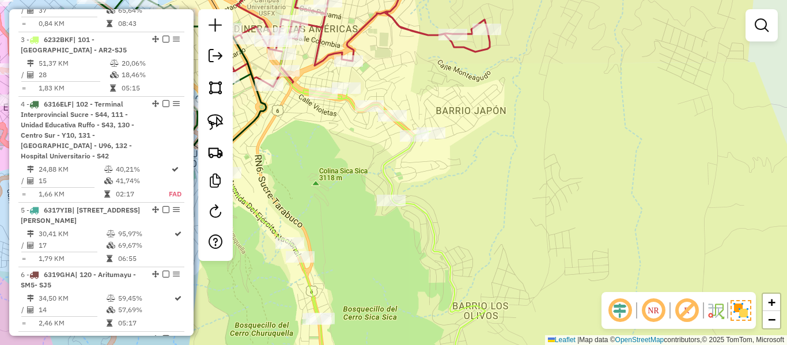
select select "**********"
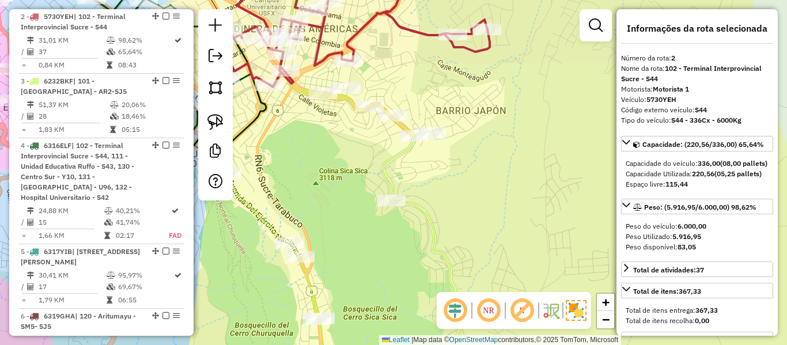
scroll to position [519, 0]
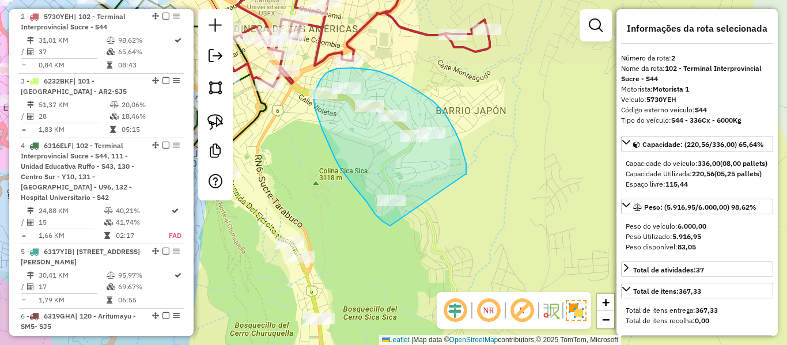
drag, startPoint x: 465, startPoint y: 175, endPoint x: 390, endPoint y: 226, distance: 90.8
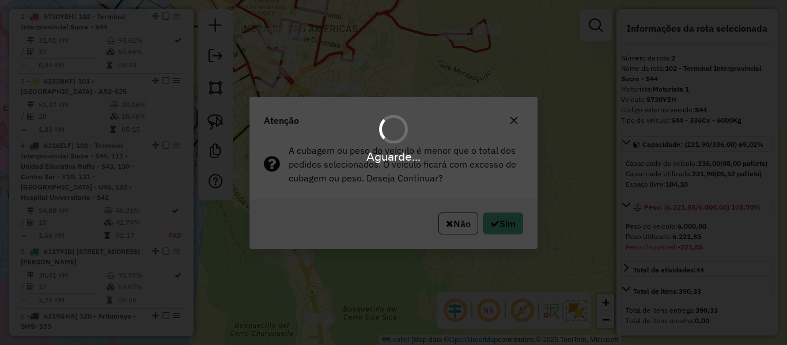
click at [500, 225] on div "Aguarde..." at bounding box center [393, 172] width 787 height 345
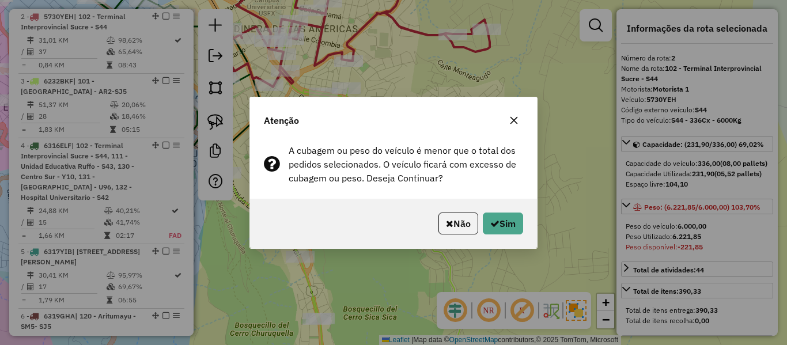
click at [543, 232] on div "Atenção A cubagem ou peso do veículo é menor que o total dos pedidos selecionad…" at bounding box center [393, 172] width 787 height 345
click at [504, 226] on button "Sim" at bounding box center [503, 224] width 40 height 22
select select "**********"
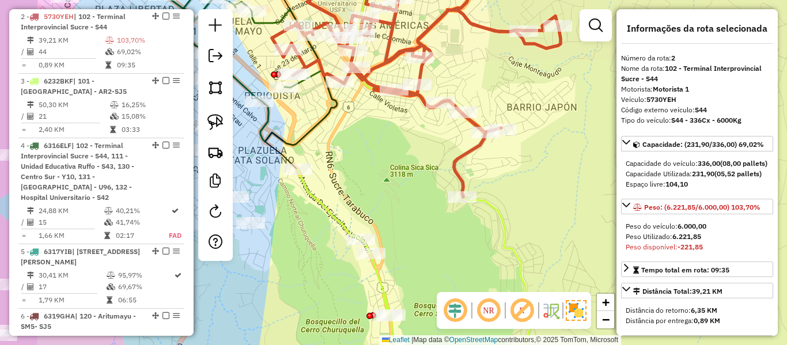
drag, startPoint x: 382, startPoint y: 158, endPoint x: 462, endPoint y: 152, distance: 79.8
click at [481, 152] on icon at bounding box center [416, 79] width 289 height 235
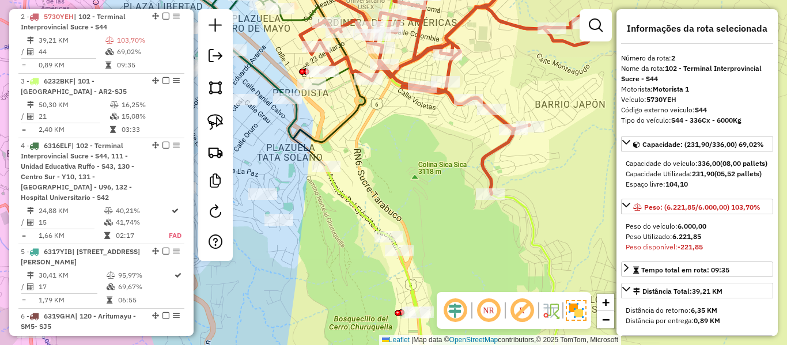
click at [360, 198] on div "Janela de atendimento Grade de atendimento Capacidade Transportadoras Veículos …" at bounding box center [393, 172] width 787 height 345
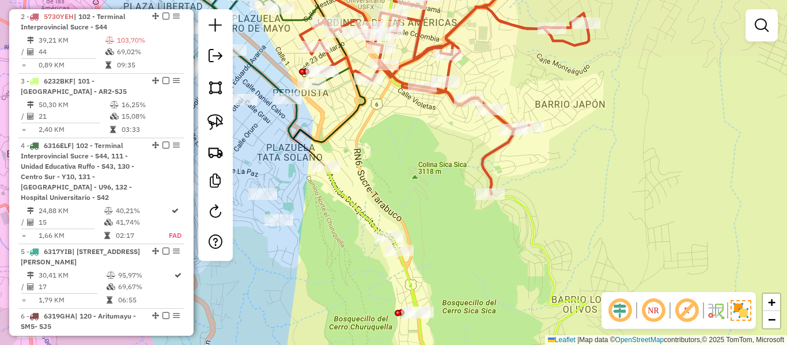
click at [349, 208] on icon at bounding box center [418, 273] width 185 height 213
select select "**********"
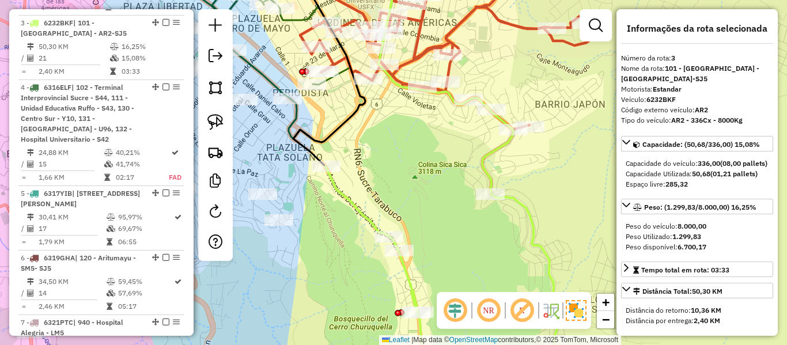
scroll to position [583, 0]
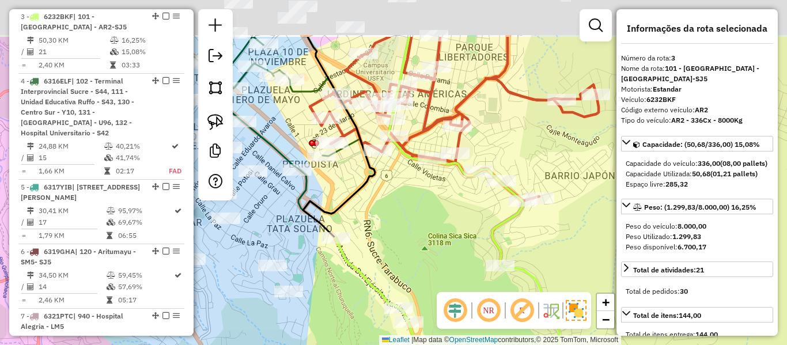
drag, startPoint x: 391, startPoint y: 219, endPoint x: 392, endPoint y: 231, distance: 12.2
click at [392, 231] on div "Janela de atendimento Grade de atendimento Capacidade Transportadoras Veículos …" at bounding box center [393, 172] width 787 height 345
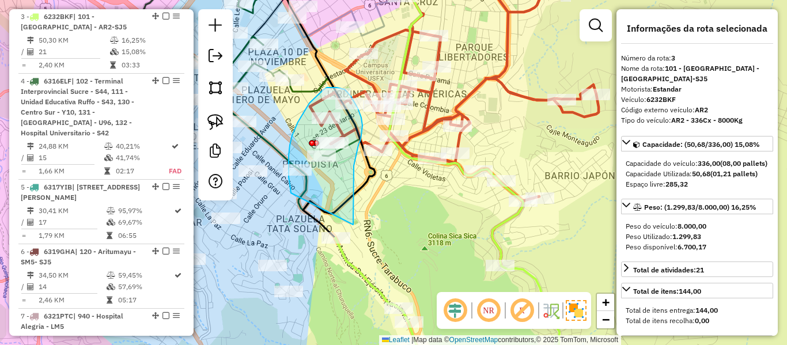
drag, startPoint x: 353, startPoint y: 225, endPoint x: 304, endPoint y: 192, distance: 58.7
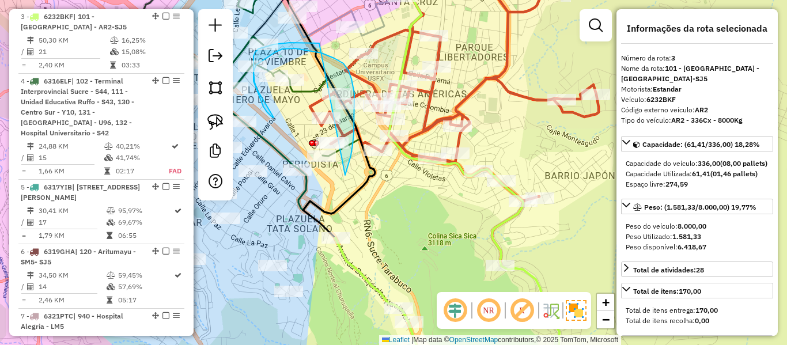
drag, startPoint x: 354, startPoint y: 112, endPoint x: 331, endPoint y: 82, distance: 37.8
select select "**********"
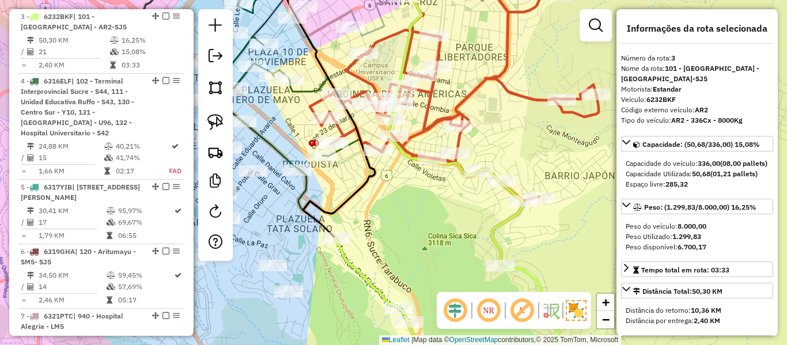
click at [443, 230] on div "Janela de atendimento Grade de atendimento Capacidade Transportadoras Veículos …" at bounding box center [393, 172] width 787 height 345
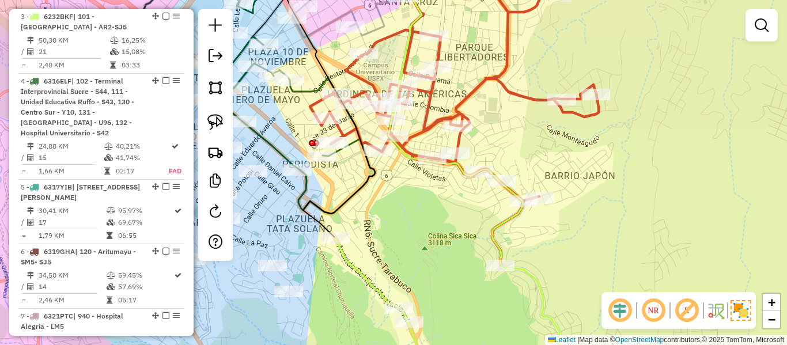
drag, startPoint x: 431, startPoint y: 240, endPoint x: 448, endPoint y: 157, distance: 85.3
click at [448, 158] on div "Janela de atendimento Grade de atendimento Capacidade Transportadoras Veículos …" at bounding box center [393, 172] width 787 height 345
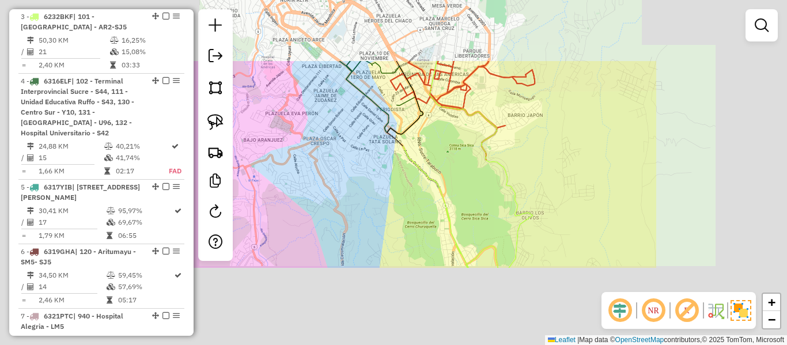
click at [444, 160] on div "Janela de atendimento Grade de atendimento Capacidade Transportadoras Veículos …" at bounding box center [393, 172] width 787 height 345
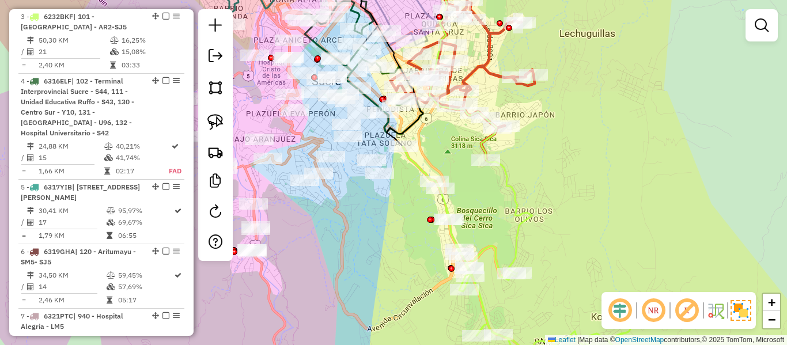
click at [425, 165] on icon at bounding box center [519, 262] width 233 height 233
select select "**********"
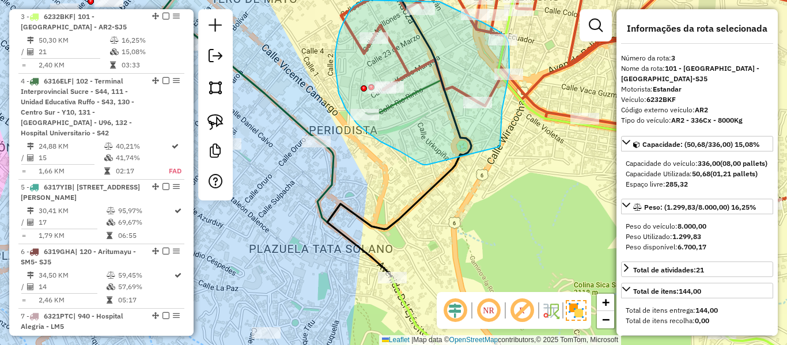
drag, startPoint x: 427, startPoint y: 165, endPoint x: 499, endPoint y: 147, distance: 74.2
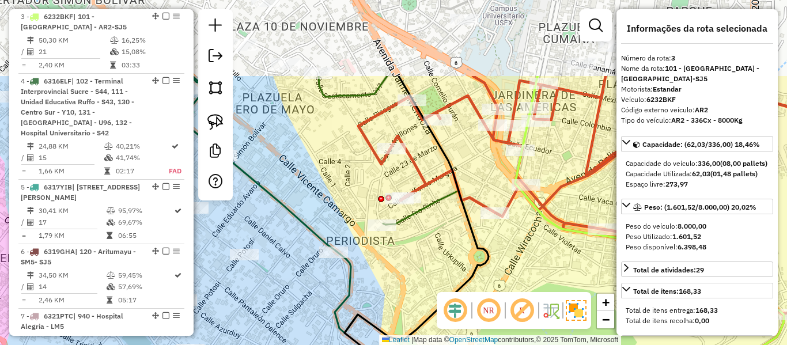
drag, startPoint x: 494, startPoint y: 146, endPoint x: 507, endPoint y: 247, distance: 102.2
click at [514, 269] on div "Janela de atendimento Grade de atendimento Capacidade Transportadoras Veículos …" at bounding box center [393, 172] width 787 height 345
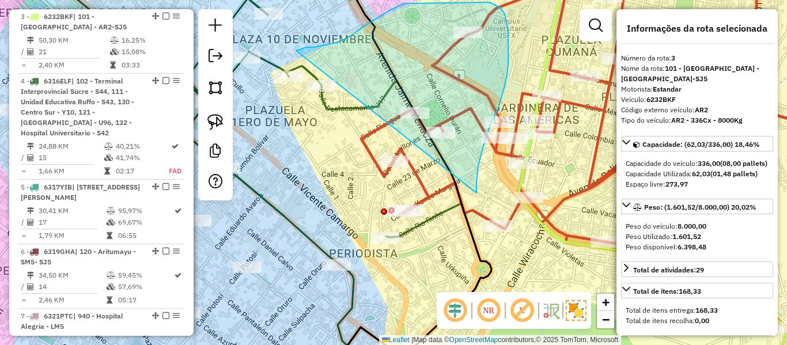
drag, startPoint x: 477, startPoint y: 193, endPoint x: 322, endPoint y: 198, distance: 154.5
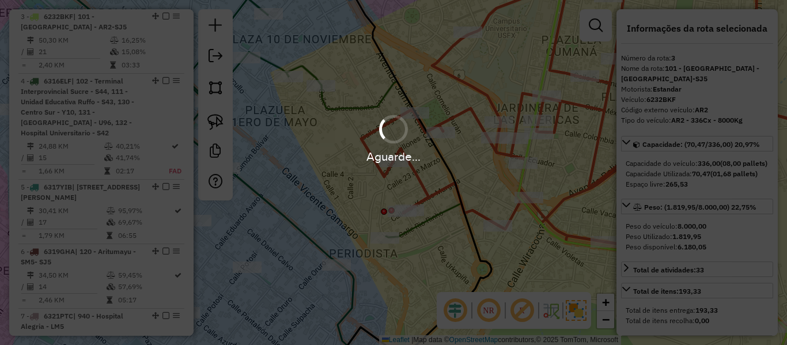
select select "**********"
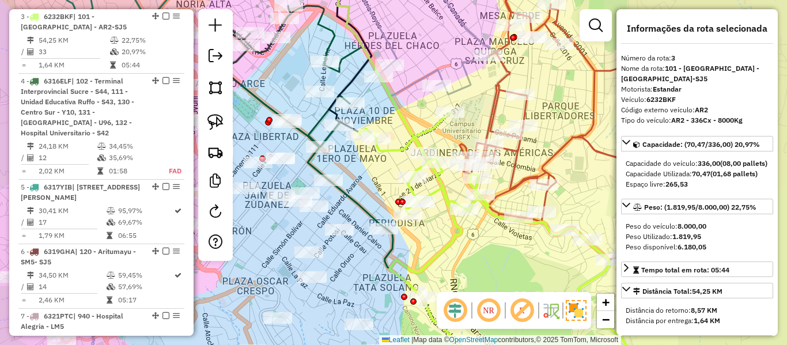
click at [433, 191] on icon at bounding box center [499, 247] width 281 height 266
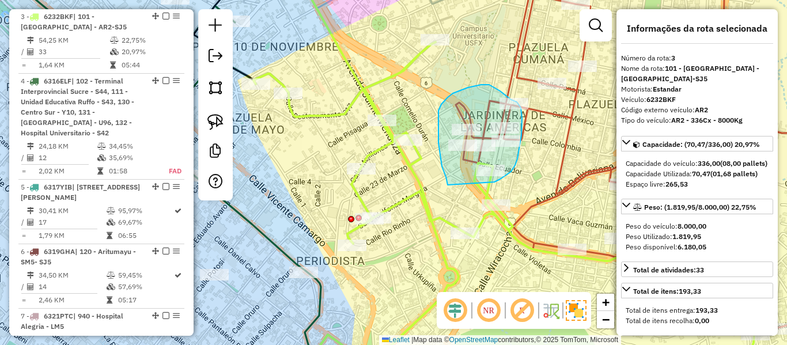
drag, startPoint x: 448, startPoint y: 185, endPoint x: 485, endPoint y: 187, distance: 37.5
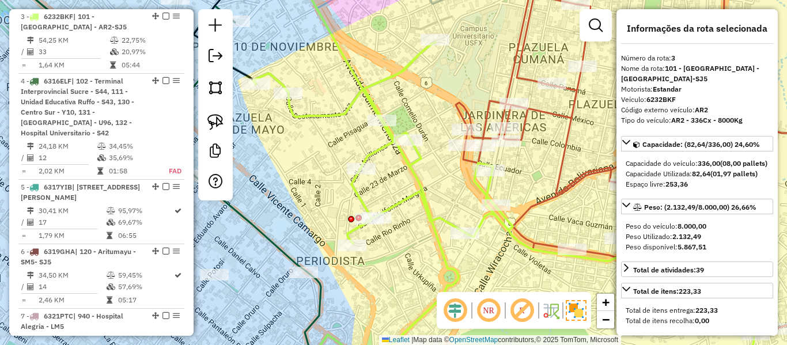
select select "**********"
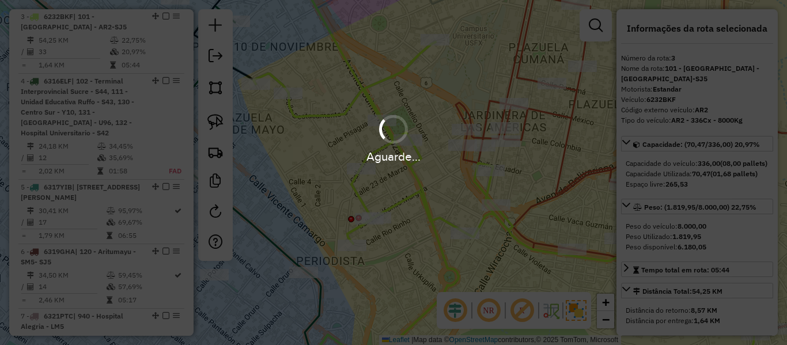
click at [423, 197] on div "Aguarde..." at bounding box center [393, 172] width 787 height 345
click at [421, 184] on div "Aguarde..." at bounding box center [393, 172] width 787 height 345
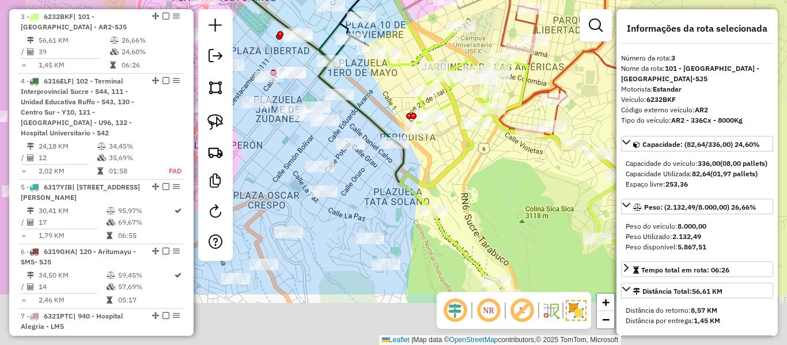
drag, startPoint x: 465, startPoint y: 266, endPoint x: 509, endPoint y: 156, distance: 118.7
click at [508, 158] on div "Janela de atendimento Grade de atendimento Capacidade Transportadoras Veículos …" at bounding box center [393, 172] width 787 height 345
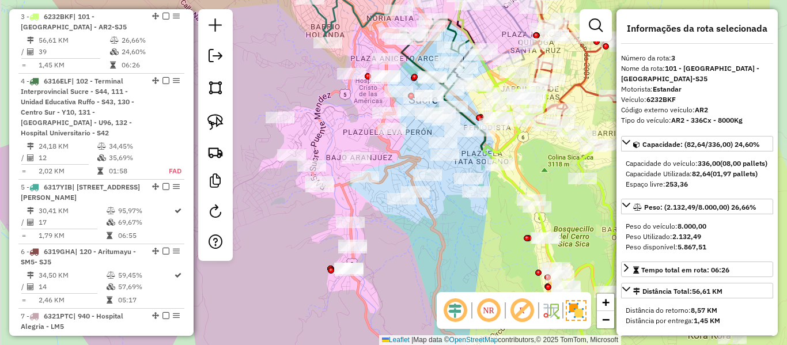
drag, startPoint x: 436, startPoint y: 226, endPoint x: 456, endPoint y: 228, distance: 20.3
click at [454, 230] on div "Janela de atendimento Grade de atendimento Capacidade Transportadoras Veículos …" at bounding box center [393, 172] width 787 height 345
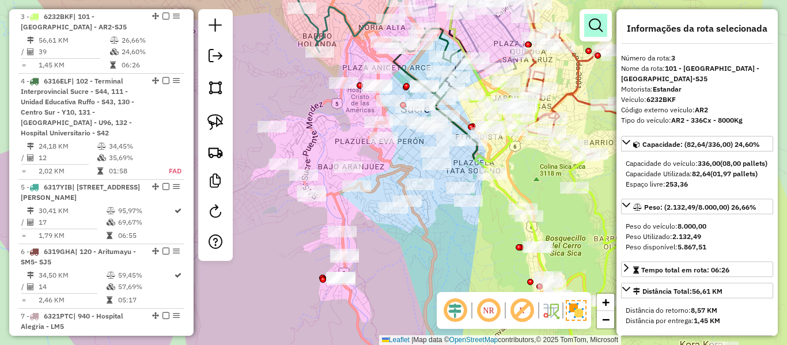
click at [591, 28] on em at bounding box center [596, 25] width 14 height 14
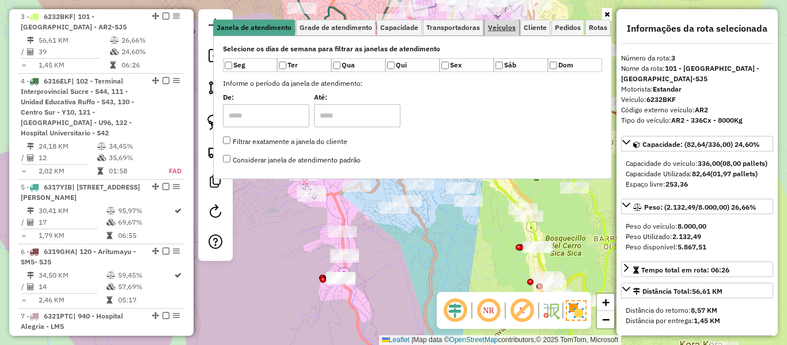
click at [513, 30] on span "Veículos" at bounding box center [502, 27] width 28 height 7
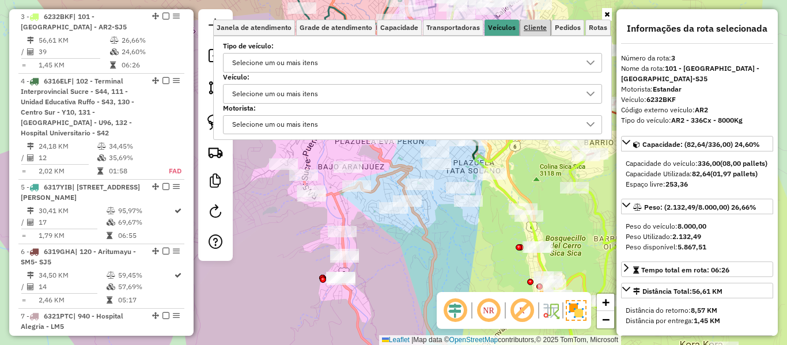
click at [535, 30] on span "Cliente" at bounding box center [535, 27] width 23 height 7
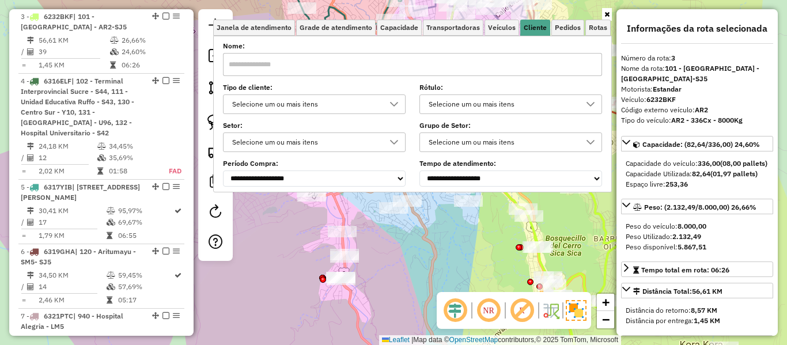
click at [347, 107] on div "Selecione um ou mais itens" at bounding box center [305, 104] width 155 height 18
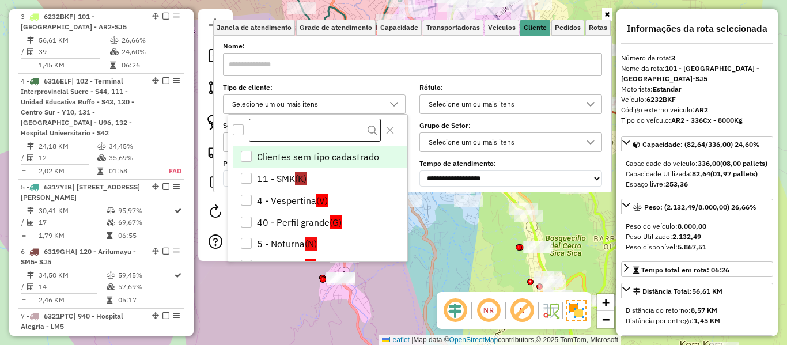
scroll to position [7, 40]
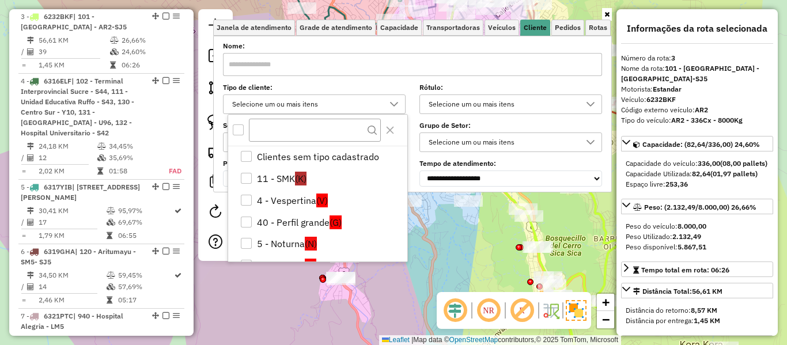
click at [237, 133] on div "All items unselected" at bounding box center [238, 129] width 11 height 11
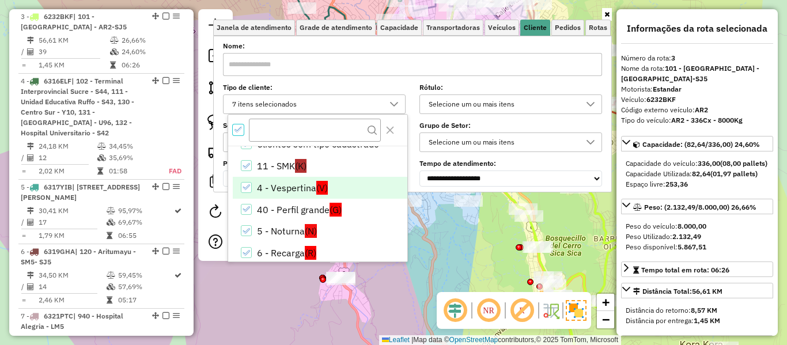
scroll to position [46, 0]
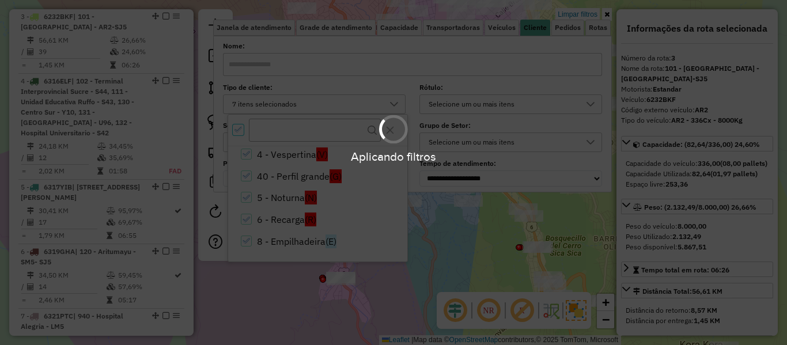
click at [277, 214] on div "Aplicando filtros" at bounding box center [393, 172] width 787 height 345
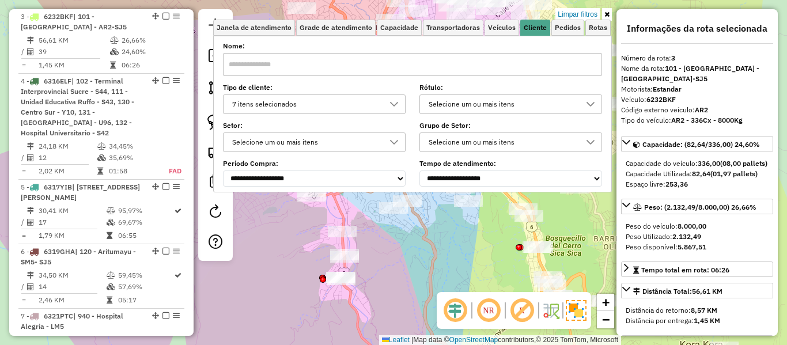
click at [312, 103] on div "7 itens selecionados" at bounding box center [305, 104] width 155 height 18
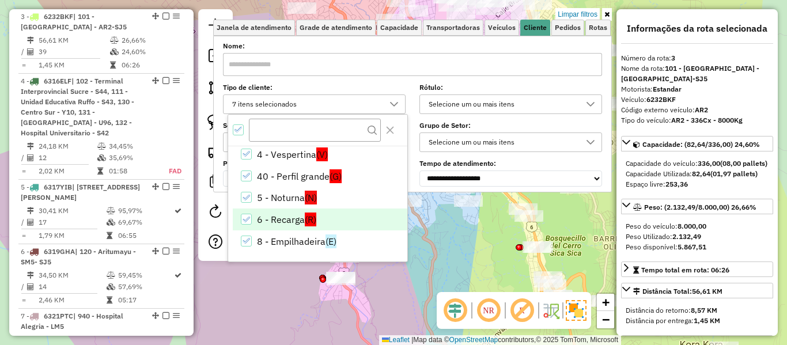
click at [293, 219] on li "6 - Recarga (R)" at bounding box center [320, 220] width 175 height 22
click at [444, 231] on div "Limpar filtros Janela de atendimento Grade de atendimento Capacidade Transporta…" at bounding box center [393, 172] width 787 height 345
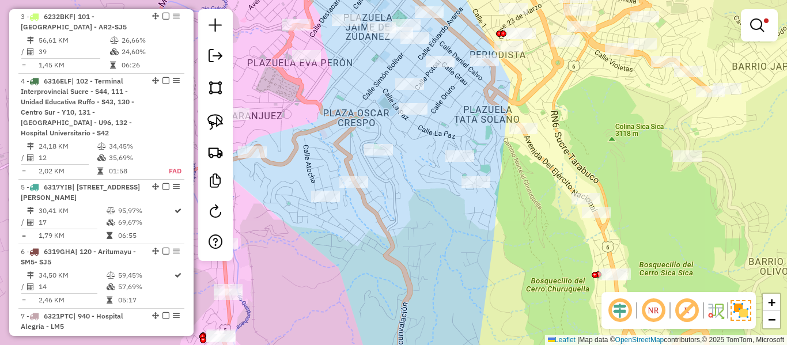
drag, startPoint x: 465, startPoint y: 222, endPoint x: 475, endPoint y: 283, distance: 62.1
click at [475, 283] on div "Limpar filtros Janela de atendimento Grade de atendimento Capacidade Transporta…" at bounding box center [393, 172] width 787 height 345
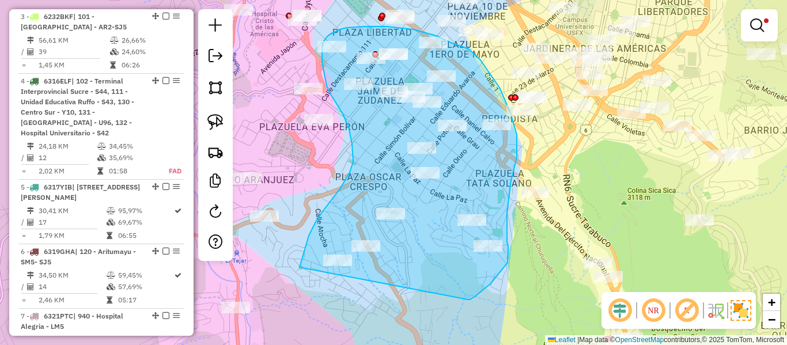
drag, startPoint x: 468, startPoint y: 300, endPoint x: 315, endPoint y: 303, distance: 152.8
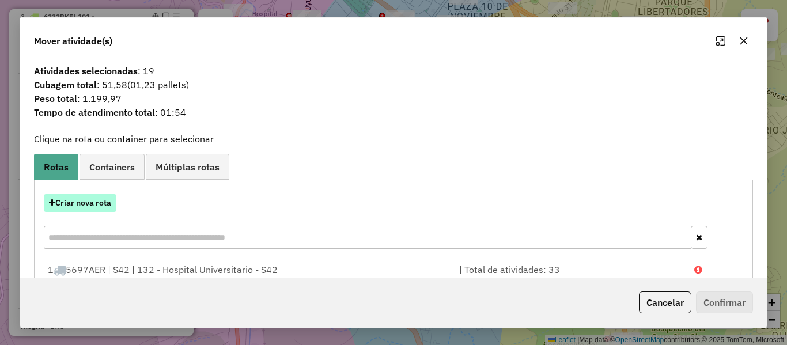
click at [94, 197] on button "Criar nova rota" at bounding box center [80, 203] width 73 height 18
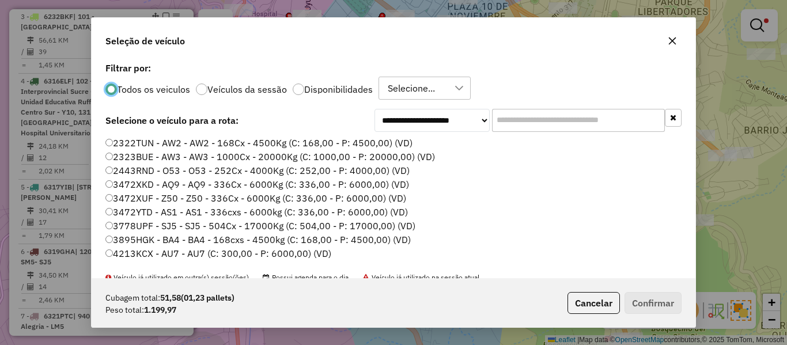
scroll to position [6, 3]
click at [497, 124] on input "text" at bounding box center [578, 120] width 173 height 23
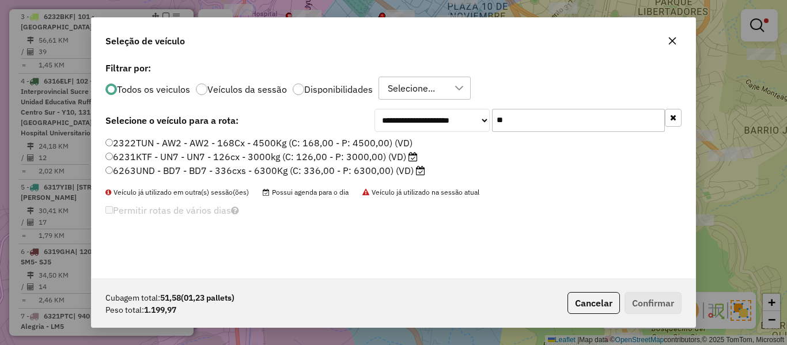
type input "**"
click at [363, 96] on div "Todos os veiculos Veículos da sessão Disponibilidades Selecione..." at bounding box center [393, 88] width 576 height 23
click at [354, 92] on label "Disponibilidades" at bounding box center [338, 89] width 69 height 9
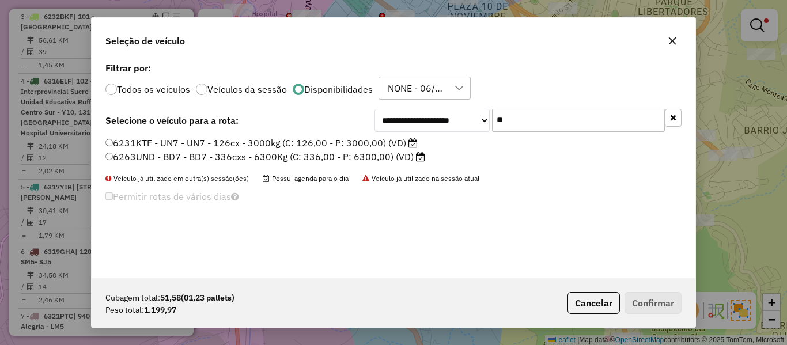
click at [395, 138] on label "6231KTF - UN7 - UN7 - 126cx - 3000kg (C: 126,00 - P: 3000,00) (VD)" at bounding box center [261, 143] width 312 height 14
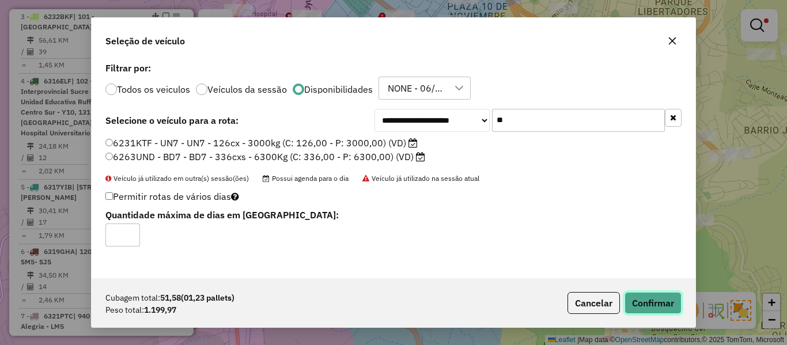
click at [663, 300] on button "Confirmar" at bounding box center [653, 303] width 57 height 22
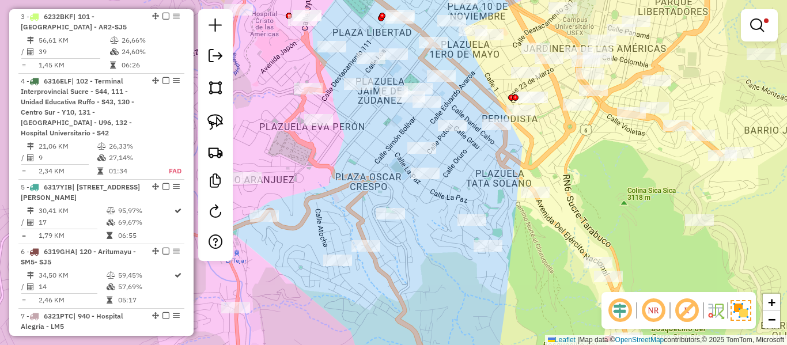
select select "**********"
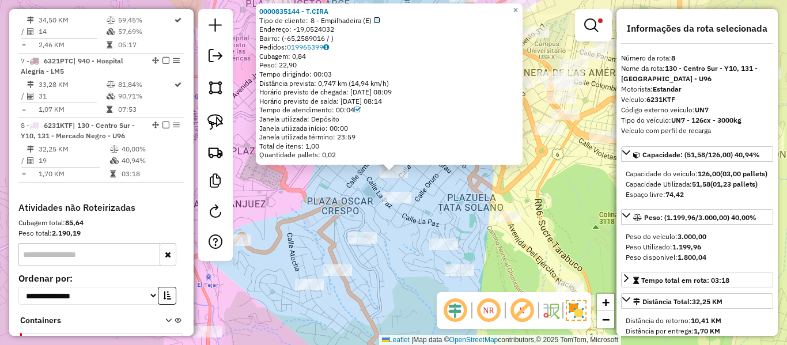
scroll to position [943, 0]
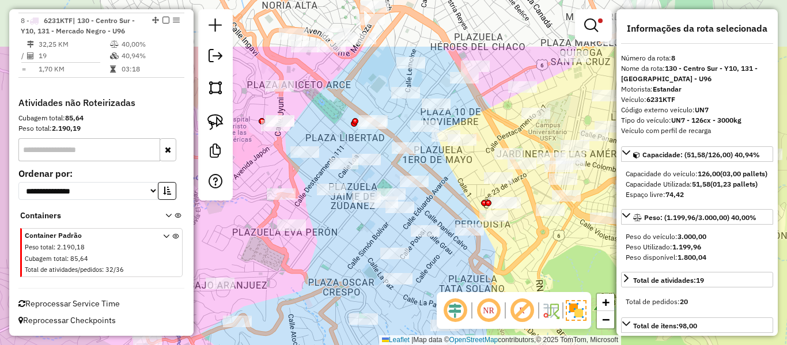
drag, startPoint x: 346, startPoint y: 171, endPoint x: 358, endPoint y: 241, distance: 71.8
click at [348, 269] on div "Limpar filtros Janela de atendimento Grade de atendimento Capacidade Transporta…" at bounding box center [393, 172] width 787 height 345
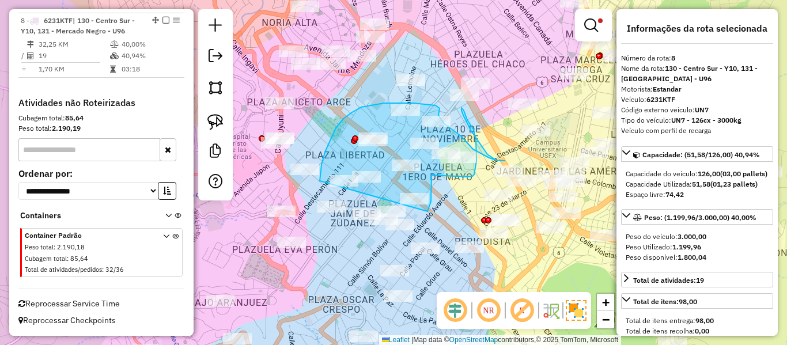
drag, startPoint x: 432, startPoint y: 195, endPoint x: 323, endPoint y: 193, distance: 108.9
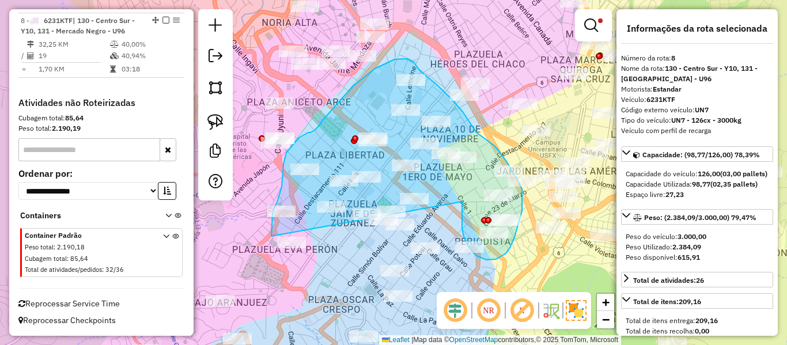
drag, startPoint x: 462, startPoint y: 221, endPoint x: 296, endPoint y: 289, distance: 179.9
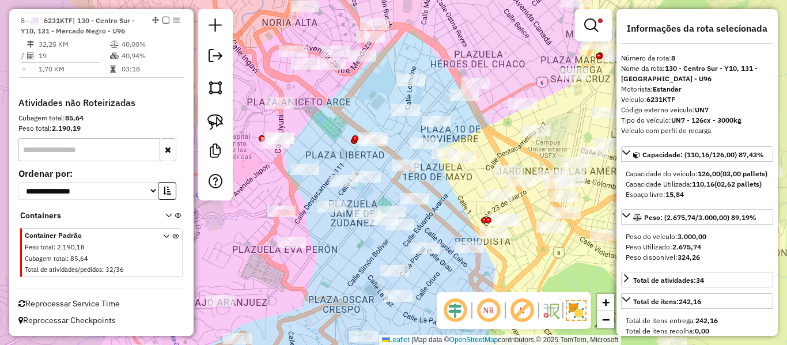
select select "**********"
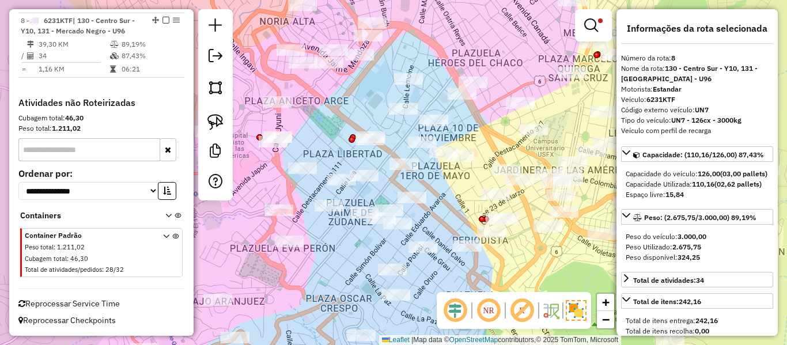
drag, startPoint x: 433, startPoint y: 208, endPoint x: 448, endPoint y: 199, distance: 17.1
click at [445, 199] on div "Limpar filtros Janela de atendimento Grade de atendimento Capacidade Transporta…" at bounding box center [393, 172] width 787 height 345
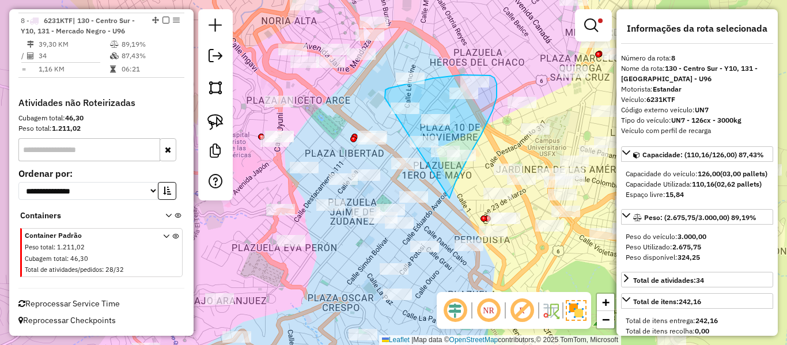
drag, startPoint x: 450, startPoint y: 198, endPoint x: 385, endPoint y: 105, distance: 113.5
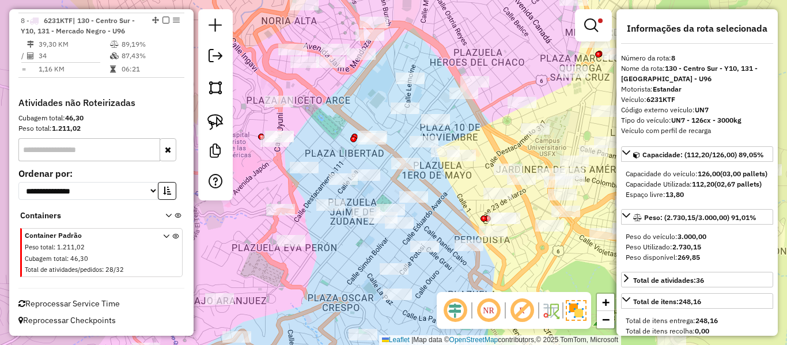
drag, startPoint x: 160, startPoint y: 20, endPoint x: 412, endPoint y: 205, distance: 313.3
click at [163, 20] on em at bounding box center [166, 20] width 7 height 7
select select "**********"
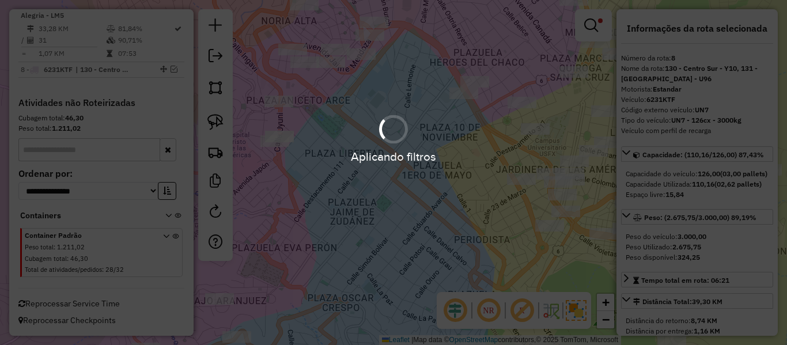
scroll to position [894, 0]
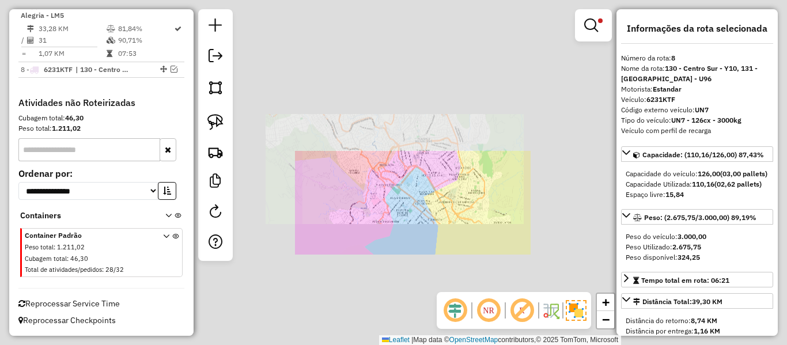
click at [420, 213] on div "Limpar filtros Janela de atendimento Grade de atendimento Capacidade Transporta…" at bounding box center [393, 172] width 787 height 345
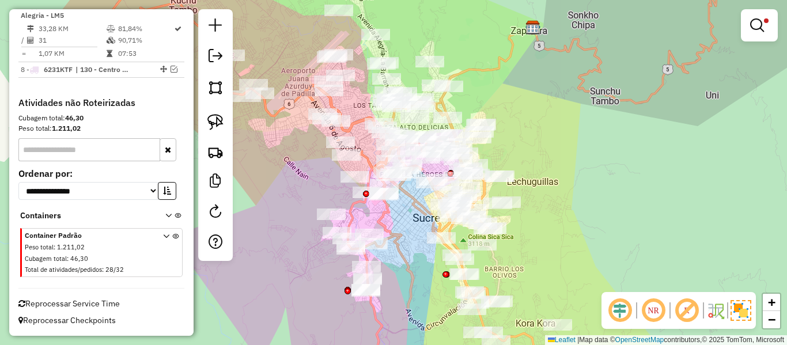
drag, startPoint x: 572, startPoint y: 121, endPoint x: 571, endPoint y: 110, distance: 11.1
click at [571, 110] on div "Limpar filtros Janela de atendimento Grade de atendimento Capacidade Transporta…" at bounding box center [393, 172] width 787 height 345
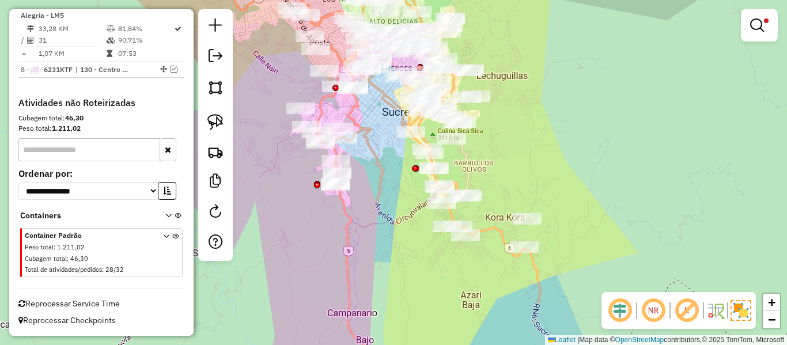
click at [571, 107] on div "Limpar filtros Janela de atendimento Grade de atendimento Capacidade Transporta…" at bounding box center [393, 172] width 787 height 345
click at [762, 32] on link at bounding box center [760, 25] width 28 height 23
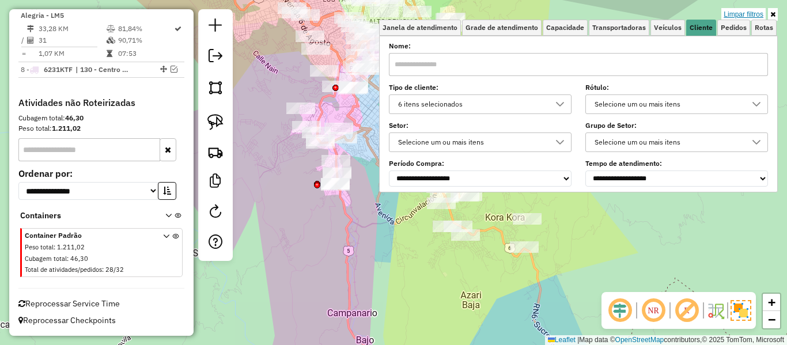
click at [758, 14] on link "Limpar filtros" at bounding box center [744, 14] width 44 height 13
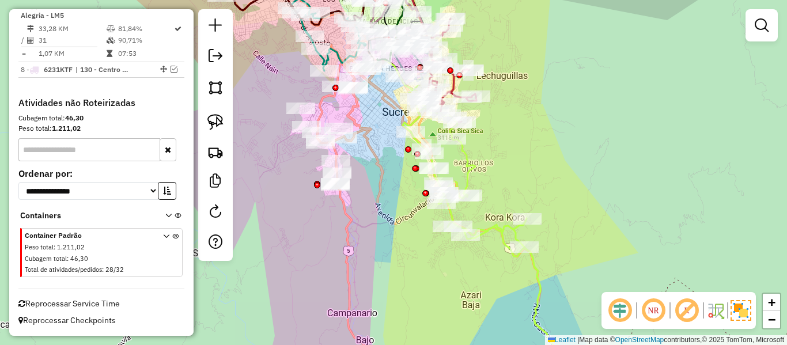
click at [375, 169] on div "Janela de atendimento Grade de atendimento Capacidade Transportadoras Veículos …" at bounding box center [393, 172] width 787 height 345
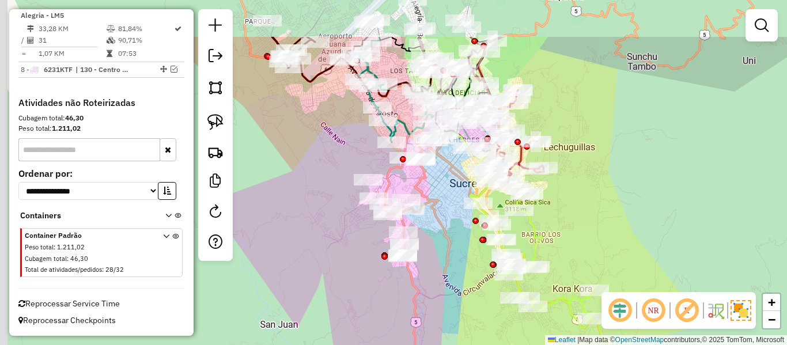
drag, startPoint x: 433, startPoint y: 232, endPoint x: 468, endPoint y: 270, distance: 51.8
click at [477, 292] on div "Janela de atendimento Grade de atendimento Capacidade Transportadoras Veículos …" at bounding box center [393, 172] width 787 height 345
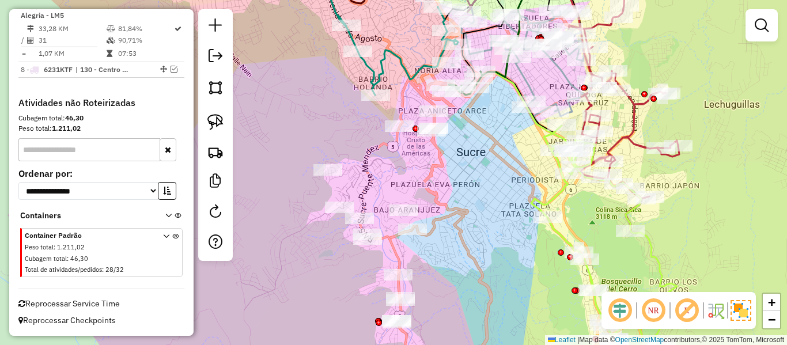
drag, startPoint x: 339, startPoint y: 183, endPoint x: 422, endPoint y: 240, distance: 101.2
click at [422, 240] on div "Janela de atendimento Grade de atendimento Capacidade Transportadoras Veículos …" at bounding box center [393, 172] width 787 height 345
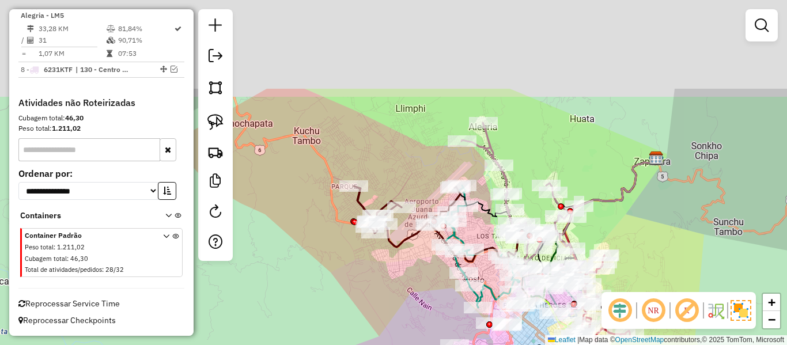
drag, startPoint x: 401, startPoint y: 259, endPoint x: 411, endPoint y: 285, distance: 28.5
click at [410, 292] on div "Janela de atendimento Grade de atendimento Capacidade Transportadoras Veículos …" at bounding box center [393, 172] width 787 height 345
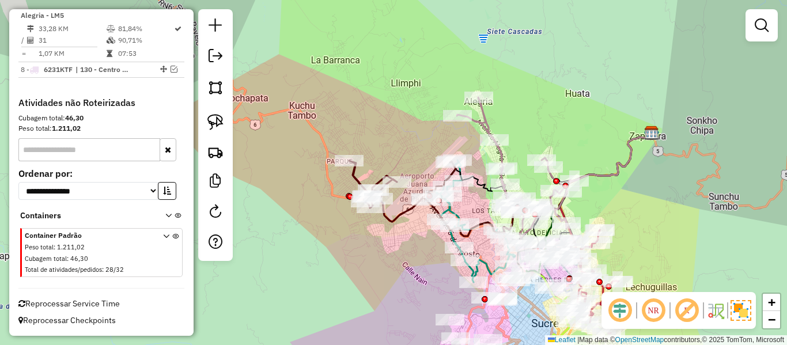
drag, startPoint x: 389, startPoint y: 274, endPoint x: 383, endPoint y: 243, distance: 31.8
click at [383, 243] on div "Janela de atendimento Grade de atendimento Capacidade Transportadoras Veículos …" at bounding box center [393, 172] width 787 height 345
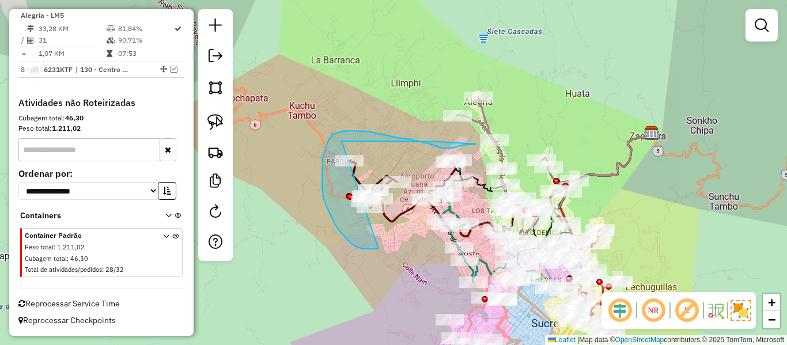
drag, startPoint x: 362, startPoint y: 249, endPoint x: 304, endPoint y: 160, distance: 106.1
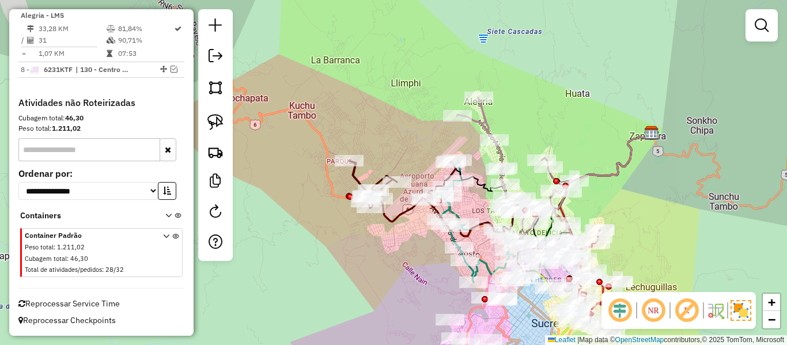
click at [356, 176] on icon at bounding box center [402, 191] width 107 height 61
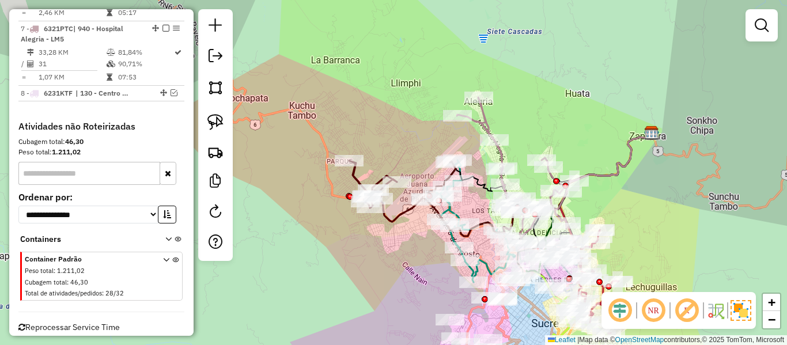
select select "**********"
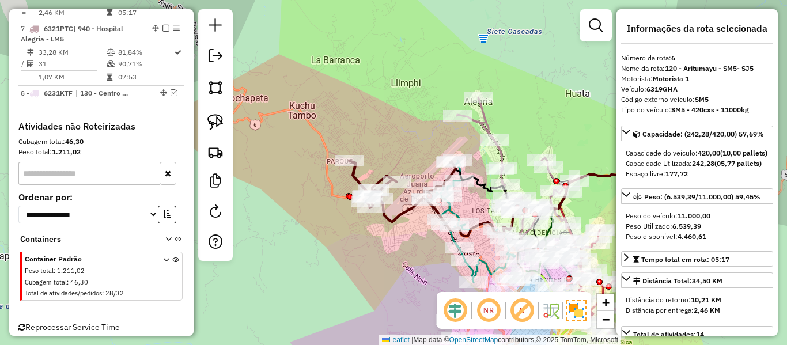
scroll to position [818, 0]
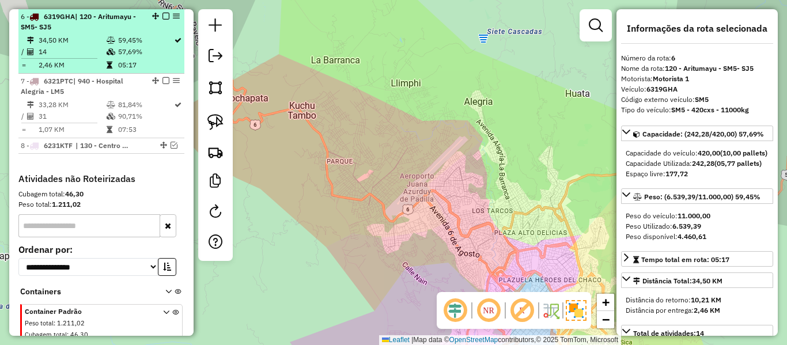
click at [108, 44] on td at bounding box center [112, 41] width 12 height 12
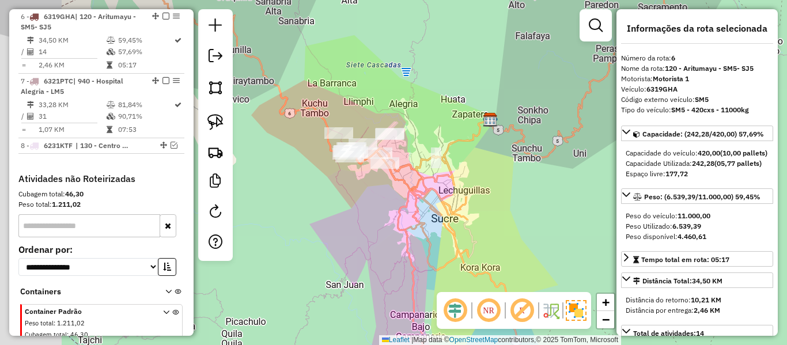
drag, startPoint x: 327, startPoint y: 142, endPoint x: 468, endPoint y: 156, distance: 141.9
click at [468, 156] on div "Janela de atendimento Grade de atendimento Capacidade Transportadoras Veículos …" at bounding box center [393, 172] width 787 height 345
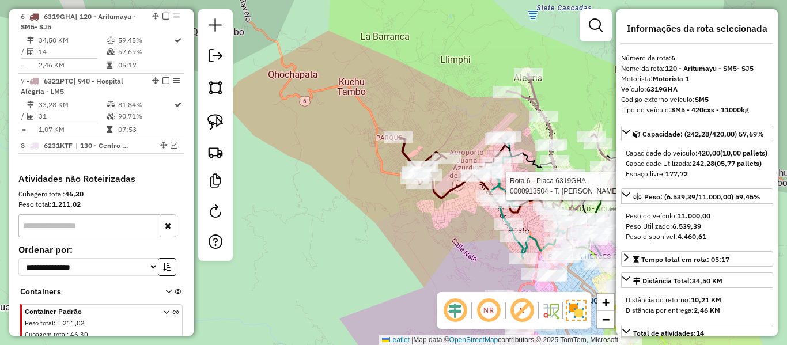
click at [405, 153] on icon at bounding box center [452, 167] width 107 height 61
click at [403, 153] on icon at bounding box center [452, 167] width 107 height 61
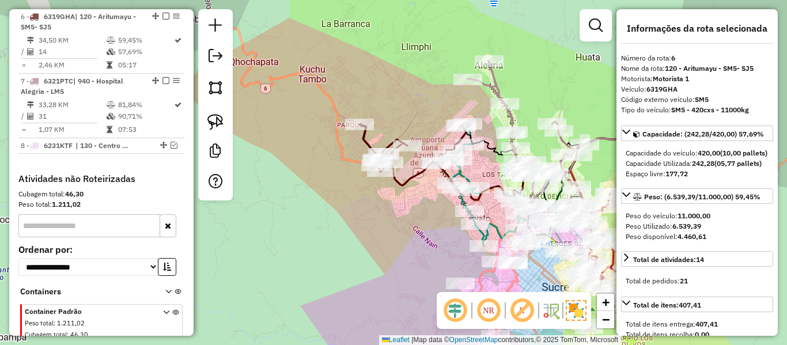
drag, startPoint x: 386, startPoint y: 176, endPoint x: 353, endPoint y: 168, distance: 34.3
click at [345, 163] on div "Janela de atendimento Grade de atendimento Capacidade Transportadoras Veículos …" at bounding box center [393, 172] width 787 height 345
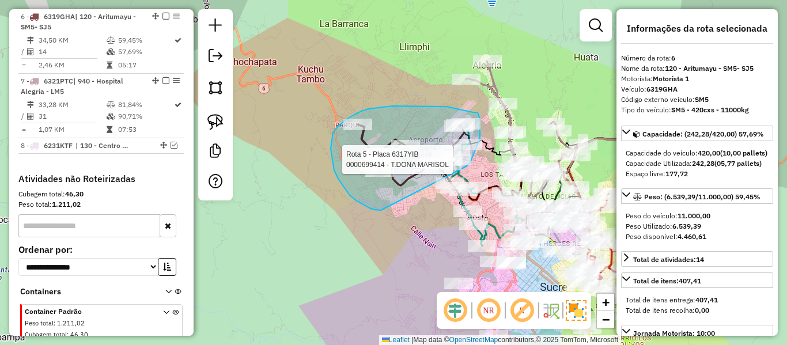
drag, startPoint x: 343, startPoint y: 187, endPoint x: 466, endPoint y: 167, distance: 124.4
click at [466, 167] on div "Rota 5 - Placa 6317YIB 0000699414 - T.DONA MARISOL Janela de atendimento Grade …" at bounding box center [393, 172] width 787 height 345
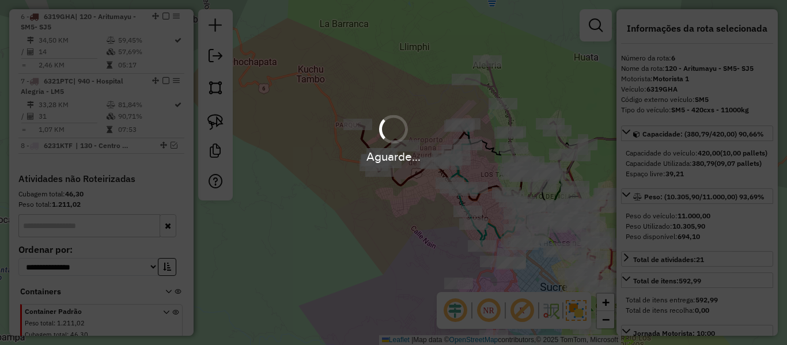
select select "**********"
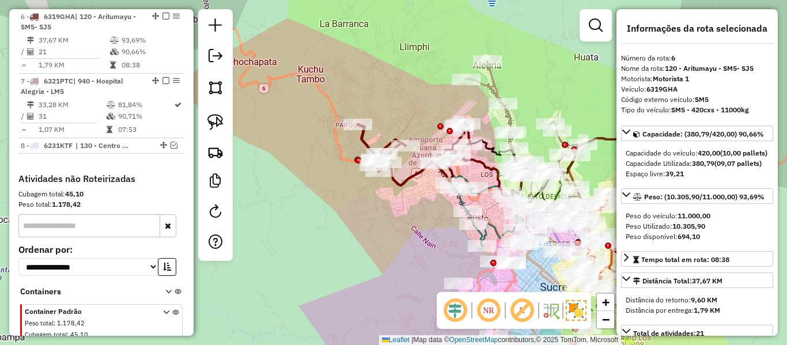
click at [401, 180] on icon at bounding box center [414, 153] width 113 height 63
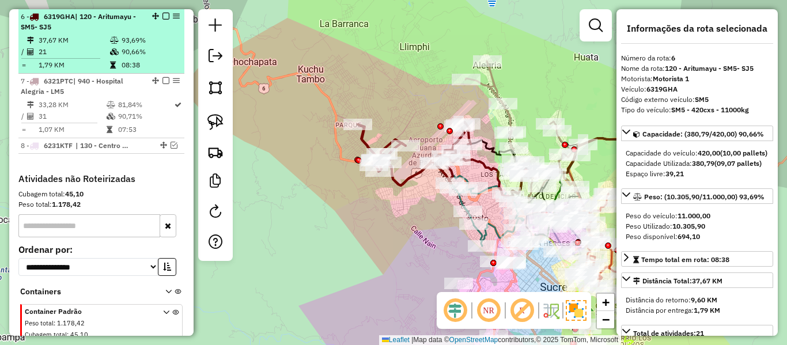
click at [163, 17] on em at bounding box center [166, 16] width 7 height 7
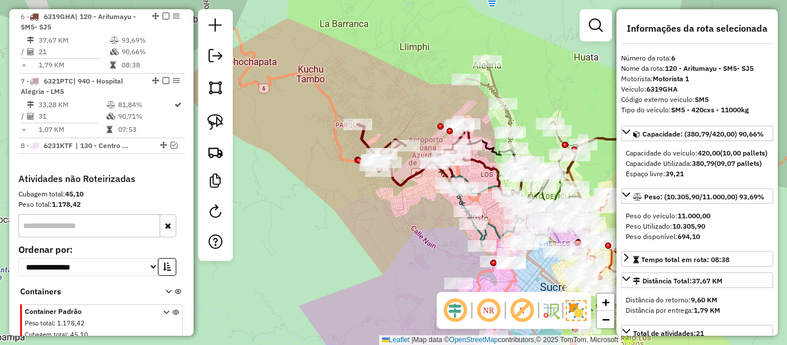
scroll to position [769, 0]
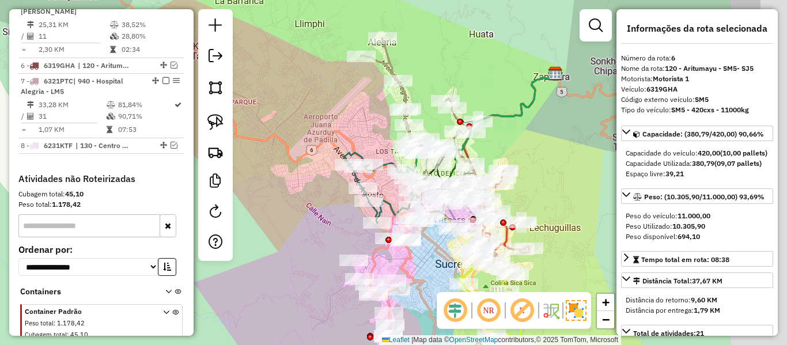
drag, startPoint x: 368, startPoint y: 195, endPoint x: 313, endPoint y: 183, distance: 55.9
click at [240, 166] on div "Janela de atendimento Grade de atendimento Capacidade Transportadoras Veículos …" at bounding box center [393, 172] width 787 height 345
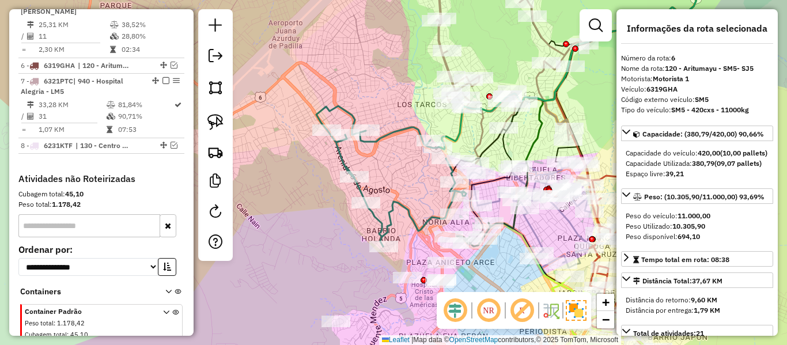
drag, startPoint x: 302, startPoint y: 199, endPoint x: 324, endPoint y: 104, distance: 97.1
click at [324, 105] on div "Janela de atendimento Grade de atendimento Capacidade Transportadoras Veículos …" at bounding box center [393, 172] width 787 height 345
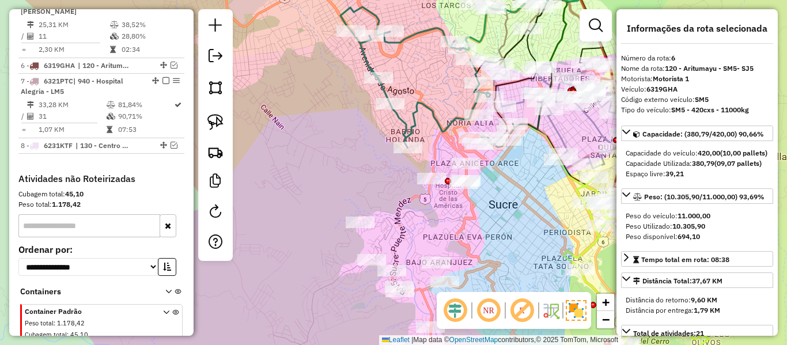
drag, startPoint x: 441, startPoint y: 203, endPoint x: 440, endPoint y: 119, distance: 83.6
click at [441, 123] on div "Janela de atendimento Grade de atendimento Capacidade Transportadoras Veículos …" at bounding box center [393, 172] width 787 height 345
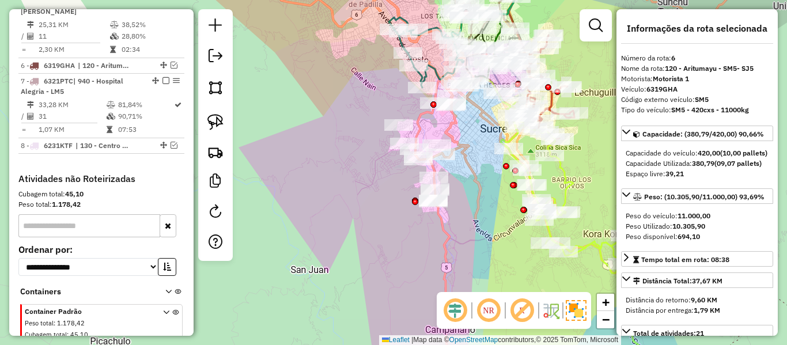
drag, startPoint x: 472, startPoint y: 215, endPoint x: 470, endPoint y: 255, distance: 40.4
click at [470, 255] on div "Janela de atendimento Grade de atendimento Capacidade Transportadoras Veículos …" at bounding box center [393, 172] width 787 height 345
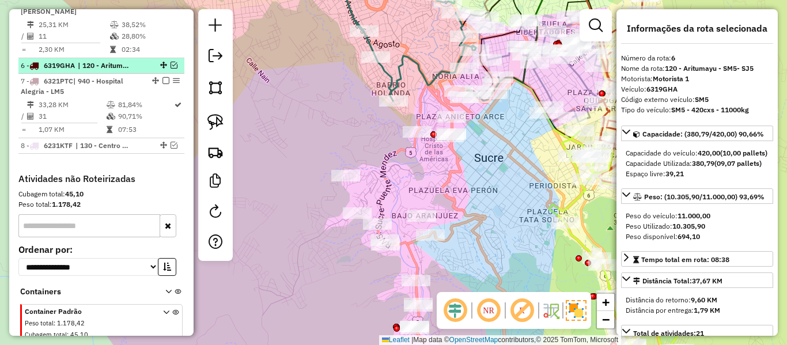
click at [171, 66] on em at bounding box center [174, 65] width 7 height 7
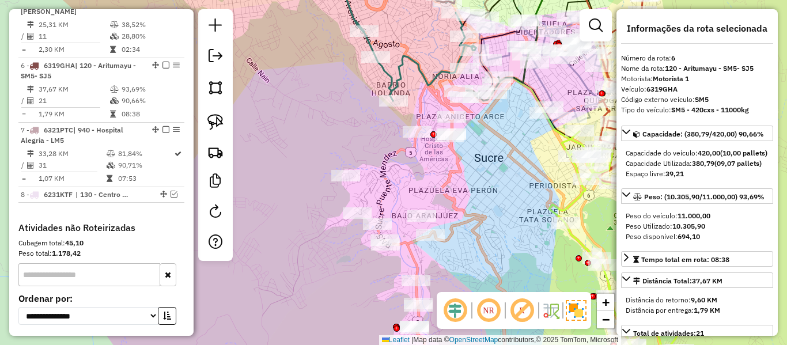
scroll to position [818, 0]
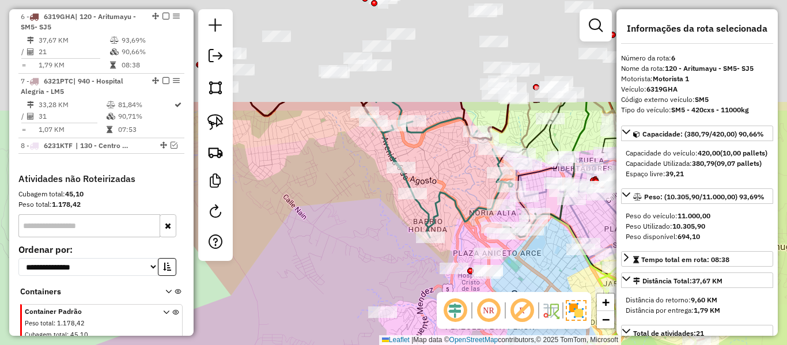
drag, startPoint x: 348, startPoint y: 237, endPoint x: 354, endPoint y: 267, distance: 30.8
click at [354, 267] on div "Janela de atendimento Grade de atendimento Capacidade Transportadoras Veículos …" at bounding box center [393, 172] width 787 height 345
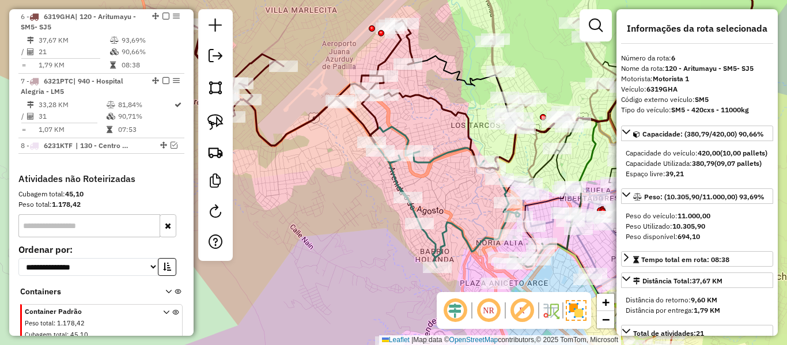
click at [310, 116] on icon at bounding box center [300, 83] width 226 height 126
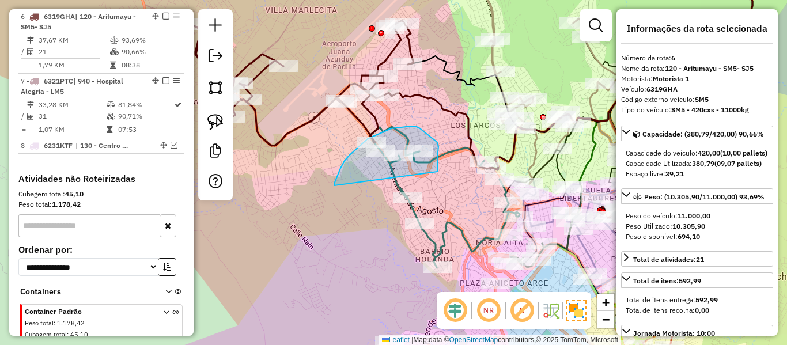
drag, startPoint x: 350, startPoint y: 155, endPoint x: 439, endPoint y: 175, distance: 91.0
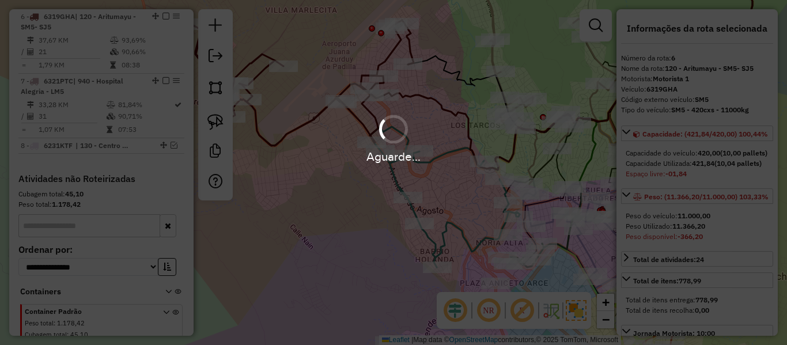
select select "**********"
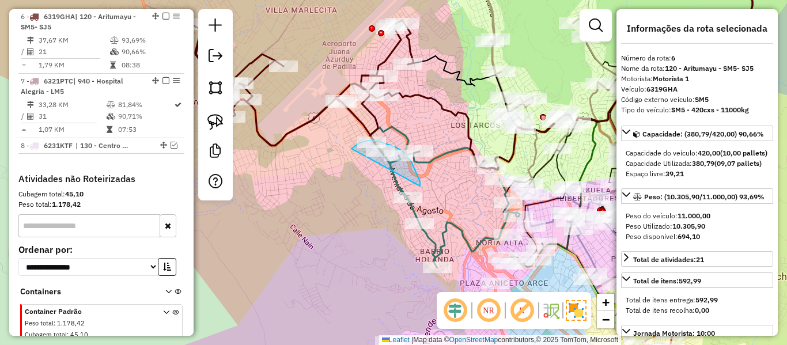
drag, startPoint x: 420, startPoint y: 186, endPoint x: 345, endPoint y: 163, distance: 78.9
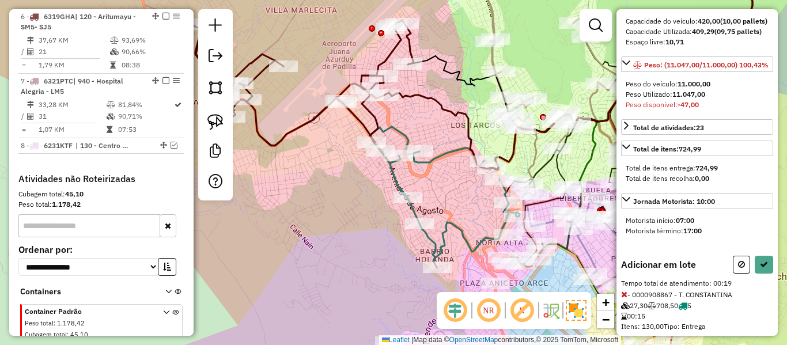
scroll to position [245, 0]
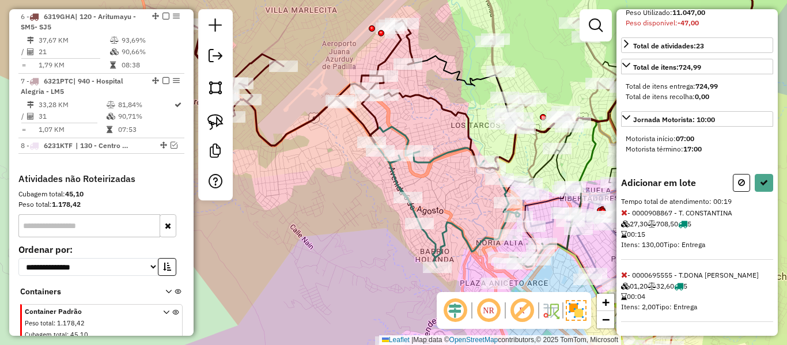
click at [624, 216] on icon at bounding box center [624, 213] width 6 height 8
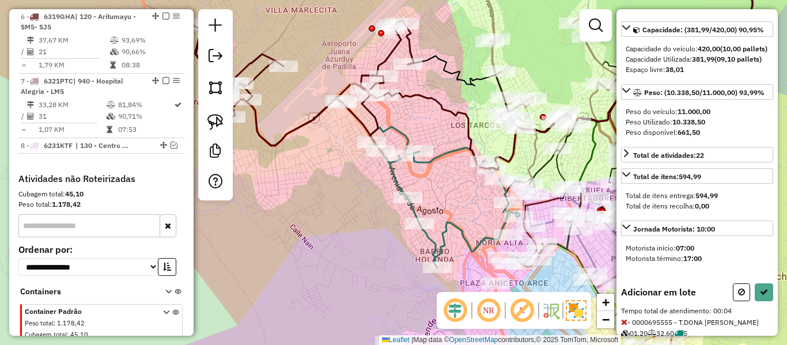
scroll to position [57, 0]
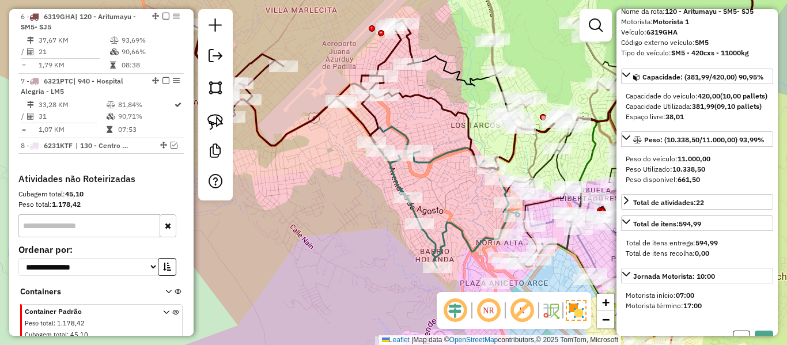
select select "**********"
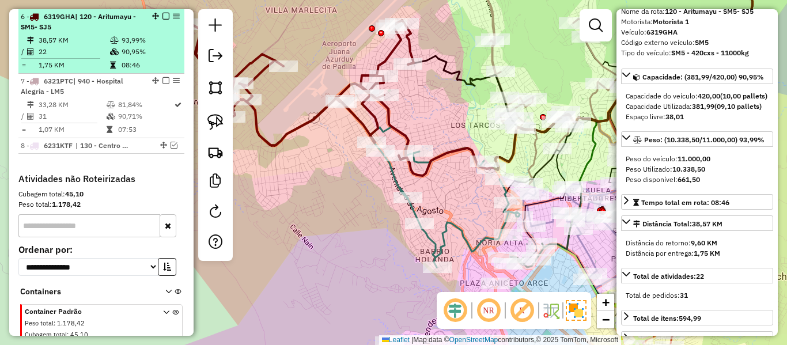
click at [164, 13] on em at bounding box center [166, 16] width 7 height 7
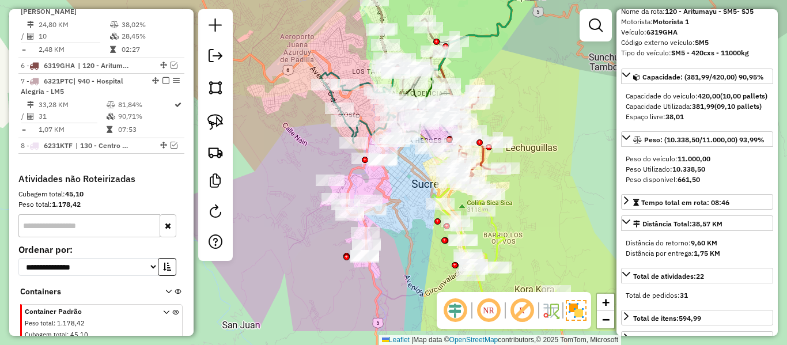
drag, startPoint x: 374, startPoint y: 220, endPoint x: 327, endPoint y: 153, distance: 81.1
click at [316, 157] on div "Janela de atendimento Grade de atendimento Capacidade Transportadoras Veículos …" at bounding box center [393, 172] width 787 height 345
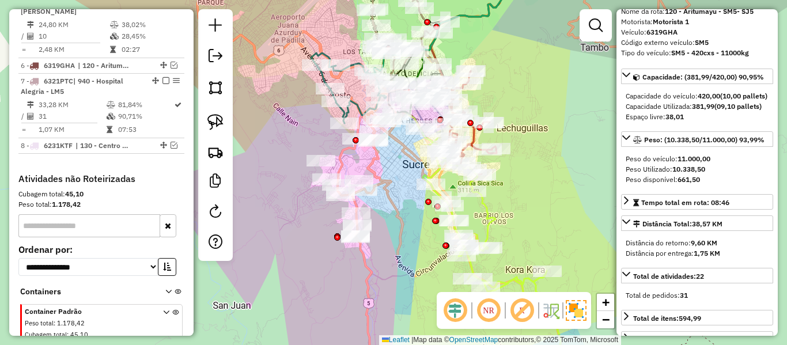
drag, startPoint x: 538, startPoint y: 235, endPoint x: 524, endPoint y: 195, distance: 41.6
click at [527, 195] on div "Rota 3 - Placa 6232BKF 0000827449 - T.INELDA Rota 2 - Placa 5730YEH 0000883663 …" at bounding box center [393, 172] width 787 height 345
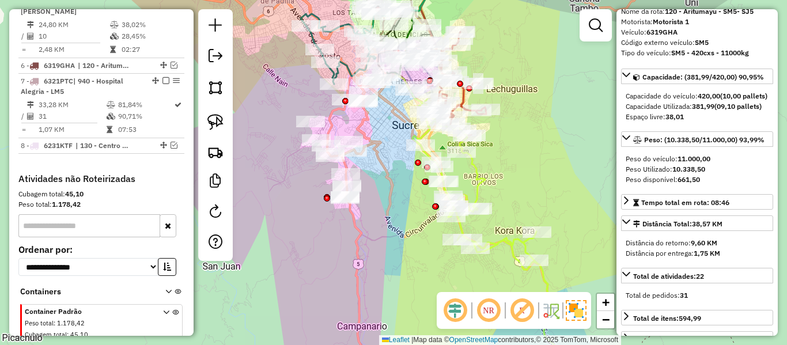
click at [469, 183] on div "Janela de atendimento Grade de atendimento Capacidade Transportadoras Veículos …" at bounding box center [393, 172] width 787 height 345
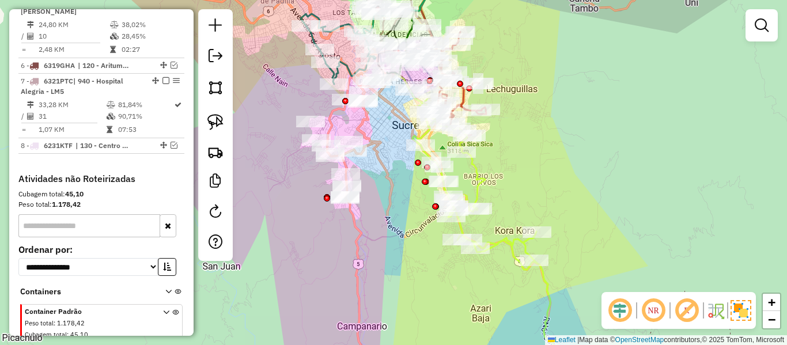
click at [473, 176] on icon at bounding box center [489, 239] width 153 height 281
select select "**********"
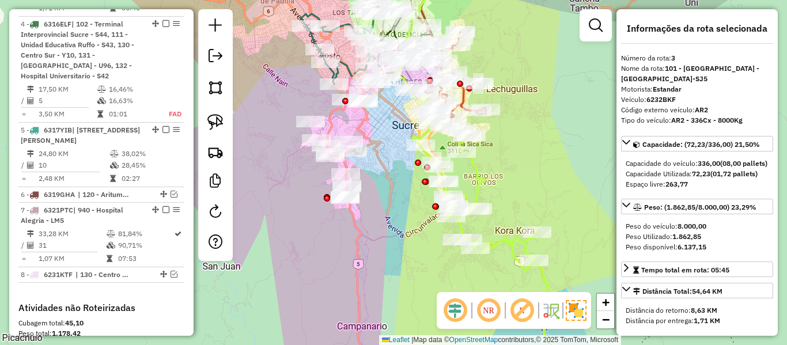
scroll to position [583, 0]
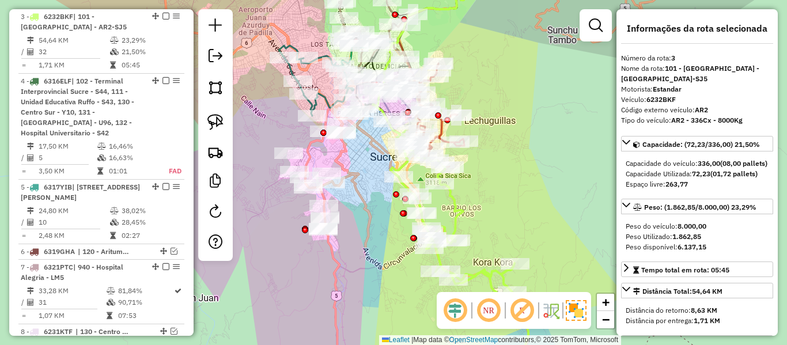
drag, startPoint x: 489, startPoint y: 165, endPoint x: 456, endPoint y: 220, distance: 63.6
click at [456, 220] on div "Janela de atendimento Grade de atendimento Capacidade Transportadoras Veículos …" at bounding box center [393, 172] width 787 height 345
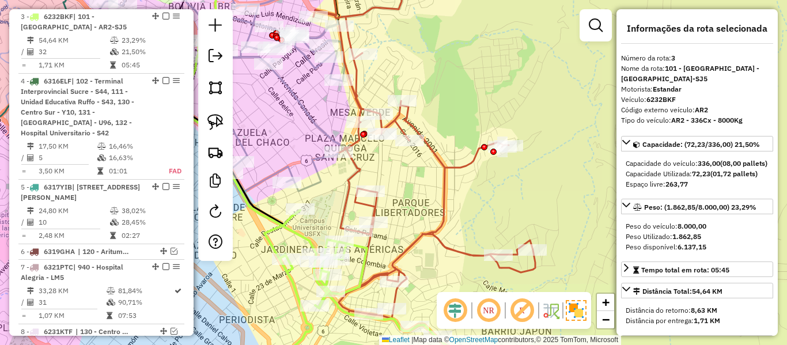
click at [444, 175] on icon at bounding box center [425, 172] width 222 height 414
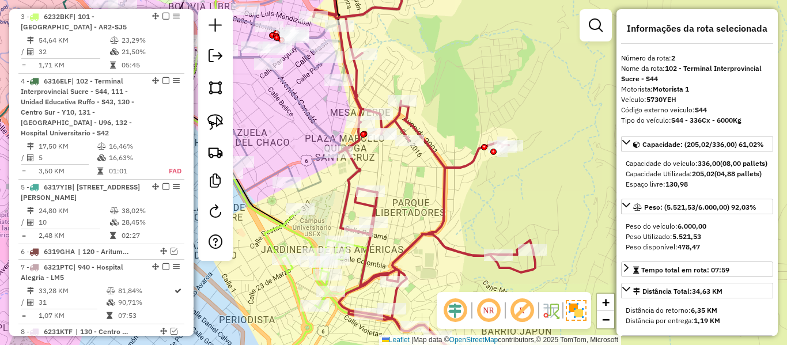
scroll to position [519, 0]
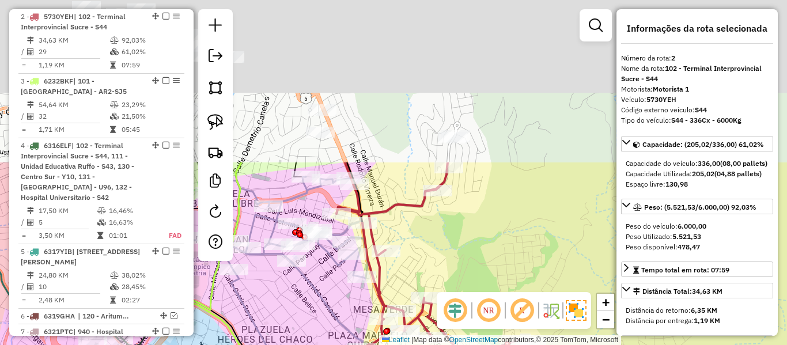
drag, startPoint x: 448, startPoint y: 119, endPoint x: 473, endPoint y: 282, distance: 165.6
click at [471, 315] on hb-router-mapa "Informações da Sessão 1289119 - 06/10/2025 Criação: 04/10/2025 15:39 Depósito: …" at bounding box center [393, 172] width 787 height 345
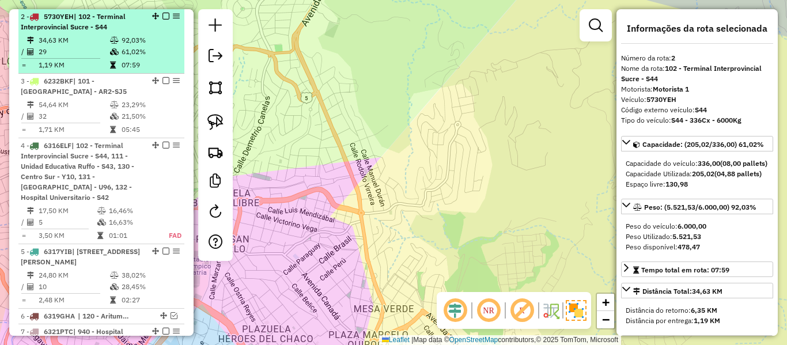
click at [94, 59] on td "1,19 KM" at bounding box center [73, 65] width 71 height 12
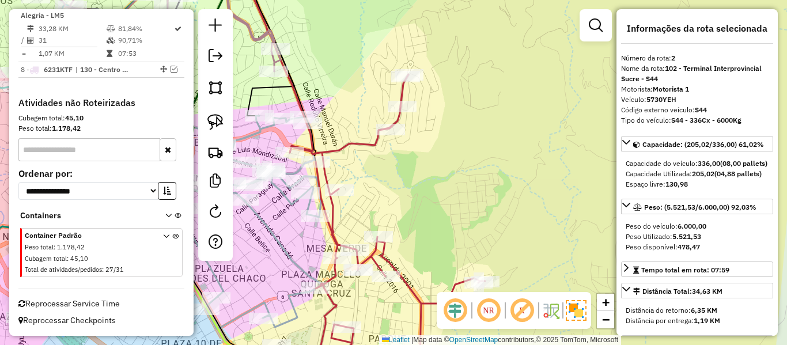
click at [368, 144] on icon at bounding box center [399, 226] width 218 height 305
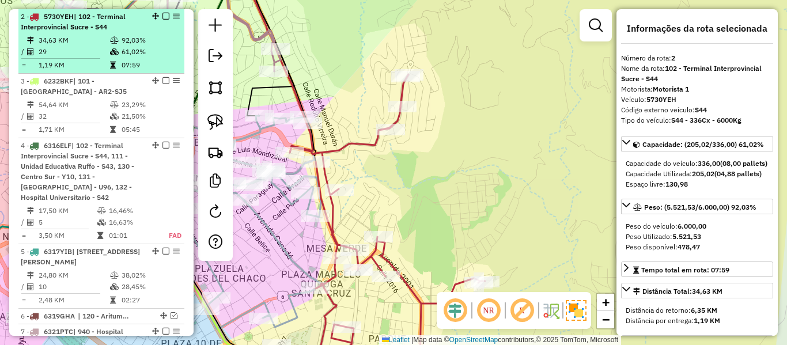
click at [163, 16] on em at bounding box center [166, 16] width 7 height 7
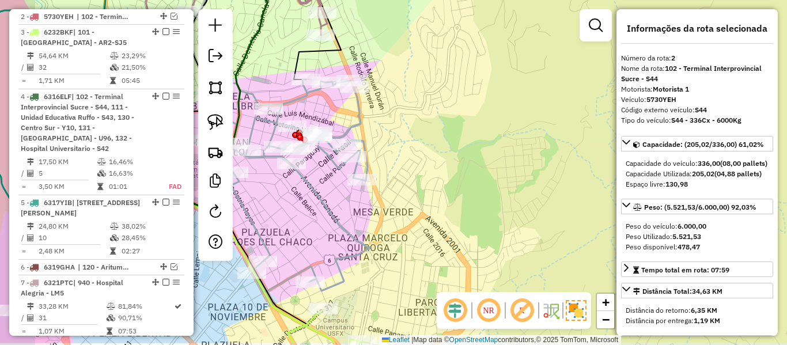
drag, startPoint x: 482, startPoint y: 150, endPoint x: 530, endPoint y: 119, distance: 57.5
click at [526, 126] on div "Janela de atendimento Grade de atendimento Capacidade Transportadoras Veículos …" at bounding box center [393, 172] width 787 height 345
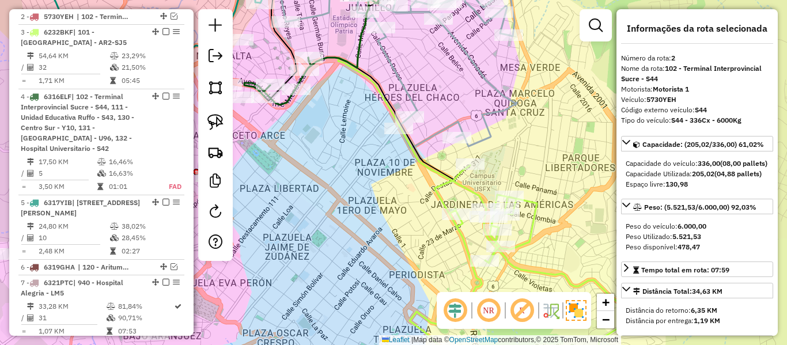
click at [466, 191] on icon at bounding box center [412, 87] width 148 height 244
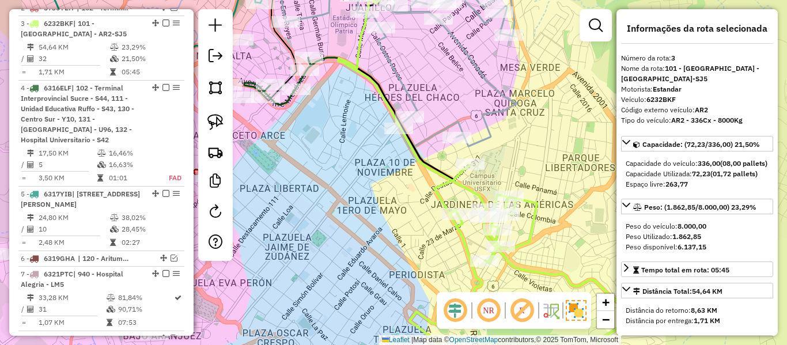
scroll to position [534, 0]
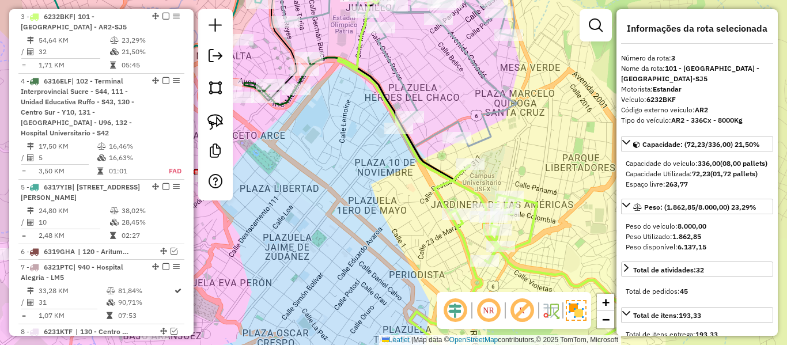
drag, startPoint x: 493, startPoint y: 173, endPoint x: 479, endPoint y: 196, distance: 26.4
click at [479, 196] on div "Janela de atendimento Grade de atendimento Capacidade Transportadoras Veículos …" at bounding box center [393, 172] width 787 height 345
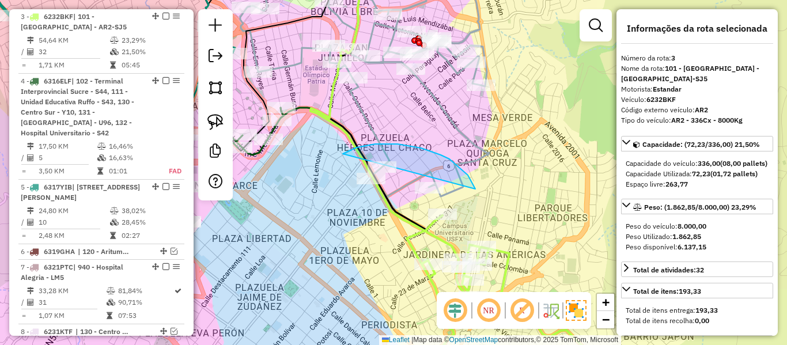
drag, startPoint x: 468, startPoint y: 175, endPoint x: 364, endPoint y: 221, distance: 114.0
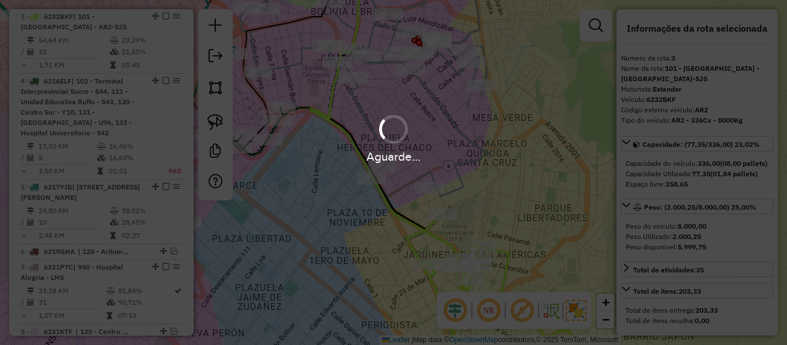
select select "**********"
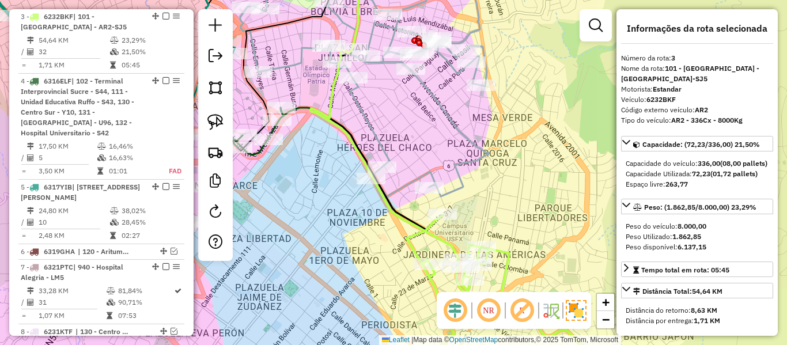
click at [491, 195] on div "Janela de atendimento Grade de atendimento Capacidade Transportadoras Veículos …" at bounding box center [393, 172] width 787 height 345
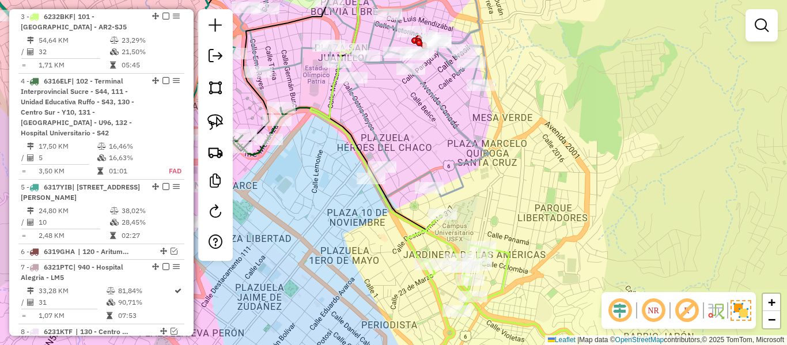
click at [431, 226] on icon at bounding box center [492, 298] width 220 height 164
select select "**********"
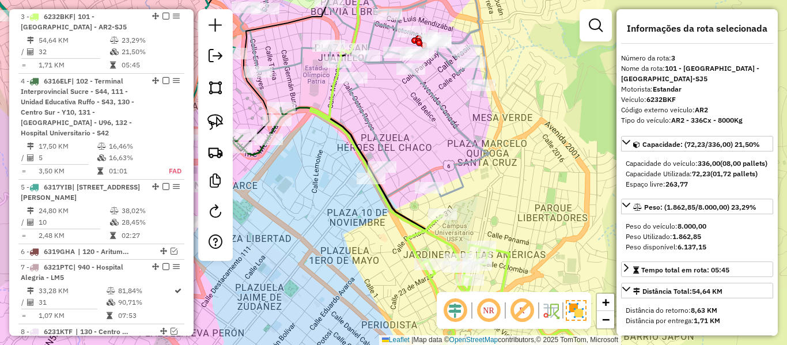
click at [428, 221] on icon at bounding box center [492, 298] width 220 height 164
click at [426, 231] on icon at bounding box center [492, 298] width 220 height 164
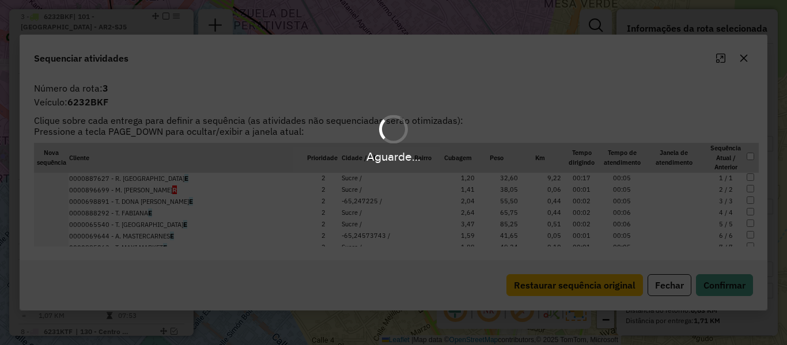
drag, startPoint x: 523, startPoint y: 138, endPoint x: 524, endPoint y: 233, distance: 95.1
click at [524, 233] on div "Aguarde..." at bounding box center [393, 172] width 787 height 345
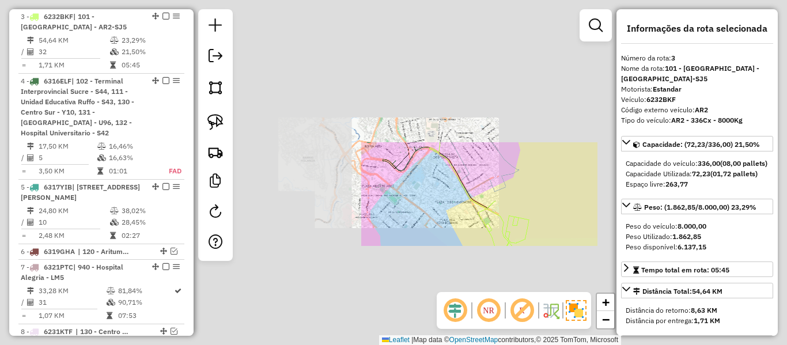
click at [501, 203] on div "Janela de atendimento Grade de atendimento Capacidade Transportadoras Veículos …" at bounding box center [393, 172] width 787 height 345
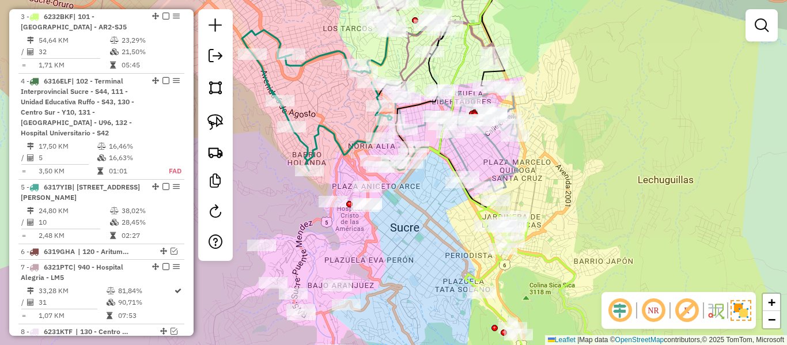
click at [536, 251] on icon at bounding box center [538, 290] width 146 height 179
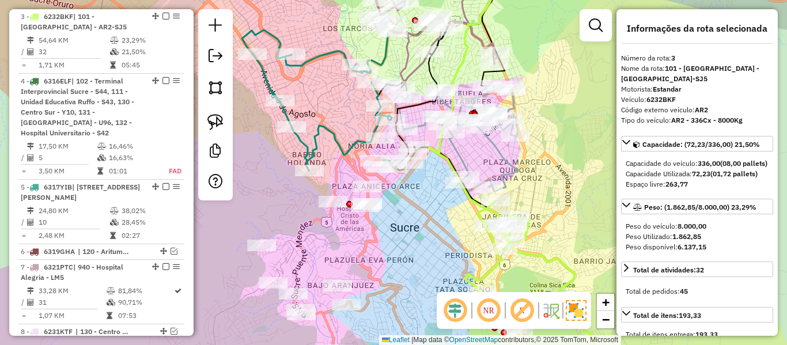
click at [546, 244] on div "Janela de atendimento Grade de atendimento Capacidade Transportadoras Veículos …" at bounding box center [393, 172] width 787 height 345
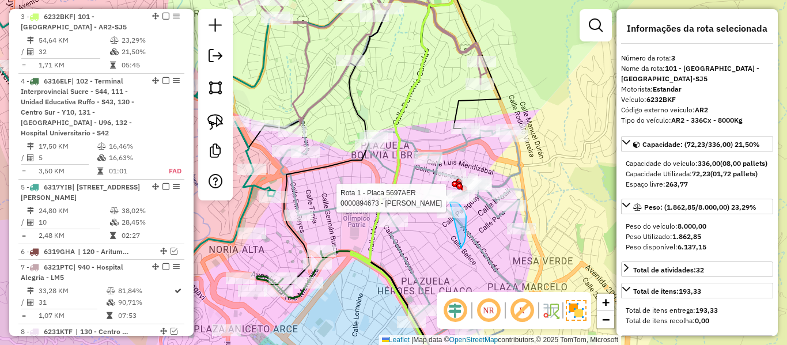
drag, startPoint x: 461, startPoint y: 248, endPoint x: 441, endPoint y: 246, distance: 20.3
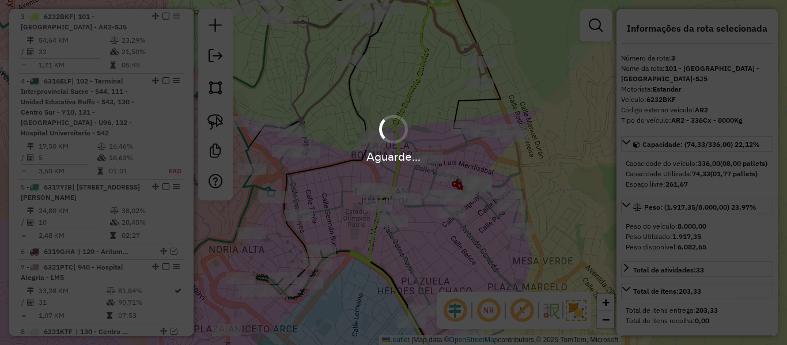
select select "**********"
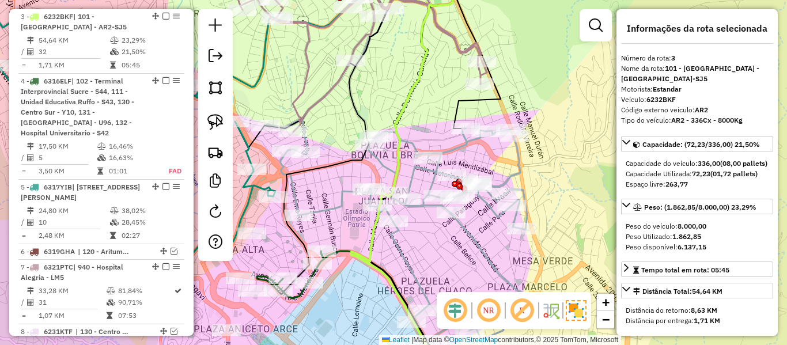
click at [494, 239] on div "Janela de atendimento Grade de atendimento Capacidade Transportadoras Veículos …" at bounding box center [393, 172] width 787 height 345
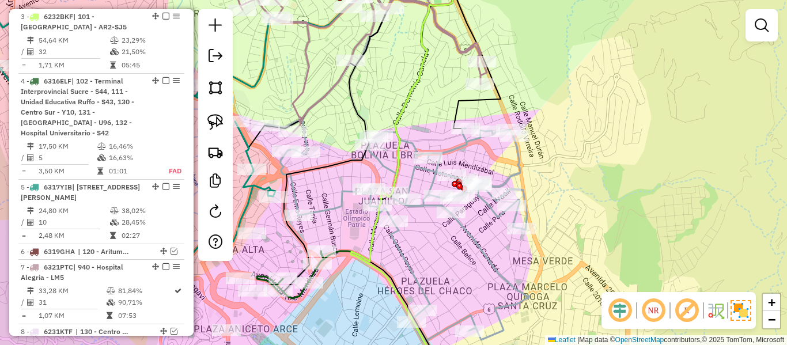
drag, startPoint x: 470, startPoint y: 248, endPoint x: 453, endPoint y: 167, distance: 83.5
click at [455, 175] on div "Janela de atendimento Grade de atendimento Capacidade Transportadoras Veículos …" at bounding box center [393, 172] width 787 height 345
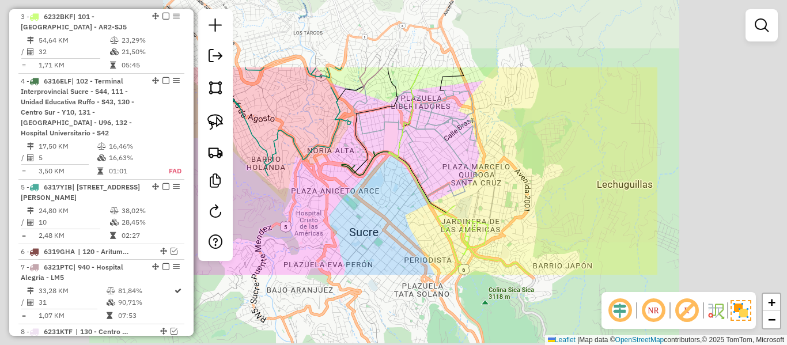
click at [479, 206] on div "Janela de atendimento Grade de atendimento Capacidade Transportadoras Veículos …" at bounding box center [393, 172] width 787 height 345
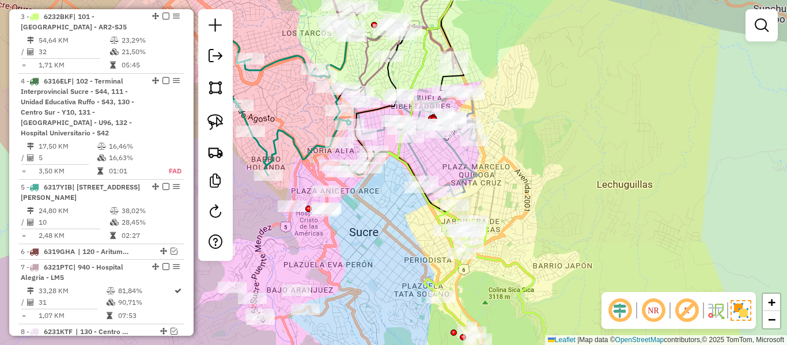
drag, startPoint x: 393, startPoint y: 255, endPoint x: 546, endPoint y: 179, distance: 170.6
click at [546, 179] on div "Rota 3 - Placa 6232BKF 0000072436 - T.DANIEL Rota 3 - Placa 6232BKF 0000698891 …" at bounding box center [393, 172] width 787 height 345
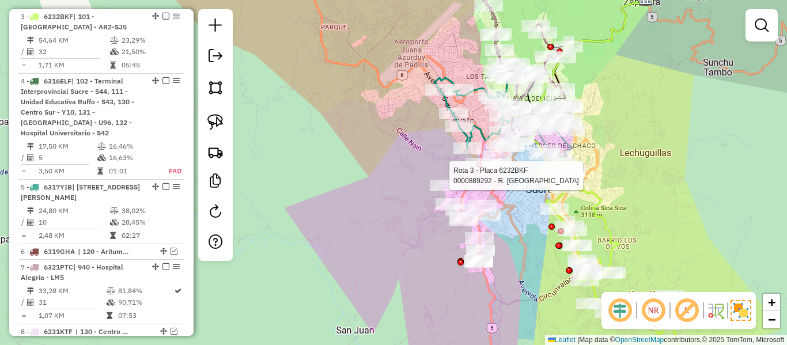
drag, startPoint x: 522, startPoint y: 237, endPoint x: 513, endPoint y: 213, distance: 25.5
click at [518, 216] on div "Rota 3 - Placa 6232BKF 0000889292 - R. MIKY HOUSE Janela de atendimento Grade d…" at bounding box center [393, 172] width 787 height 345
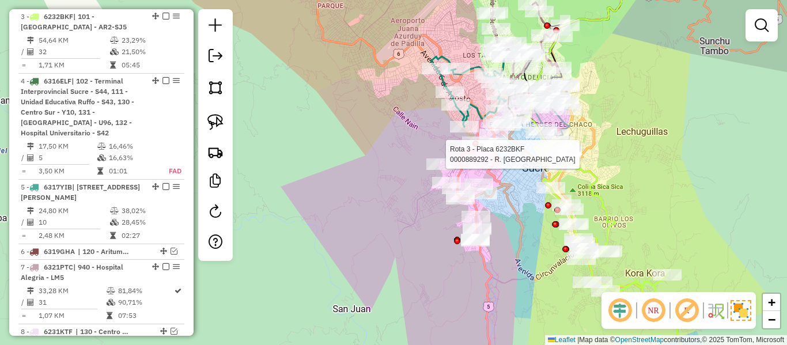
click at [512, 209] on div "Rota 3 - Placa 6232BKF 0000889292 - R. MIKY HOUSE Janela de atendimento Grade d…" at bounding box center [393, 172] width 787 height 345
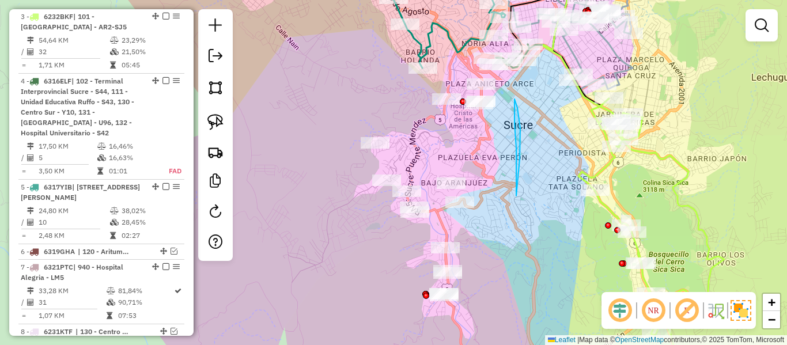
drag, startPoint x: 516, startPoint y: 196, endPoint x: 515, endPoint y: 210, distance: 13.9
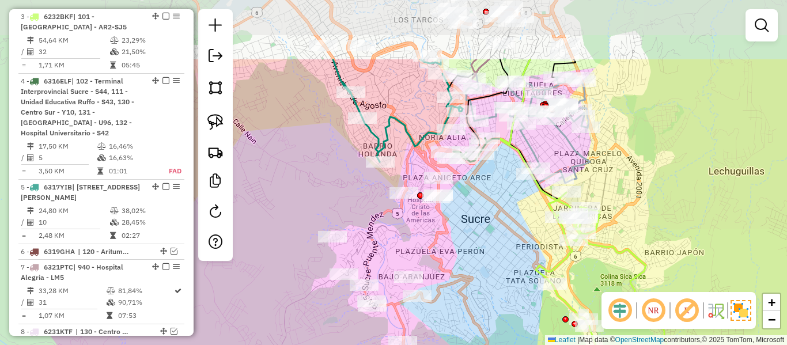
drag, startPoint x: 544, startPoint y: 164, endPoint x: 500, endPoint y: 263, distance: 108.4
click at [500, 263] on div "Janela de atendimento Grade de atendimento Capacidade Transportadoras Veículos …" at bounding box center [393, 172] width 787 height 345
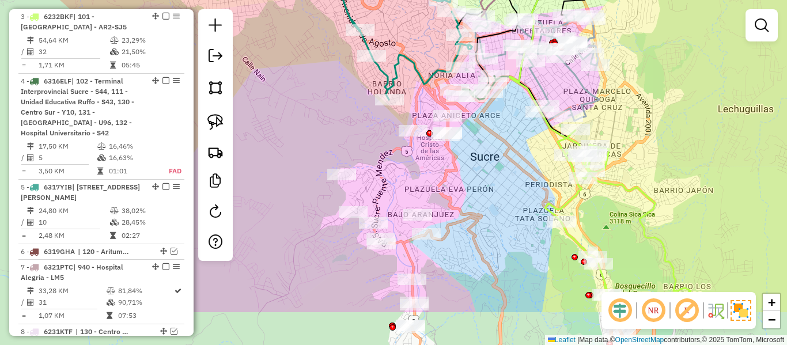
drag, startPoint x: 511, startPoint y: 190, endPoint x: 512, endPoint y: 184, distance: 5.9
click at [512, 184] on div "Janela de atendimento Grade de atendimento Capacidade Transportadoras Veículos …" at bounding box center [393, 172] width 787 height 345
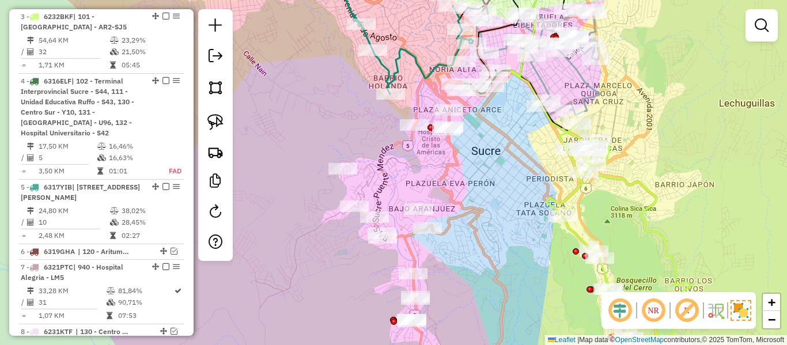
drag, startPoint x: 513, startPoint y: 187, endPoint x: 513, endPoint y: 180, distance: 6.4
click at [513, 180] on div "Janela de atendimento Grade de atendimento Capacidade Transportadoras Veículos …" at bounding box center [393, 172] width 787 height 345
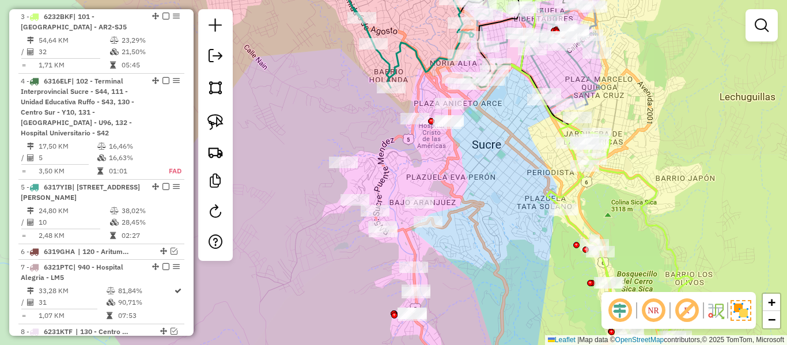
drag, startPoint x: 504, startPoint y: 211, endPoint x: 478, endPoint y: 133, distance: 82.6
click at [482, 140] on div "Janela de atendimento Grade de atendimento Capacidade Transportadoras Veículos …" at bounding box center [393, 172] width 787 height 345
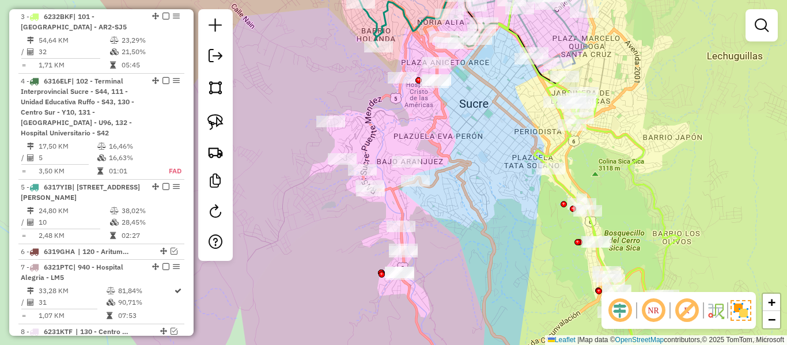
drag, startPoint x: 472, startPoint y: 108, endPoint x: 473, endPoint y: 120, distance: 12.7
click at [473, 119] on div "Janela de atendimento Grade de atendimento Capacidade Transportadoras Veículos …" at bounding box center [393, 172] width 787 height 345
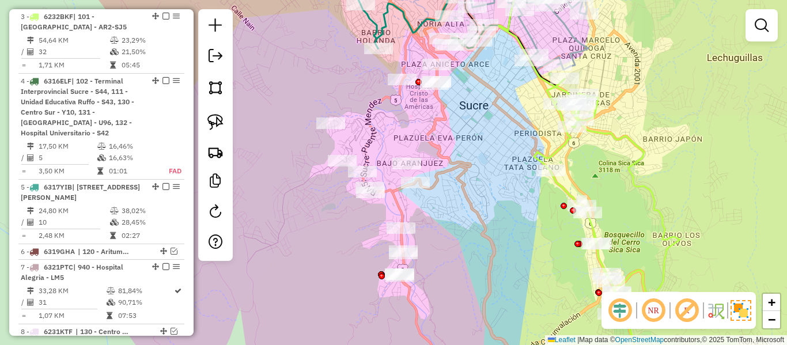
click at [483, 130] on div "Janela de atendimento Grade de atendimento Capacidade Transportadoras Veículos …" at bounding box center [393, 172] width 787 height 345
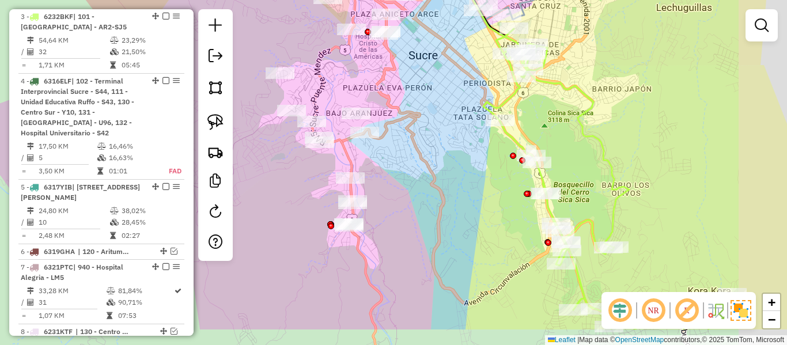
drag, startPoint x: 484, startPoint y: 175, endPoint x: 403, endPoint y: 82, distance: 122.6
click at [403, 82] on div "Janela de atendimento Grade de atendimento Capacidade Transportadoras Veículos …" at bounding box center [393, 172] width 787 height 345
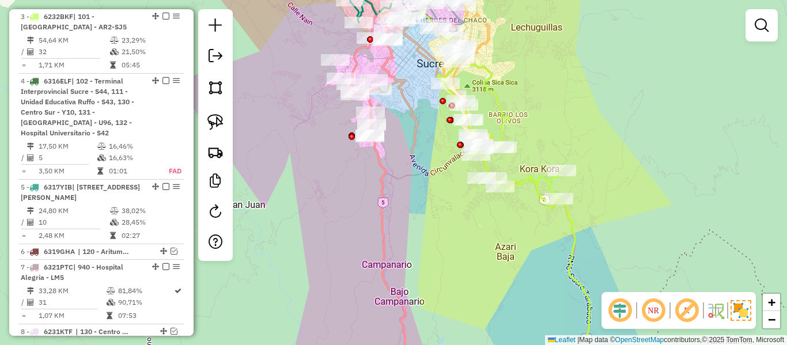
click at [426, 127] on div "Janela de atendimento Grade de atendimento Capacidade Transportadoras Veículos …" at bounding box center [393, 172] width 787 height 345
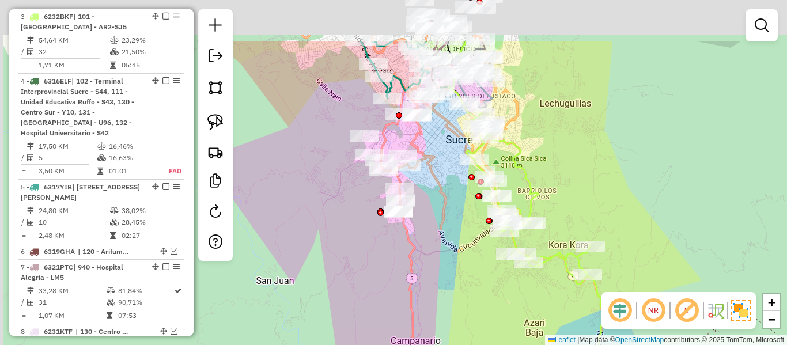
drag, startPoint x: 426, startPoint y: 127, endPoint x: 455, endPoint y: 206, distance: 84.8
click at [455, 206] on div "Janela de atendimento Grade de atendimento Capacidade Transportadoras Veículos …" at bounding box center [393, 172] width 787 height 345
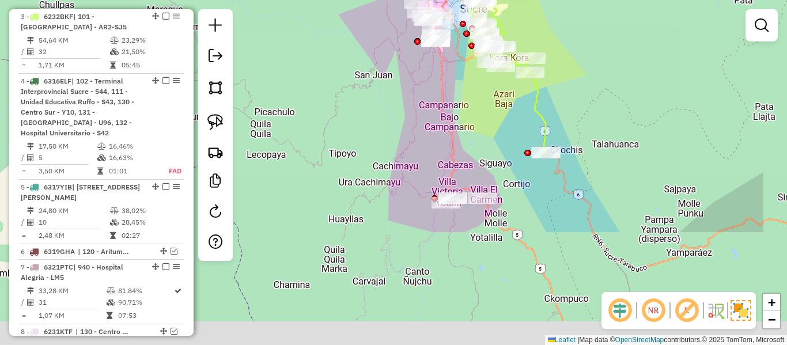
drag, startPoint x: 584, startPoint y: 100, endPoint x: 536, endPoint y: 52, distance: 67.2
click at [526, 46] on div "Janela de atendimento Grade de atendimento Capacidade Transportadoras Veículos …" at bounding box center [393, 172] width 787 height 345
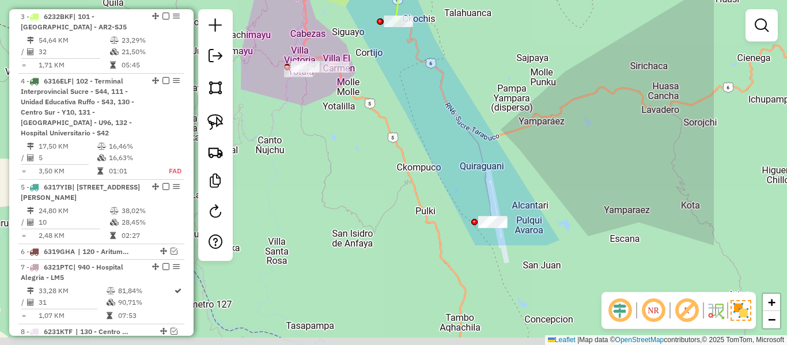
drag, startPoint x: 496, startPoint y: 136, endPoint x: 416, endPoint y: 55, distance: 113.7
click at [416, 55] on div "Janela de atendimento Grade de atendimento Capacidade Transportadoras Veículos …" at bounding box center [393, 172] width 787 height 345
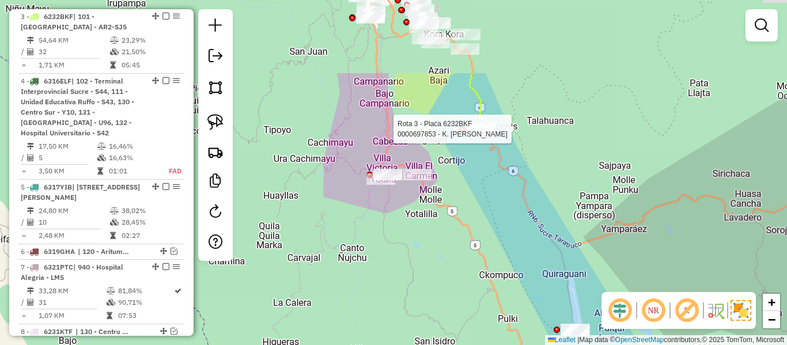
drag, startPoint x: 417, startPoint y: 58, endPoint x: 504, endPoint y: 197, distance: 163.9
click at [503, 171] on div "Rota 3 - Placa 6232BKF 0000697853 - K. BETTY Janela de atendimento Grade de ate…" at bounding box center [393, 172] width 787 height 345
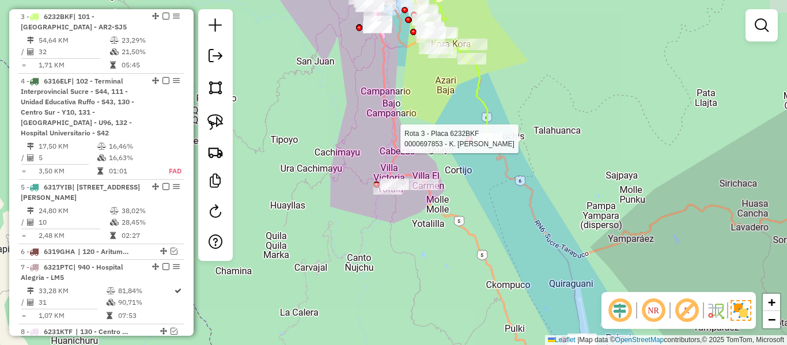
click at [499, 205] on div "Rota 3 - Placa 6232BKF 0000697853 - K. BETTY Janela de atendimento Grade de ate…" at bounding box center [393, 172] width 787 height 345
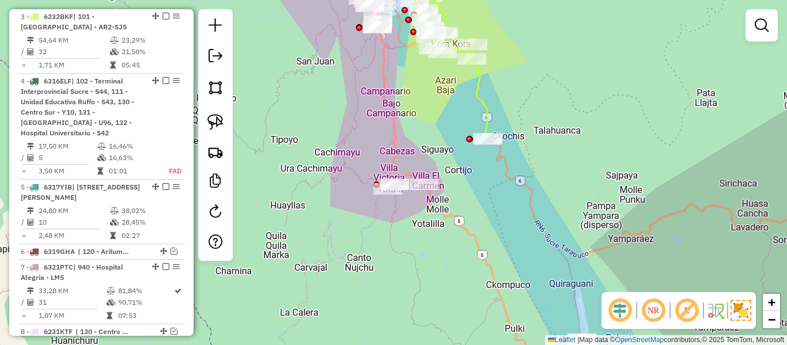
click at [481, 95] on icon at bounding box center [449, 58] width 77 height 161
select select "**********"
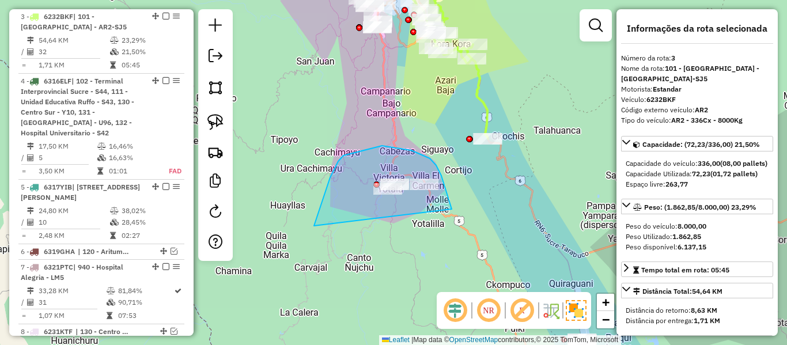
drag, startPoint x: 436, startPoint y: 165, endPoint x: 314, endPoint y: 228, distance: 137.4
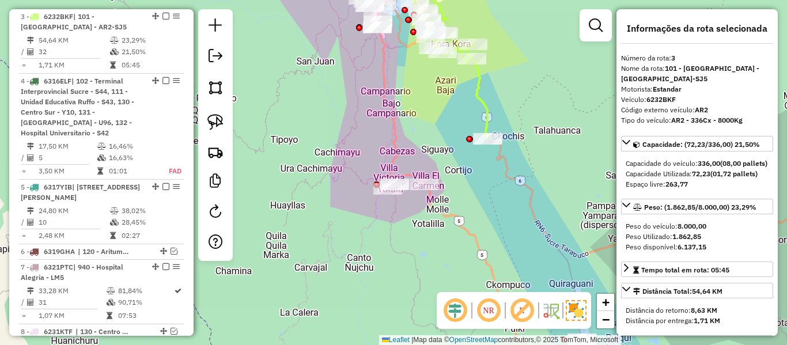
click at [469, 92] on div "Janela de atendimento Grade de atendimento Capacidade Transportadoras Veículos …" at bounding box center [393, 172] width 787 height 345
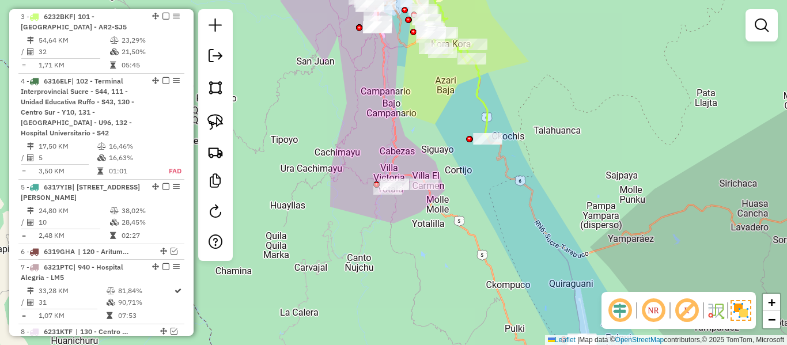
click at [479, 86] on icon at bounding box center [449, 58] width 77 height 161
select select "**********"
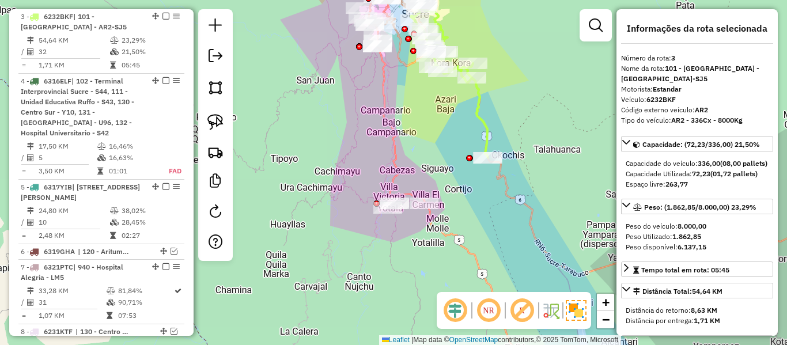
drag, startPoint x: 442, startPoint y: 126, endPoint x: 464, endPoint y: 259, distance: 134.3
click at [464, 259] on div "Janela de atendimento Grade de atendimento Capacidade Transportadoras Veículos …" at bounding box center [393, 172] width 787 height 345
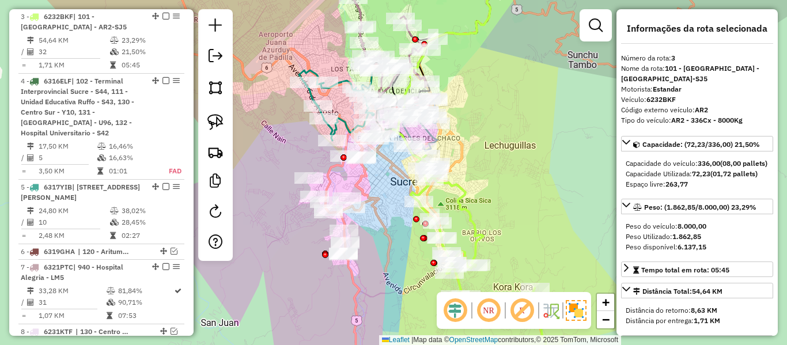
drag, startPoint x: 466, startPoint y: 105, endPoint x: 505, endPoint y: 203, distance: 105.3
click at [505, 203] on div "Janela de atendimento Grade de atendimento Capacidade Transportadoras Veículos …" at bounding box center [393, 172] width 787 height 345
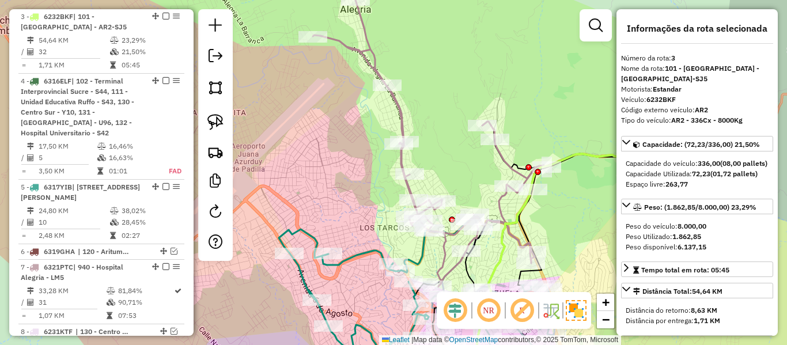
click at [399, 109] on icon at bounding box center [433, 143] width 241 height 287
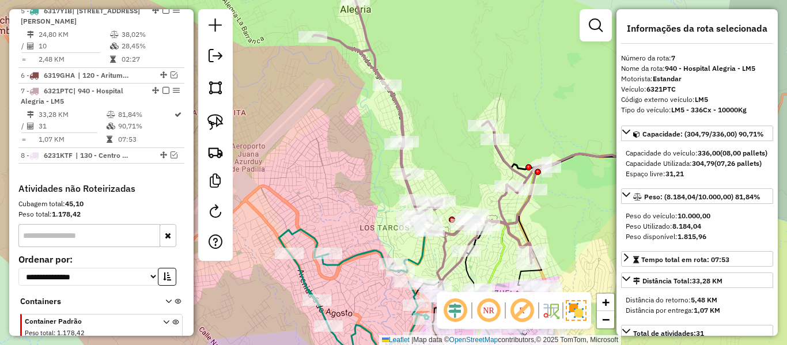
scroll to position [785, 0]
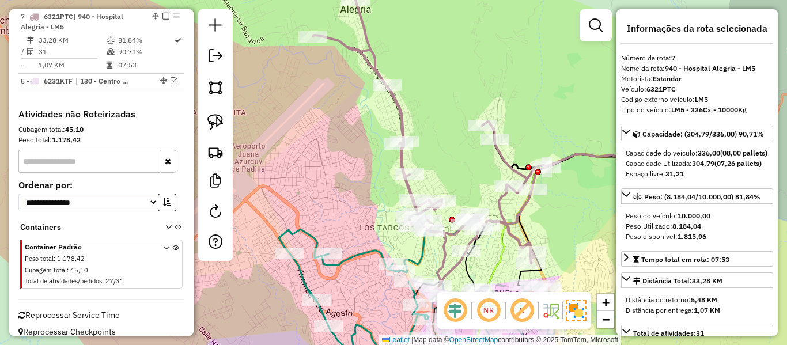
drag, startPoint x: 399, startPoint y: 109, endPoint x: 376, endPoint y: 52, distance: 61.2
click at [377, 55] on icon at bounding box center [433, 143] width 241 height 287
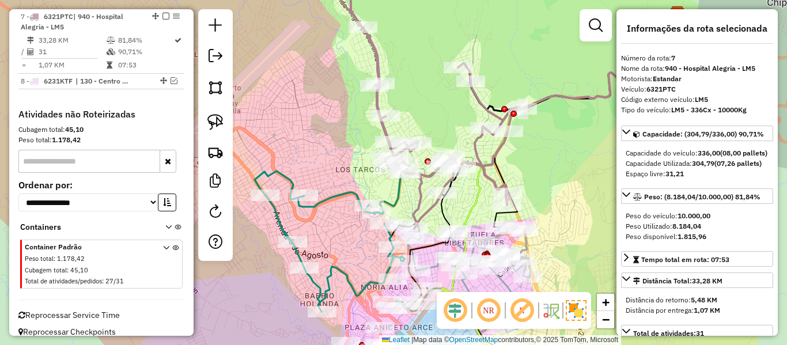
drag, startPoint x: 384, startPoint y: 41, endPoint x: 359, endPoint y: -12, distance: 58.3
click at [359, 0] on html "Aguarde... Pop-up bloqueado! Seu navegador bloqueou automáticamente a abertura …" at bounding box center [393, 172] width 787 height 345
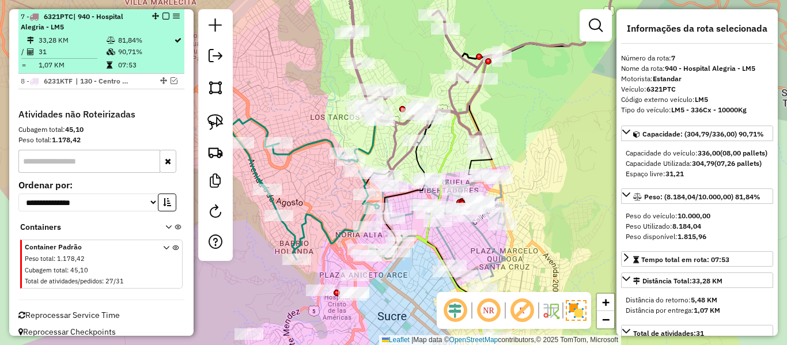
click at [163, 14] on em at bounding box center [166, 16] width 7 height 7
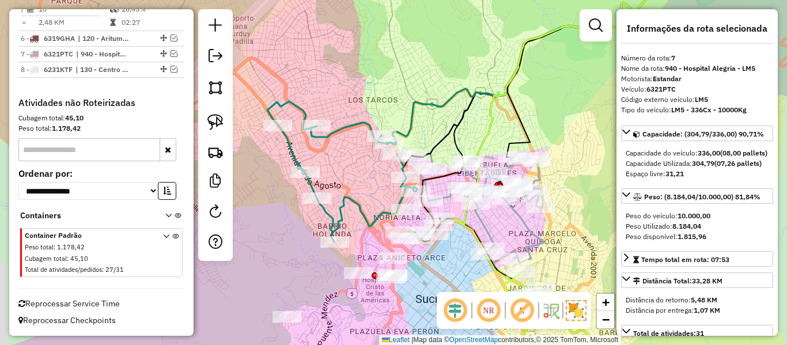
drag, startPoint x: 339, startPoint y: 83, endPoint x: 380, endPoint y: 85, distance: 41.0
click at [376, 63] on div "Janela de atendimento Grade de atendimento Capacidade Transportadoras Veículos …" at bounding box center [393, 172] width 787 height 345
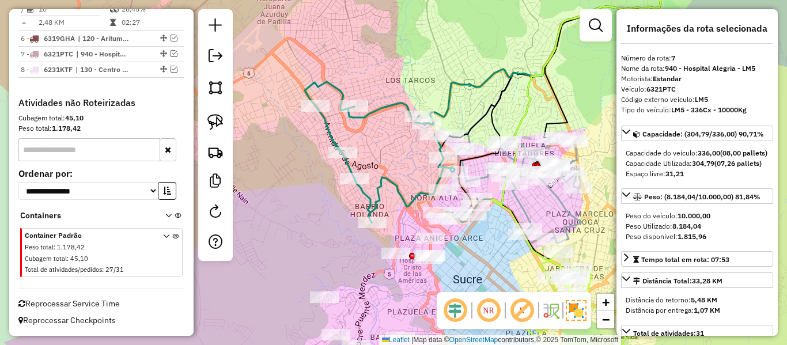
click at [380, 105] on icon at bounding box center [380, 152] width 150 height 141
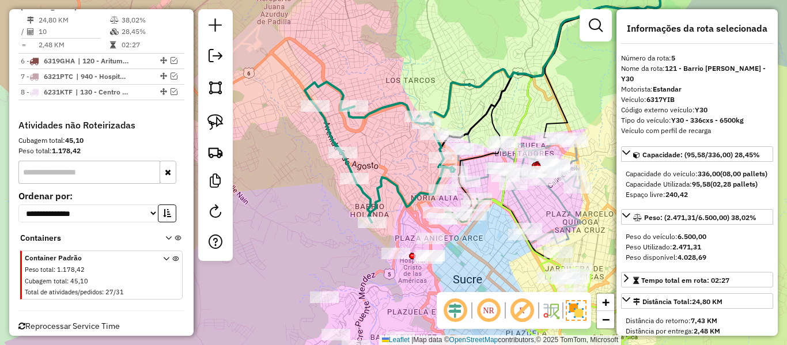
scroll to position [705, 0]
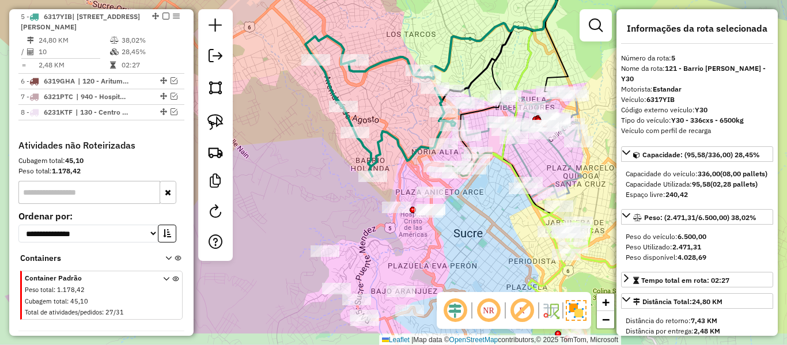
drag, startPoint x: 385, startPoint y: 137, endPoint x: 392, endPoint y: 25, distance: 112.0
click at [392, 25] on div "Janela de atendimento Grade de atendimento Capacidade Transportadoras Veículos …" at bounding box center [393, 172] width 787 height 345
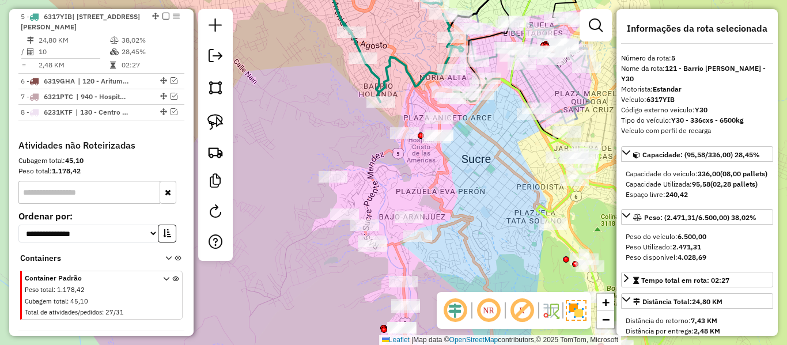
drag
click at [425, 84] on div "Janela de atendimento Grade de atendimento Capacidade Transportadoras Veículos …" at bounding box center [393, 172] width 787 height 345
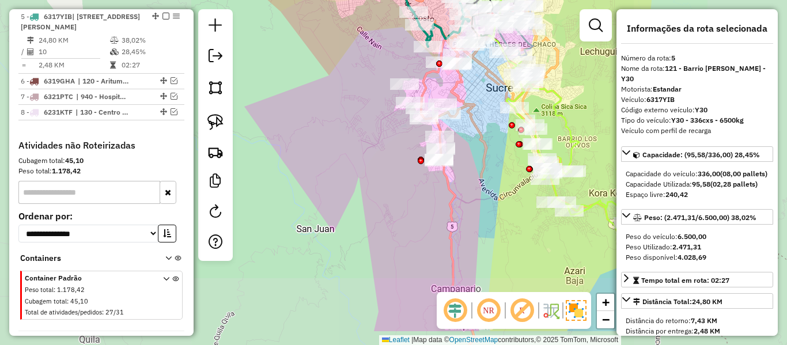
drag, startPoint x: 490, startPoint y: 180, endPoint x: 475, endPoint y: 80, distance: 100.9
click at [475, 80] on div "Janela de atendimento Grade de atendimento Capacidade Transportadoras Veículos …" at bounding box center [393, 172] width 787 height 345
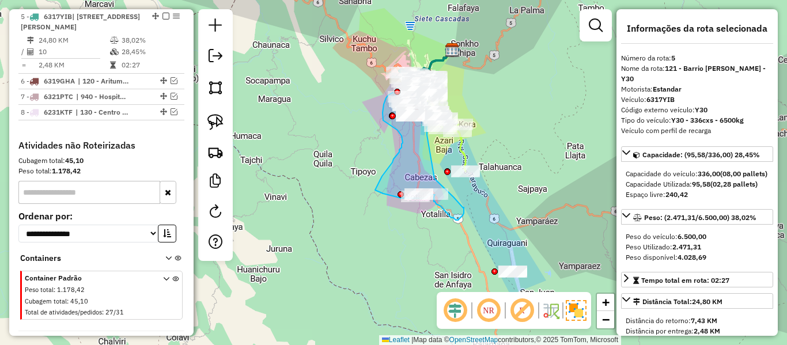
drag, startPoint x: 482, startPoint y: 122, endPoint x: 430, endPoint y: 176, distance: 75.4
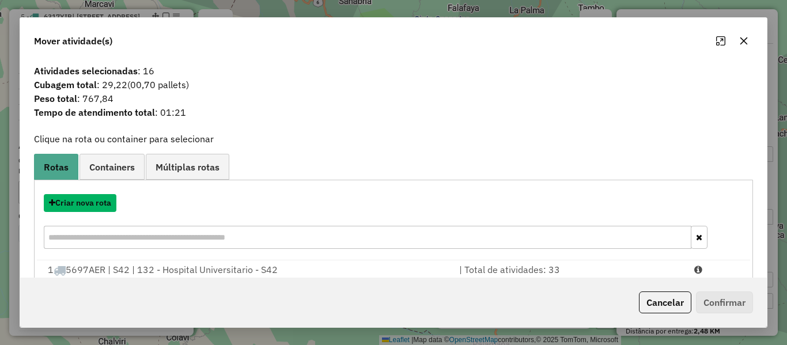
click at [89, 201] on button "Criar nova rota" at bounding box center [80, 203] width 73 height 18
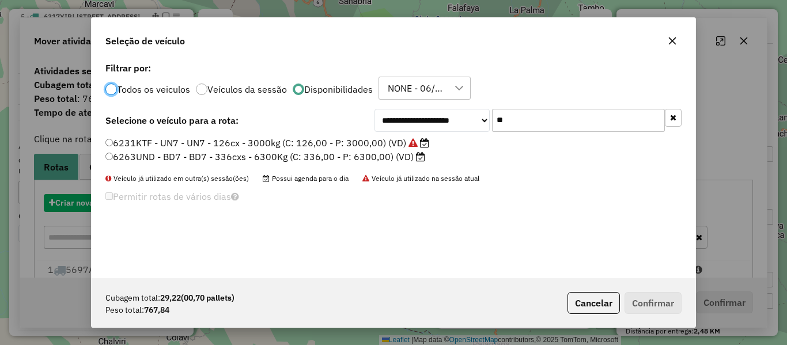
click at [89, 201] on div "**********" at bounding box center [393, 172] width 787 height 345
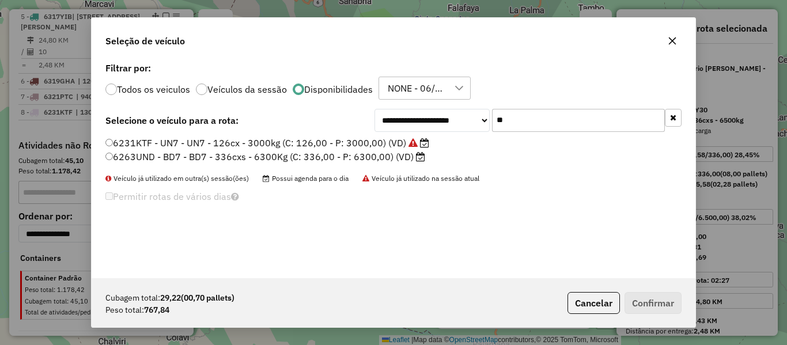
click at [510, 123] on input "**" at bounding box center [578, 120] width 173 height 23
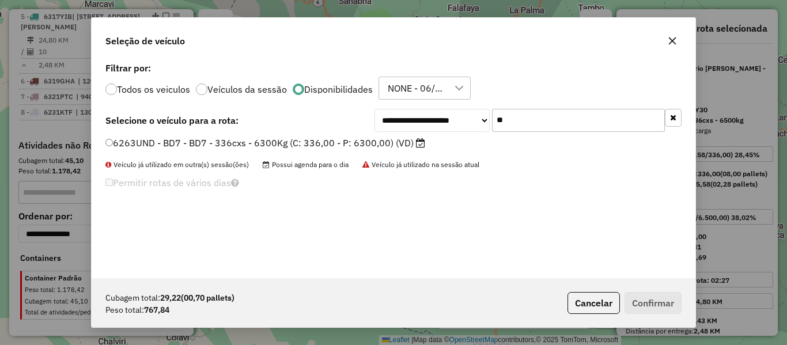
type input "**"
drag, startPoint x: 394, startPoint y: 148, endPoint x: 400, endPoint y: 144, distance: 6.7
click at [394, 147] on label "6263UND - BD7 - BD7 - 336cxs - 6300Kg (C: 336,00 - P: 6300,00) (VD)" at bounding box center [265, 143] width 320 height 14
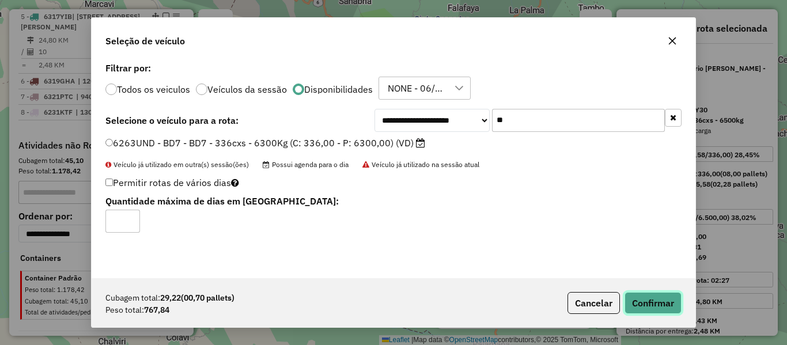
click at [653, 297] on button "Confirmar" at bounding box center [653, 303] width 57 height 22
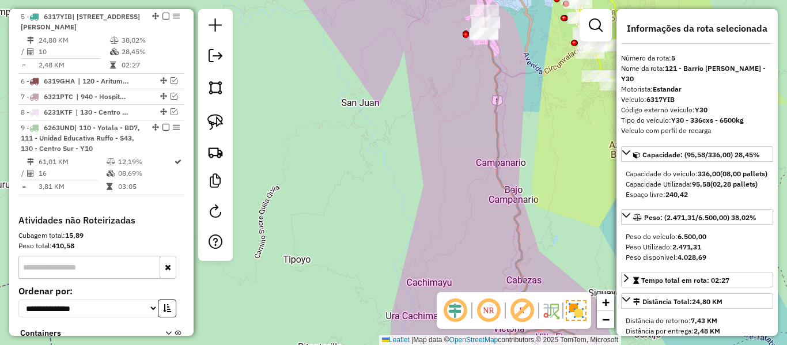
click at [497, 100] on icon at bounding box center [516, 161] width 123 height 393
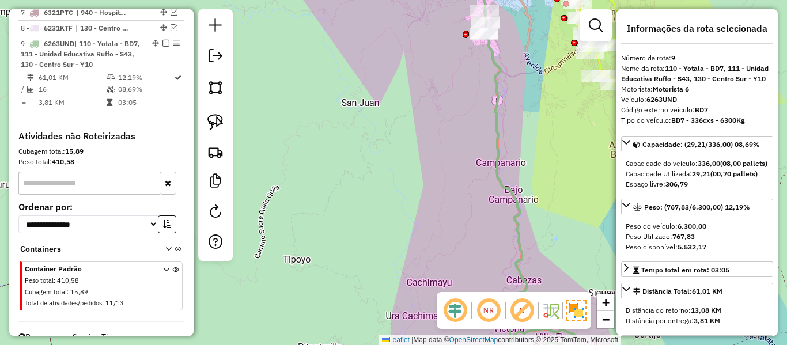
scroll to position [816, 0]
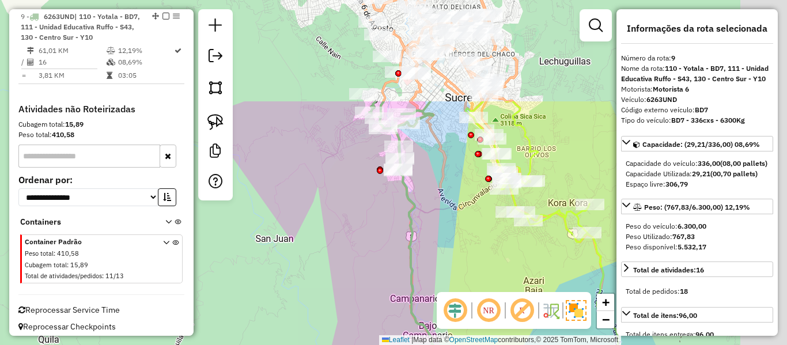
drag, startPoint x: 523, startPoint y: 53, endPoint x: 437, endPoint y: 192, distance: 164.1
click at [437, 192] on div "Janela de atendimento Grade de atendimento Capacidade Transportadoras Veículos …" at bounding box center [393, 172] width 787 height 345
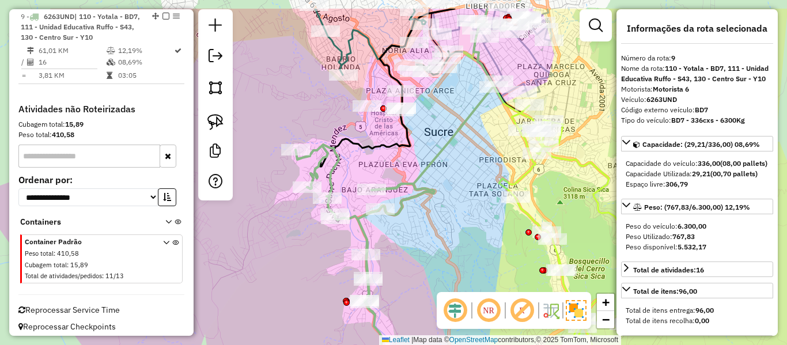
drag, startPoint x: 427, startPoint y: 143, endPoint x: 437, endPoint y: 205, distance: 62.5
click at [437, 205] on div "Janela de atendimento Grade de atendimento Capacidade Transportadoras Veículos …" at bounding box center [393, 172] width 787 height 345
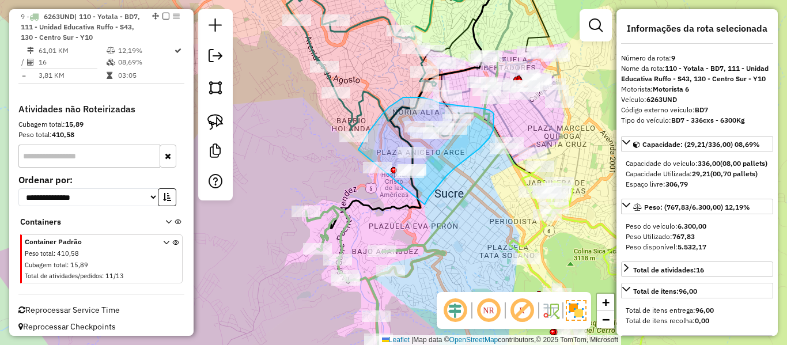
drag, startPoint x: 425, startPoint y: 205, endPoint x: 352, endPoint y: 214, distance: 73.3
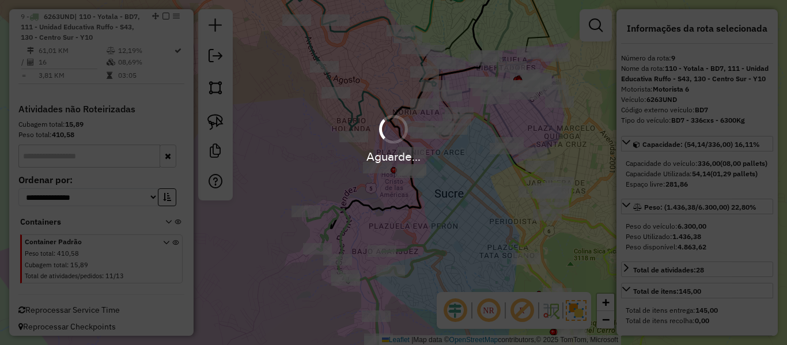
select select "**********"
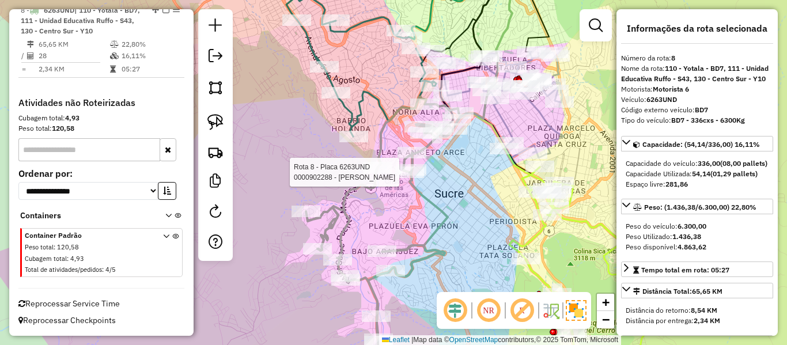
scroll to position [716, 0]
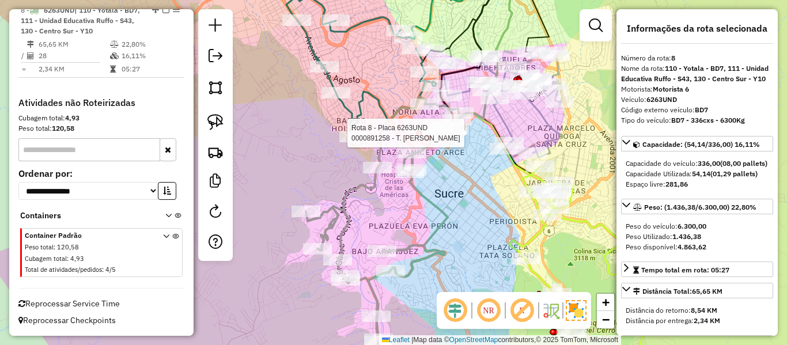
click at [429, 141] on div at bounding box center [428, 138] width 6 height 6
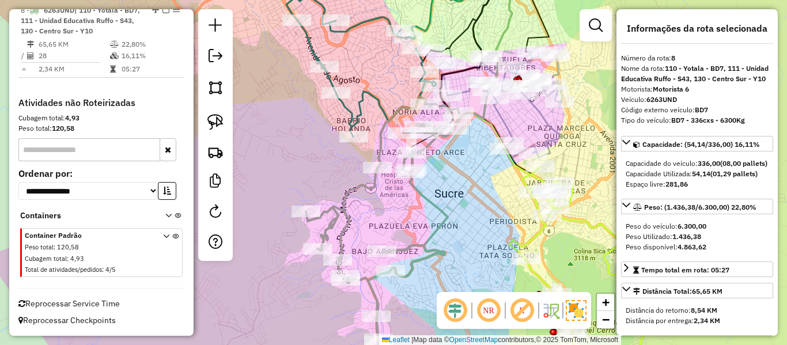
click at [425, 146] on icon at bounding box center [383, 238] width 154 height 283
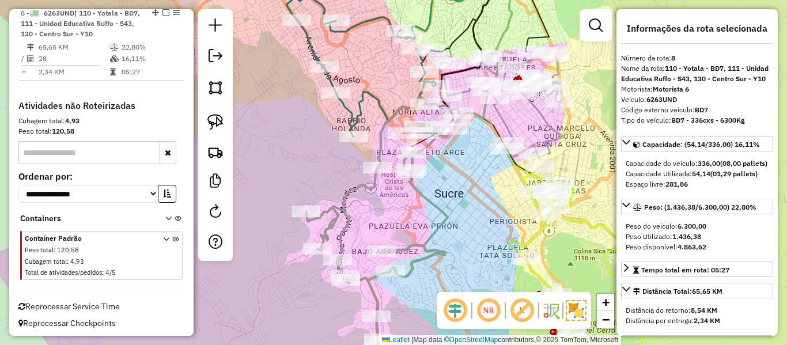
scroll to position [710, 0]
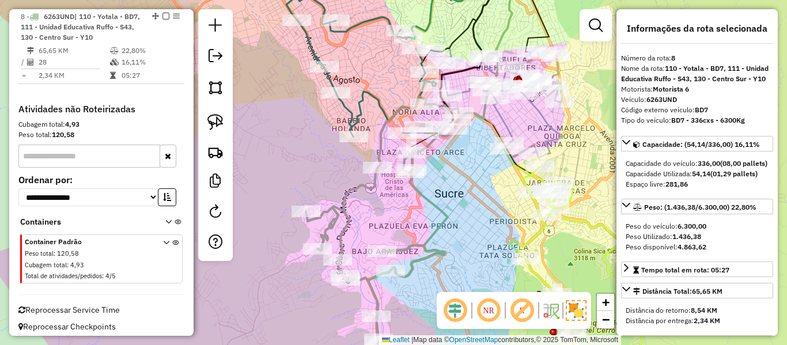
click at [434, 205] on icon at bounding box center [383, 238] width 154 height 283
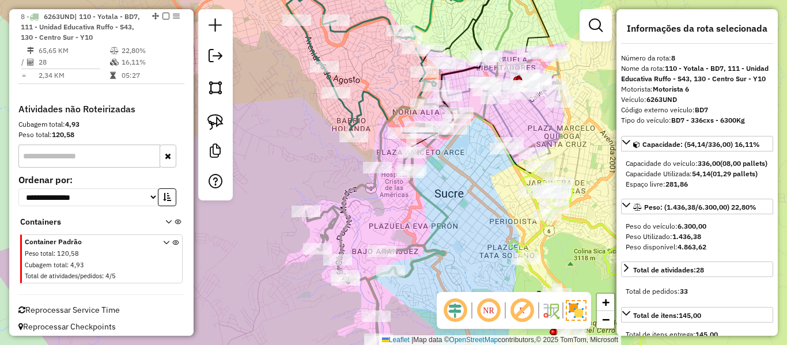
click at [371, 98] on icon at bounding box center [361, 66] width 150 height 141
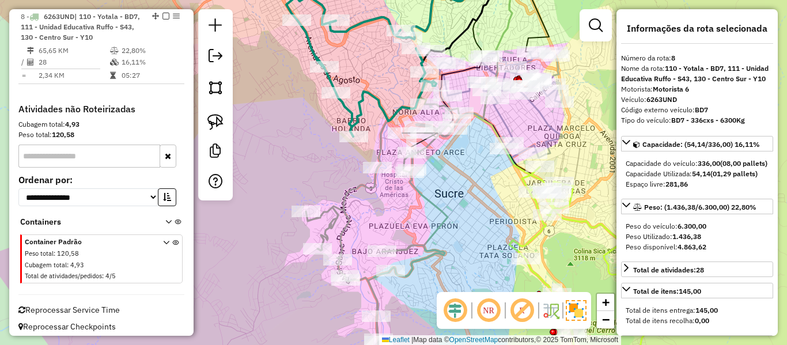
click at [371, 98] on icon at bounding box center [361, 66] width 150 height 141
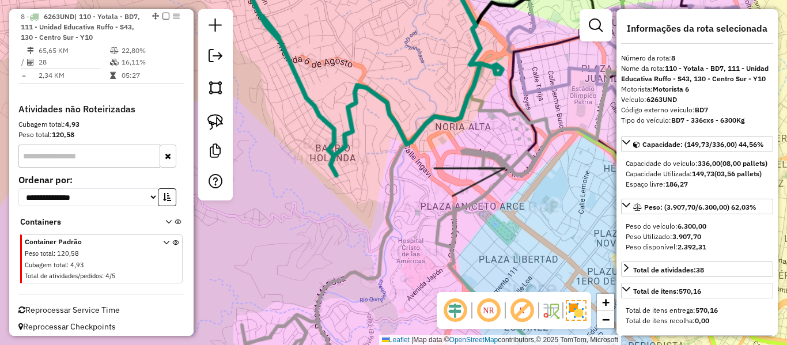
click at [382, 175] on icon at bounding box center [353, 34] width 300 height 281
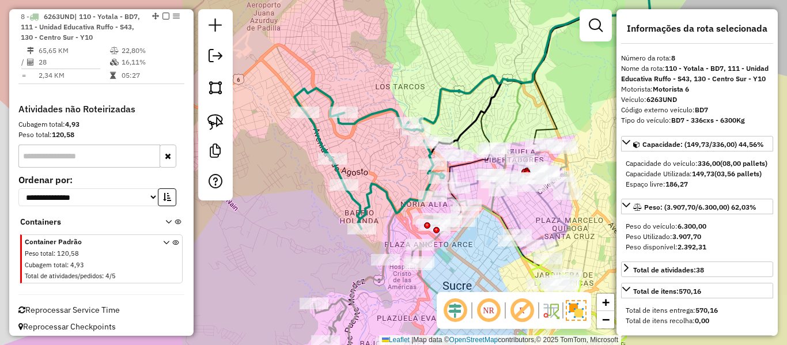
select select "**********"
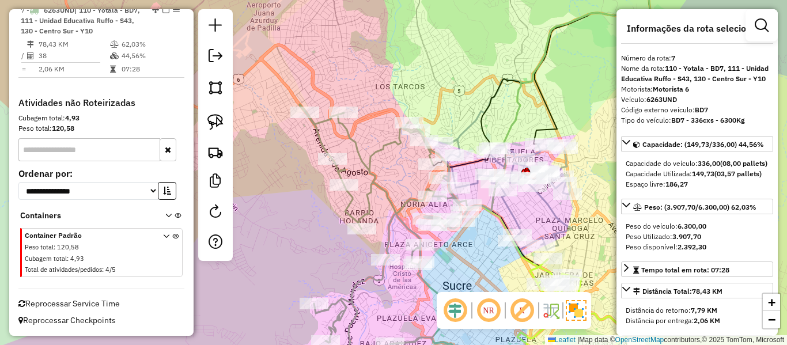
scroll to position [652, 0]
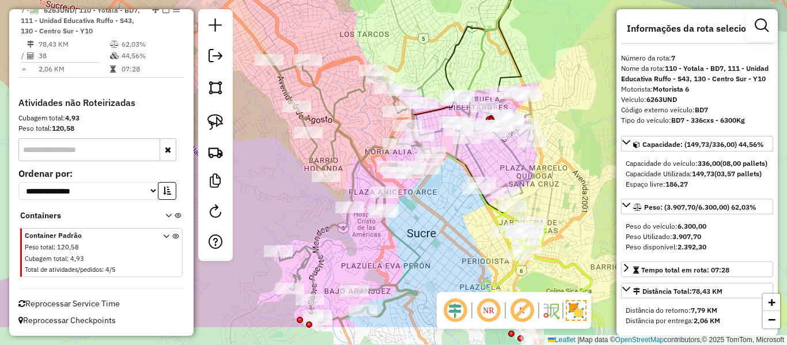
drag, startPoint x: 397, startPoint y: 176, endPoint x: 365, endPoint y: 136, distance: 50.9
click at [367, 138] on div "Janela de atendimento Grade de atendimento Capacidade Transportadoras Veículos …" at bounding box center [393, 172] width 787 height 345
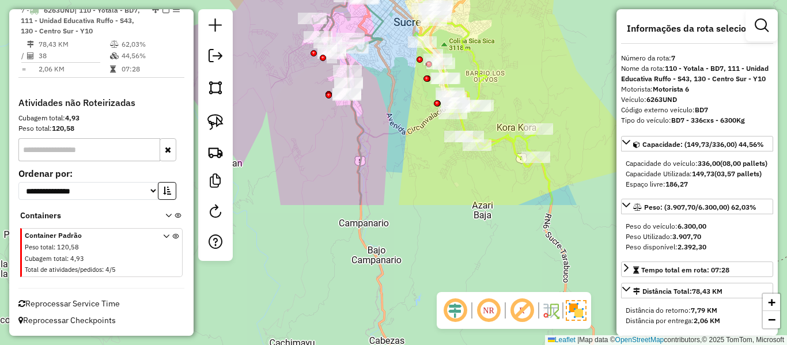
drag, startPoint x: 393, startPoint y: 242, endPoint x: 383, endPoint y: 104, distance: 138.7
click at [384, 90] on div "Janela de atendimento Grade de atendimento Capacidade Transportadoras Veículos …" at bounding box center [393, 172] width 787 height 345
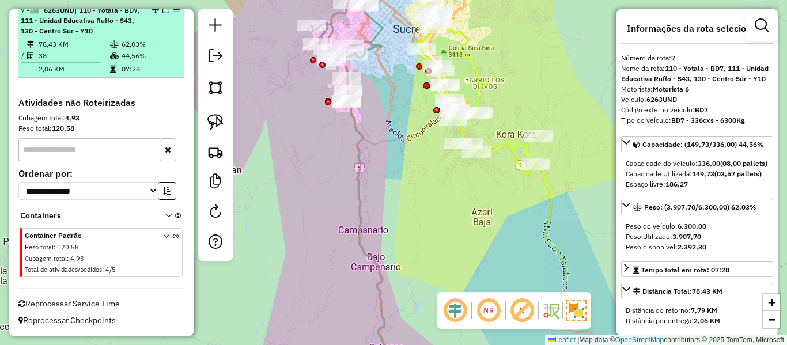
click at [164, 13] on div "7 - 6263UND | 110 - Yotala - BD7, 111 - Unidad Educativa Ruffo - S43, 130 - Cen…" at bounding box center [101, 20] width 161 height 31
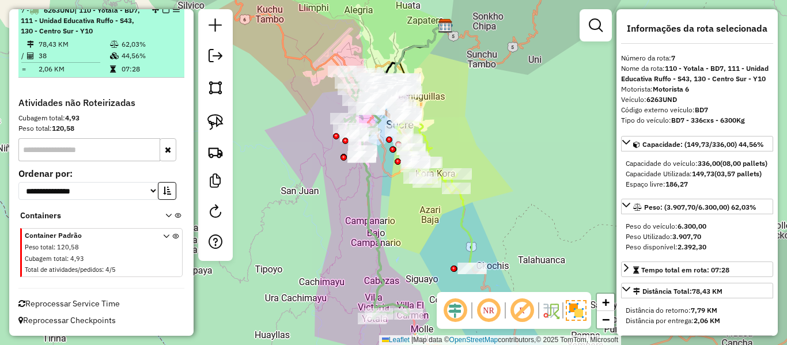
click at [163, 12] on em at bounding box center [166, 9] width 7 height 7
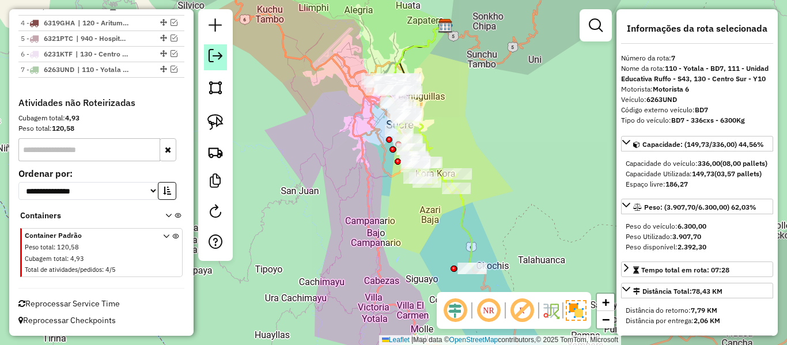
scroll to position [592, 0]
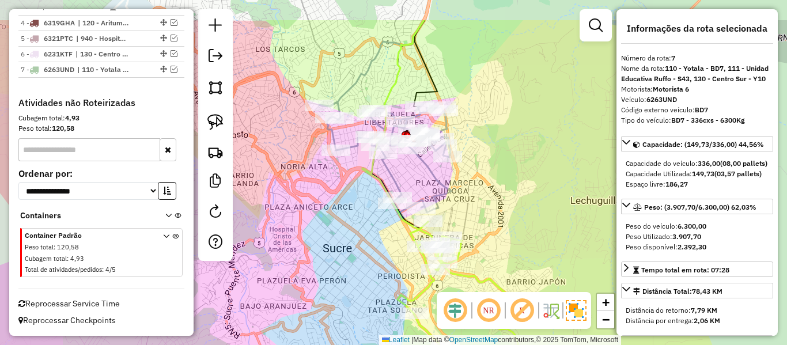
drag, startPoint x: 486, startPoint y: 157, endPoint x: 450, endPoint y: 180, distance: 42.7
click at [493, 167] on div "Janela de atendimento Grade de atendimento Capacidade Transportadoras Veículos …" at bounding box center [393, 172] width 787 height 345
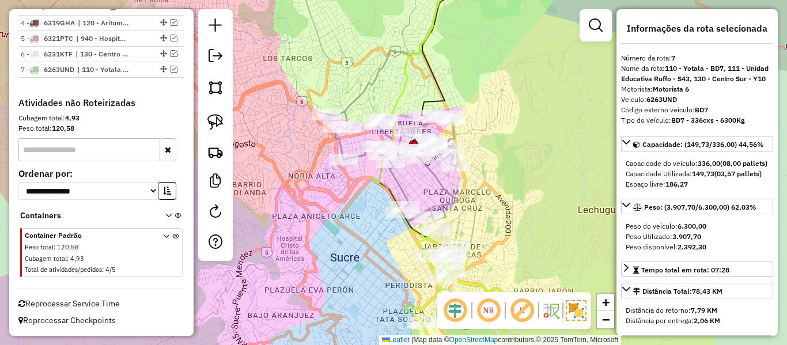
click at [436, 187] on icon at bounding box center [393, 166] width 133 height 111
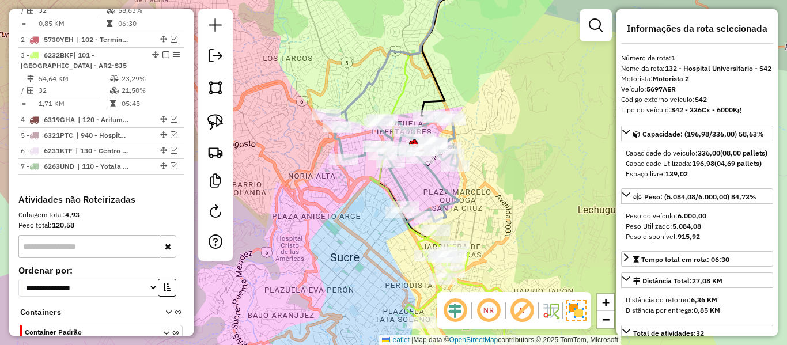
scroll to position [454, 0]
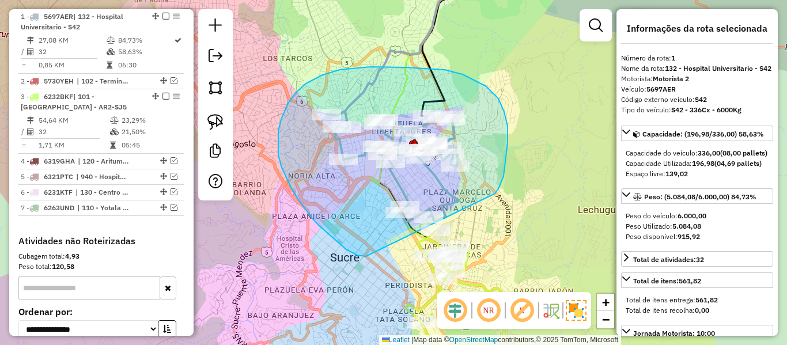
drag, startPoint x: 504, startPoint y: 112, endPoint x: 366, endPoint y: 256, distance: 200.1
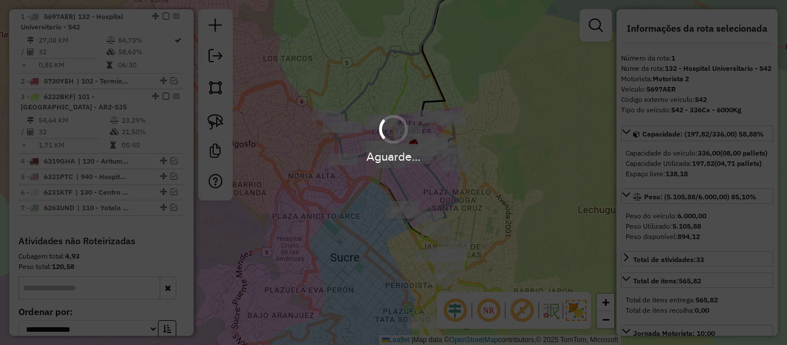
select select "**********"
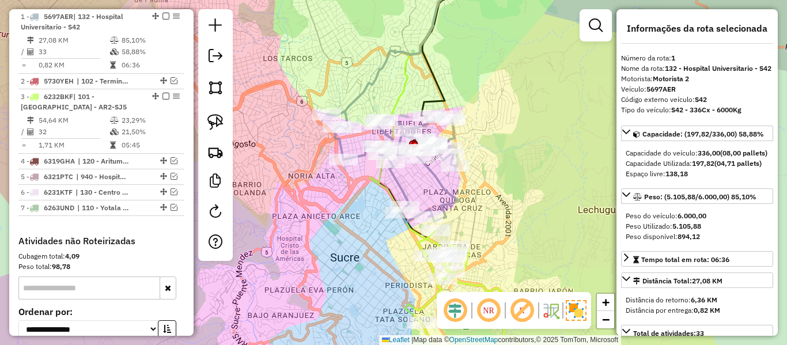
click at [478, 133] on div "Janela de atendimento Grade de atendimento Capacidade Transportadoras Veículos …" at bounding box center [393, 172] width 787 height 345
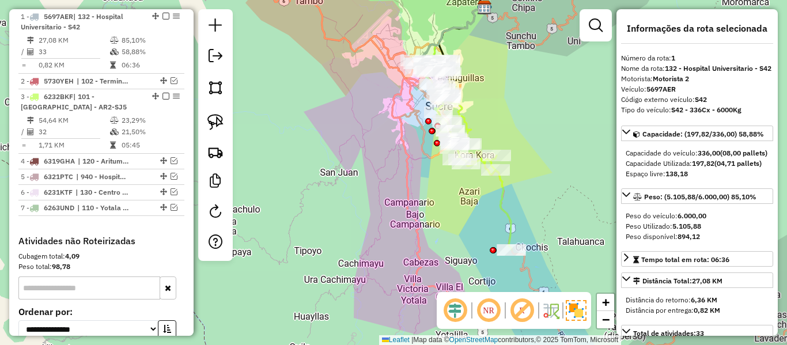
drag, startPoint x: 539, startPoint y: 221, endPoint x: 469, endPoint y: 71, distance: 165.8
click at [470, 74] on div "Janela de atendimento Grade de atendimento Capacidade Transportadoras Veículos …" at bounding box center [393, 172] width 787 height 345
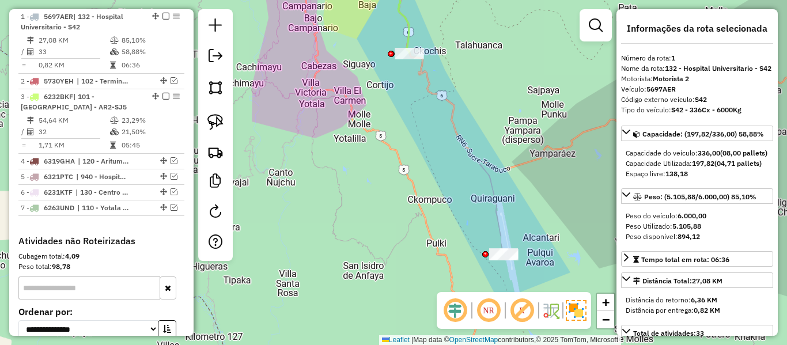
drag, startPoint x: 511, startPoint y: 151, endPoint x: 477, endPoint y: 118, distance: 48.1
click at [457, 88] on div "Janela de atendimento Grade de atendimento Capacidade Transportadoras Veículos …" at bounding box center [393, 172] width 787 height 345
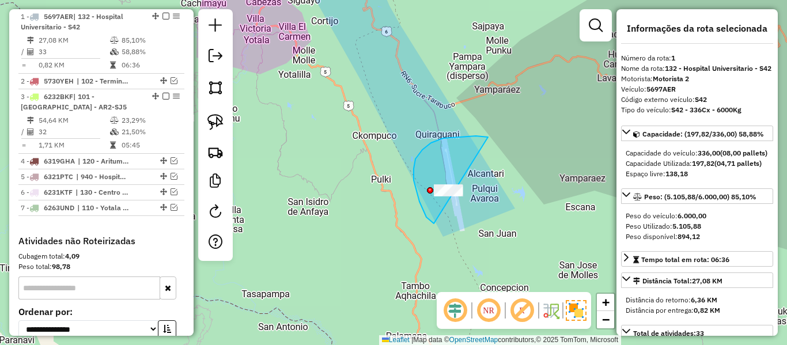
drag, startPoint x: 431, startPoint y: 143, endPoint x: 499, endPoint y: 199, distance: 88.0
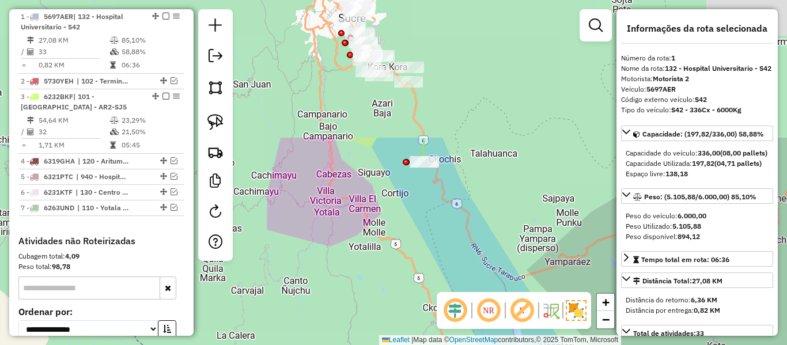
drag, startPoint x: 477, startPoint y: 252, endPoint x: 520, endPoint y: 356, distance: 111.8
click at [520, 345] on html "Aguarde... Pop-up bloqueado! Seu navegador bloqueou automáticamente a abertura …" at bounding box center [393, 172] width 787 height 345
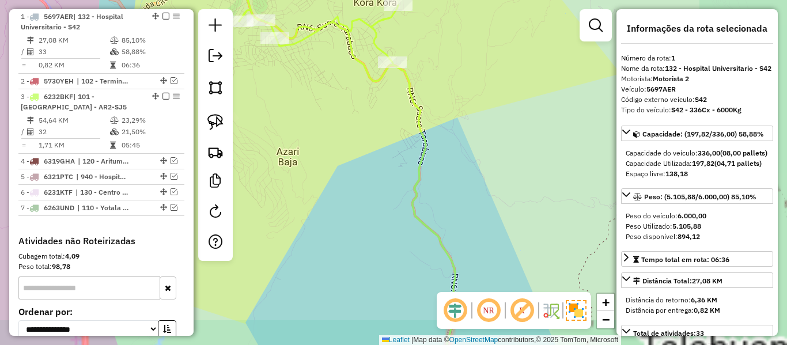
click at [420, 151] on icon at bounding box center [339, 172] width 235 height 414
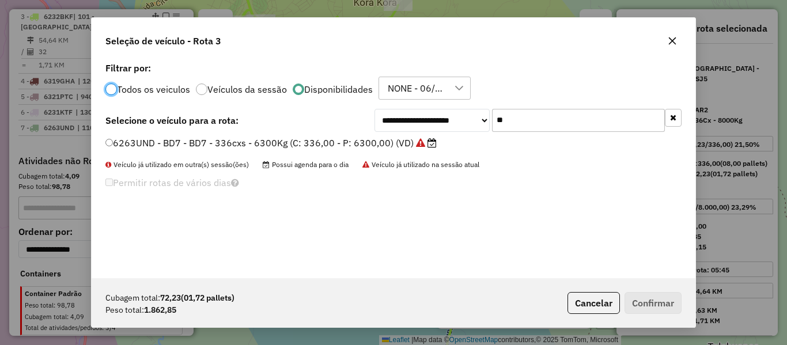
scroll to position [6, 3]
click at [588, 124] on input "**" at bounding box center [578, 120] width 173 height 23
click at [587, 124] on input "**" at bounding box center [578, 120] width 173 height 23
click at [669, 121] on button "button" at bounding box center [673, 118] width 17 height 18
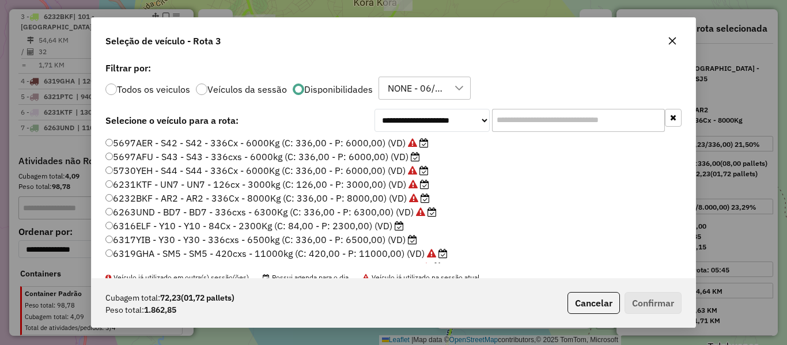
click at [408, 152] on label "5697AFU - S43 - S43 - 336cxs - 6000kg (C: 336,00 - P: 6000,00) (VD)" at bounding box center [262, 157] width 315 height 14
click at [671, 300] on button "Confirmar" at bounding box center [653, 303] width 57 height 22
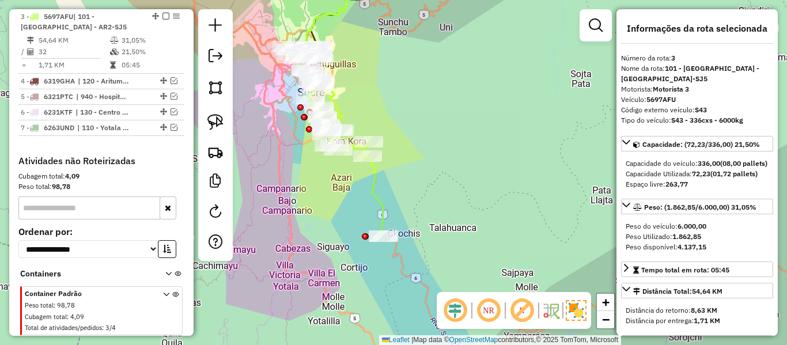
click at [375, 179] on icon at bounding box center [345, 155] width 77 height 161
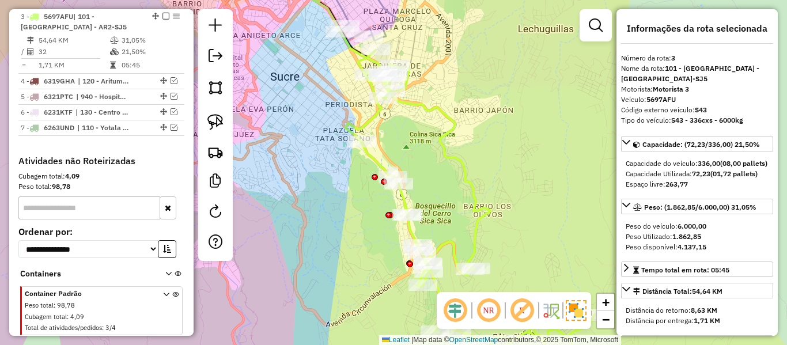
drag, startPoint x: 318, startPoint y: 76, endPoint x: 309, endPoint y: 222, distance: 146.6
click at [309, 222] on div "Janela de atendimento Grade de atendimento Capacidade Transportadoras Veículos …" at bounding box center [393, 172] width 787 height 345
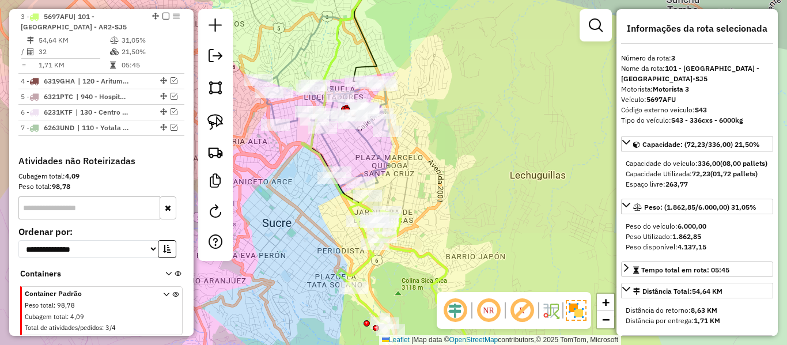
click at [382, 157] on icon at bounding box center [325, 132] width 133 height 111
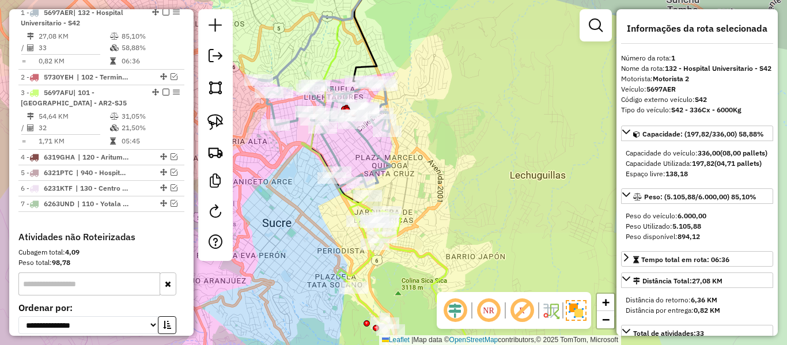
scroll to position [454, 0]
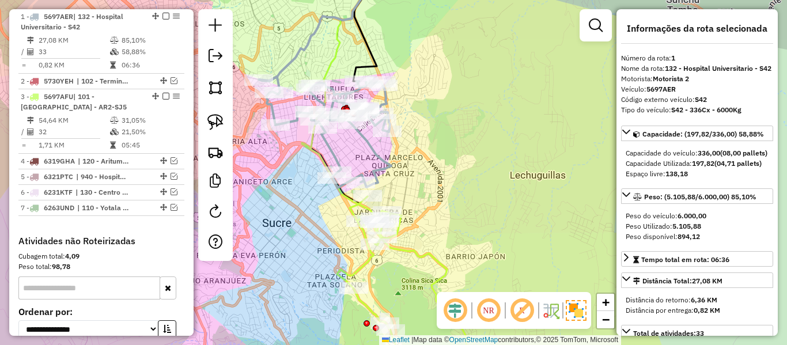
click at [415, 256] on icon at bounding box center [410, 288] width 146 height 183
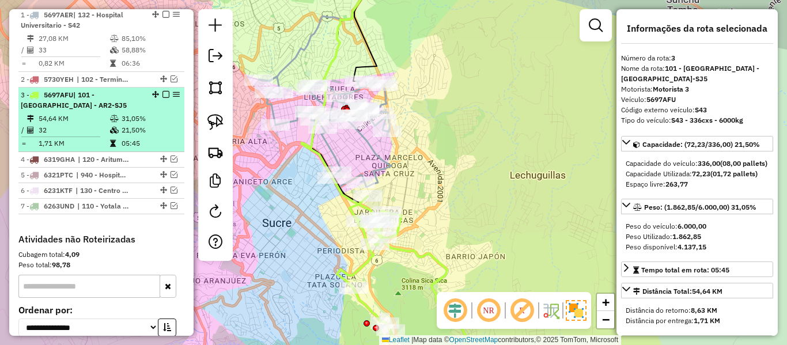
scroll to position [361, 0]
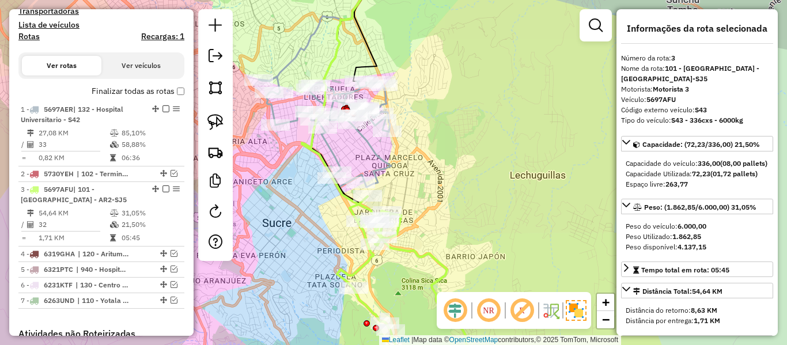
click at [160, 93] on label "Finalizar todas as rotas" at bounding box center [138, 91] width 93 height 12
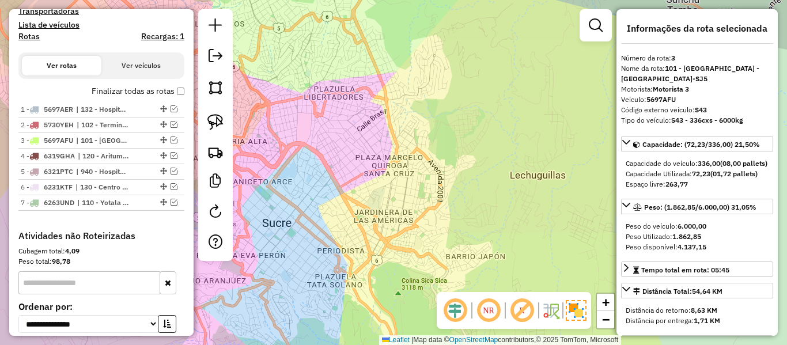
click at [160, 93] on label "Finalizar todas as rotas" at bounding box center [138, 91] width 93 height 12
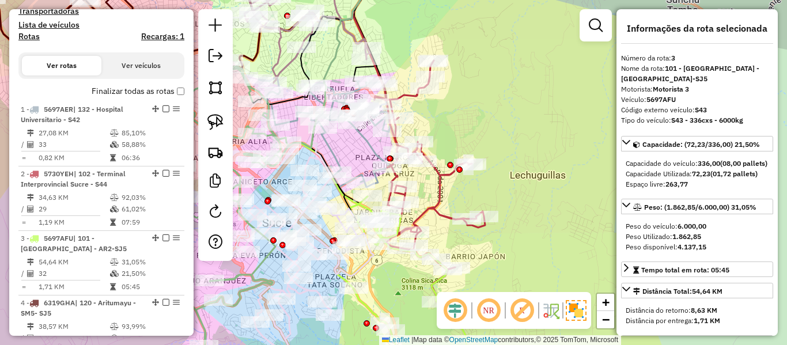
click at [439, 213] on icon at bounding box center [430, 181] width 111 height 241
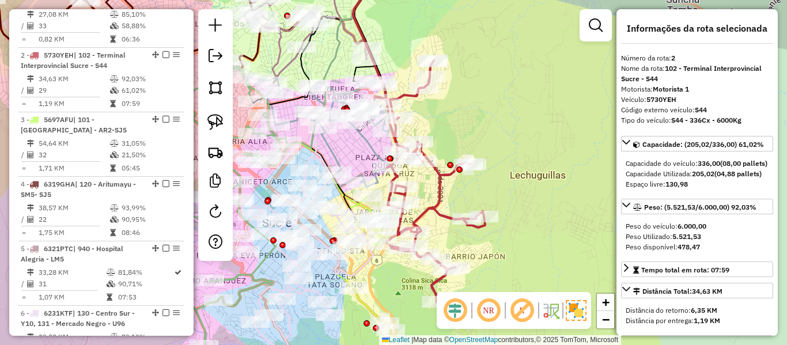
scroll to position [519, 0]
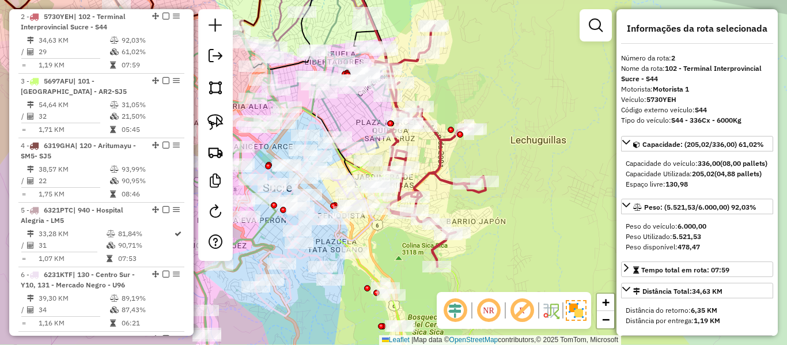
drag, startPoint x: 439, startPoint y: 212, endPoint x: 440, endPoint y: 177, distance: 35.2
click at [440, 177] on icon at bounding box center [430, 145] width 111 height 241
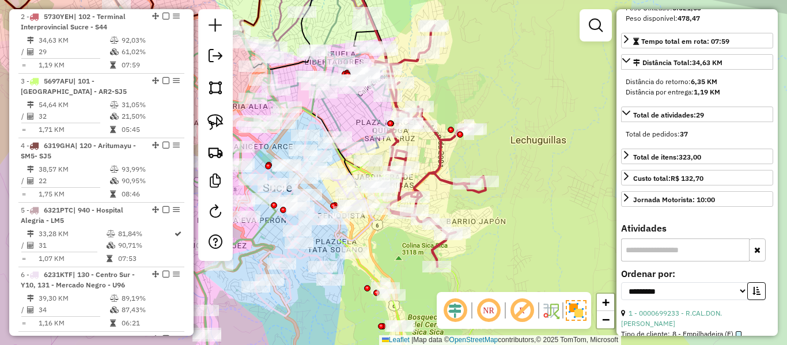
scroll to position [231, 0]
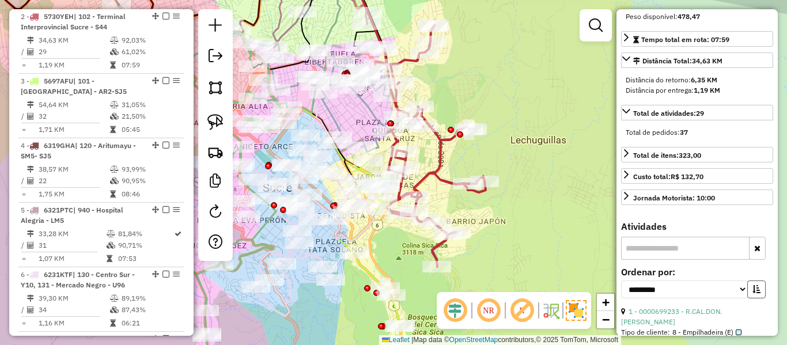
click at [747, 299] on button "button" at bounding box center [756, 290] width 18 height 18
drag, startPoint x: 715, startPoint y: 309, endPoint x: 696, endPoint y: 319, distance: 20.6
click at [715, 299] on select "**********" at bounding box center [684, 290] width 127 height 18
select select "**********"
click at [621, 299] on select "**********" at bounding box center [684, 290] width 127 height 18
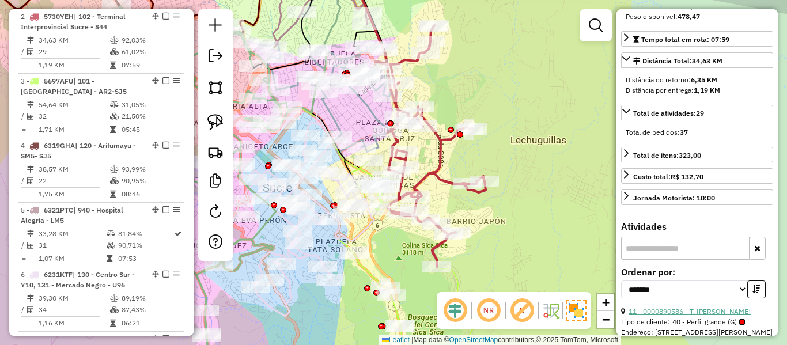
click at [685, 316] on link "11 - 0000890586 - T. OSVALDO" at bounding box center [690, 311] width 122 height 9
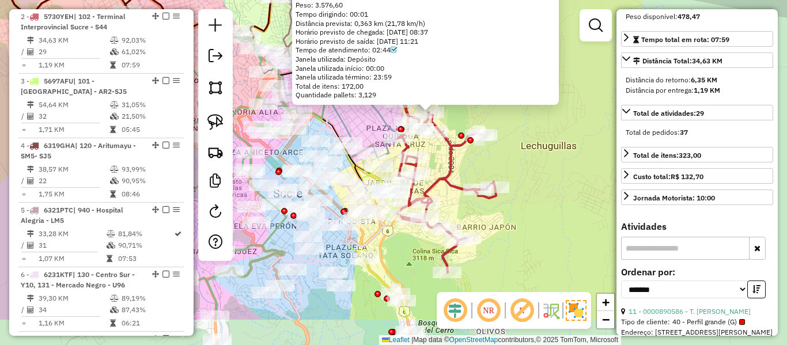
drag, startPoint x: 558, startPoint y: 153, endPoint x: 571, endPoint y: 135, distance: 21.6
click at [571, 135] on div "0000890586 - T. OSVALDO Tipo de cliente: 40 - Perfil grande (G) Endereço: CALLE…" at bounding box center [393, 172] width 787 height 345
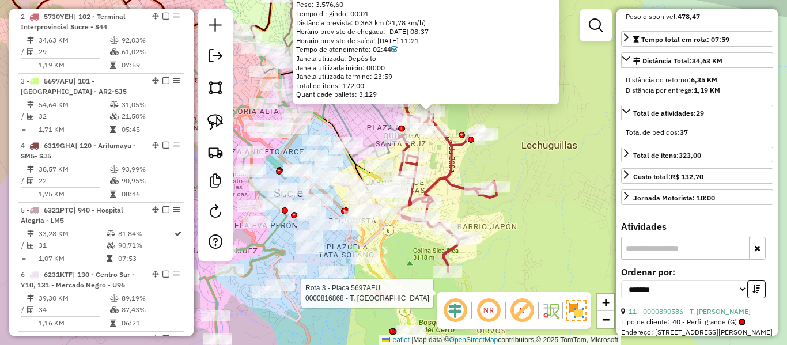
click at [378, 290] on div at bounding box center [378, 293] width 6 height 6
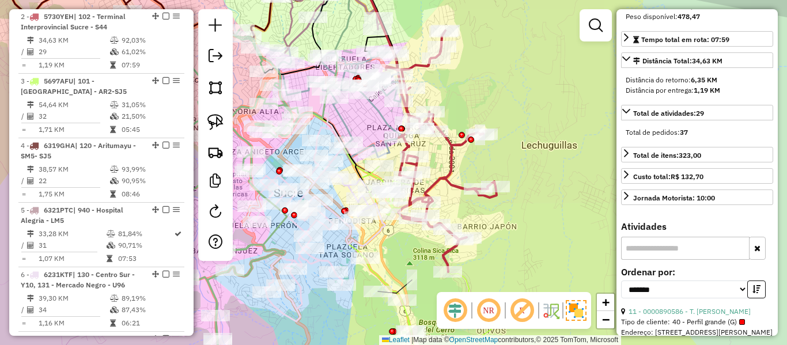
click at [377, 275] on icon at bounding box center [422, 273] width 146 height 213
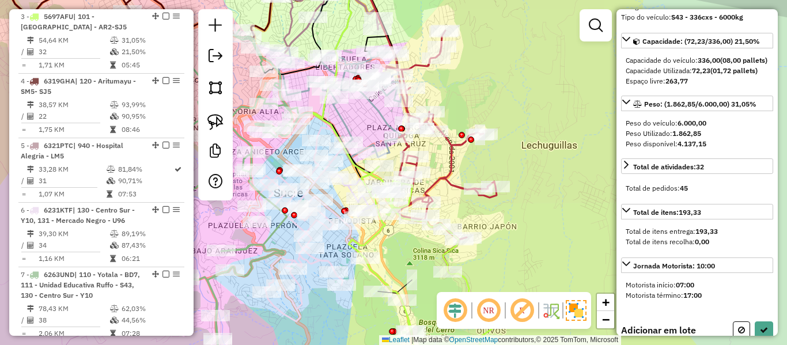
scroll to position [110, 0]
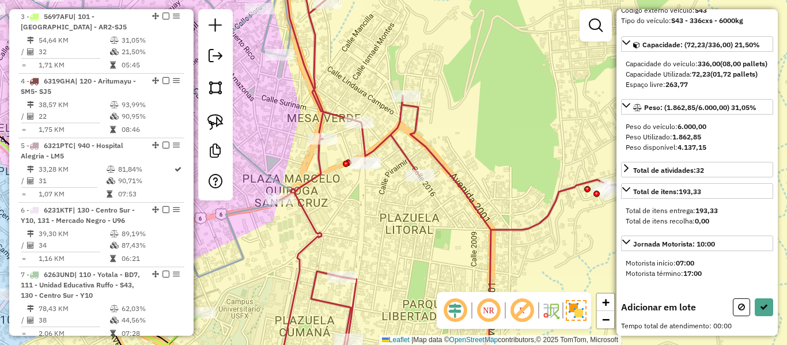
drag, startPoint x: 448, startPoint y: 148, endPoint x: 447, endPoint y: 138, distance: 10.5
click at [447, 138] on div "Janela de atendimento Grade de atendimento Capacidade Transportadoras Veículos …" at bounding box center [393, 172] width 787 height 345
drag, startPoint x: 442, startPoint y: 115, endPoint x: 387, endPoint y: 94, distance: 58.5
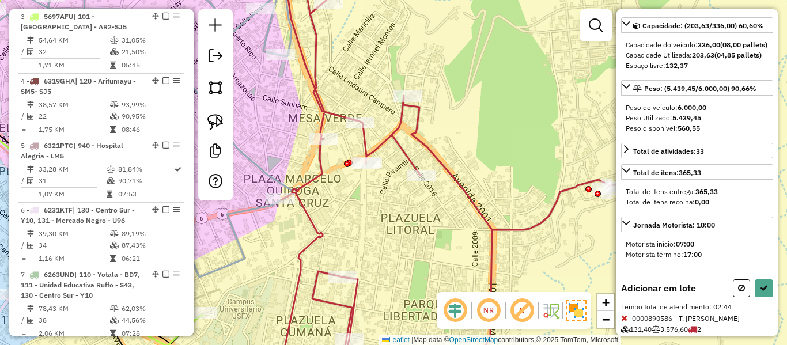
scroll to position [0, 0]
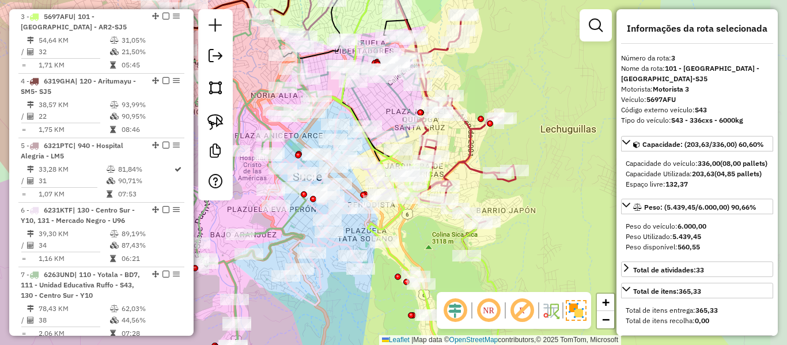
drag, startPoint x: 521, startPoint y: 168, endPoint x: 498, endPoint y: 146, distance: 31.8
click at [498, 146] on div "Janela de atendimento Grade de atendimento Capacidade Transportadoras Veículos …" at bounding box center [393, 172] width 787 height 345
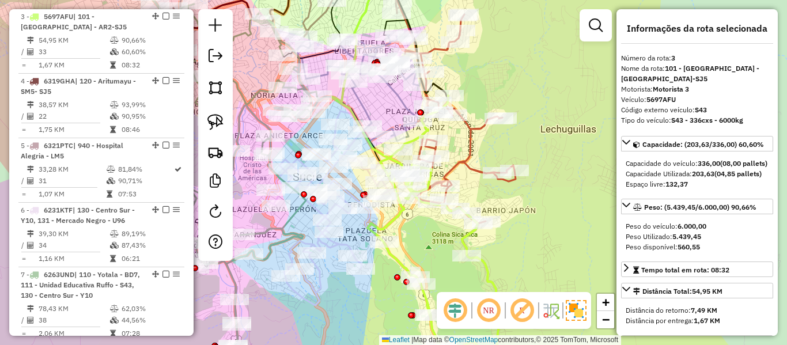
click at [470, 138] on icon at bounding box center [460, 134] width 111 height 241
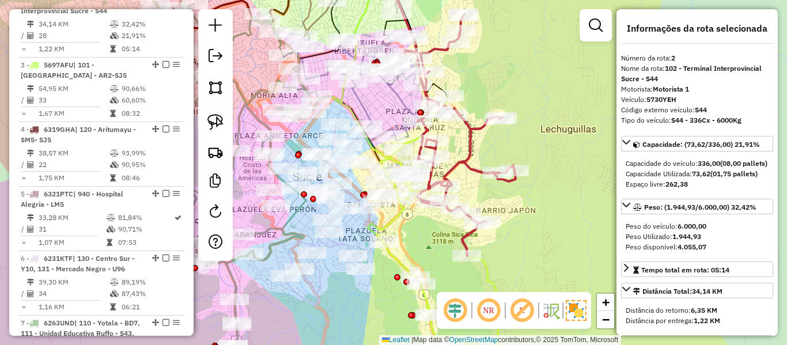
scroll to position [519, 0]
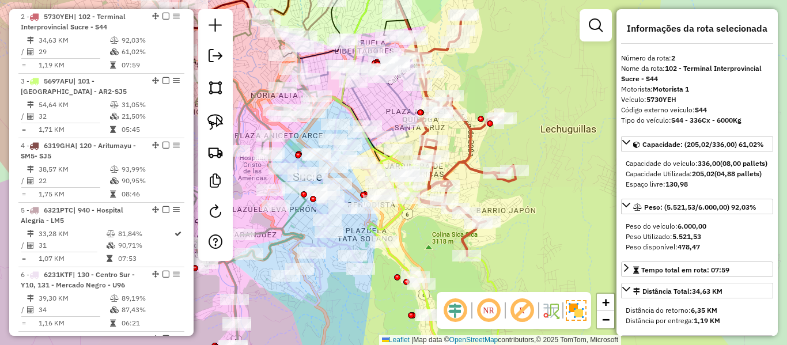
click at [399, 223] on icon at bounding box center [441, 264] width 146 height 229
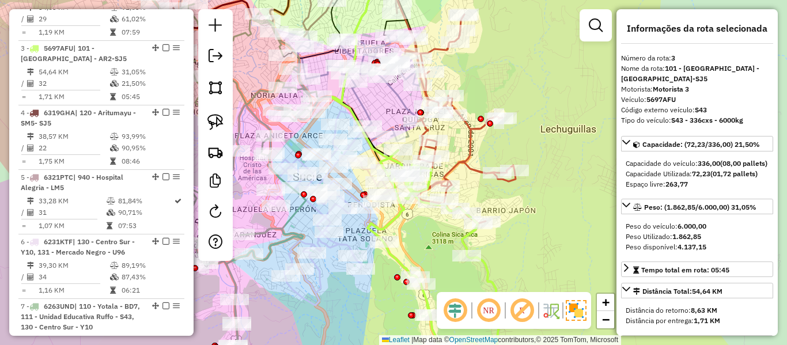
scroll to position [583, 0]
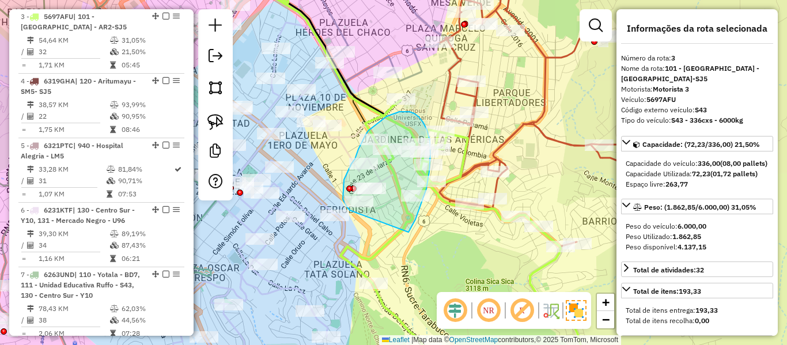
drag, startPoint x: 409, startPoint y: 232, endPoint x: 363, endPoint y: 225, distance: 46.1
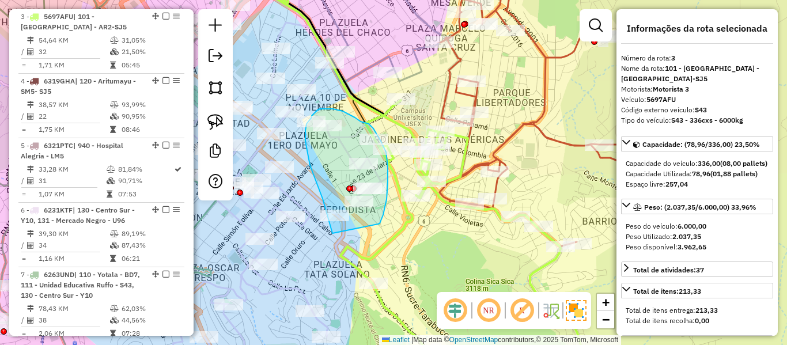
drag, startPoint x: 378, startPoint y: 224, endPoint x: 347, endPoint y: 241, distance: 35.3
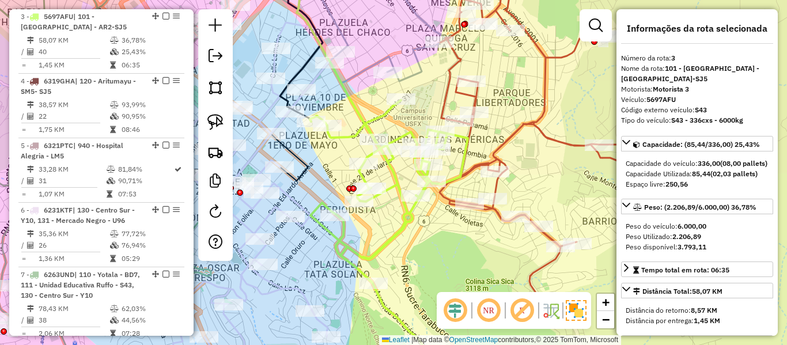
click at [531, 126] on icon at bounding box center [538, 138] width 197 height 346
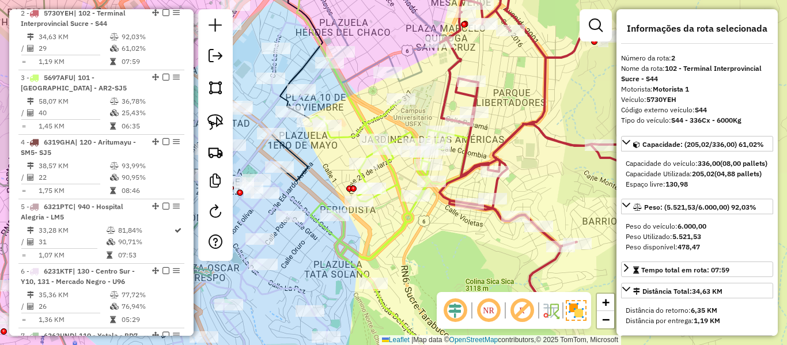
scroll to position [519, 0]
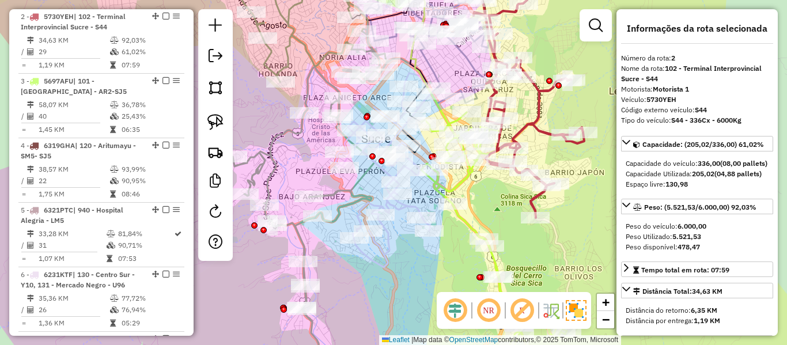
click at [460, 224] on icon at bounding box center [553, 245] width 264 height 267
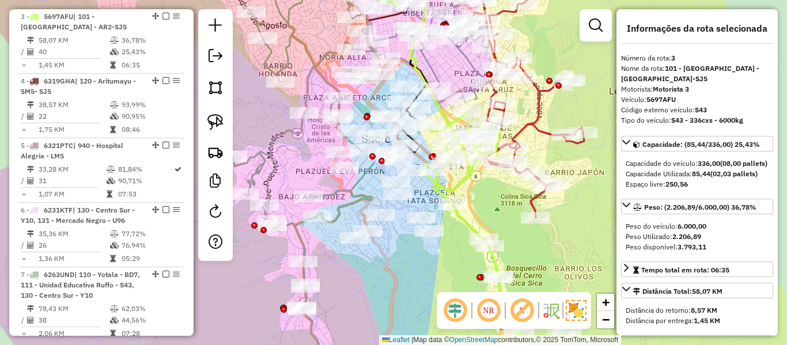
click at [414, 207] on icon at bounding box center [383, 170] width 96 height 194
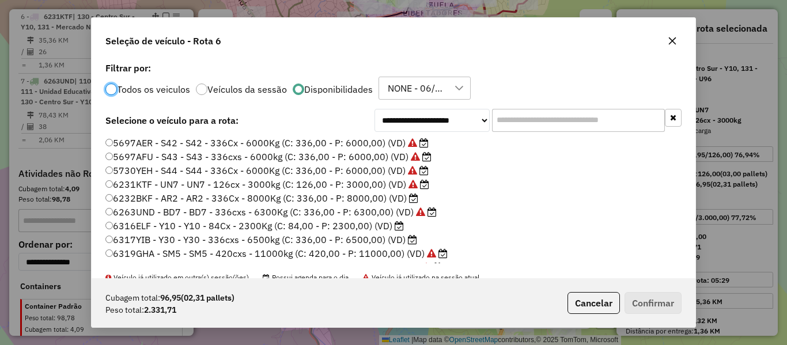
scroll to position [6, 3]
click at [557, 115] on input "text" at bounding box center [578, 120] width 173 height 23
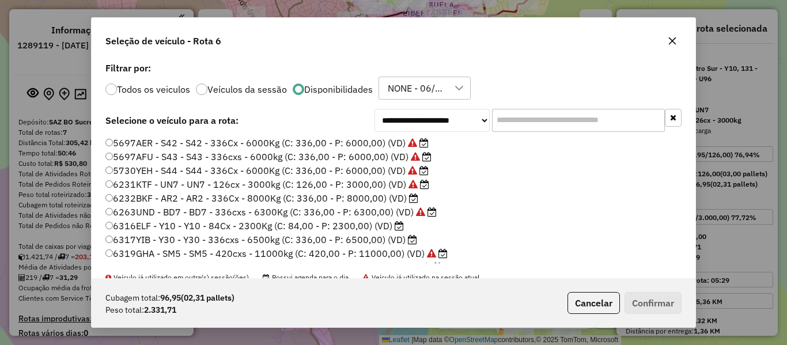
scroll to position [6, 3]
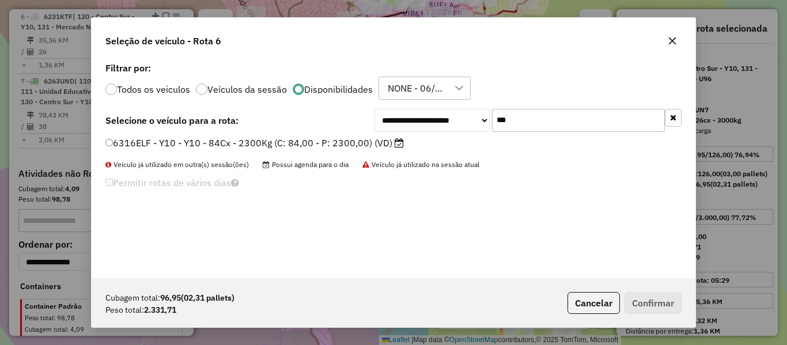
type input "***"
click at [398, 142] on icon at bounding box center [399, 142] width 9 height 9
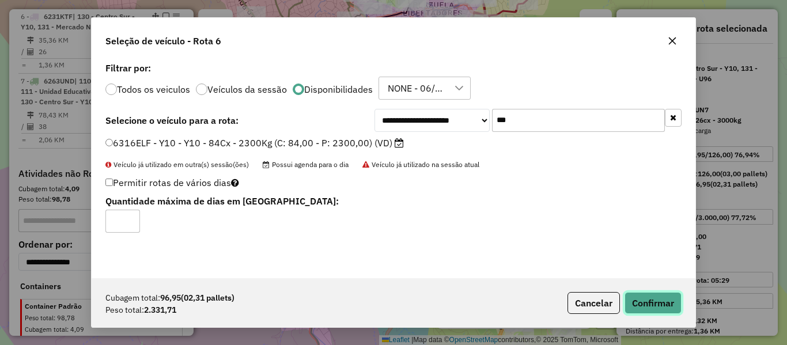
click at [660, 306] on button "Confirmar" at bounding box center [653, 303] width 57 height 22
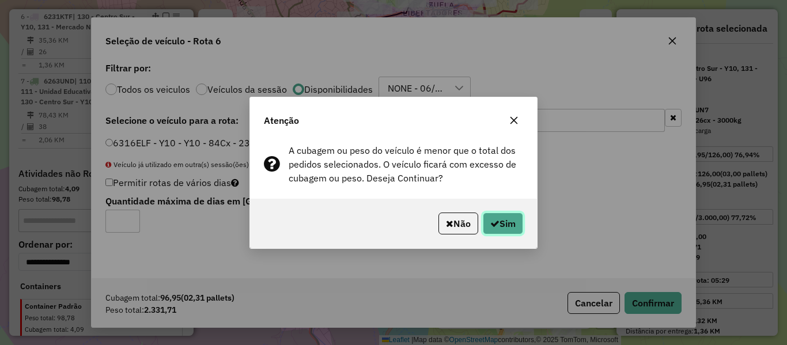
click at [518, 224] on button "Sim" at bounding box center [503, 224] width 40 height 22
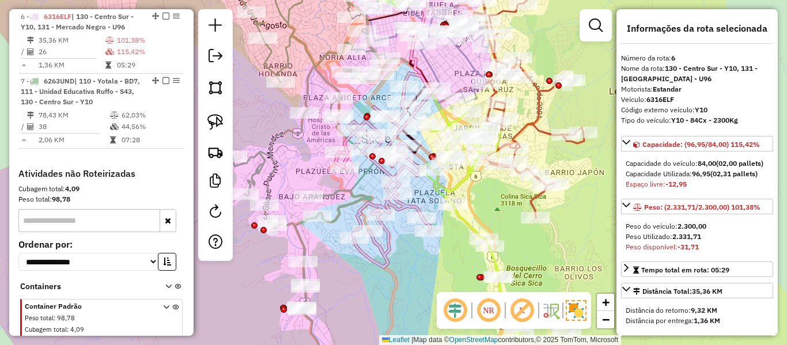
click at [290, 229] on icon at bounding box center [305, 172] width 163 height 414
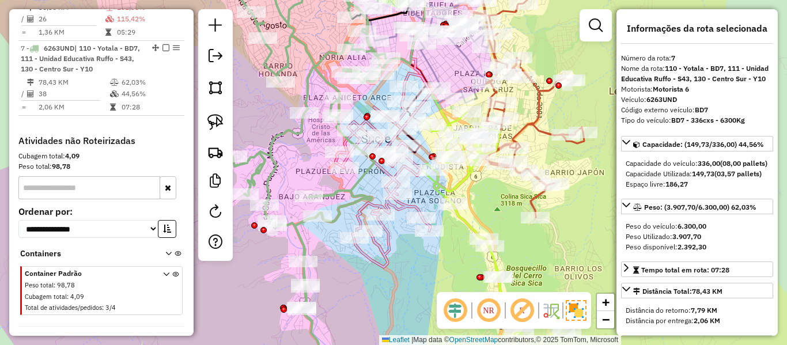
scroll to position [841, 0]
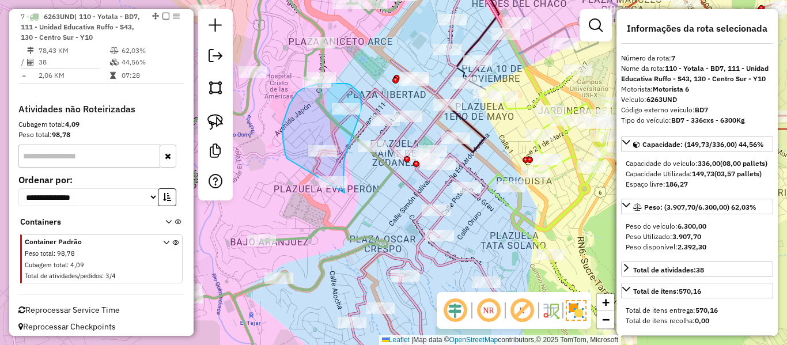
drag, startPoint x: 285, startPoint y: 154, endPoint x: 304, endPoint y: 216, distance: 64.4
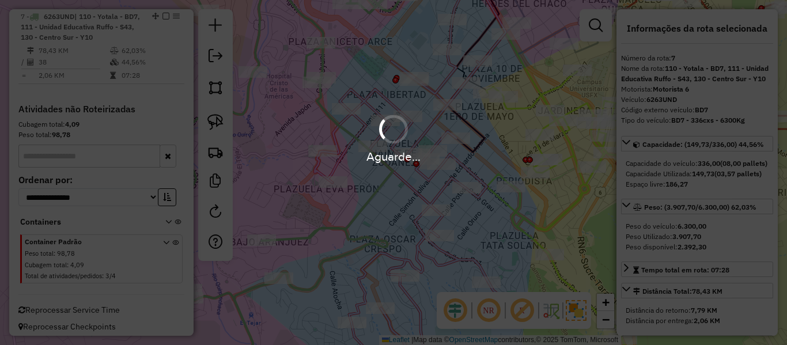
click at [481, 179] on div "Aguarde..." at bounding box center [393, 172] width 787 height 345
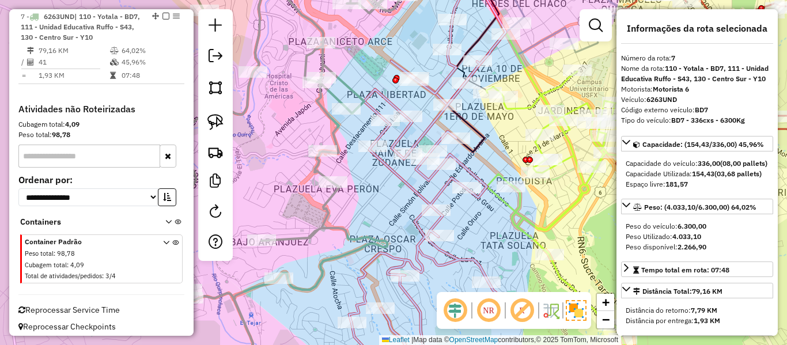
click at [479, 178] on icon at bounding box center [427, 187] width 157 height 386
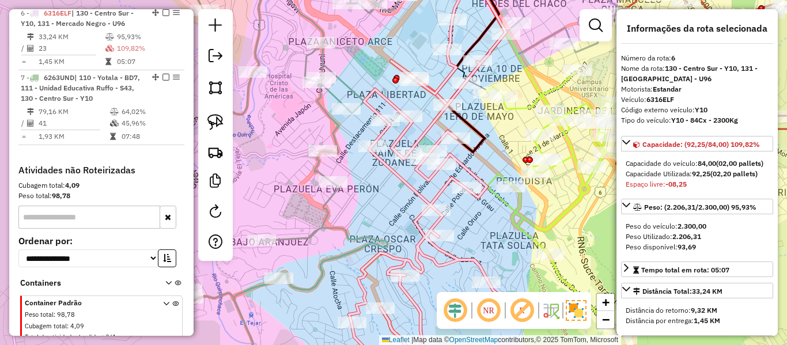
scroll to position [777, 0]
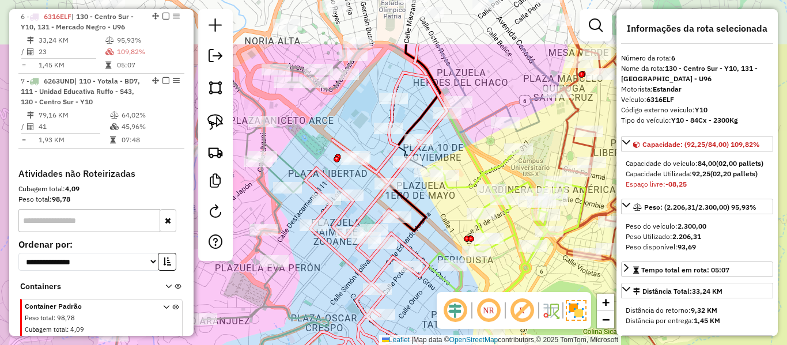
drag, startPoint x: 481, startPoint y: 168, endPoint x: 422, endPoint y: 247, distance: 98.4
click at [422, 247] on div "Janela de atendimento Grade de atendimento Capacidade Transportadoras Veículos …" at bounding box center [393, 172] width 787 height 345
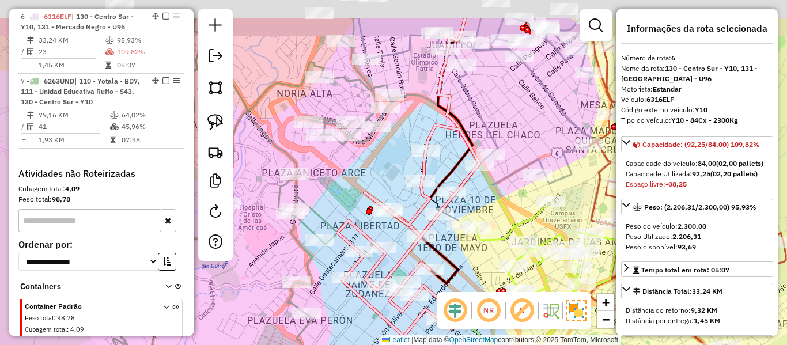
drag, startPoint x: 474, startPoint y: 75, endPoint x: 508, endPoint y: 133, distance: 66.1
click at [508, 133] on div "Janela de atendimento Grade de atendimento Capacidade Transportadoras Veículos …" at bounding box center [393, 172] width 787 height 345
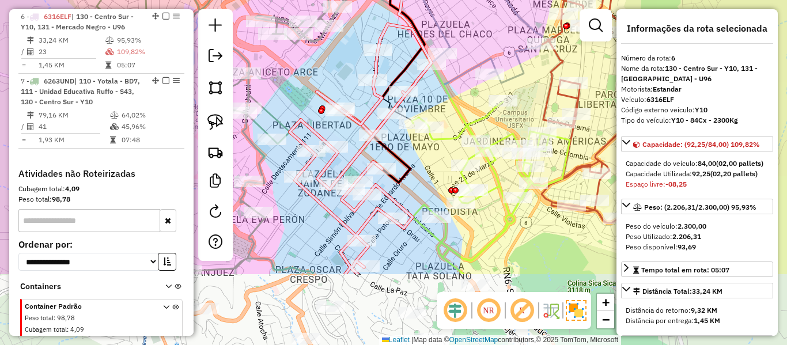
drag, startPoint x: 386, startPoint y: 171, endPoint x: 367, endPoint y: 91, distance: 82.5
click at [338, 65] on div "Janela de atendimento Grade de atendimento Capacidade Transportadoras Veículos …" at bounding box center [393, 172] width 787 height 345
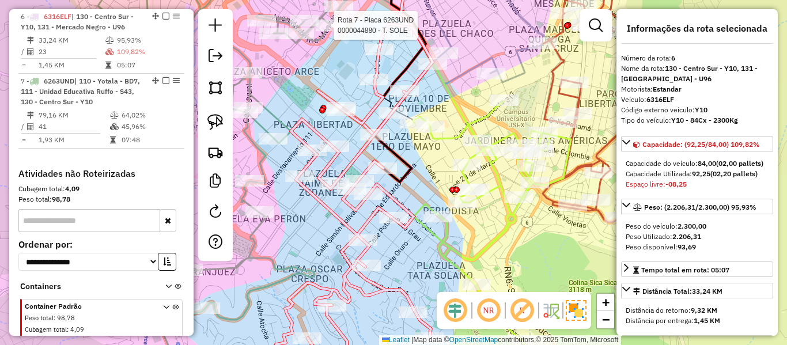
click at [476, 115] on icon at bounding box center [492, 240] width 158 height 278
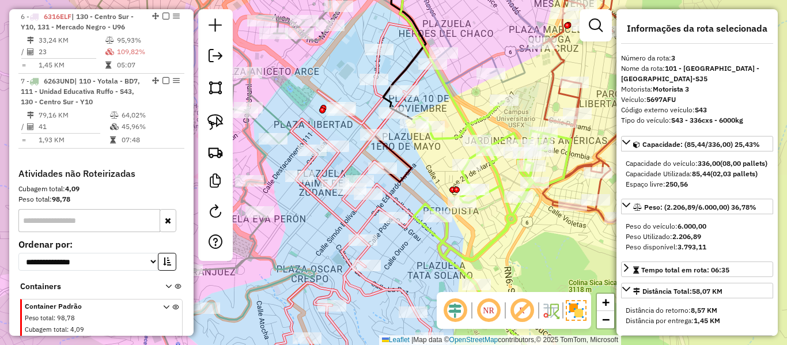
scroll to position [583, 0]
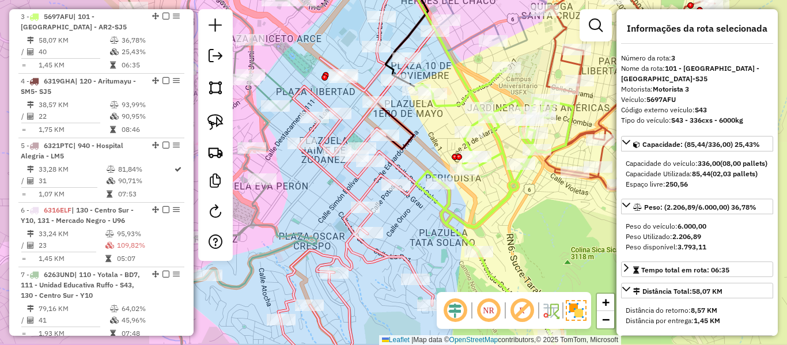
drag, startPoint x: 476, startPoint y: 120, endPoint x: 478, endPoint y: 87, distance: 32.9
click at [478, 87] on icon at bounding box center [495, 208] width 158 height 278
click at [480, 86] on icon at bounding box center [495, 224] width 158 height 311
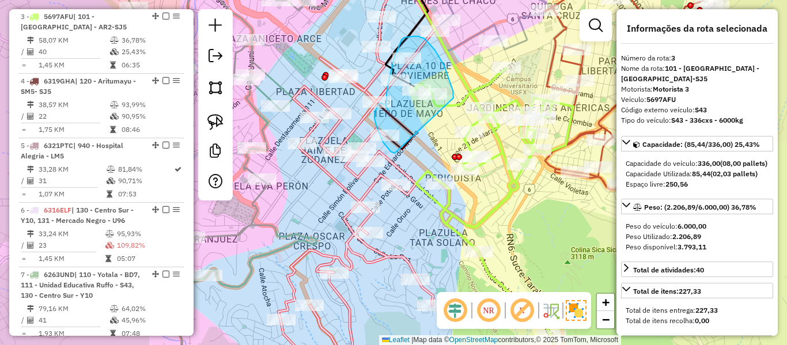
drag, startPoint x: 453, startPoint y: 90, endPoint x: 411, endPoint y: 154, distance: 76.1
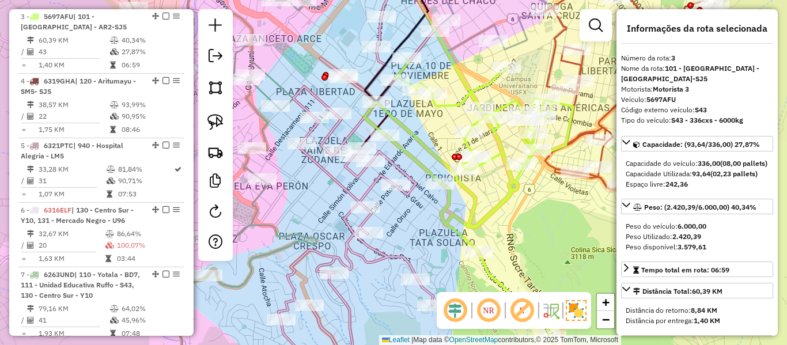
click at [362, 179] on icon at bounding box center [356, 185] width 157 height 388
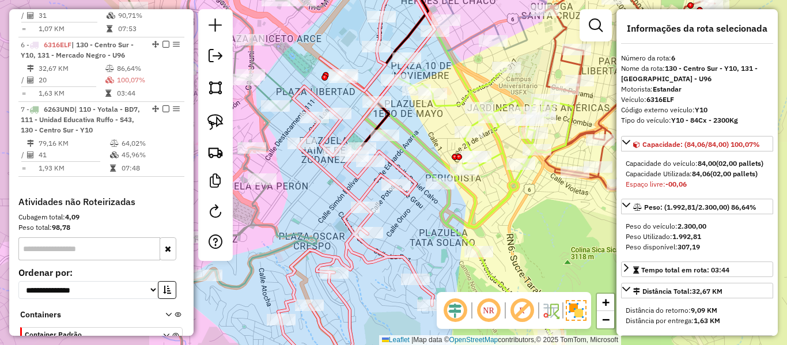
scroll to position [777, 0]
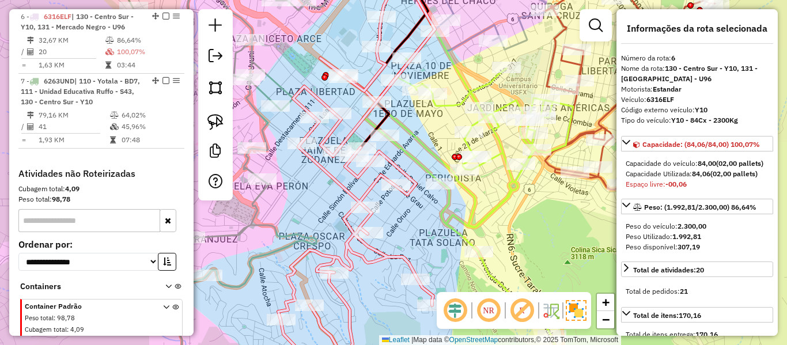
drag, startPoint x: 396, startPoint y: 214, endPoint x: 337, endPoint y: 130, distance: 103.8
click at [339, 135] on div "Janela de atendimento Grade de atendimento Capacidade Transportadoras Veículos …" at bounding box center [393, 172] width 787 height 345
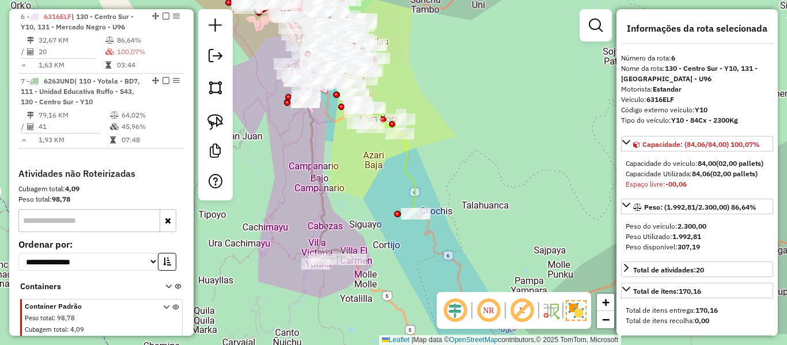
drag, startPoint x: 496, startPoint y: 174, endPoint x: 478, endPoint y: 142, distance: 36.1
click at [489, 108] on div "Janela de atendimento Grade de atendimento Capacidade Transportadoras Veículos …" at bounding box center [393, 172] width 787 height 345
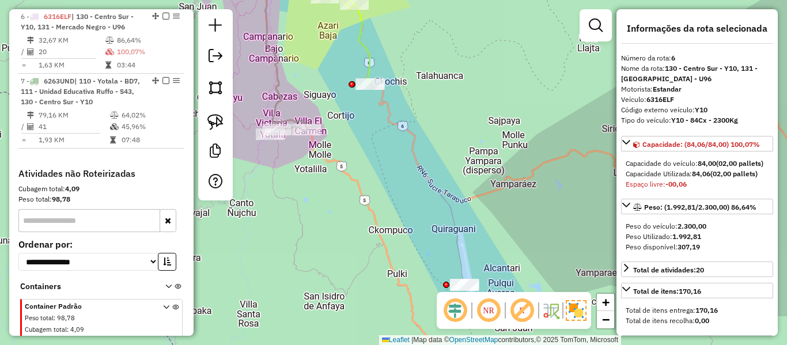
drag, startPoint x: 487, startPoint y: 180, endPoint x: 417, endPoint y: 103, distance: 104.0
click at [402, 59] on div "Janela de atendimento Grade de atendimento Capacidade Transportadoras Veículos …" at bounding box center [393, 172] width 787 height 345
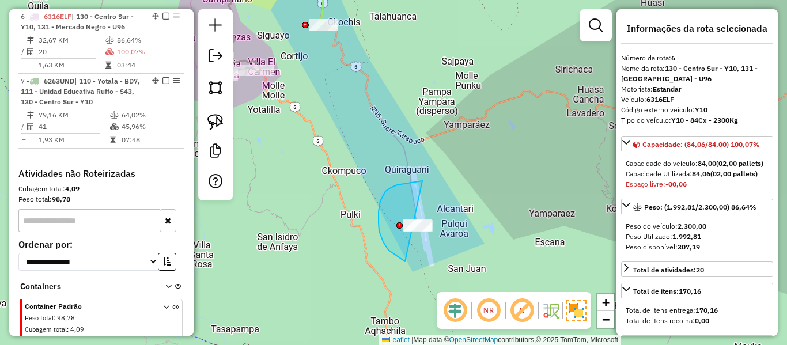
click at [417, 223] on div "Janela de atendimento Grade de atendimento Capacidade Transportadoras Veículos …" at bounding box center [393, 172] width 787 height 345
drag, startPoint x: 394, startPoint y: 273, endPoint x: 362, endPoint y: 209, distance: 70.9
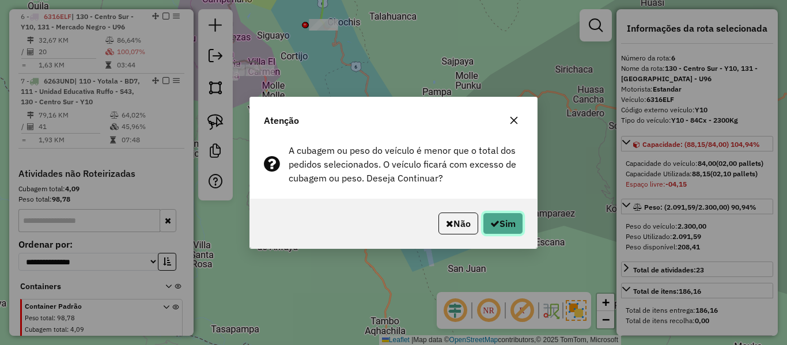
drag, startPoint x: 506, startPoint y: 224, endPoint x: 522, endPoint y: 221, distance: 16.3
click at [507, 224] on button "Sim" at bounding box center [503, 224] width 40 height 22
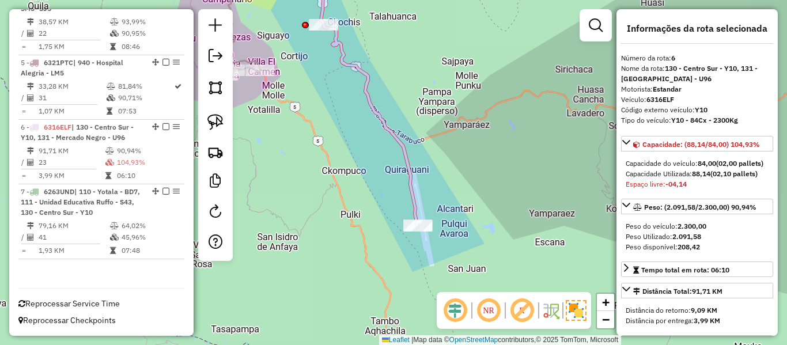
scroll to position [666, 0]
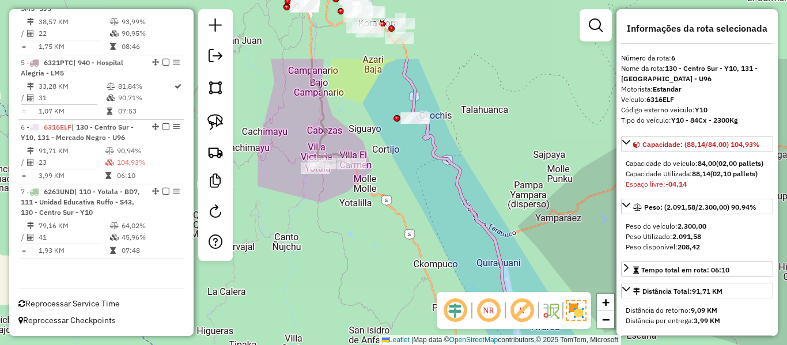
drag, startPoint x: 343, startPoint y: 84, endPoint x: 459, endPoint y: 199, distance: 163.4
click at [459, 199] on div "Janela de atendimento Grade de atendimento Capacidade Transportadoras Veículos …" at bounding box center [393, 172] width 787 height 345
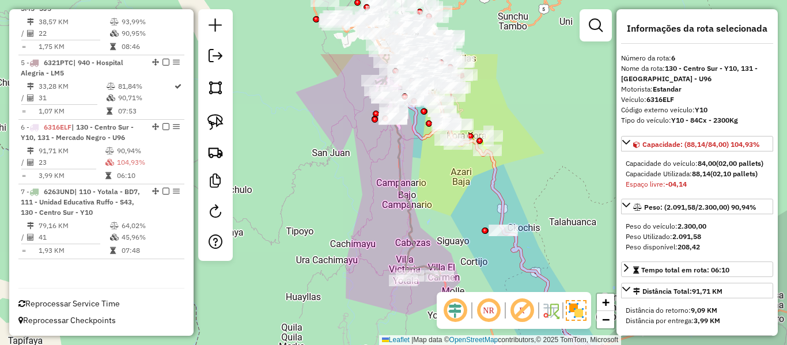
drag, startPoint x: 462, startPoint y: 133, endPoint x: 527, endPoint y: 222, distance: 110.2
click at [527, 221] on div "Janela de atendimento Grade de atendimento Capacidade Transportadoras Veículos …" at bounding box center [393, 172] width 787 height 345
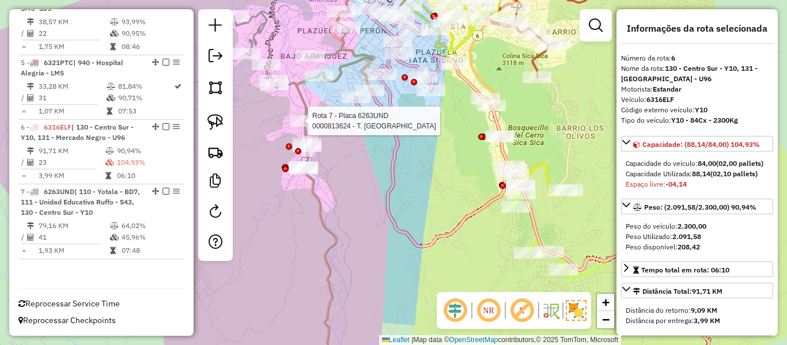
click at [305, 105] on icon at bounding box center [304, 172] width 139 height 414
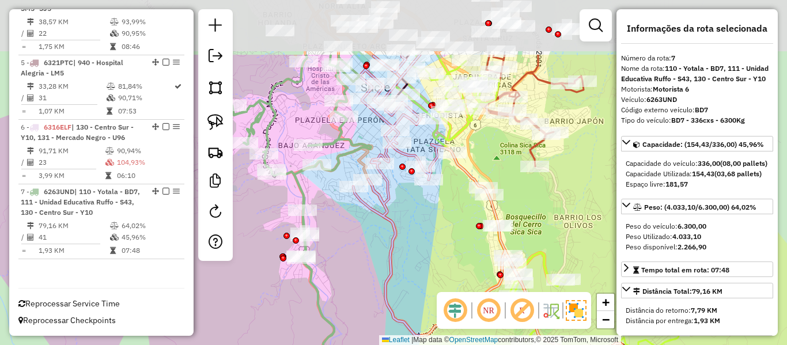
drag, startPoint x: 315, startPoint y: 161, endPoint x: 313, endPoint y: 192, distance: 31.8
click at [313, 192] on div "Janela de atendimento Grade de atendimento Capacidade Transportadoras Veículos …" at bounding box center [393, 172] width 787 height 345
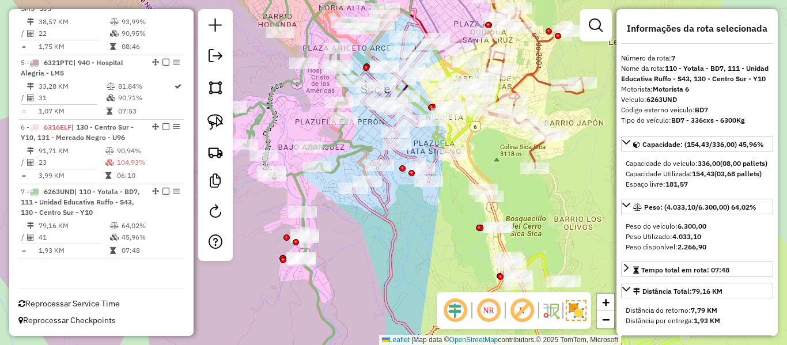
click at [343, 149] on icon at bounding box center [309, 172] width 154 height 414
click at [341, 139] on icon at bounding box center [309, 172] width 154 height 414
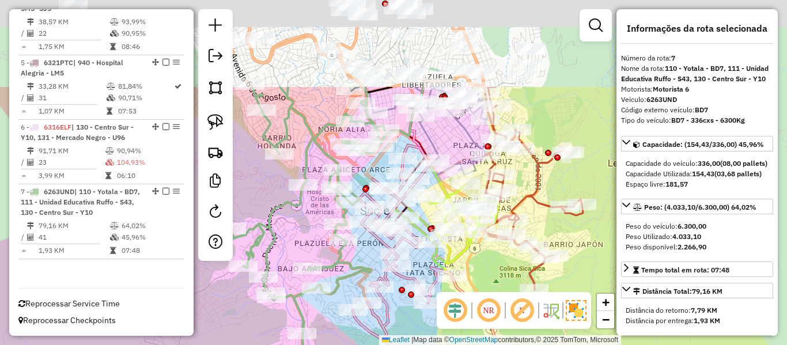
drag, startPoint x: 315, startPoint y: 108, endPoint x: 314, endPoint y: 231, distance: 122.2
click at [314, 231] on div "Janela de atendimento Grade de atendimento Capacidade Transportadoras Veículos …" at bounding box center [393, 172] width 787 height 345
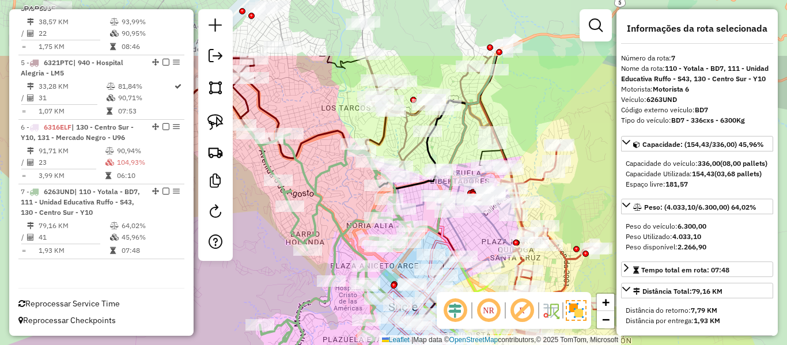
drag, startPoint x: 305, startPoint y: 123, endPoint x: 338, endPoint y: 208, distance: 91.4
click at [335, 214] on icon at bounding box center [330, 298] width 169 height 345
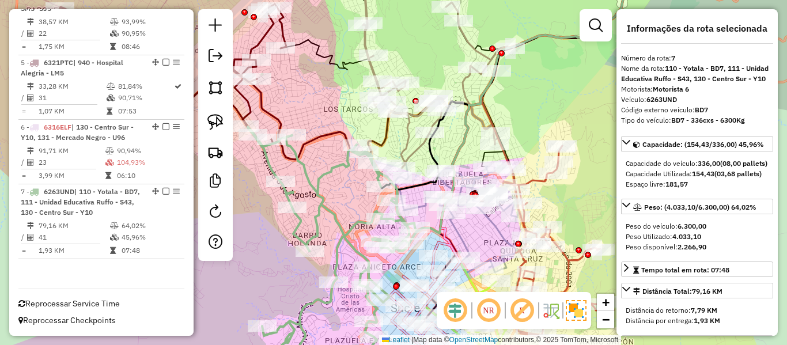
click at [409, 145] on icon at bounding box center [433, 66] width 169 height 203
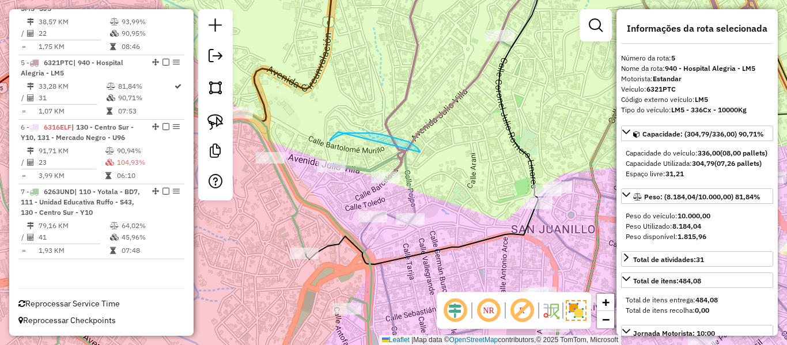
drag, startPoint x: 420, startPoint y: 152, endPoint x: 386, endPoint y: 114, distance: 51.4
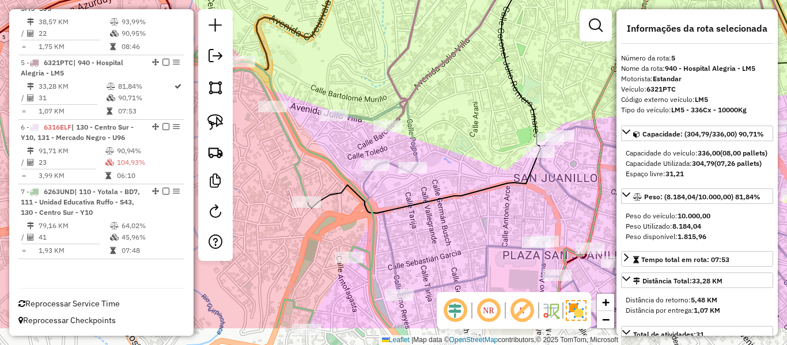
drag, startPoint x: 422, startPoint y: 175, endPoint x: 421, endPoint y: 46, distance: 129.7
click at [422, 55] on div "Janela de atendimento Grade de atendimento Capacidade Transportadoras Veículos …" at bounding box center [393, 172] width 787 height 345
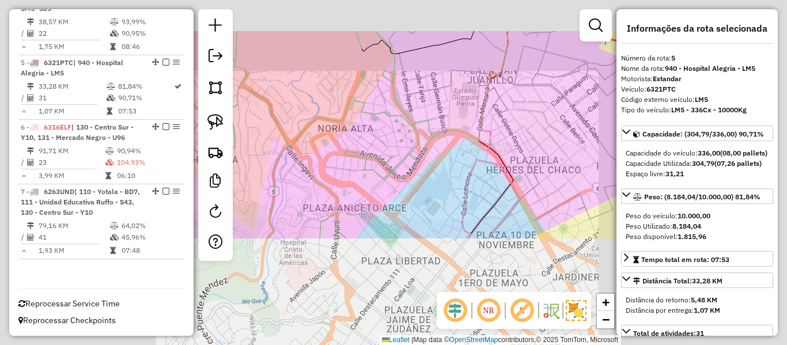
click at [435, 101] on div "Janela de atendimento Grade de atendimento Capacidade Transportadoras Veículos …" at bounding box center [393, 172] width 787 height 345
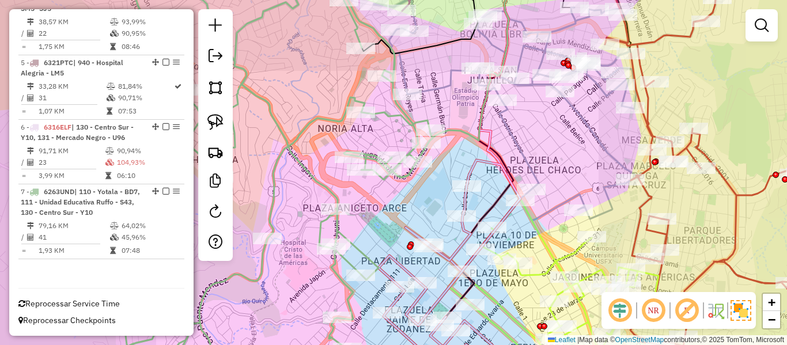
click at [445, 84] on icon at bounding box center [507, 109] width 264 height 223
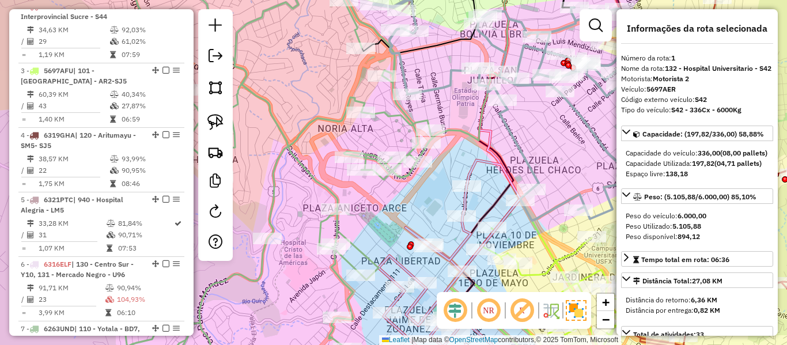
scroll to position [454, 0]
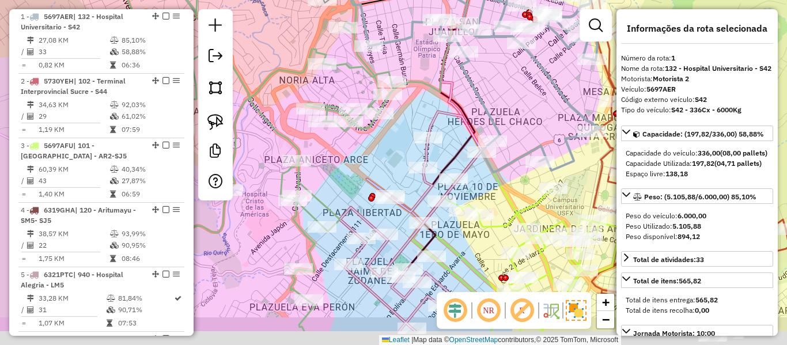
drag, startPoint x: 471, startPoint y: 129, endPoint x: 432, endPoint y: 80, distance: 61.9
click at [432, 80] on icon at bounding box center [394, 23] width 179 height 212
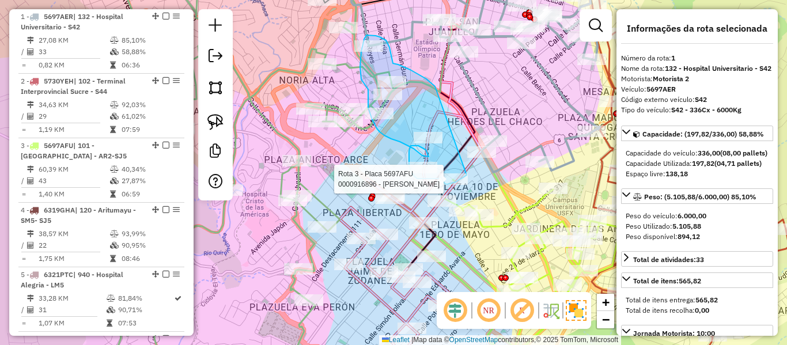
drag, startPoint x: 435, startPoint y: 86, endPoint x: 467, endPoint y: 172, distance: 91.0
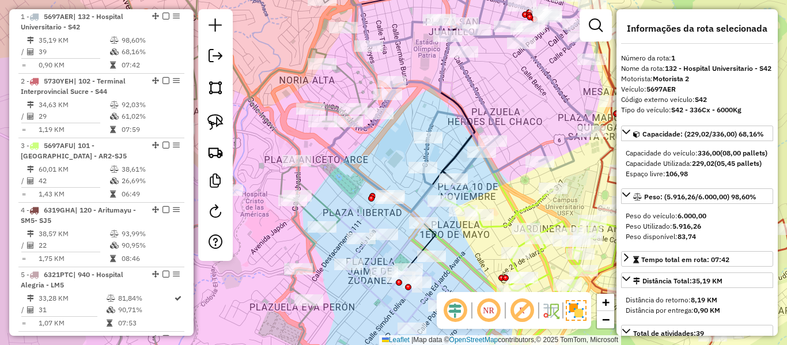
click at [371, 220] on icon at bounding box center [434, 279] width 188 height 201
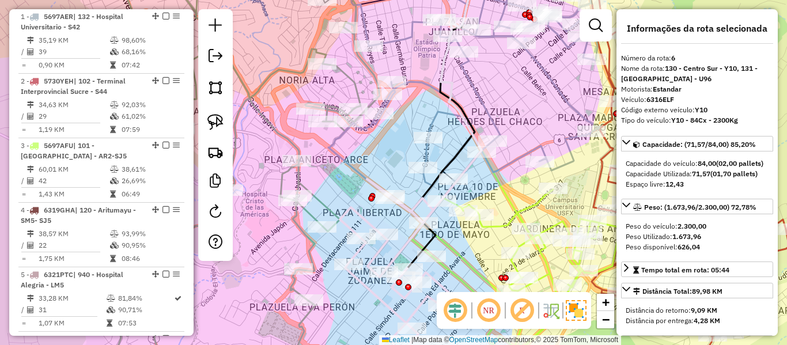
scroll to position [666, 0]
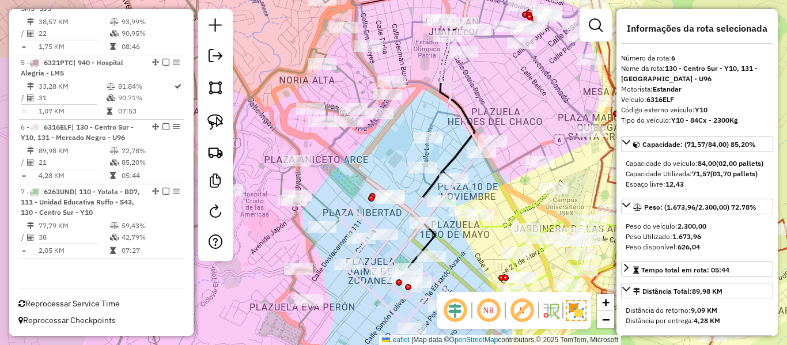
click at [499, 222] on icon at bounding box center [515, 285] width 209 height 190
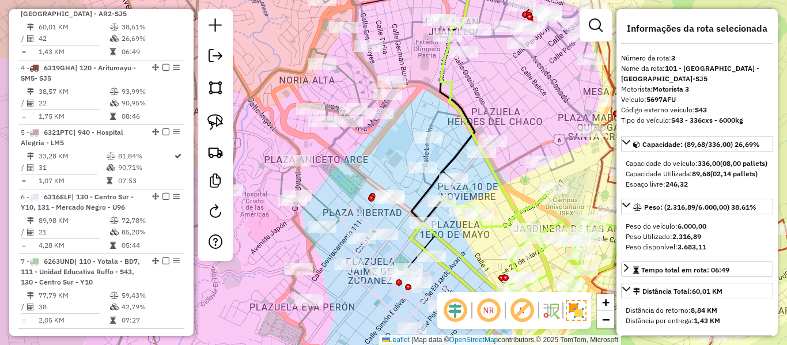
scroll to position [583, 0]
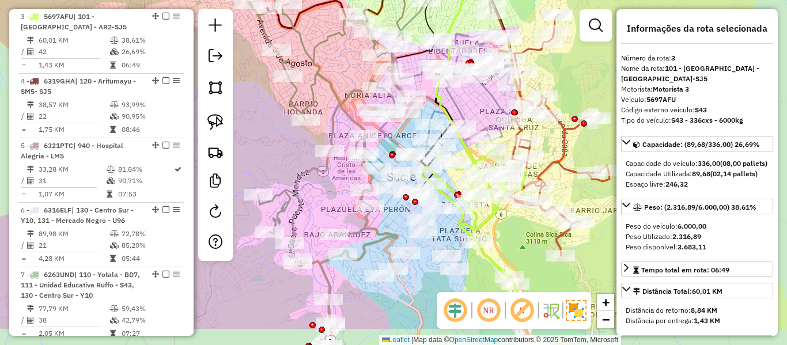
drag, startPoint x: 460, startPoint y: 276, endPoint x: 448, endPoint y: 219, distance: 58.3
click at [446, 219] on div "Rota 6 - Placa 6316ELF 0000886211 - R. BOUTIQUE ON Janela de atendimento Grade …" at bounding box center [393, 172] width 787 height 345
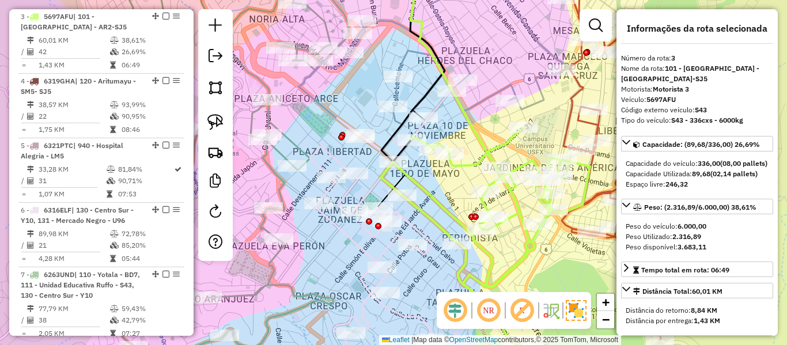
click at [387, 240] on icon at bounding box center [426, 249] width 258 height 262
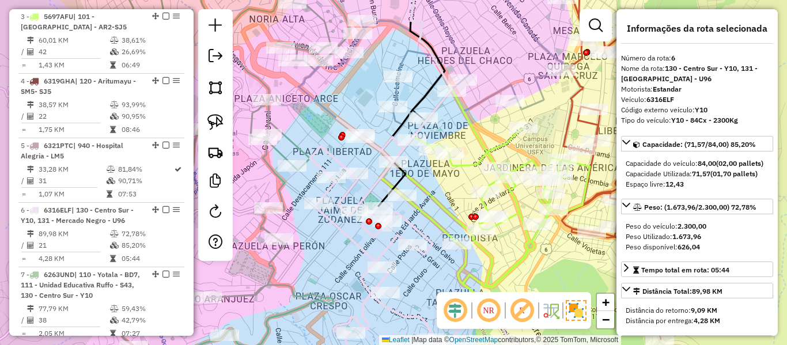
scroll to position [666, 0]
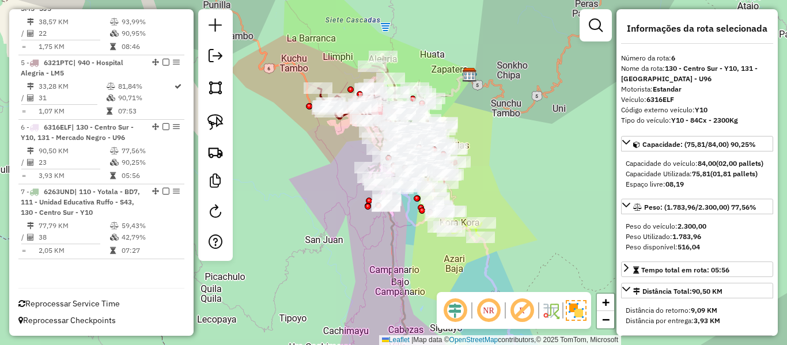
click at [543, 194] on div "Rota 6 - Placa 6316ELF 0000835144 - T.CIRA Rota 6 - Placa 6316ELF 0000044734 - …" at bounding box center [393, 172] width 787 height 345
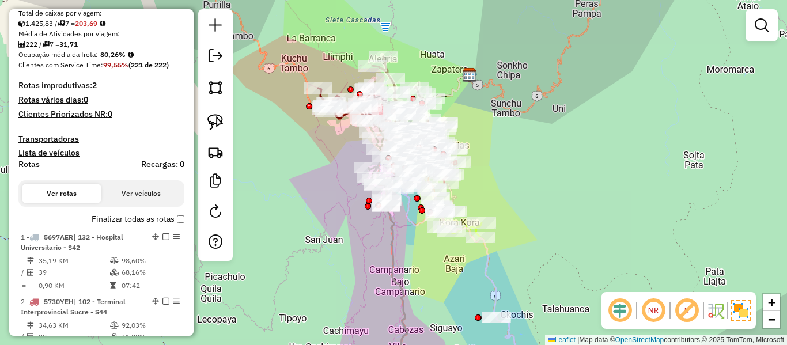
scroll to position [205, 0]
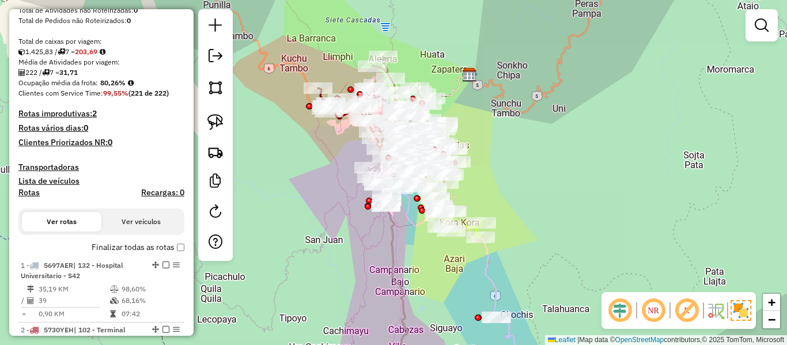
click at [116, 249] on label "Finalizar todas as rotas" at bounding box center [138, 247] width 93 height 12
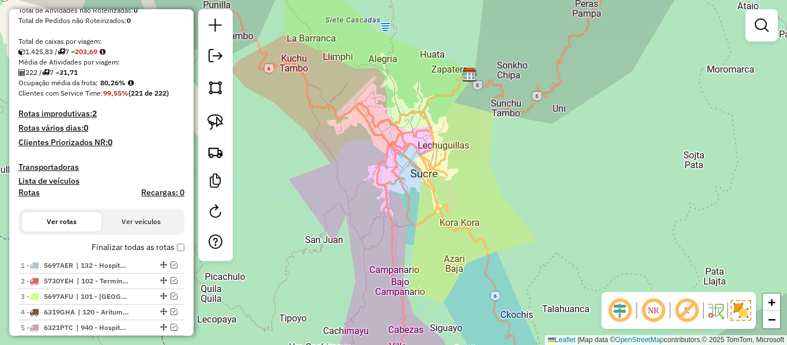
scroll to position [148, 0]
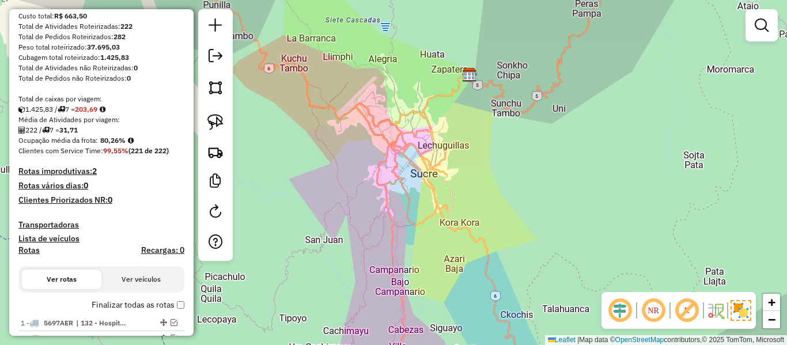
click at [96, 169] on strong "2" at bounding box center [94, 171] width 5 height 10
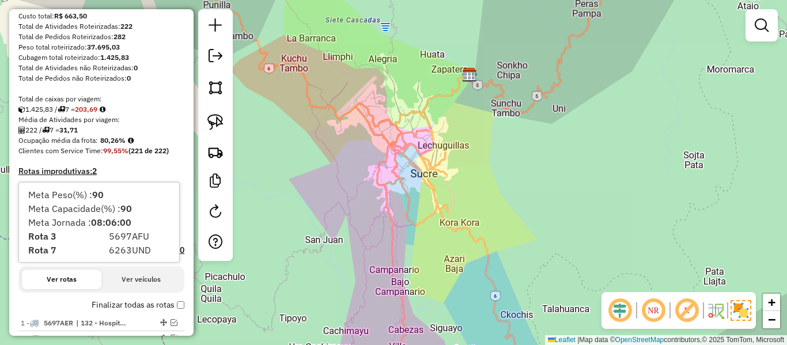
click at [47, 237] on strong "Rota 3" at bounding box center [42, 237] width 28 height 12
drag, startPoint x: 47, startPoint y: 237, endPoint x: 74, endPoint y: 244, distance: 27.4
click at [74, 244] on div "Meta Peso(%) : 90 Meta Capacidade(%) : 90 Meta Jornada : 08:06:00 Rota 3 5697AF…" at bounding box center [99, 223] width 160 height 80
click at [148, 242] on span "5697AFU" at bounding box center [129, 237] width 40 height 12
click at [380, 210] on div "Janela de atendimento Grade de atendimento Capacidade Transportadoras Veículos …" at bounding box center [393, 172] width 787 height 345
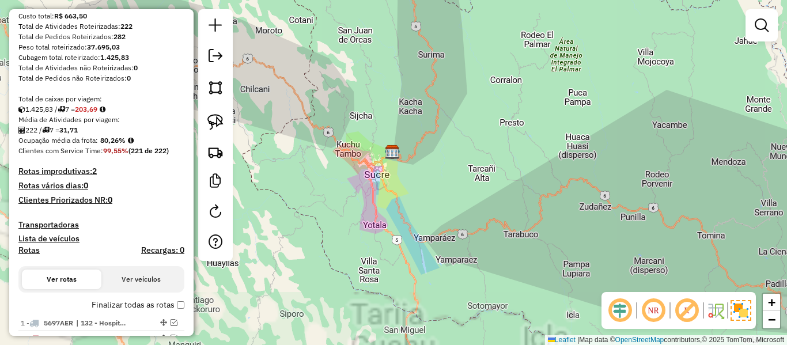
scroll to position [0, 0]
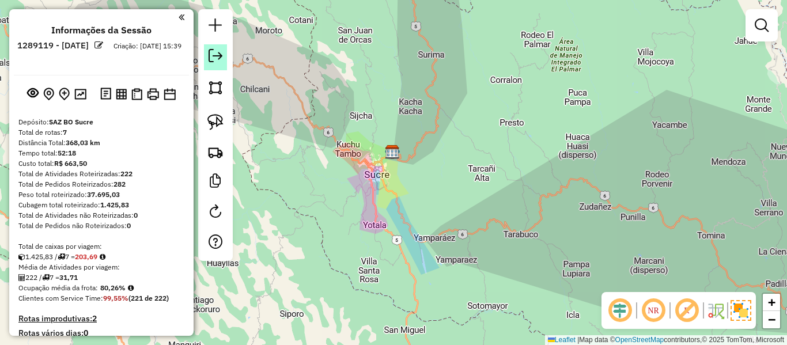
click at [209, 56] on em at bounding box center [216, 56] width 14 height 14
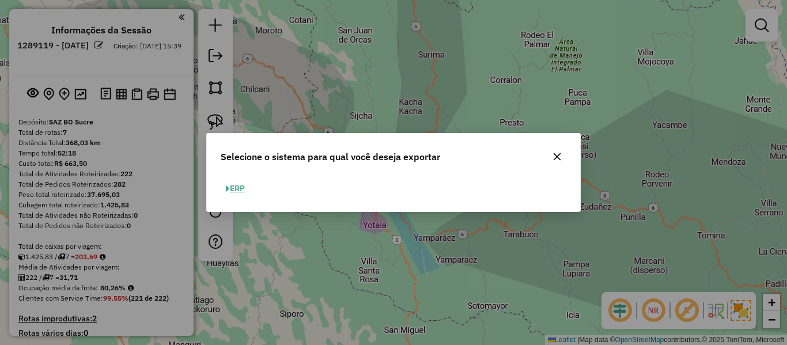
click at [241, 194] on button "ERP" at bounding box center [235, 189] width 29 height 18
select select "**"
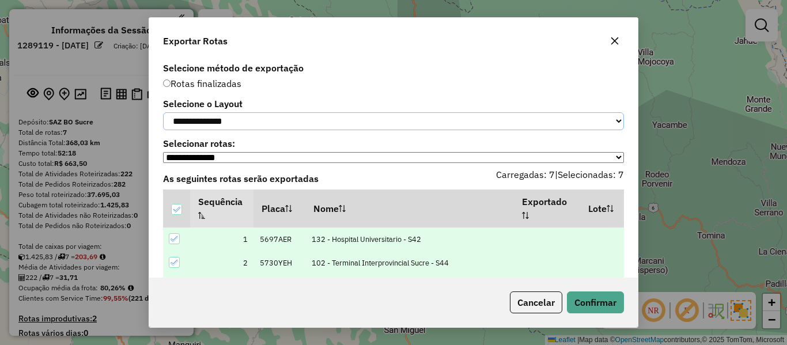
click at [267, 130] on select "**********" at bounding box center [393, 121] width 461 height 18
select select "*********"
click at [163, 112] on select "**********" at bounding box center [393, 121] width 461 height 18
click at [593, 293] on button "Confirmar" at bounding box center [595, 303] width 57 height 22
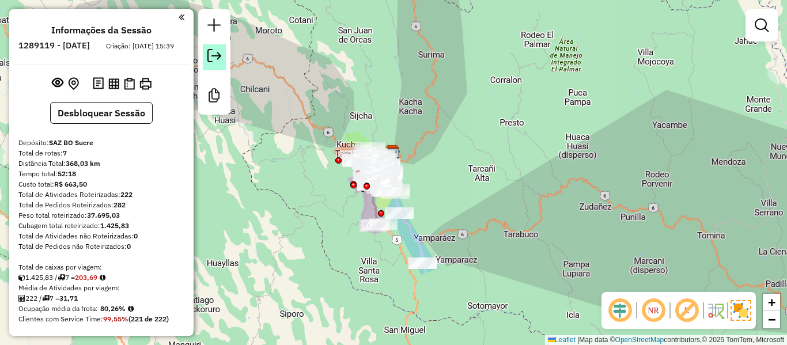
click at [223, 61] on link at bounding box center [214, 57] width 23 height 26
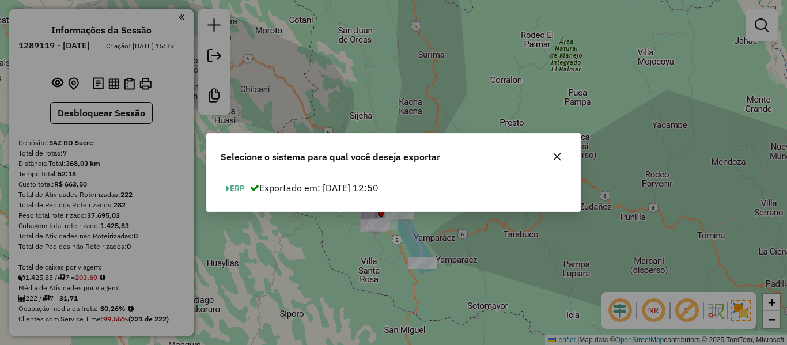
click at [243, 192] on button "ERP" at bounding box center [235, 189] width 29 height 18
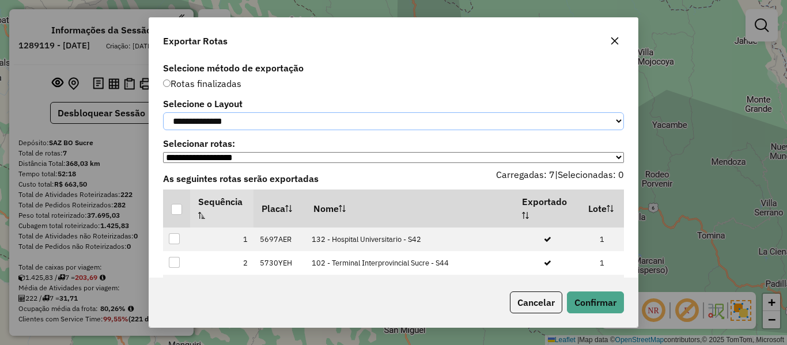
click at [239, 121] on select "**********" at bounding box center [393, 121] width 461 height 18
select select "*********"
click at [163, 112] on select "**********" at bounding box center [393, 121] width 461 height 18
click at [178, 222] on th at bounding box center [176, 209] width 27 height 38
click at [178, 215] on div at bounding box center [176, 209] width 11 height 11
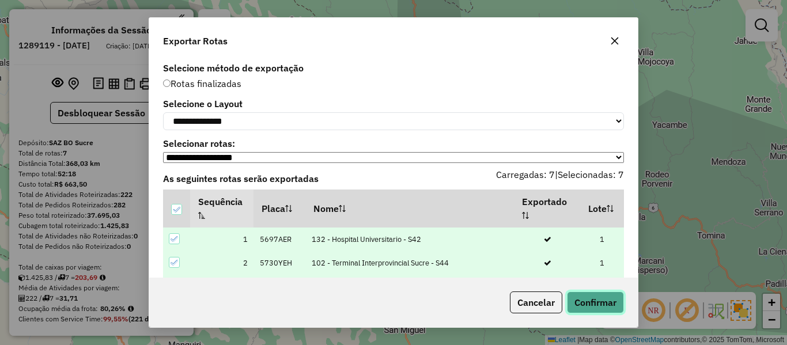
click at [602, 294] on button "Confirmar" at bounding box center [595, 303] width 57 height 22
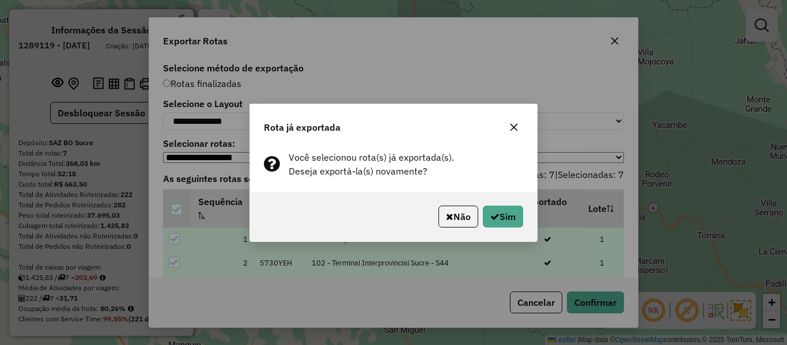
click at [511, 204] on div "Não Sim" at bounding box center [393, 217] width 287 height 50
click at [506, 216] on button "Sim" at bounding box center [503, 217] width 40 height 22
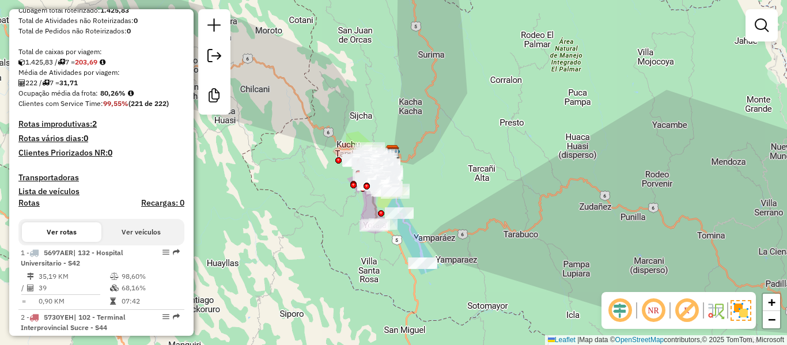
scroll to position [115, 0]
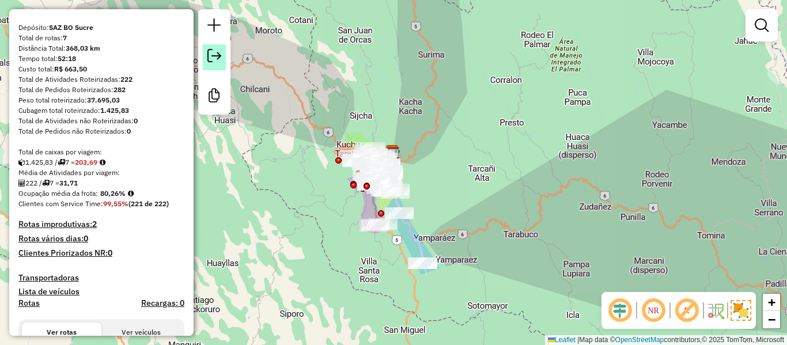
click at [211, 62] on em at bounding box center [214, 56] width 14 height 14
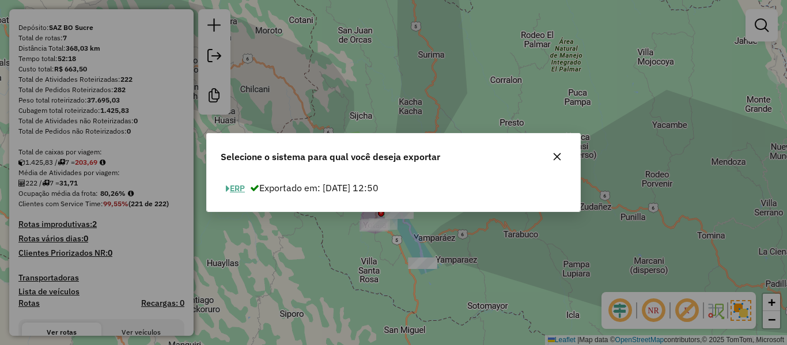
click at [241, 185] on button "ERP" at bounding box center [235, 189] width 29 height 18
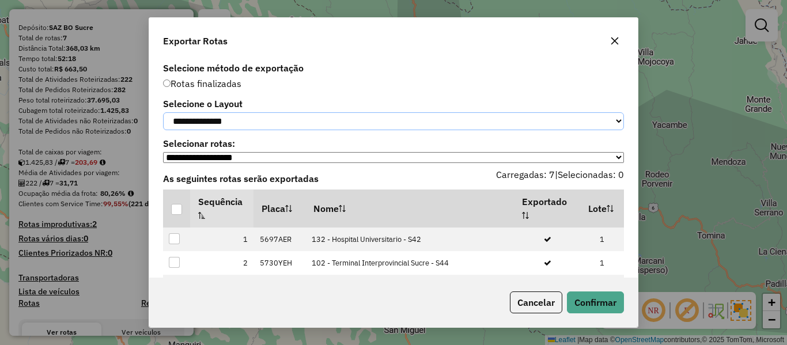
click at [274, 130] on select "**********" at bounding box center [393, 121] width 461 height 18
select select "*********"
click at [163, 112] on select "**********" at bounding box center [393, 121] width 461 height 18
click at [181, 215] on div at bounding box center [176, 209] width 11 height 11
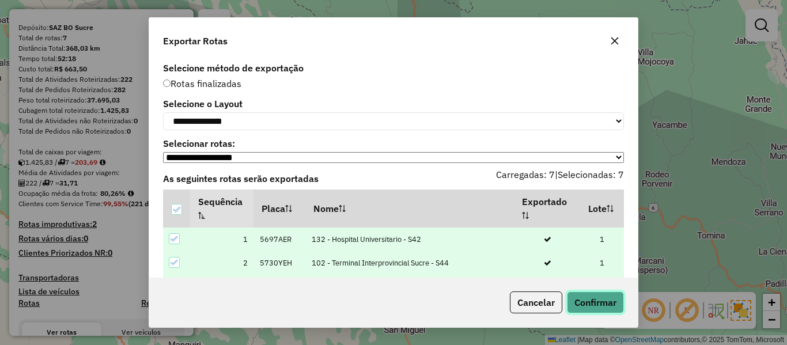
click at [592, 303] on button "Confirmar" at bounding box center [595, 303] width 57 height 22
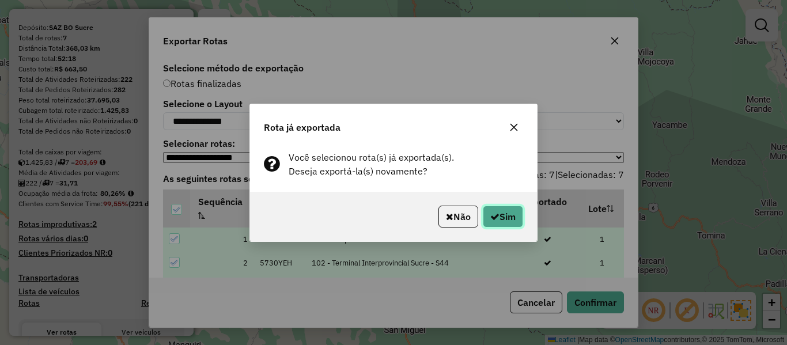
click at [497, 217] on button "Sim" at bounding box center [503, 217] width 40 height 22
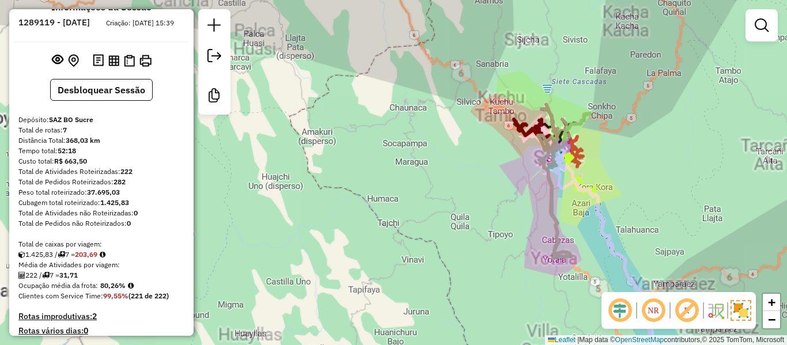
scroll to position [0, 0]
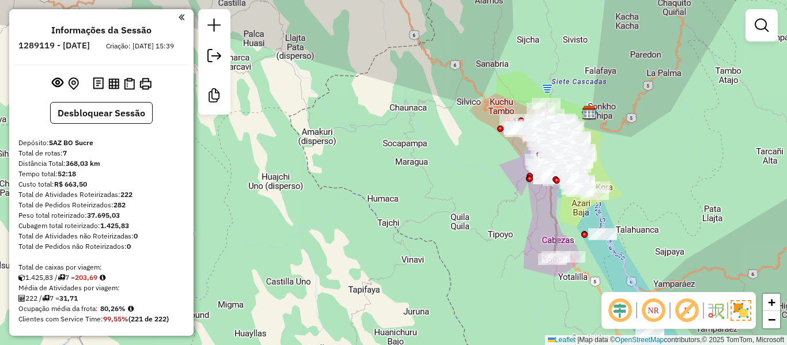
click at [90, 44] on h6 "1289119 - 06/10/2025" at bounding box center [53, 45] width 71 height 10
copy h6 "06"
click at [108, 313] on strong "80,26%" at bounding box center [112, 308] width 25 height 9
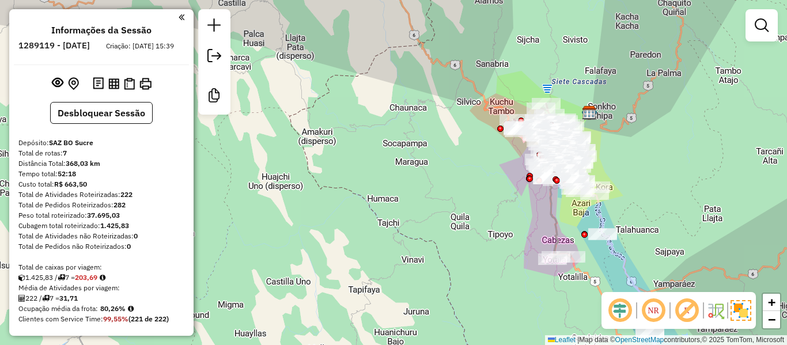
copy strong "80,26"
click at [129, 199] on strong "222" at bounding box center [126, 194] width 12 height 9
copy strong "222"
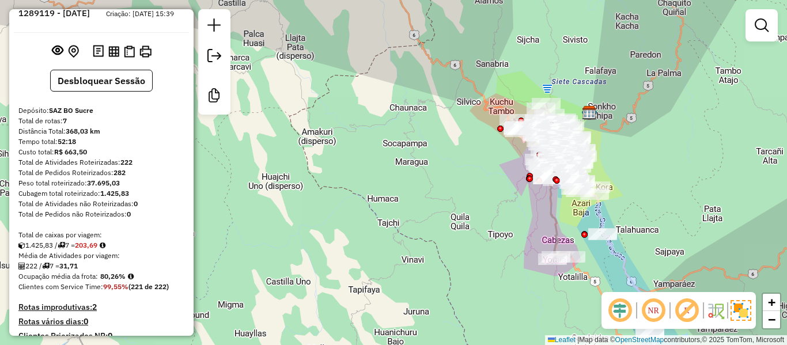
scroll to position [58, 0]
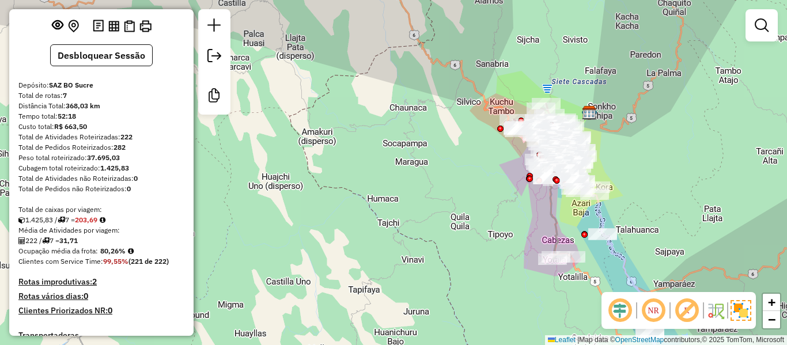
click at [70, 245] on strong "31,71" at bounding box center [68, 240] width 18 height 9
copy strong "31,71"
click at [67, 100] on strong "7" at bounding box center [65, 95] width 4 height 9
copy strong "7"
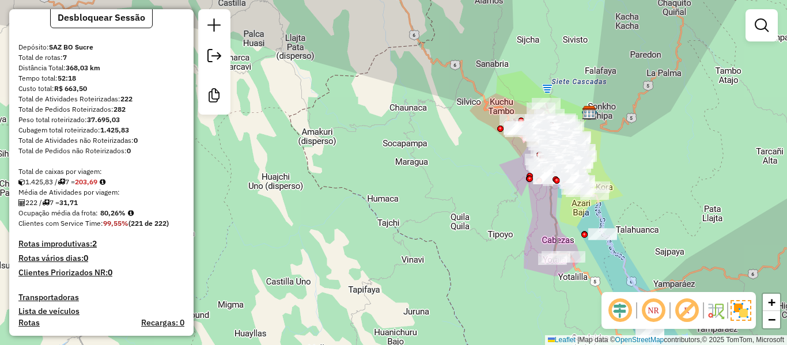
scroll to position [115, 0]
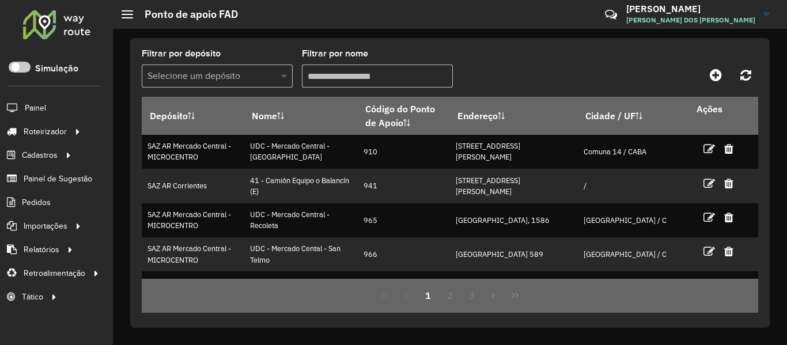
click at [280, 74] on span at bounding box center [285, 76] width 14 height 14
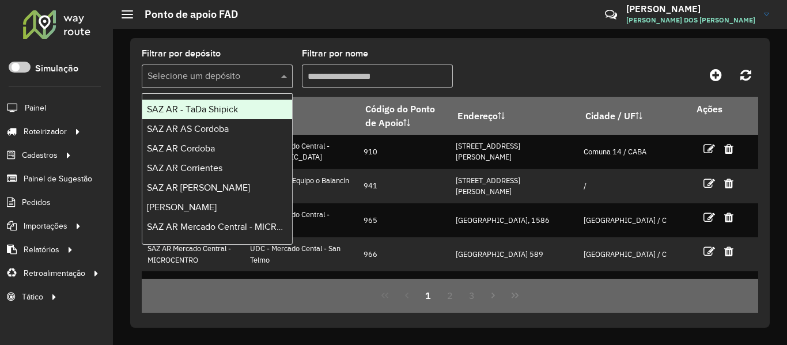
click at [244, 70] on input "text" at bounding box center [206, 77] width 116 height 14
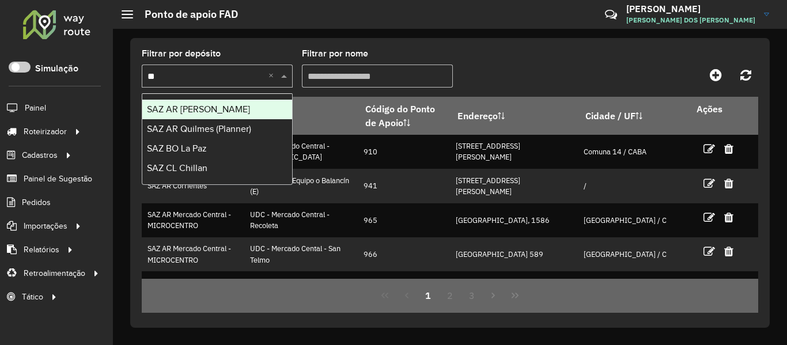
type input "*"
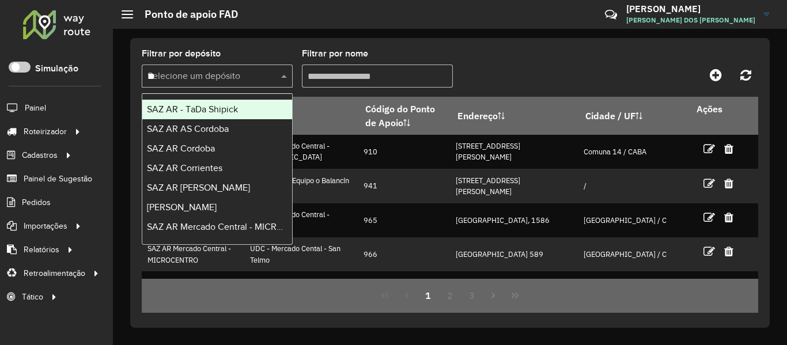
type input "**"
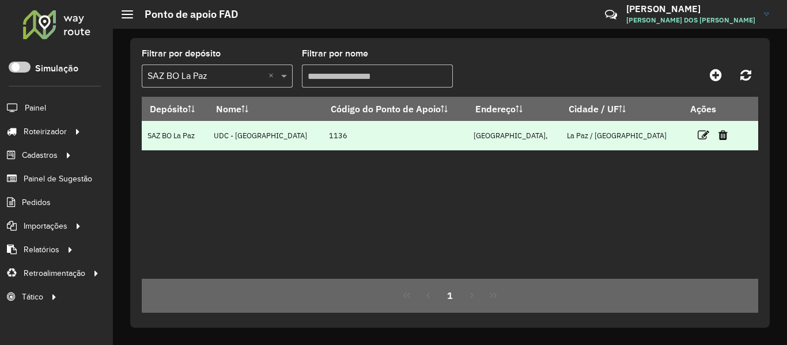
click at [683, 131] on td at bounding box center [717, 135] width 69 height 29
click at [698, 132] on icon at bounding box center [704, 136] width 12 height 12
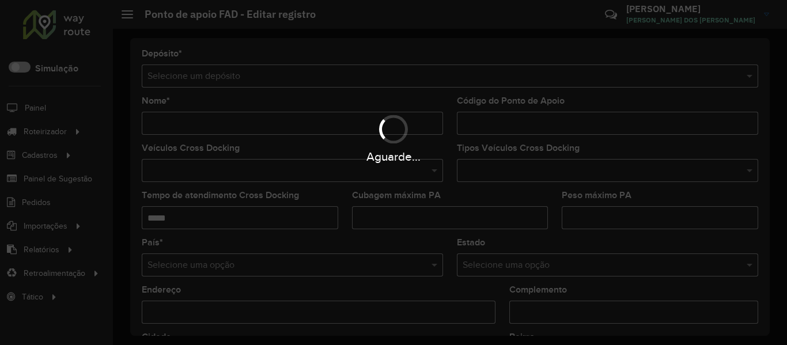
type input "**********"
type input "****"
type input "**********"
type input "******"
type input "**********"
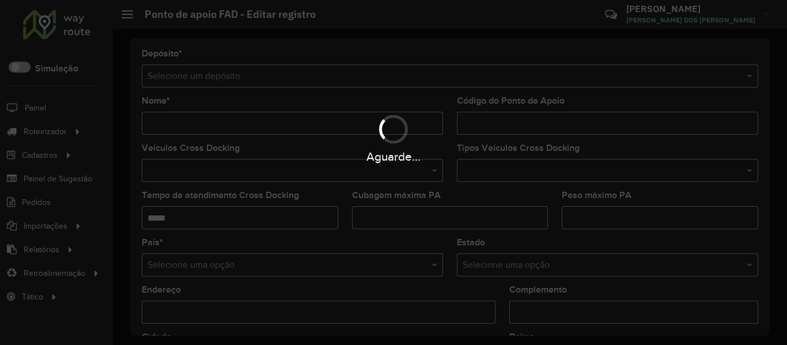
type input "**********"
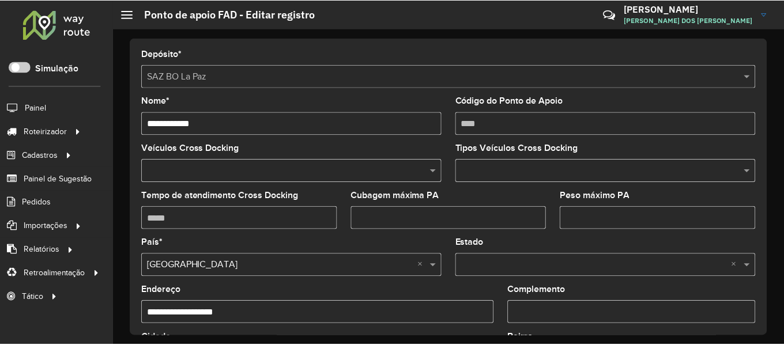
scroll to position [348, 0]
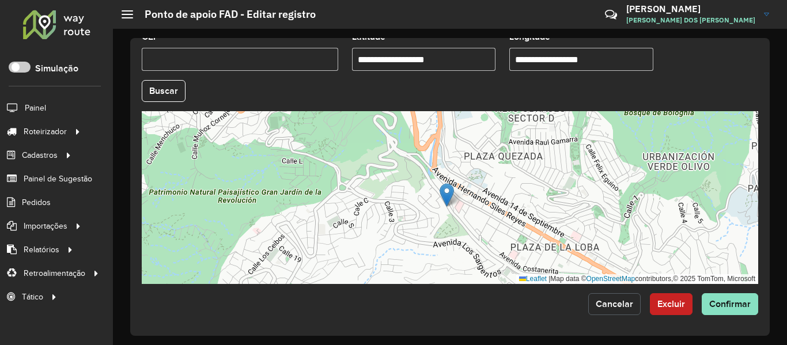
click at [626, 299] on button "Cancelar" at bounding box center [614, 304] width 52 height 22
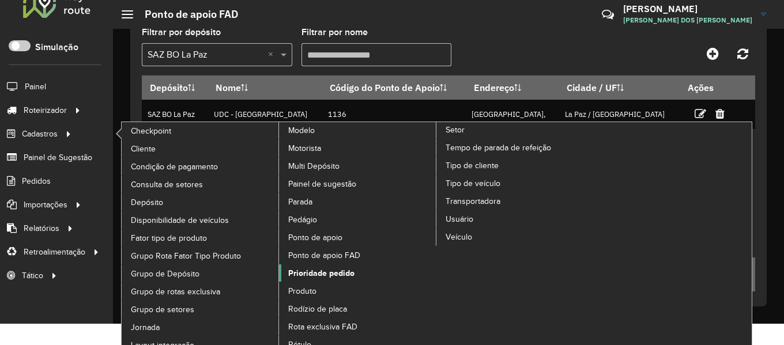
scroll to position [32, 0]
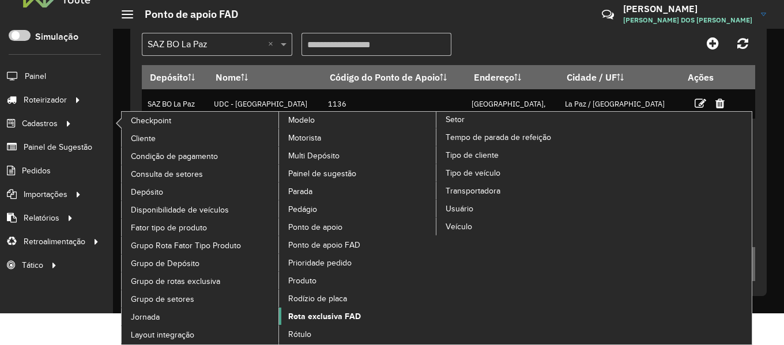
click at [341, 315] on span "Rota exclusiva FAD" at bounding box center [324, 317] width 73 height 12
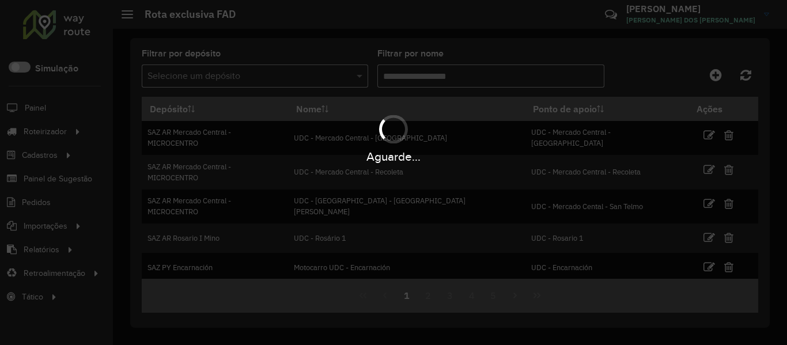
click at [337, 77] on div "Aguarde..." at bounding box center [393, 172] width 787 height 345
click at [337, 77] on hb-app "Aguarde... Pop-up bloqueado! Seu navegador bloqueou automáticamente a abertura …" at bounding box center [393, 172] width 787 height 345
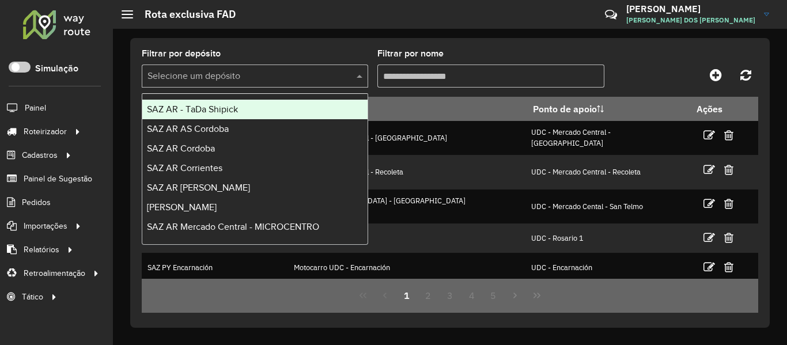
click at [337, 77] on input "text" at bounding box center [244, 77] width 192 height 14
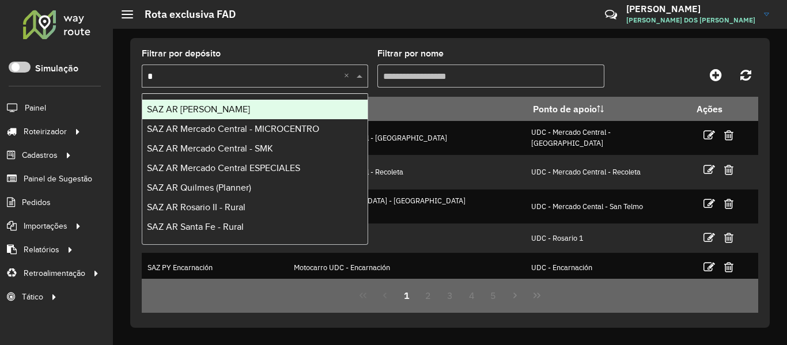
type input "**"
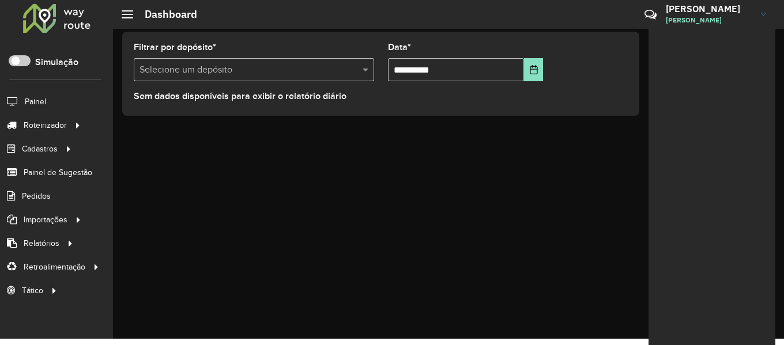
scroll to position [8, 0]
